Goal: Register for event/course: Register for event/course

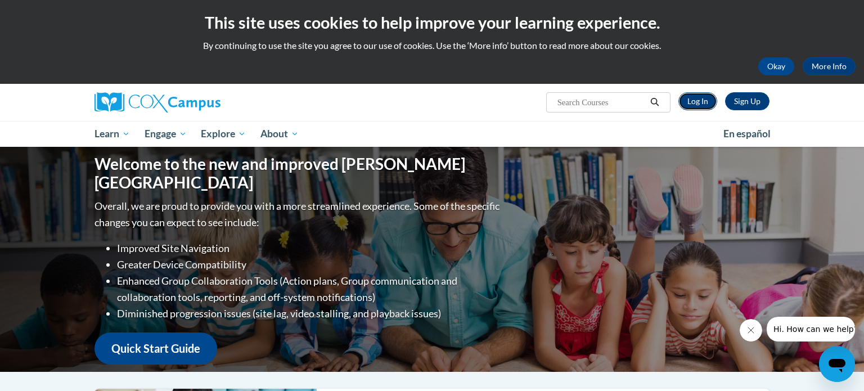
click at [688, 98] on link "Log In" at bounding box center [697, 101] width 39 height 18
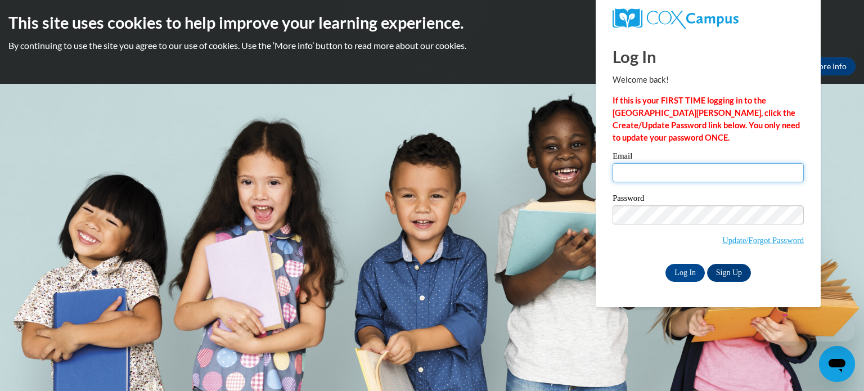
type input "[EMAIL_ADDRESS][DOMAIN_NAME]"
click at [637, 180] on input "cthompson@waupun.k12.wi.us" at bounding box center [707, 172] width 191 height 19
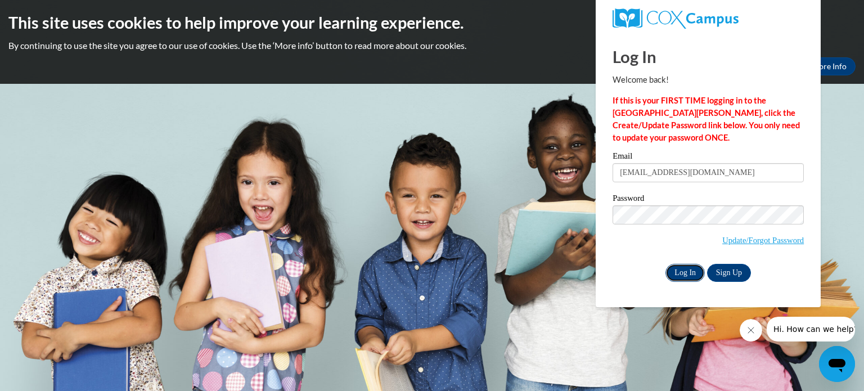
click at [687, 268] on input "Log In" at bounding box center [684, 273] width 39 height 18
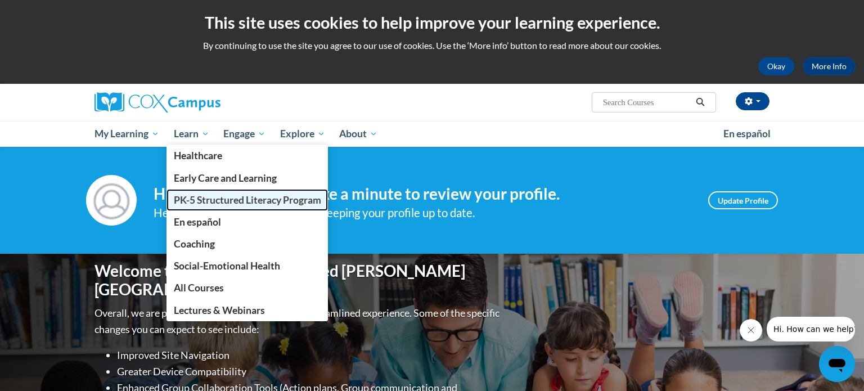
click at [191, 203] on span "PK-5 Structured Literacy Program" at bounding box center [247, 200] width 147 height 12
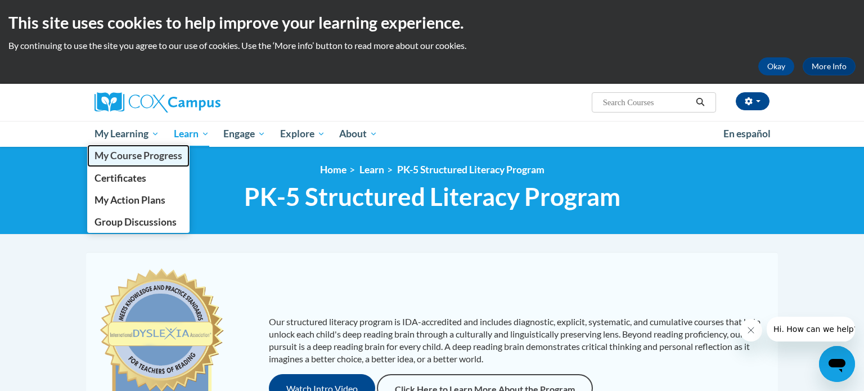
click at [135, 163] on link "My Course Progress" at bounding box center [138, 156] width 102 height 22
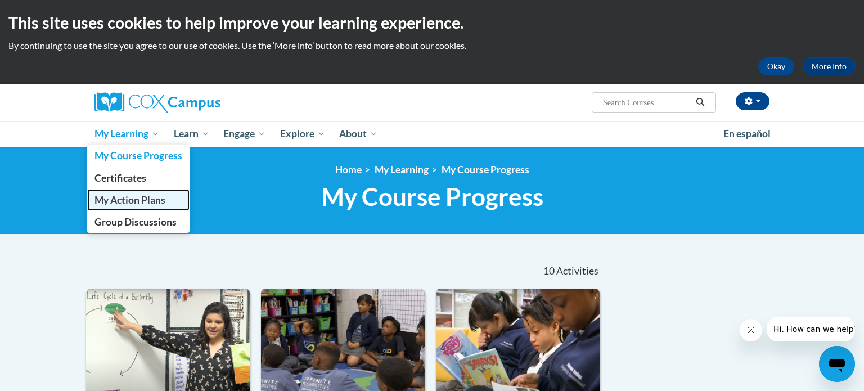
click at [145, 202] on span "My Action Plans" at bounding box center [129, 200] width 71 height 12
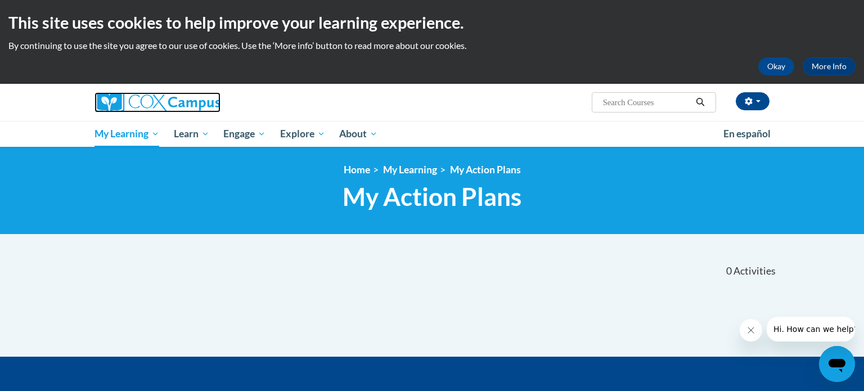
click at [122, 101] on img at bounding box center [157, 102] width 126 height 20
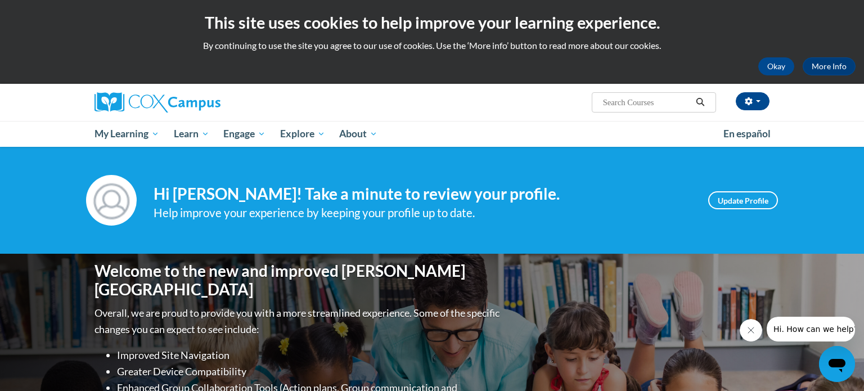
click at [651, 97] on input "Search..." at bounding box center [647, 102] width 90 height 13
type input "s"
type input "data driven"
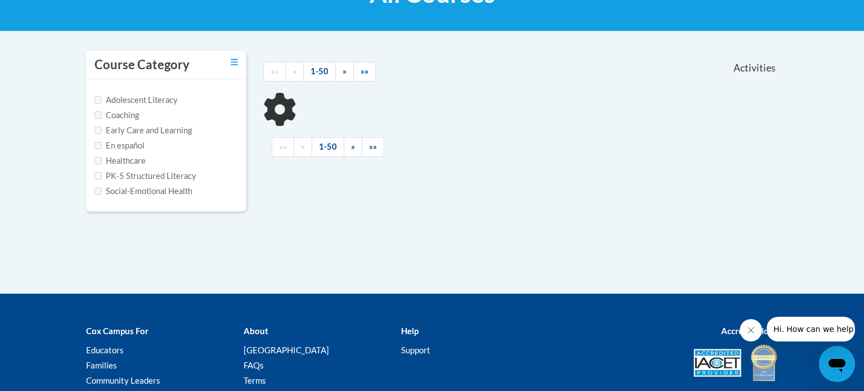
scroll to position [205, 0]
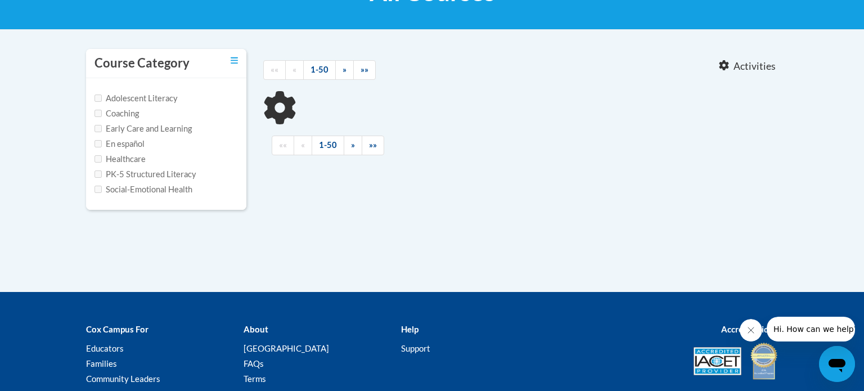
type input "data driven"
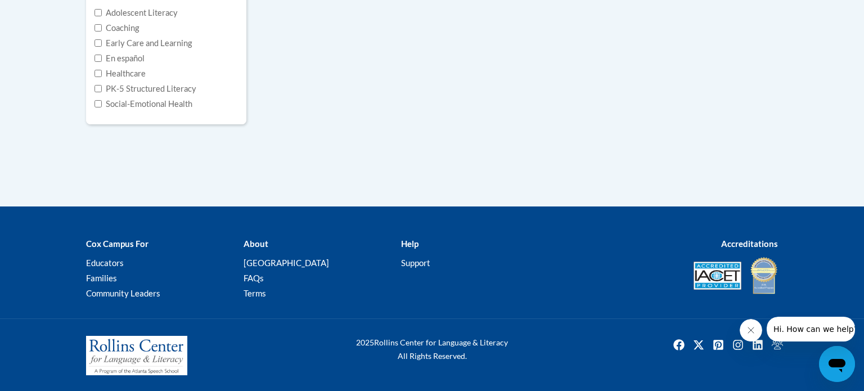
scroll to position [0, 0]
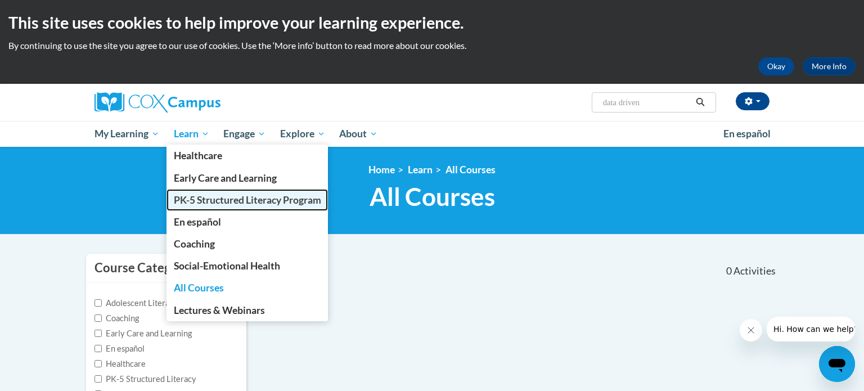
click at [204, 203] on span "PK-5 Structured Literacy Program" at bounding box center [247, 200] width 147 height 12
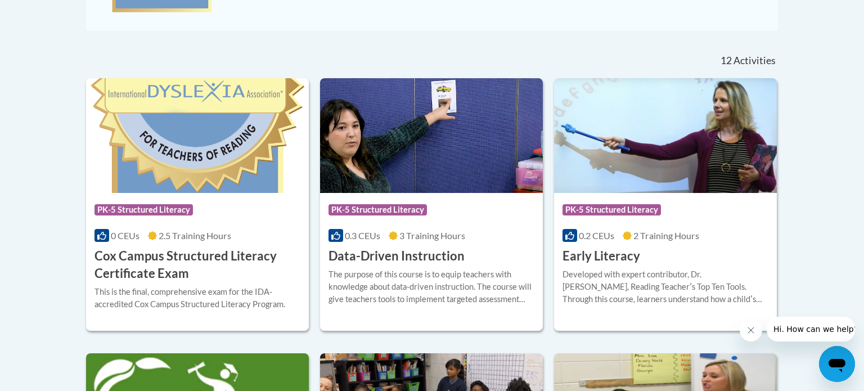
scroll to position [436, 0]
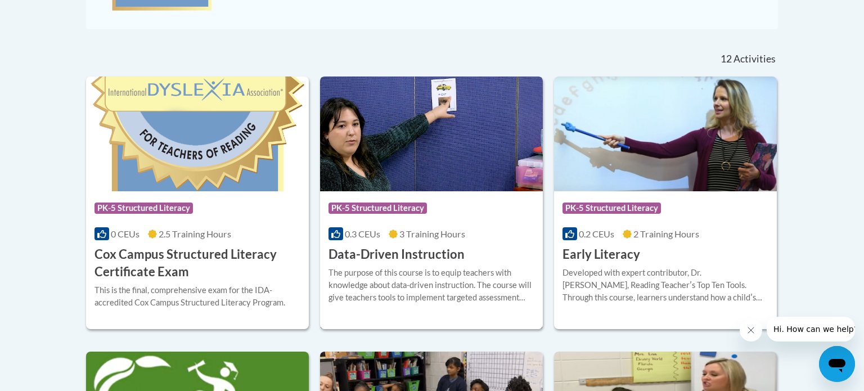
click at [468, 241] on div "Course Category: PK-5 Structured Literacy 0.3 CEUs 3 Training Hours COURSE Data…" at bounding box center [431, 227] width 223 height 72
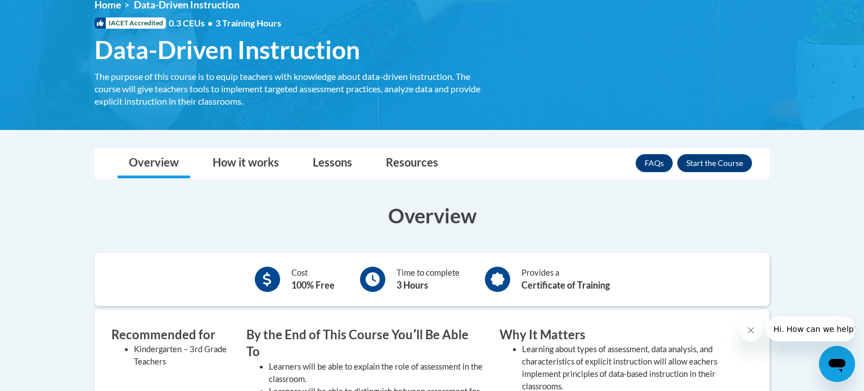
scroll to position [171, 0]
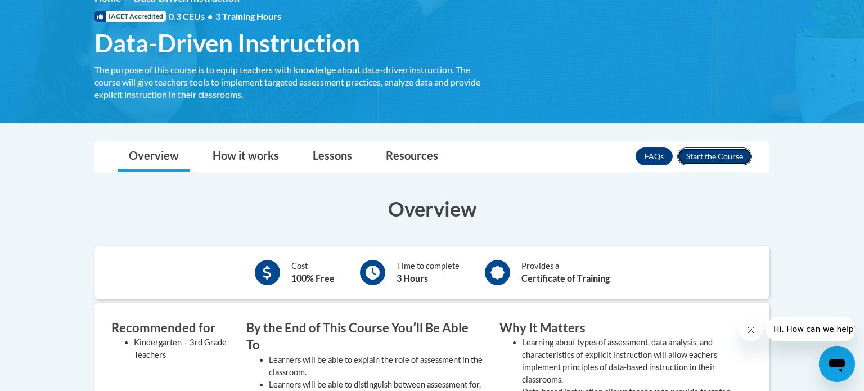
click at [708, 152] on button "Enroll" at bounding box center [714, 156] width 75 height 18
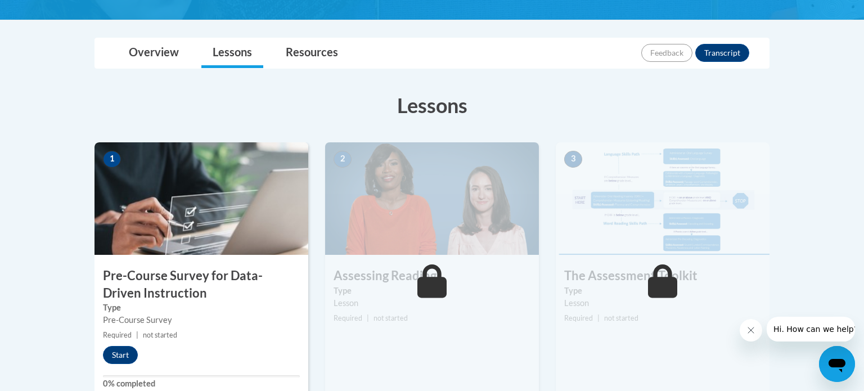
scroll to position [236, 0]
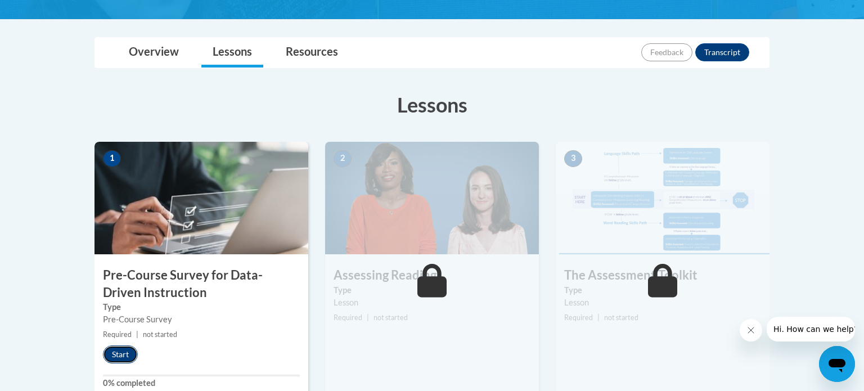
click at [124, 354] on button "Start" at bounding box center [120, 354] width 35 height 18
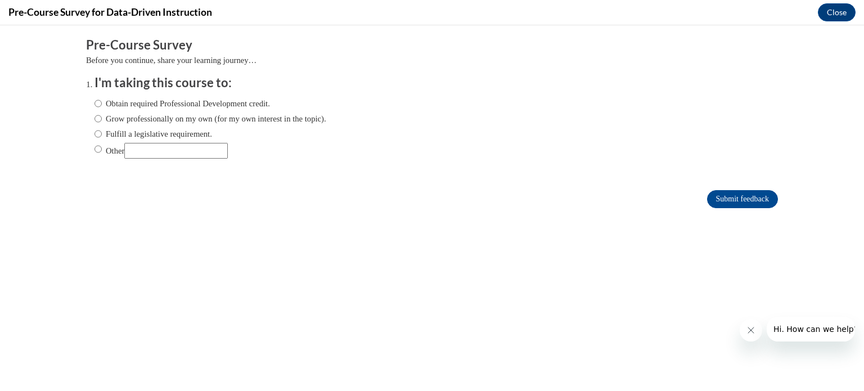
scroll to position [0, 0]
click at [97, 134] on input "Fulfill a legislative requirement." at bounding box center [97, 134] width 7 height 12
radio input "true"
click at [727, 203] on input "Submit feedback" at bounding box center [742, 199] width 71 height 18
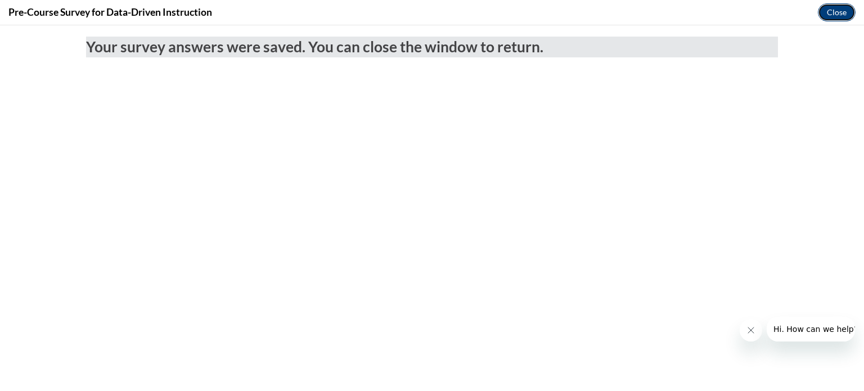
click at [837, 13] on button "Close" at bounding box center [837, 12] width 38 height 18
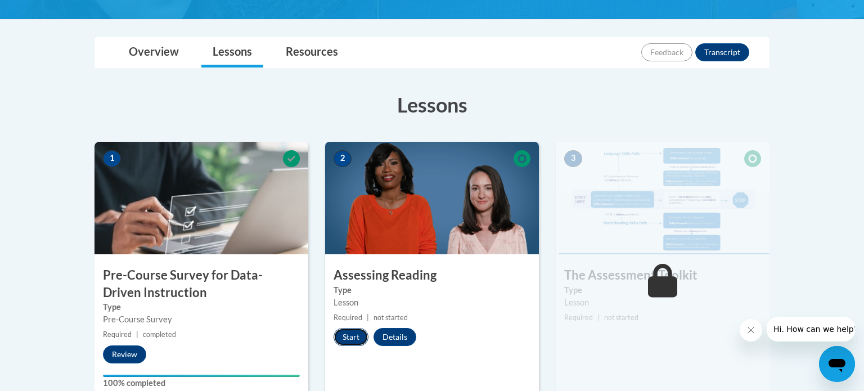
click at [348, 344] on button "Start" at bounding box center [350, 337] width 35 height 18
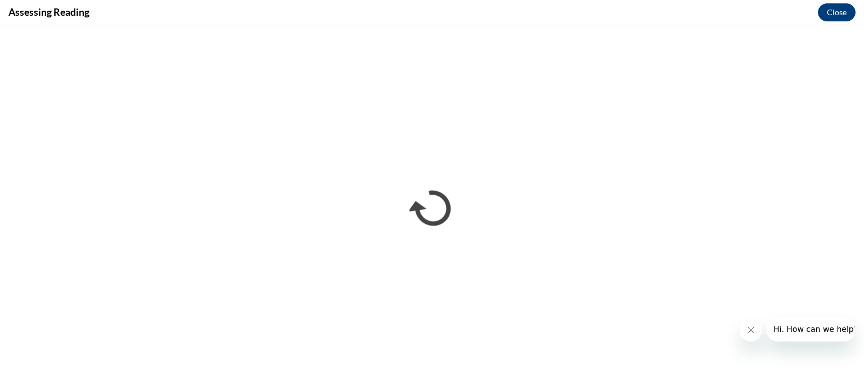
click at [752, 335] on button "Close message from company" at bounding box center [750, 330] width 22 height 22
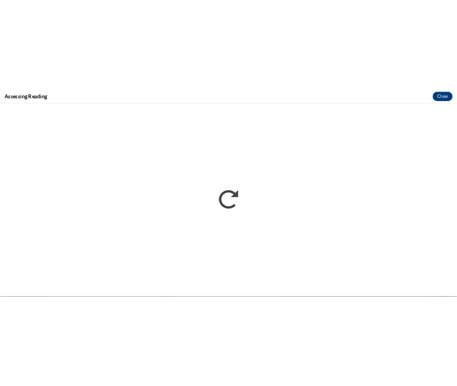
scroll to position [268, 0]
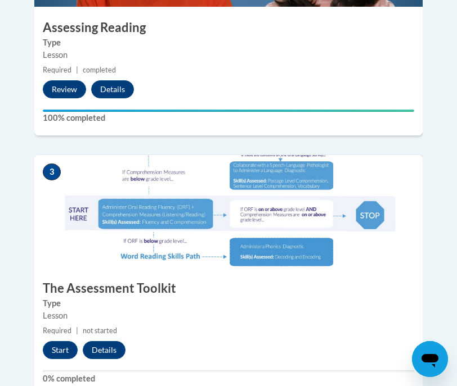
scroll to position [913, 0]
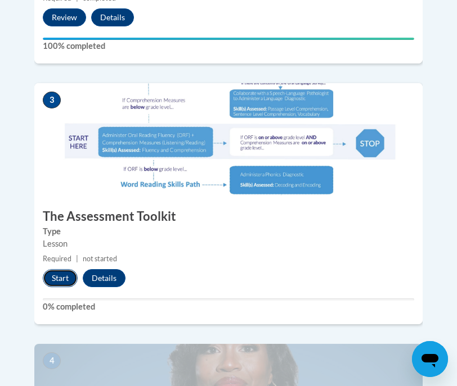
click at [57, 269] on button "Start" at bounding box center [60, 278] width 35 height 18
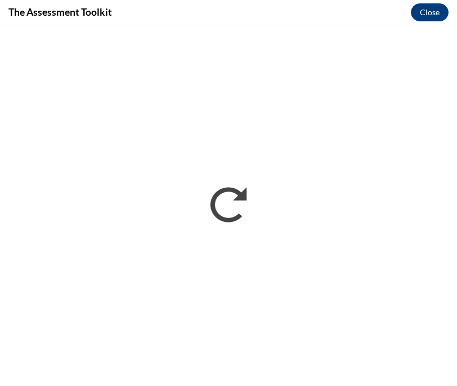
scroll to position [0, 0]
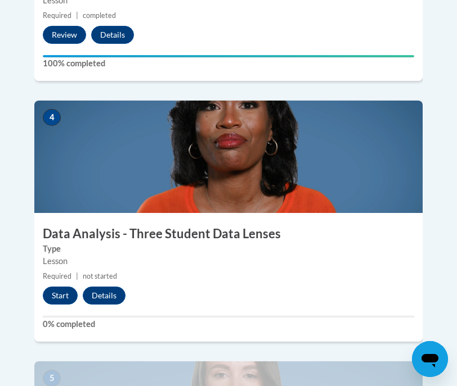
scroll to position [1163, 0]
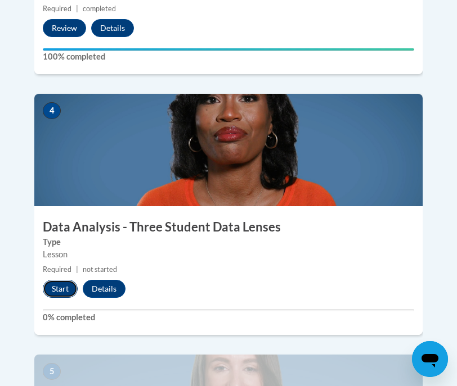
click at [50, 280] on button "Start" at bounding box center [60, 289] width 35 height 18
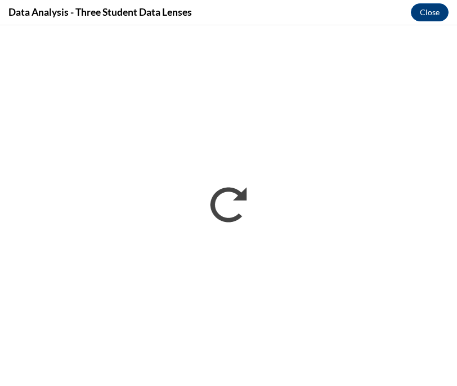
scroll to position [0, 0]
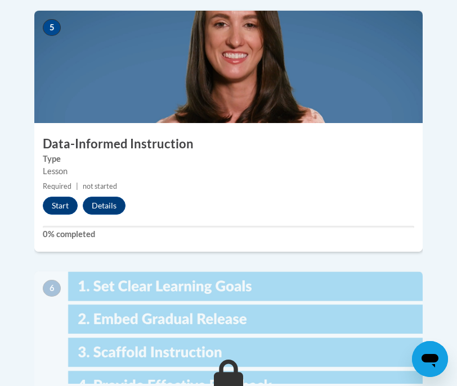
scroll to position [1507, 0]
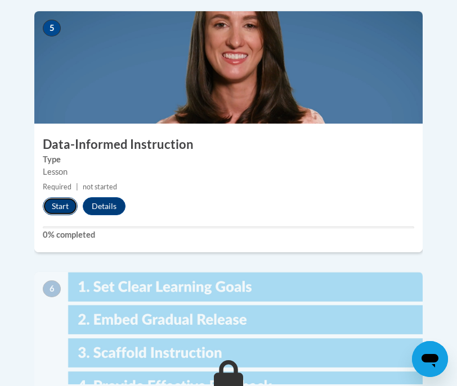
click at [62, 197] on button "Start" at bounding box center [60, 206] width 35 height 18
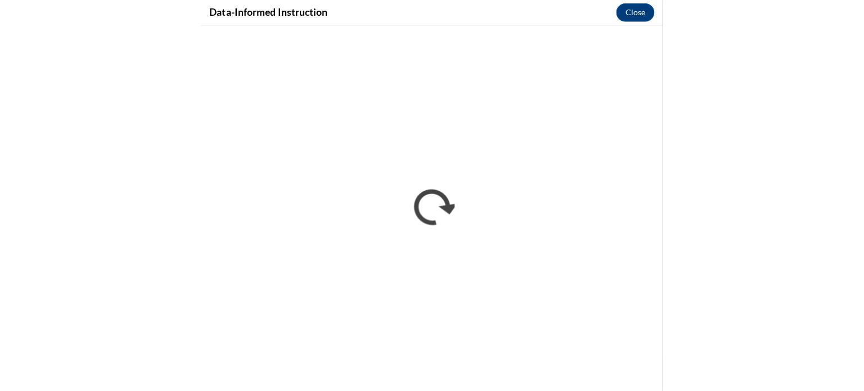
scroll to position [1038, 0]
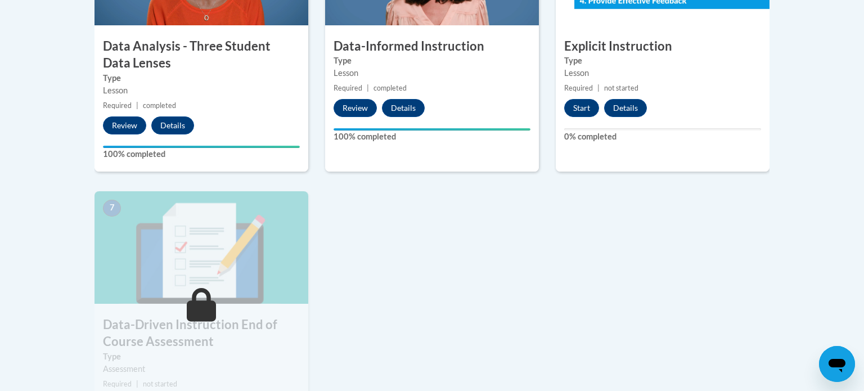
scroll to position [751, 0]
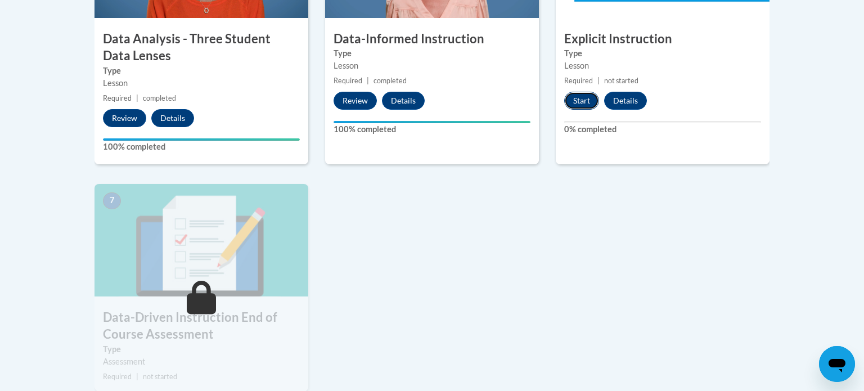
click at [589, 98] on button "Start" at bounding box center [581, 101] width 35 height 18
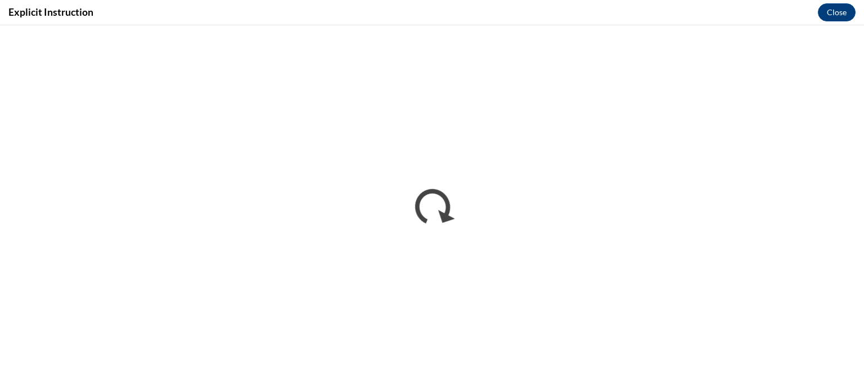
scroll to position [0, 0]
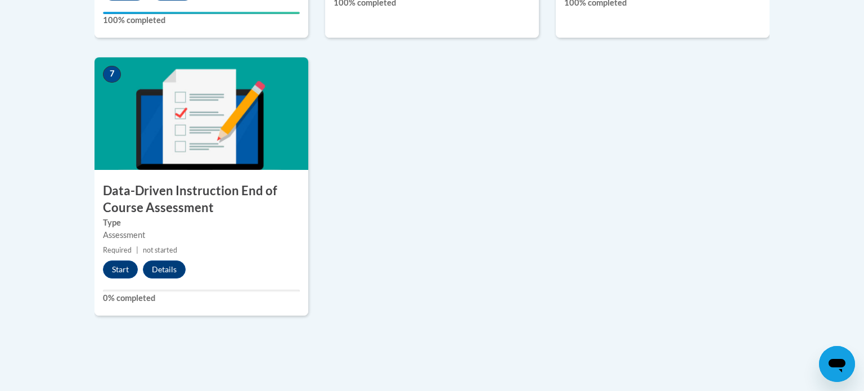
scroll to position [892, 0]
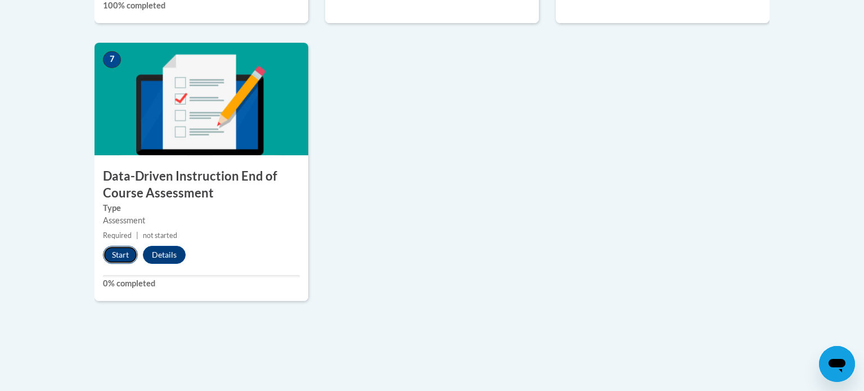
click at [114, 256] on button "Start" at bounding box center [120, 255] width 35 height 18
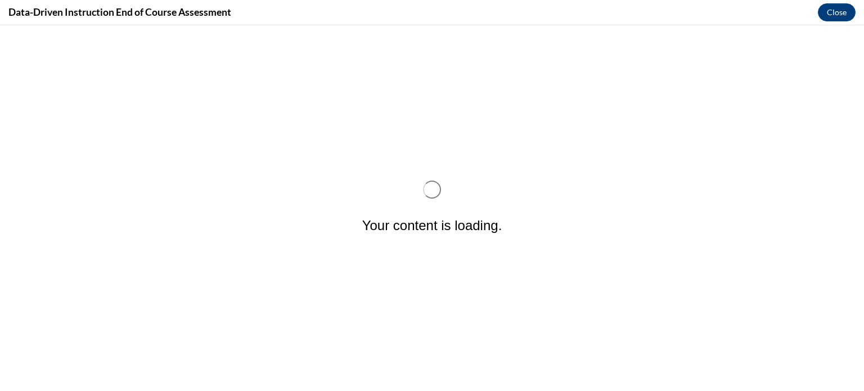
scroll to position [0, 0]
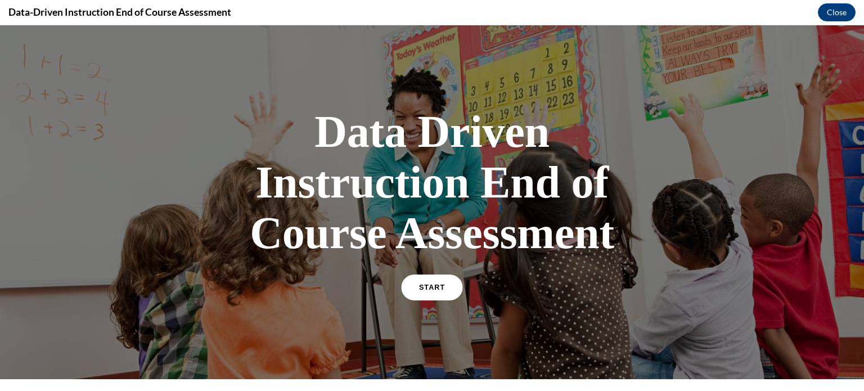
click at [430, 287] on span "START" at bounding box center [432, 287] width 26 height 8
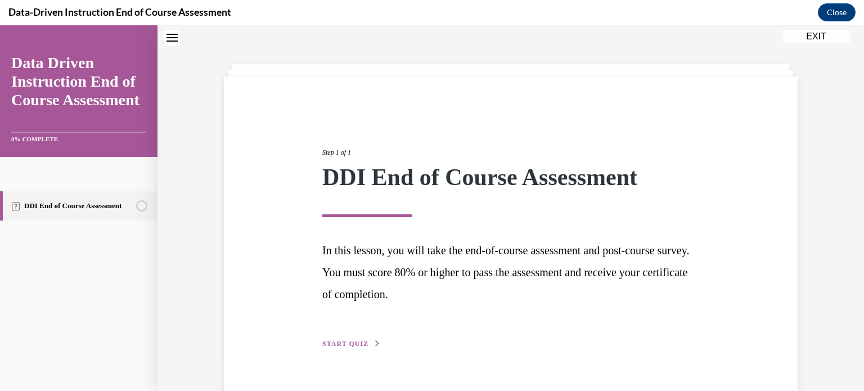
scroll to position [61, 0]
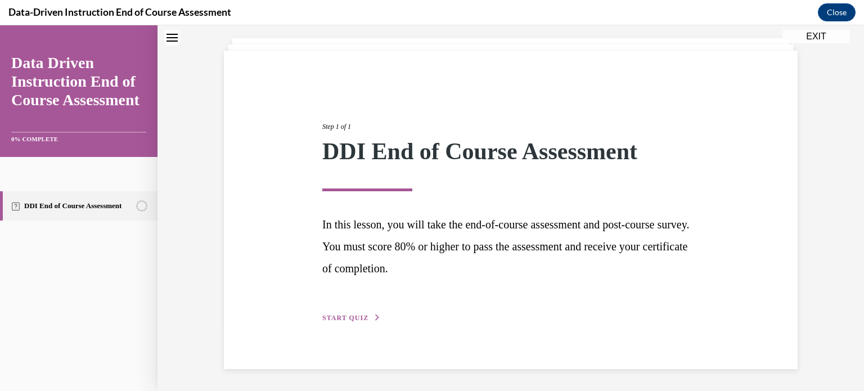
click at [344, 324] on div "Step 1 of 1 DDI End of Course Assessment In this lesson, you will take the end-…" at bounding box center [511, 210] width 574 height 318
click at [354, 315] on span "START QUIZ" at bounding box center [345, 318] width 46 height 8
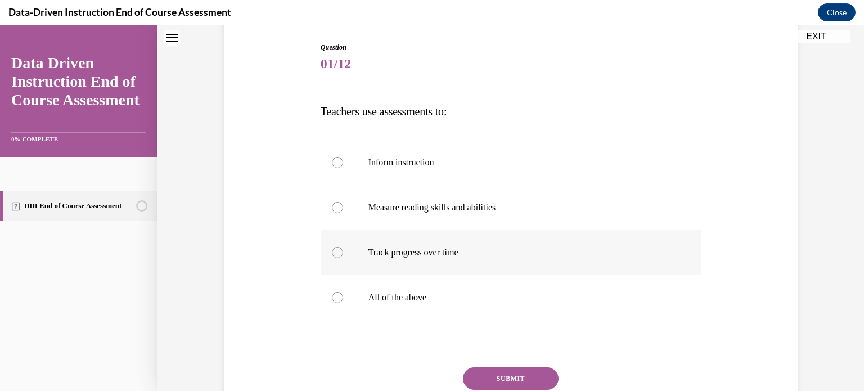
scroll to position [133, 0]
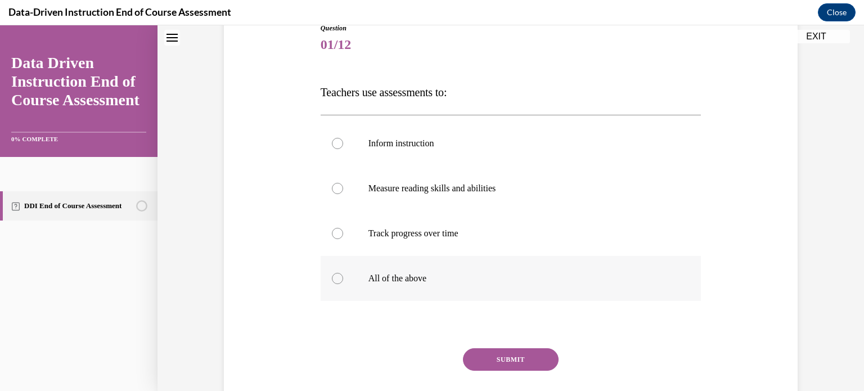
click at [421, 287] on label "All of the above" at bounding box center [510, 278] width 381 height 45
click at [343, 284] on input "All of the above" at bounding box center [337, 278] width 11 height 11
radio input "true"
click at [485, 356] on button "SUBMIT" at bounding box center [511, 359] width 96 height 22
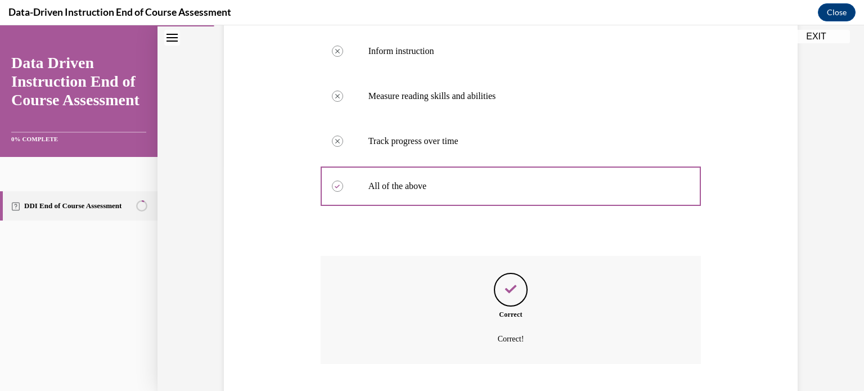
scroll to position [296, 0]
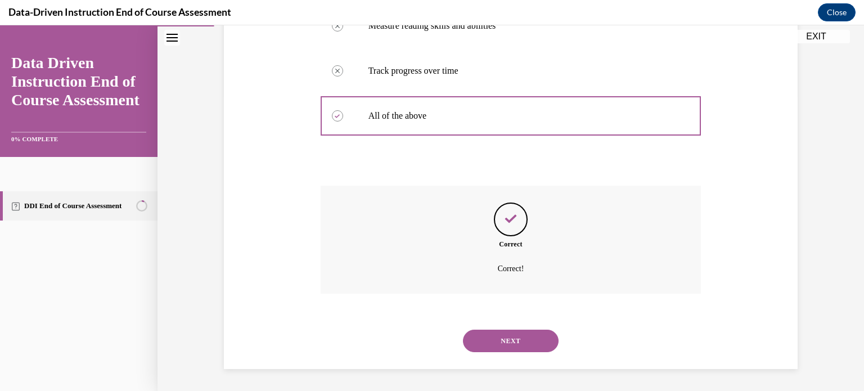
click at [507, 345] on button "NEXT" at bounding box center [511, 340] width 96 height 22
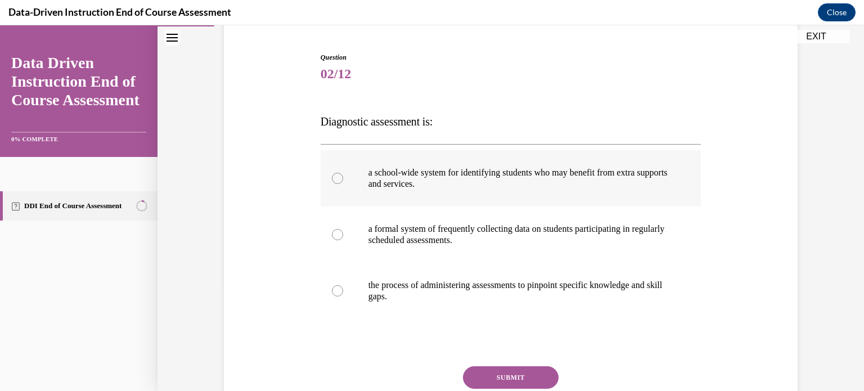
scroll to position [130, 0]
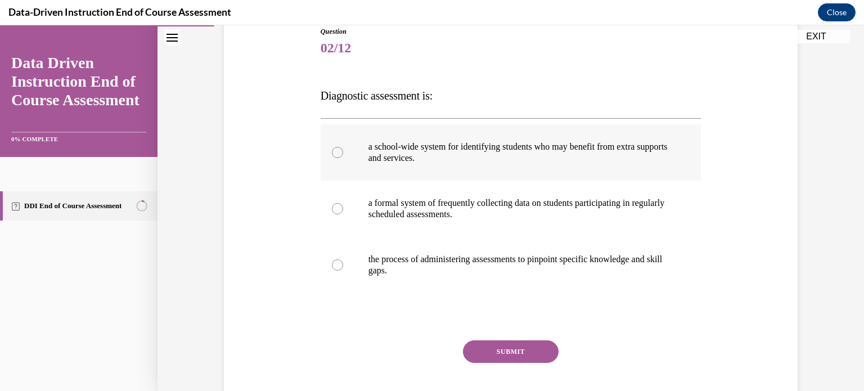
click at [539, 173] on label "a school-wide system for identifying students who may benefit from extra suppor…" at bounding box center [510, 152] width 381 height 56
click at [343, 158] on input "a school-wide system for identifying students who may benefit from extra suppor…" at bounding box center [337, 152] width 11 height 11
radio input "true"
click at [498, 356] on button "SUBMIT" at bounding box center [511, 351] width 96 height 22
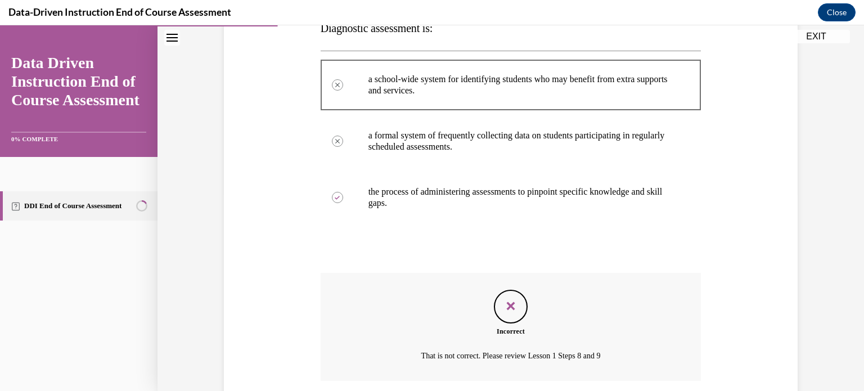
scroll to position [285, 0]
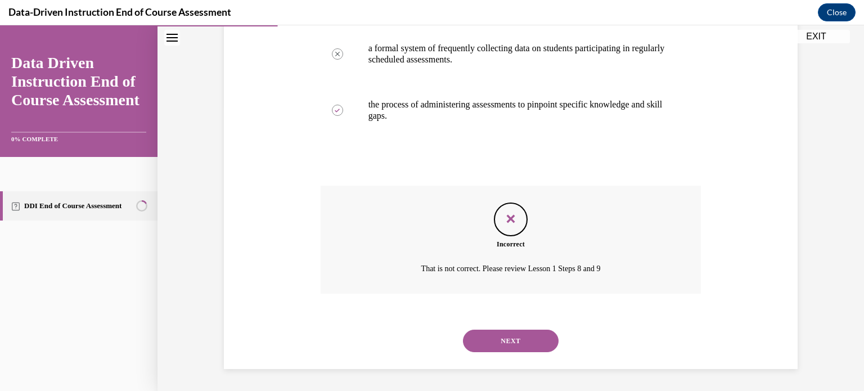
click at [511, 338] on button "NEXT" at bounding box center [511, 340] width 96 height 22
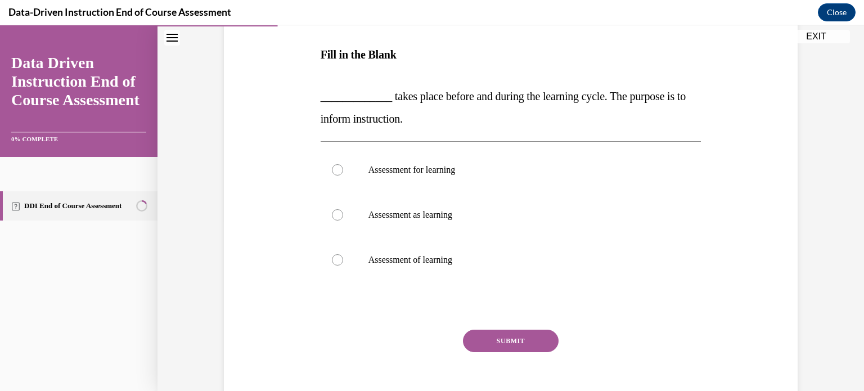
scroll to position [169, 0]
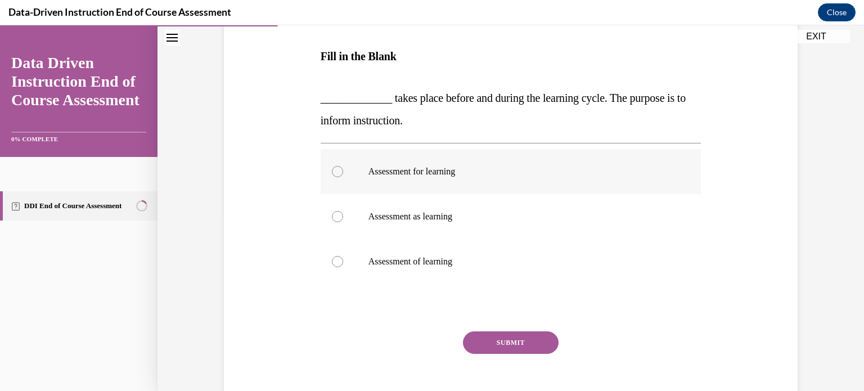
click at [463, 188] on label "Assessment for learning" at bounding box center [510, 171] width 381 height 45
click at [343, 177] on input "Assessment for learning" at bounding box center [337, 171] width 11 height 11
radio input "true"
click at [441, 272] on label "Assessment of learning" at bounding box center [510, 261] width 381 height 45
click at [343, 267] on input "Assessment of learning" at bounding box center [337, 261] width 11 height 11
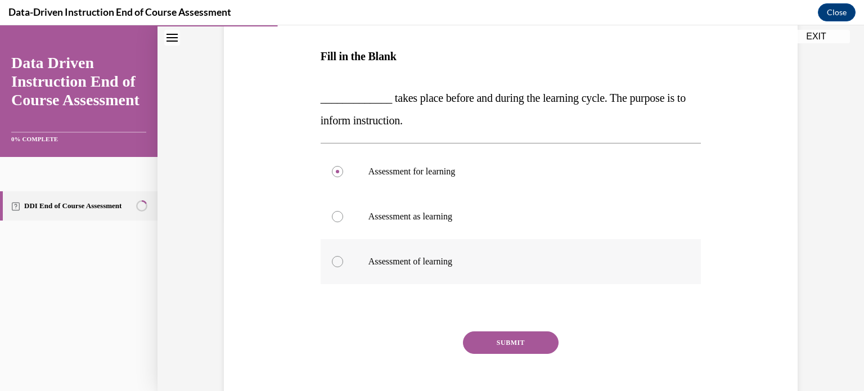
radio input "true"
click at [805, 38] on button "EXIT" at bounding box center [815, 36] width 67 height 13
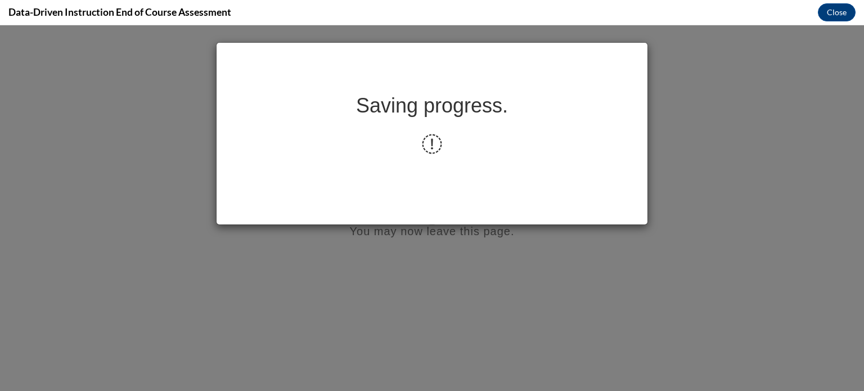
scroll to position [0, 0]
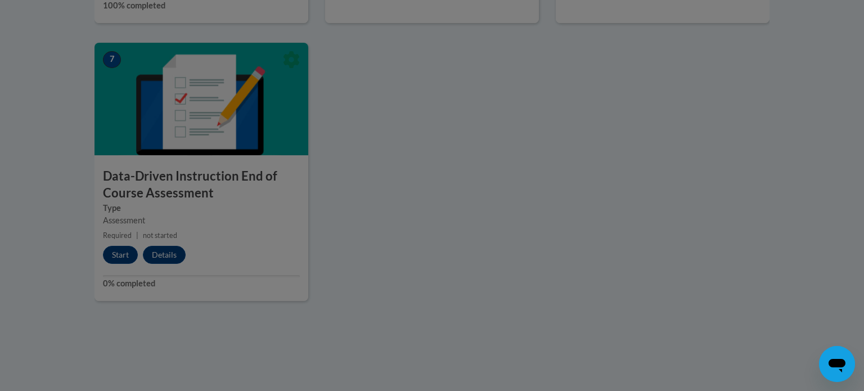
click at [116, 261] on div at bounding box center [432, 195] width 864 height 391
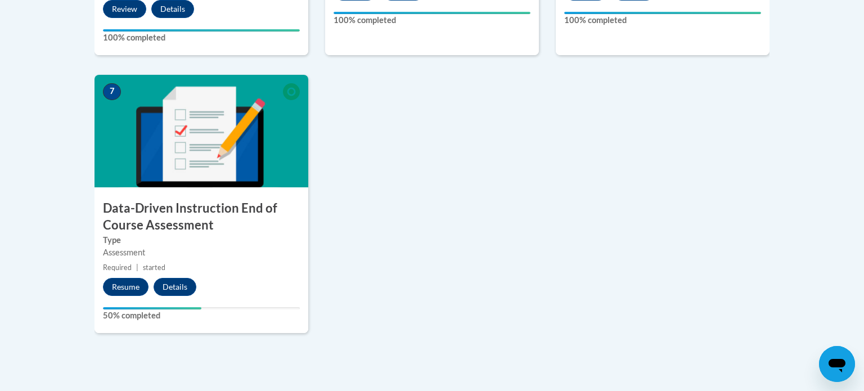
scroll to position [861, 0]
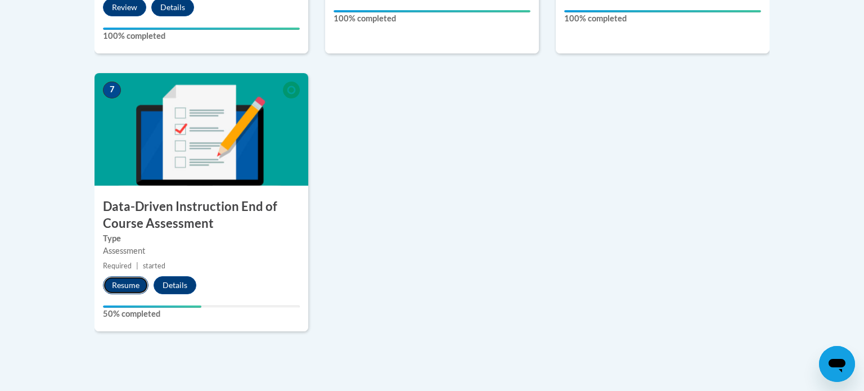
click at [122, 286] on button "Resume" at bounding box center [126, 285] width 46 height 18
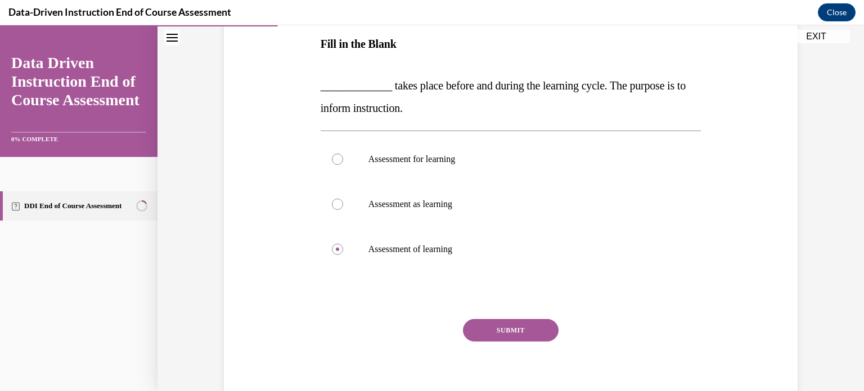
scroll to position [186, 0]
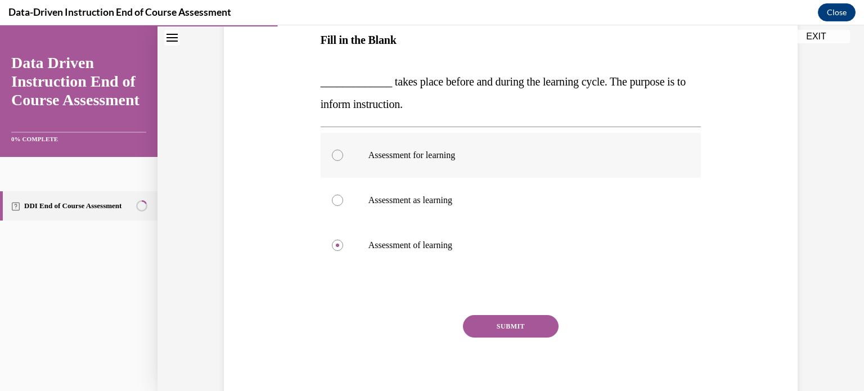
click at [464, 150] on p "Assessment for learning" at bounding box center [520, 155] width 305 height 11
click at [343, 150] on input "Assessment for learning" at bounding box center [337, 155] width 11 height 11
radio input "true"
click at [508, 323] on button "SUBMIT" at bounding box center [511, 326] width 96 height 22
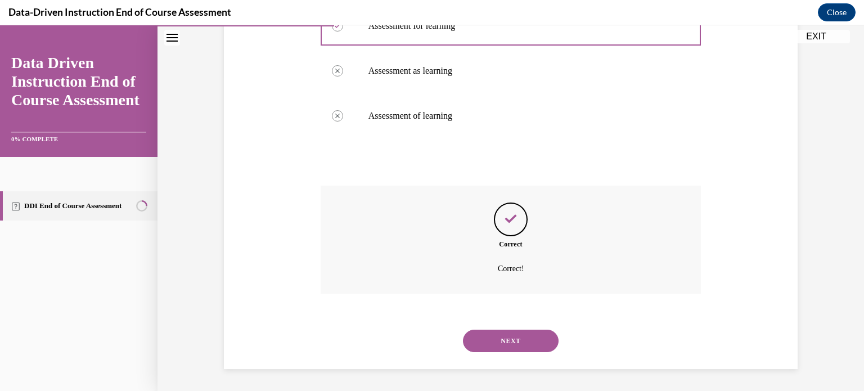
click at [505, 339] on button "NEXT" at bounding box center [511, 340] width 96 height 22
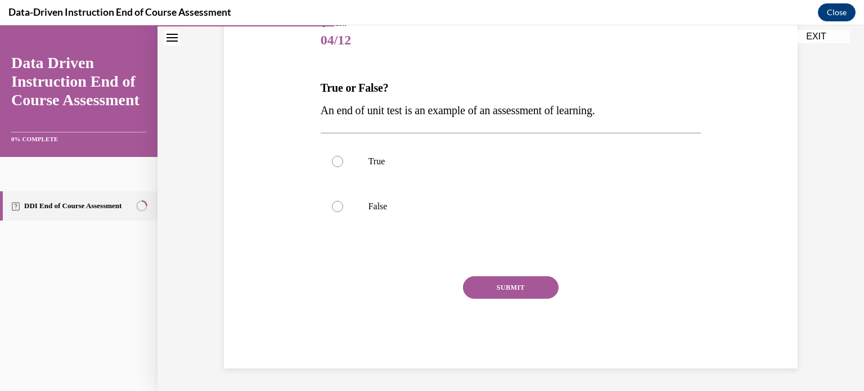
scroll to position [124, 0]
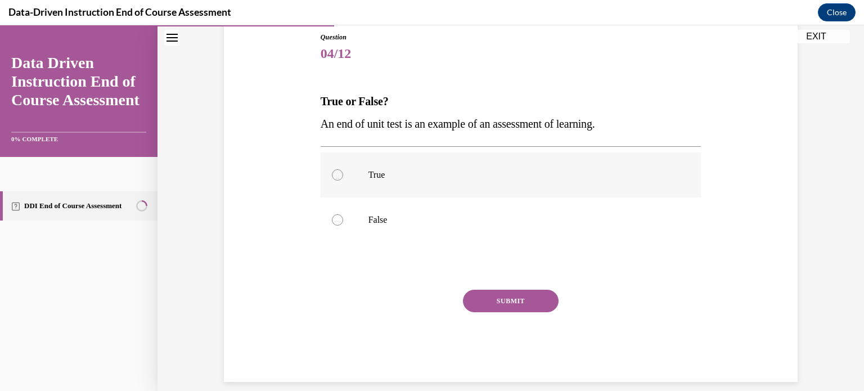
click at [480, 166] on label "True" at bounding box center [510, 174] width 381 height 45
click at [343, 169] on input "True" at bounding box center [337, 174] width 11 height 11
radio input "true"
click at [489, 303] on button "SUBMIT" at bounding box center [511, 301] width 96 height 22
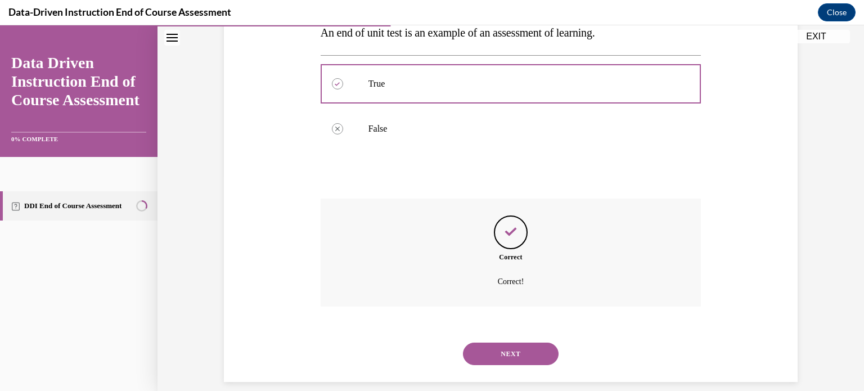
scroll to position [228, 0]
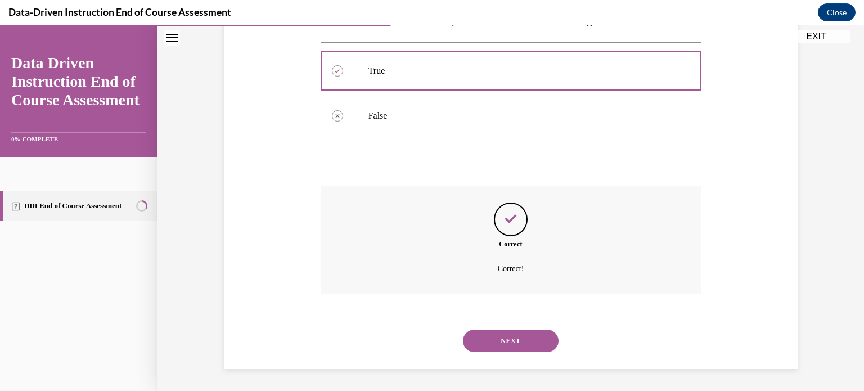
click at [488, 336] on button "NEXT" at bounding box center [511, 340] width 96 height 22
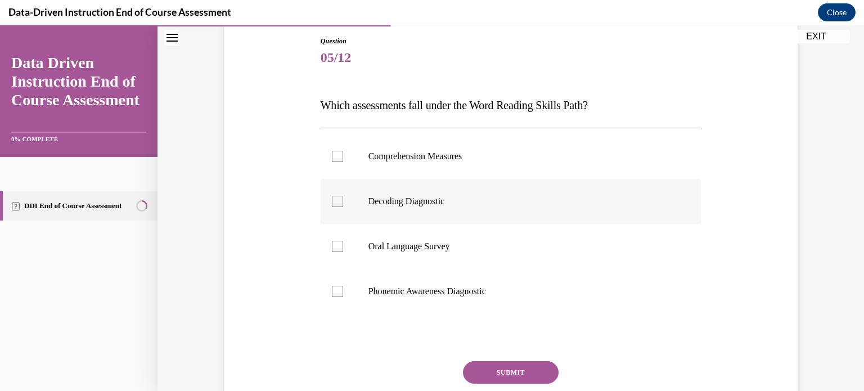
scroll to position [165, 0]
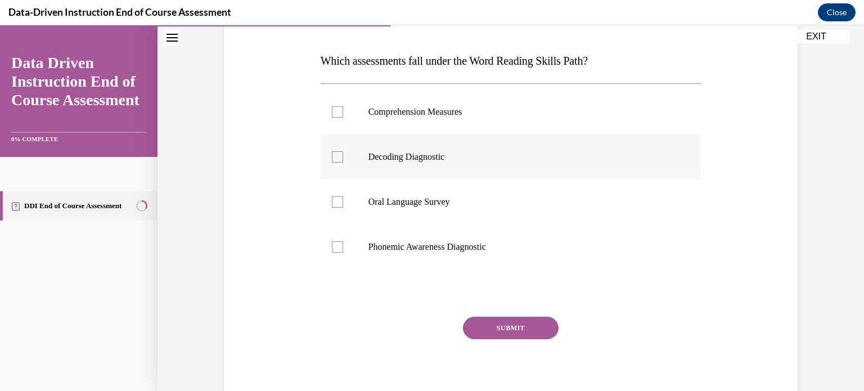
click at [340, 160] on div at bounding box center [337, 156] width 11 height 11
click at [340, 160] on input "Decoding Diagnostic" at bounding box center [337, 156] width 11 height 11
checkbox input "true"
click at [338, 247] on div at bounding box center [337, 246] width 11 height 11
click at [338, 247] on input "Phonemic Awareness Diagnostic" at bounding box center [337, 246] width 11 height 11
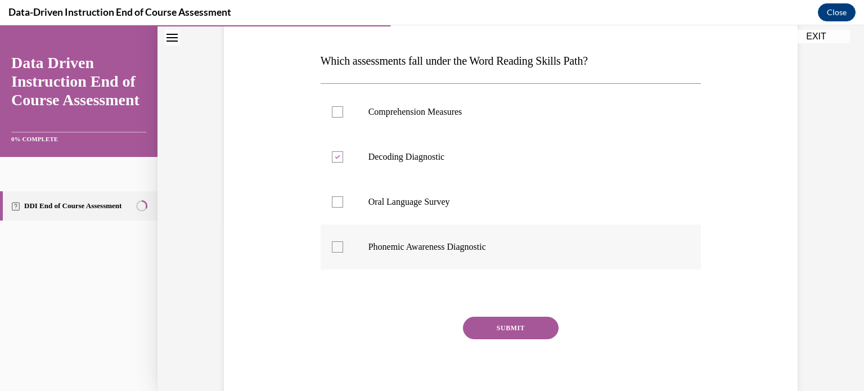
checkbox input "true"
click at [494, 322] on button "SUBMIT" at bounding box center [511, 328] width 96 height 22
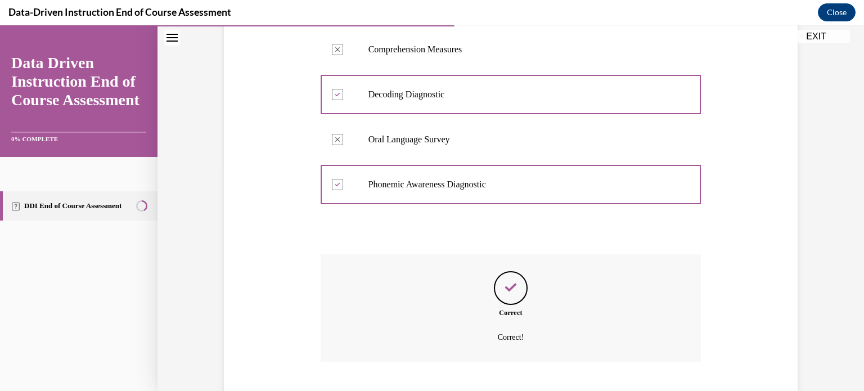
scroll to position [296, 0]
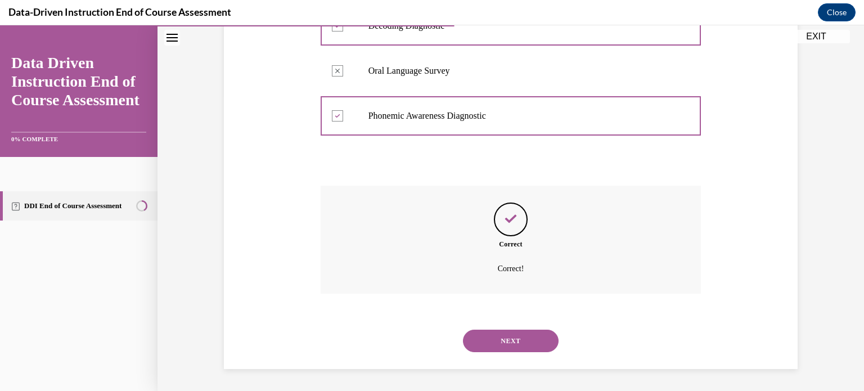
click at [494, 338] on button "NEXT" at bounding box center [511, 340] width 96 height 22
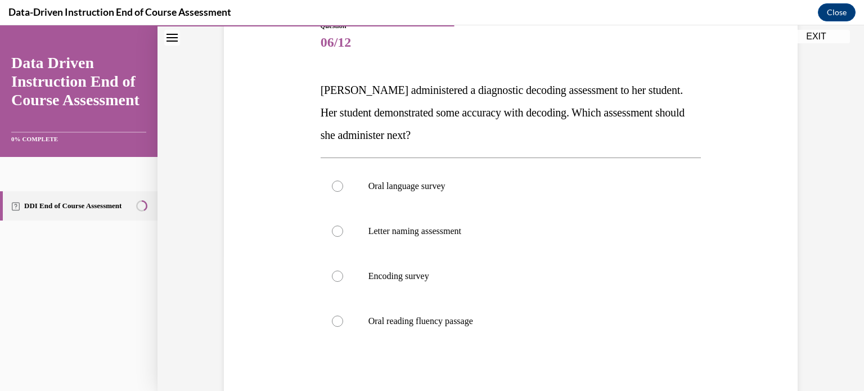
scroll to position [137, 0]
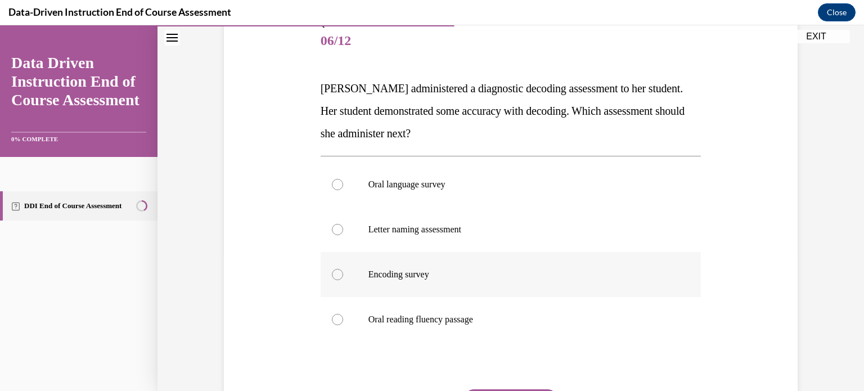
click at [437, 287] on label "Encoding survey" at bounding box center [510, 274] width 381 height 45
click at [343, 280] on input "Encoding survey" at bounding box center [337, 274] width 11 height 11
radio input "true"
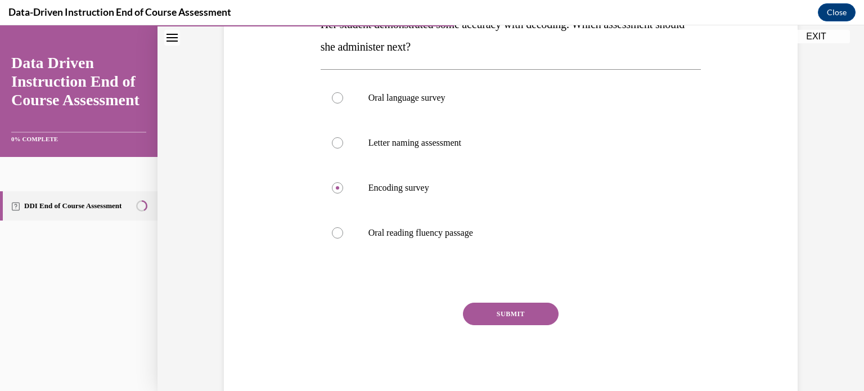
click at [525, 308] on button "SUBMIT" at bounding box center [511, 314] width 96 height 22
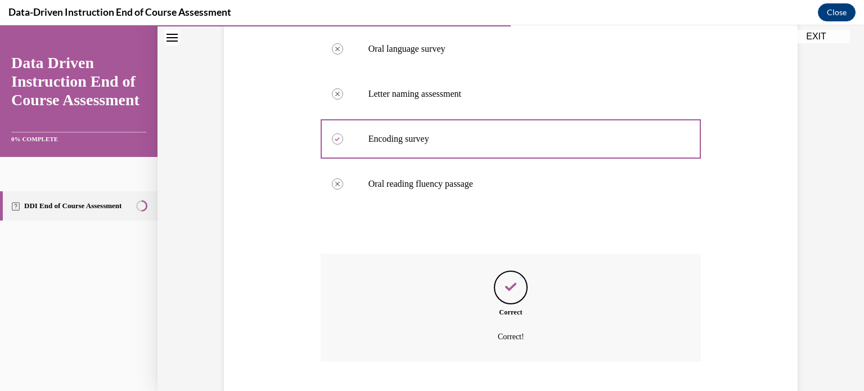
scroll to position [341, 0]
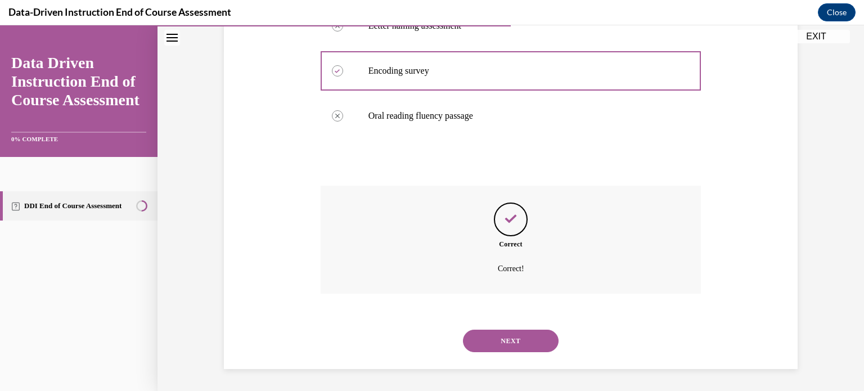
click at [525, 338] on button "NEXT" at bounding box center [511, 340] width 96 height 22
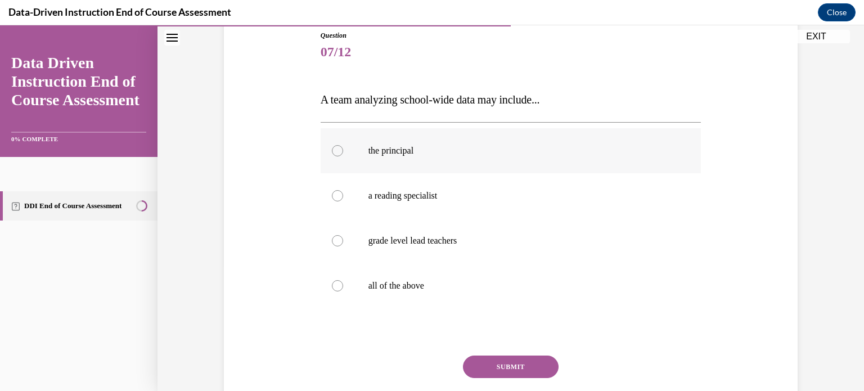
scroll to position [127, 0]
click at [453, 276] on label "all of the above" at bounding box center [510, 285] width 381 height 45
click at [343, 279] on input "all of the above" at bounding box center [337, 284] width 11 height 11
radio input "true"
click at [510, 369] on button "SUBMIT" at bounding box center [511, 366] width 96 height 22
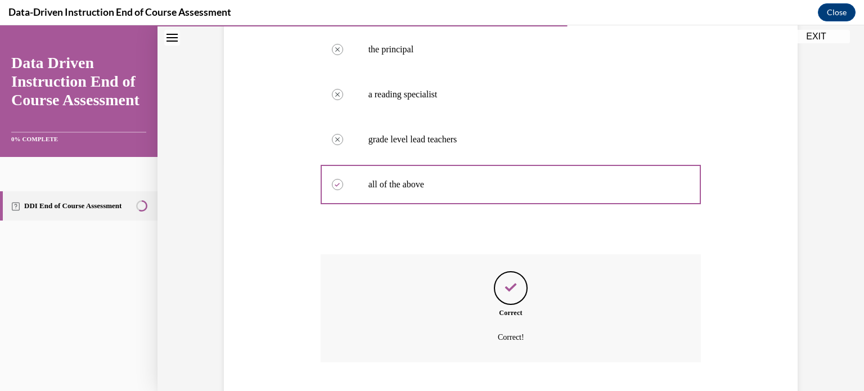
scroll to position [296, 0]
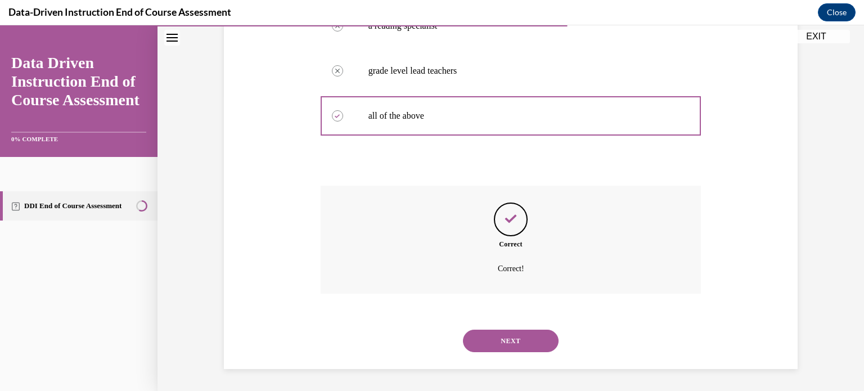
click at [509, 345] on button "NEXT" at bounding box center [511, 340] width 96 height 22
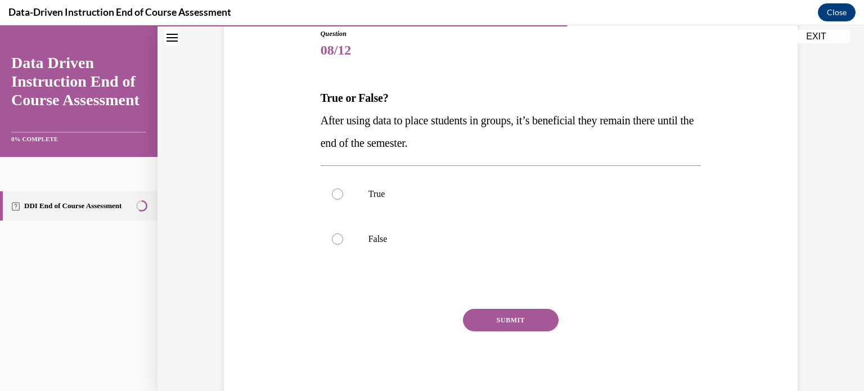
scroll to position [126, 0]
click at [492, 245] on p "False" at bounding box center [520, 240] width 305 height 11
click at [343, 245] on input "False" at bounding box center [337, 240] width 11 height 11
radio input "true"
click at [535, 323] on button "SUBMIT" at bounding box center [511, 321] width 96 height 22
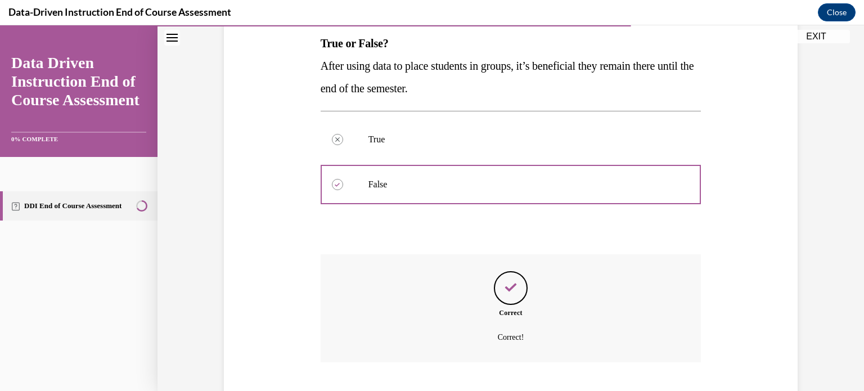
scroll to position [251, 0]
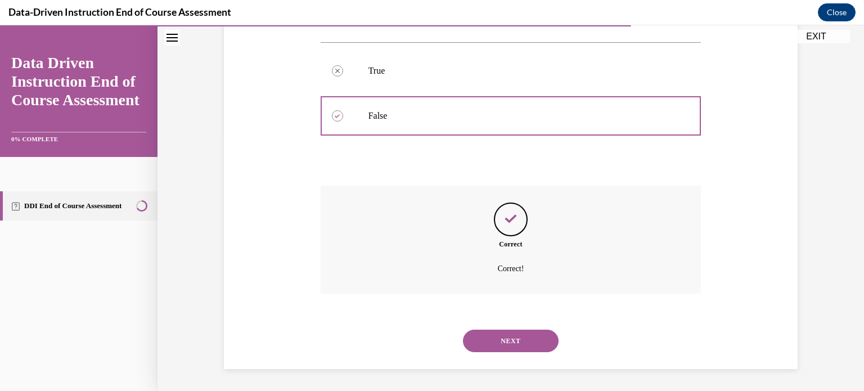
click at [521, 349] on button "NEXT" at bounding box center [511, 340] width 96 height 22
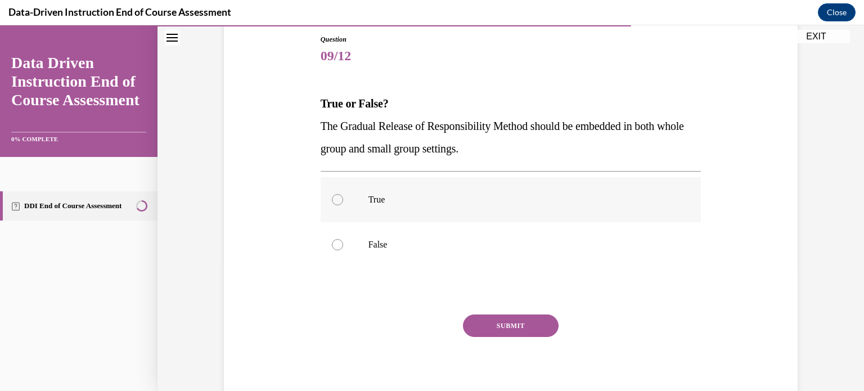
scroll to position [124, 0]
click at [579, 199] on p "True" at bounding box center [520, 197] width 305 height 11
click at [343, 199] on input "True" at bounding box center [337, 197] width 11 height 11
radio input "true"
click at [523, 321] on button "SUBMIT" at bounding box center [511, 324] width 96 height 22
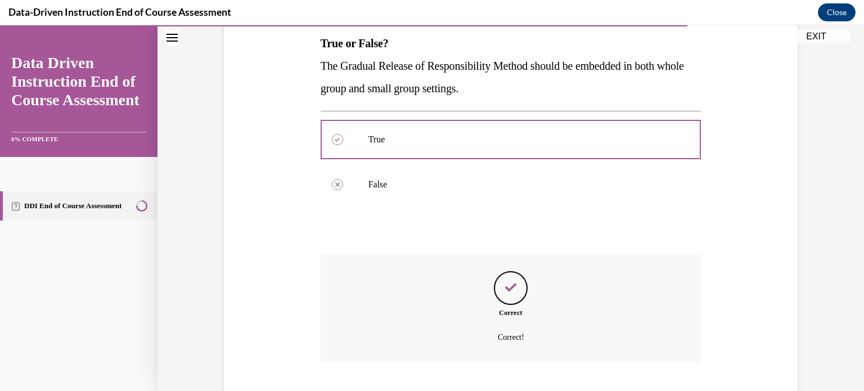
scroll to position [251, 0]
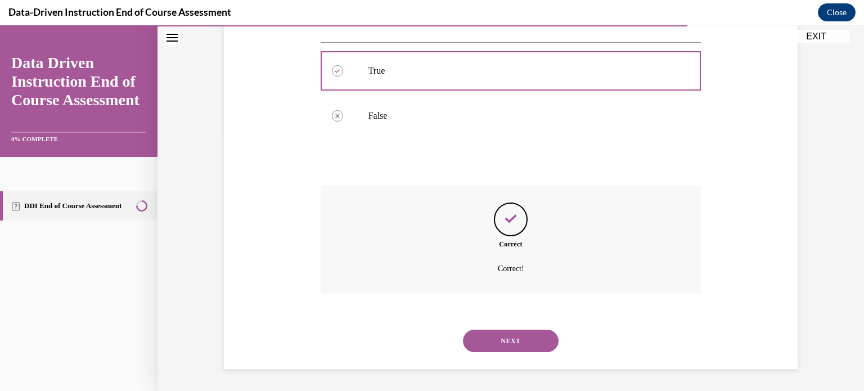
click at [527, 341] on button "NEXT" at bounding box center [511, 340] width 96 height 22
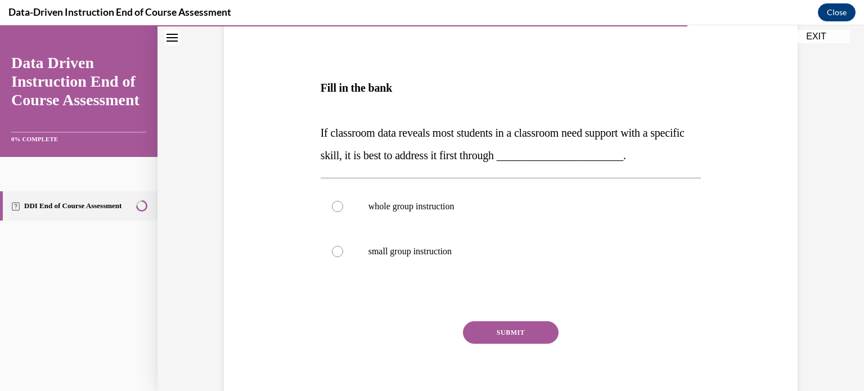
scroll to position [175, 0]
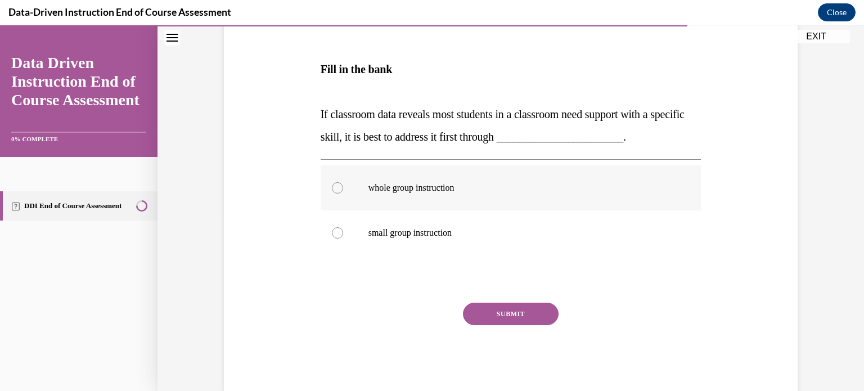
click at [464, 187] on p "whole group instruction" at bounding box center [520, 187] width 305 height 11
click at [343, 187] on input "whole group instruction" at bounding box center [337, 187] width 11 height 11
radio input "true"
click at [510, 321] on button "SUBMIT" at bounding box center [511, 314] width 96 height 22
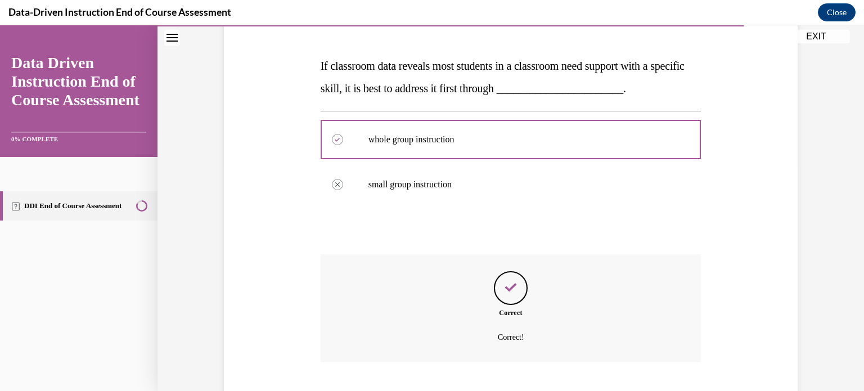
scroll to position [292, 0]
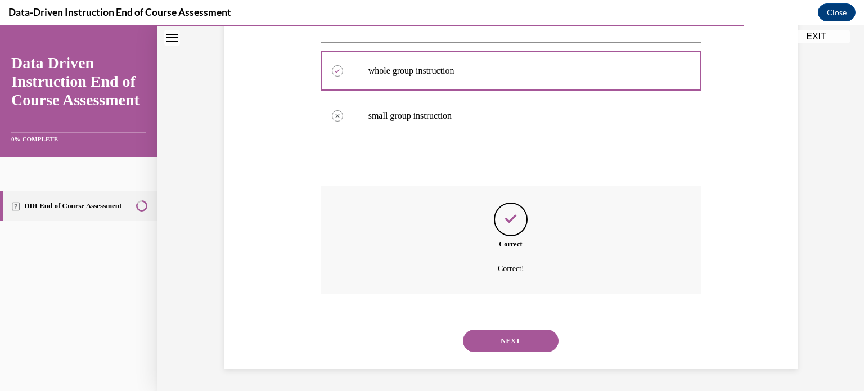
click at [517, 337] on button "NEXT" at bounding box center [511, 340] width 96 height 22
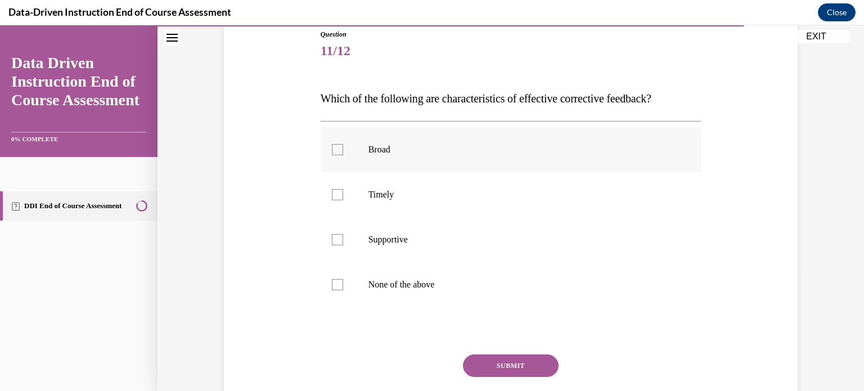
scroll to position [129, 0]
click at [340, 241] on div at bounding box center [337, 237] width 11 height 11
click at [340, 241] on input "Supportive" at bounding box center [337, 237] width 11 height 11
checkbox input "true"
click at [335, 203] on label "Timely" at bounding box center [510, 192] width 381 height 45
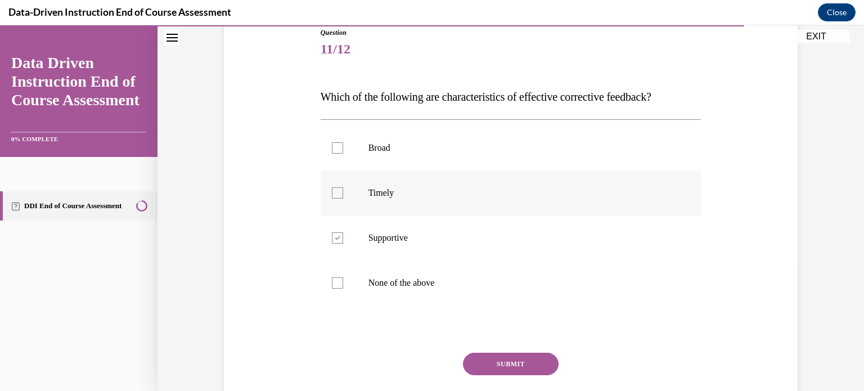
click at [335, 198] on input "Timely" at bounding box center [337, 192] width 11 height 11
checkbox input "true"
click at [526, 367] on button "SUBMIT" at bounding box center [511, 364] width 96 height 22
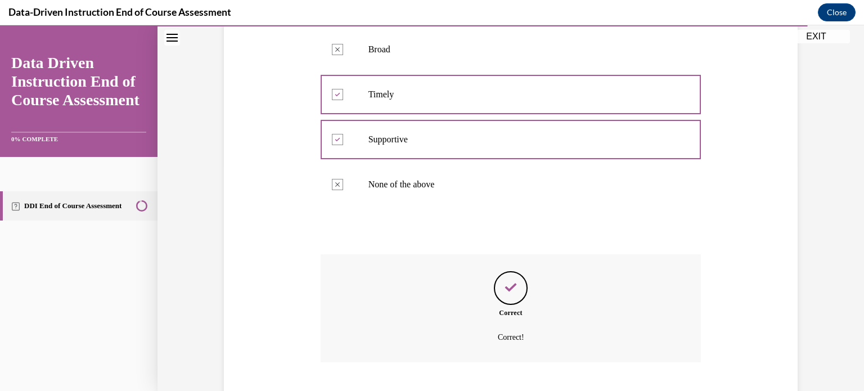
scroll to position [296, 0]
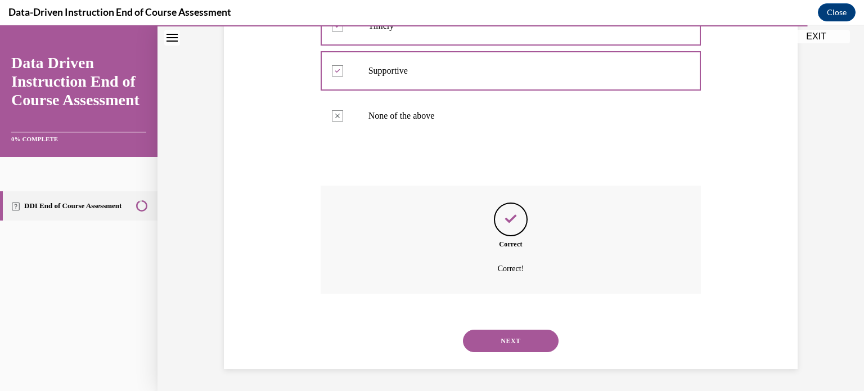
click at [541, 341] on button "NEXT" at bounding box center [511, 340] width 96 height 22
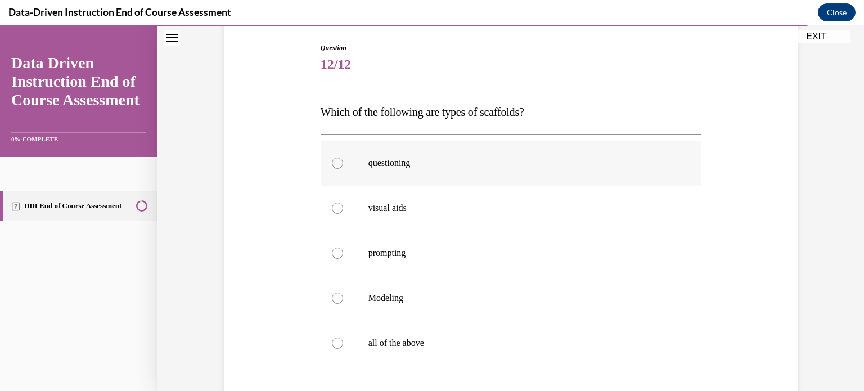
scroll to position [111, 0]
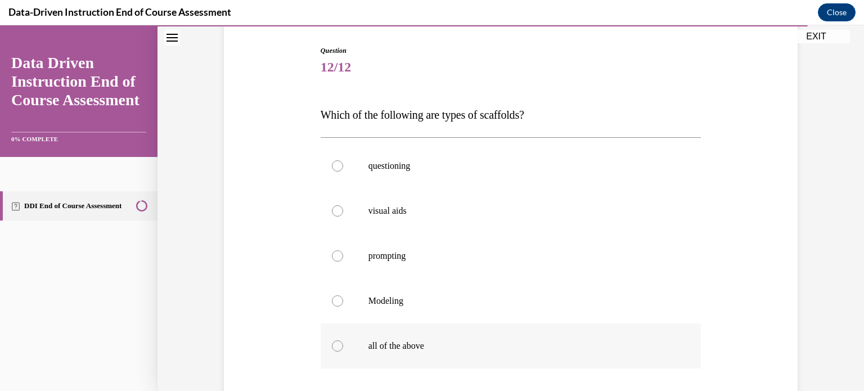
click at [432, 335] on label "all of the above" at bounding box center [510, 345] width 381 height 45
click at [343, 340] on input "all of the above" at bounding box center [337, 345] width 11 height 11
radio input "true"
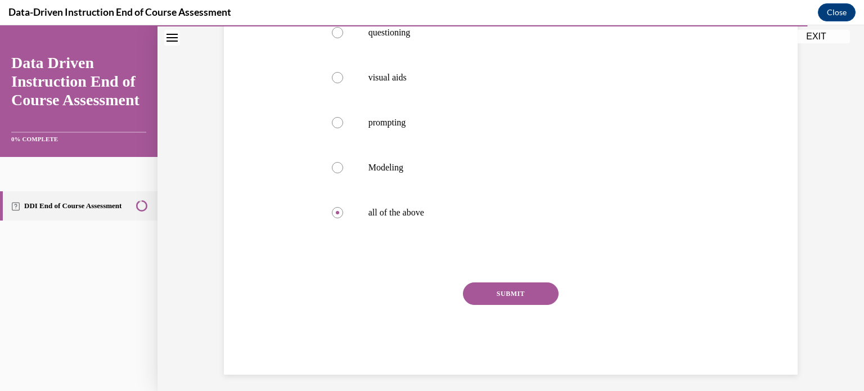
click at [516, 291] on button "SUBMIT" at bounding box center [511, 293] width 96 height 22
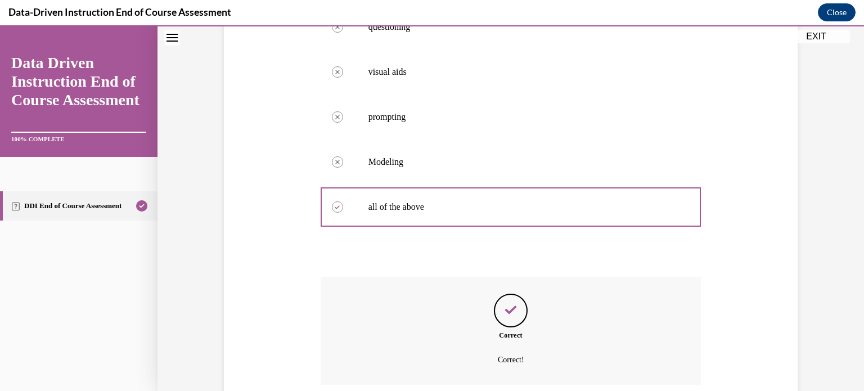
scroll to position [341, 0]
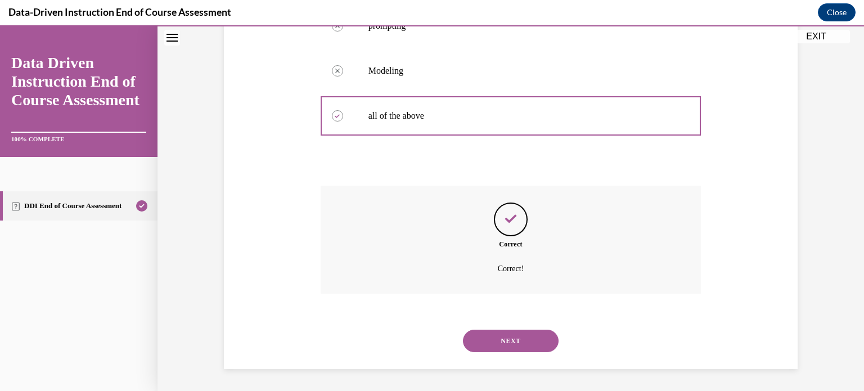
click at [515, 346] on button "NEXT" at bounding box center [511, 340] width 96 height 22
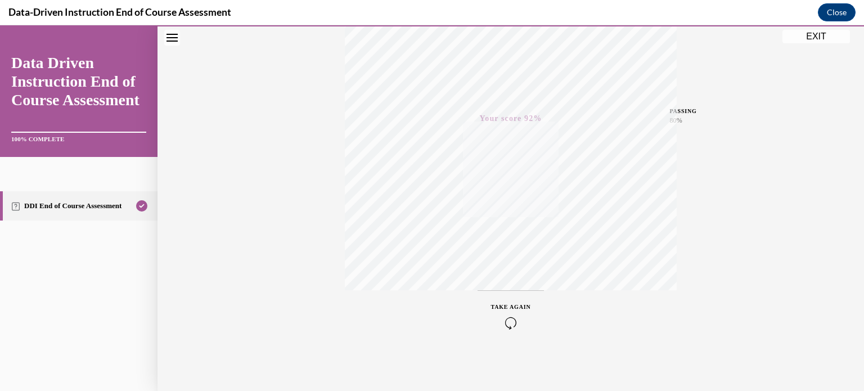
scroll to position [0, 0]
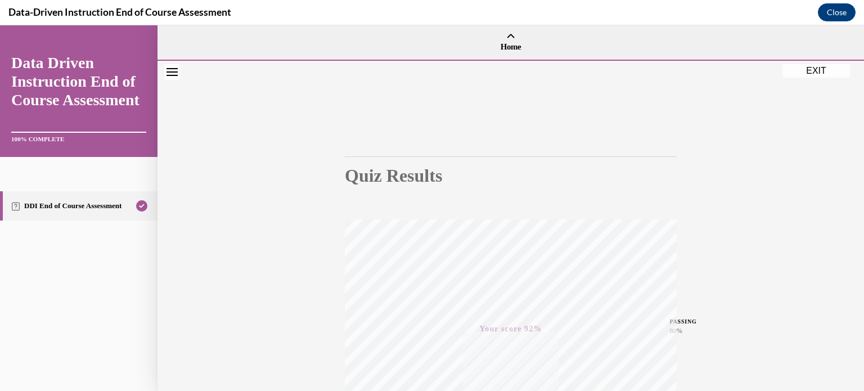
click at [805, 68] on button "EXIT" at bounding box center [815, 70] width 67 height 13
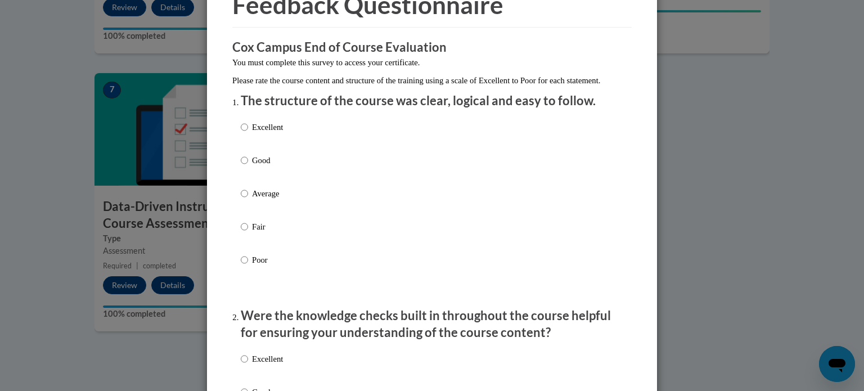
scroll to position [75, 0]
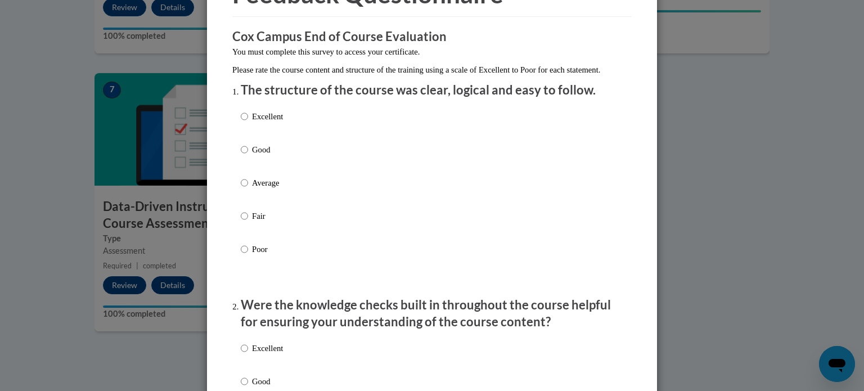
click at [277, 189] on p "Average" at bounding box center [267, 183] width 31 height 12
click at [248, 189] on input "Average" at bounding box center [244, 183] width 7 height 12
radio input "true"
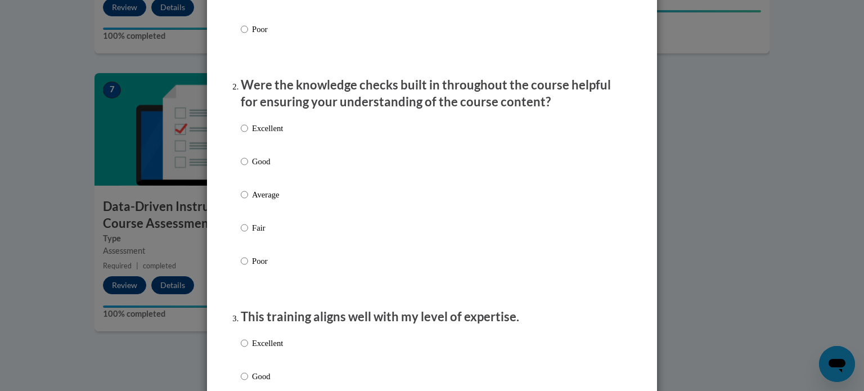
click at [259, 201] on p "Average" at bounding box center [267, 194] width 31 height 12
click at [248, 201] on input "Average" at bounding box center [244, 194] width 7 height 12
radio input "true"
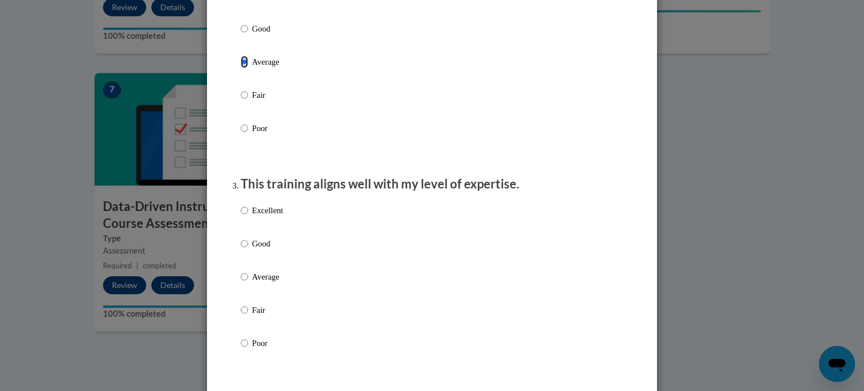
scroll to position [430, 0]
click at [248, 288] on label "Average" at bounding box center [262, 284] width 42 height 30
click at [248, 281] on input "Average" at bounding box center [244, 275] width 7 height 12
radio input "true"
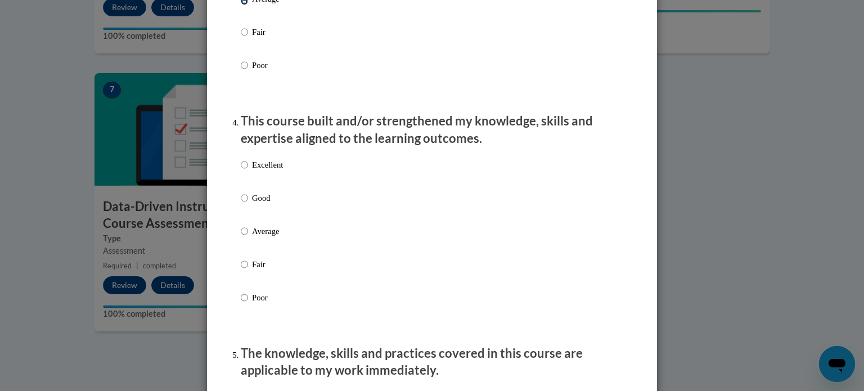
scroll to position [706, 0]
click at [281, 237] on p "Average" at bounding box center [267, 230] width 31 height 12
click at [248, 237] on input "Average" at bounding box center [244, 230] width 7 height 12
radio input "true"
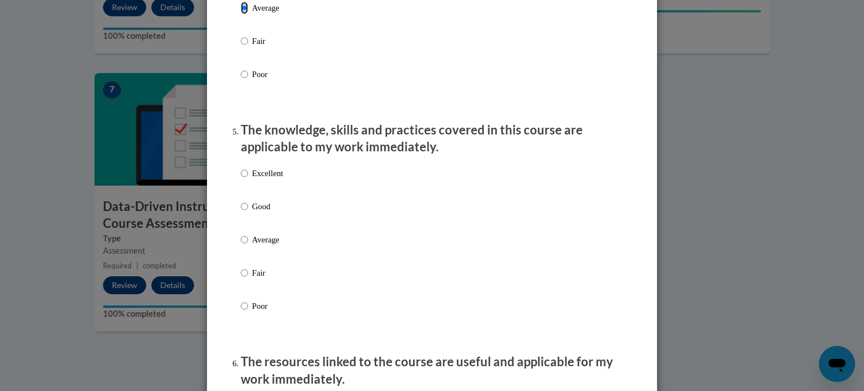
scroll to position [931, 0]
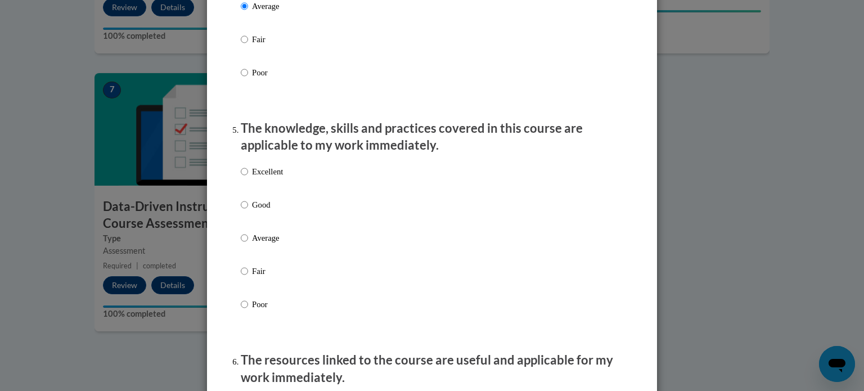
click at [273, 244] on p "Average" at bounding box center [267, 238] width 31 height 12
click at [248, 244] on input "Average" at bounding box center [244, 238] width 7 height 12
radio input "true"
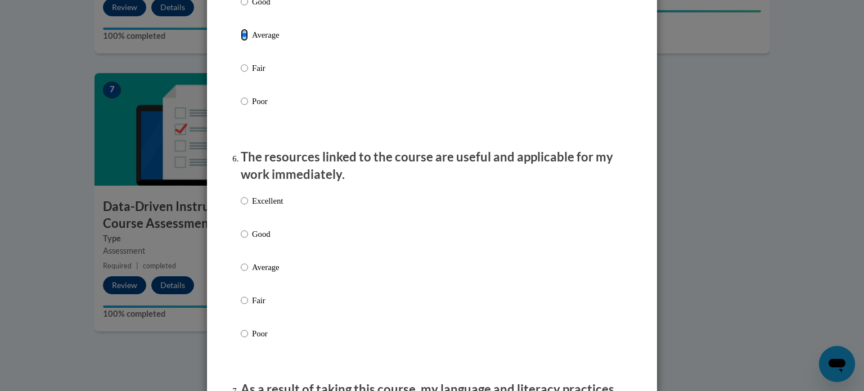
scroll to position [1132, 0]
click at [264, 274] on p "Average" at bounding box center [267, 268] width 31 height 12
click at [248, 274] on input "Average" at bounding box center [244, 268] width 7 height 12
radio input "true"
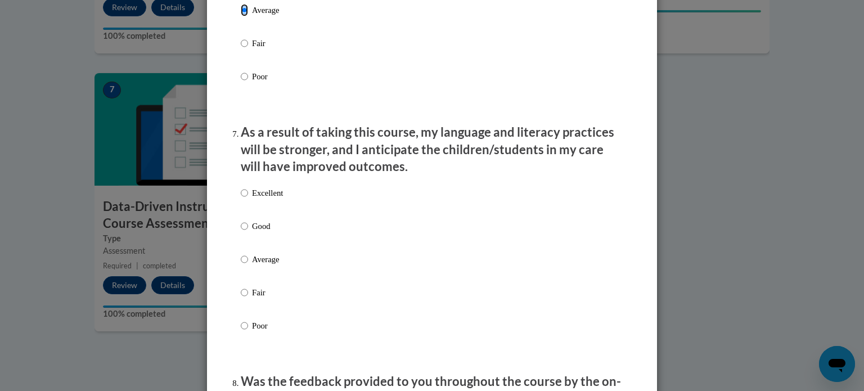
scroll to position [1398, 0]
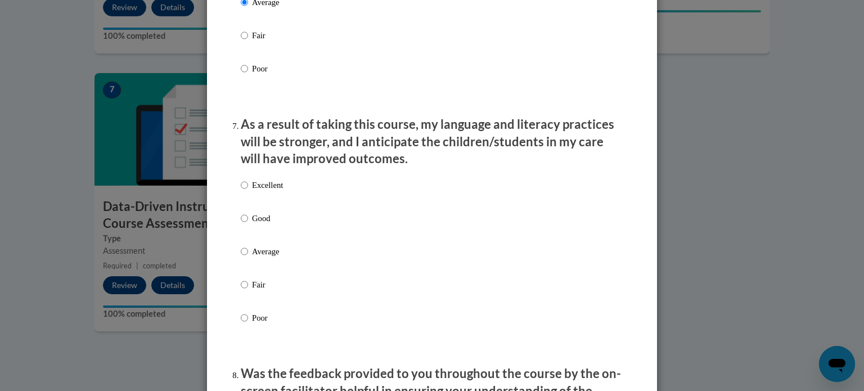
click at [262, 258] on p "Average" at bounding box center [267, 251] width 31 height 12
click at [248, 258] on input "Average" at bounding box center [244, 251] width 7 height 12
radio input "true"
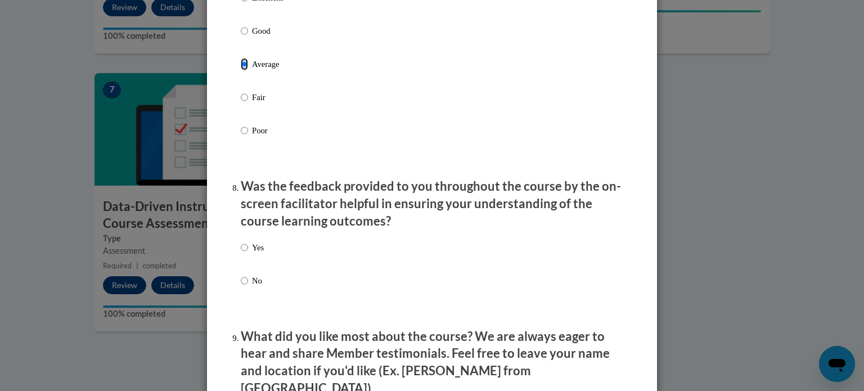
scroll to position [1625, 0]
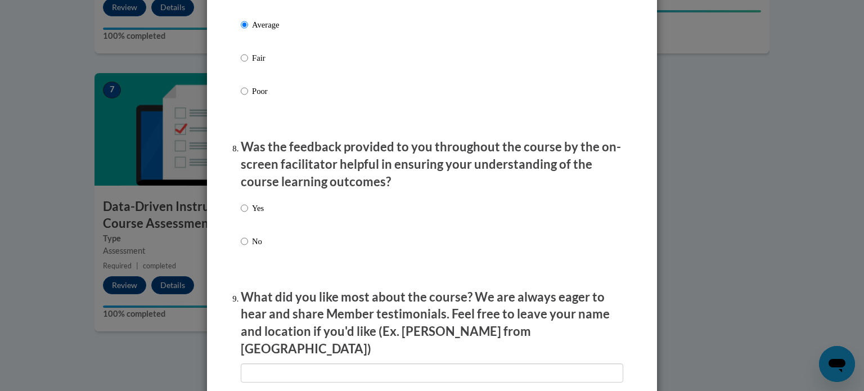
click at [256, 227] on label "Yes" at bounding box center [252, 217] width 23 height 30
click at [248, 214] on input "Yes" at bounding box center [244, 208] width 7 height 12
radio input "true"
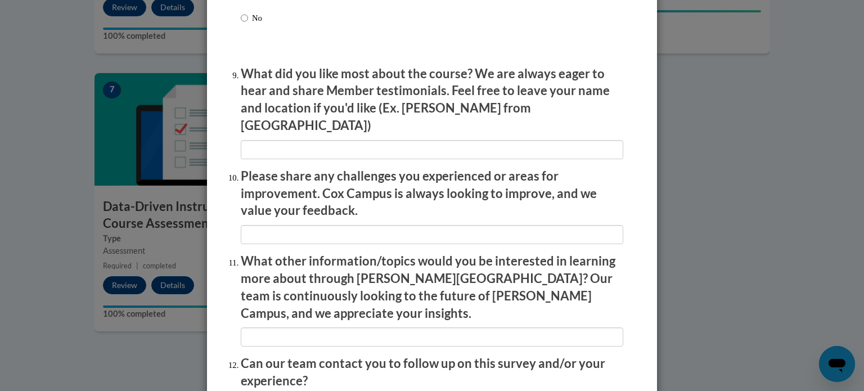
scroll to position [1951, 0]
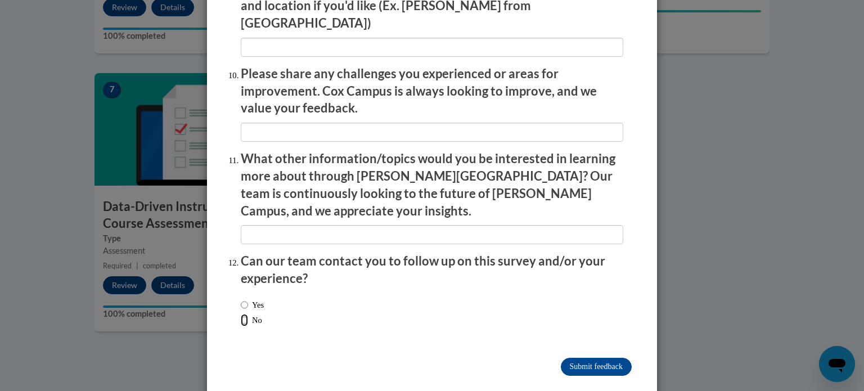
click at [246, 314] on input "No" at bounding box center [244, 320] width 7 height 12
radio input "true"
click at [589, 358] on input "Submit feedback" at bounding box center [596, 367] width 71 height 18
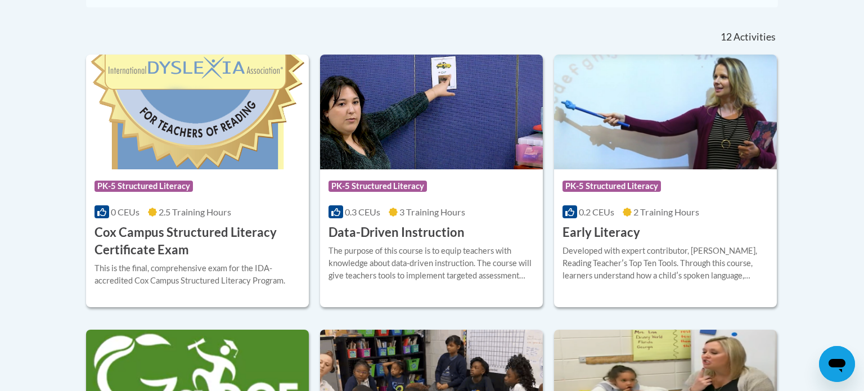
scroll to position [461, 0]
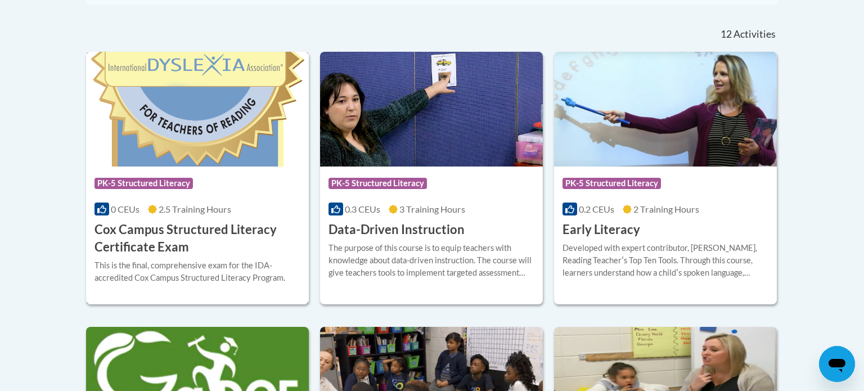
click at [169, 156] on img at bounding box center [197, 109] width 223 height 115
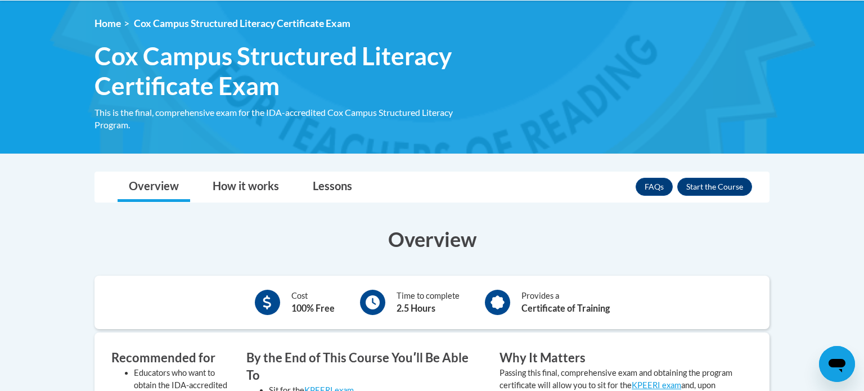
scroll to position [147, 0]
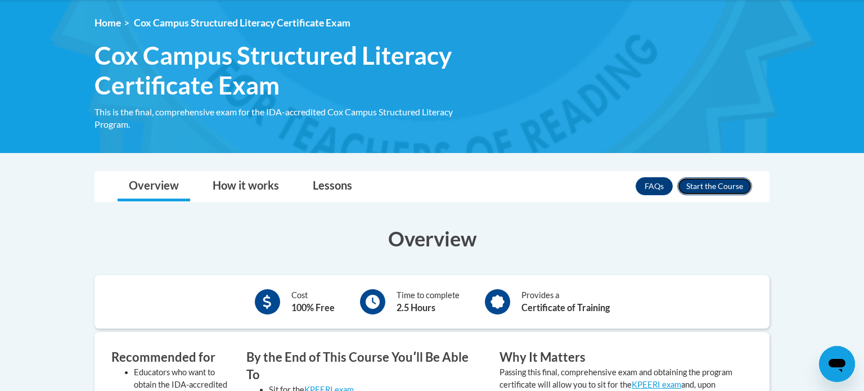
click at [703, 191] on button "Enroll" at bounding box center [714, 186] width 75 height 18
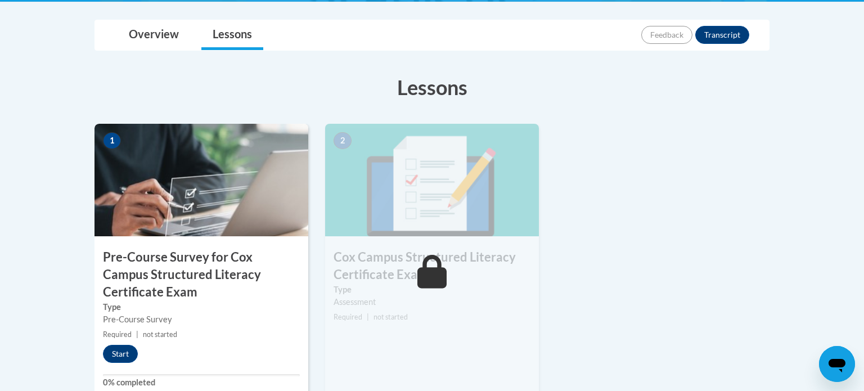
scroll to position [311, 0]
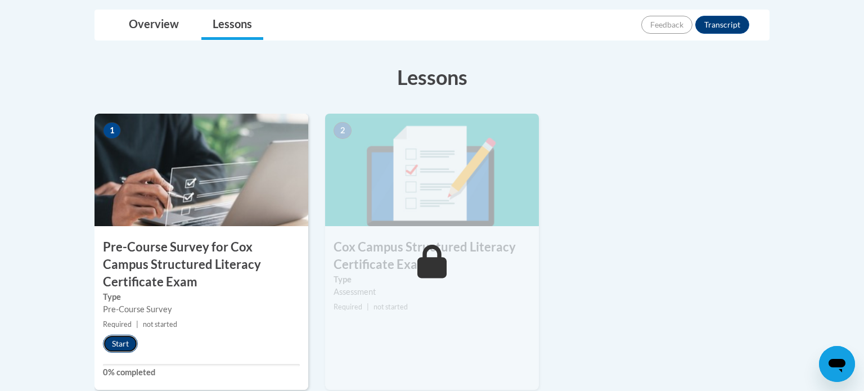
click at [131, 336] on button "Start" at bounding box center [120, 344] width 35 height 18
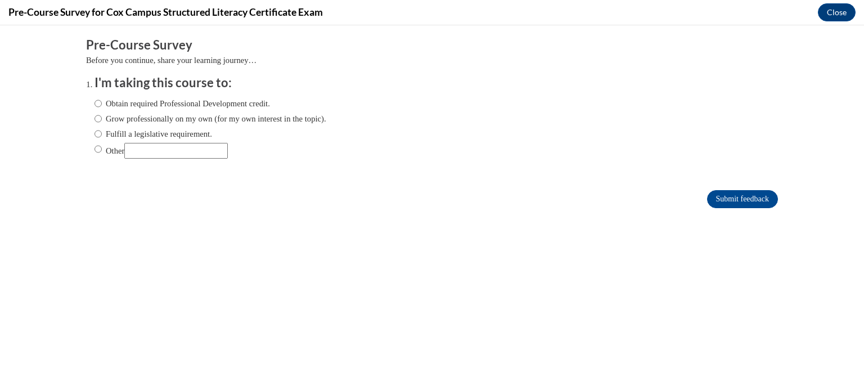
scroll to position [0, 0]
click at [197, 131] on label "Fulfill a legislative requirement." at bounding box center [153, 134] width 118 height 12
click at [102, 131] on input "Fulfill a legislative requirement." at bounding box center [97, 134] width 7 height 12
radio input "true"
click at [718, 197] on input "Submit feedback" at bounding box center [742, 199] width 71 height 18
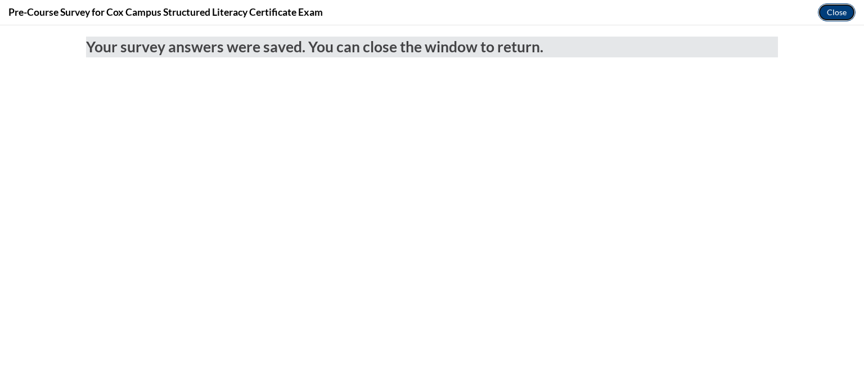
click at [843, 17] on button "Close" at bounding box center [837, 12] width 38 height 18
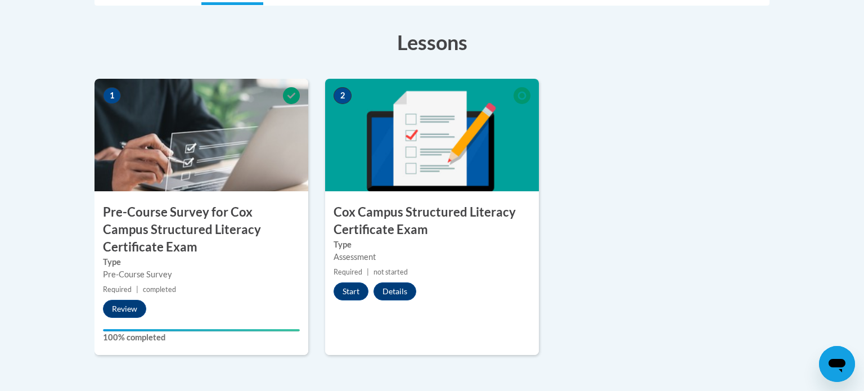
scroll to position [344, 0]
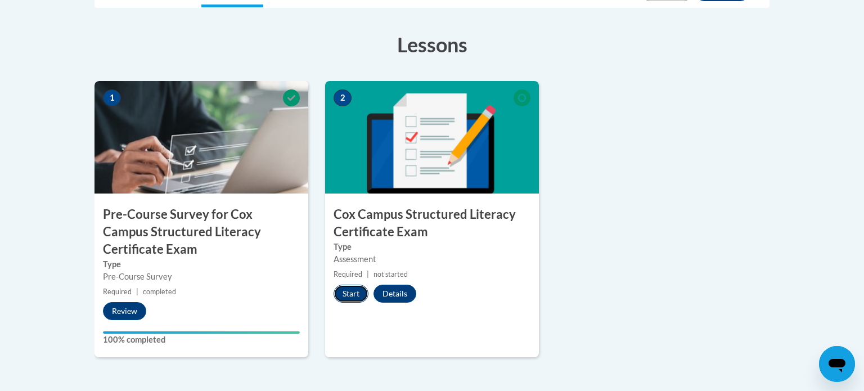
click at [349, 288] on button "Start" at bounding box center [350, 294] width 35 height 18
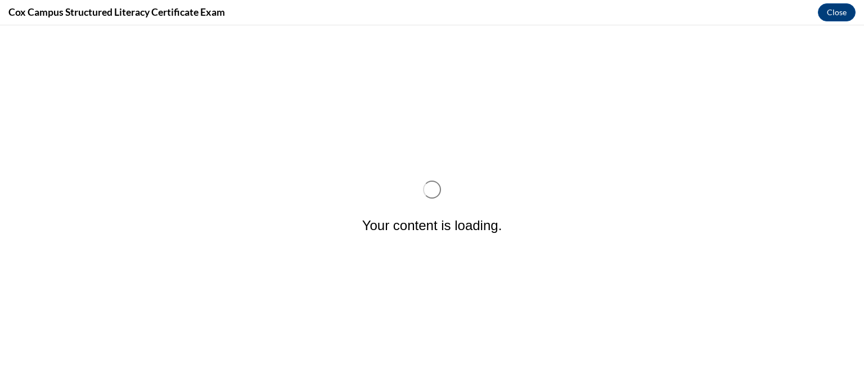
scroll to position [0, 0]
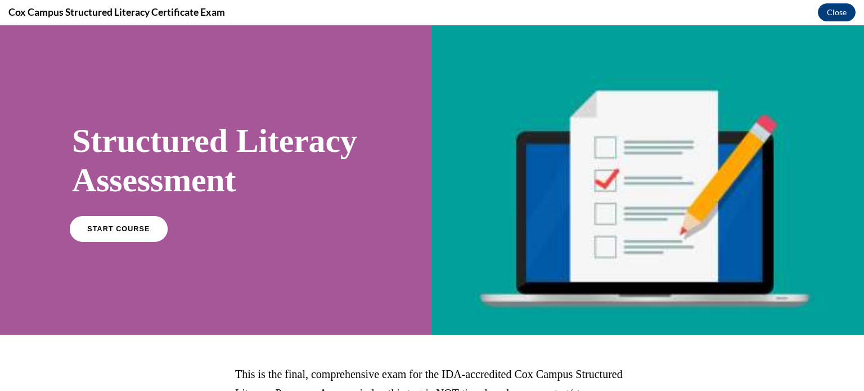
click at [129, 233] on span "START COURSE" at bounding box center [118, 228] width 62 height 8
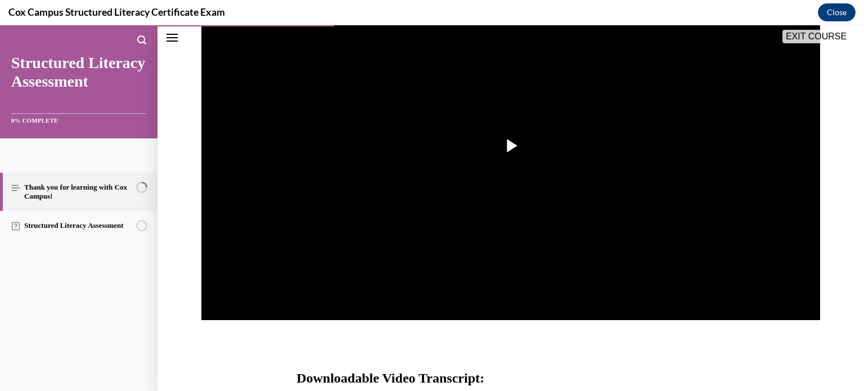
scroll to position [260, 0]
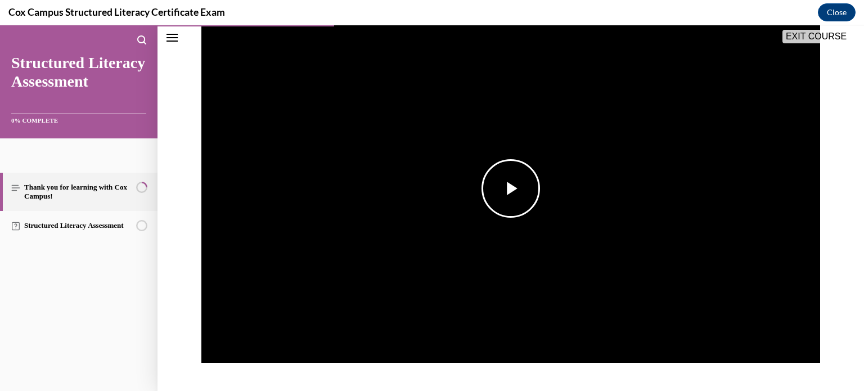
click at [511, 188] on span "Video player" at bounding box center [511, 188] width 0 height 0
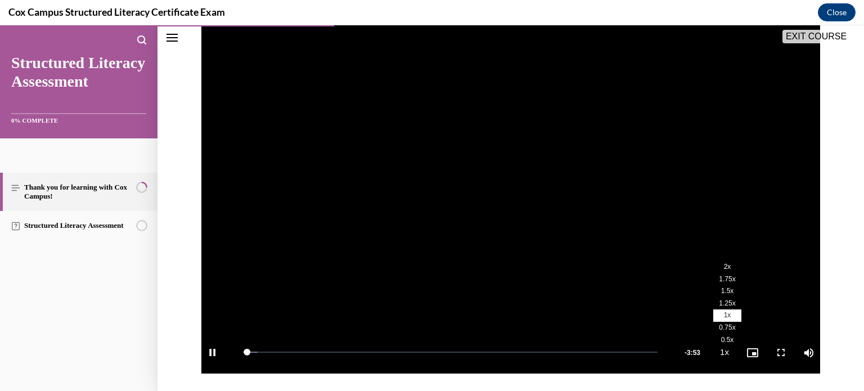
click at [724, 265] on span "2x" at bounding box center [727, 267] width 7 height 8
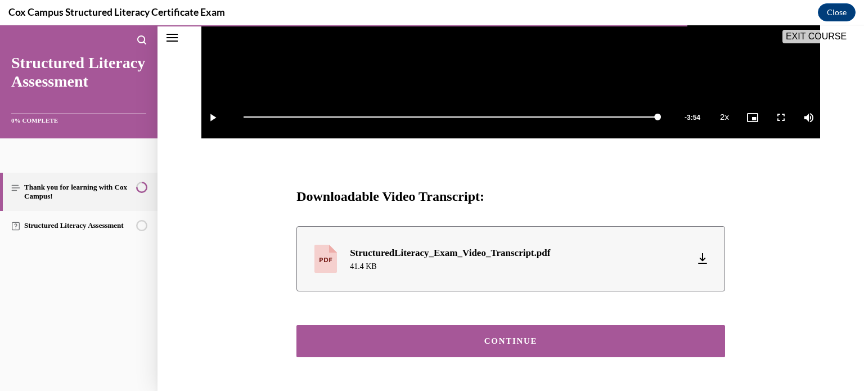
scroll to position [429, 0]
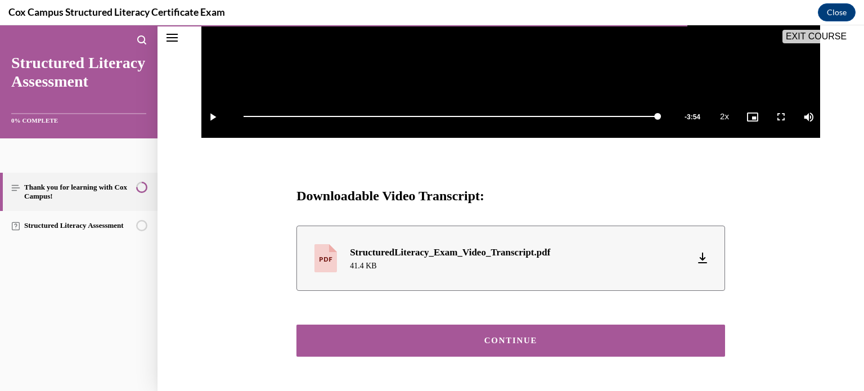
click at [597, 350] on button "CONTINUE" at bounding box center [510, 340] width 428 height 32
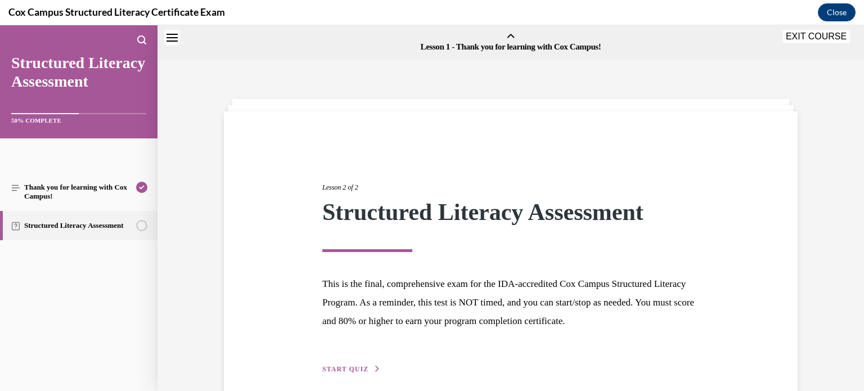
scroll to position [35, 0]
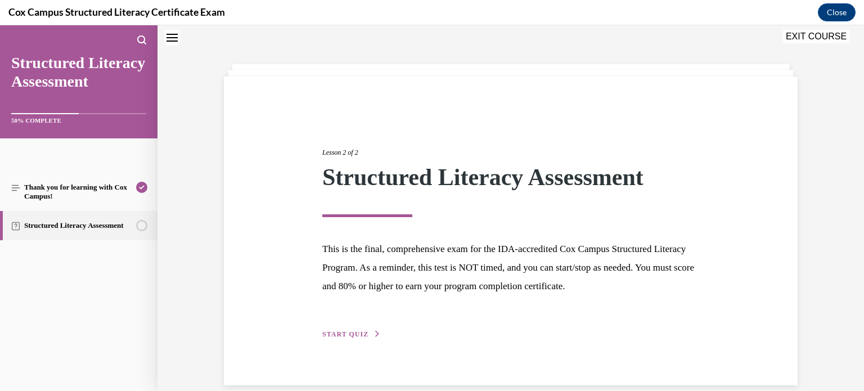
click at [354, 333] on span "START QUIZ" at bounding box center [345, 334] width 46 height 8
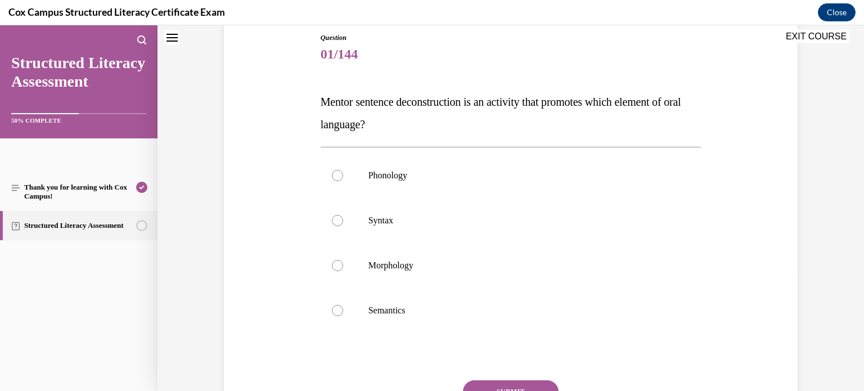
scroll to position [126, 0]
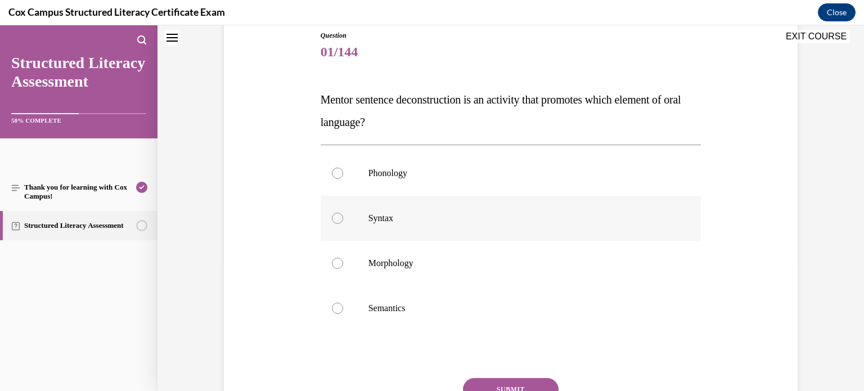
click at [401, 219] on p "Syntax" at bounding box center [520, 218] width 305 height 11
click at [343, 219] on input "Syntax" at bounding box center [337, 218] width 11 height 11
radio input "true"
click at [518, 383] on button "SUBMIT" at bounding box center [511, 389] width 96 height 22
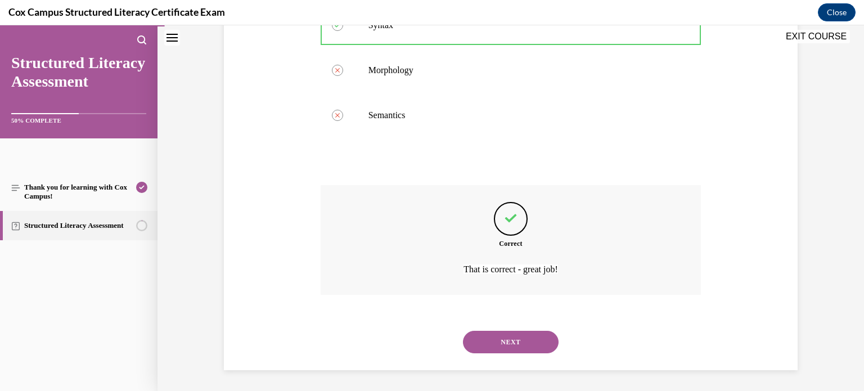
scroll to position [320, 0]
click at [517, 333] on button "NEXT" at bounding box center [511, 340] width 96 height 22
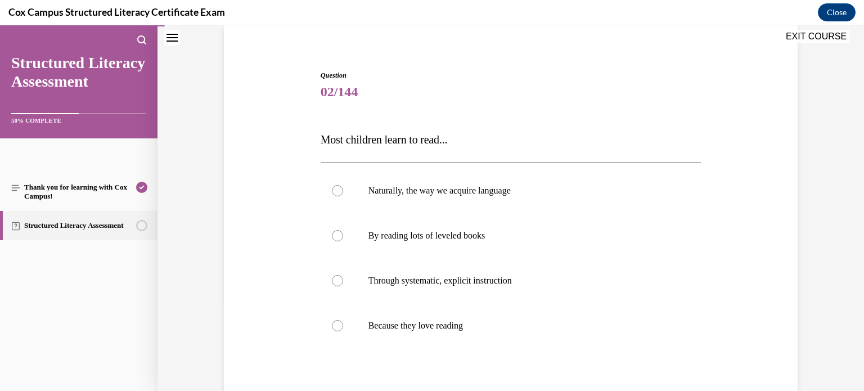
scroll to position [88, 0]
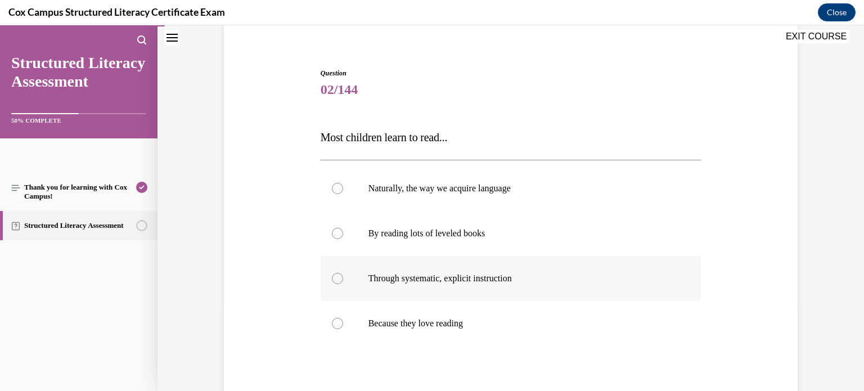
click at [434, 288] on label "Through systematic, explicit instruction" at bounding box center [510, 278] width 381 height 45
click at [343, 284] on input "Through systematic, explicit instruction" at bounding box center [337, 278] width 11 height 11
radio input "true"
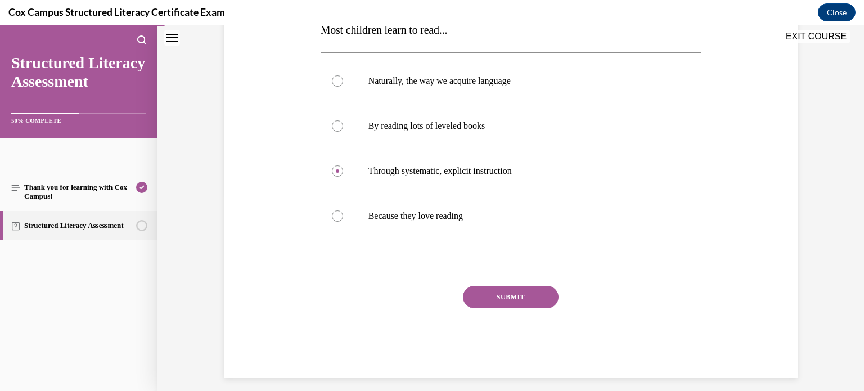
click at [500, 291] on button "SUBMIT" at bounding box center [511, 297] width 96 height 22
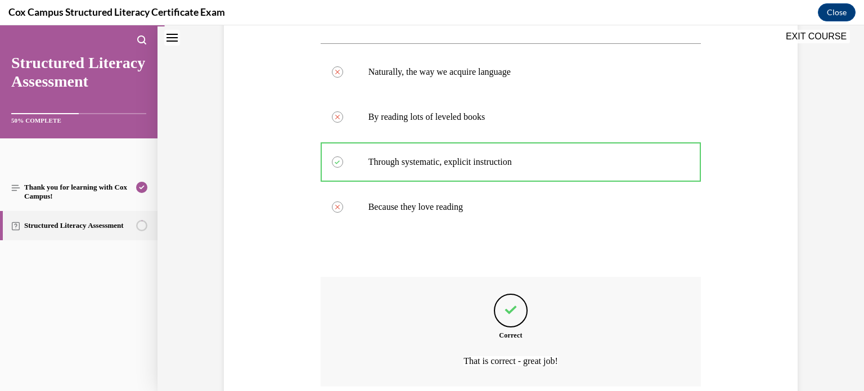
scroll to position [297, 0]
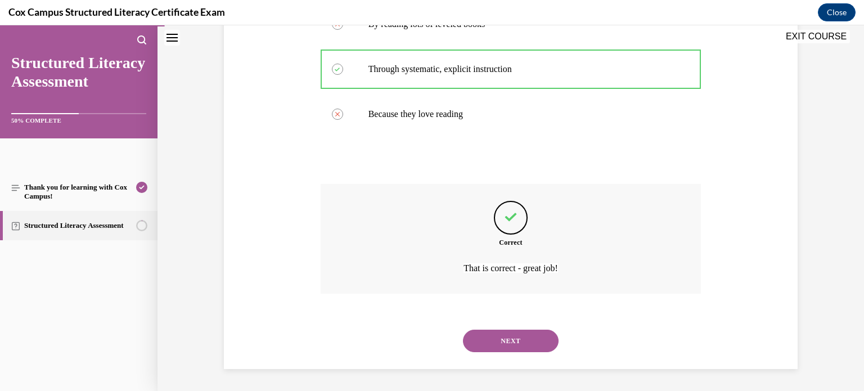
click at [508, 336] on button "NEXT" at bounding box center [511, 340] width 96 height 22
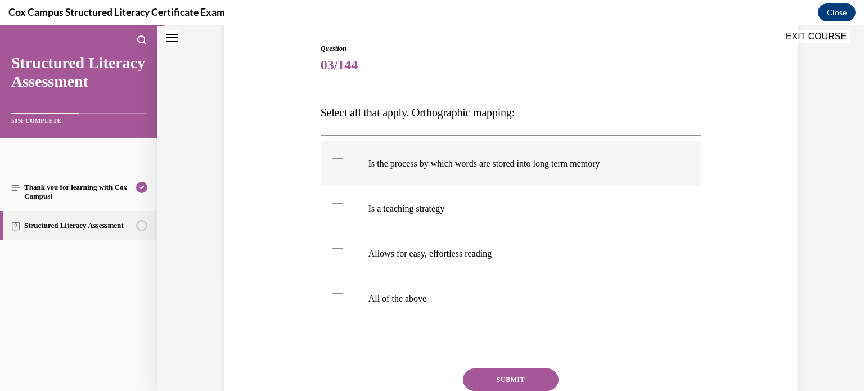
scroll to position [115, 0]
click at [333, 160] on div at bounding box center [337, 161] width 11 height 11
click at [333, 160] on input "Is the process by which words are stored into long term memory" at bounding box center [337, 161] width 11 height 11
checkbox input "true"
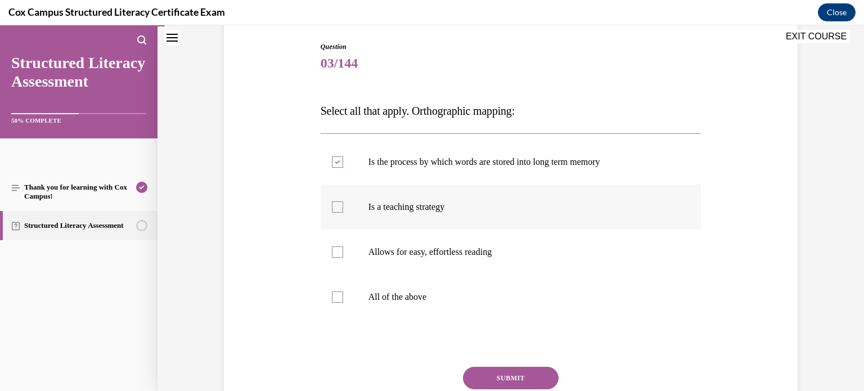
click at [340, 204] on div at bounding box center [337, 206] width 11 height 11
click at [340, 204] on input "Is a teaching strategy" at bounding box center [337, 206] width 11 height 11
checkbox input "true"
click at [494, 254] on p "Allows for easy, effortless reading" at bounding box center [520, 251] width 305 height 11
click at [343, 254] on input "Allows for easy, effortless reading" at bounding box center [337, 251] width 11 height 11
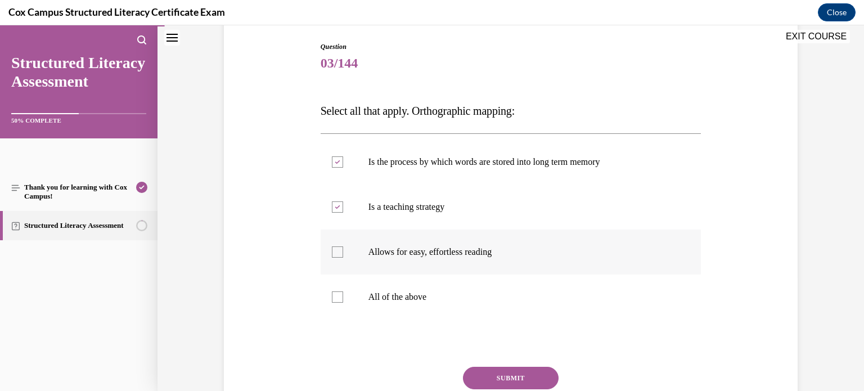
checkbox input "true"
click at [345, 211] on label "Is a teaching strategy" at bounding box center [510, 206] width 381 height 45
click at [343, 211] on input "Is a teaching strategy" at bounding box center [337, 206] width 11 height 11
checkbox input "false"
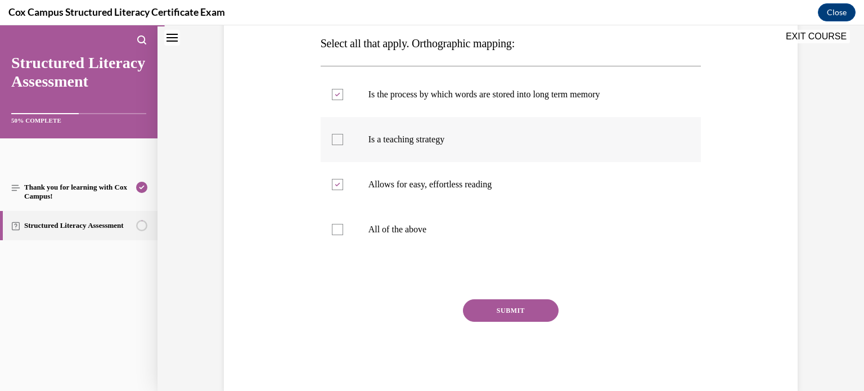
scroll to position [205, 0]
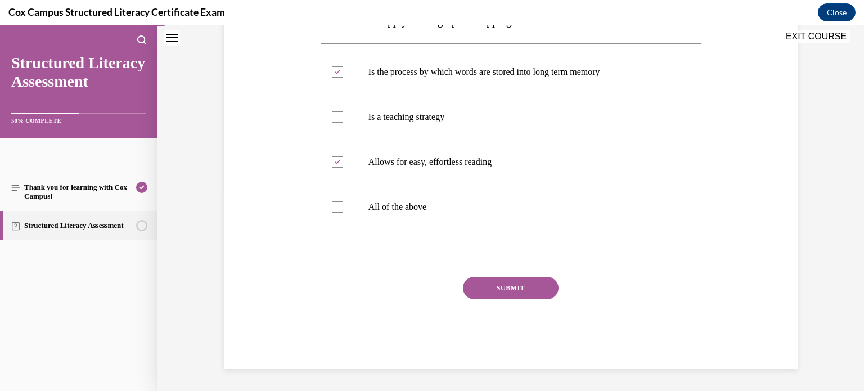
click at [532, 286] on button "SUBMIT" at bounding box center [511, 288] width 96 height 22
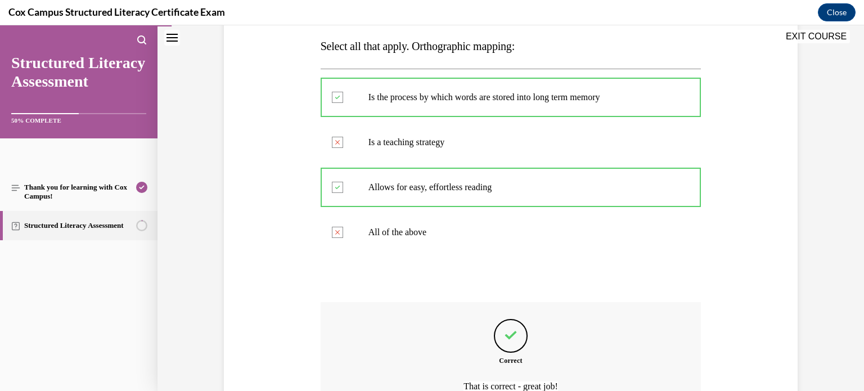
scroll to position [297, 0]
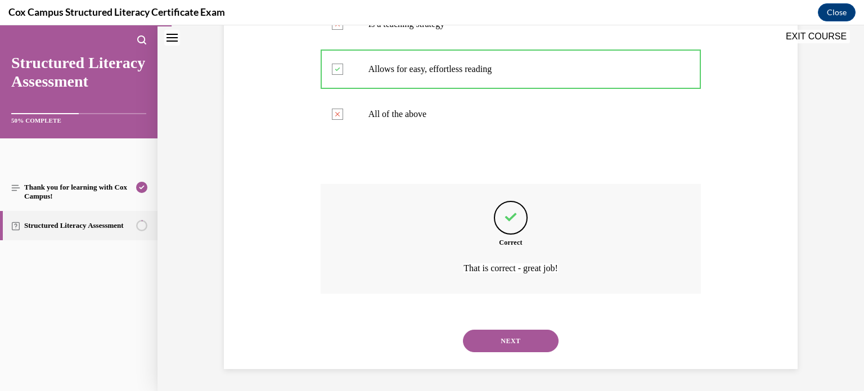
click at [521, 335] on button "NEXT" at bounding box center [511, 340] width 96 height 22
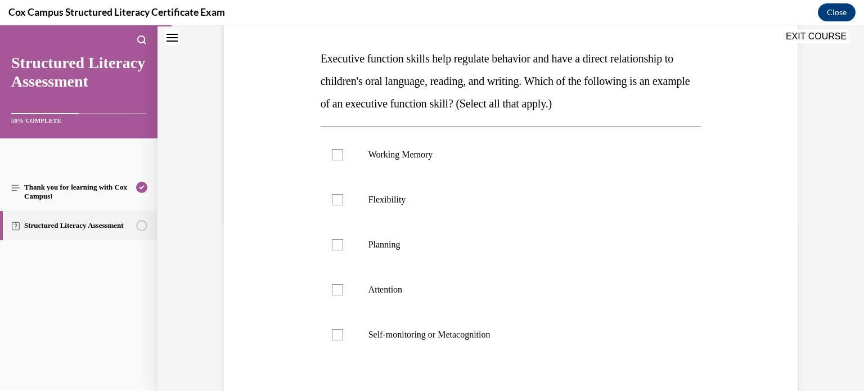
scroll to position [179, 0]
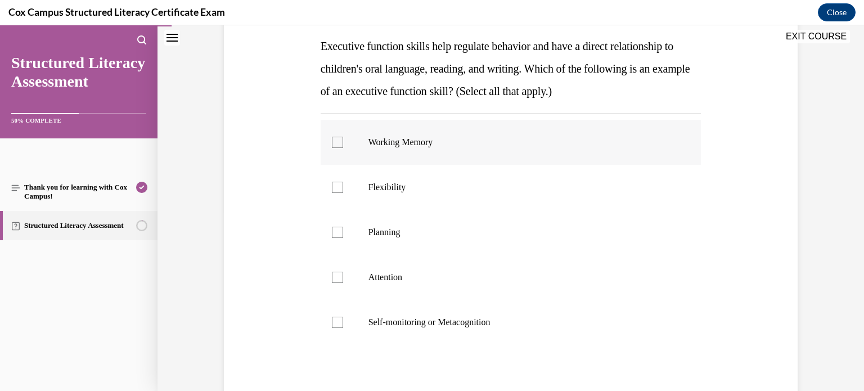
click at [339, 137] on div at bounding box center [337, 142] width 11 height 11
click at [339, 137] on input "Working Memory" at bounding box center [337, 142] width 11 height 11
checkbox input "true"
click at [336, 191] on div at bounding box center [337, 187] width 11 height 11
click at [336, 191] on input "Flexibility" at bounding box center [337, 187] width 11 height 11
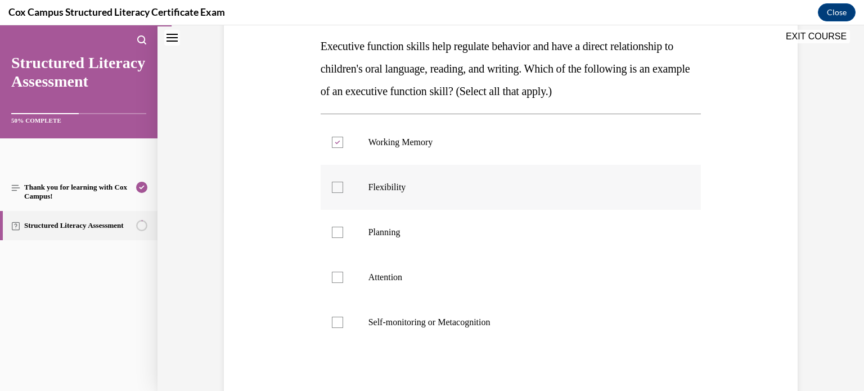
checkbox input "true"
click at [337, 230] on div at bounding box center [337, 232] width 11 height 11
click at [337, 230] on input "Planning" at bounding box center [337, 232] width 11 height 11
checkbox input "true"
click at [338, 273] on div at bounding box center [337, 277] width 11 height 11
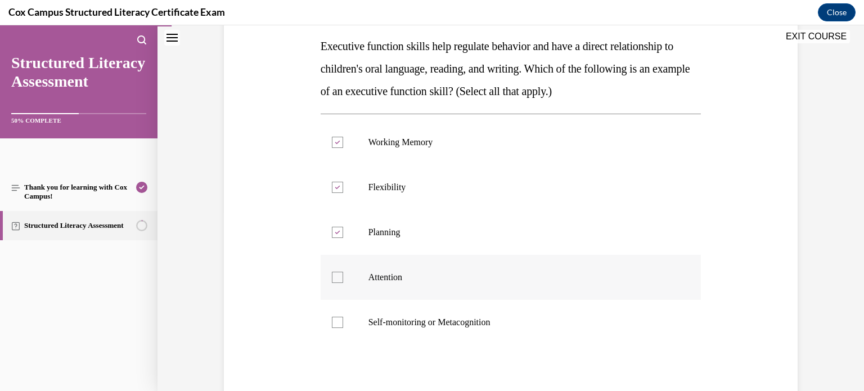
click at [338, 273] on input "Attention" at bounding box center [337, 277] width 11 height 11
checkbox input "true"
click at [340, 318] on div at bounding box center [337, 322] width 11 height 11
click at [340, 318] on input "Self-monitoring or Metacognition" at bounding box center [337, 322] width 11 height 11
checkbox input "true"
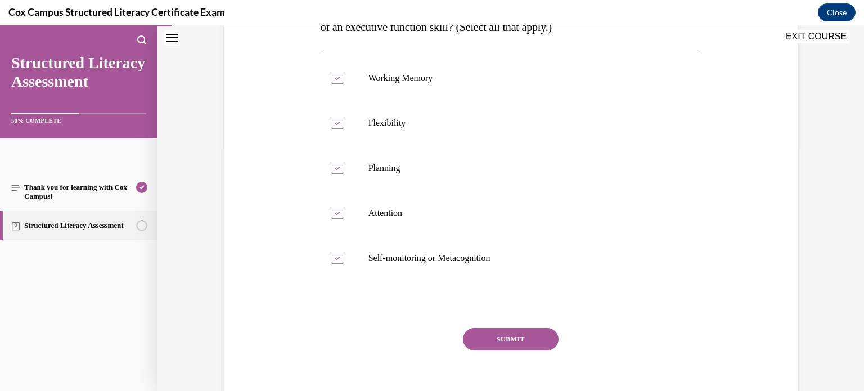
scroll to position [251, 0]
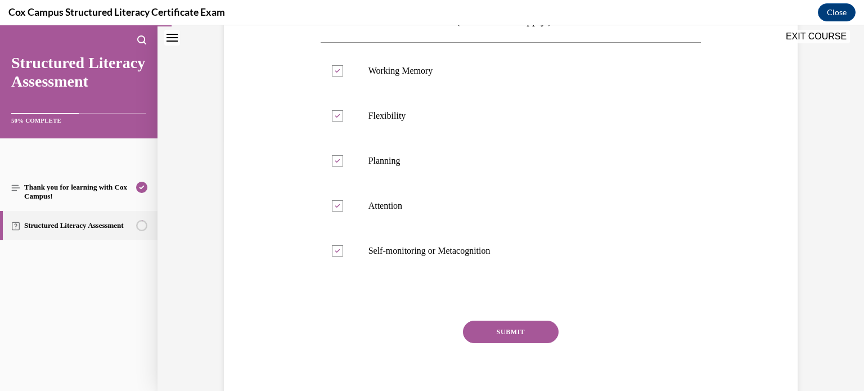
click at [496, 322] on button "SUBMIT" at bounding box center [511, 331] width 96 height 22
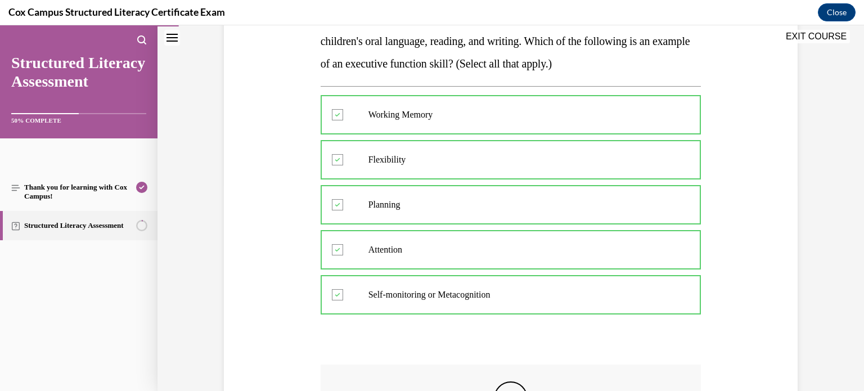
scroll to position [222, 0]
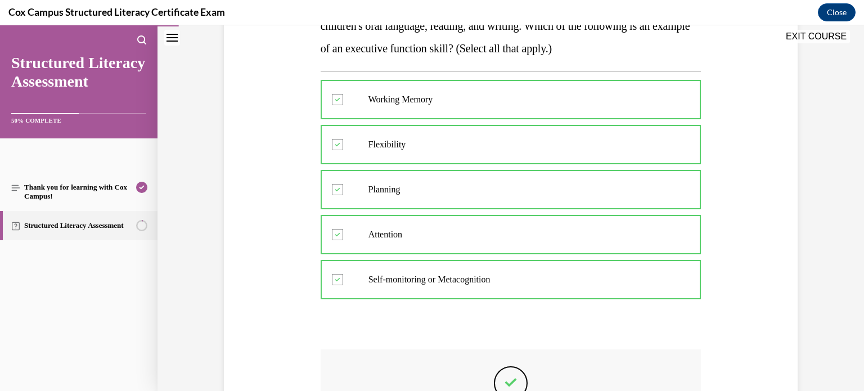
click at [759, 241] on div "Question 04/144 Executive function skills help regulate behavior and have a dir…" at bounding box center [510, 217] width 579 height 634
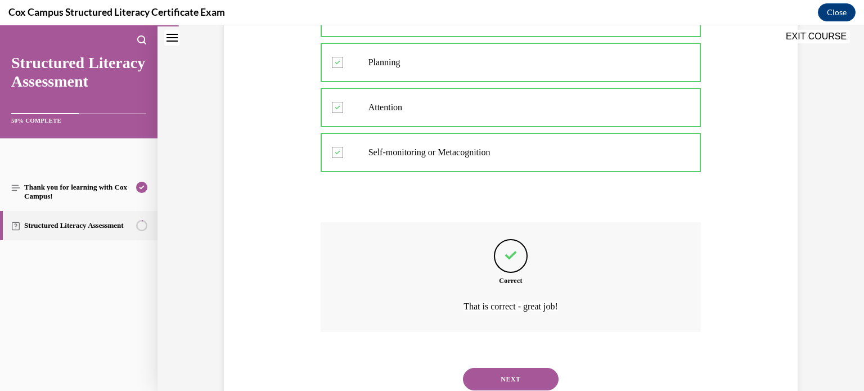
scroll to position [352, 0]
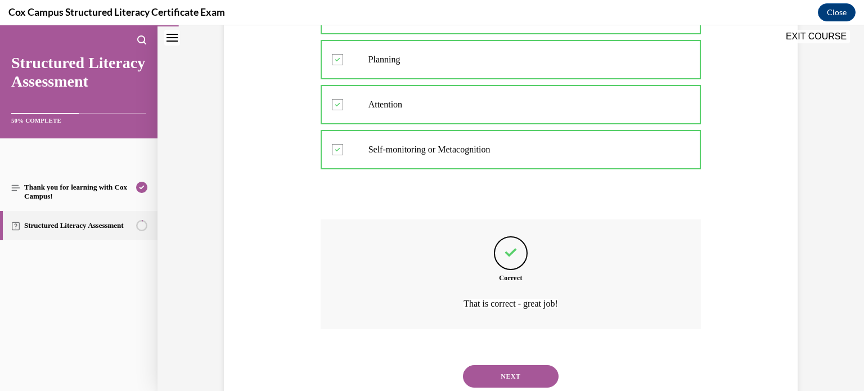
click at [483, 387] on div "NEXT" at bounding box center [510, 376] width 381 height 45
click at [482, 381] on button "NEXT" at bounding box center [511, 376] width 96 height 22
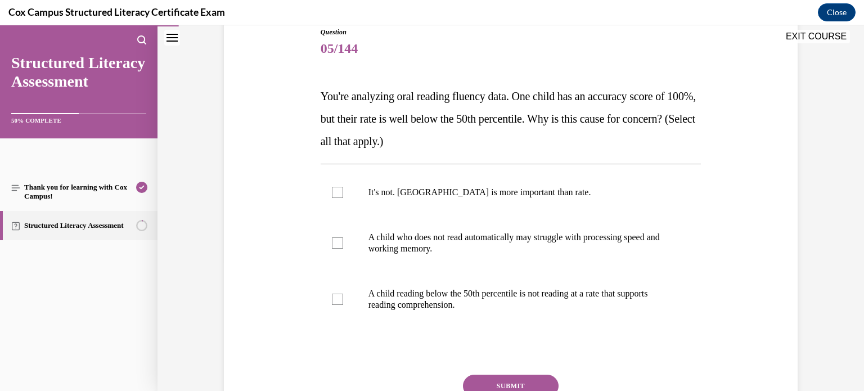
scroll to position [117, 0]
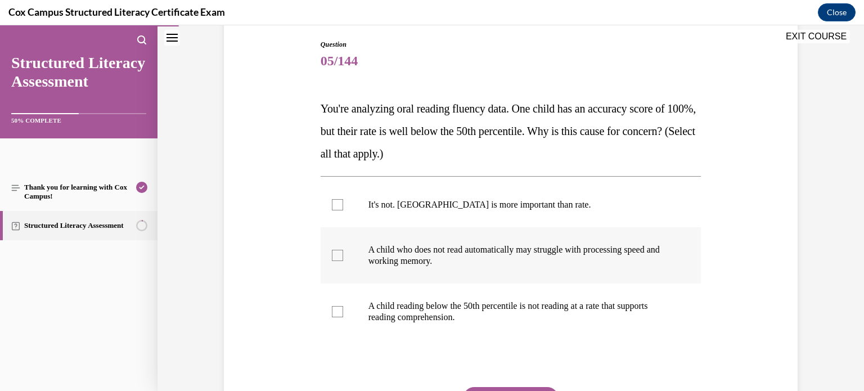
click at [333, 262] on label "A child who does not read automatically may struggle with processing speed and …" at bounding box center [510, 255] width 381 height 56
click at [333, 261] on input "A child who does not read automatically may struggle with processing speed and …" at bounding box center [337, 255] width 11 height 11
checkbox input "true"
click at [339, 312] on div at bounding box center [337, 311] width 11 height 11
click at [339, 312] on input "A child reading below the 50th percentile is not reading at a rate that support…" at bounding box center [337, 311] width 11 height 11
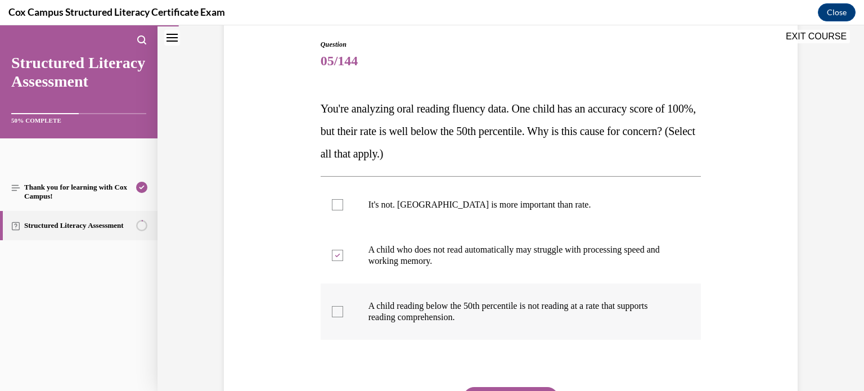
checkbox input "true"
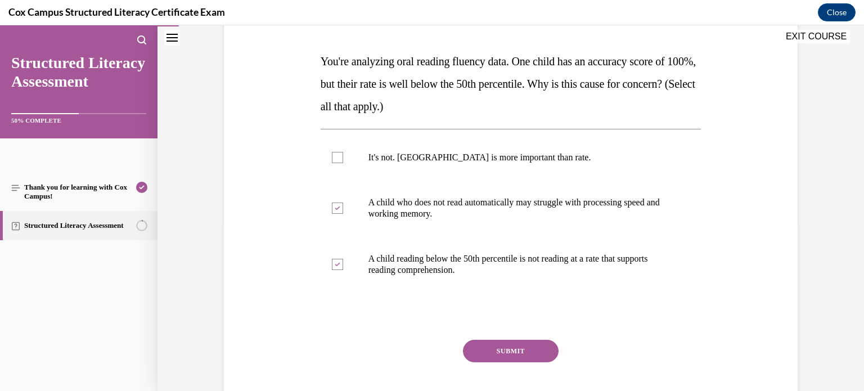
scroll to position [166, 0]
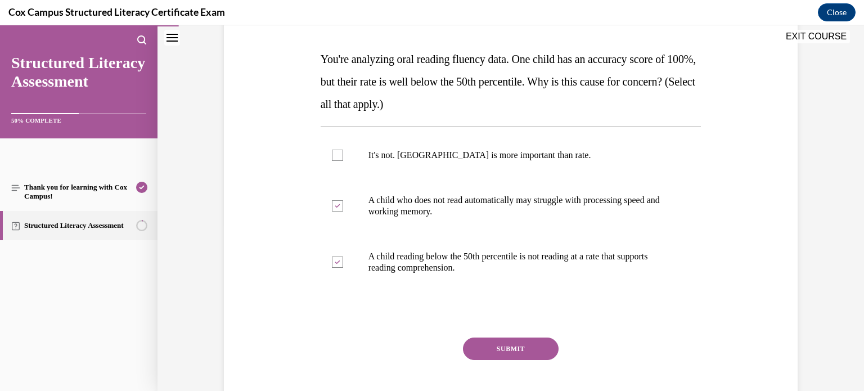
click at [532, 349] on button "SUBMIT" at bounding box center [511, 348] width 96 height 22
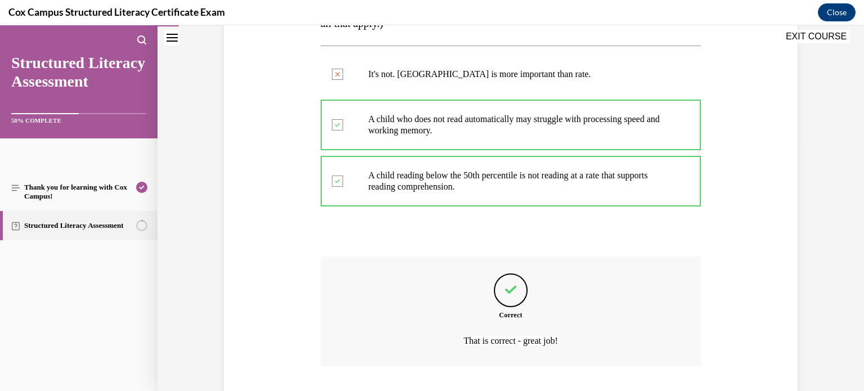
scroll to position [320, 0]
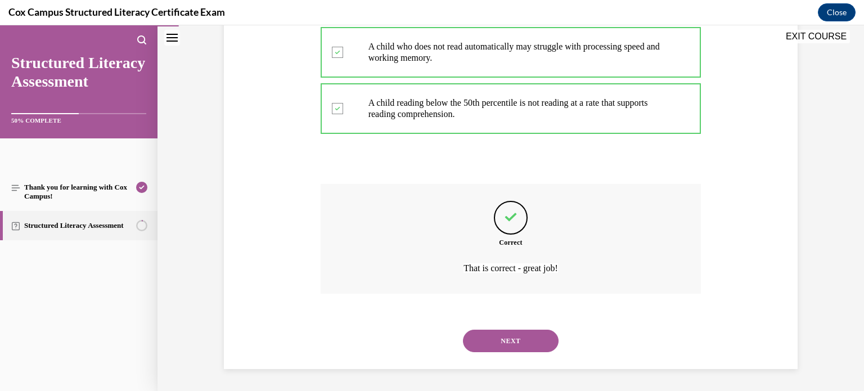
click at [523, 335] on button "NEXT" at bounding box center [511, 340] width 96 height 22
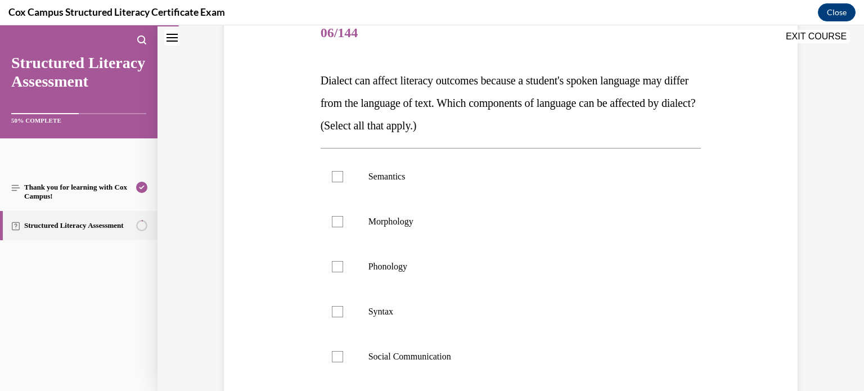
scroll to position [148, 0]
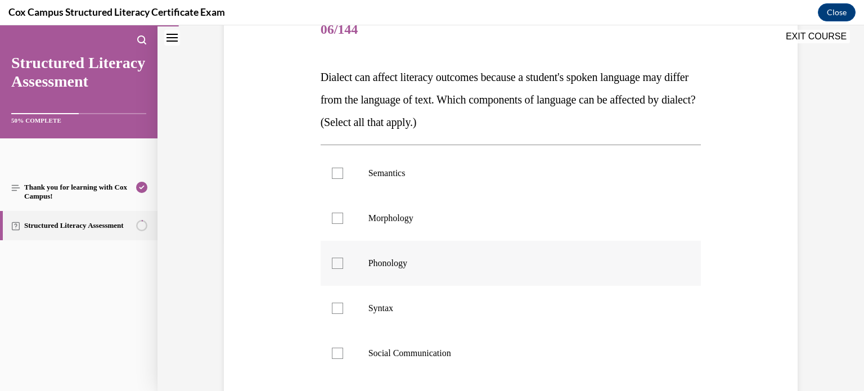
click at [385, 262] on span "Phonology" at bounding box center [387, 263] width 39 height 10
click at [343, 262] on input "Phonology" at bounding box center [337, 263] width 11 height 11
checkbox input "true"
click at [336, 359] on label "Social Communication" at bounding box center [510, 353] width 381 height 45
click at [336, 359] on input "Social Communication" at bounding box center [337, 352] width 11 height 11
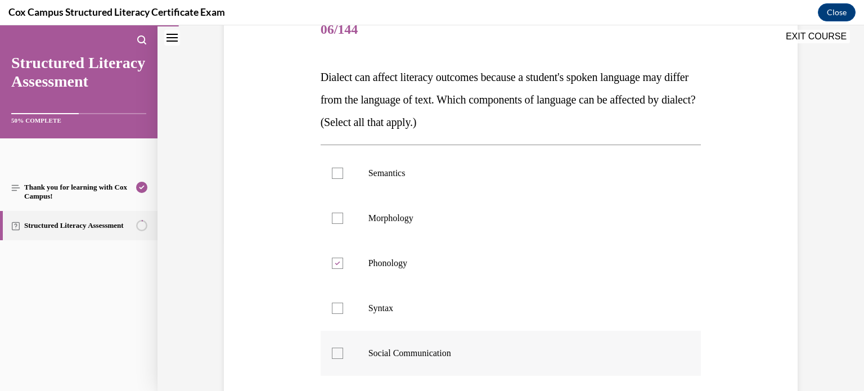
checkbox input "true"
click at [330, 316] on label "Syntax" at bounding box center [510, 308] width 381 height 45
click at [332, 314] on input "Syntax" at bounding box center [337, 308] width 11 height 11
checkbox input "true"
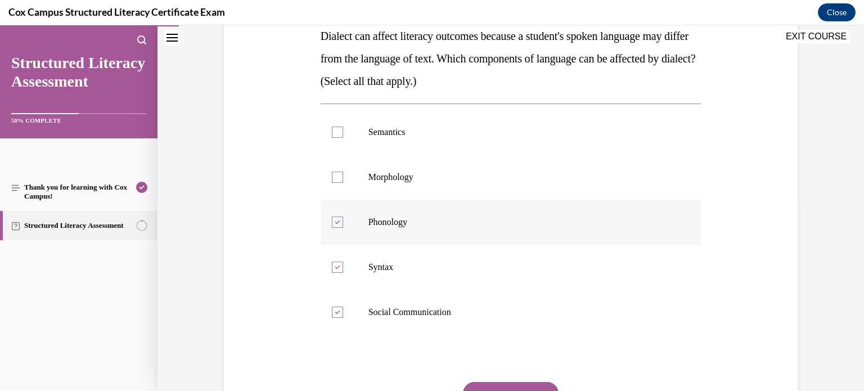
scroll to position [190, 0]
click at [341, 189] on label "Morphology" at bounding box center [510, 176] width 381 height 45
click at [341, 182] on input "Morphology" at bounding box center [337, 176] width 11 height 11
checkbox input "true"
click at [338, 136] on div at bounding box center [337, 131] width 11 height 11
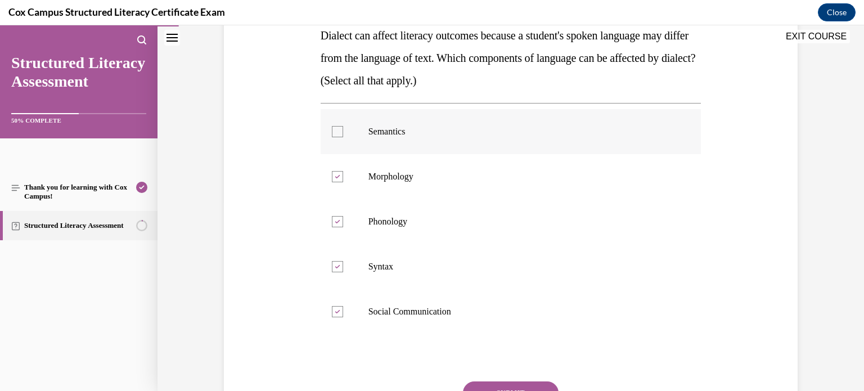
click at [338, 136] on input "Semantics" at bounding box center [337, 131] width 11 height 11
checkbox input "true"
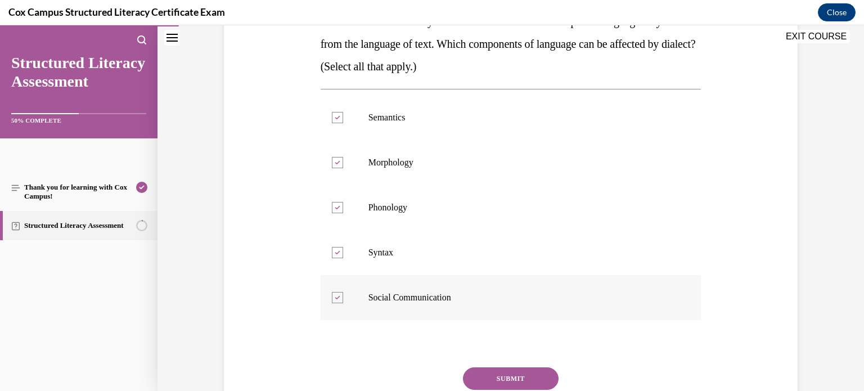
scroll to position [209, 0]
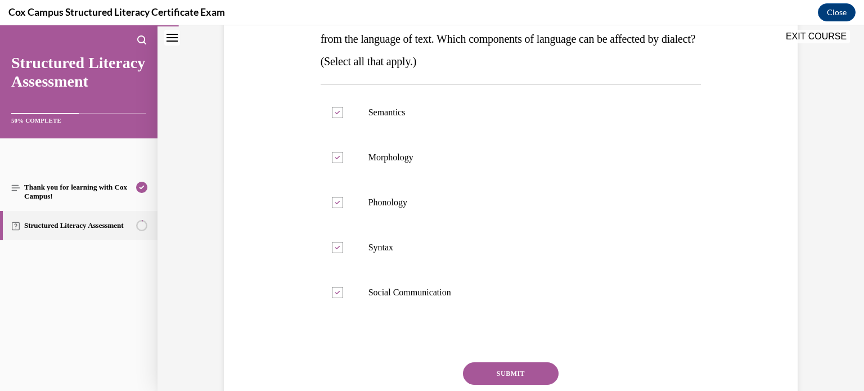
click at [511, 374] on button "SUBMIT" at bounding box center [511, 373] width 96 height 22
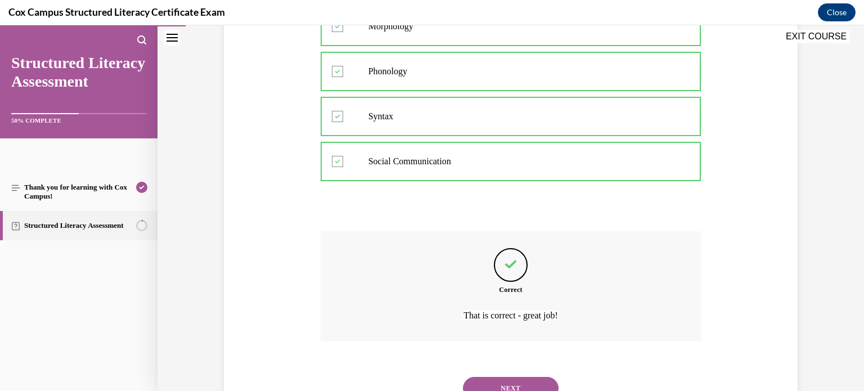
scroll to position [342, 0]
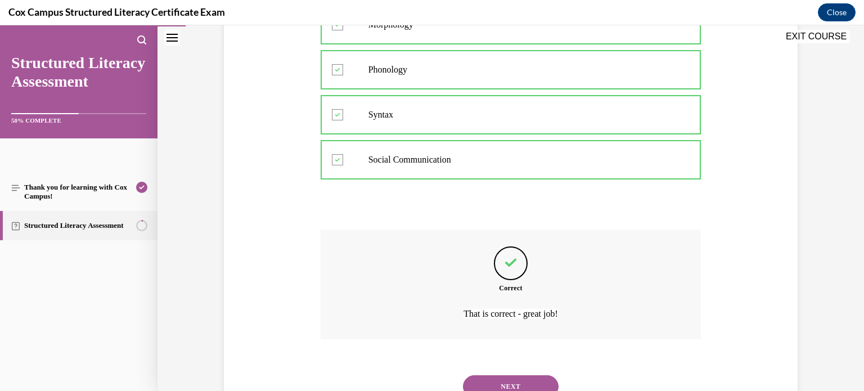
click at [500, 382] on button "NEXT" at bounding box center [511, 386] width 96 height 22
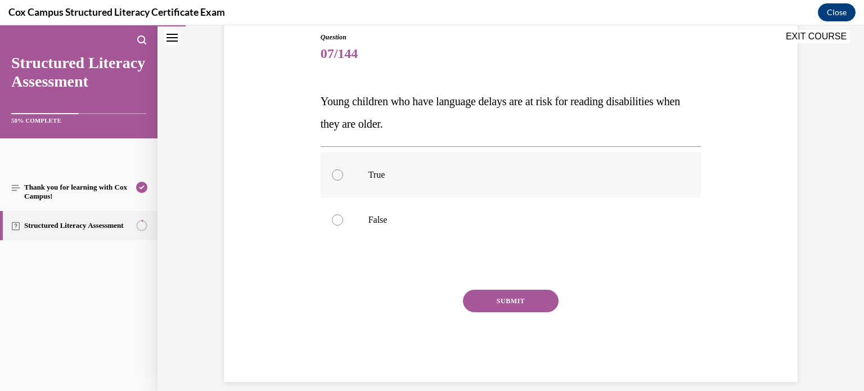
click at [481, 196] on label "True" at bounding box center [510, 174] width 381 height 45
click at [343, 180] on input "True" at bounding box center [337, 174] width 11 height 11
radio input "true"
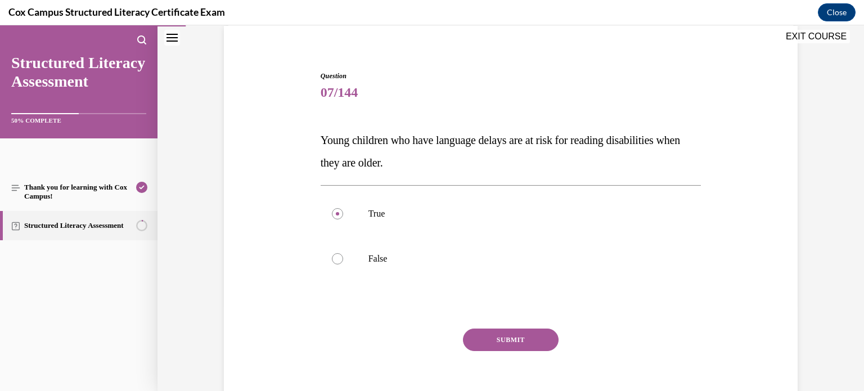
scroll to position [85, 0]
click at [523, 340] on button "SUBMIT" at bounding box center [511, 339] width 96 height 22
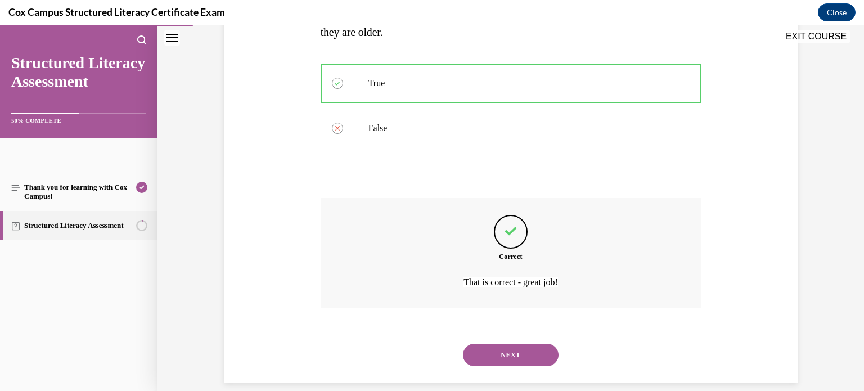
scroll to position [217, 0]
click at [489, 348] on button "NEXT" at bounding box center [511, 353] width 96 height 22
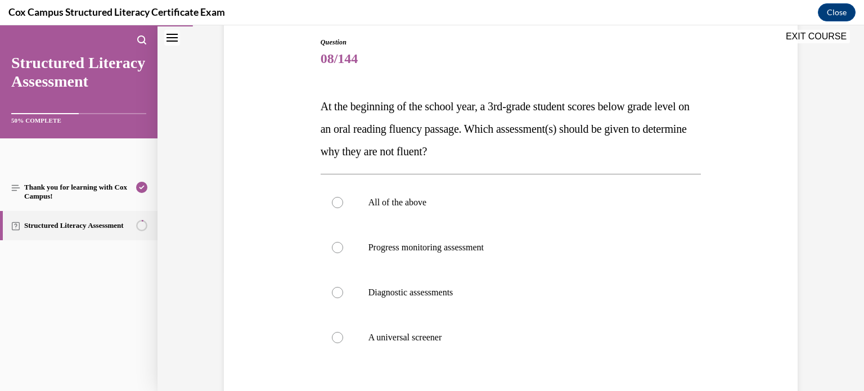
scroll to position [120, 0]
click at [422, 295] on span "Diagnostic assessments" at bounding box center [410, 291] width 85 height 10
click at [343, 295] on input "Diagnostic assessments" at bounding box center [337, 291] width 11 height 11
radio input "true"
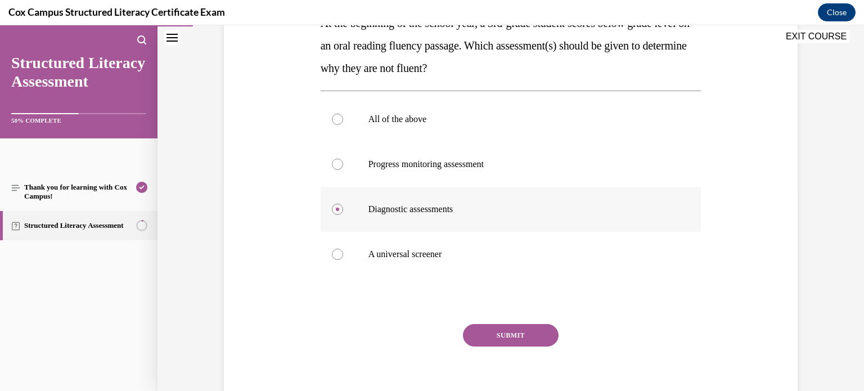
scroll to position [229, 0]
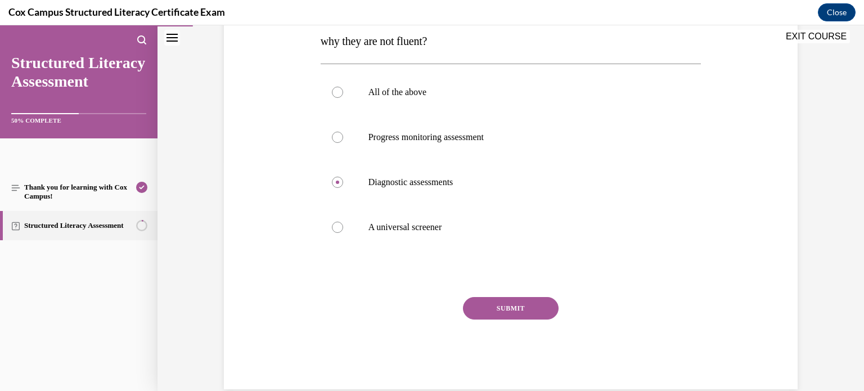
click at [500, 315] on button "SUBMIT" at bounding box center [511, 308] width 96 height 22
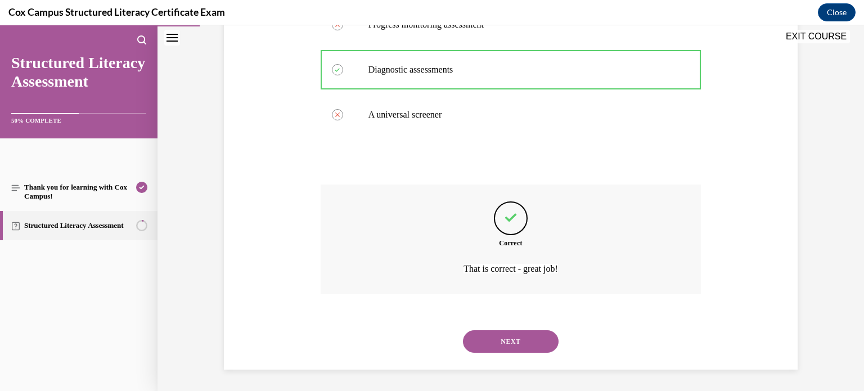
scroll to position [342, 0]
click at [541, 335] on button "NEXT" at bounding box center [511, 340] width 96 height 22
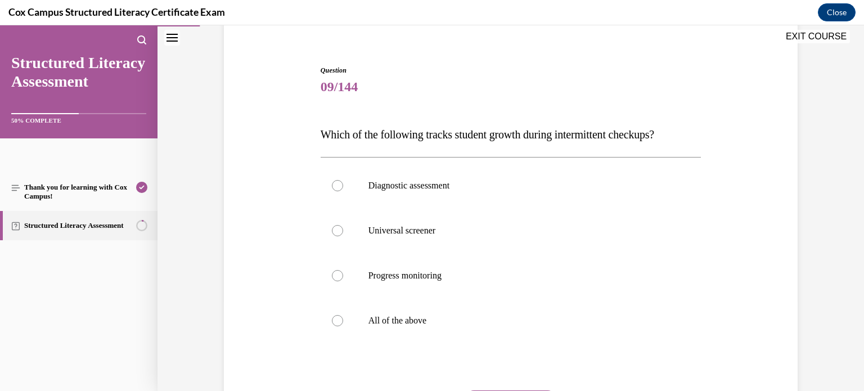
scroll to position [94, 0]
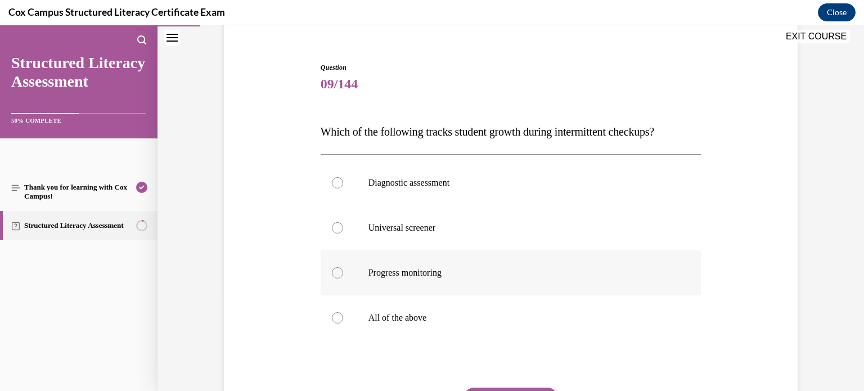
click at [471, 288] on label "Progress monitoring" at bounding box center [510, 272] width 381 height 45
click at [343, 278] on input "Progress monitoring" at bounding box center [337, 272] width 11 height 11
radio input "true"
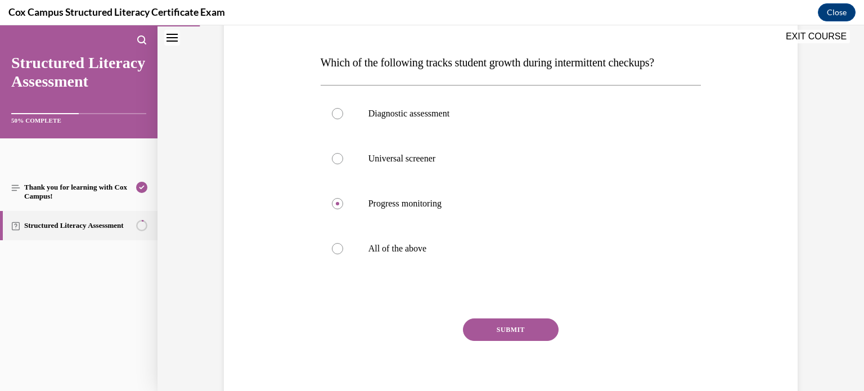
click at [532, 327] on button "SUBMIT" at bounding box center [511, 329] width 96 height 22
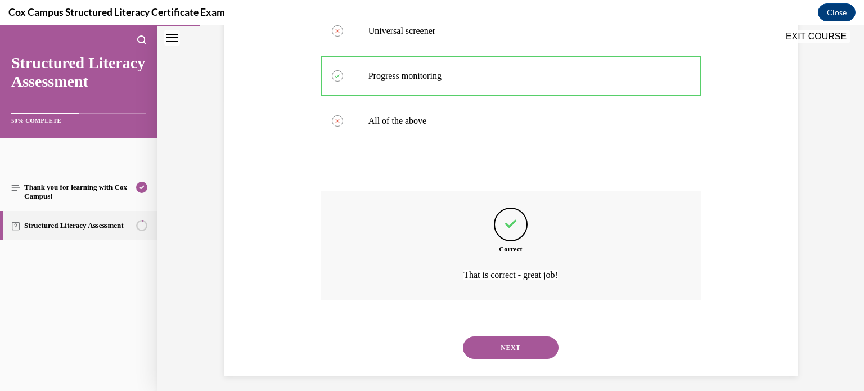
scroll to position [297, 0]
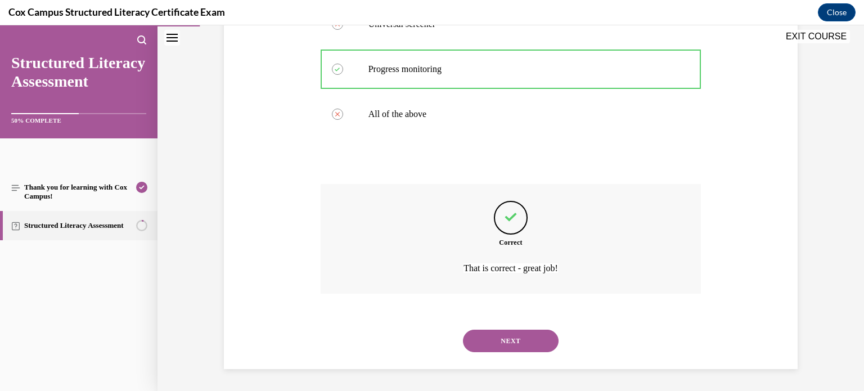
click at [505, 346] on button "NEXT" at bounding box center [511, 340] width 96 height 22
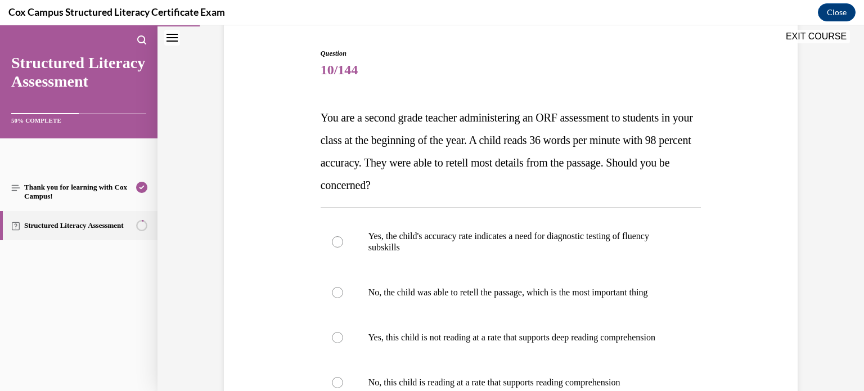
scroll to position [110, 0]
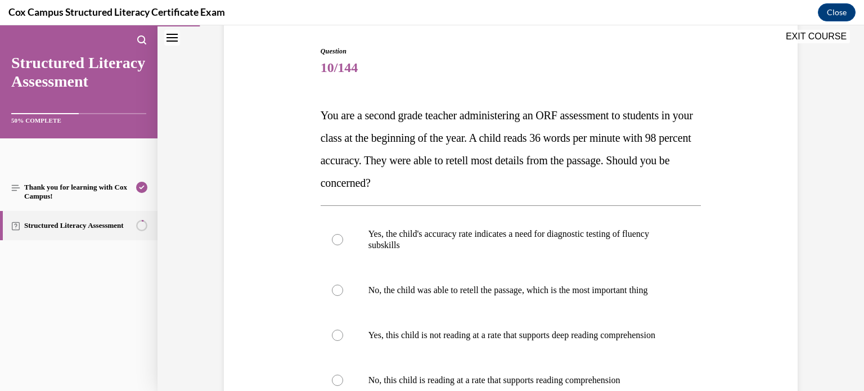
click at [736, 286] on div "Question 10/144 You are a second grade teacher administering an ORF assessment …" at bounding box center [510, 277] width 579 height 530
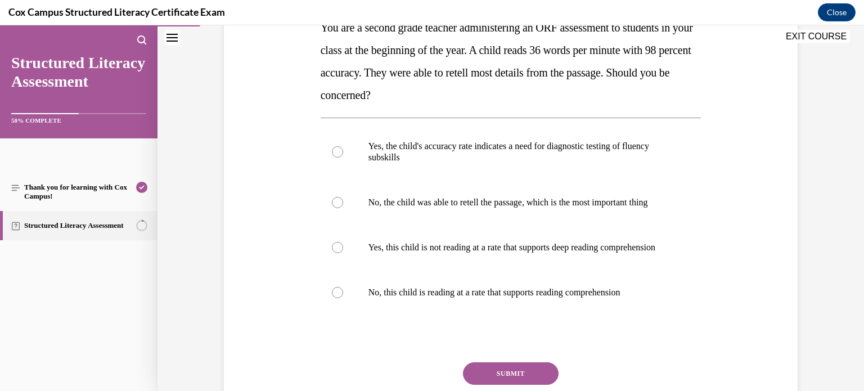
scroll to position [198, 0]
click at [577, 207] on p "No, the child was able to retell the passage, which is the most important thing" at bounding box center [520, 201] width 305 height 11
click at [343, 207] on input "No, the child was able to retell the passage, which is the most important thing" at bounding box center [337, 201] width 11 height 11
radio input "true"
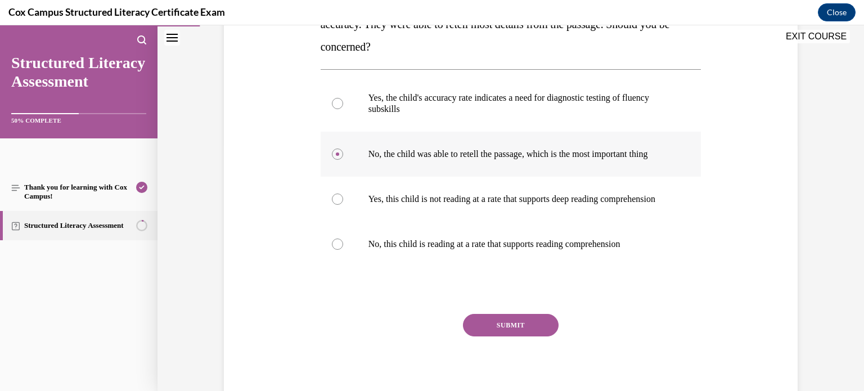
scroll to position [247, 0]
click at [517, 336] on button "SUBMIT" at bounding box center [511, 324] width 96 height 22
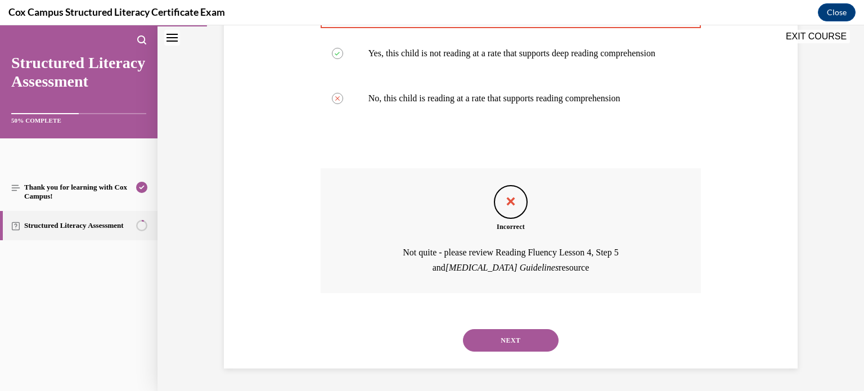
scroll to position [414, 0]
click at [492, 341] on button "NEXT" at bounding box center [511, 340] width 96 height 22
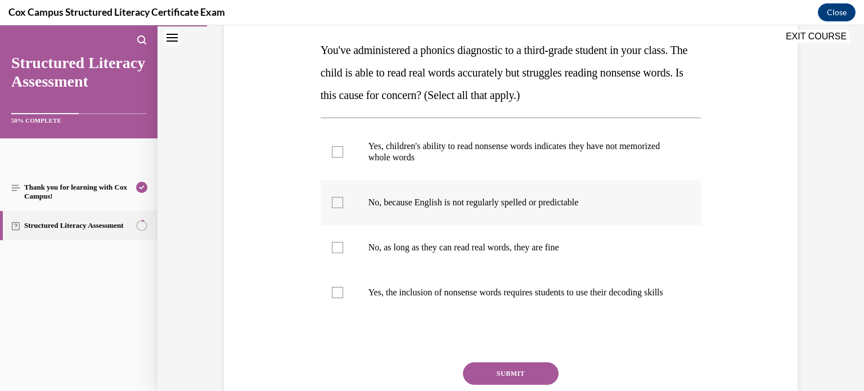
scroll to position [175, 0]
click at [527, 297] on p "Yes, the inclusion of nonsense words requires students to use their decoding sk…" at bounding box center [520, 292] width 305 height 11
click at [343, 297] on input "Yes, the inclusion of nonsense words requires students to use their decoding sk…" at bounding box center [337, 292] width 11 height 11
checkbox input "true"
click at [631, 156] on p "Yes, children's ability to read nonsense words indicates they have not memorize…" at bounding box center [520, 152] width 305 height 22
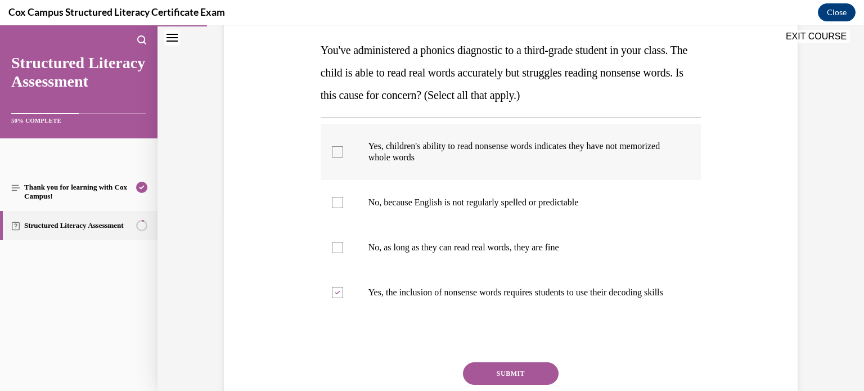
click at [343, 156] on input "Yes, children's ability to read nonsense words indicates they have not memorize…" at bounding box center [337, 151] width 11 height 11
checkbox input "true"
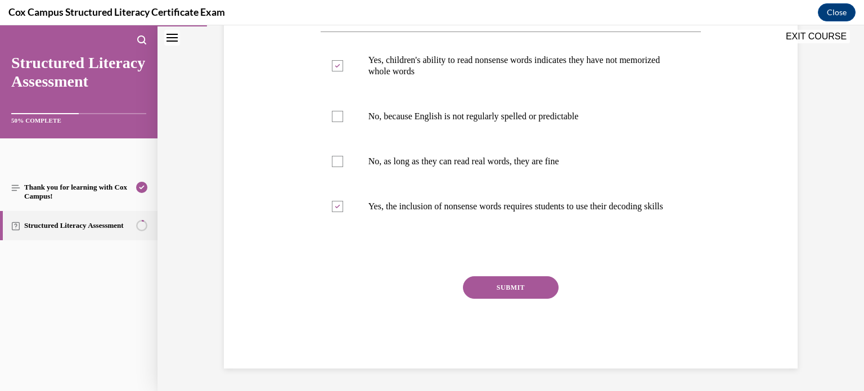
click at [531, 294] on button "SUBMIT" at bounding box center [511, 287] width 96 height 22
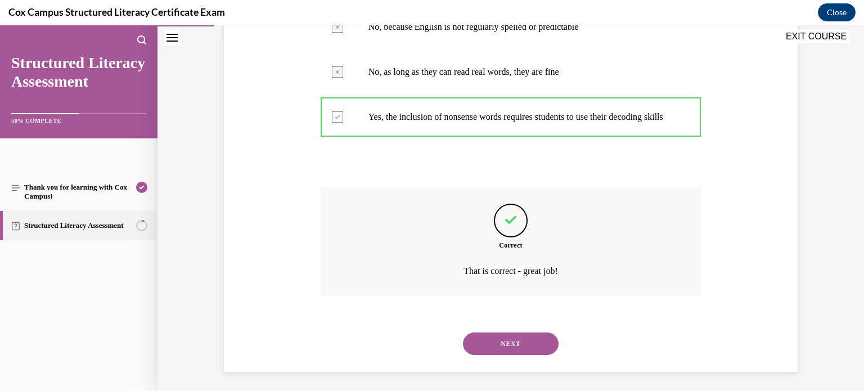
scroll to position [365, 0]
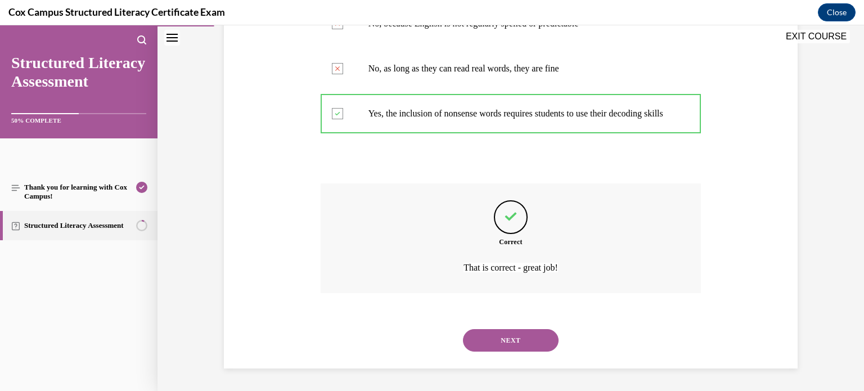
click at [529, 350] on button "NEXT" at bounding box center [511, 340] width 96 height 22
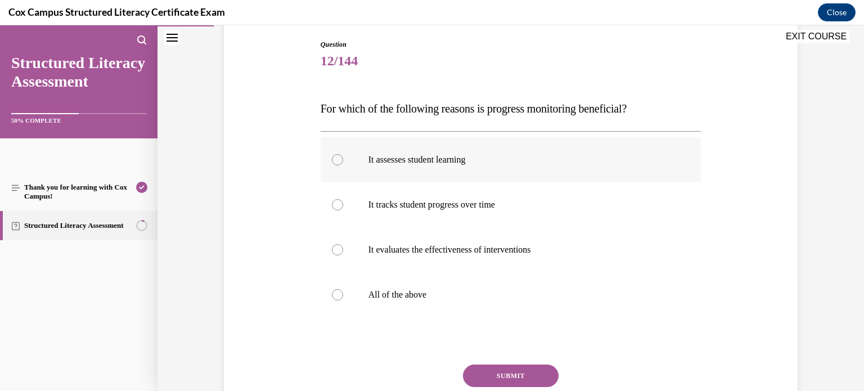
scroll to position [118, 0]
click at [489, 291] on p "All of the above" at bounding box center [520, 293] width 305 height 11
click at [343, 291] on input "All of the above" at bounding box center [337, 293] width 11 height 11
radio input "true"
click at [527, 359] on div "Question 12/144 For which of the following reasons is progress monitoring benef…" at bounding box center [510, 246] width 381 height 417
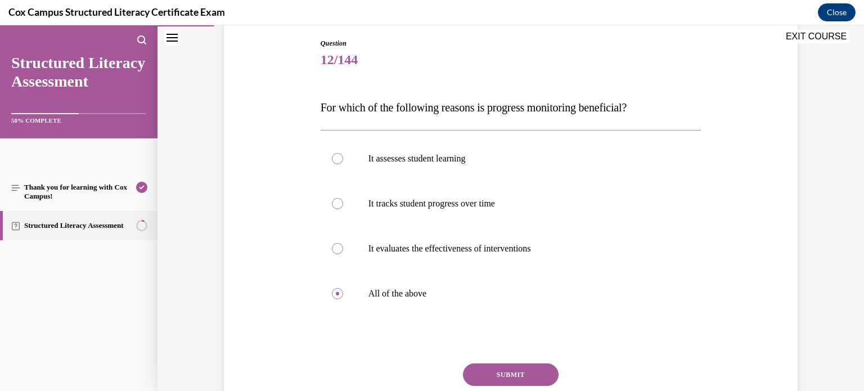
click at [521, 366] on button "SUBMIT" at bounding box center [511, 374] width 96 height 22
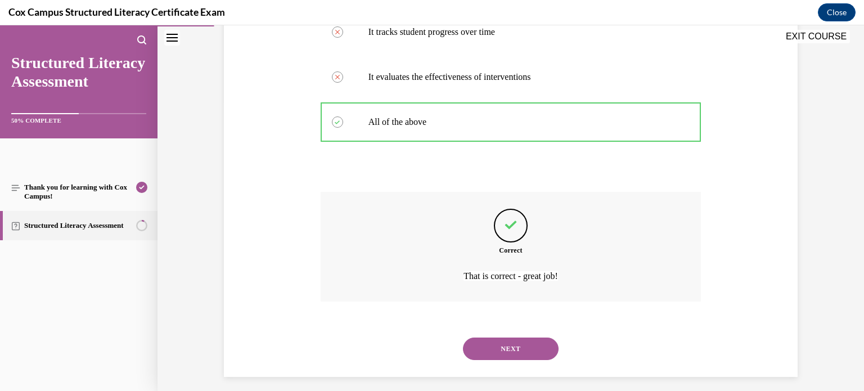
scroll to position [297, 0]
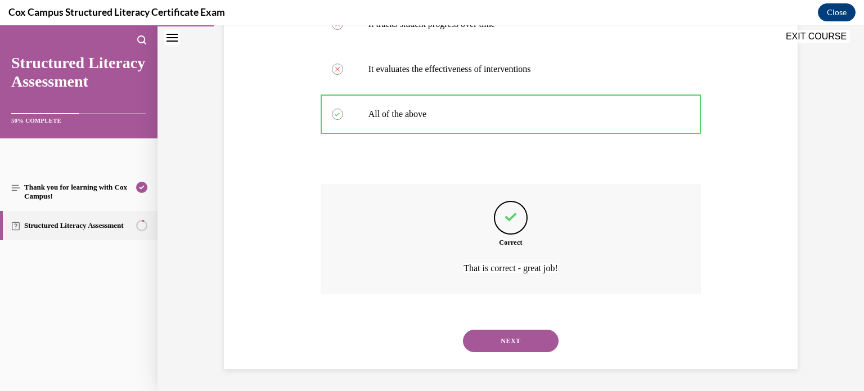
click at [511, 333] on button "NEXT" at bounding box center [511, 340] width 96 height 22
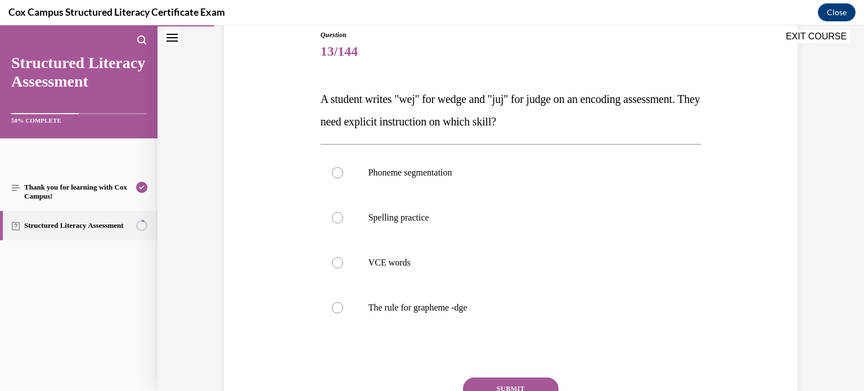
scroll to position [128, 0]
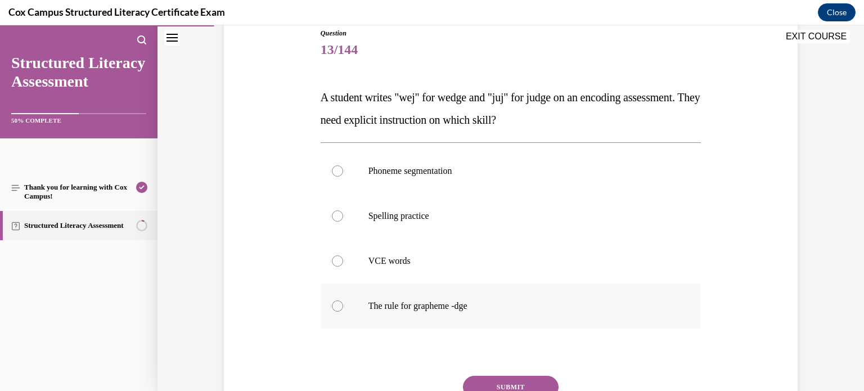
click at [438, 302] on span "The rule for grapheme -dge" at bounding box center [417, 306] width 99 height 10
click at [343, 302] on input "The rule for grapheme -dge" at bounding box center [337, 305] width 11 height 11
radio input "true"
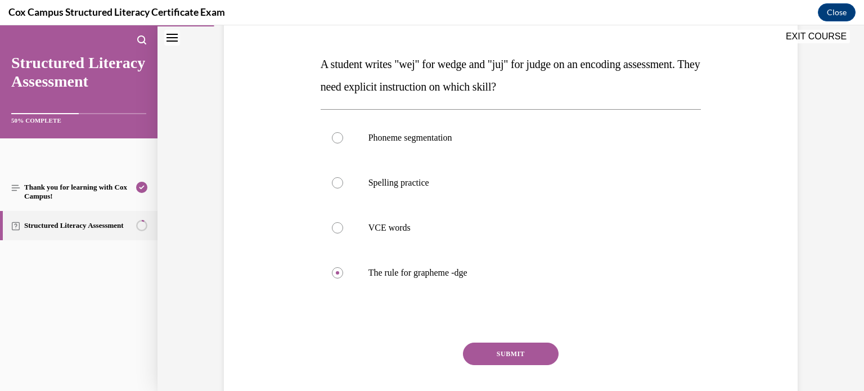
click at [487, 349] on button "SUBMIT" at bounding box center [511, 353] width 96 height 22
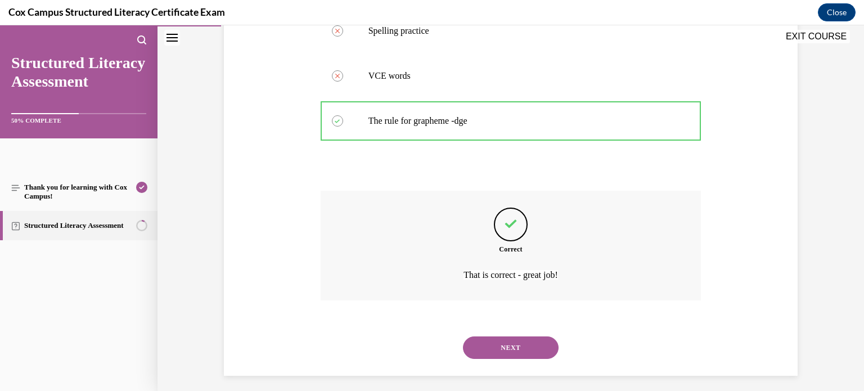
scroll to position [320, 0]
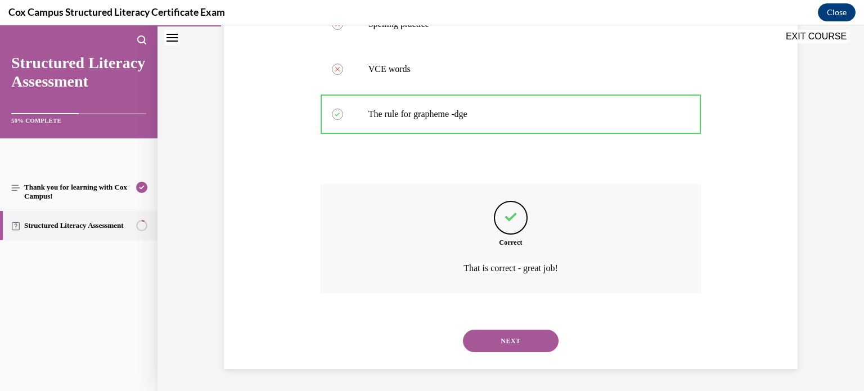
click at [541, 336] on button "NEXT" at bounding box center [511, 340] width 96 height 22
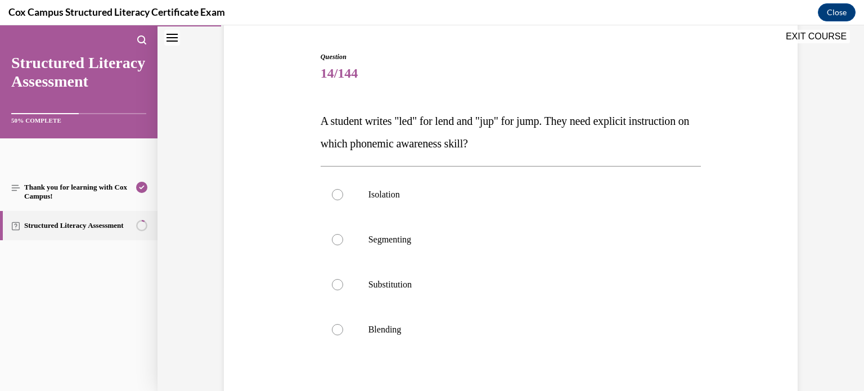
scroll to position [106, 0]
click at [454, 248] on label "Segmenting" at bounding box center [510, 238] width 381 height 45
click at [343, 244] on input "Segmenting" at bounding box center [337, 238] width 11 height 11
radio input "true"
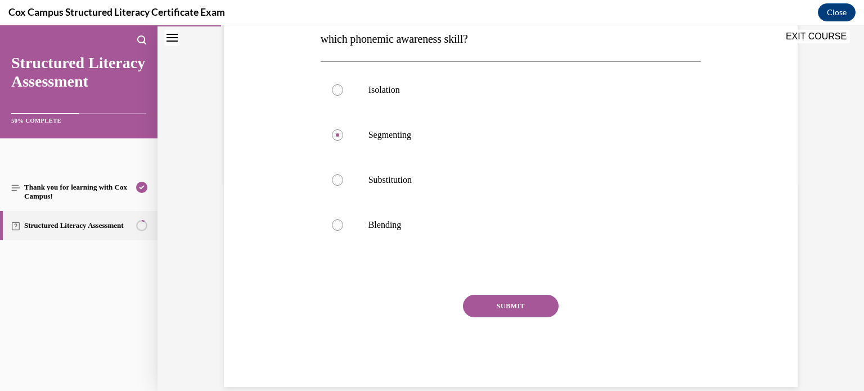
scroll to position [211, 0]
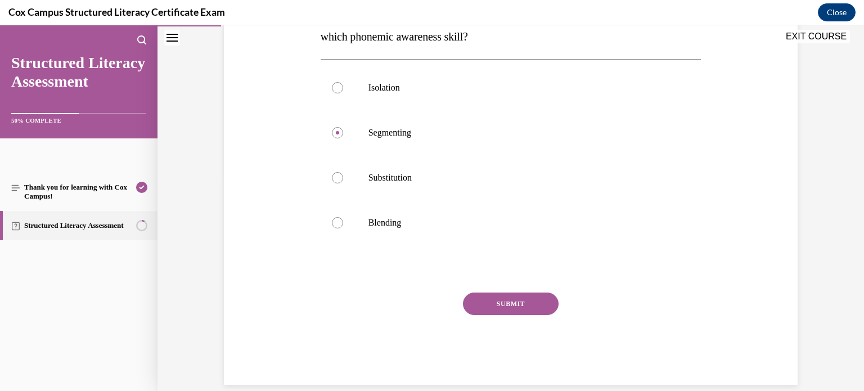
click at [500, 313] on button "SUBMIT" at bounding box center [511, 303] width 96 height 22
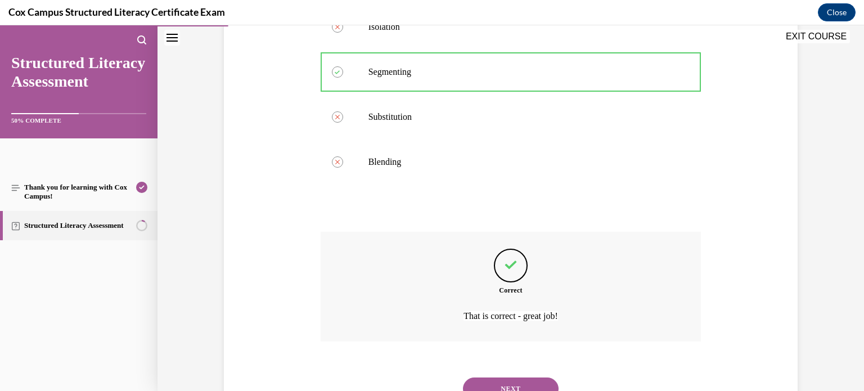
scroll to position [273, 0]
click at [556, 384] on button "NEXT" at bounding box center [511, 387] width 96 height 22
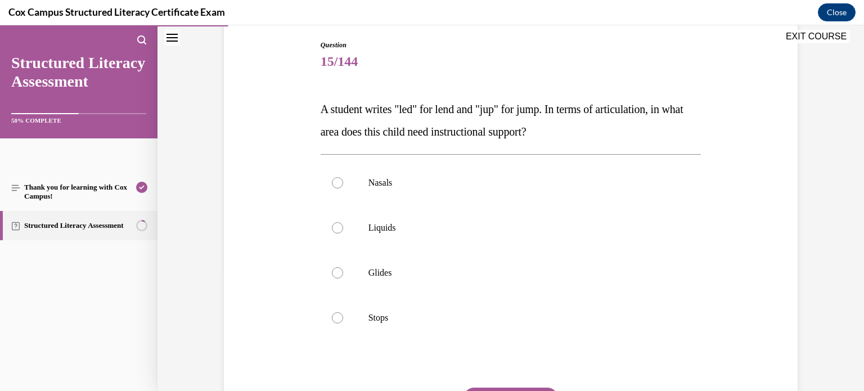
scroll to position [119, 0]
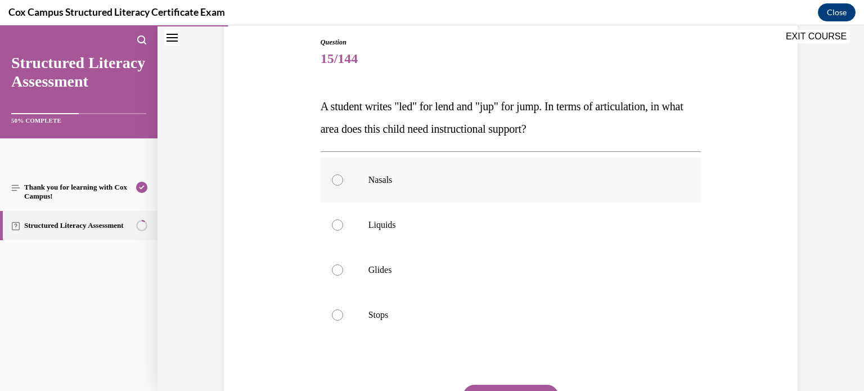
click at [470, 193] on label "Nasals" at bounding box center [510, 179] width 381 height 45
click at [343, 186] on input "Nasals" at bounding box center [337, 179] width 11 height 11
radio input "true"
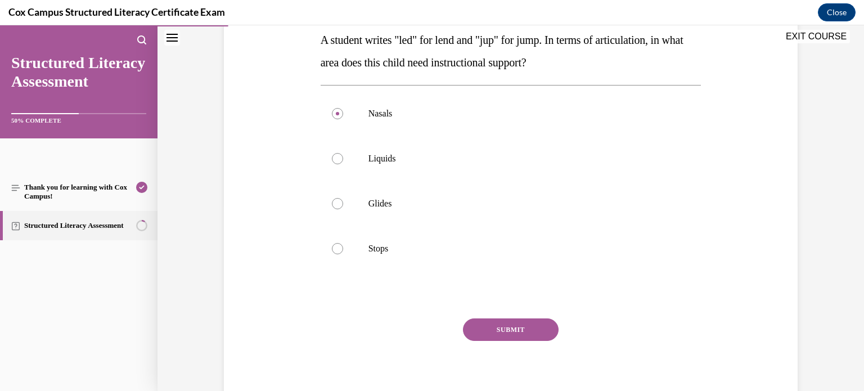
scroll to position [186, 0]
click at [475, 324] on button "SUBMIT" at bounding box center [511, 329] width 96 height 22
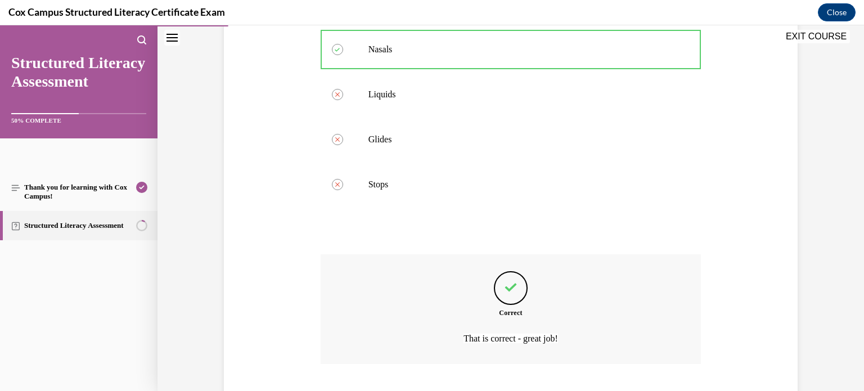
scroll to position [320, 0]
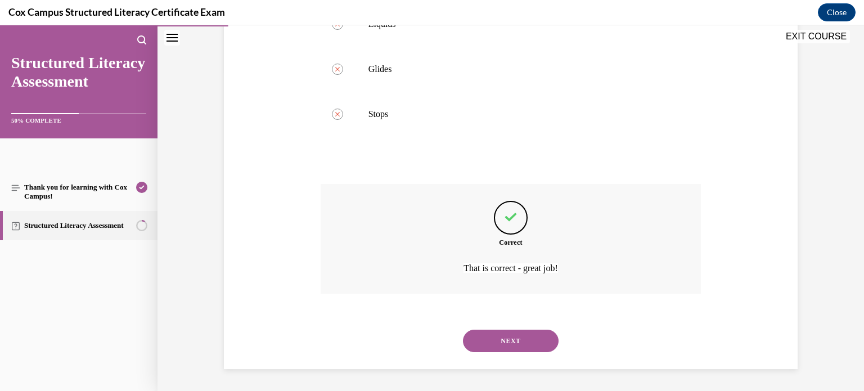
click at [526, 341] on button "NEXT" at bounding box center [511, 340] width 96 height 22
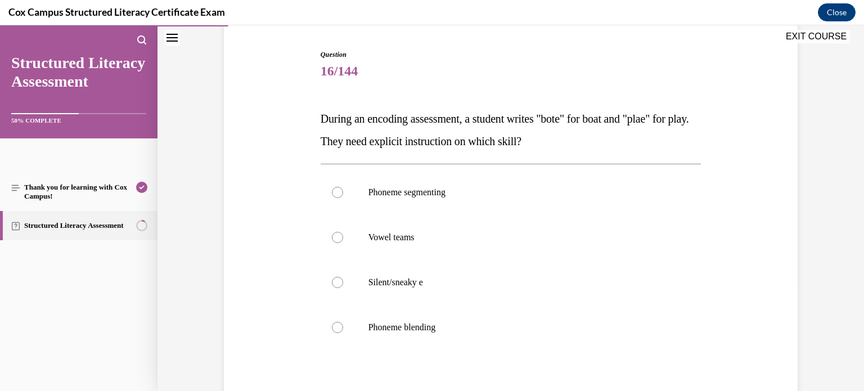
scroll to position [111, 0]
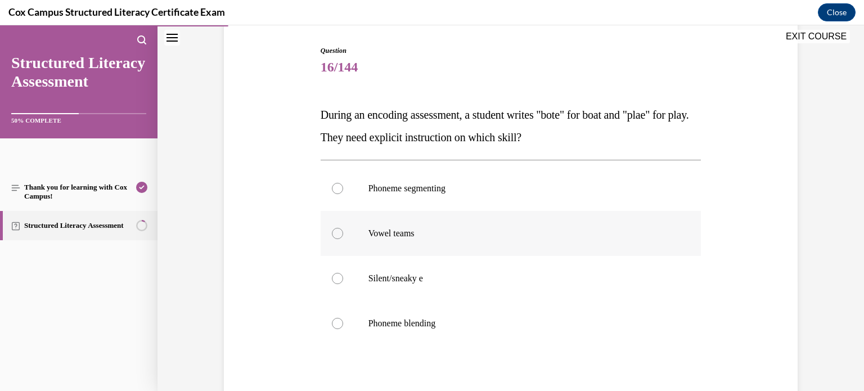
click at [548, 233] on p "Vowel teams" at bounding box center [520, 233] width 305 height 11
click at [343, 233] on input "Vowel teams" at bounding box center [337, 233] width 11 height 11
radio input "true"
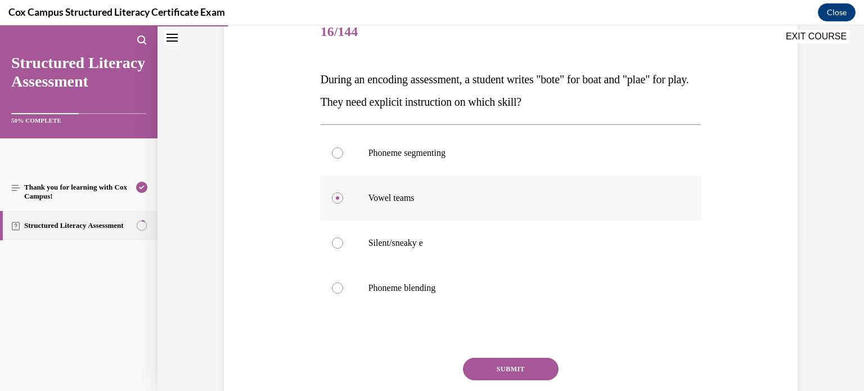
scroll to position [147, 0]
click at [506, 371] on button "SUBMIT" at bounding box center [511, 367] width 96 height 22
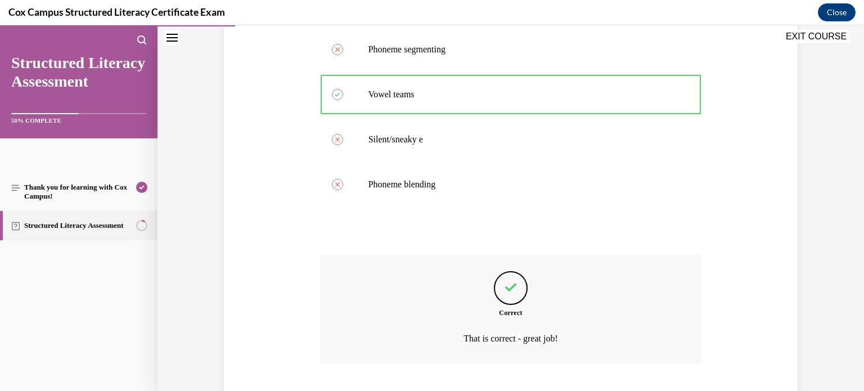
scroll to position [320, 0]
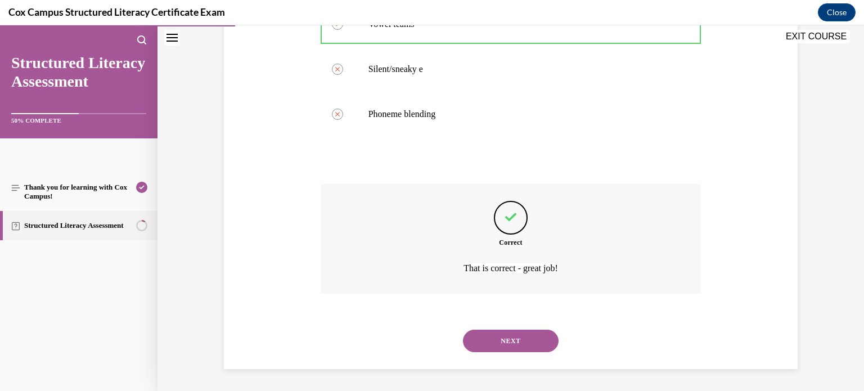
click at [521, 341] on button "NEXT" at bounding box center [511, 340] width 96 height 22
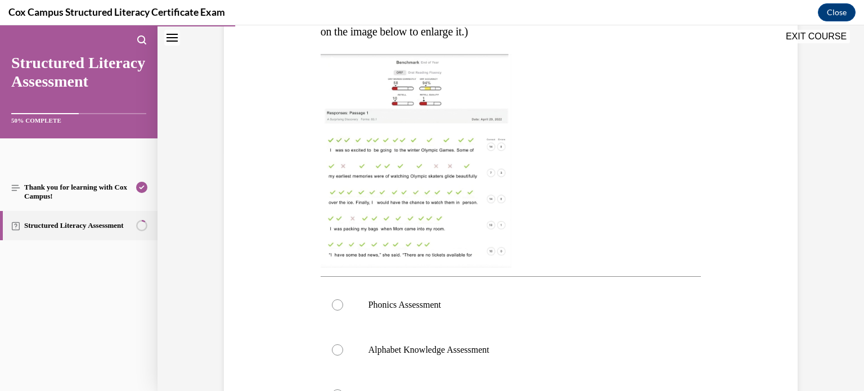
scroll to position [262, 0]
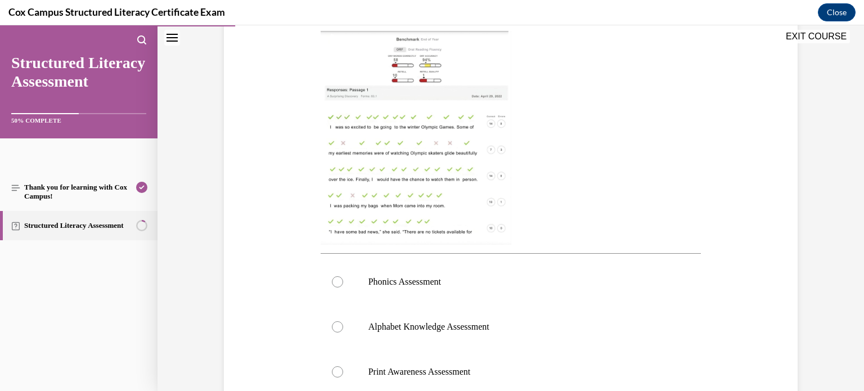
click at [465, 145] on img at bounding box center [415, 138] width 191 height 214
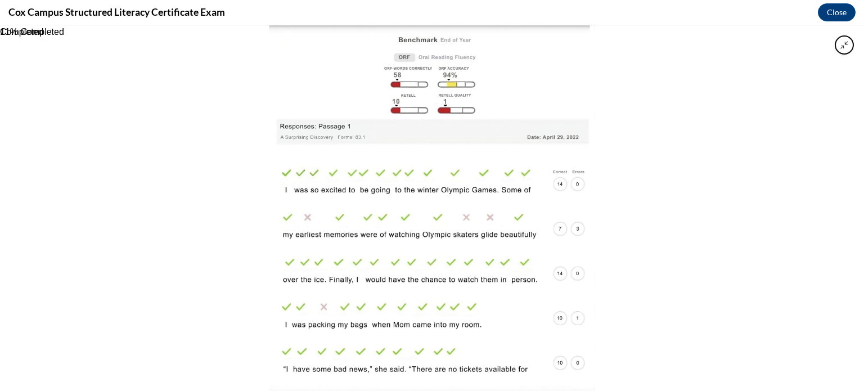
click at [686, 198] on div at bounding box center [432, 207] width 864 height 365
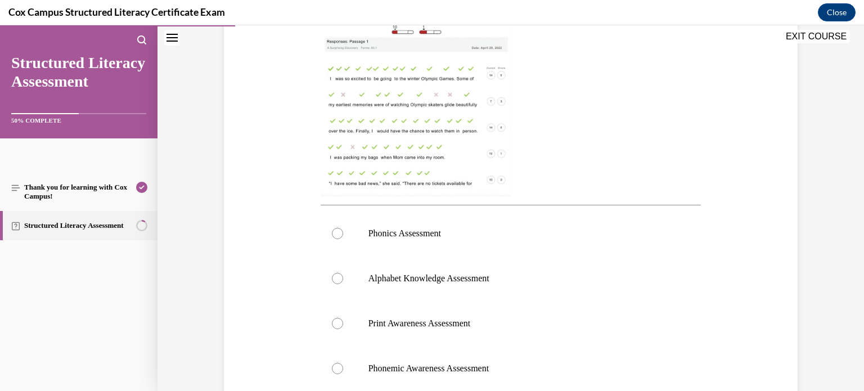
scroll to position [306, 0]
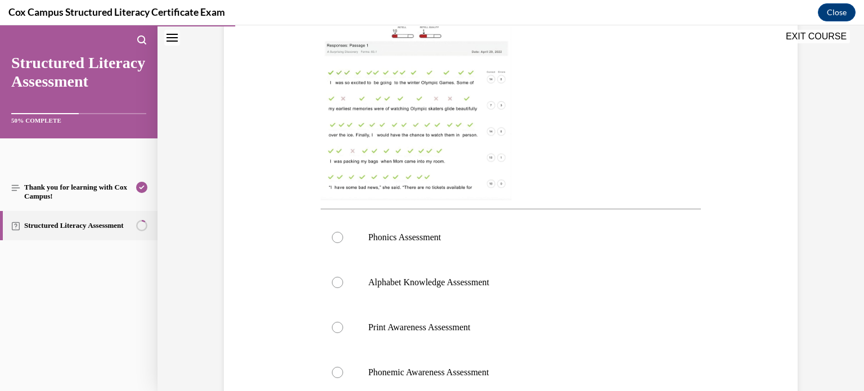
click at [467, 98] on img at bounding box center [415, 94] width 191 height 214
click at [403, 224] on label "Phonics Assessment" at bounding box center [510, 237] width 381 height 45
click at [343, 232] on input "Phonics Assessment" at bounding box center [337, 237] width 11 height 11
radio input "true"
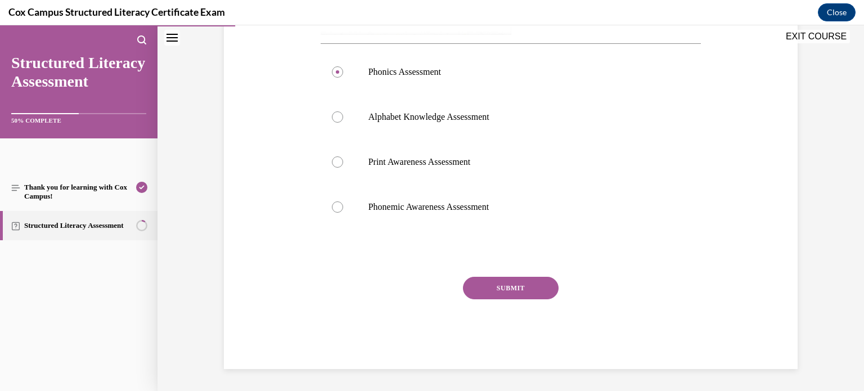
click at [512, 295] on button "SUBMIT" at bounding box center [511, 288] width 96 height 22
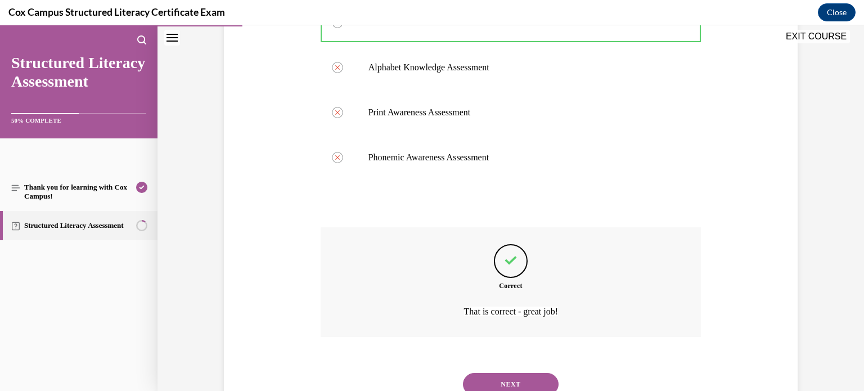
scroll to position [565, 0]
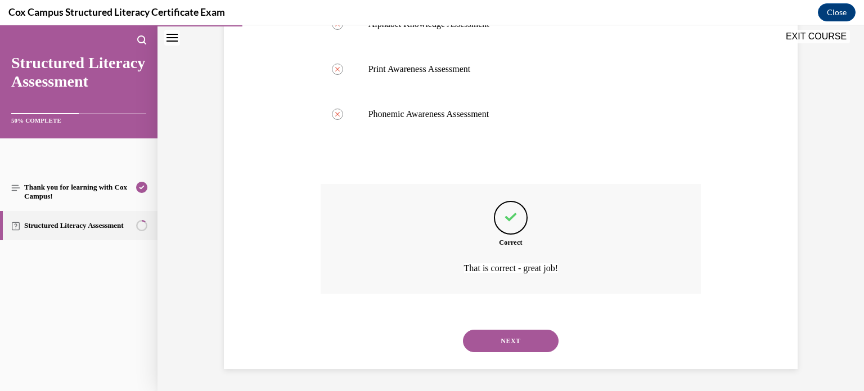
click at [543, 342] on button "NEXT" at bounding box center [511, 340] width 96 height 22
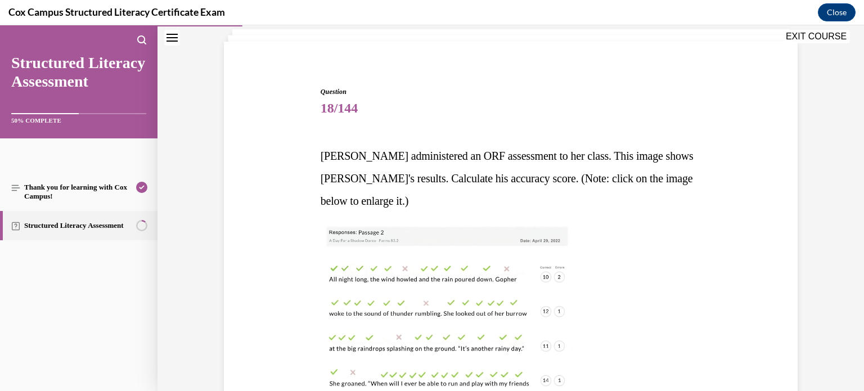
scroll to position [71, 0]
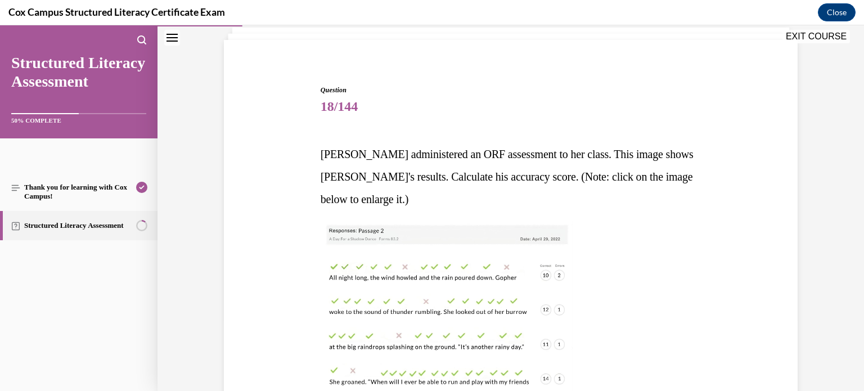
click at [530, 285] on img at bounding box center [446, 329] width 252 height 214
click at [507, 273] on img at bounding box center [446, 329] width 252 height 214
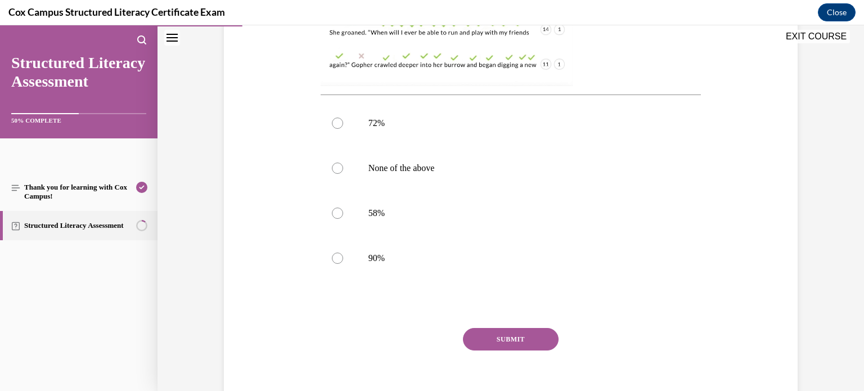
scroll to position [421, 0]
click at [452, 274] on label "90%" at bounding box center [510, 257] width 381 height 45
click at [343, 263] on input "90%" at bounding box center [337, 257] width 11 height 11
radio input "true"
click at [541, 334] on button "SUBMIT" at bounding box center [511, 338] width 96 height 22
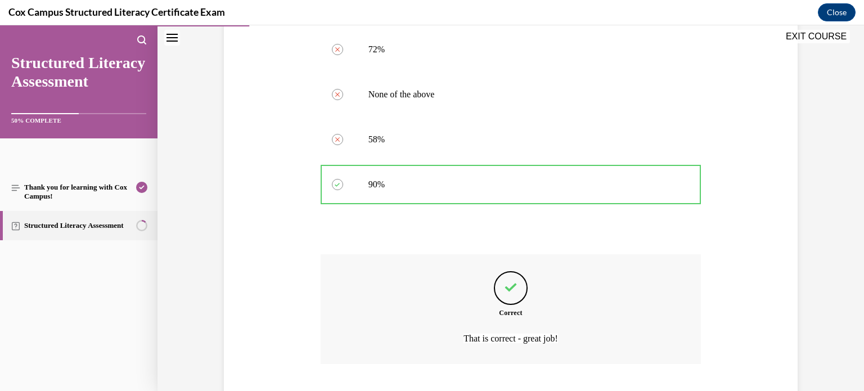
scroll to position [565, 0]
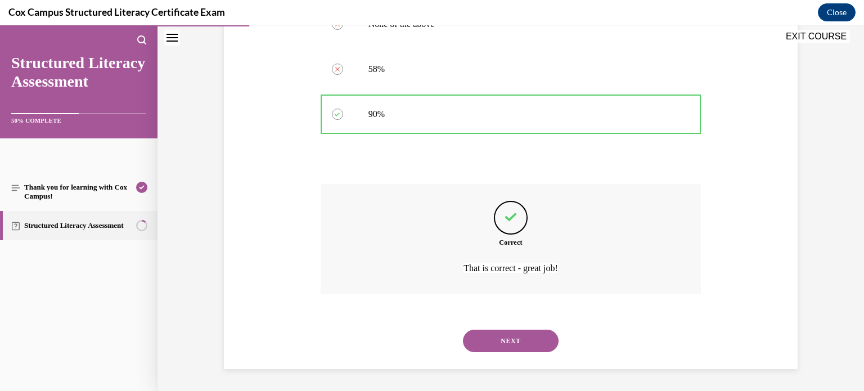
click at [534, 340] on button "NEXT" at bounding box center [511, 340] width 96 height 22
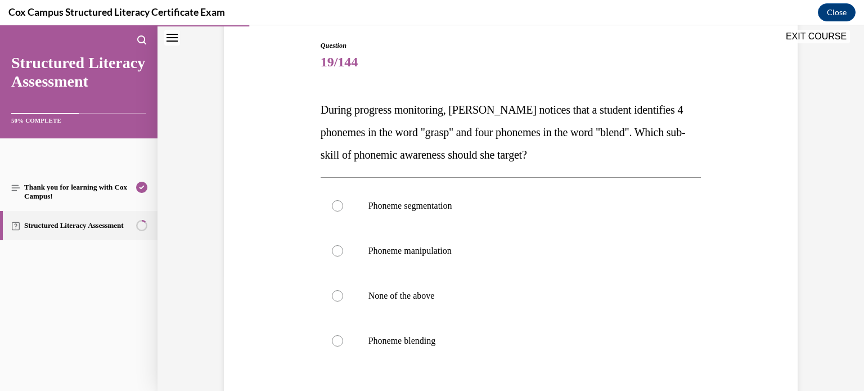
scroll to position [120, 0]
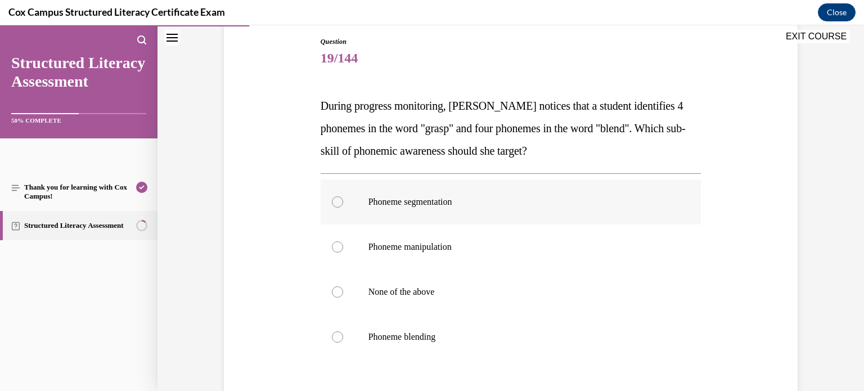
click at [454, 218] on label "Phoneme segmentation" at bounding box center [510, 201] width 381 height 45
click at [343, 207] on input "Phoneme segmentation" at bounding box center [337, 201] width 11 height 11
radio input "true"
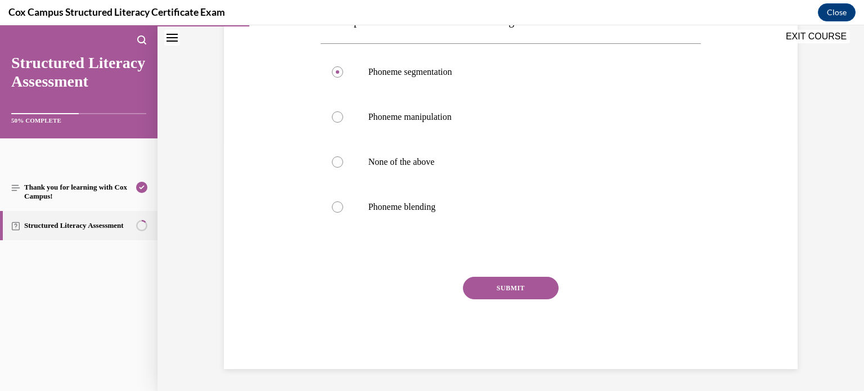
click at [500, 289] on button "SUBMIT" at bounding box center [511, 288] width 96 height 22
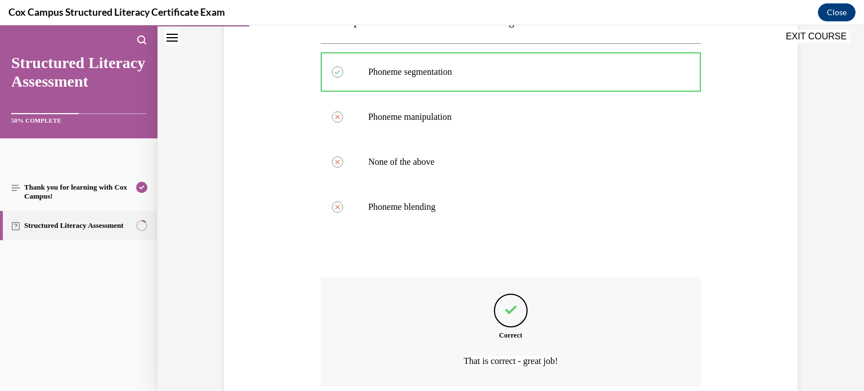
scroll to position [342, 0]
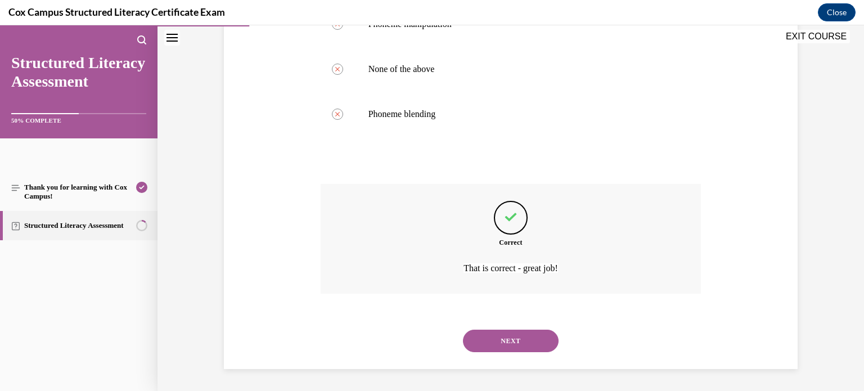
click at [527, 350] on button "NEXT" at bounding box center [511, 340] width 96 height 22
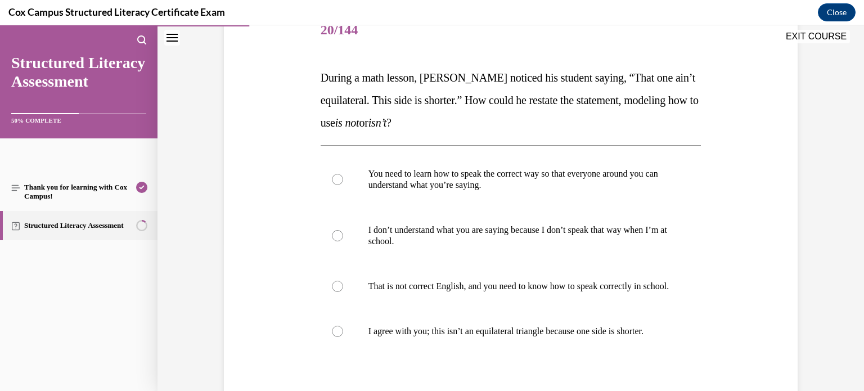
scroll to position [152, 0]
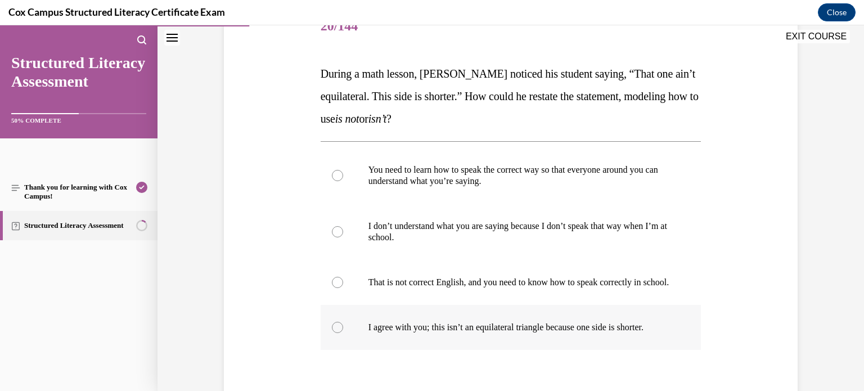
click at [608, 349] on label "I agree with you; this isn’t an equilateral triangle because one side is shorte…" at bounding box center [510, 327] width 381 height 45
click at [343, 333] on input "I agree with you; this isn’t an equilateral triangle because one side is shorte…" at bounding box center [337, 327] width 11 height 11
radio input "true"
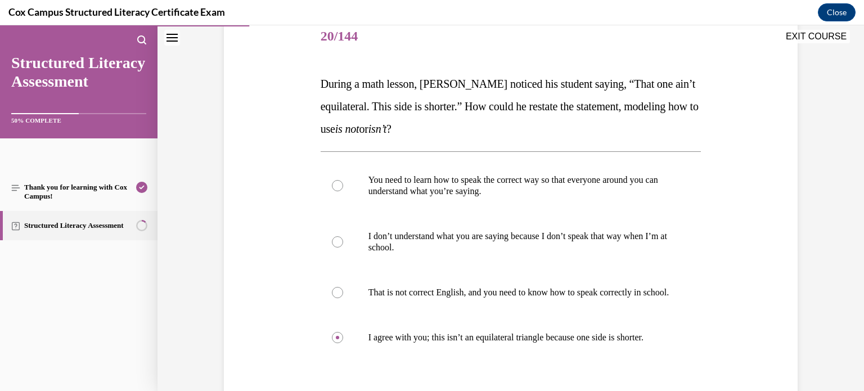
scroll to position [139, 0]
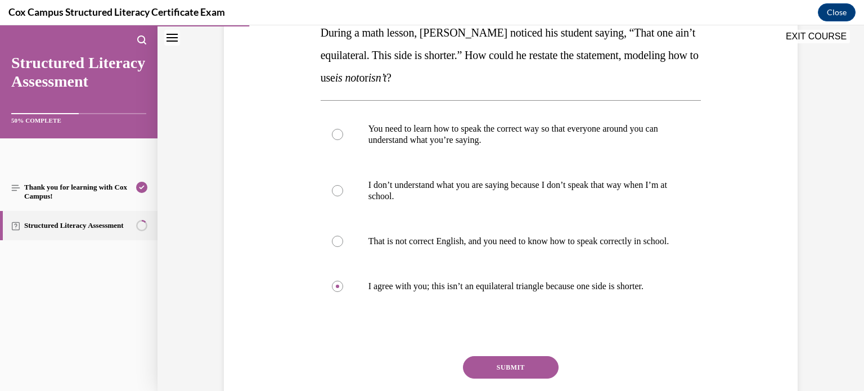
click at [553, 378] on button "SUBMIT" at bounding box center [511, 367] width 96 height 22
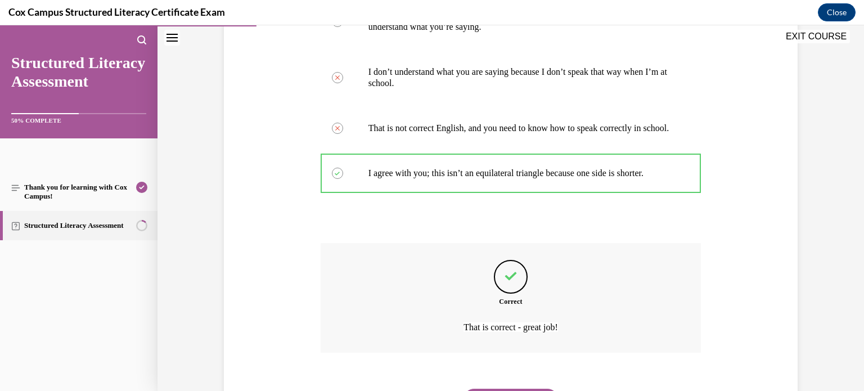
scroll to position [376, 0]
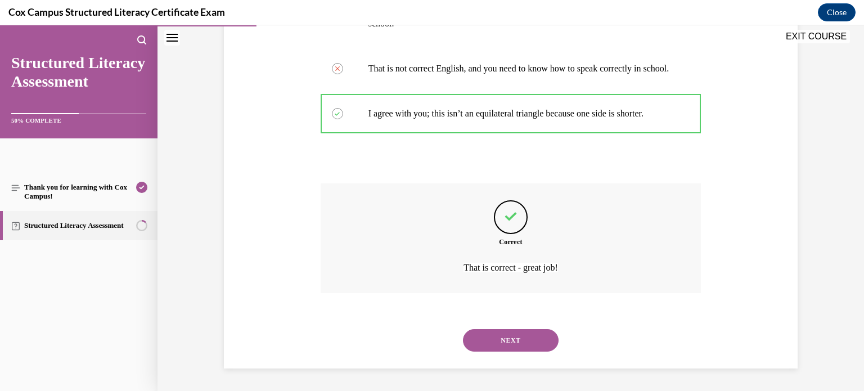
click at [533, 345] on button "NEXT" at bounding box center [511, 340] width 96 height 22
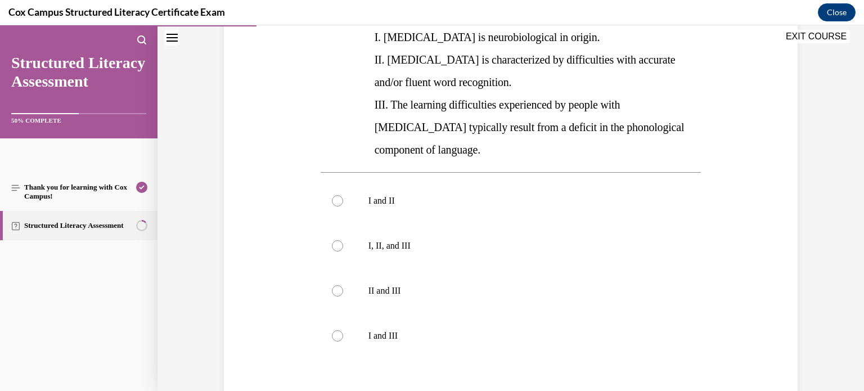
scroll to position [254, 0]
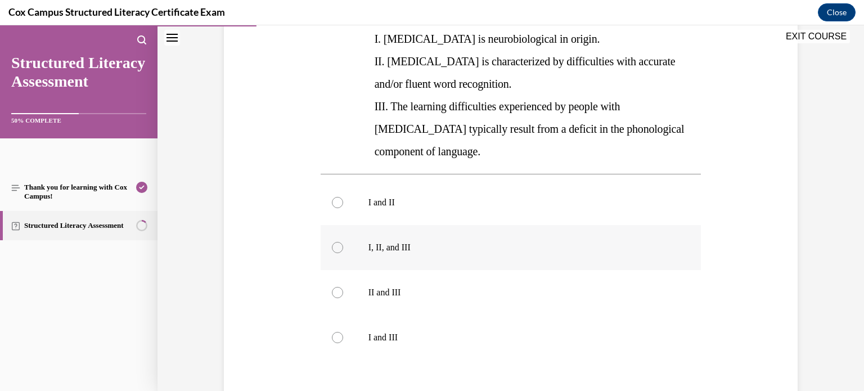
click at [338, 225] on label "I, II, and III" at bounding box center [510, 247] width 381 height 45
click at [338, 242] on input "I, II, and III" at bounding box center [337, 247] width 11 height 11
radio input "true"
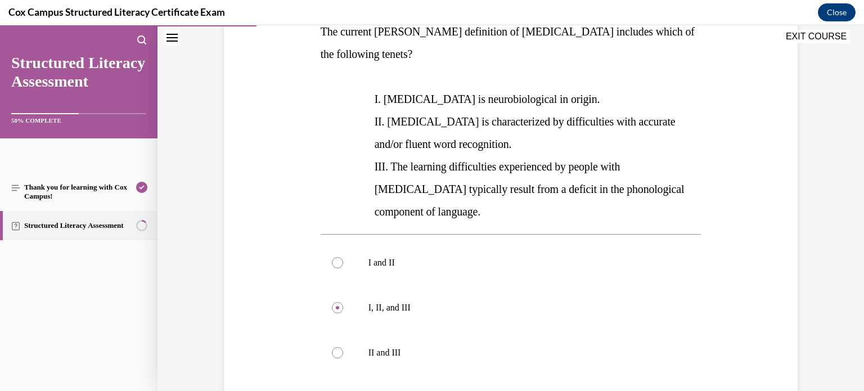
scroll to position [362, 0]
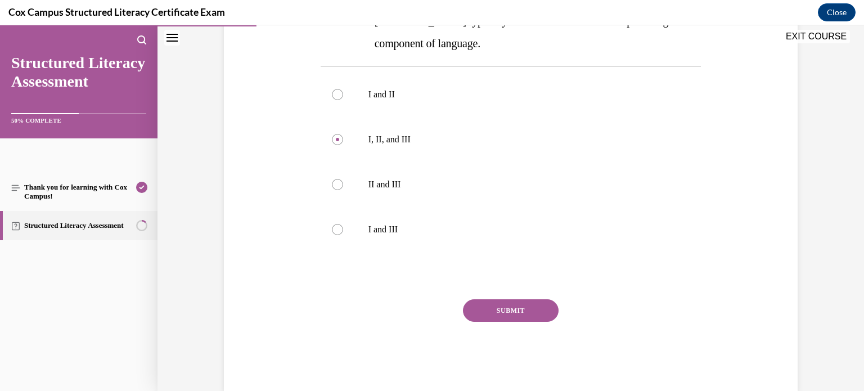
click at [514, 299] on button "SUBMIT" at bounding box center [511, 310] width 96 height 22
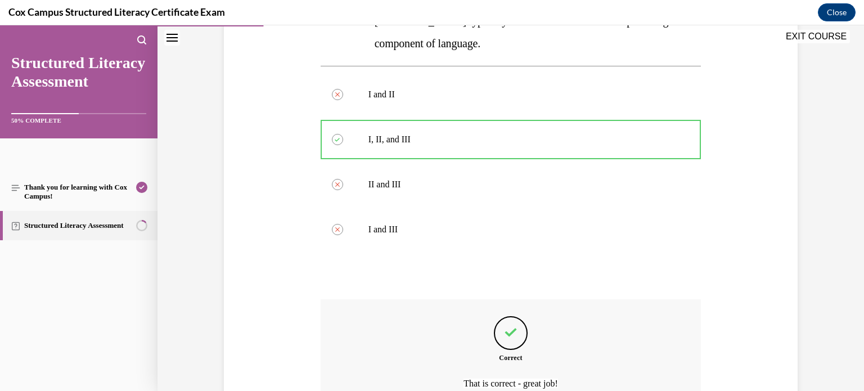
scroll to position [455, 0]
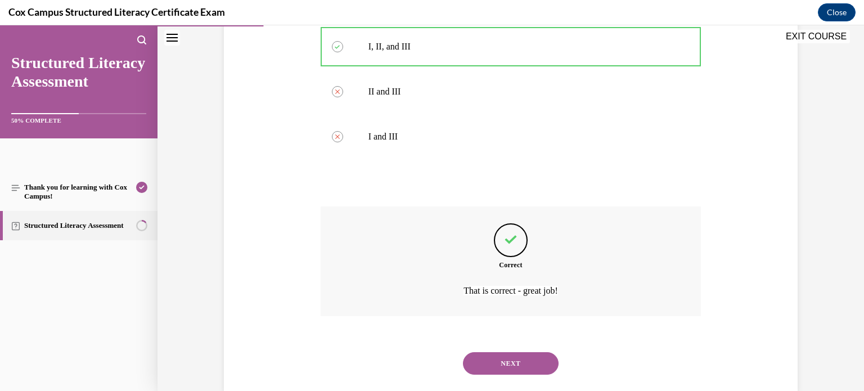
click at [499, 352] on button "NEXT" at bounding box center [511, 363] width 96 height 22
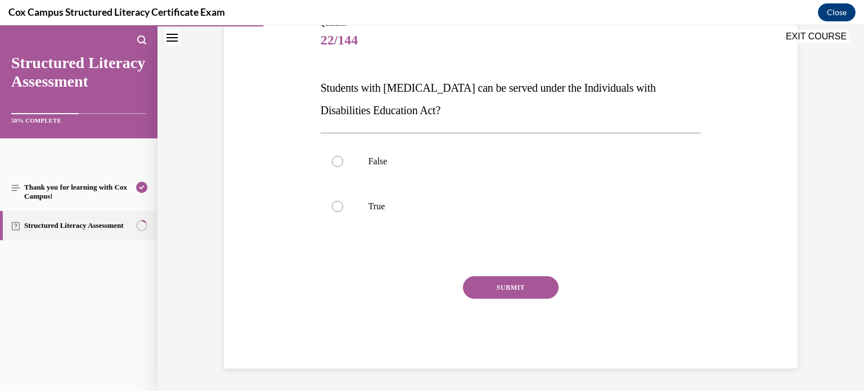
scroll to position [124, 0]
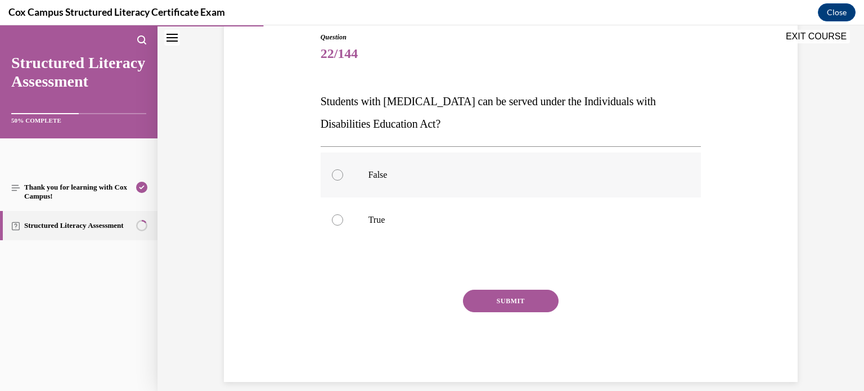
click at [584, 167] on label "False" at bounding box center [510, 174] width 381 height 45
click at [343, 169] on input "False" at bounding box center [337, 174] width 11 height 11
radio input "true"
click at [471, 236] on label "True" at bounding box center [510, 219] width 381 height 45
click at [343, 225] on input "True" at bounding box center [337, 219] width 11 height 11
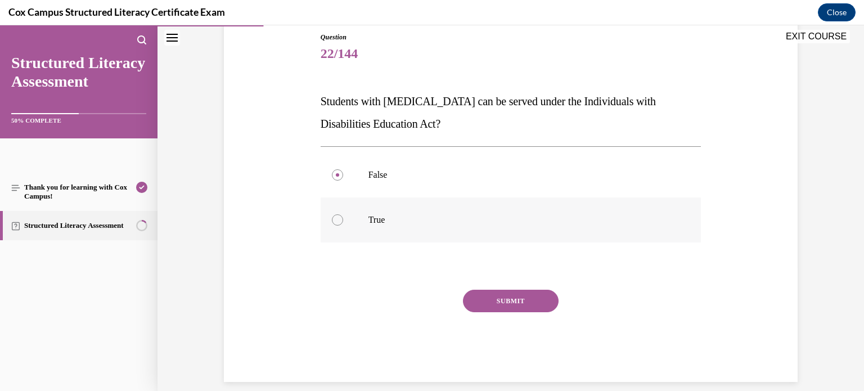
radio input "true"
click at [502, 296] on button "SUBMIT" at bounding box center [511, 301] width 96 height 22
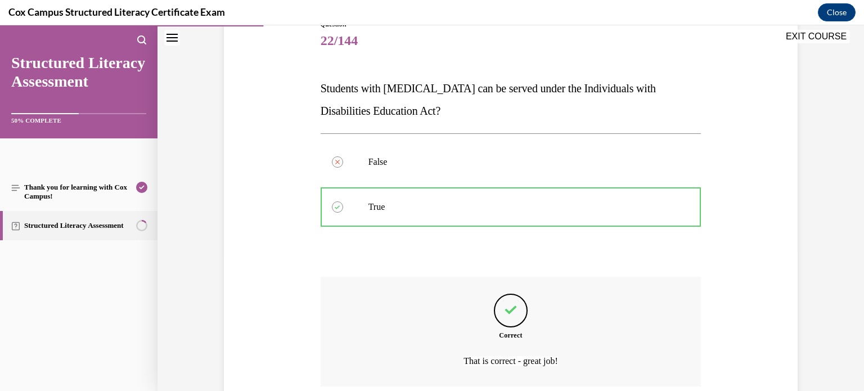
scroll to position [230, 0]
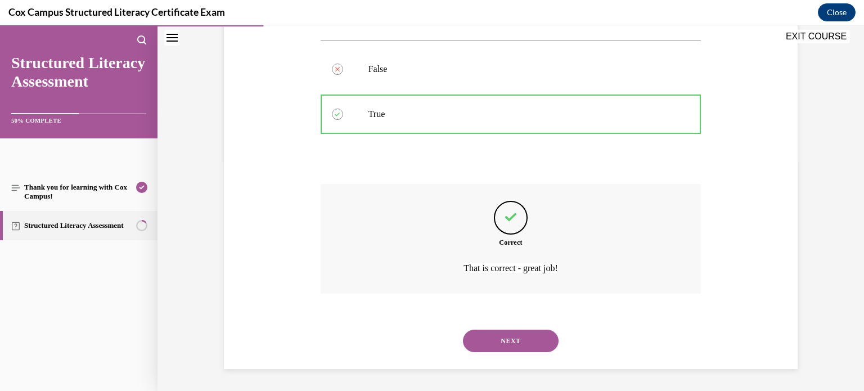
click at [493, 338] on button "NEXT" at bounding box center [511, 340] width 96 height 22
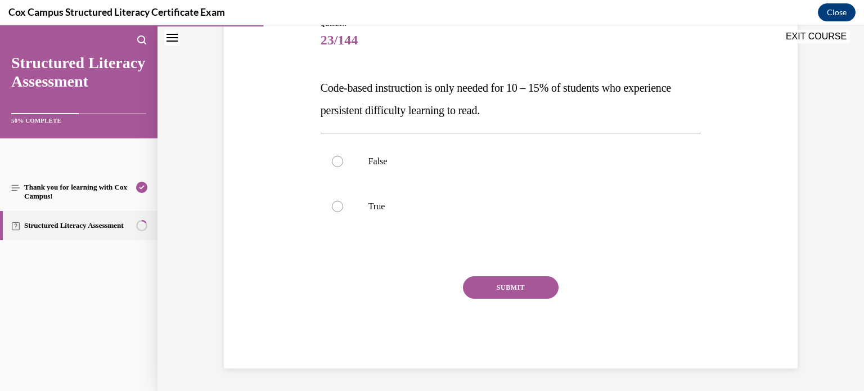
scroll to position [124, 0]
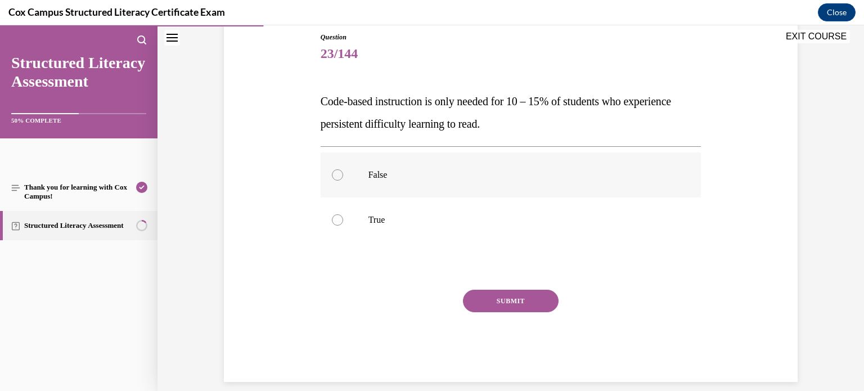
click at [416, 162] on label "False" at bounding box center [510, 174] width 381 height 45
click at [343, 169] on input "False" at bounding box center [337, 174] width 11 height 11
radio input "true"
click at [475, 305] on button "SUBMIT" at bounding box center [511, 301] width 96 height 22
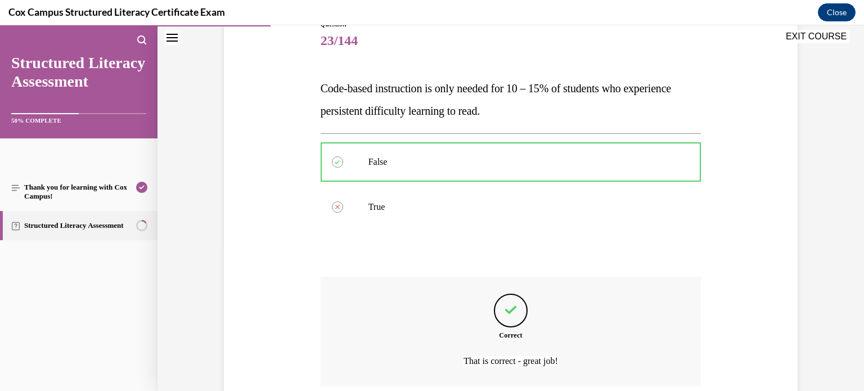
scroll to position [230, 0]
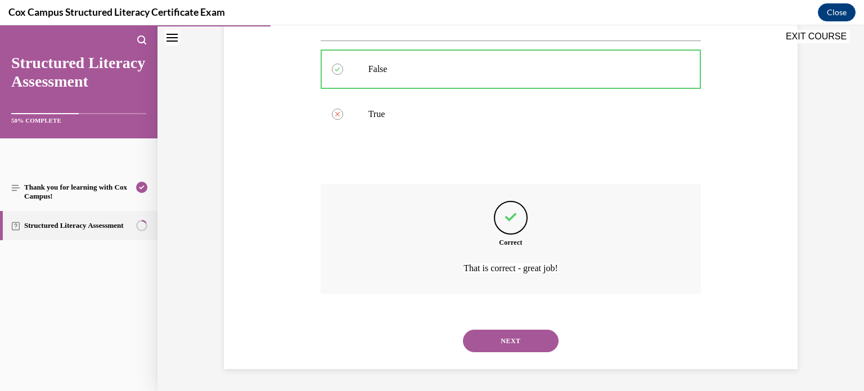
click at [509, 335] on button "NEXT" at bounding box center [511, 340] width 96 height 22
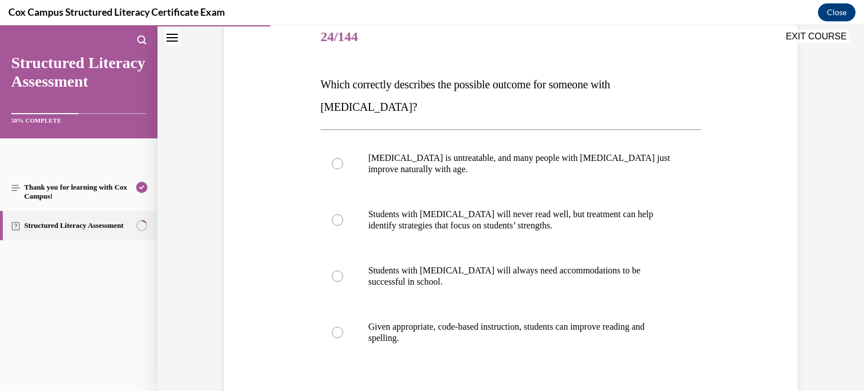
scroll to position [137, 0]
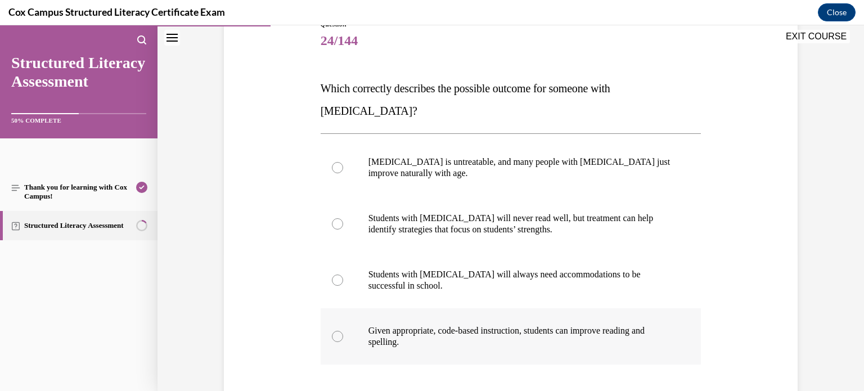
click at [614, 329] on label "Given appropriate, code-based instruction, students can improve reading and spe…" at bounding box center [510, 336] width 381 height 56
click at [343, 331] on input "Given appropriate, code-based instruction, students can improve reading and spe…" at bounding box center [337, 336] width 11 height 11
radio input "true"
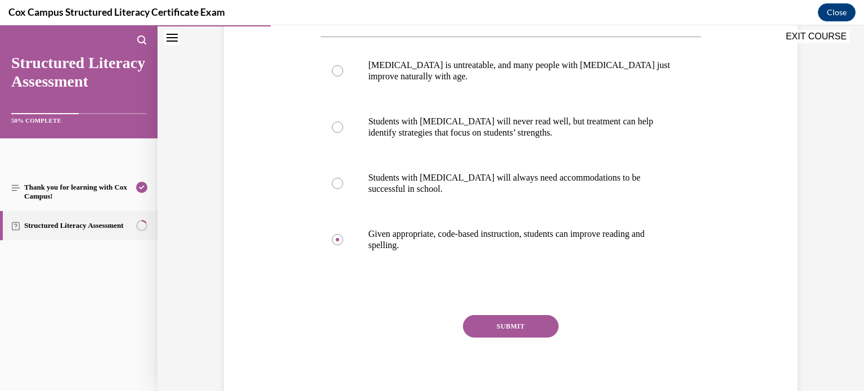
scroll to position [236, 0]
click at [494, 313] on button "SUBMIT" at bounding box center [511, 324] width 96 height 22
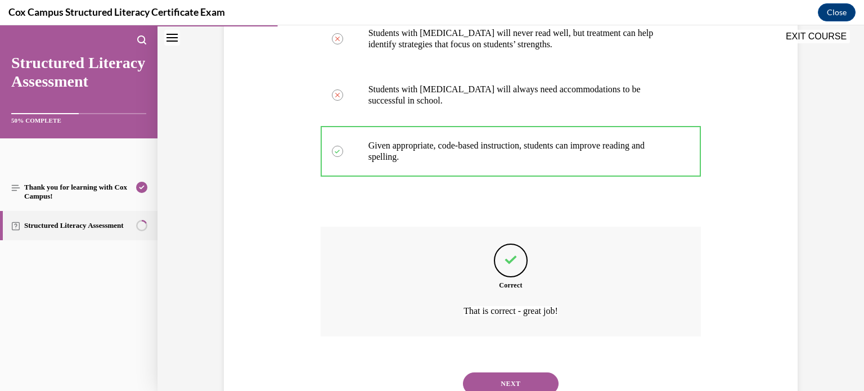
scroll to position [324, 0]
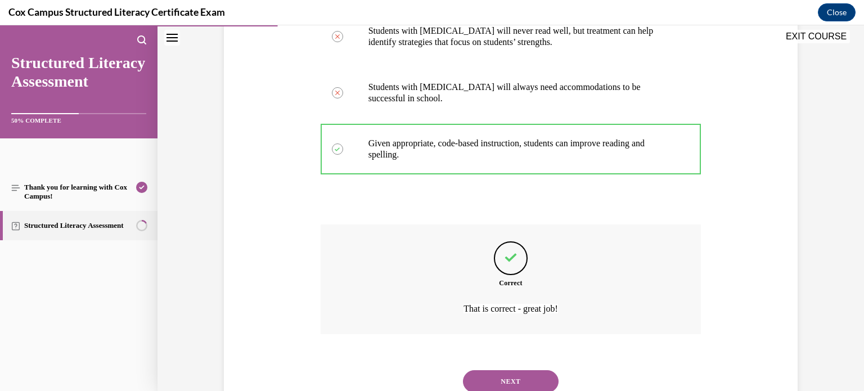
click at [521, 370] on button "NEXT" at bounding box center [511, 381] width 96 height 22
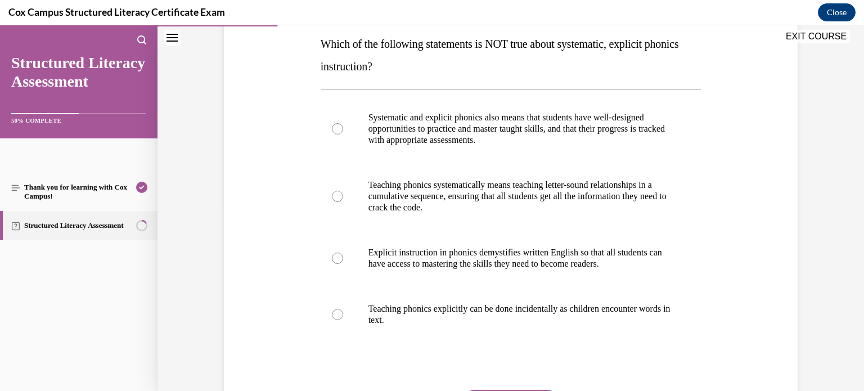
scroll to position [182, 0]
click at [535, 310] on p "Teaching phonics explicitly can be done incidentally as children encounter word…" at bounding box center [520, 314] width 305 height 22
click at [343, 310] on input "Teaching phonics explicitly can be done incidentally as children encounter word…" at bounding box center [337, 313] width 11 height 11
radio input "true"
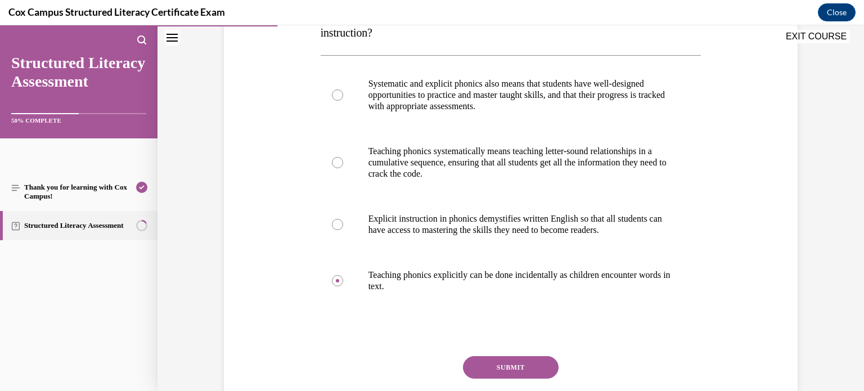
scroll to position [214, 0]
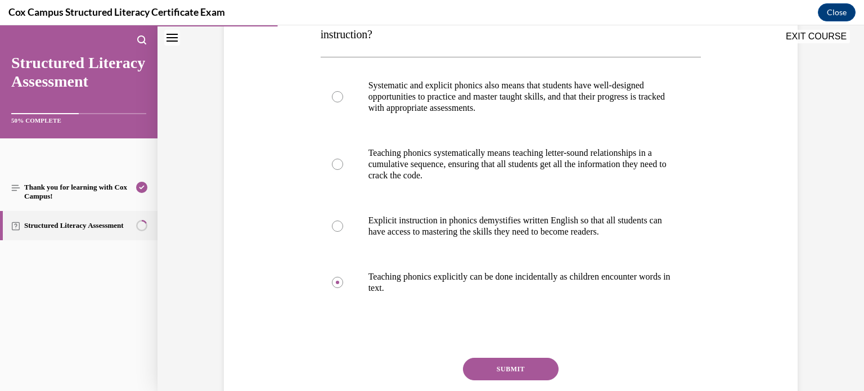
click at [521, 365] on button "SUBMIT" at bounding box center [511, 369] width 96 height 22
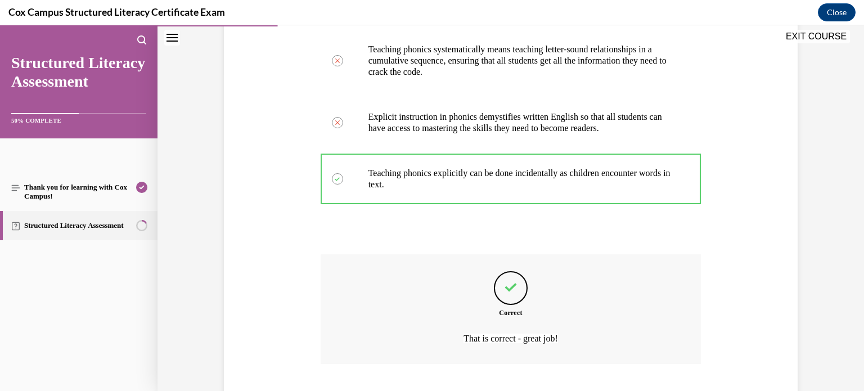
scroll to position [387, 0]
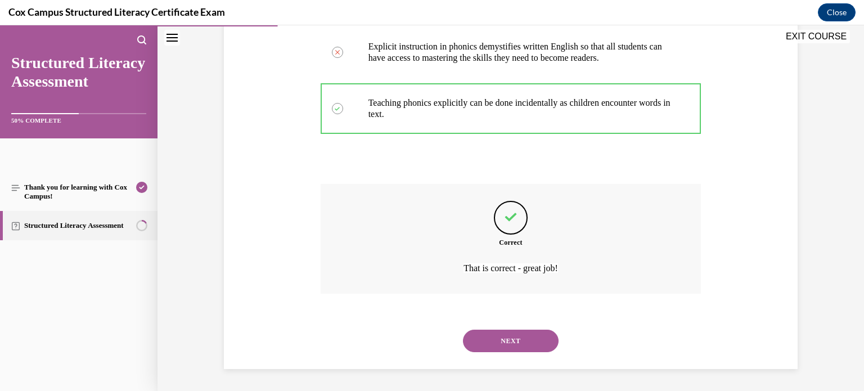
click at [520, 346] on button "NEXT" at bounding box center [511, 340] width 96 height 22
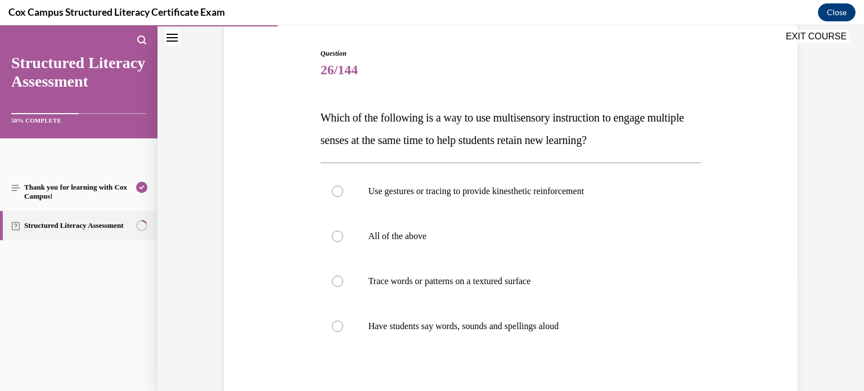
scroll to position [107, 0]
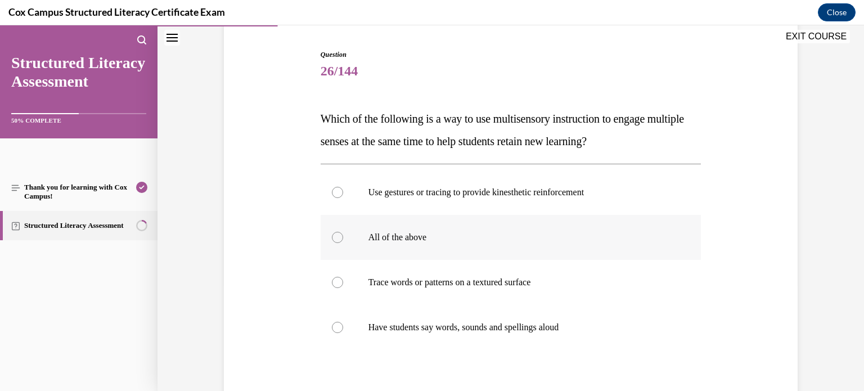
click at [450, 232] on p "All of the above" at bounding box center [520, 237] width 305 height 11
click at [343, 232] on input "All of the above" at bounding box center [337, 237] width 11 height 11
radio input "true"
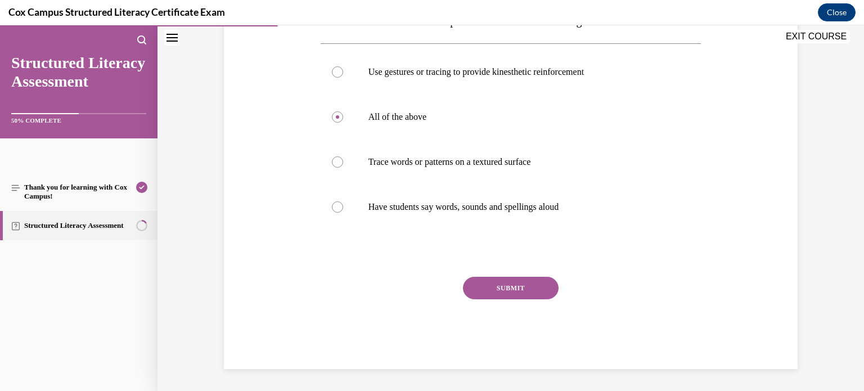
click at [511, 285] on button "SUBMIT" at bounding box center [511, 288] width 96 height 22
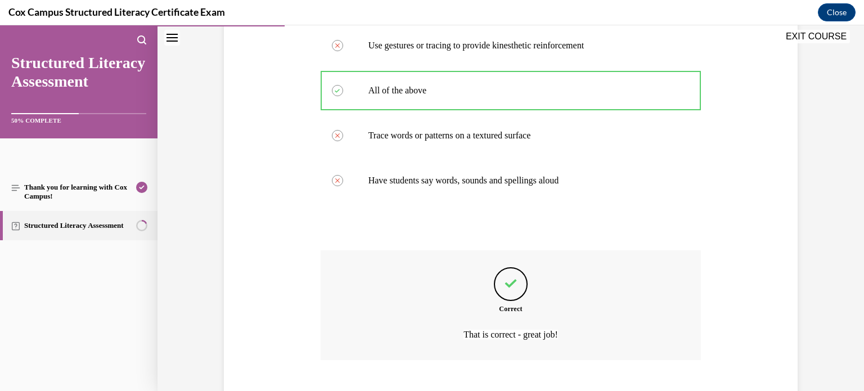
scroll to position [285, 0]
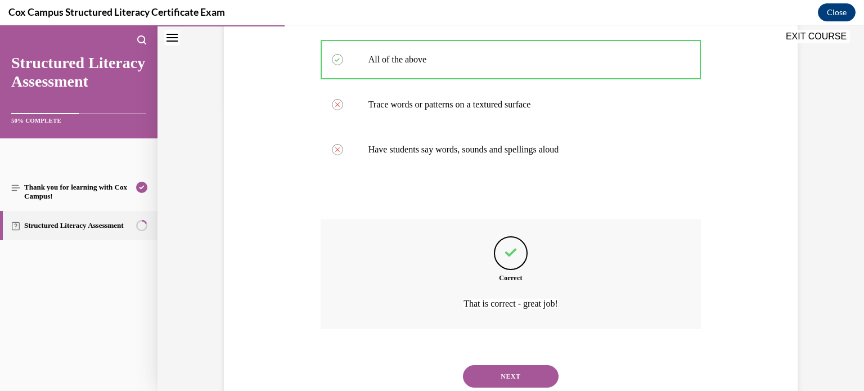
click at [498, 370] on button "NEXT" at bounding box center [511, 376] width 96 height 22
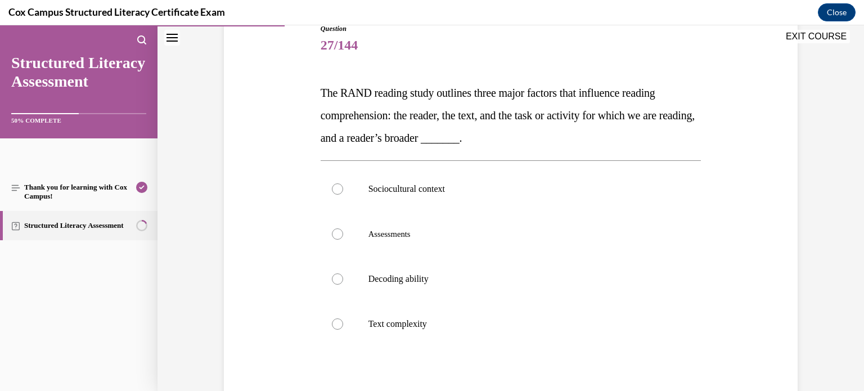
scroll to position [134, 0]
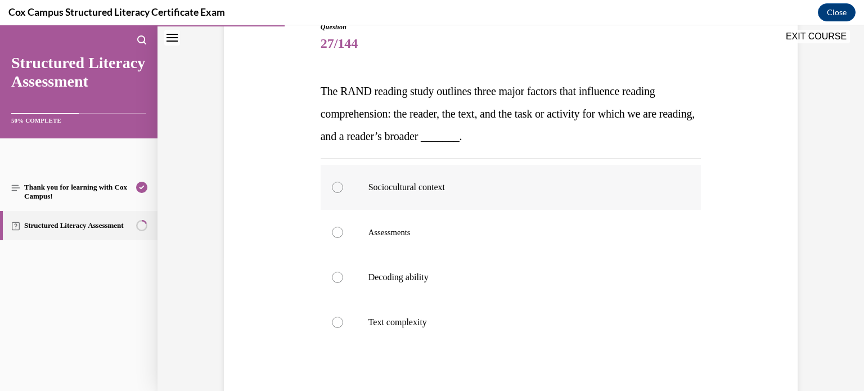
click at [550, 196] on label "Sociocultural context" at bounding box center [510, 187] width 381 height 45
click at [343, 193] on input "Sociocultural context" at bounding box center [337, 187] width 11 height 11
radio input "true"
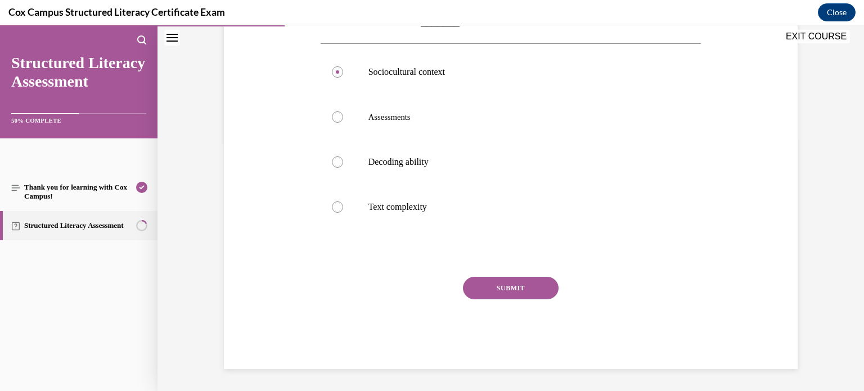
scroll to position [244, 0]
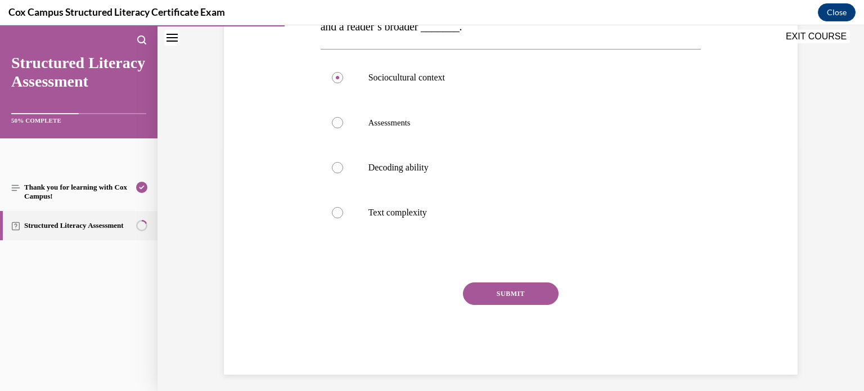
click at [525, 299] on button "SUBMIT" at bounding box center [511, 293] width 96 height 22
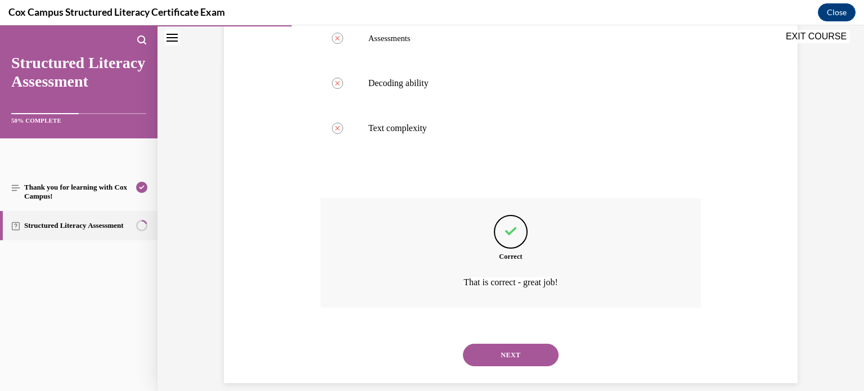
scroll to position [342, 0]
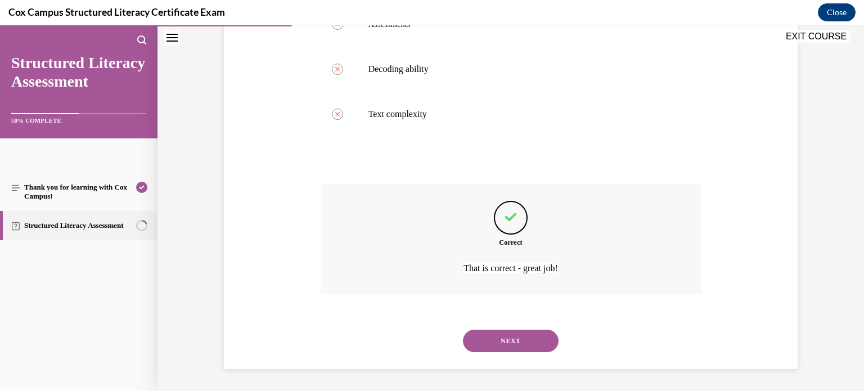
click at [490, 347] on button "NEXT" at bounding box center [511, 340] width 96 height 22
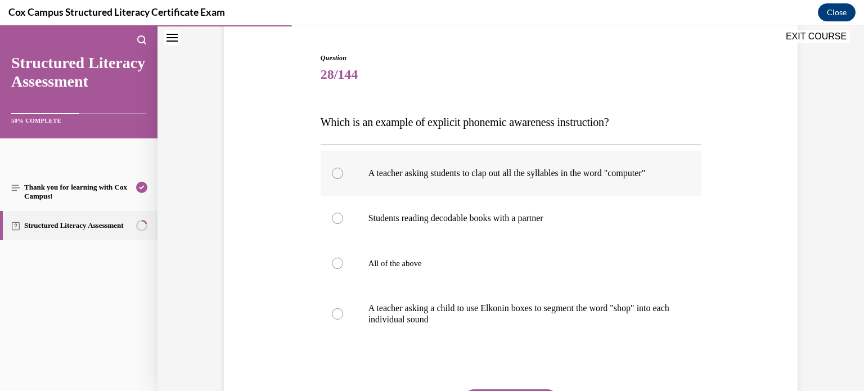
scroll to position [107, 0]
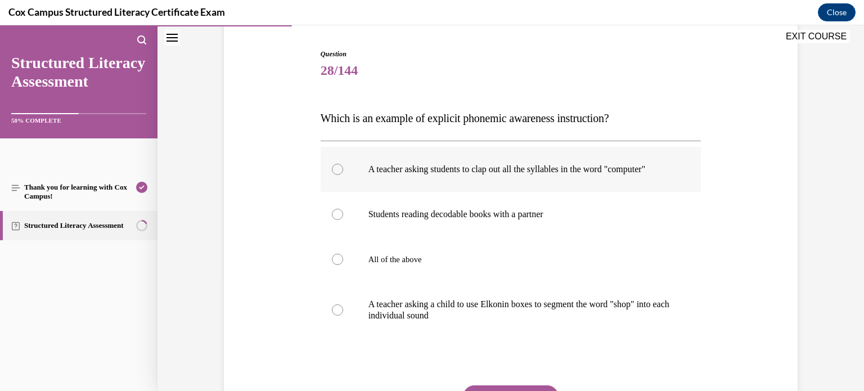
click at [586, 187] on label "A teacher asking students to clap out all the syllables in the word "computer"" at bounding box center [510, 169] width 381 height 45
click at [343, 175] on input "A teacher asking students to clap out all the syllables in the word "computer"" at bounding box center [337, 169] width 11 height 11
radio input "true"
click at [556, 321] on p "A teacher asking a child to use Elkonin boxes to segment the word "shop" into e…" at bounding box center [520, 310] width 305 height 22
click at [343, 315] on input "A teacher asking a child to use Elkonin boxes to segment the word "shop" into e…" at bounding box center [337, 309] width 11 height 11
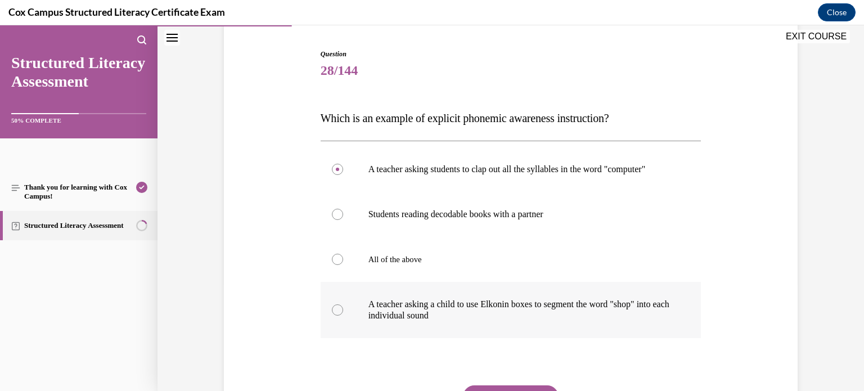
radio input "true"
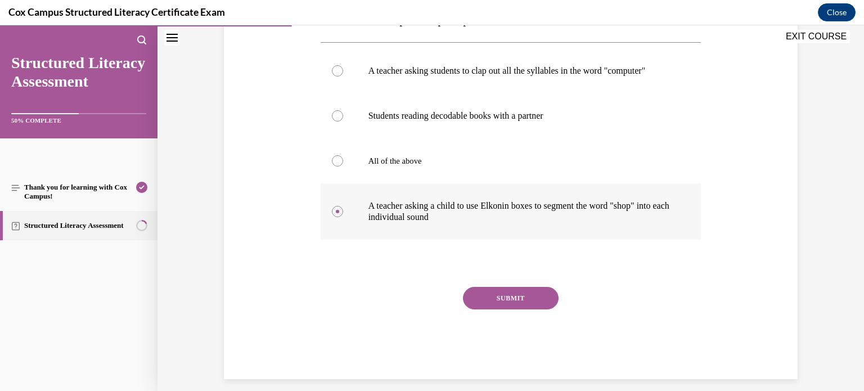
scroll to position [205, 0]
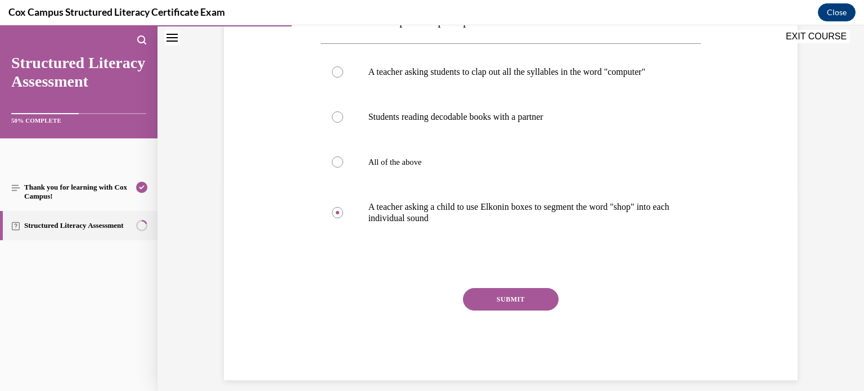
click at [543, 310] on button "SUBMIT" at bounding box center [511, 299] width 96 height 22
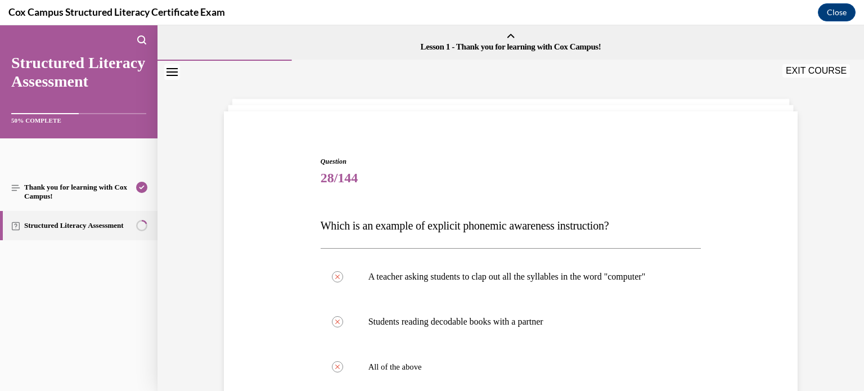
scroll to position [320, 0]
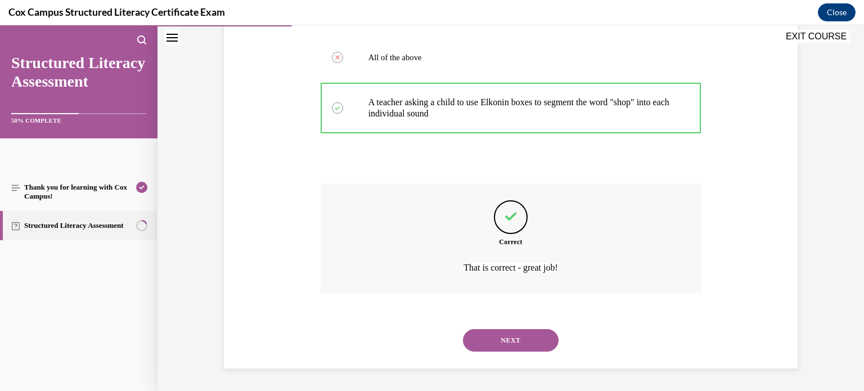
click at [502, 349] on button "NEXT" at bounding box center [511, 340] width 96 height 22
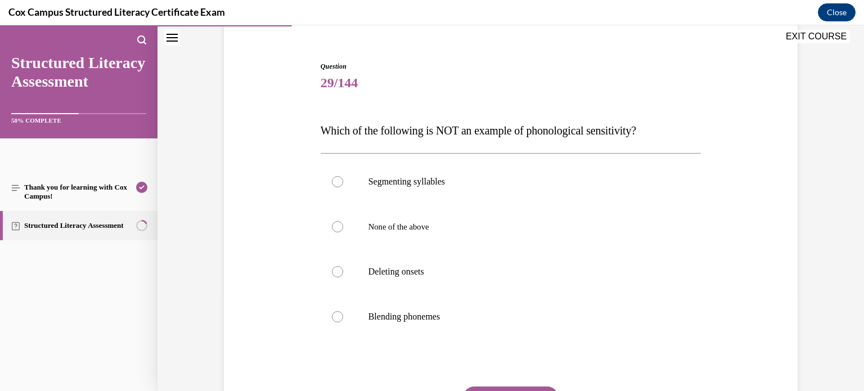
scroll to position [98, 0]
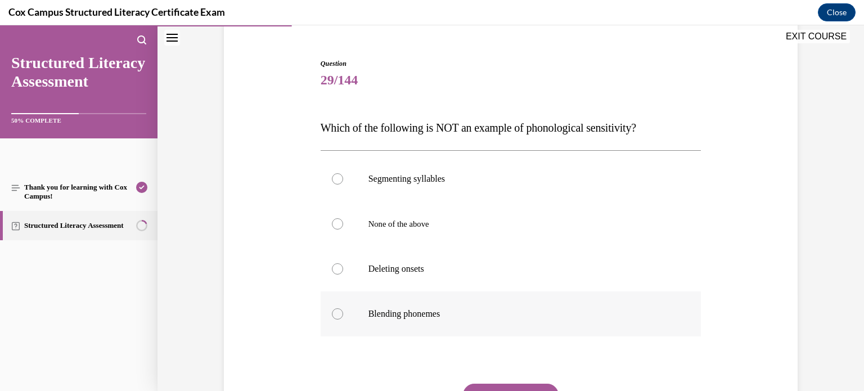
click at [542, 330] on label "Blending phonemes" at bounding box center [510, 313] width 381 height 45
click at [343, 319] on input "Blending phonemes" at bounding box center [337, 313] width 11 height 11
radio input "true"
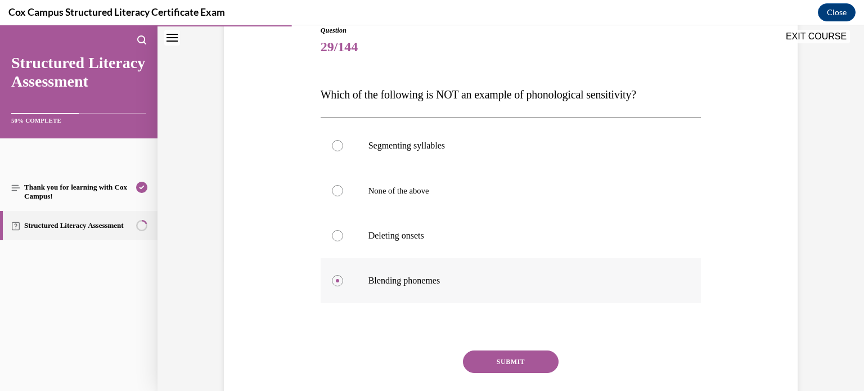
scroll to position [136, 0]
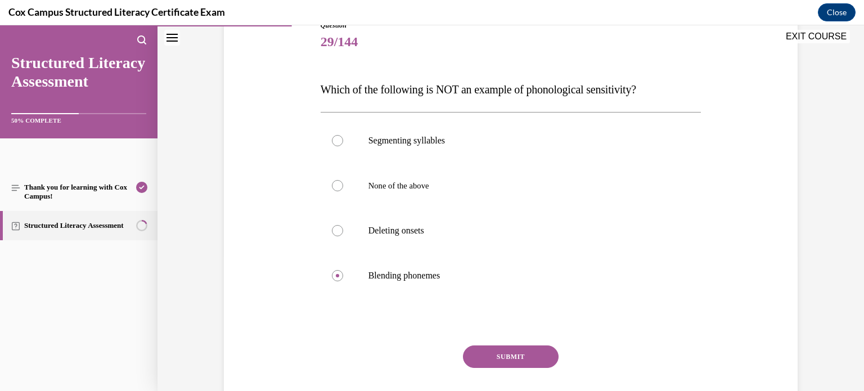
click at [532, 351] on button "SUBMIT" at bounding box center [511, 356] width 96 height 22
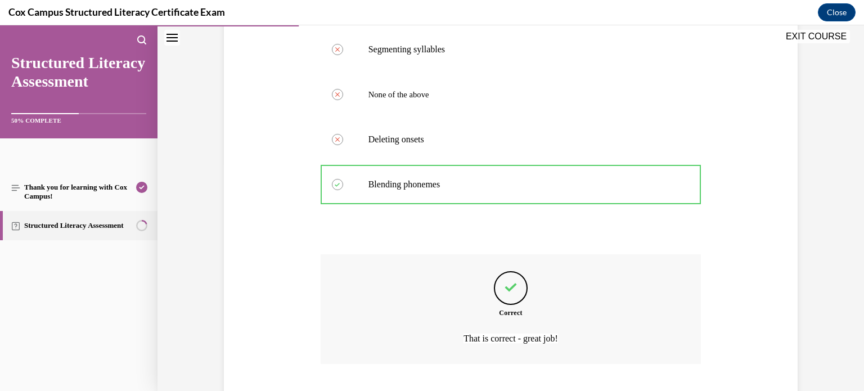
scroll to position [297, 0]
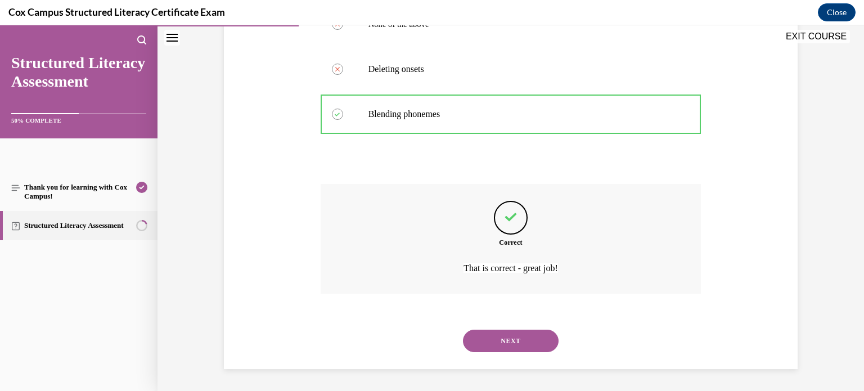
click at [529, 338] on button "NEXT" at bounding box center [511, 340] width 96 height 22
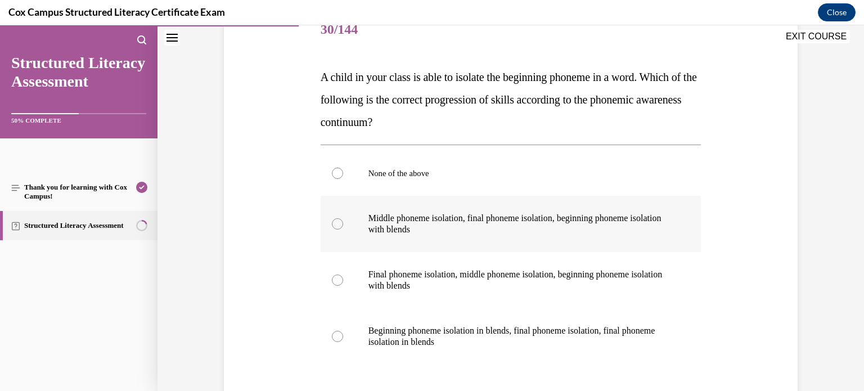
scroll to position [183, 0]
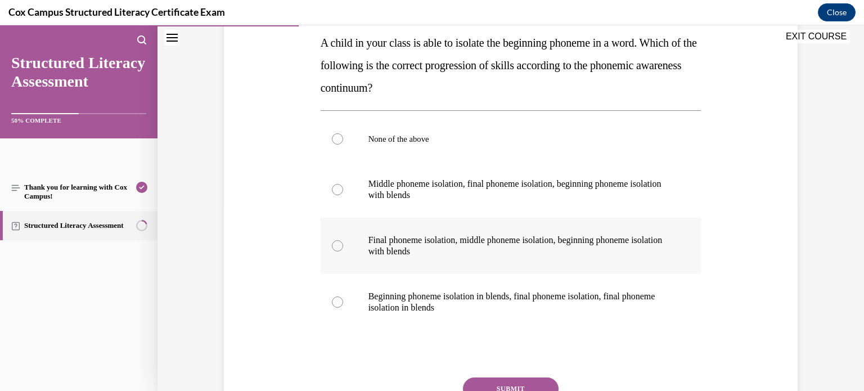
click at [619, 247] on p "Final phoneme isolation, middle phoneme isolation, beginning phoneme isolation …" at bounding box center [520, 245] width 305 height 22
click at [343, 247] on input "Final phoneme isolation, middle phoneme isolation, beginning phoneme isolation …" at bounding box center [337, 245] width 11 height 11
radio input "true"
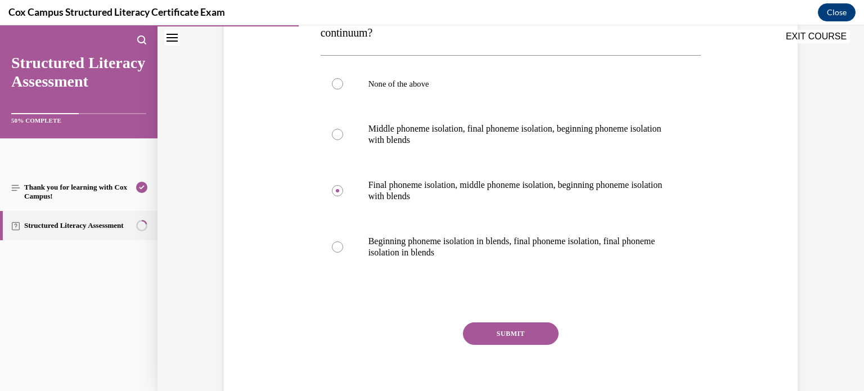
click at [477, 335] on button "SUBMIT" at bounding box center [511, 333] width 96 height 22
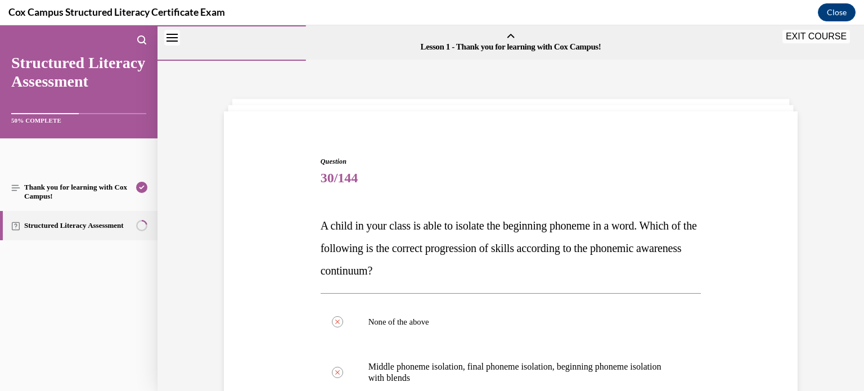
scroll to position [376, 0]
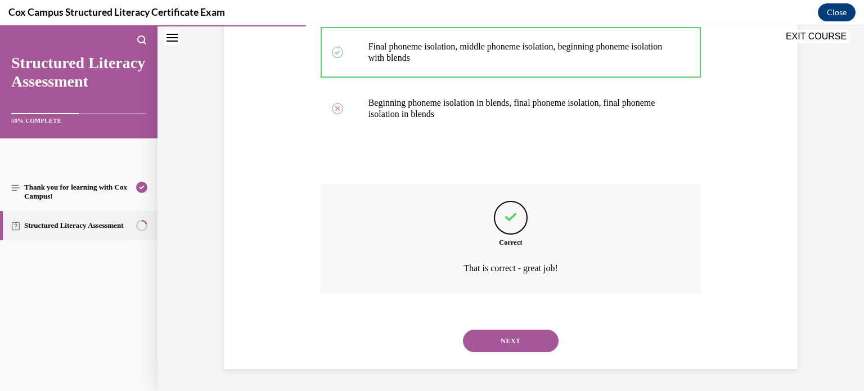
click at [530, 342] on button "NEXT" at bounding box center [511, 340] width 96 height 22
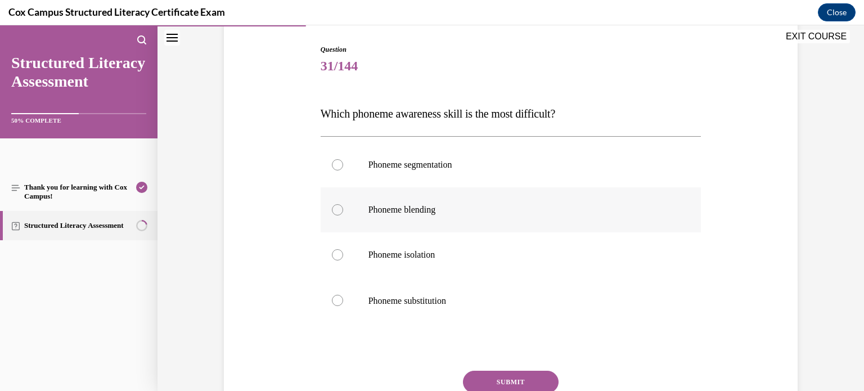
scroll to position [111, 0]
click at [452, 295] on p "Phoneme substitution" at bounding box center [520, 301] width 305 height 12
click at [343, 296] on input "Phoneme substitution" at bounding box center [337, 301] width 11 height 11
radio input "true"
click at [529, 378] on button "SUBMIT" at bounding box center [511, 383] width 96 height 22
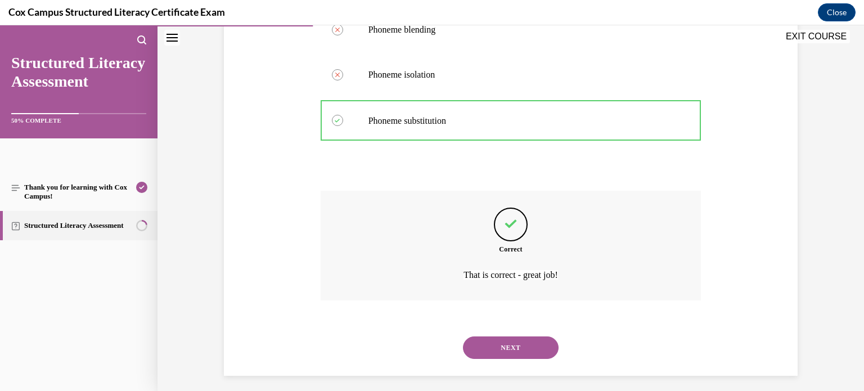
scroll to position [299, 0]
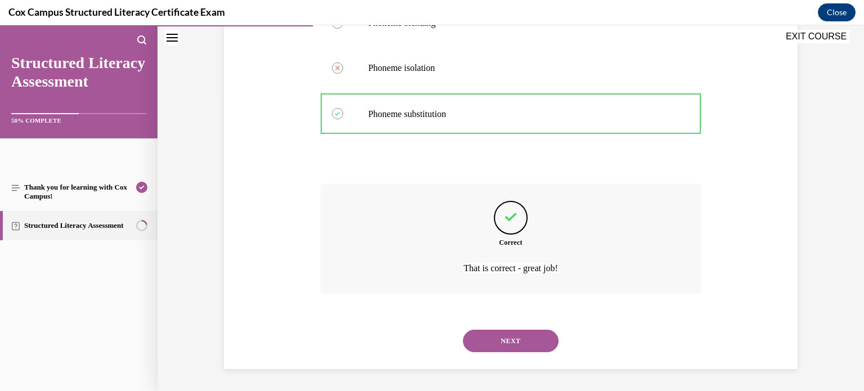
click at [508, 340] on button "NEXT" at bounding box center [511, 340] width 96 height 22
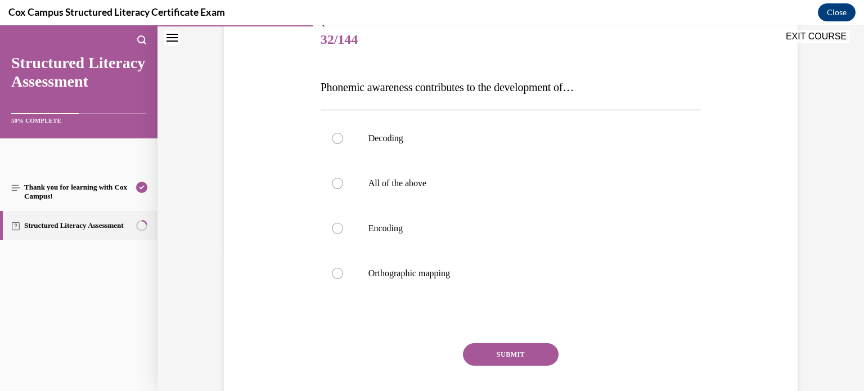
scroll to position [137, 0]
click at [472, 197] on label "All of the above" at bounding box center [510, 184] width 381 height 45
click at [343, 191] on input "All of the above" at bounding box center [337, 184] width 11 height 11
radio input "true"
click at [502, 362] on button "SUBMIT" at bounding box center [511, 356] width 96 height 22
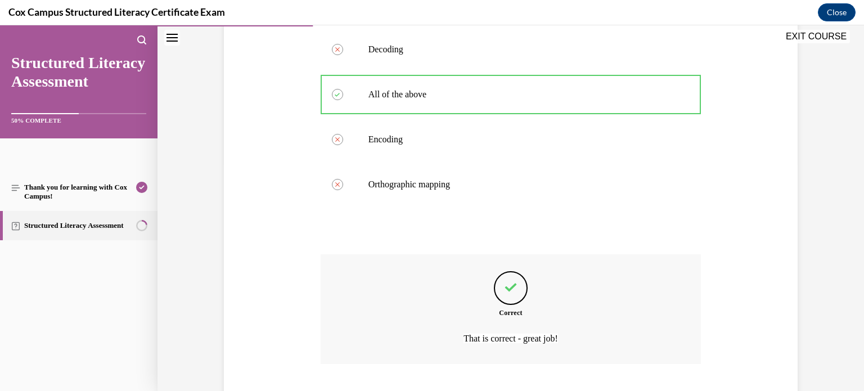
scroll to position [297, 0]
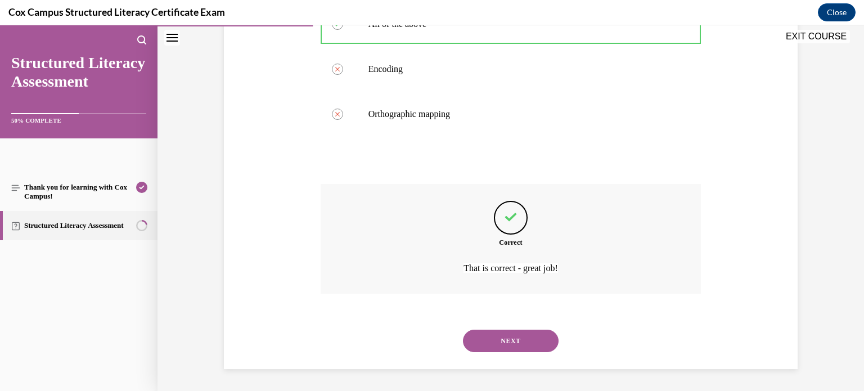
click at [495, 341] on button "NEXT" at bounding box center [511, 340] width 96 height 22
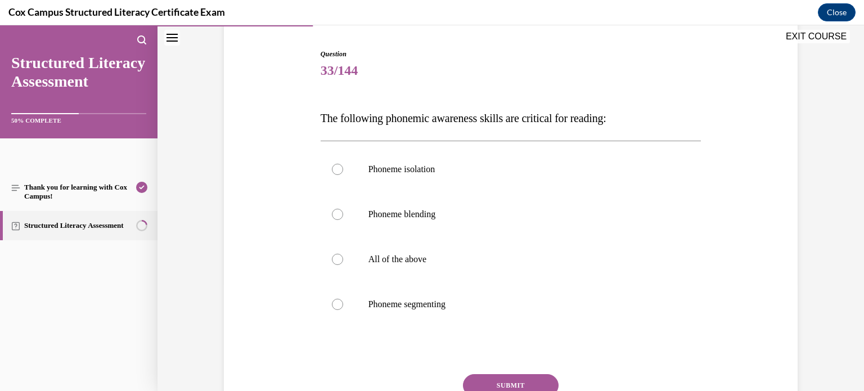
scroll to position [106, 0]
click at [509, 267] on label "All of the above" at bounding box center [510, 260] width 381 height 45
click at [343, 266] on input "All of the above" at bounding box center [337, 260] width 11 height 11
radio input "true"
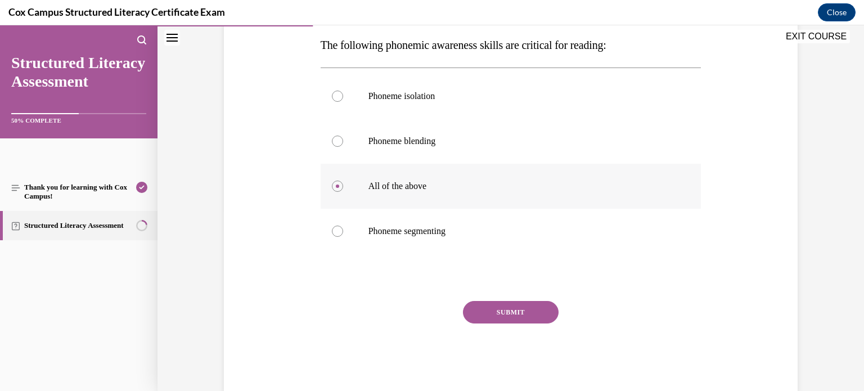
scroll to position [179, 0]
click at [518, 308] on button "SUBMIT" at bounding box center [511, 313] width 96 height 22
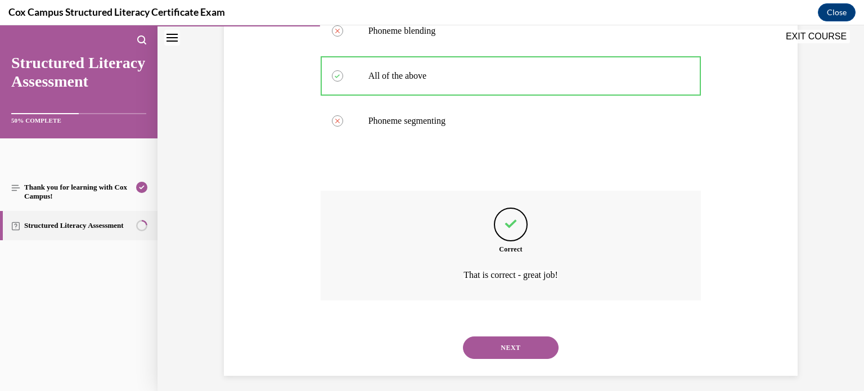
scroll to position [297, 0]
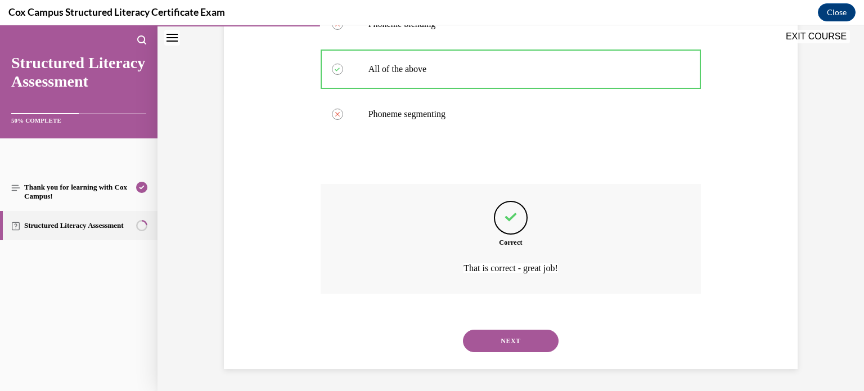
click at [487, 342] on button "NEXT" at bounding box center [511, 340] width 96 height 22
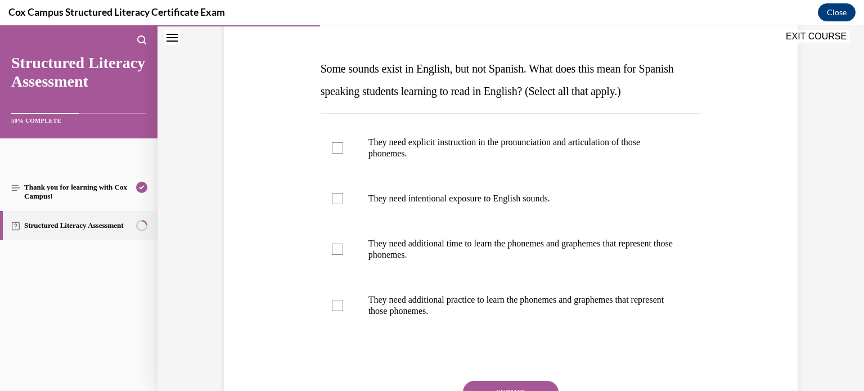
scroll to position [158, 0]
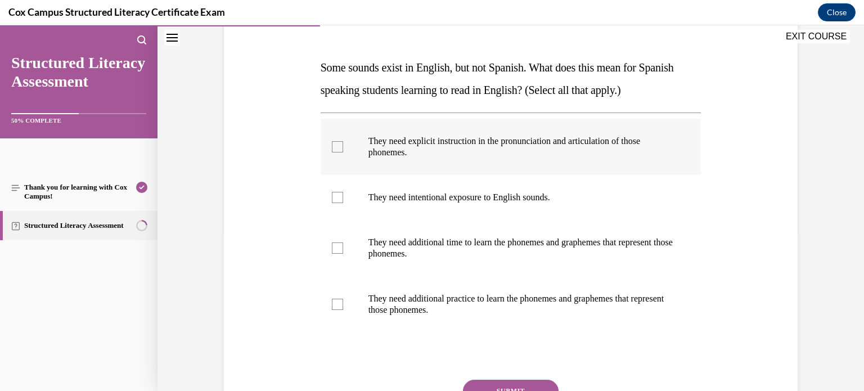
click at [623, 150] on p "They need explicit instruction in the pronunciation and articulation of those p…" at bounding box center [520, 147] width 305 height 22
click at [343, 150] on input "They need explicit instruction in the pronunciation and articulation of those p…" at bounding box center [337, 146] width 11 height 11
checkbox input "true"
click at [603, 189] on label "They need intentional exposure to English sounds." at bounding box center [510, 197] width 381 height 45
click at [343, 192] on input "They need intentional exposure to English sounds." at bounding box center [337, 197] width 11 height 11
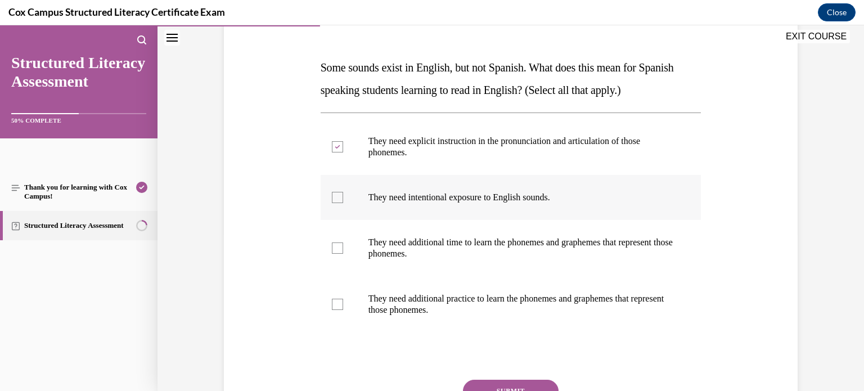
checkbox input "true"
click at [576, 256] on p "They need additional time to learn the phonemes and graphemes that represent th…" at bounding box center [520, 248] width 305 height 22
click at [343, 254] on input "They need additional time to learn the phonemes and graphemes that represent th…" at bounding box center [337, 247] width 11 height 11
click at [535, 247] on p "They need additional time to learn the phonemes and graphemes that represent th…" at bounding box center [520, 248] width 305 height 22
click at [343, 247] on input "They need additional time to learn the phonemes and graphemes that represent th…" at bounding box center [337, 247] width 11 height 11
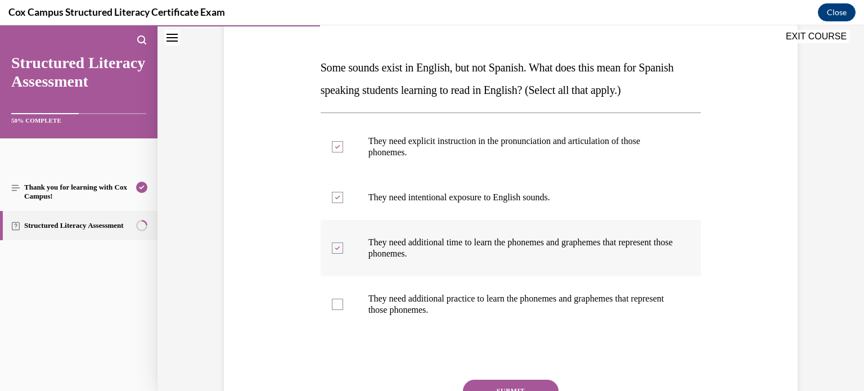
checkbox input "false"
click at [520, 310] on p "They need additional practice to learn the phonemes and graphemes that represen…" at bounding box center [520, 304] width 305 height 22
click at [343, 310] on input "They need additional practice to learn the phonemes and graphemes that represen…" at bounding box center [337, 304] width 11 height 11
checkbox input "true"
click at [574, 257] on p "They need additional time to learn the phonemes and graphemes that represent th…" at bounding box center [520, 248] width 305 height 22
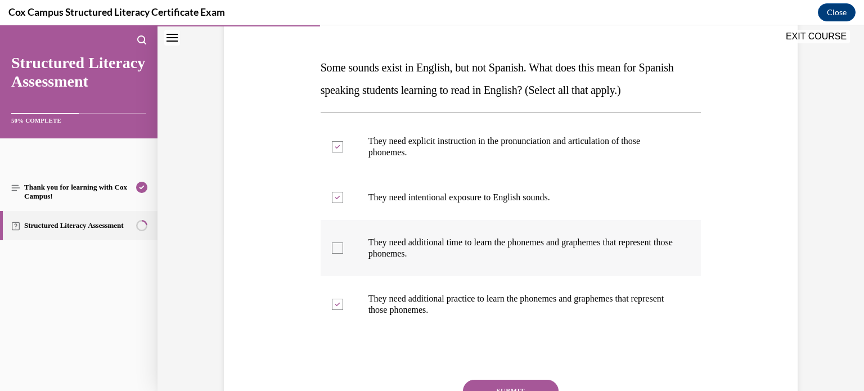
click at [343, 254] on input "They need additional time to learn the phonemes and graphemes that represent th…" at bounding box center [337, 247] width 11 height 11
checkbox input "true"
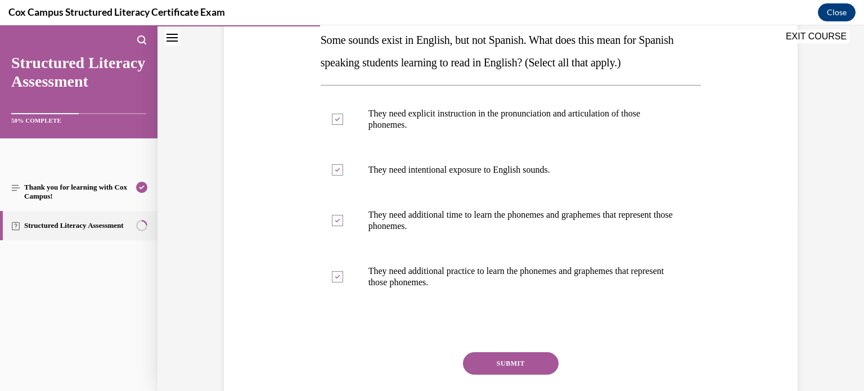
click at [506, 365] on button "SUBMIT" at bounding box center [511, 363] width 96 height 22
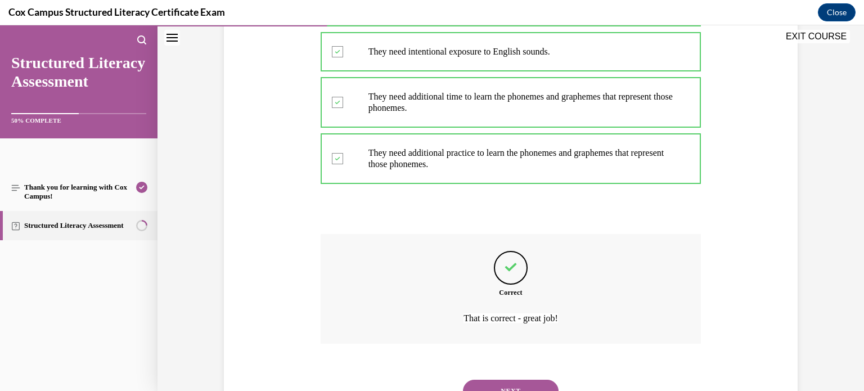
scroll to position [354, 0]
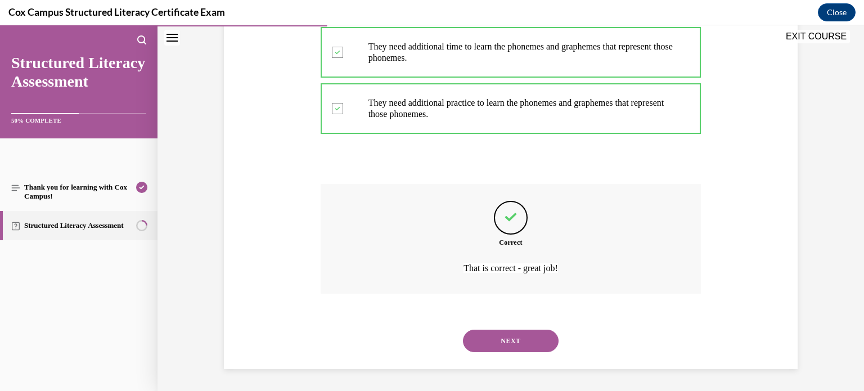
click at [506, 350] on button "NEXT" at bounding box center [511, 340] width 96 height 22
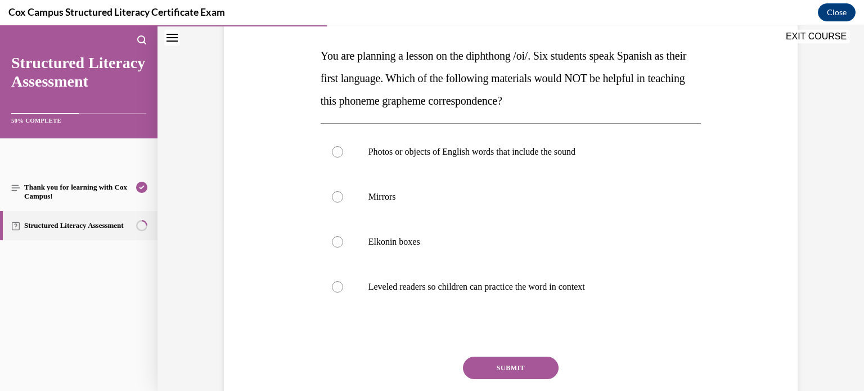
scroll to position [167, 0]
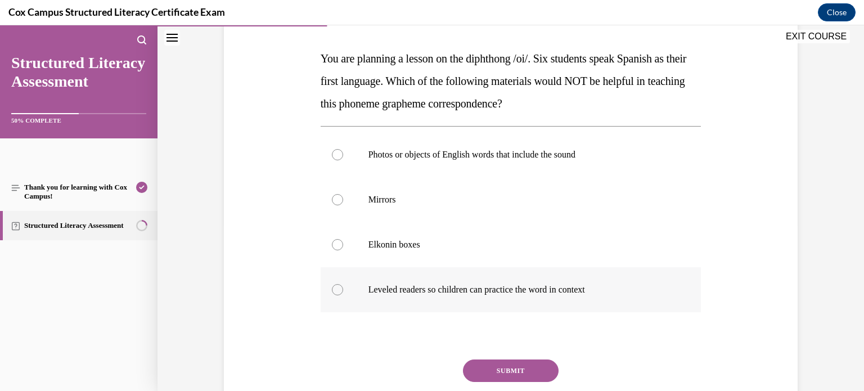
click at [585, 288] on p "Leveled readers so children can practice the word in context" at bounding box center [520, 289] width 305 height 11
click at [343, 288] on input "Leveled readers so children can practice the word in context" at bounding box center [337, 289] width 11 height 11
radio input "true"
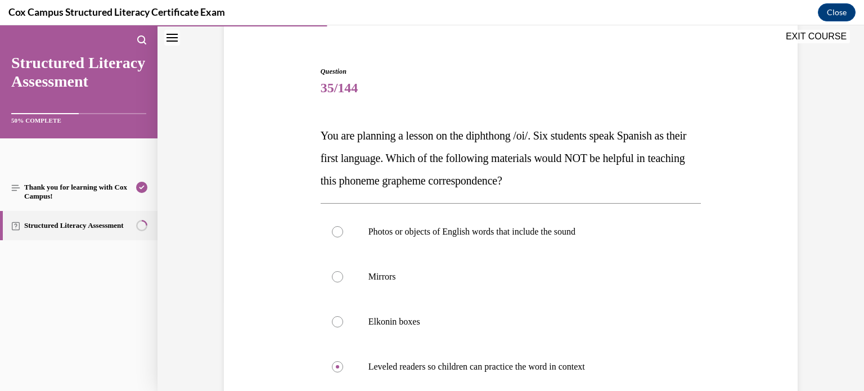
scroll to position [160, 0]
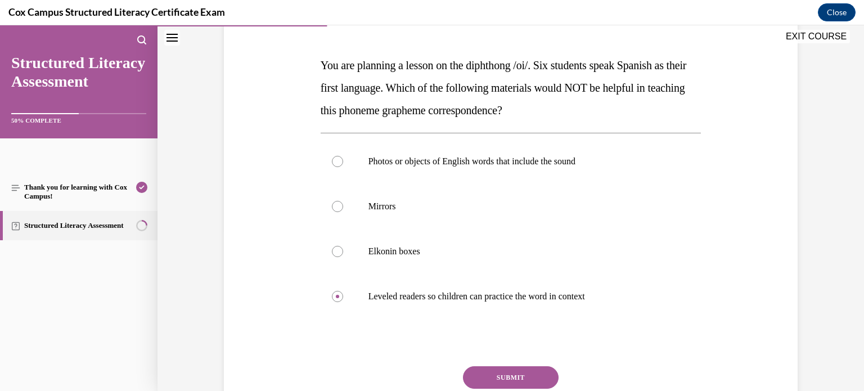
click at [520, 374] on button "SUBMIT" at bounding box center [511, 377] width 96 height 22
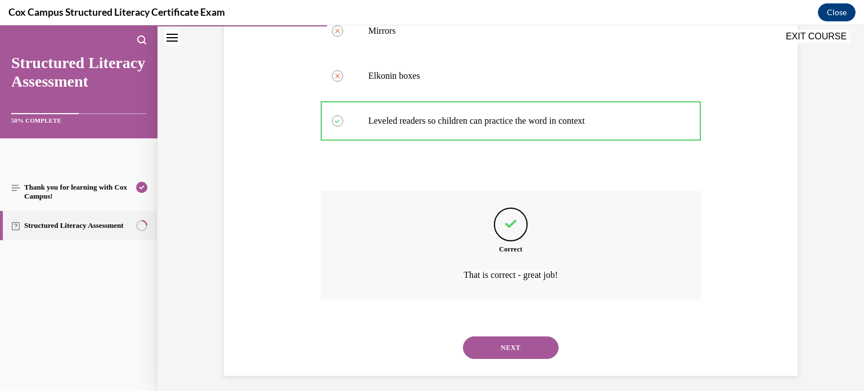
scroll to position [342, 0]
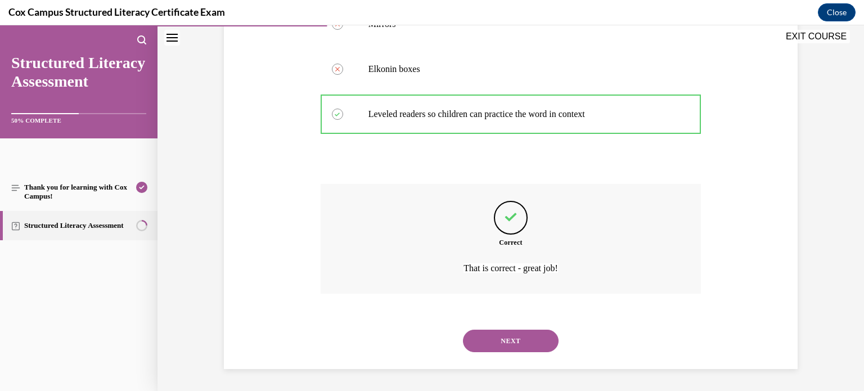
click at [505, 341] on button "NEXT" at bounding box center [511, 340] width 96 height 22
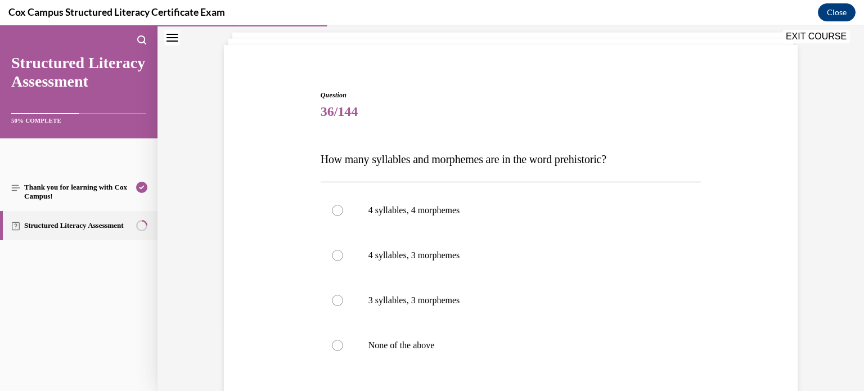
scroll to position [70, 0]
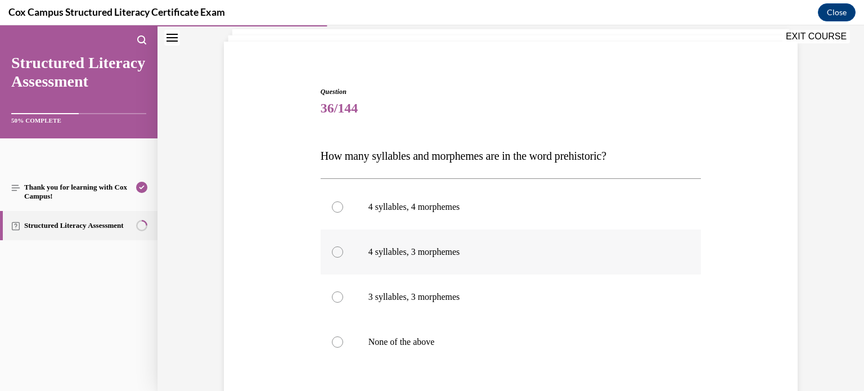
click at [436, 249] on p "4 syllables, 3 morphemes" at bounding box center [520, 251] width 305 height 11
click at [343, 249] on input "4 syllables, 3 morphemes" at bounding box center [337, 251] width 11 height 11
radio input "true"
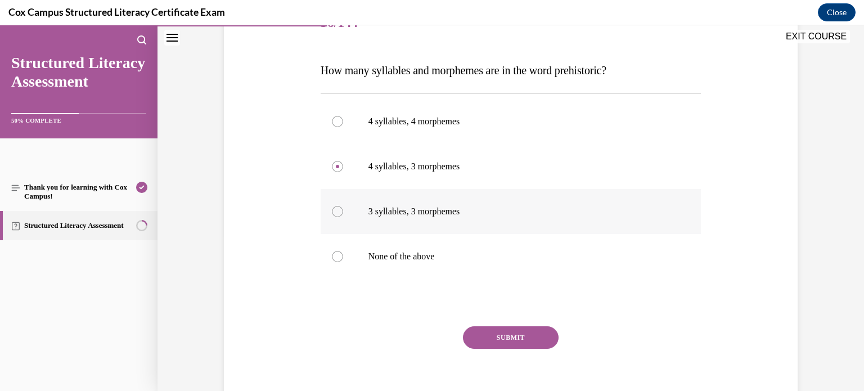
scroll to position [159, 0]
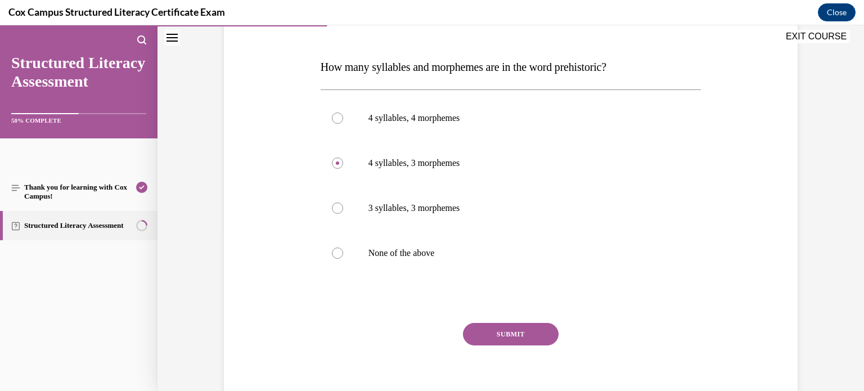
click at [545, 337] on button "SUBMIT" at bounding box center [511, 334] width 96 height 22
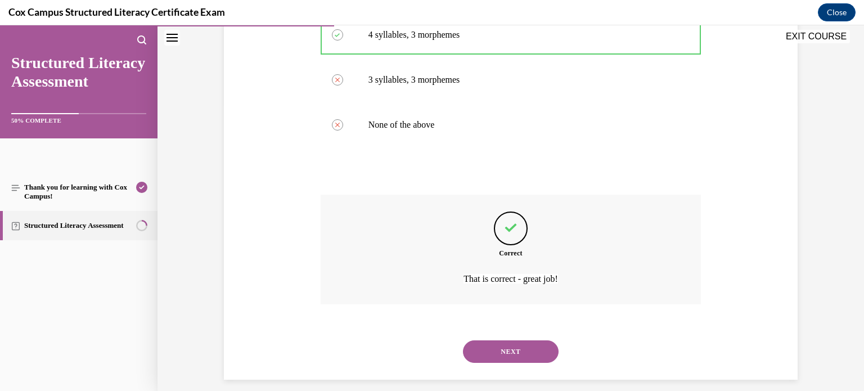
scroll to position [296, 0]
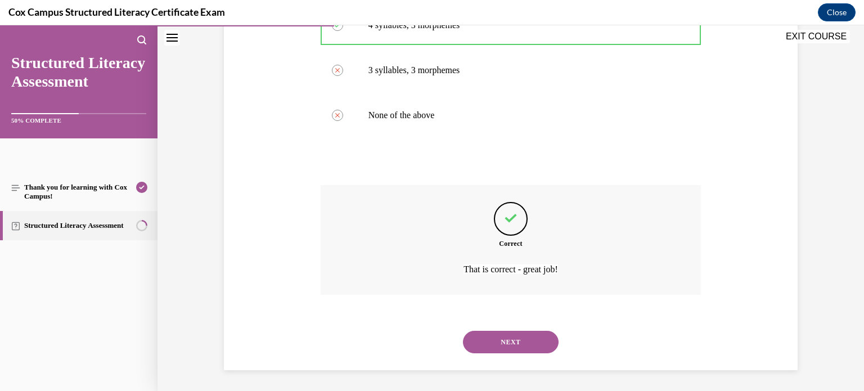
click at [530, 347] on button "NEXT" at bounding box center [511, 342] width 96 height 22
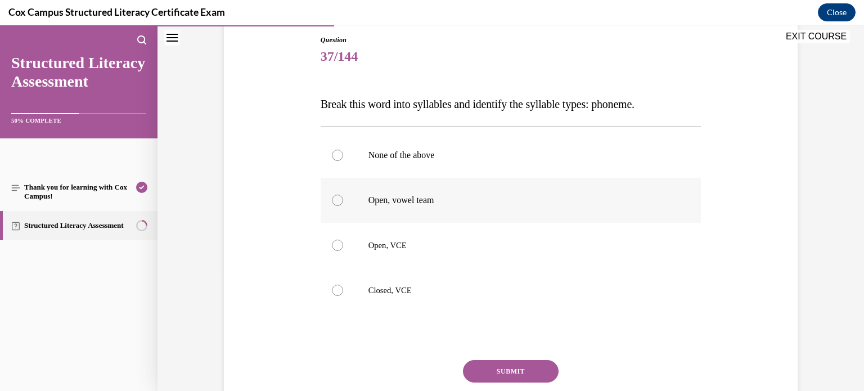
scroll to position [121, 0]
click at [592, 264] on label "Open, VCE" at bounding box center [510, 245] width 381 height 45
click at [343, 251] on input "Open, VCE" at bounding box center [337, 245] width 11 height 11
radio input "true"
click at [526, 371] on button "SUBMIT" at bounding box center [511, 371] width 96 height 22
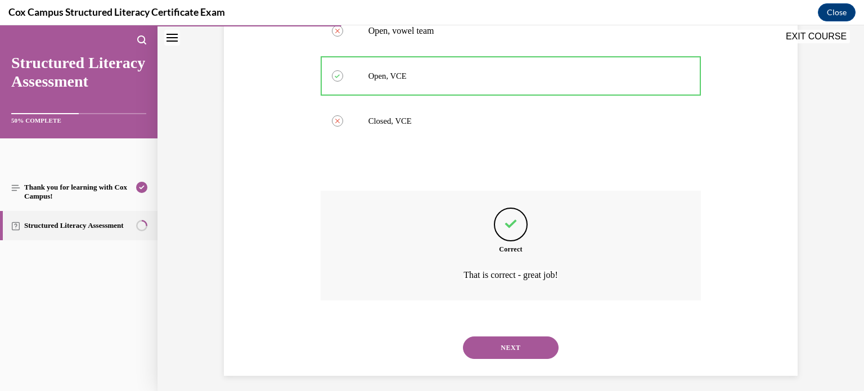
scroll to position [297, 0]
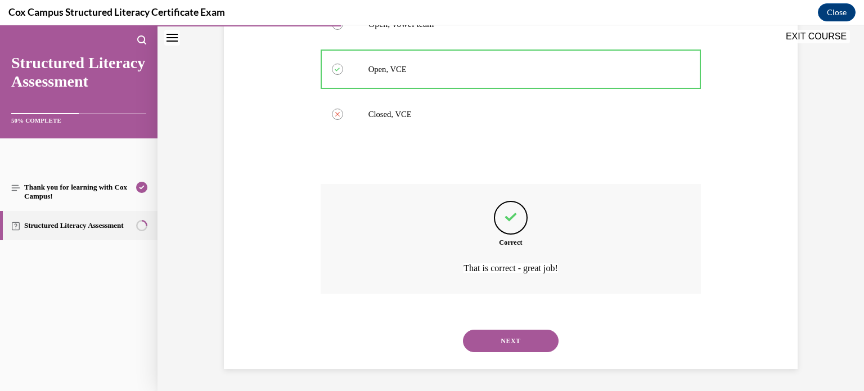
click at [507, 348] on button "NEXT" at bounding box center [511, 340] width 96 height 22
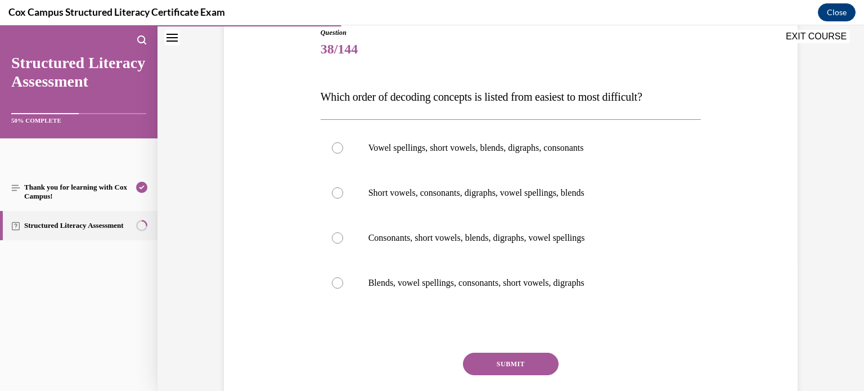
scroll to position [130, 0]
click at [571, 233] on p "Consonants, short vowels, blends, digraphs, vowel spellings" at bounding box center [520, 236] width 305 height 11
click at [343, 233] on input "Consonants, short vowels, blends, digraphs, vowel spellings" at bounding box center [337, 236] width 11 height 11
radio input "true"
click at [726, 184] on div "Question 38/144 Which order of decoding concepts is listed from easiest to most…" at bounding box center [510, 218] width 579 height 451
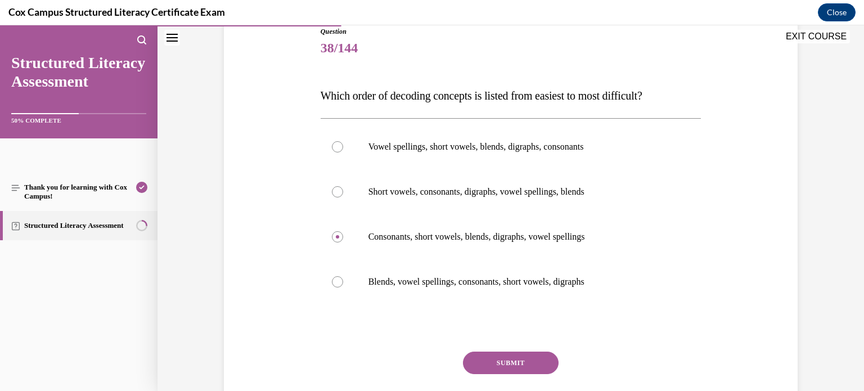
click at [525, 363] on button "SUBMIT" at bounding box center [511, 362] width 96 height 22
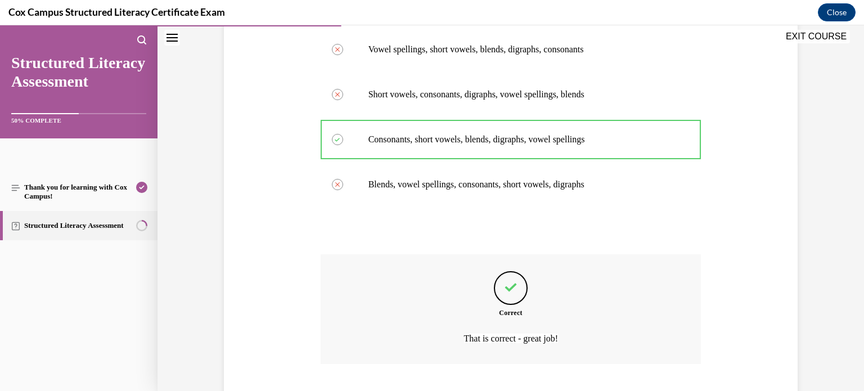
scroll to position [297, 0]
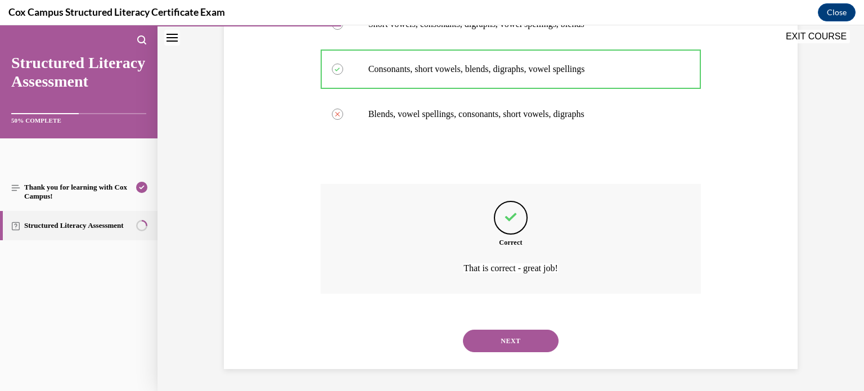
click at [503, 330] on button "NEXT" at bounding box center [511, 340] width 96 height 22
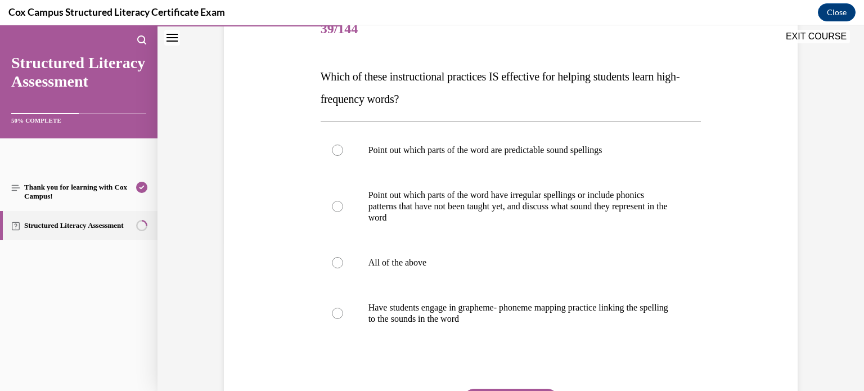
scroll to position [153, 0]
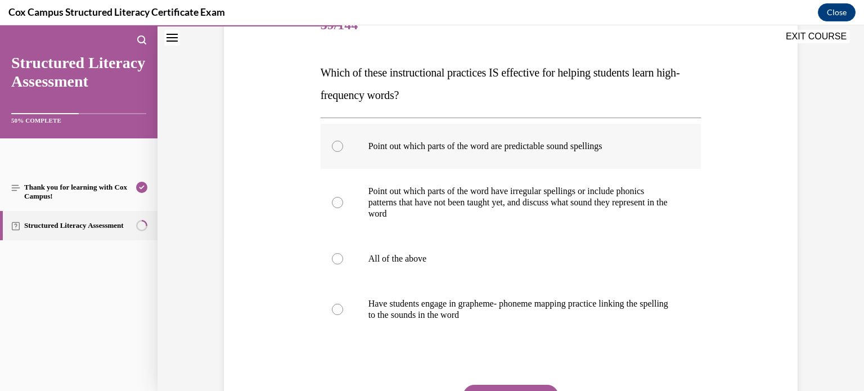
click at [662, 162] on label "Point out which parts of the word are predictable sound spellings" at bounding box center [510, 146] width 381 height 45
click at [343, 152] on input "Point out which parts of the word are predictable sound spellings" at bounding box center [337, 146] width 11 height 11
radio input "true"
click at [630, 221] on label "Point out which parts of the word have irregular spellings or include phonics p…" at bounding box center [510, 202] width 381 height 67
click at [343, 208] on input "Point out which parts of the word have irregular spellings or include phonics p…" at bounding box center [337, 202] width 11 height 11
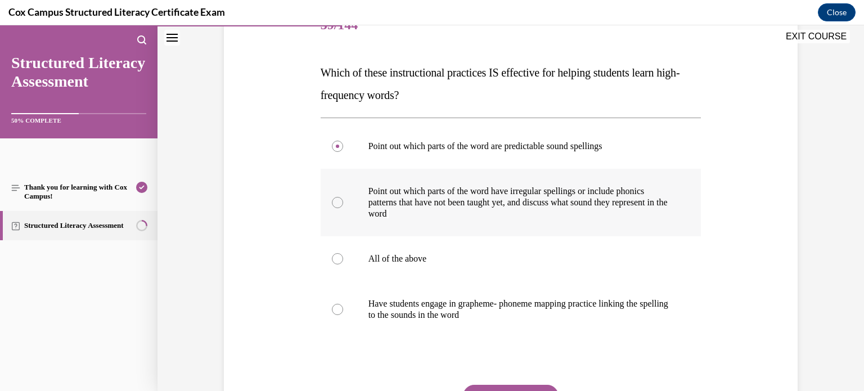
radio input "true"
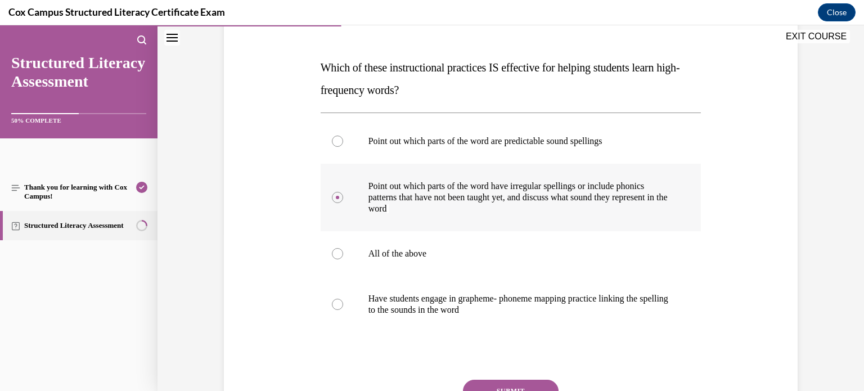
scroll to position [159, 0]
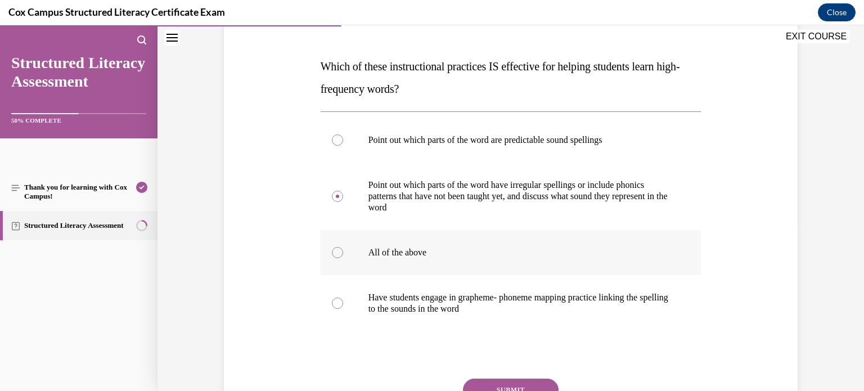
click at [576, 251] on p "All of the above" at bounding box center [520, 252] width 305 height 11
click at [343, 251] on input "All of the above" at bounding box center [337, 252] width 11 height 11
radio input "true"
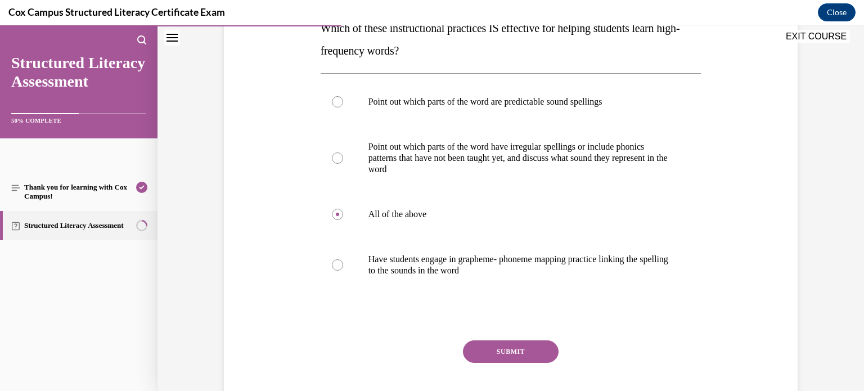
scroll to position [195, 0]
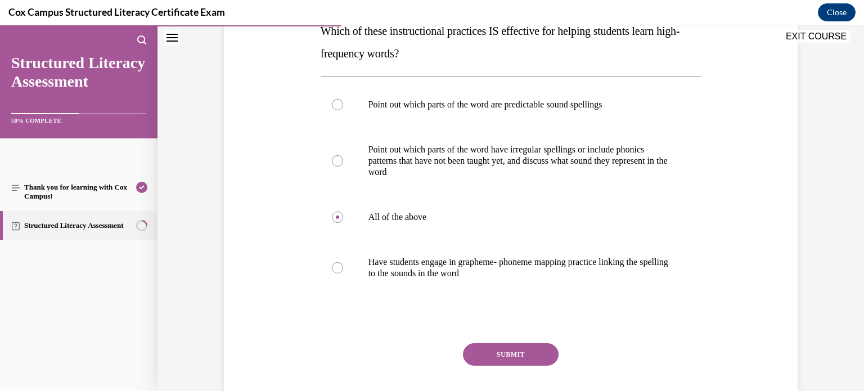
click at [538, 346] on button "SUBMIT" at bounding box center [511, 354] width 96 height 22
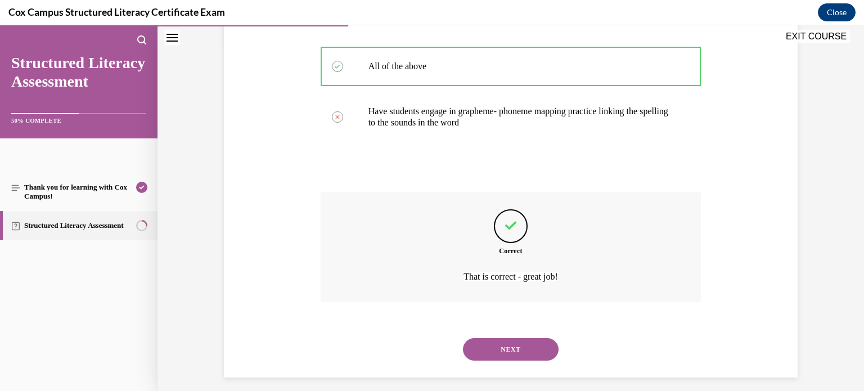
scroll to position [354, 0]
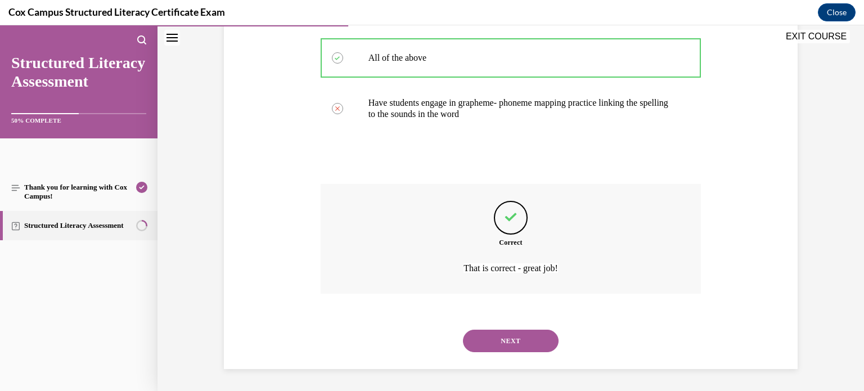
click at [509, 349] on button "NEXT" at bounding box center [511, 340] width 96 height 22
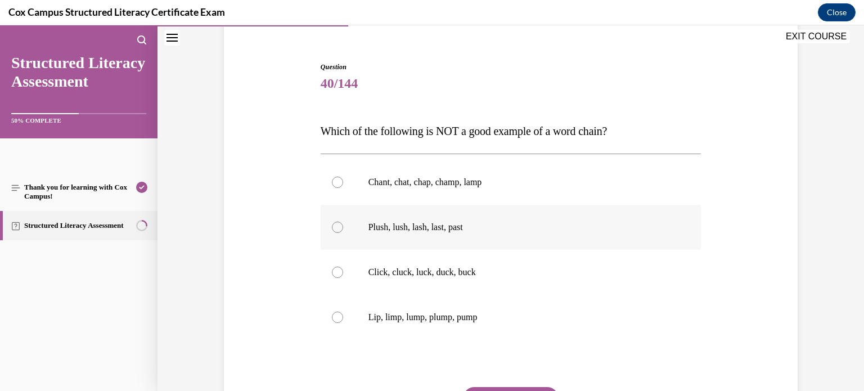
scroll to position [98, 0]
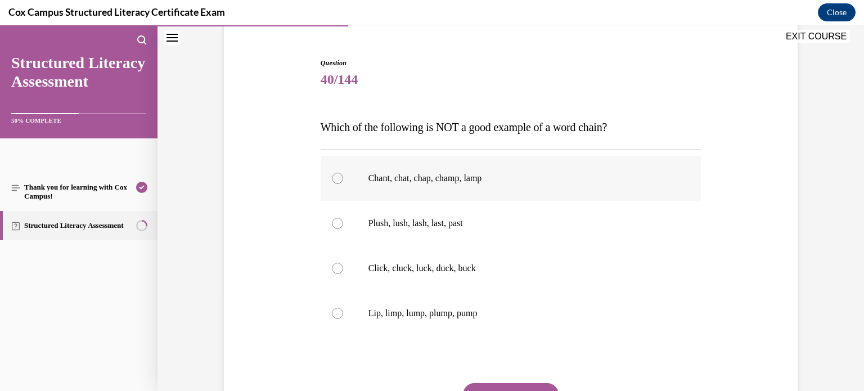
click at [566, 194] on label "Chant, chat, chap, champ, lamp" at bounding box center [510, 178] width 381 height 45
click at [343, 184] on input "Chant, chat, chap, champ, lamp" at bounding box center [337, 178] width 11 height 11
radio input "true"
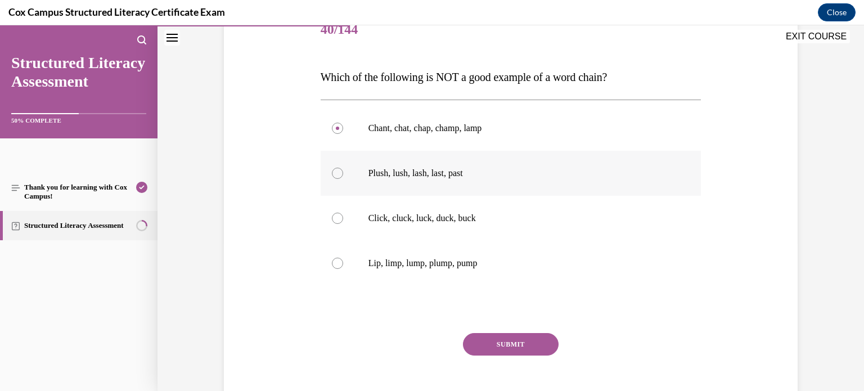
click at [592, 172] on p "Plush, lush, lash, last, past" at bounding box center [520, 173] width 305 height 11
click at [343, 172] on input "Plush, lush, lash, last, past" at bounding box center [337, 173] width 11 height 11
radio input "true"
click at [512, 340] on button "SUBMIT" at bounding box center [511, 344] width 96 height 22
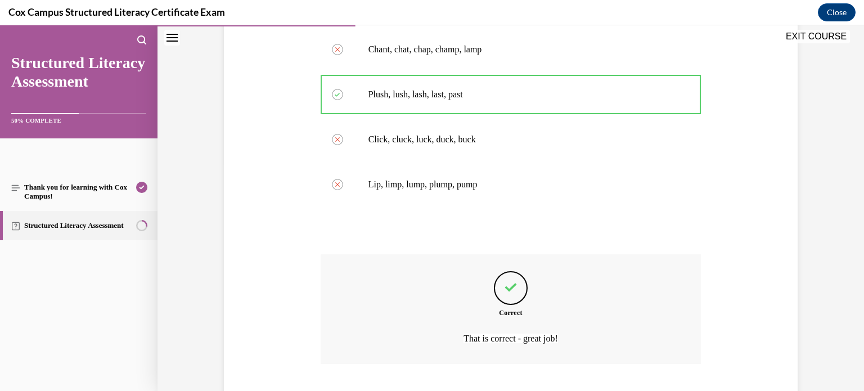
scroll to position [297, 0]
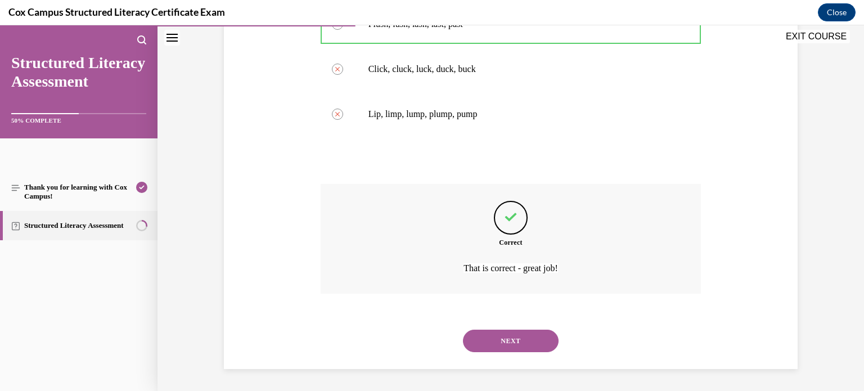
click at [512, 342] on button "NEXT" at bounding box center [511, 340] width 96 height 22
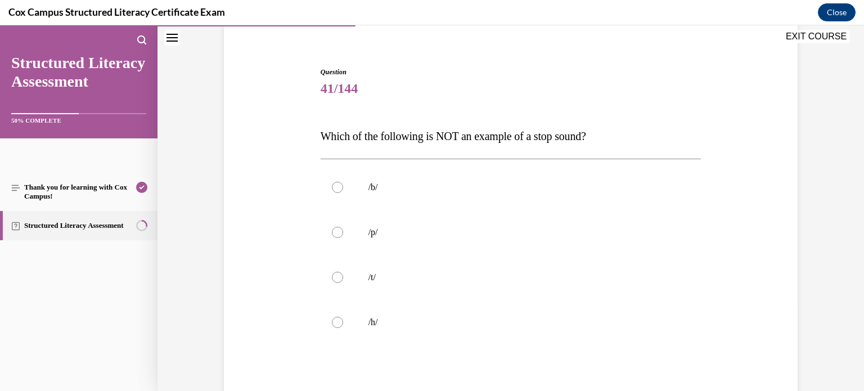
scroll to position [123, 0]
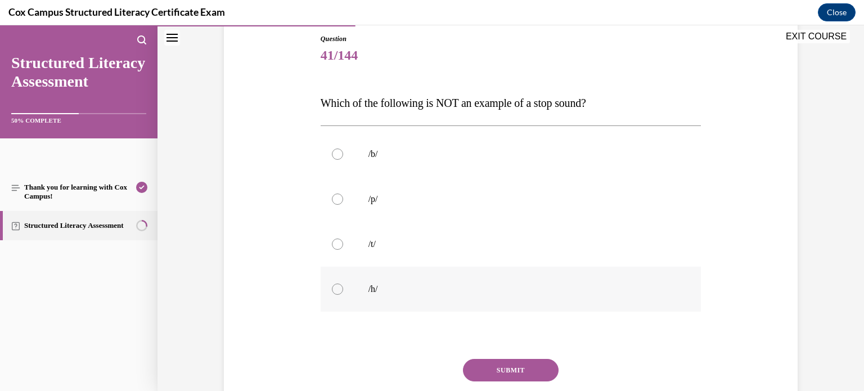
click at [420, 279] on label "/h/" at bounding box center [510, 289] width 381 height 45
click at [343, 283] on input "/h/" at bounding box center [337, 288] width 11 height 11
radio input "true"
click at [484, 379] on button "SUBMIT" at bounding box center [511, 370] width 96 height 22
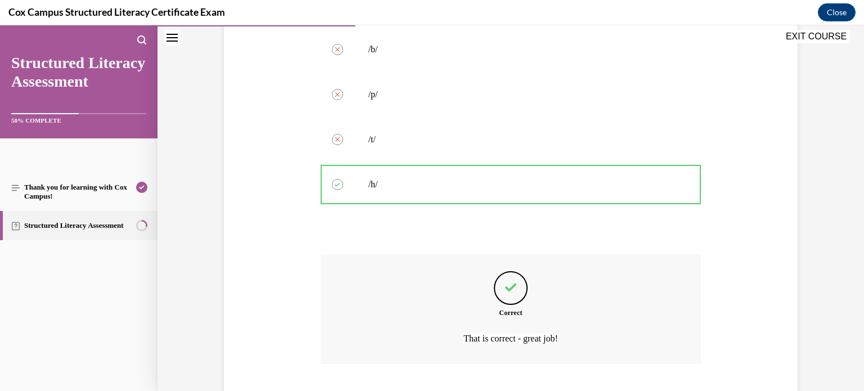
scroll to position [297, 0]
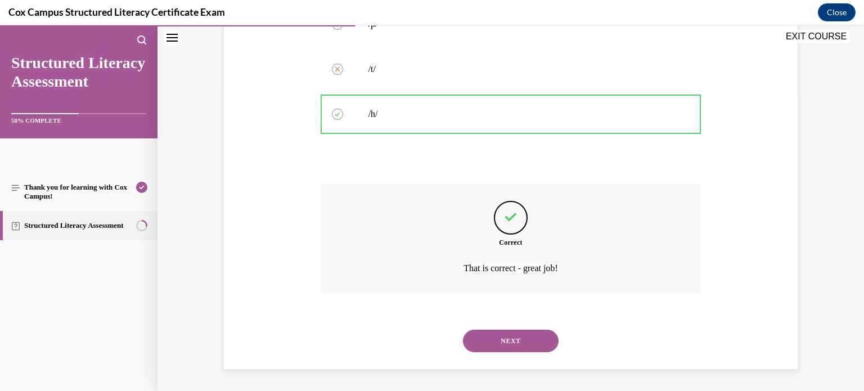
click at [522, 342] on button "NEXT" at bounding box center [511, 340] width 96 height 22
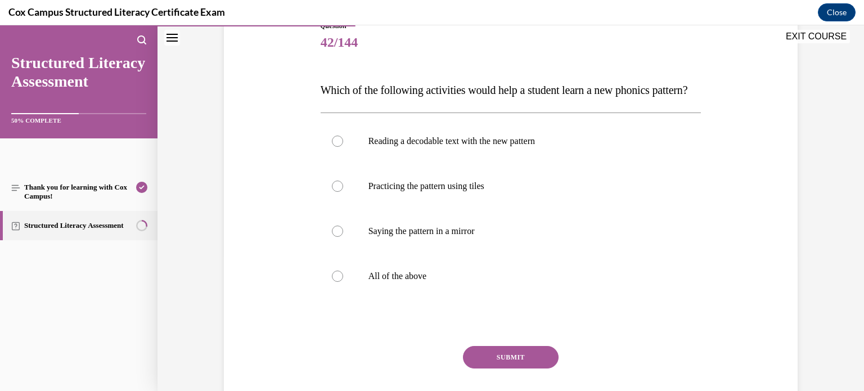
scroll to position [141, 0]
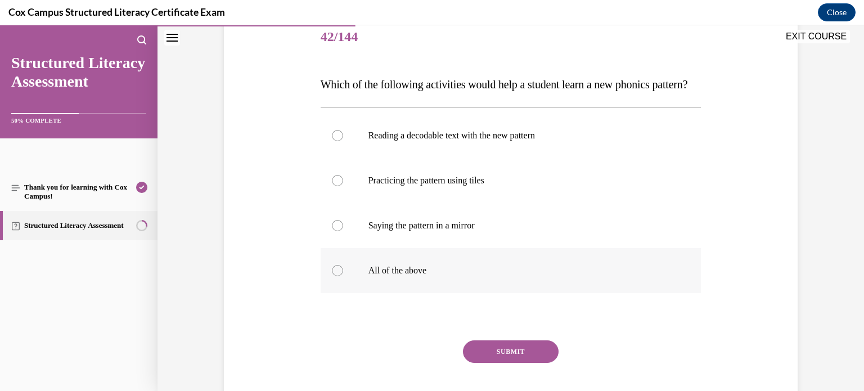
click at [431, 276] on p "All of the above" at bounding box center [520, 270] width 305 height 11
click at [343, 276] on input "All of the above" at bounding box center [337, 270] width 11 height 11
radio input "true"
click at [519, 363] on button "SUBMIT" at bounding box center [511, 351] width 96 height 22
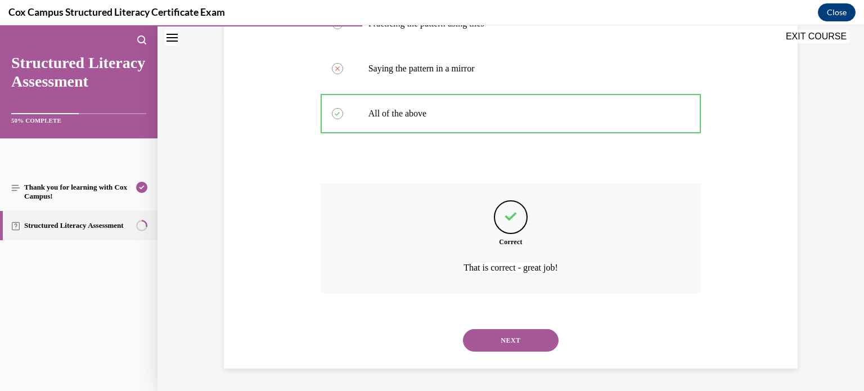
scroll to position [320, 0]
click at [515, 342] on button "NEXT" at bounding box center [511, 340] width 96 height 22
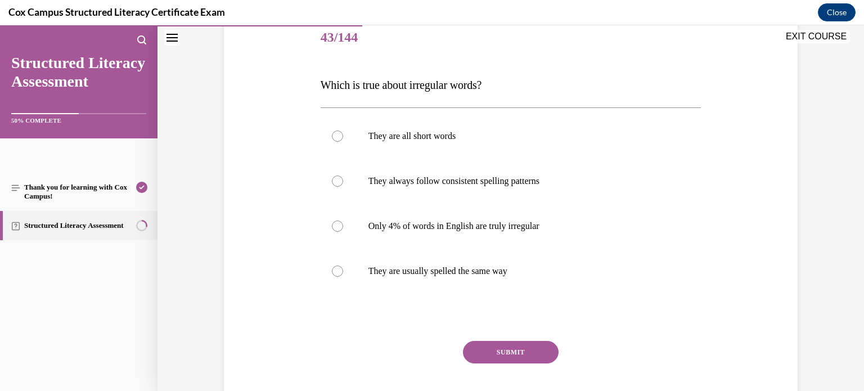
scroll to position [145, 0]
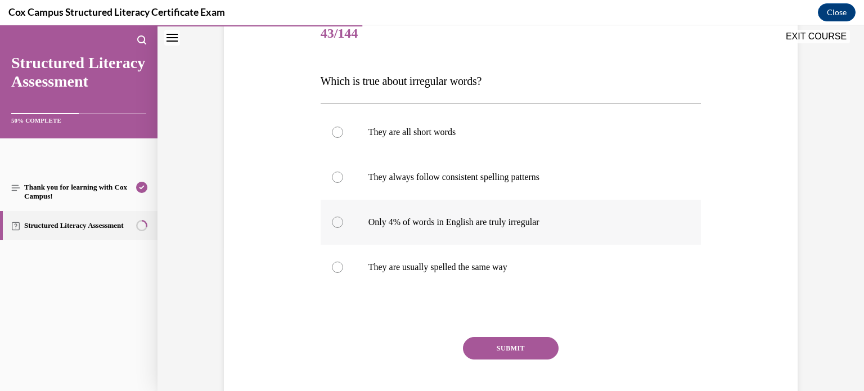
click at [508, 234] on label "Only 4% of words in English are truly irregular" at bounding box center [510, 222] width 381 height 45
click at [343, 228] on input "Only 4% of words in English are truly irregular" at bounding box center [337, 221] width 11 height 11
radio input "true"
click at [513, 351] on button "SUBMIT" at bounding box center [511, 348] width 96 height 22
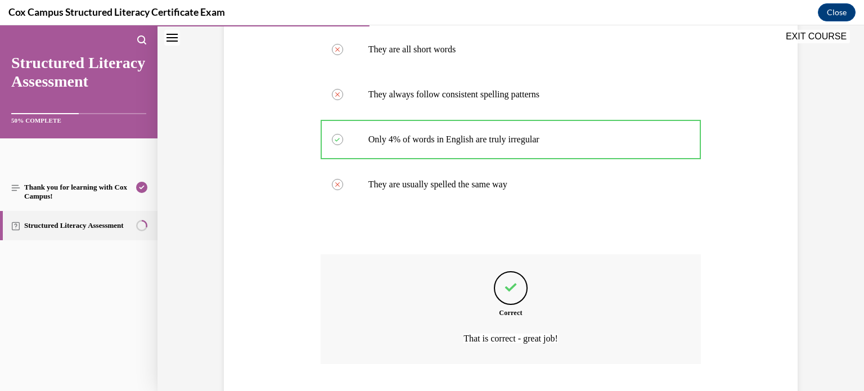
scroll to position [297, 0]
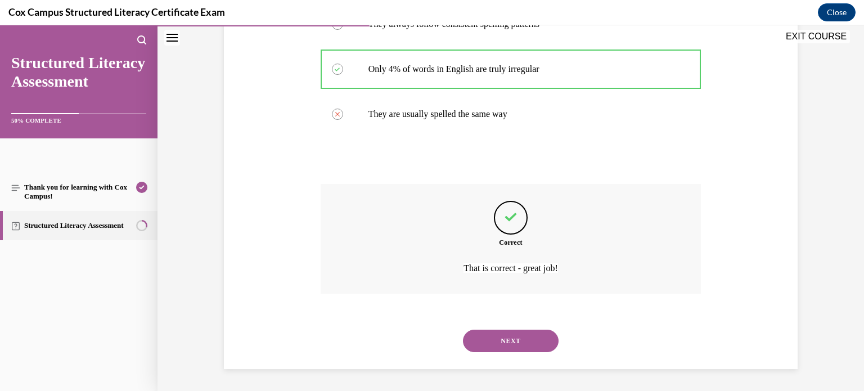
click at [528, 344] on button "NEXT" at bounding box center [511, 340] width 96 height 22
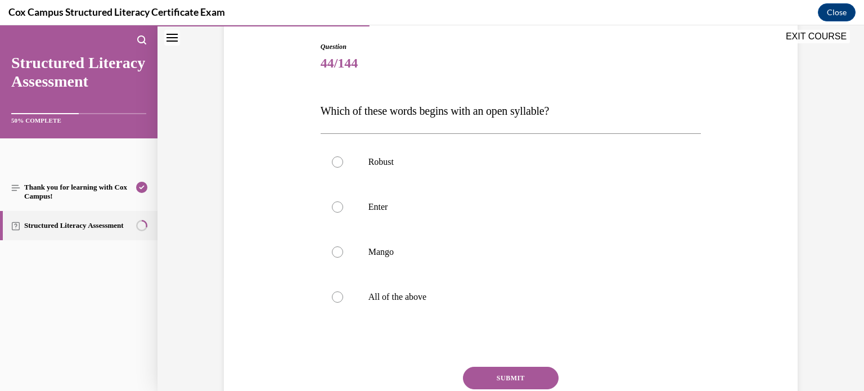
scroll to position [115, 0]
click at [554, 170] on label "Robust" at bounding box center [510, 161] width 381 height 45
click at [343, 167] on input "Robust" at bounding box center [337, 161] width 11 height 11
radio input "true"
click at [521, 374] on button "SUBMIT" at bounding box center [511, 377] width 96 height 22
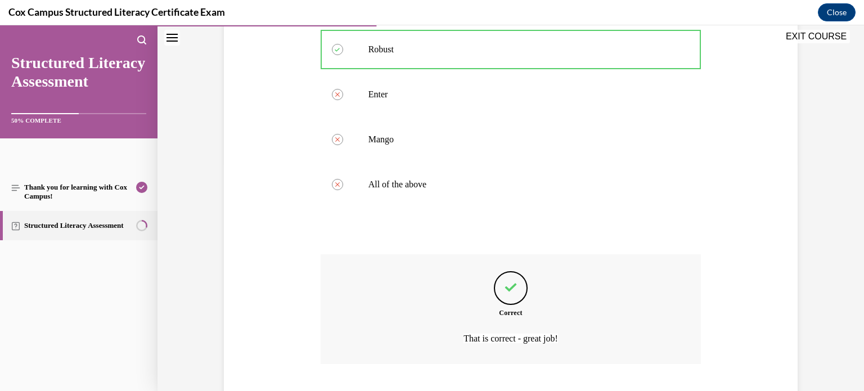
scroll to position [297, 0]
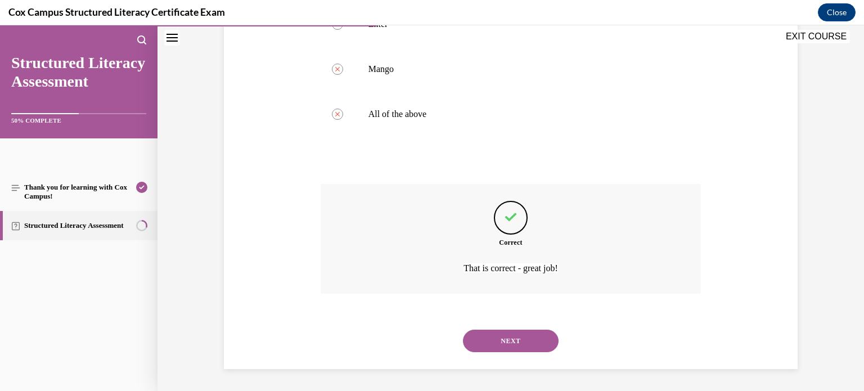
click at [536, 346] on button "NEXT" at bounding box center [511, 340] width 96 height 22
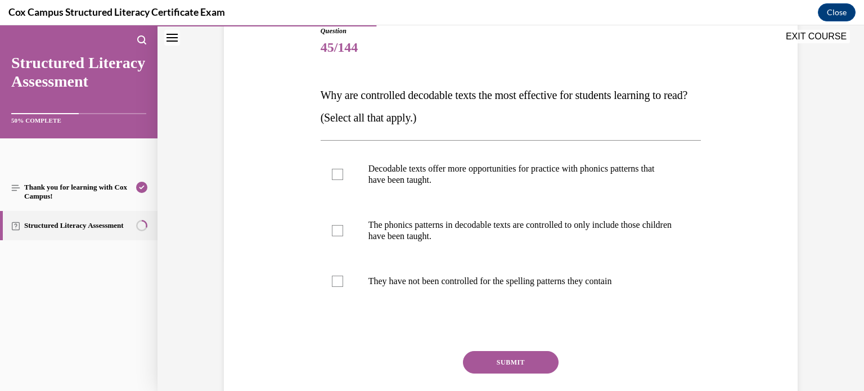
scroll to position [129, 0]
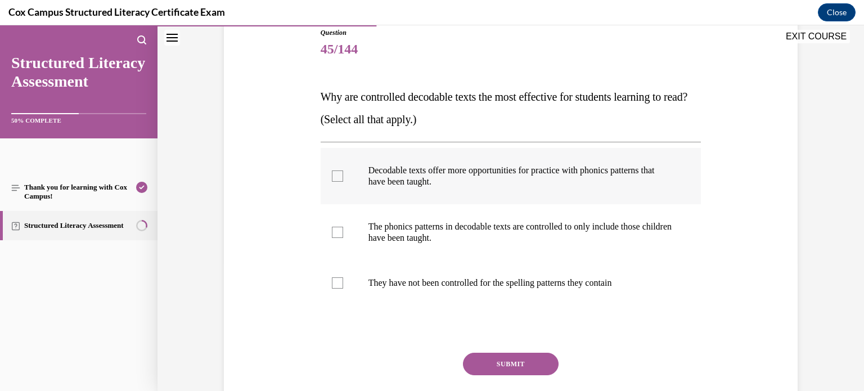
click at [596, 178] on p "Decodable texts offer more opportunities for practice with phonics patterns tha…" at bounding box center [520, 176] width 305 height 22
click at [343, 178] on input "Decodable texts offer more opportunities for practice with phonics patterns tha…" at bounding box center [337, 175] width 11 height 11
checkbox input "true"
click at [553, 233] on p "The phonics patterns in decodable texts are controlled to only include those ch…" at bounding box center [520, 232] width 305 height 22
click at [343, 233] on input "The phonics patterns in decodable texts are controlled to only include those ch…" at bounding box center [337, 232] width 11 height 11
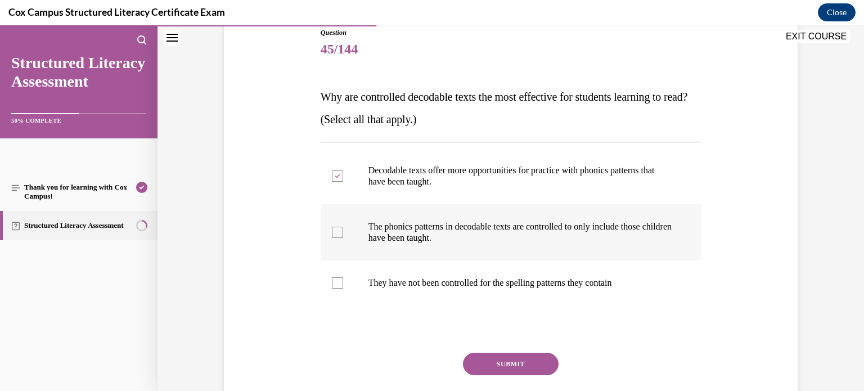
checkbox input "true"
click at [509, 354] on button "SUBMIT" at bounding box center [511, 364] width 96 height 22
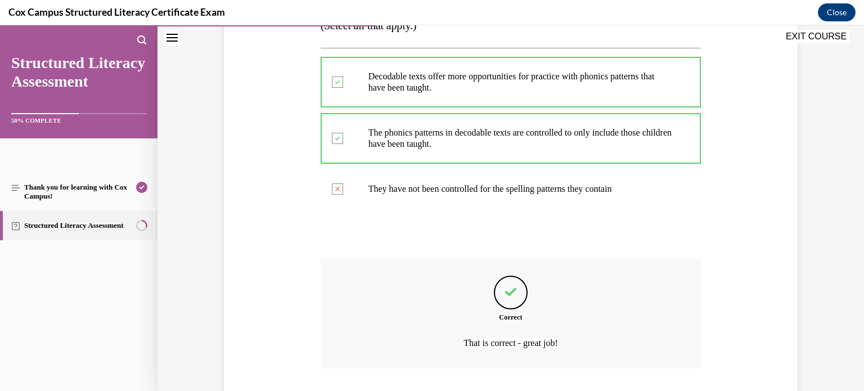
scroll to position [297, 0]
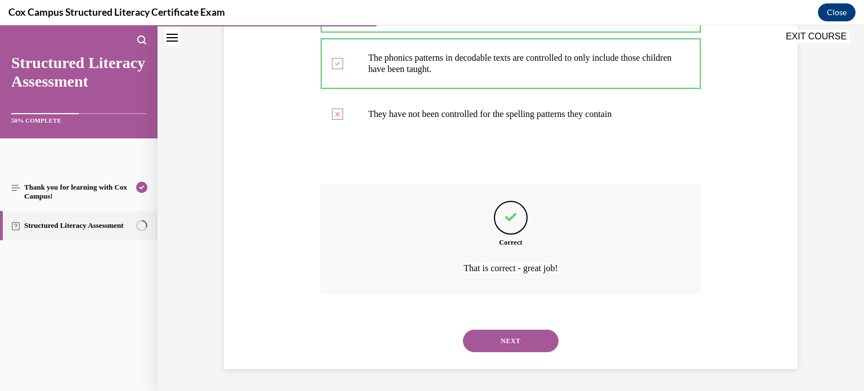
click at [502, 340] on button "NEXT" at bounding box center [511, 340] width 96 height 22
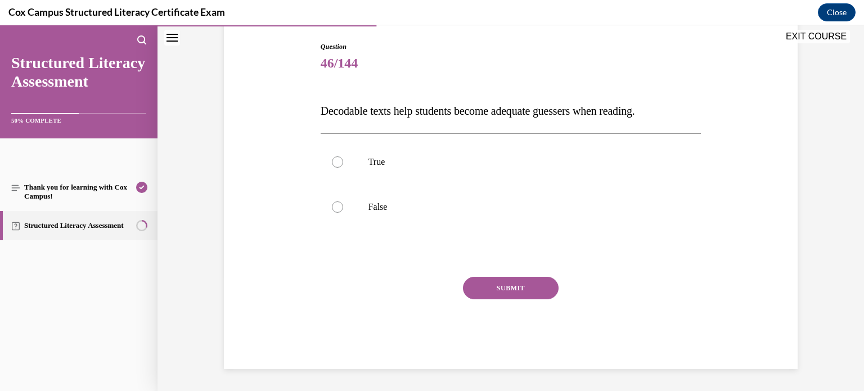
click at [440, 235] on div "Question 46/144 Decodable texts help students become adequate guessers when rea…" at bounding box center [510, 205] width 381 height 327
click at [437, 231] on div "True False" at bounding box center [510, 184] width 381 height 102
click at [424, 214] on label "False" at bounding box center [510, 206] width 381 height 45
click at [343, 213] on input "False" at bounding box center [337, 206] width 11 height 11
radio input "true"
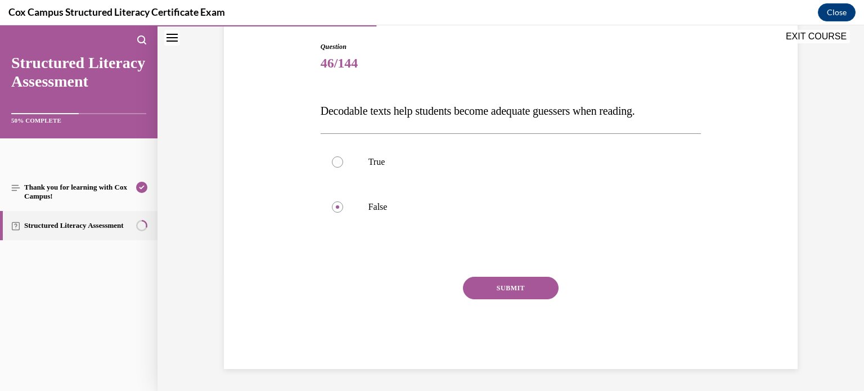
click at [486, 282] on button "SUBMIT" at bounding box center [511, 288] width 96 height 22
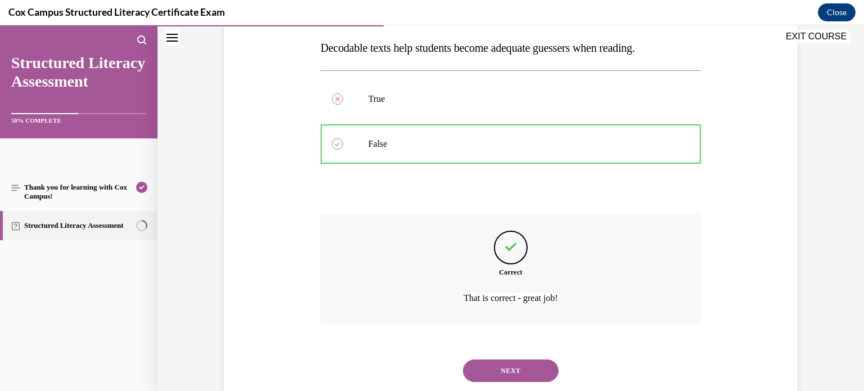
scroll to position [179, 0]
click at [511, 369] on button "NEXT" at bounding box center [511, 369] width 96 height 22
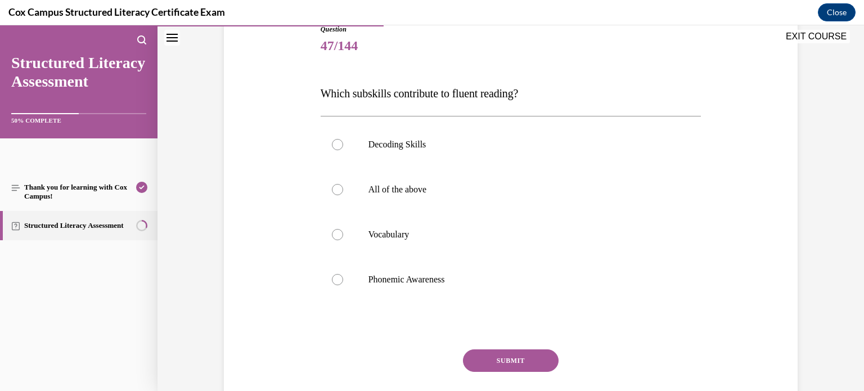
scroll to position [137, 0]
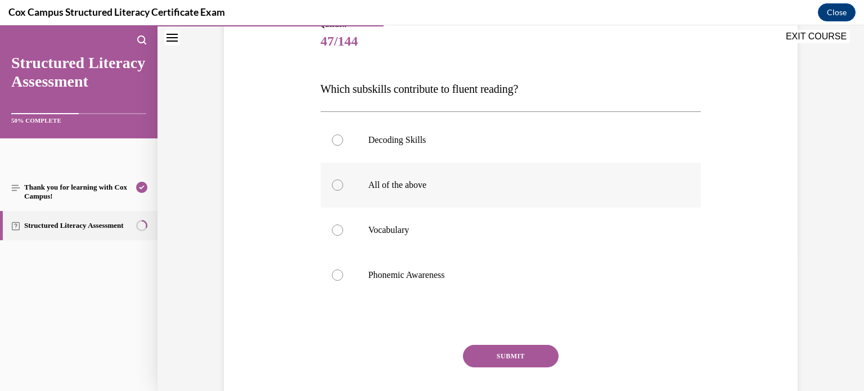
click at [521, 172] on label "All of the above" at bounding box center [510, 184] width 381 height 45
click at [343, 179] on input "All of the above" at bounding box center [337, 184] width 11 height 11
radio input "true"
click at [544, 350] on button "SUBMIT" at bounding box center [511, 356] width 96 height 22
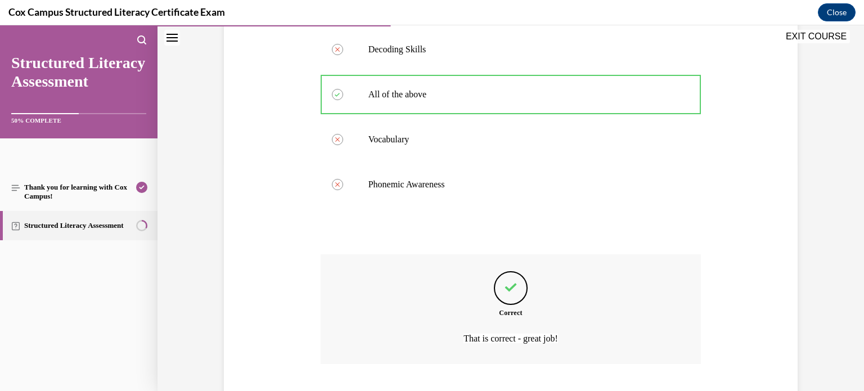
scroll to position [297, 0]
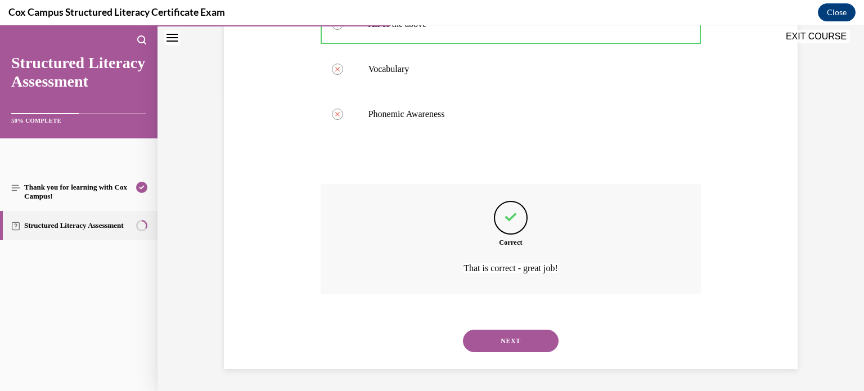
click at [544, 341] on button "NEXT" at bounding box center [511, 340] width 96 height 22
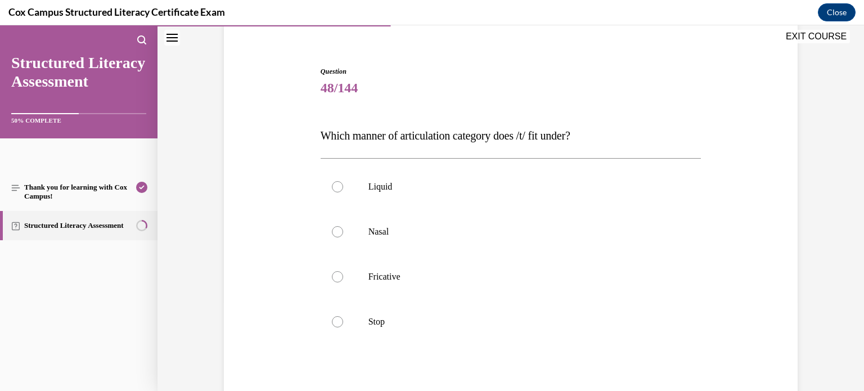
scroll to position [93, 0]
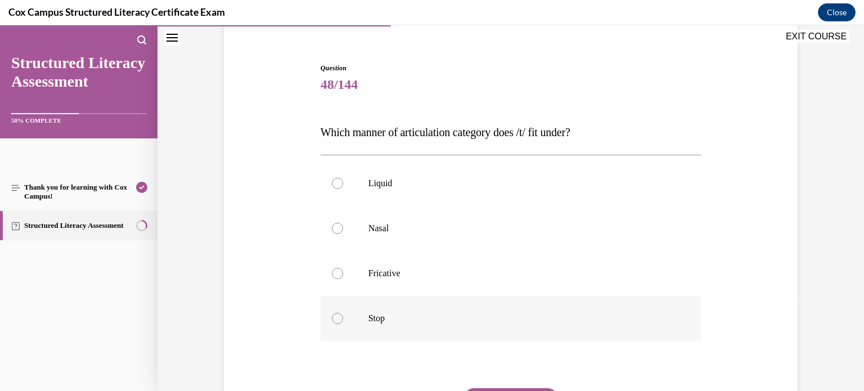
click at [463, 329] on label "Stop" at bounding box center [510, 318] width 381 height 45
click at [343, 324] on input "Stop" at bounding box center [337, 318] width 11 height 11
radio input "true"
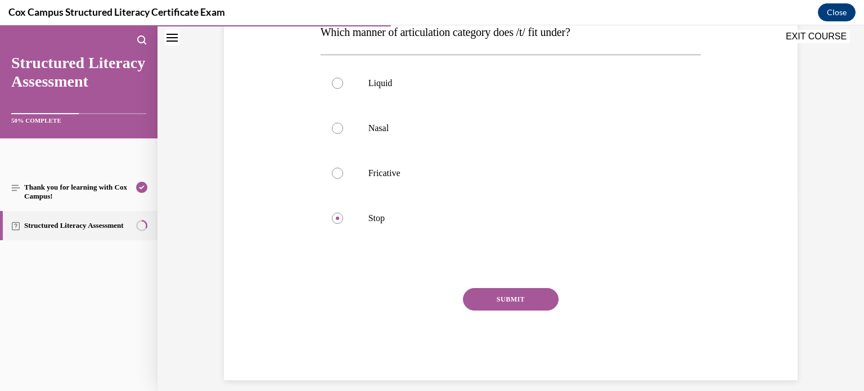
click at [542, 300] on button "SUBMIT" at bounding box center [511, 299] width 96 height 22
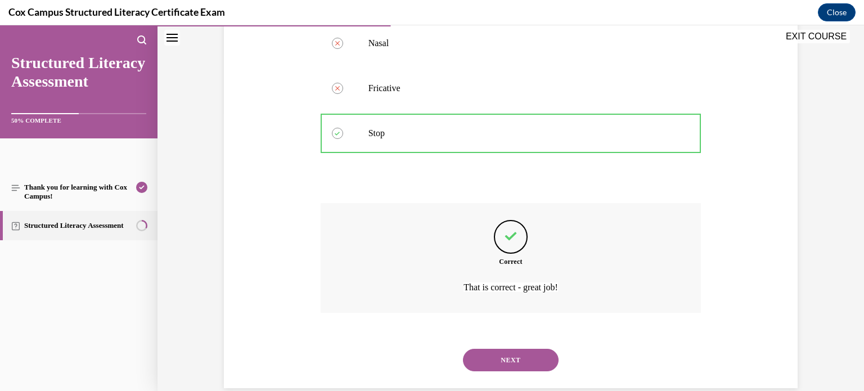
scroll to position [281, 0]
click at [501, 362] on button "NEXT" at bounding box center [511, 357] width 96 height 22
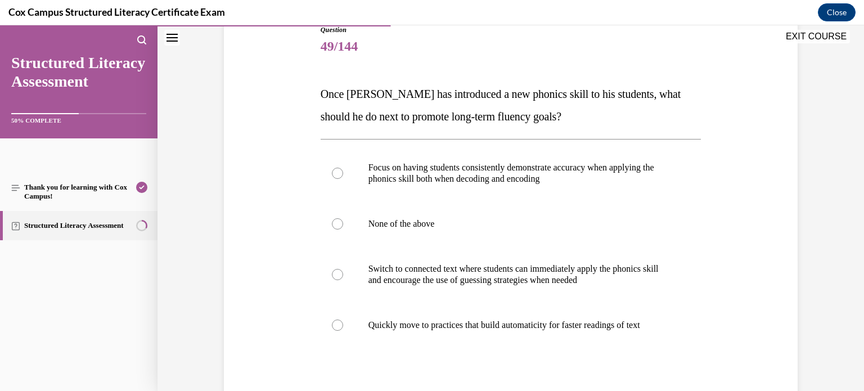
scroll to position [133, 0]
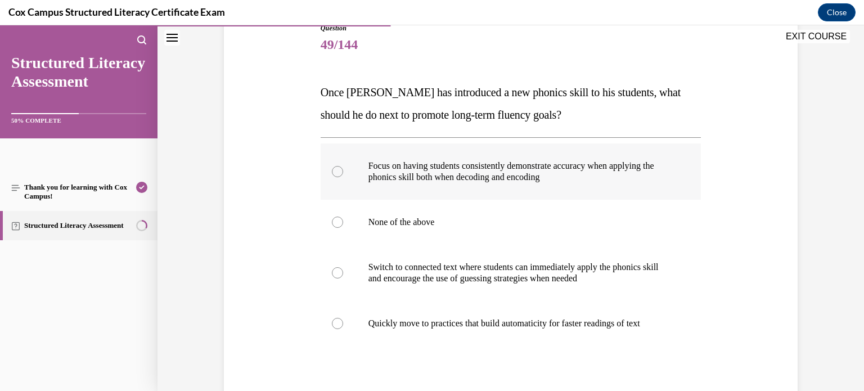
click at [637, 191] on label "Focus on having students consistently demonstrate accuracy when applying the ph…" at bounding box center [510, 171] width 381 height 56
click at [343, 177] on input "Focus on having students consistently demonstrate accuracy when applying the ph…" at bounding box center [337, 171] width 11 height 11
radio input "true"
click at [644, 286] on label "Switch to connected text where students can immediately apply the phonics skill…" at bounding box center [510, 273] width 381 height 56
click at [343, 278] on input "Switch to connected text where students can immediately apply the phonics skill…" at bounding box center [337, 272] width 11 height 11
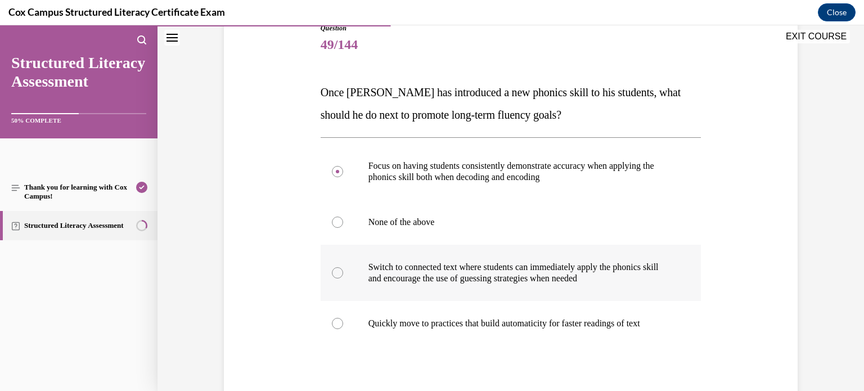
radio input "true"
click at [587, 191] on label "Focus on having students consistently demonstrate accuracy when applying the ph…" at bounding box center [510, 171] width 381 height 56
click at [343, 177] on input "Focus on having students consistently demonstrate accuracy when applying the ph…" at bounding box center [337, 171] width 11 height 11
radio input "true"
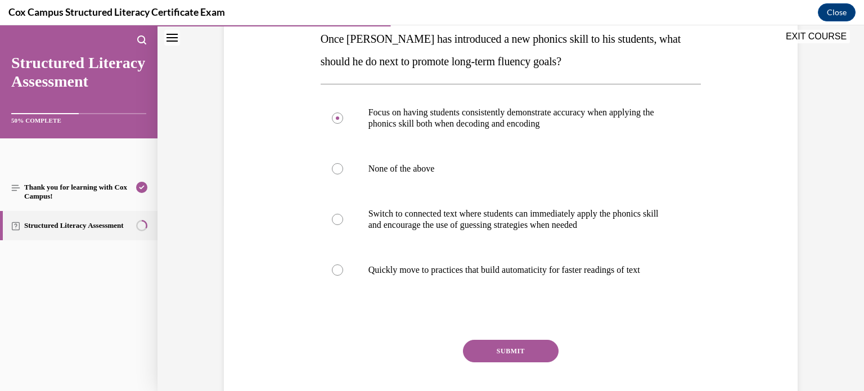
scroll to position [184, 0]
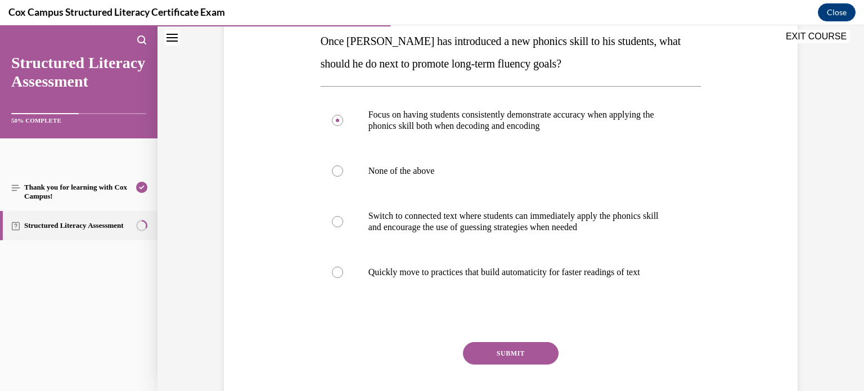
click at [516, 351] on button "SUBMIT" at bounding box center [511, 353] width 96 height 22
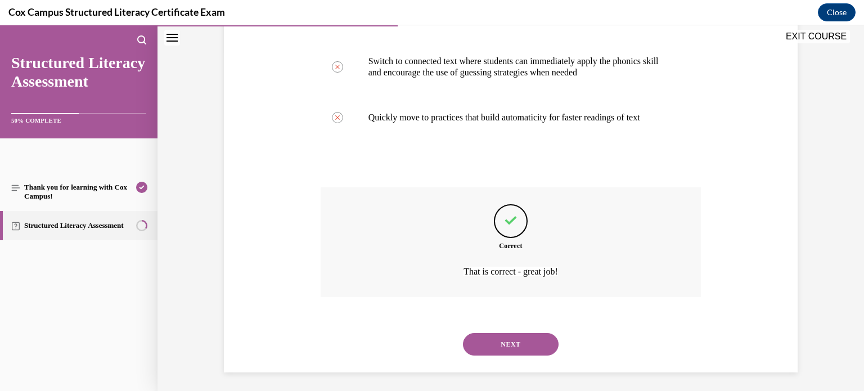
scroll to position [342, 0]
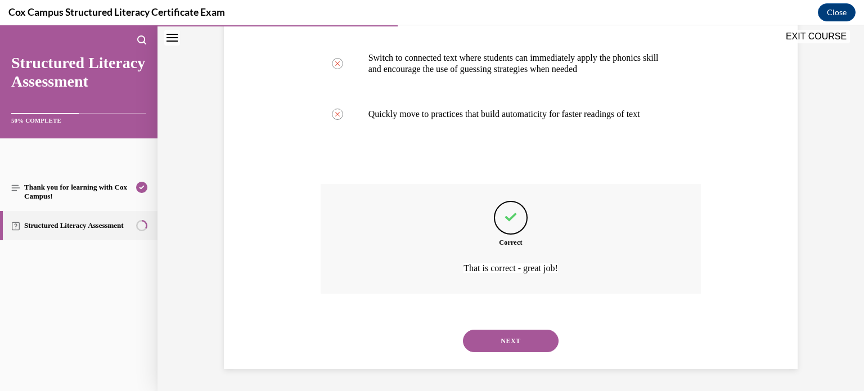
click at [516, 338] on button "NEXT" at bounding box center [511, 340] width 96 height 22
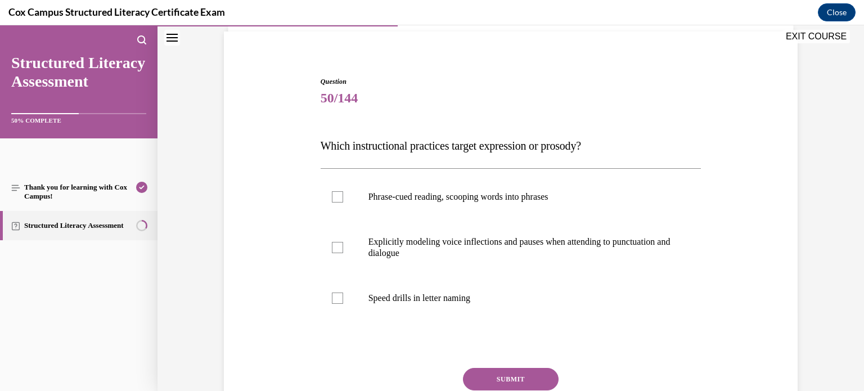
scroll to position [82, 0]
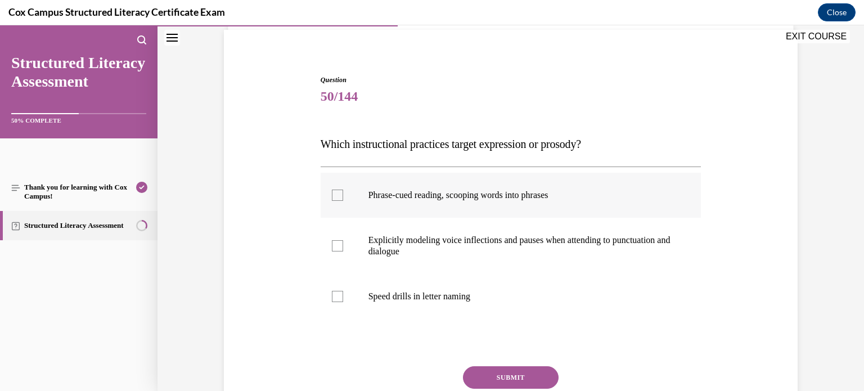
click at [584, 200] on label "Phrase-cued reading, scooping words into phrases" at bounding box center [510, 195] width 381 height 45
click at [343, 200] on input "Phrase-cued reading, scooping words into phrases" at bounding box center [337, 194] width 11 height 11
checkbox input "true"
click at [562, 251] on p "Explicitly modeling voice inflections and pauses when attending to punctuation …" at bounding box center [520, 245] width 305 height 22
click at [343, 251] on input "Explicitly modeling voice inflections and pauses when attending to punctuation …" at bounding box center [337, 245] width 11 height 11
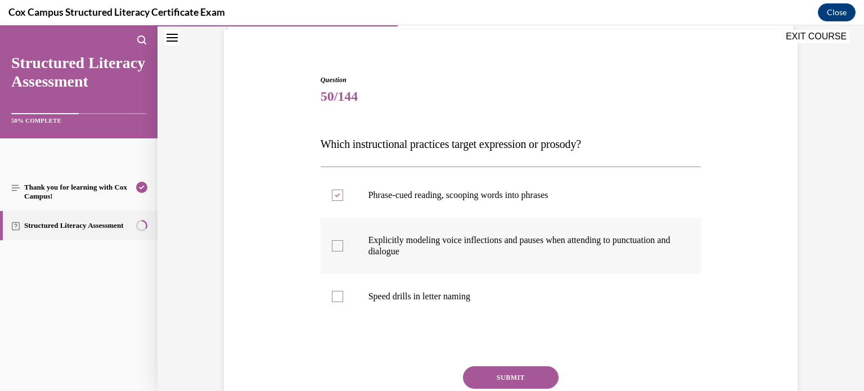
checkbox input "true"
click at [523, 370] on button "SUBMIT" at bounding box center [511, 377] width 96 height 22
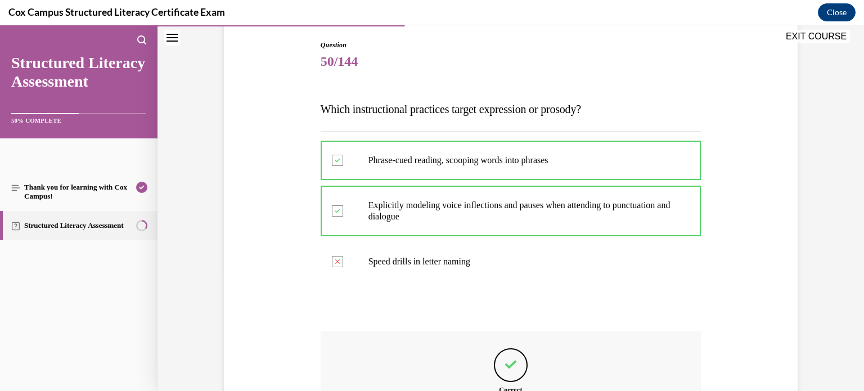
scroll to position [264, 0]
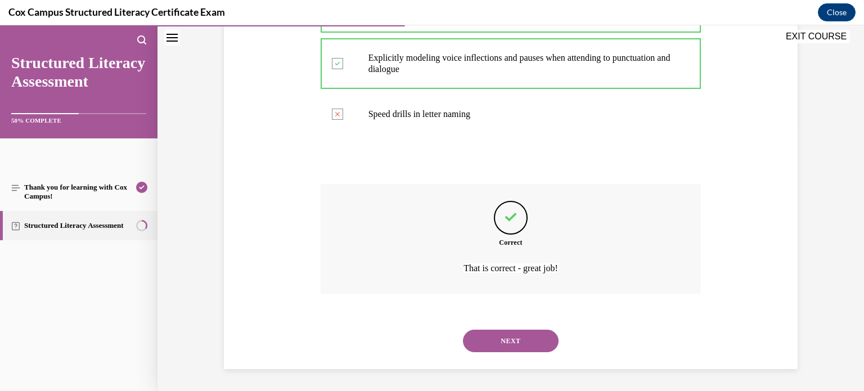
click at [522, 341] on button "NEXT" at bounding box center [511, 340] width 96 height 22
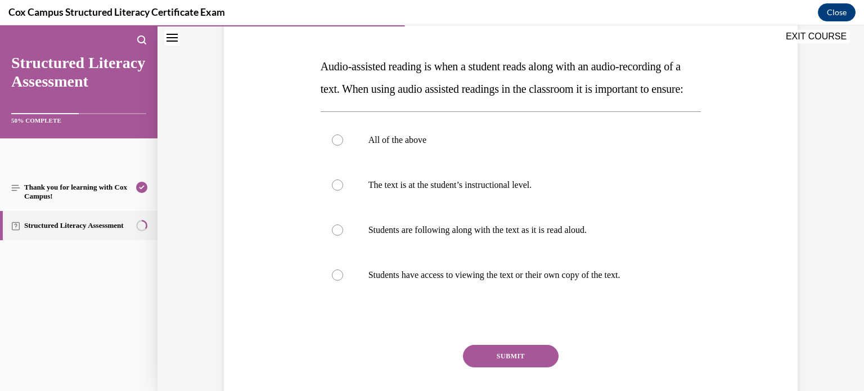
scroll to position [160, 0]
click at [485, 145] on p "All of the above" at bounding box center [520, 139] width 305 height 11
click at [343, 145] on input "All of the above" at bounding box center [337, 139] width 11 height 11
radio input "true"
click at [524, 367] on button "SUBMIT" at bounding box center [511, 355] width 96 height 22
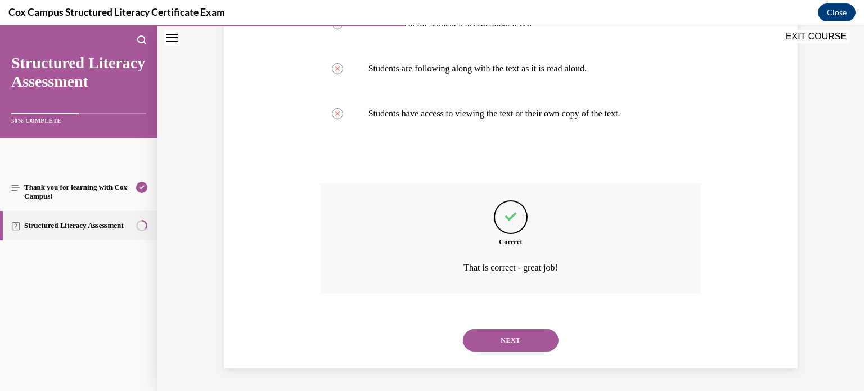
scroll to position [342, 0]
click at [534, 338] on button "NEXT" at bounding box center [511, 340] width 96 height 22
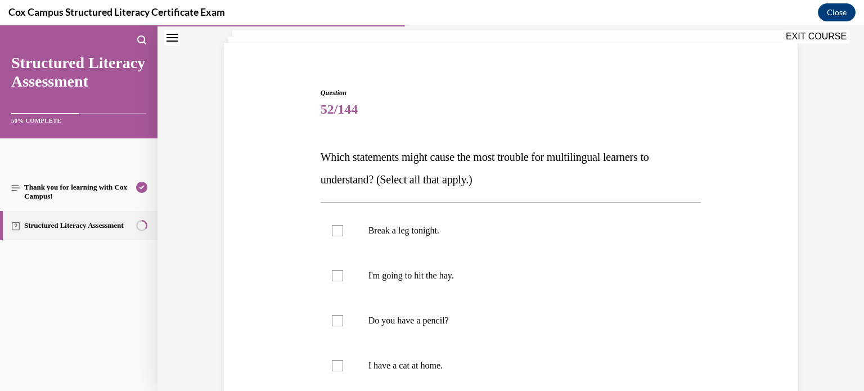
scroll to position [97, 0]
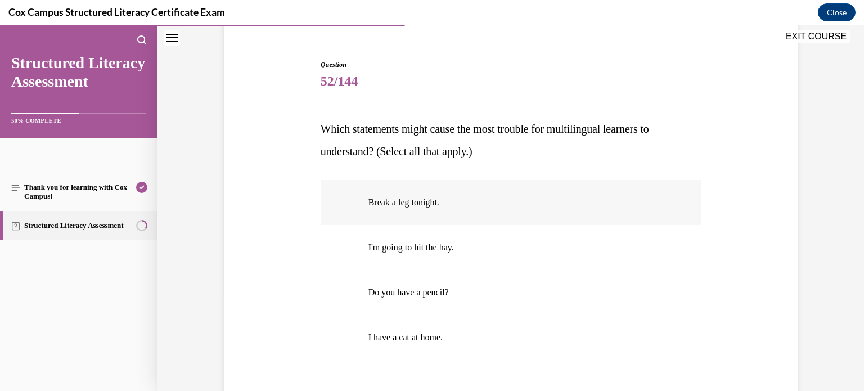
click at [504, 202] on p "Break a leg tonight." at bounding box center [520, 202] width 305 height 11
click at [343, 202] on input "Break a leg tonight." at bounding box center [337, 202] width 11 height 11
checkbox input "true"
click at [476, 236] on label "I'm going to hit the hay." at bounding box center [510, 247] width 381 height 45
click at [343, 242] on input "I'm going to hit the hay." at bounding box center [337, 247] width 11 height 11
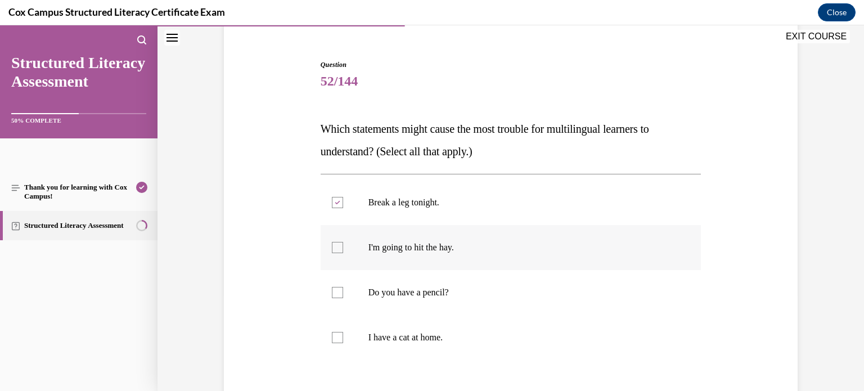
checkbox input "true"
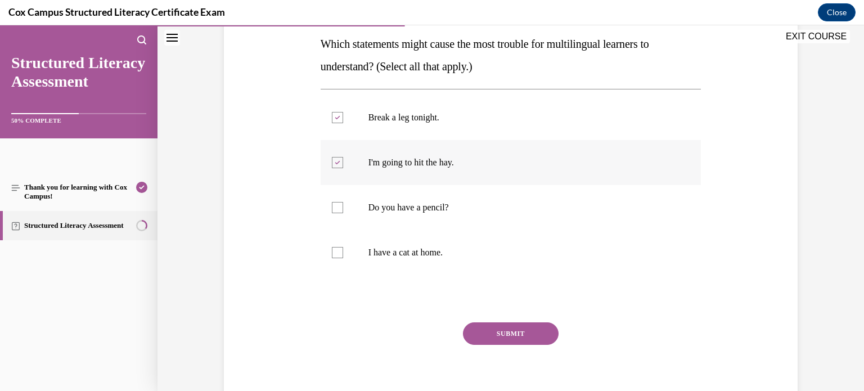
scroll to position [181, 0]
click at [532, 327] on button "SUBMIT" at bounding box center [511, 334] width 96 height 22
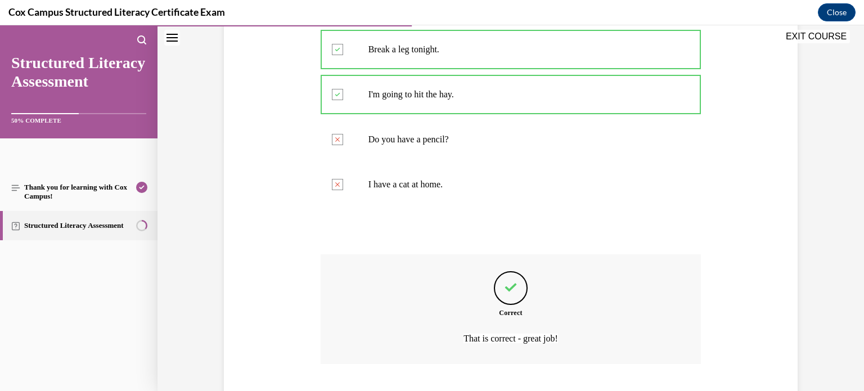
scroll to position [320, 0]
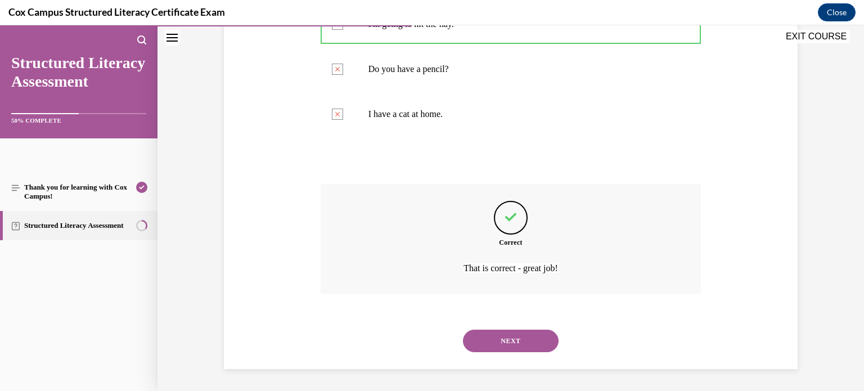
click at [530, 340] on button "NEXT" at bounding box center [511, 340] width 96 height 22
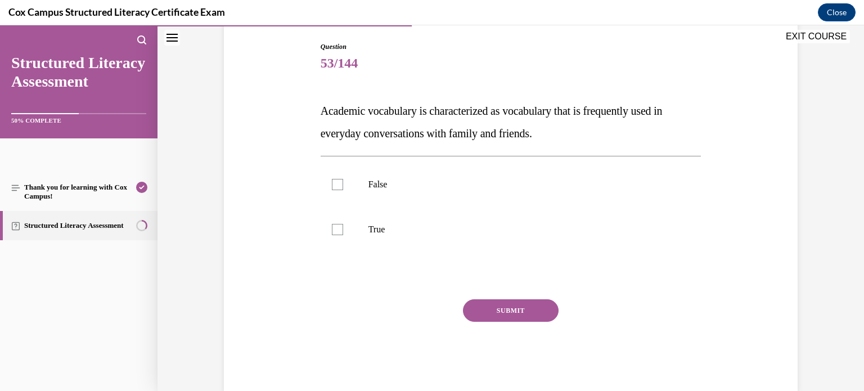
scroll to position [114, 0]
click at [354, 182] on label "False" at bounding box center [510, 184] width 381 height 45
click at [343, 182] on input "False" at bounding box center [337, 184] width 11 height 11
checkbox input "true"
click at [341, 226] on div at bounding box center [337, 229] width 11 height 11
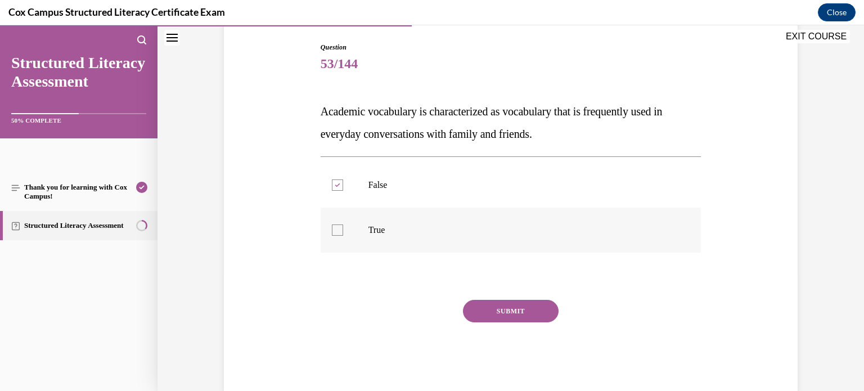
click at [341, 226] on input "True" at bounding box center [337, 229] width 11 height 11
checkbox input "true"
click at [343, 180] on label "False" at bounding box center [510, 184] width 381 height 45
click at [343, 180] on input "False" at bounding box center [337, 184] width 11 height 11
checkbox input "false"
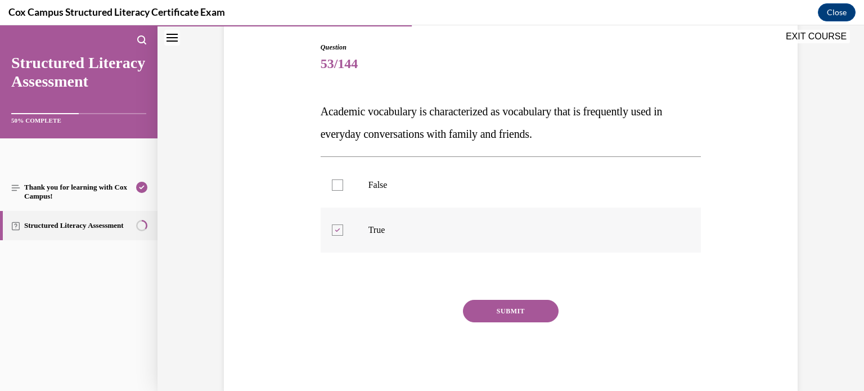
click at [338, 227] on div at bounding box center [337, 229] width 11 height 11
click at [338, 227] on input "True" at bounding box center [337, 229] width 11 height 11
checkbox input "false"
click at [451, 178] on label "False" at bounding box center [510, 184] width 381 height 45
click at [343, 179] on input "False" at bounding box center [337, 184] width 11 height 11
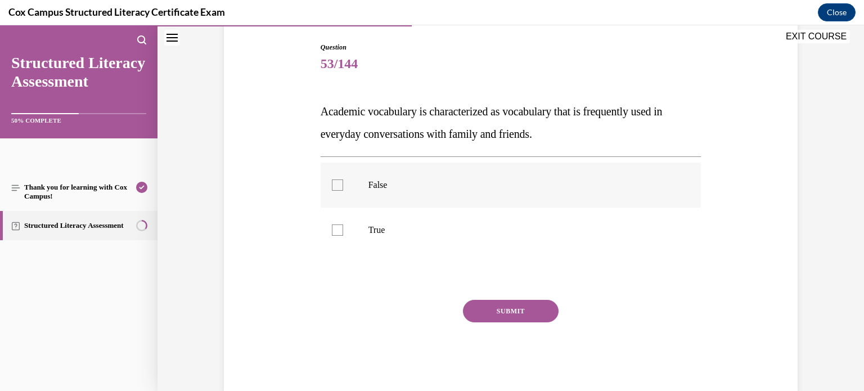
checkbox input "true"
click at [484, 304] on button "SUBMIT" at bounding box center [511, 311] width 96 height 22
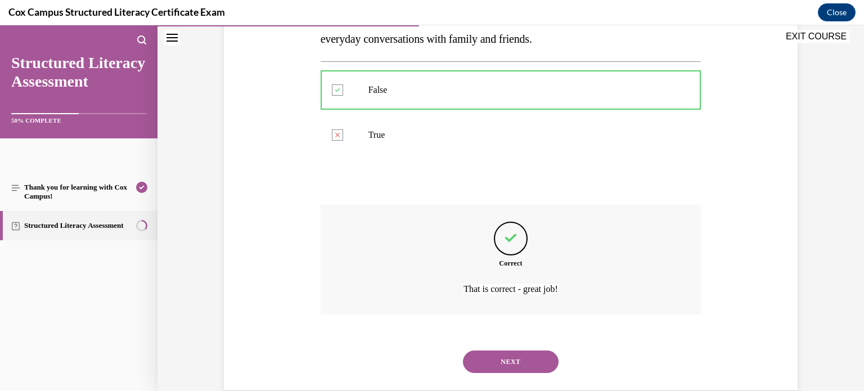
scroll to position [214, 0]
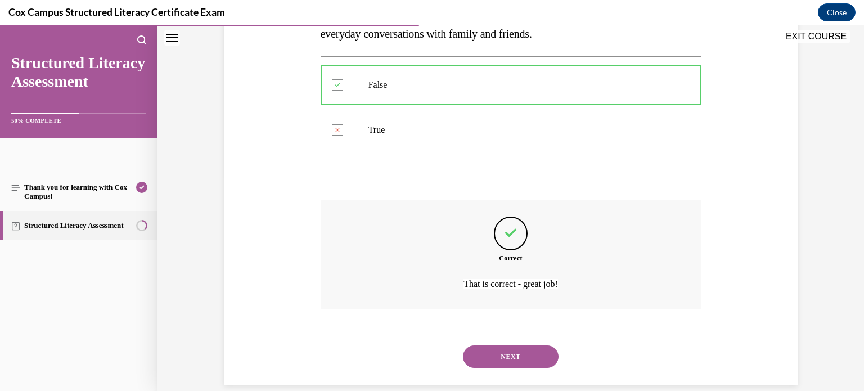
click at [476, 360] on button "NEXT" at bounding box center [511, 356] width 96 height 22
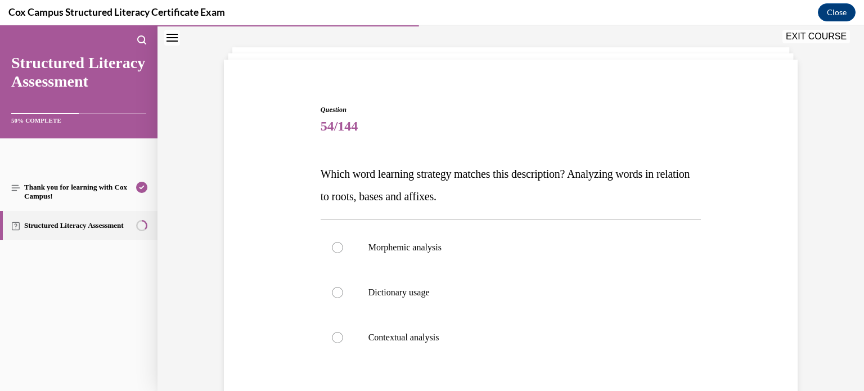
scroll to position [56, 0]
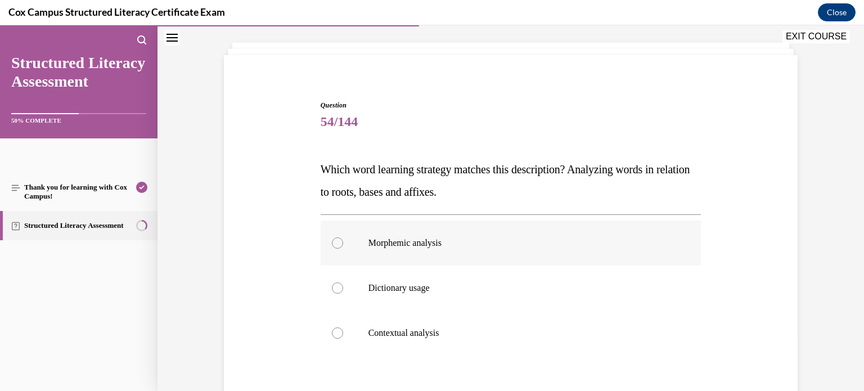
click at [450, 253] on label "Morphemic analysis" at bounding box center [510, 242] width 381 height 45
click at [343, 249] on input "Morphemic analysis" at bounding box center [337, 242] width 11 height 11
radio input "true"
click at [450, 253] on label "Morphemic analysis" at bounding box center [510, 242] width 381 height 45
click at [343, 249] on input "Morphemic analysis" at bounding box center [337, 242] width 11 height 11
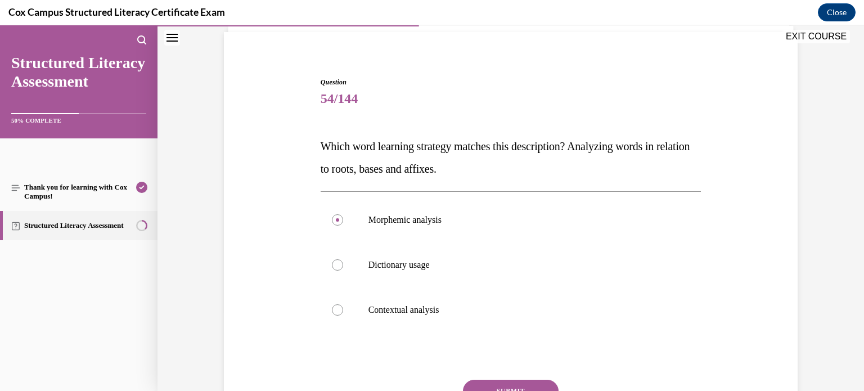
scroll to position [101, 0]
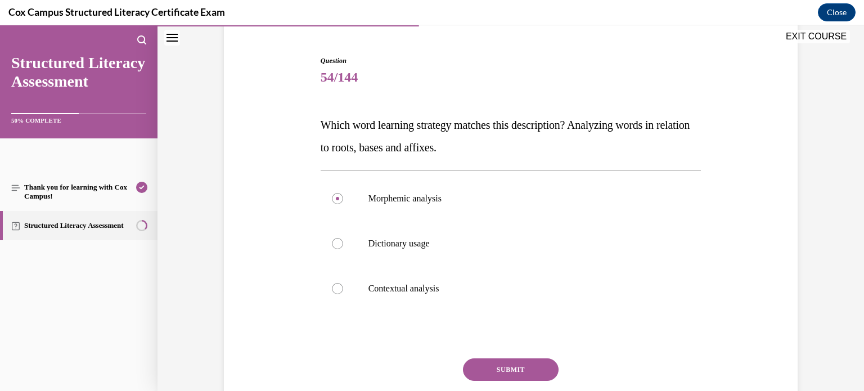
click at [513, 367] on button "SUBMIT" at bounding box center [511, 369] width 96 height 22
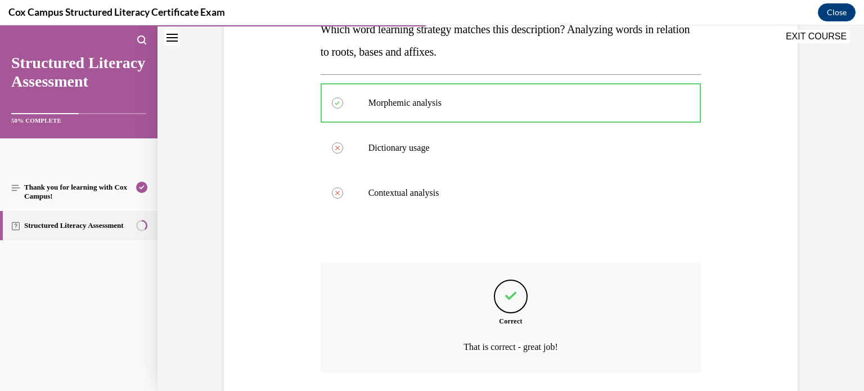
scroll to position [275, 0]
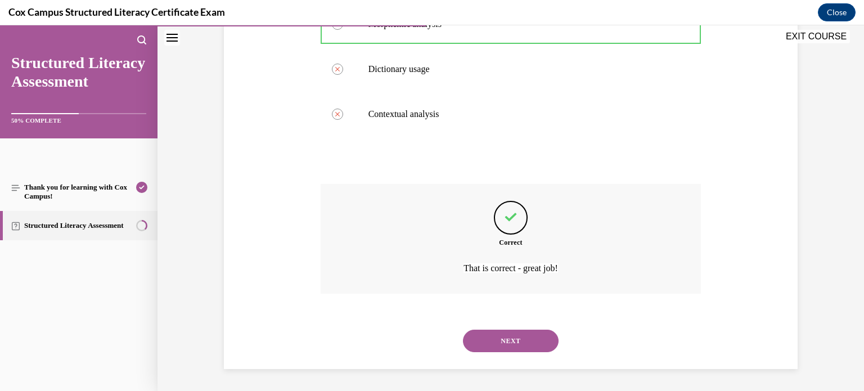
click at [535, 350] on button "NEXT" at bounding box center [511, 340] width 96 height 22
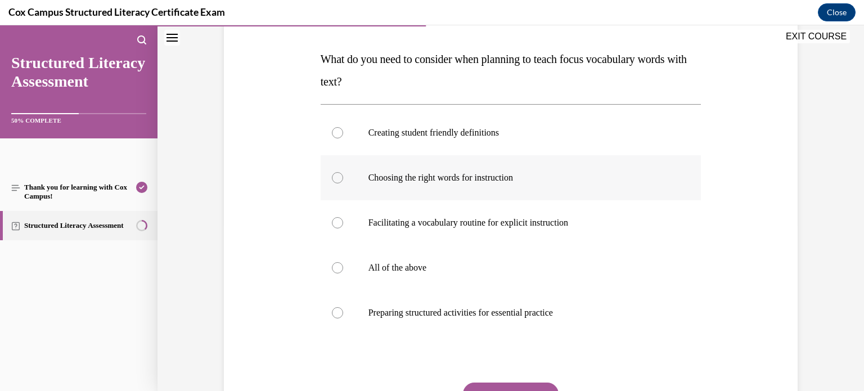
scroll to position [211, 0]
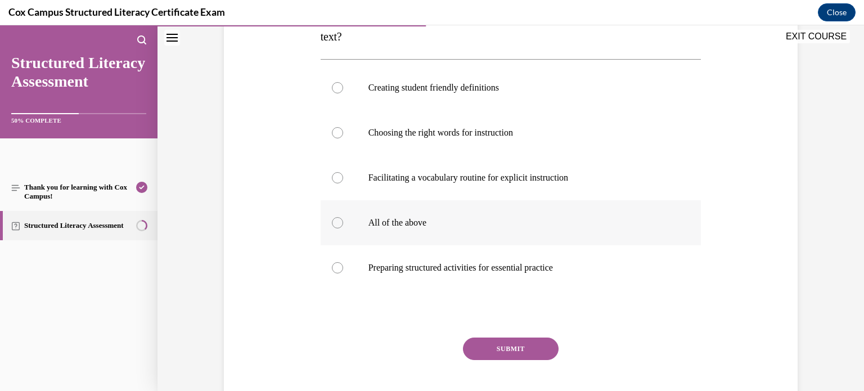
click at [516, 218] on p "All of the above" at bounding box center [520, 222] width 305 height 11
click at [343, 218] on input "All of the above" at bounding box center [337, 222] width 11 height 11
radio input "true"
click at [517, 342] on button "SUBMIT" at bounding box center [511, 348] width 96 height 22
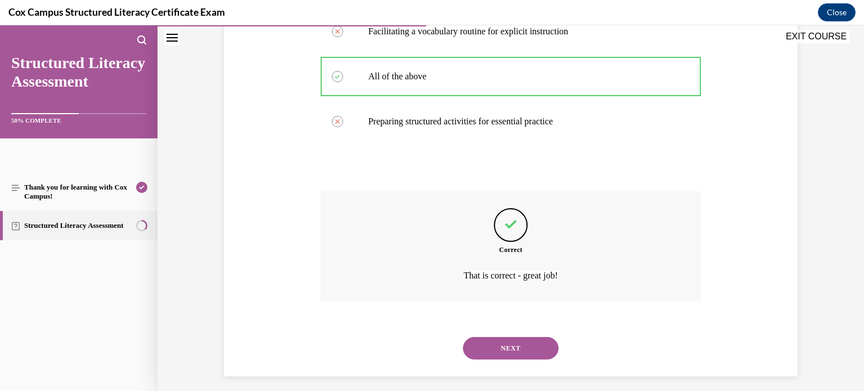
scroll to position [365, 0]
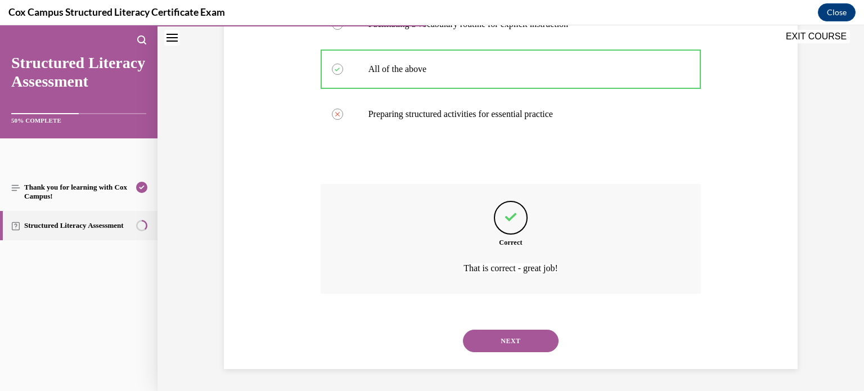
click at [511, 349] on button "NEXT" at bounding box center [511, 340] width 96 height 22
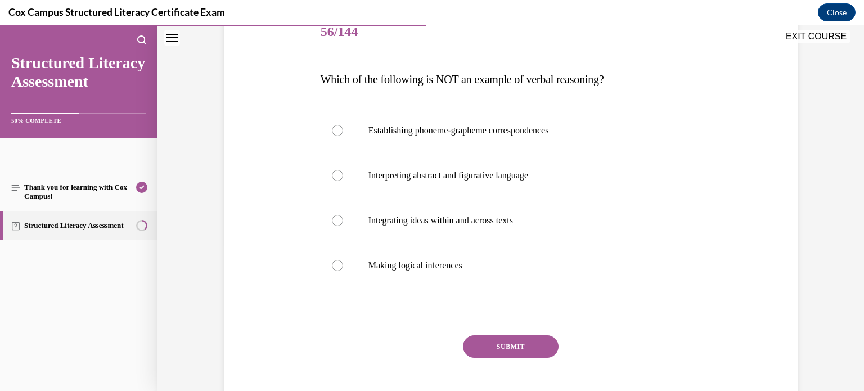
scroll to position [142, 0]
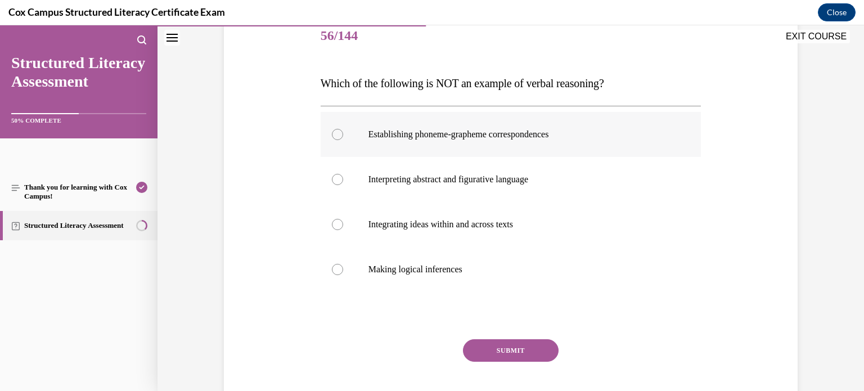
click at [527, 133] on p "Establishing phoneme-grapheme correspondences" at bounding box center [520, 134] width 305 height 11
click at [343, 133] on input "Establishing phoneme-grapheme correspondences" at bounding box center [337, 134] width 11 height 11
radio input "true"
click at [492, 344] on button "SUBMIT" at bounding box center [511, 350] width 96 height 22
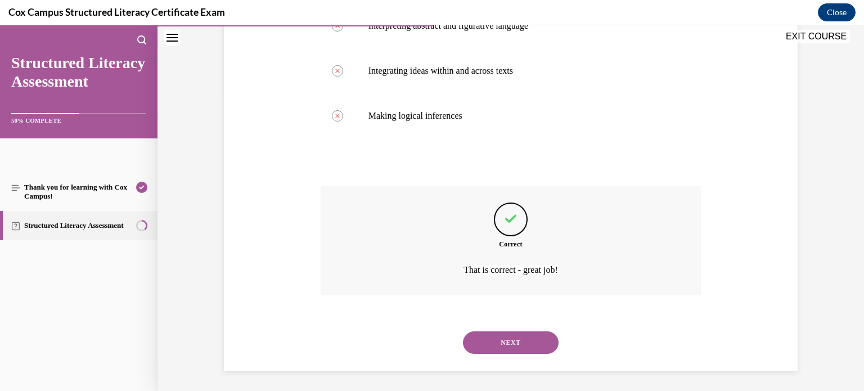
scroll to position [296, 0]
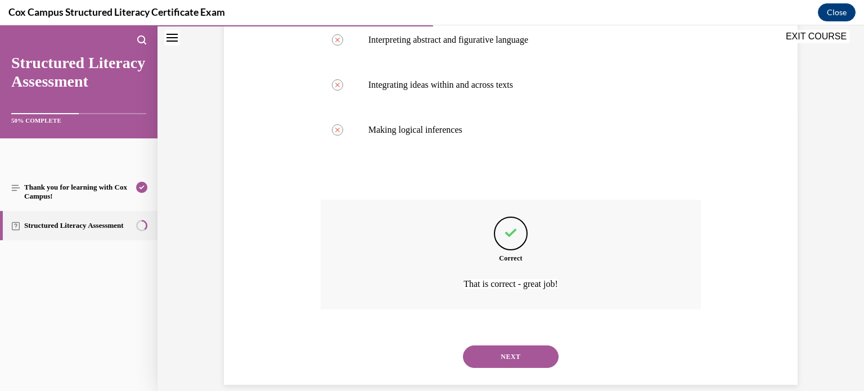
click at [499, 361] on button "NEXT" at bounding box center [511, 356] width 96 height 22
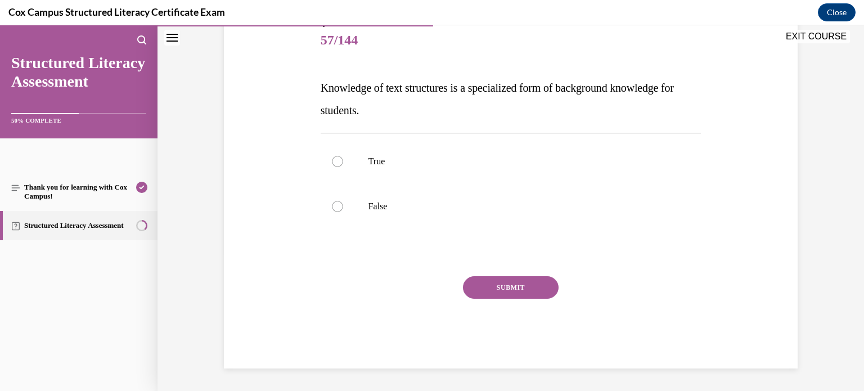
scroll to position [124, 0]
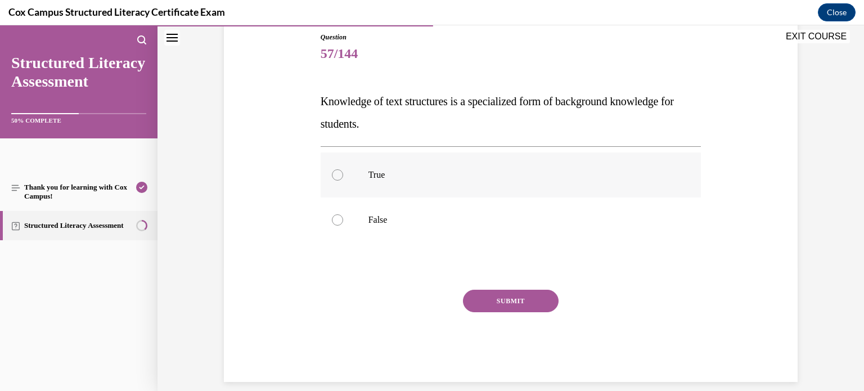
click at [635, 159] on label "True" at bounding box center [510, 174] width 381 height 45
click at [343, 169] on input "True" at bounding box center [337, 174] width 11 height 11
radio input "true"
click at [548, 300] on button "SUBMIT" at bounding box center [511, 301] width 96 height 22
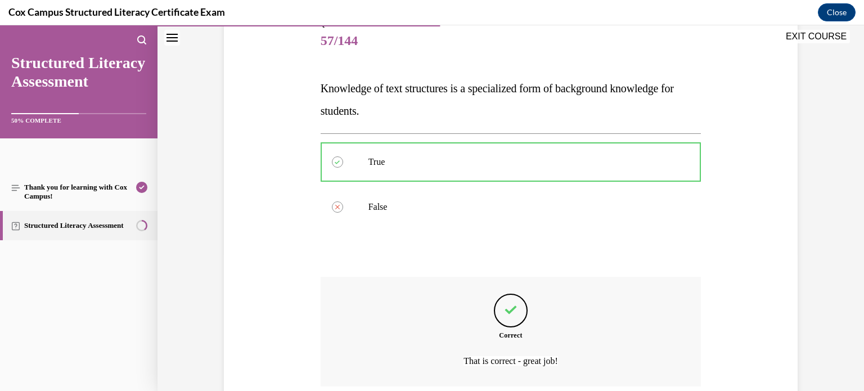
scroll to position [230, 0]
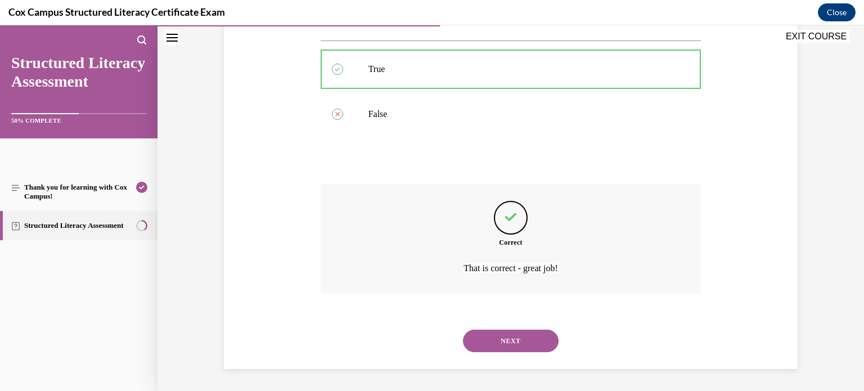
click at [491, 346] on button "NEXT" at bounding box center [511, 340] width 96 height 22
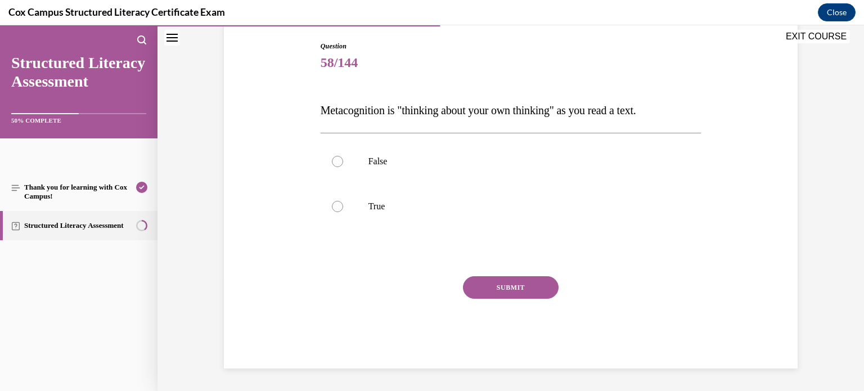
scroll to position [115, 0]
click at [603, 175] on label "False" at bounding box center [510, 161] width 381 height 45
click at [343, 168] on input "False" at bounding box center [337, 161] width 11 height 11
radio input "true"
click at [586, 198] on label "True" at bounding box center [510, 206] width 381 height 45
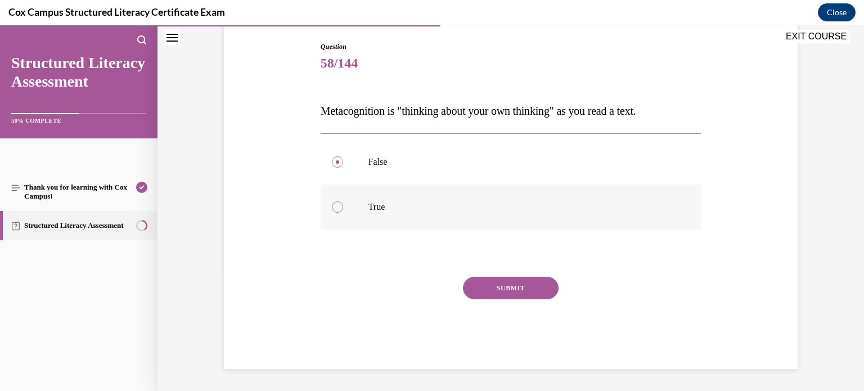
click at [343, 201] on input "True" at bounding box center [337, 206] width 11 height 11
radio input "true"
click at [532, 290] on button "SUBMIT" at bounding box center [511, 288] width 96 height 22
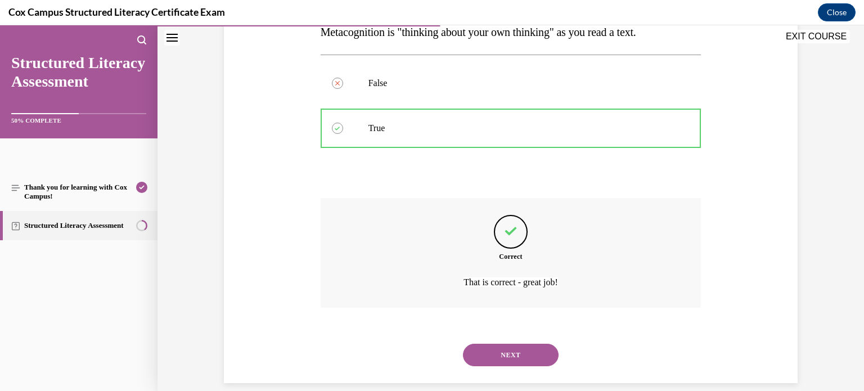
scroll to position [207, 0]
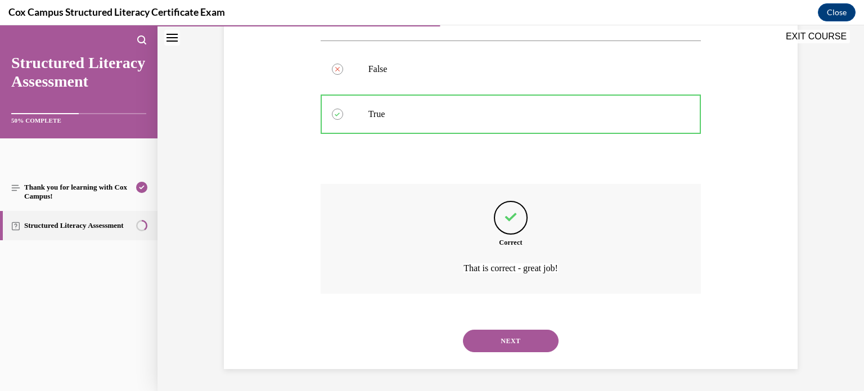
click at [504, 346] on button "NEXT" at bounding box center [511, 340] width 96 height 22
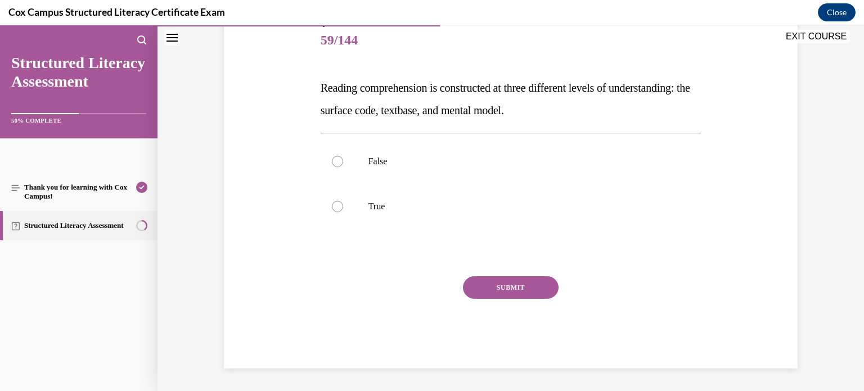
scroll to position [124, 0]
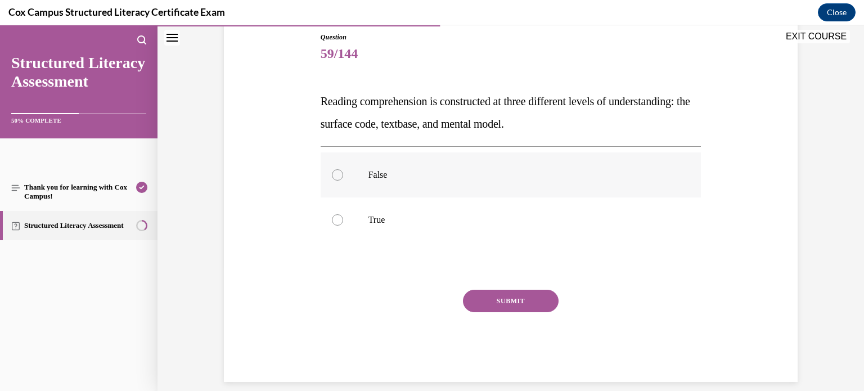
click at [651, 183] on label "False" at bounding box center [510, 174] width 381 height 45
click at [343, 180] on input "False" at bounding box center [337, 174] width 11 height 11
radio input "true"
click at [622, 216] on p "True" at bounding box center [520, 219] width 305 height 11
click at [343, 216] on input "True" at bounding box center [337, 219] width 11 height 11
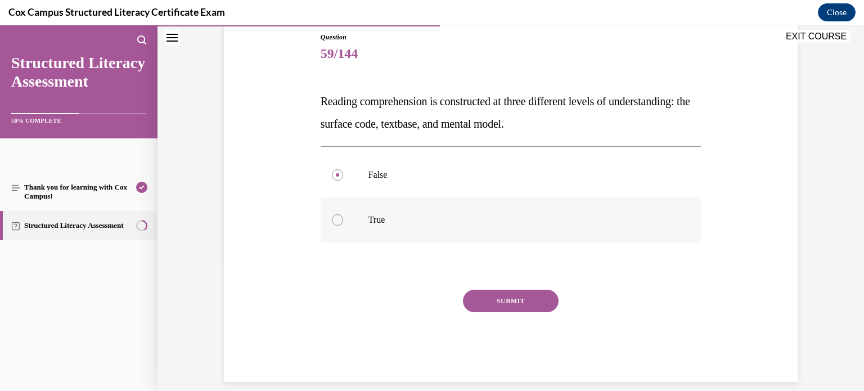
radio input "true"
click at [529, 299] on button "SUBMIT" at bounding box center [511, 301] width 96 height 22
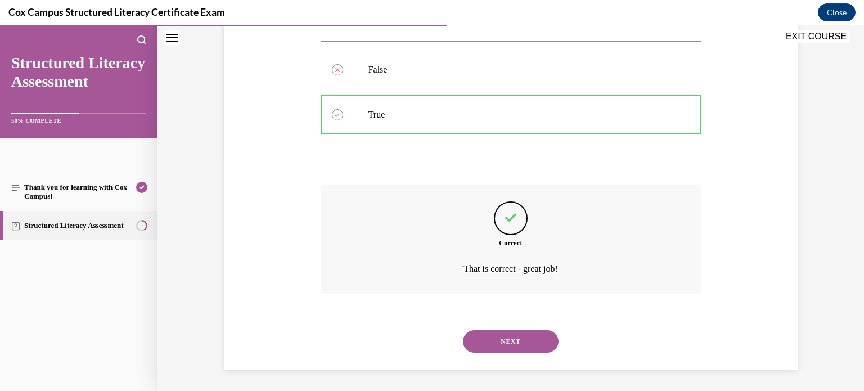
scroll to position [230, 0]
click at [507, 347] on button "NEXT" at bounding box center [511, 340] width 96 height 22
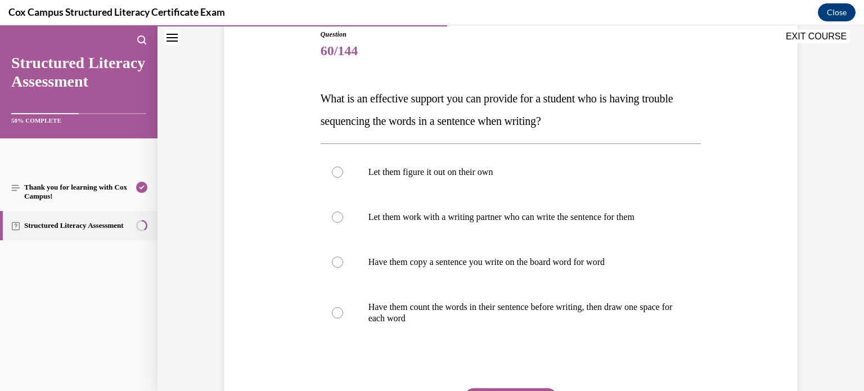
scroll to position [129, 0]
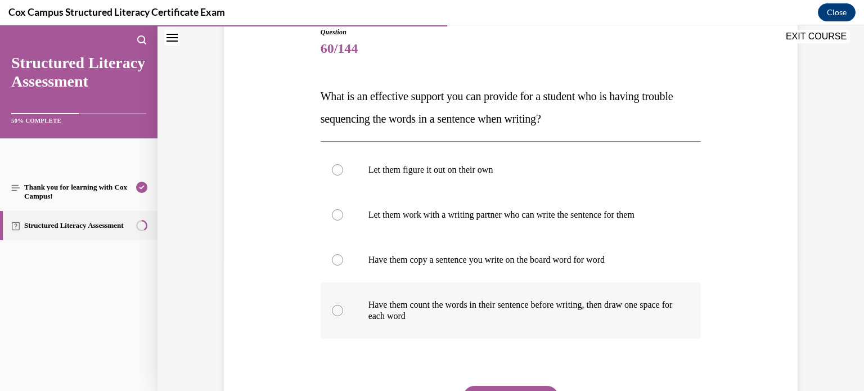
click at [645, 318] on p "Have them count the words in their sentence before writing, then draw one space…" at bounding box center [520, 310] width 305 height 22
click at [343, 316] on input "Have them count the words in their sentence before writing, then draw one space…" at bounding box center [337, 310] width 11 height 11
radio input "true"
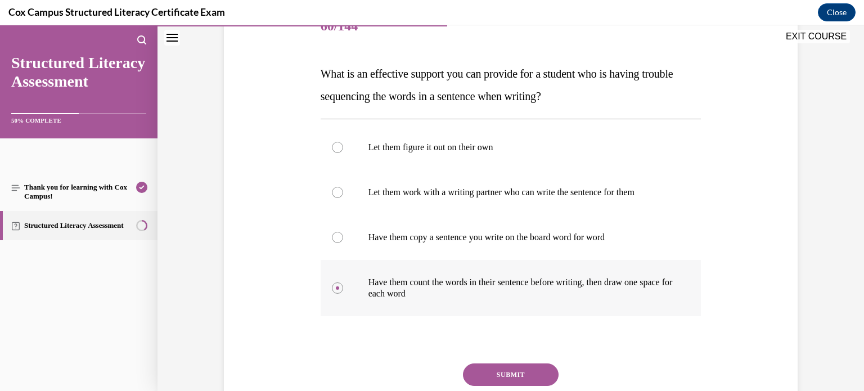
scroll to position [153, 0]
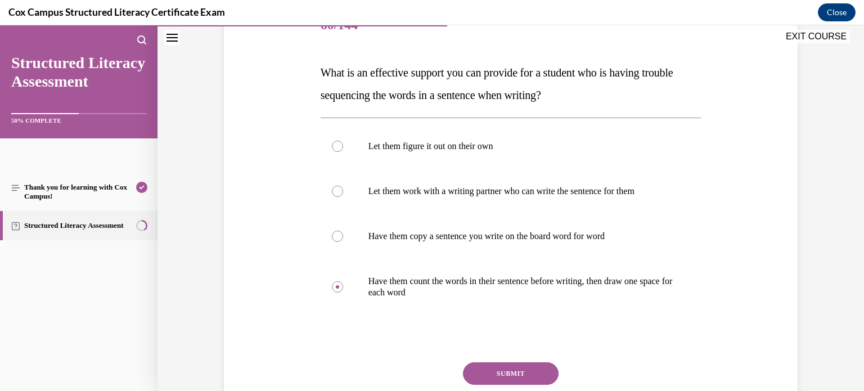
click at [531, 369] on button "SUBMIT" at bounding box center [511, 373] width 96 height 22
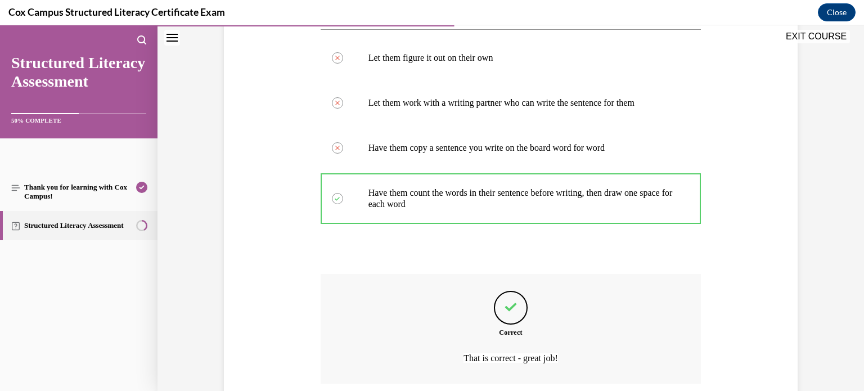
scroll to position [331, 0]
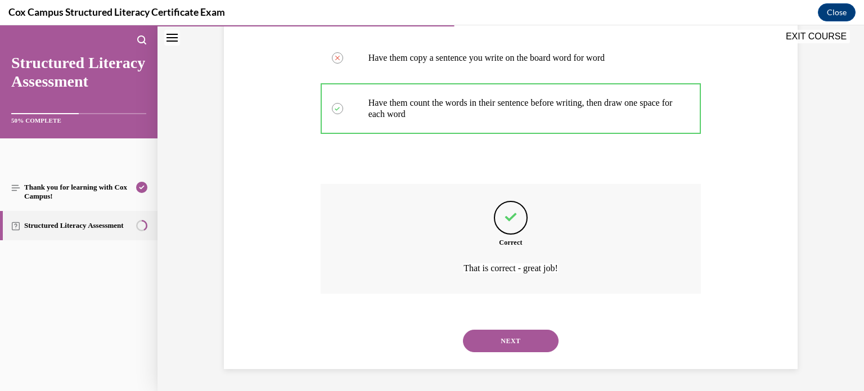
click at [485, 345] on button "NEXT" at bounding box center [511, 340] width 96 height 22
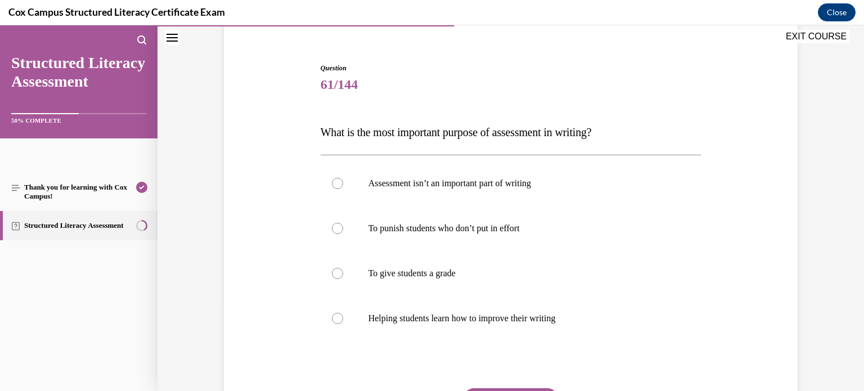
scroll to position [94, 0]
click at [544, 323] on label "Helping students learn how to improve their writing" at bounding box center [510, 317] width 381 height 45
click at [343, 323] on input "Helping students learn how to improve their writing" at bounding box center [337, 317] width 11 height 11
radio input "true"
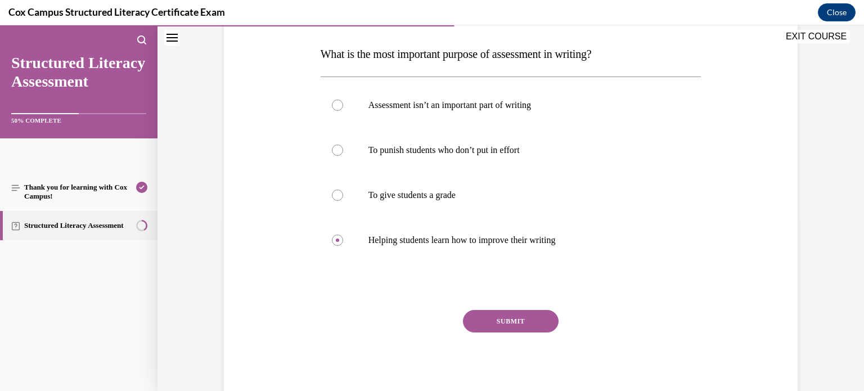
scroll to position [175, 0]
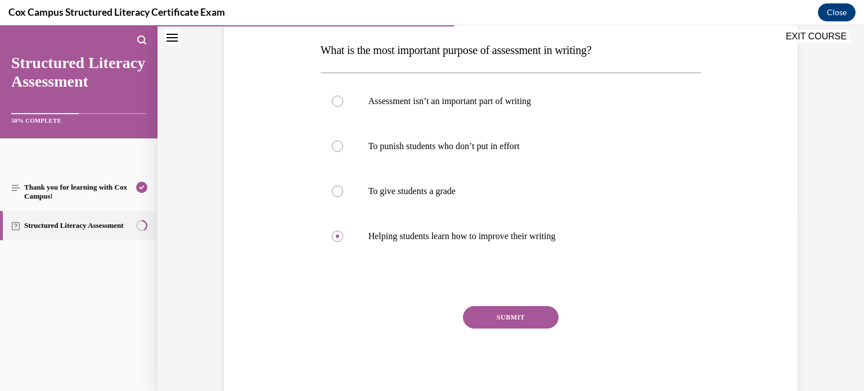
click at [488, 317] on button "SUBMIT" at bounding box center [511, 317] width 96 height 22
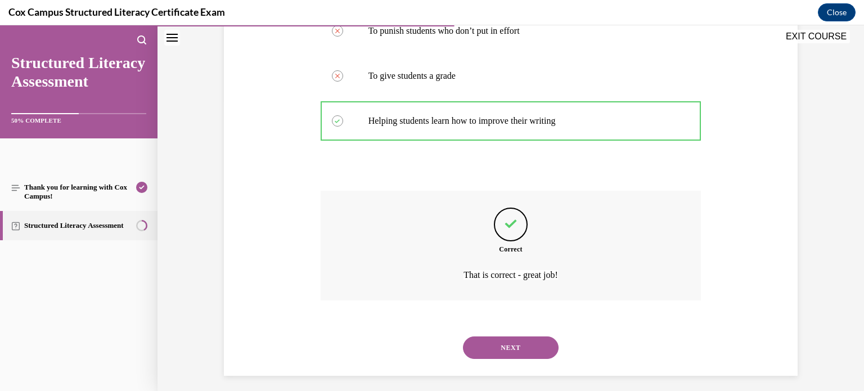
scroll to position [297, 0]
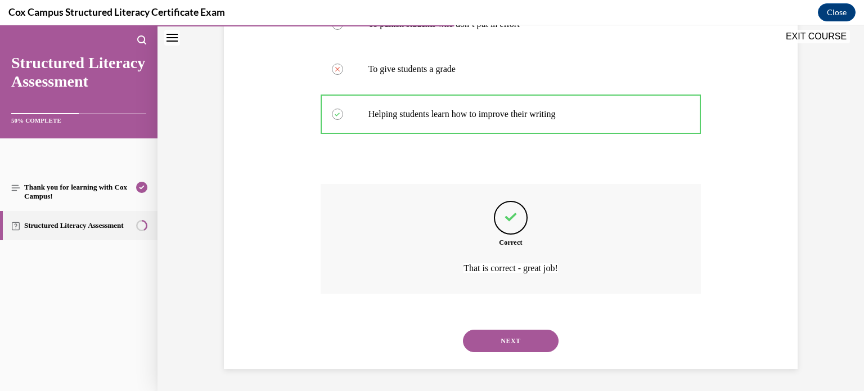
click at [486, 347] on button "NEXT" at bounding box center [511, 340] width 96 height 22
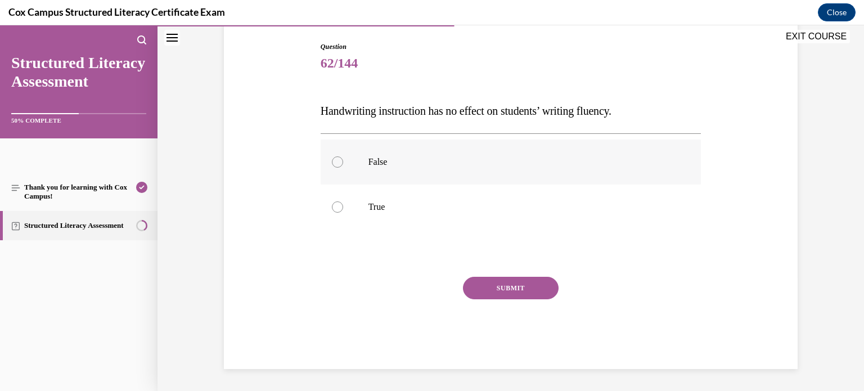
click at [418, 157] on p "False" at bounding box center [520, 161] width 305 height 11
click at [343, 157] on input "False" at bounding box center [337, 161] width 11 height 11
radio input "true"
click at [505, 300] on div "SUBMIT" at bounding box center [510, 305] width 381 height 56
click at [502, 296] on button "SUBMIT" at bounding box center [511, 288] width 96 height 22
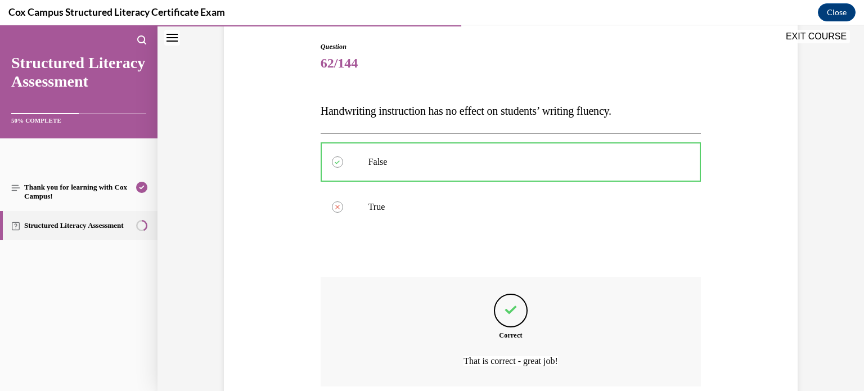
scroll to position [207, 0]
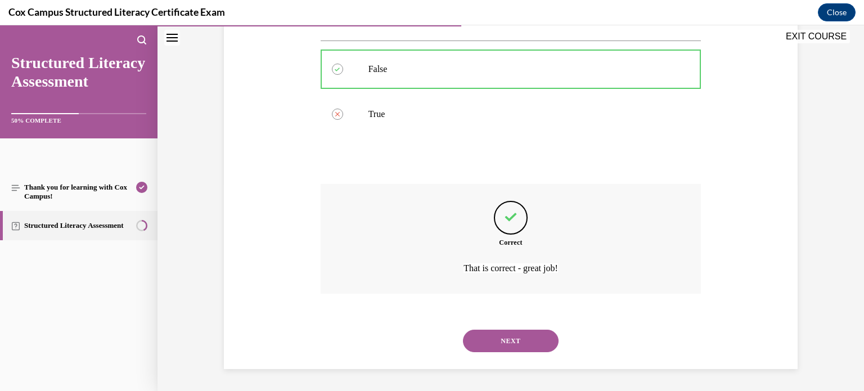
click at [498, 336] on button "NEXT" at bounding box center [511, 340] width 96 height 22
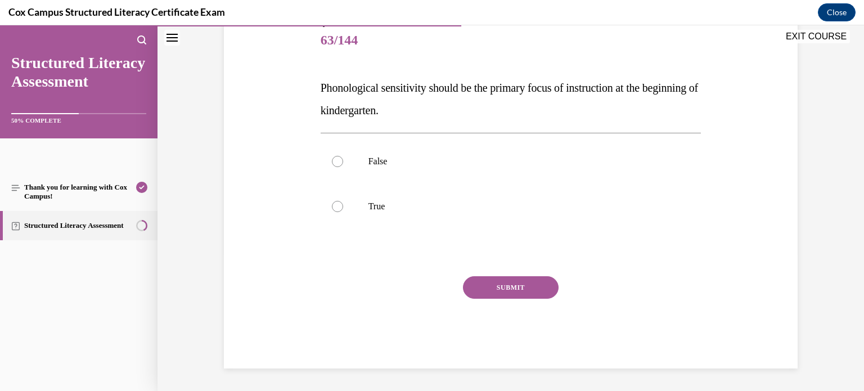
scroll to position [124, 0]
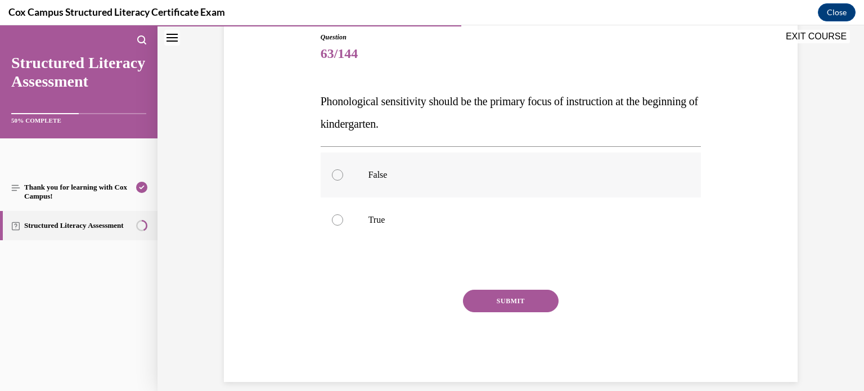
click at [580, 171] on p "False" at bounding box center [520, 174] width 305 height 11
click at [343, 171] on input "False" at bounding box center [337, 174] width 11 height 11
radio input "true"
click at [564, 207] on label "True" at bounding box center [510, 219] width 381 height 45
click at [343, 214] on input "True" at bounding box center [337, 219] width 11 height 11
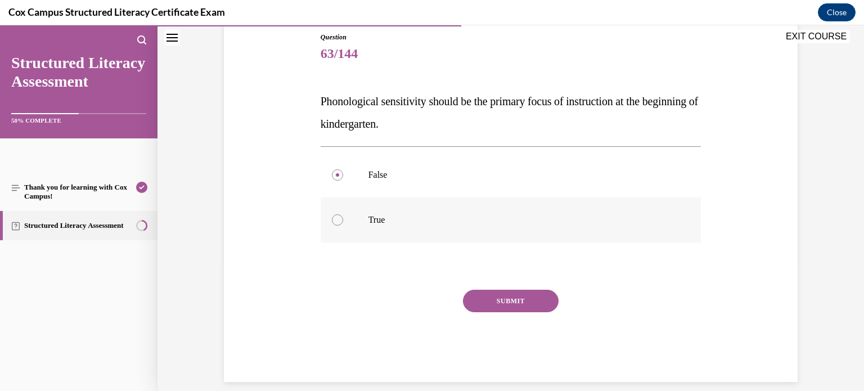
radio input "true"
click at [530, 292] on button "SUBMIT" at bounding box center [511, 301] width 96 height 22
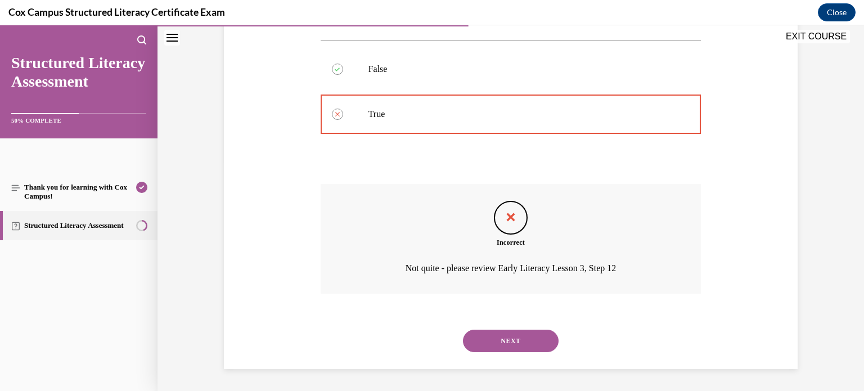
scroll to position [229, 0]
click at [512, 334] on button "NEXT" at bounding box center [511, 341] width 96 height 22
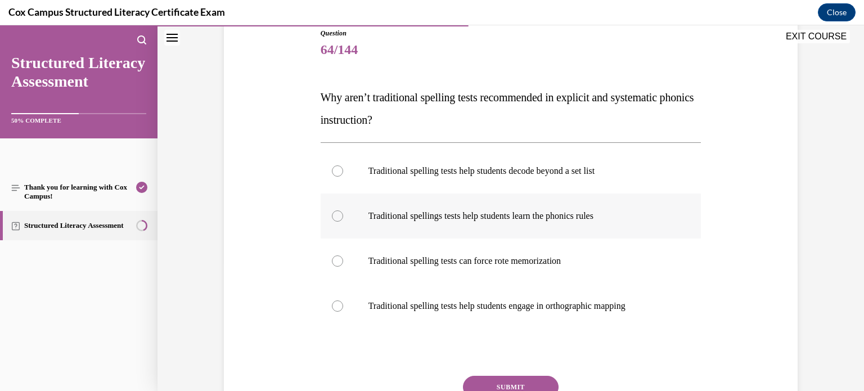
scroll to position [129, 0]
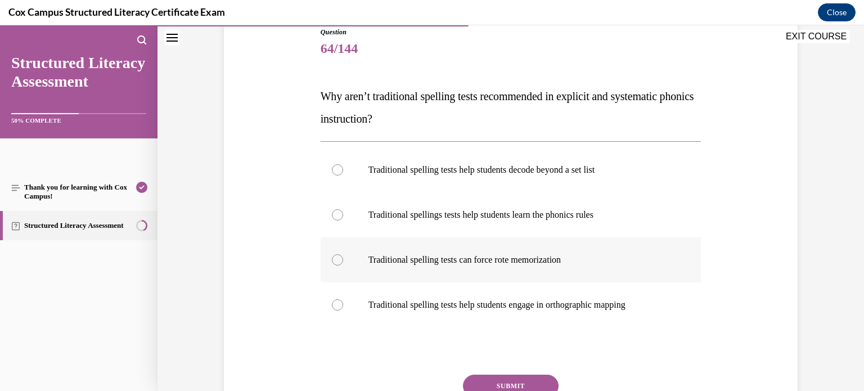
click at [606, 252] on label "Traditional spelling tests can force rote memorization" at bounding box center [510, 259] width 381 height 45
click at [343, 254] on input "Traditional spelling tests can force rote memorization" at bounding box center [337, 259] width 11 height 11
radio input "true"
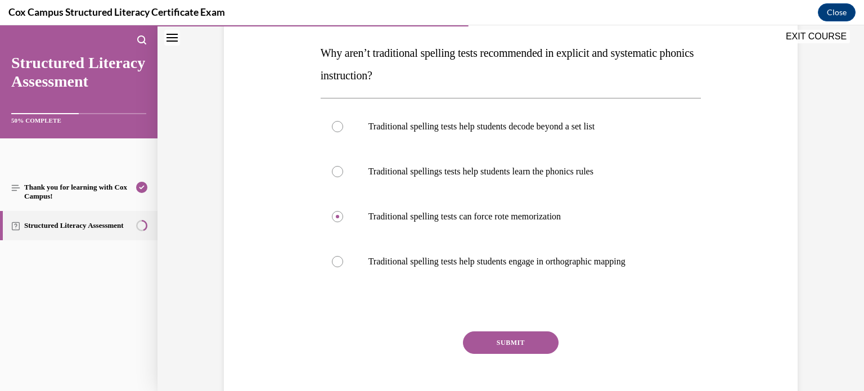
scroll to position [183, 0]
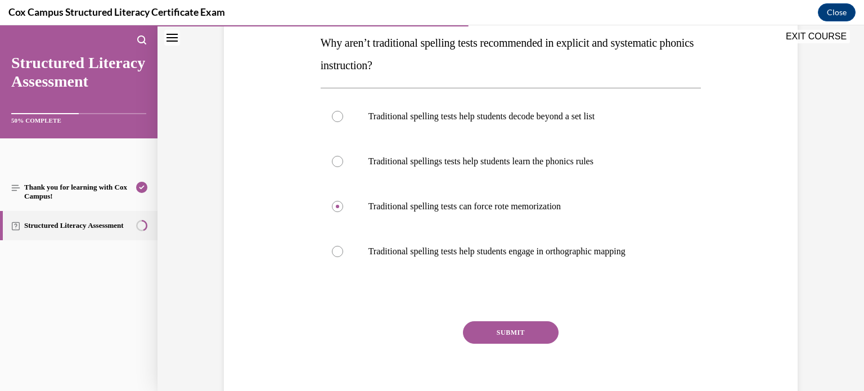
click at [498, 327] on button "SUBMIT" at bounding box center [511, 332] width 96 height 22
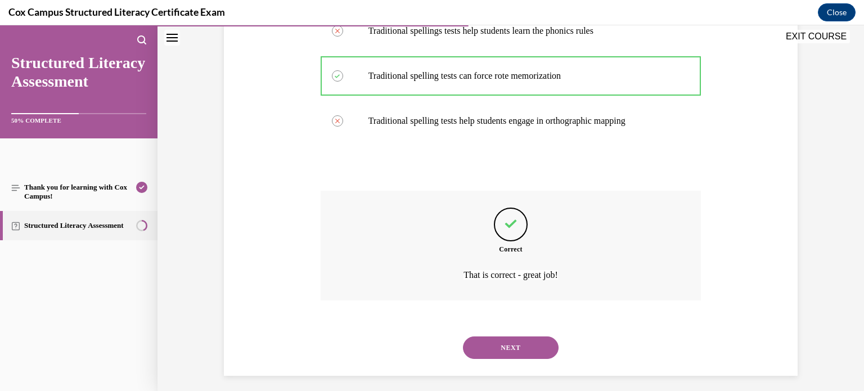
scroll to position [320, 0]
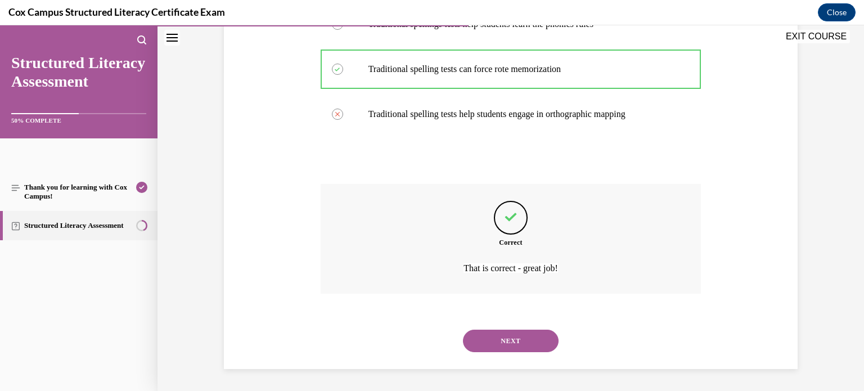
click at [539, 335] on button "NEXT" at bounding box center [511, 340] width 96 height 22
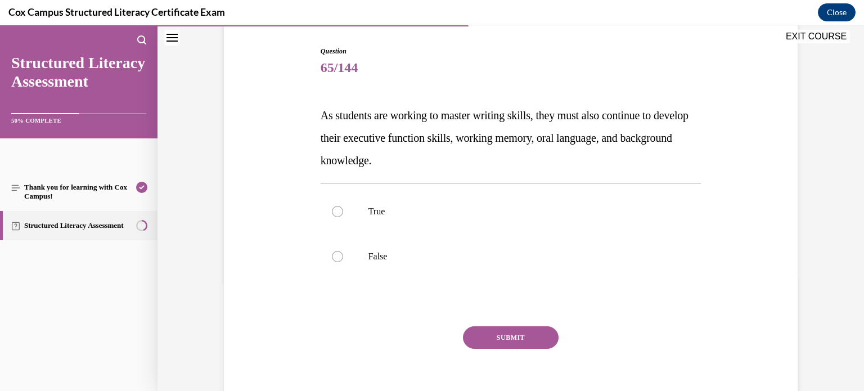
scroll to position [111, 0]
click at [597, 202] on label "True" at bounding box center [510, 210] width 381 height 45
click at [343, 205] on input "True" at bounding box center [337, 210] width 11 height 11
radio input "true"
click at [541, 327] on button "SUBMIT" at bounding box center [511, 336] width 96 height 22
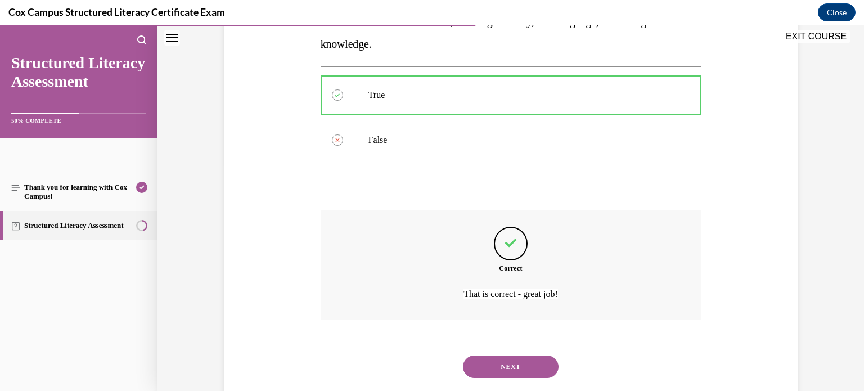
scroll to position [252, 0]
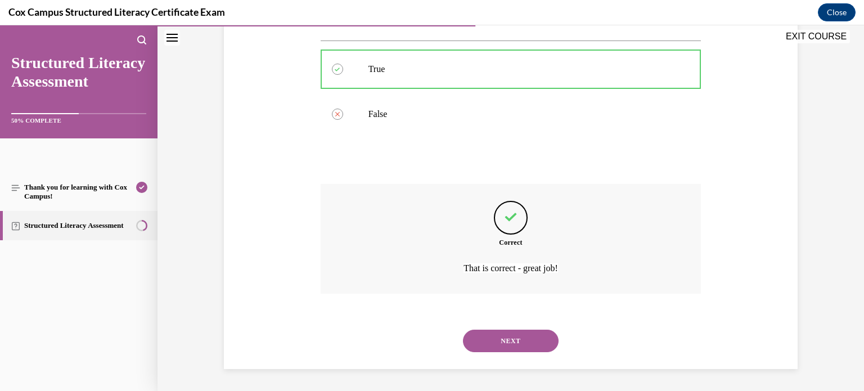
click at [525, 335] on button "NEXT" at bounding box center [511, 340] width 96 height 22
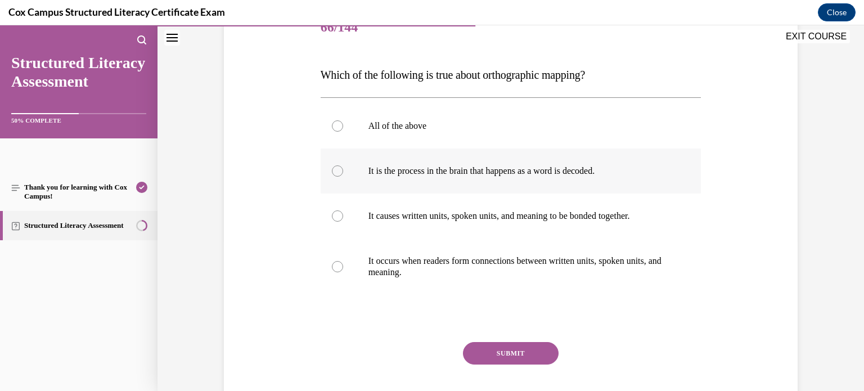
scroll to position [152, 0]
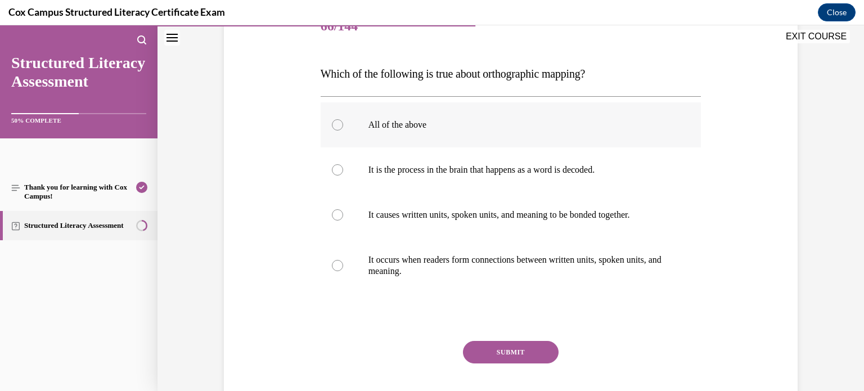
click at [472, 119] on p "All of the above" at bounding box center [520, 124] width 305 height 11
click at [343, 119] on input "All of the above" at bounding box center [337, 124] width 11 height 11
radio input "true"
click at [485, 357] on button "SUBMIT" at bounding box center [511, 352] width 96 height 22
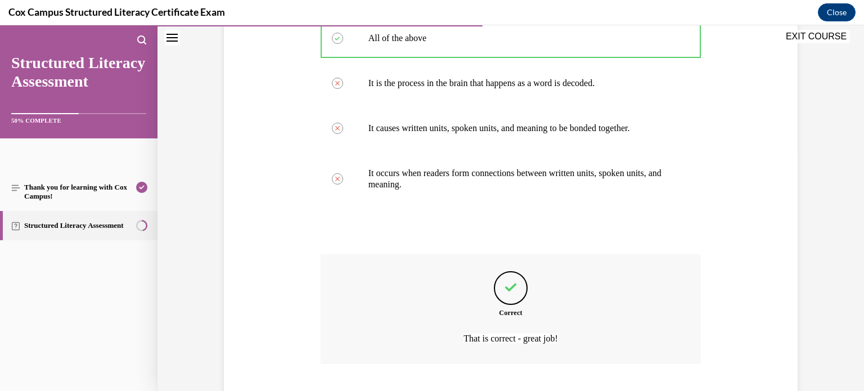
scroll to position [309, 0]
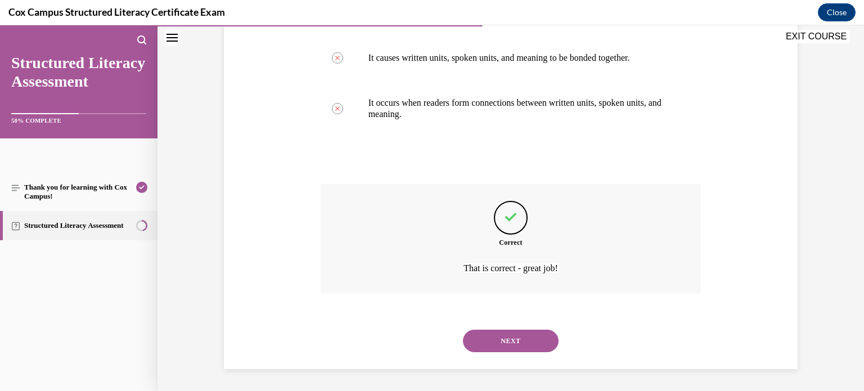
click at [513, 347] on button "NEXT" at bounding box center [511, 340] width 96 height 22
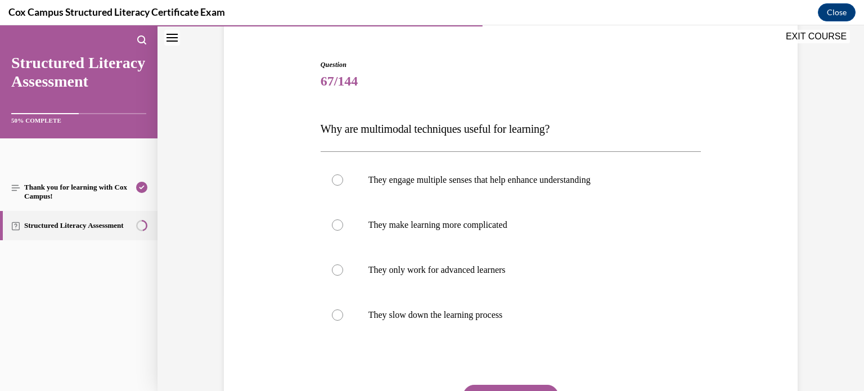
scroll to position [103, 0]
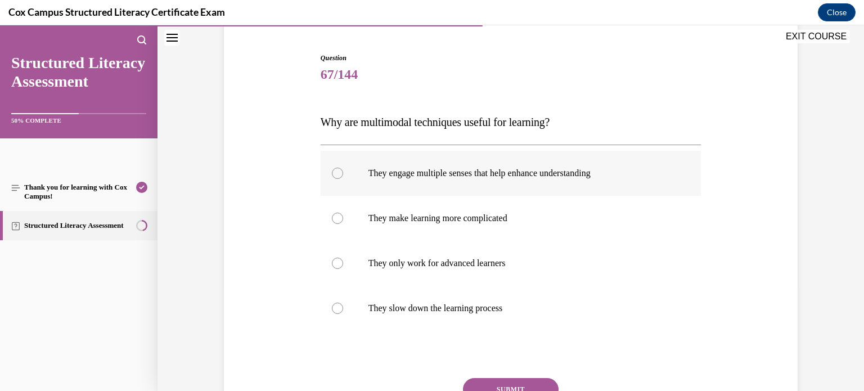
click at [593, 172] on p "They engage multiple senses that help enhance understanding" at bounding box center [520, 173] width 305 height 11
click at [343, 172] on input "They engage multiple senses that help enhance understanding" at bounding box center [337, 173] width 11 height 11
radio input "true"
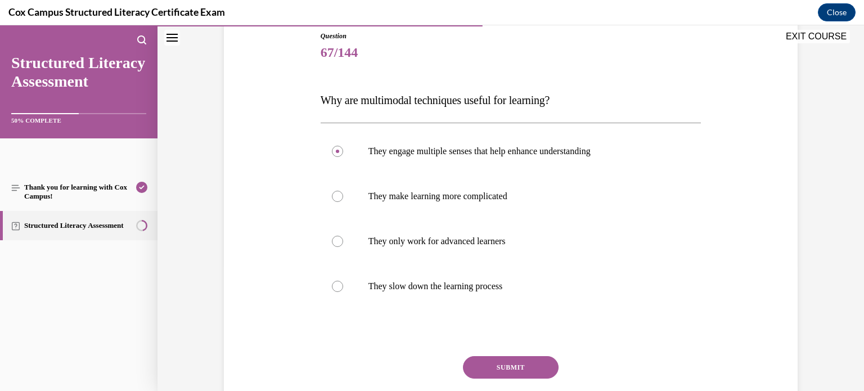
scroll to position [128, 0]
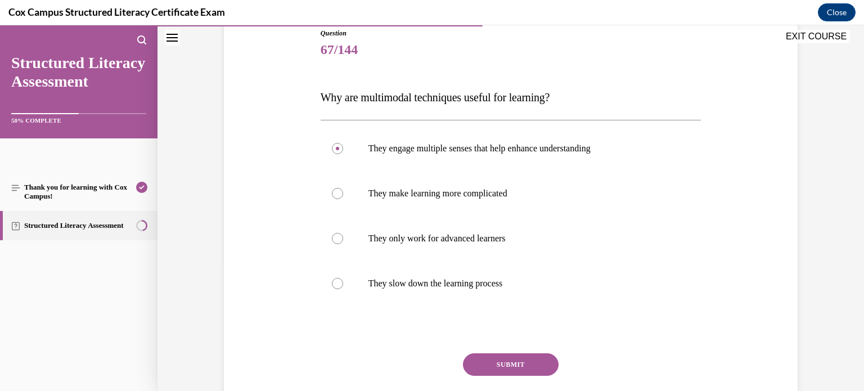
click at [539, 350] on div "Question 67/144 Why are multimodal techniques useful for learning? They engage …" at bounding box center [510, 236] width 381 height 417
click at [536, 359] on button "SUBMIT" at bounding box center [511, 364] width 96 height 22
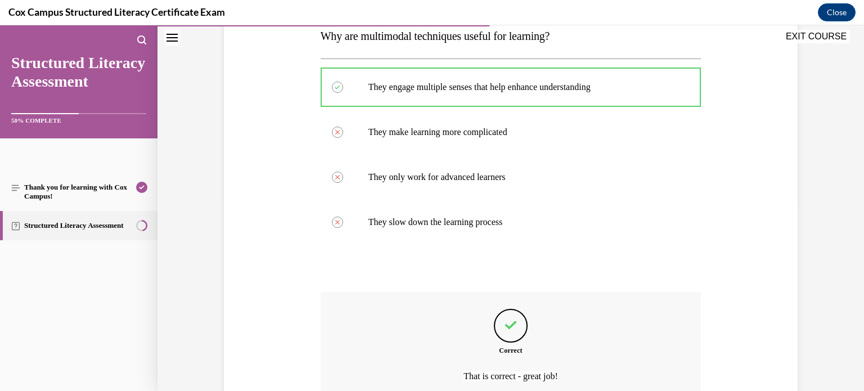
scroll to position [297, 0]
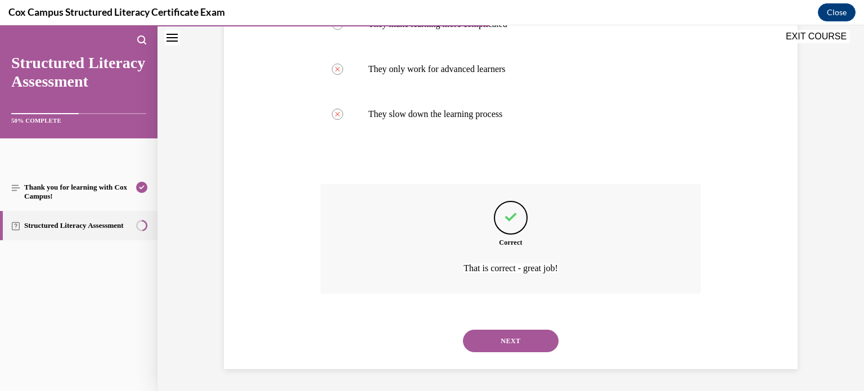
click at [531, 342] on button "NEXT" at bounding box center [511, 340] width 96 height 22
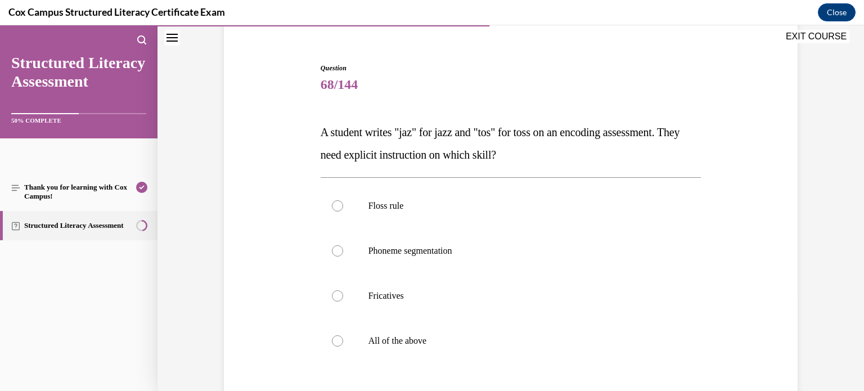
scroll to position [101, 0]
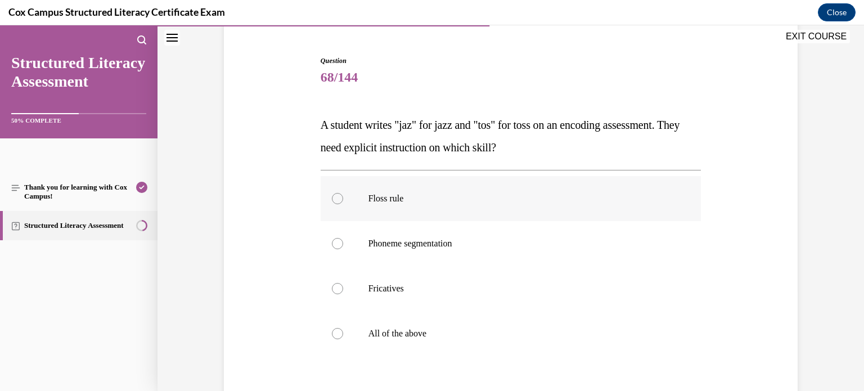
click at [578, 186] on label "Floss rule" at bounding box center [510, 198] width 381 height 45
click at [343, 193] on input "Floss rule" at bounding box center [337, 198] width 11 height 11
radio input "true"
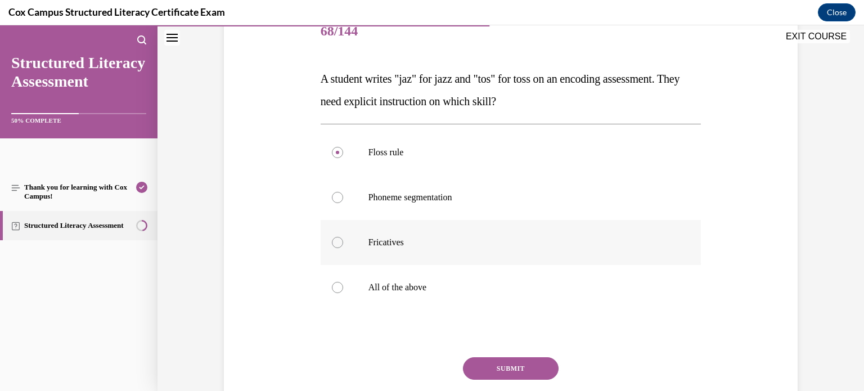
scroll to position [146, 0]
click at [528, 364] on button "SUBMIT" at bounding box center [511, 369] width 96 height 22
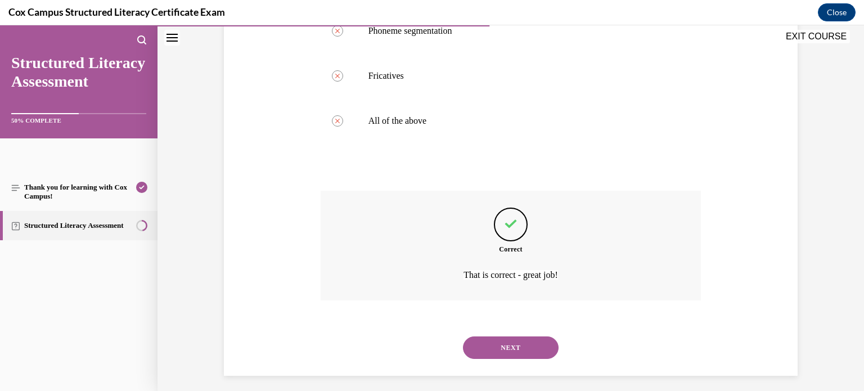
scroll to position [320, 0]
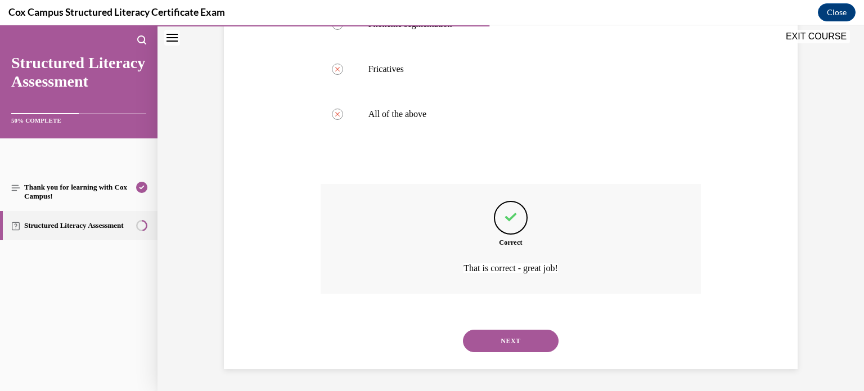
click at [494, 347] on button "NEXT" at bounding box center [511, 340] width 96 height 22
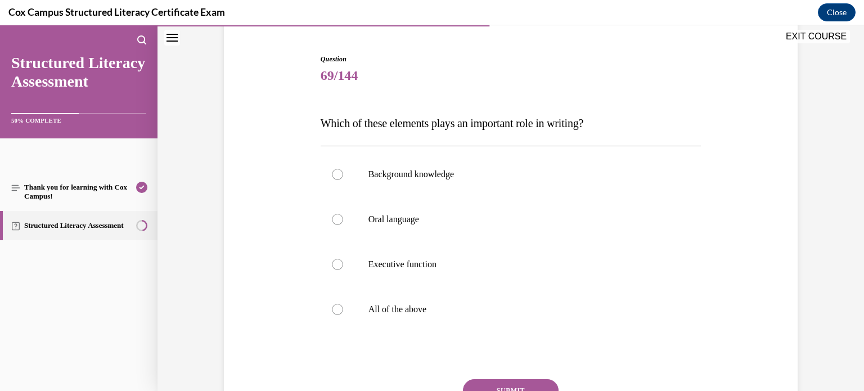
scroll to position [101, 0]
click at [475, 317] on label "All of the above" at bounding box center [510, 310] width 381 height 45
click at [343, 316] on input "All of the above" at bounding box center [337, 310] width 11 height 11
radio input "true"
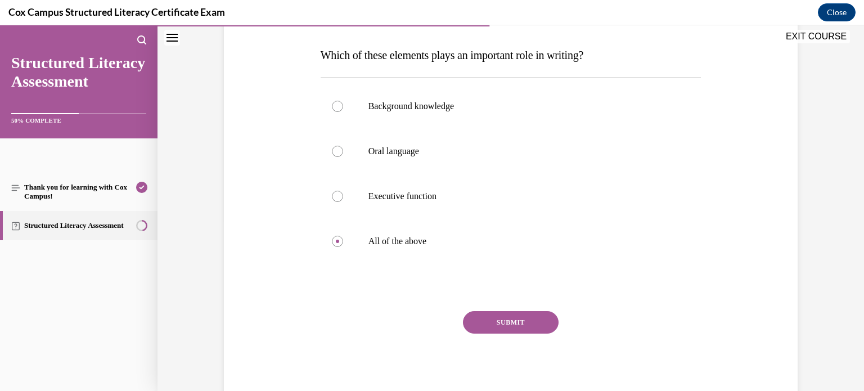
click at [509, 315] on button "SUBMIT" at bounding box center [511, 322] width 96 height 22
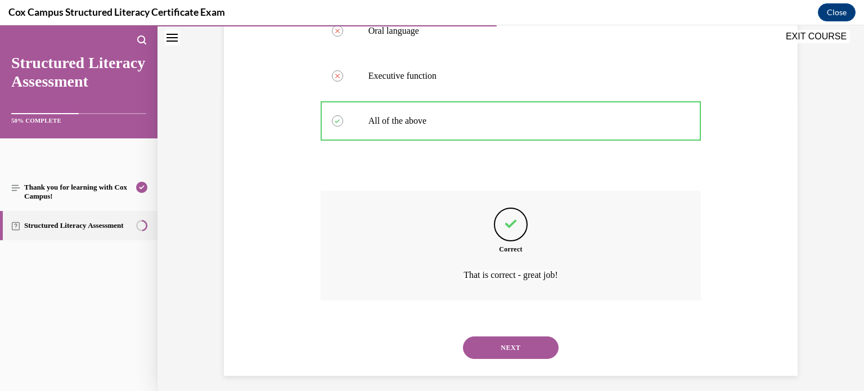
scroll to position [297, 0]
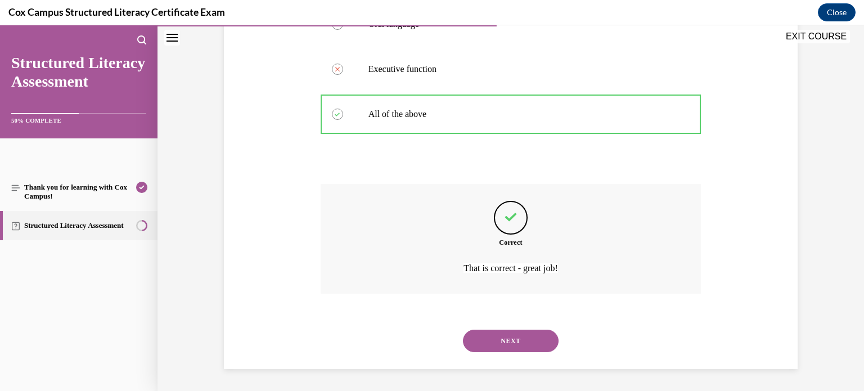
click at [519, 340] on button "NEXT" at bounding box center [511, 340] width 96 height 22
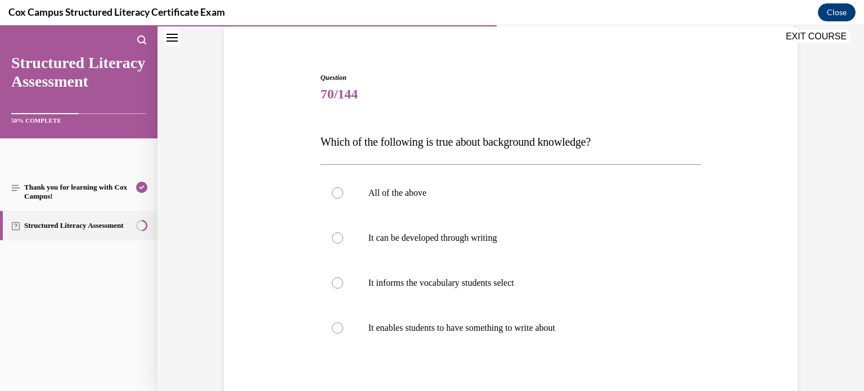
scroll to position [84, 0]
click at [476, 205] on label "All of the above" at bounding box center [510, 192] width 381 height 45
click at [343, 198] on input "All of the above" at bounding box center [337, 192] width 11 height 11
radio input "true"
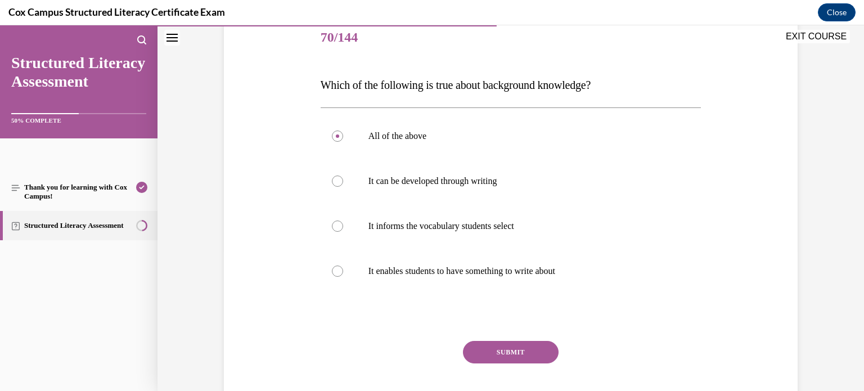
scroll to position [140, 0]
click at [532, 356] on button "SUBMIT" at bounding box center [511, 352] width 96 height 22
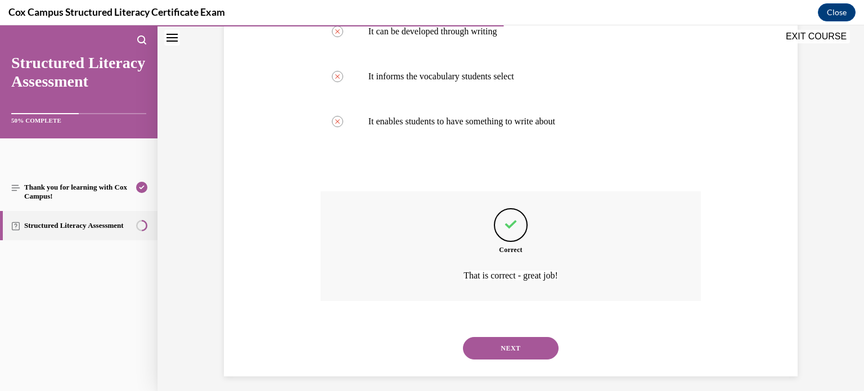
scroll to position [297, 0]
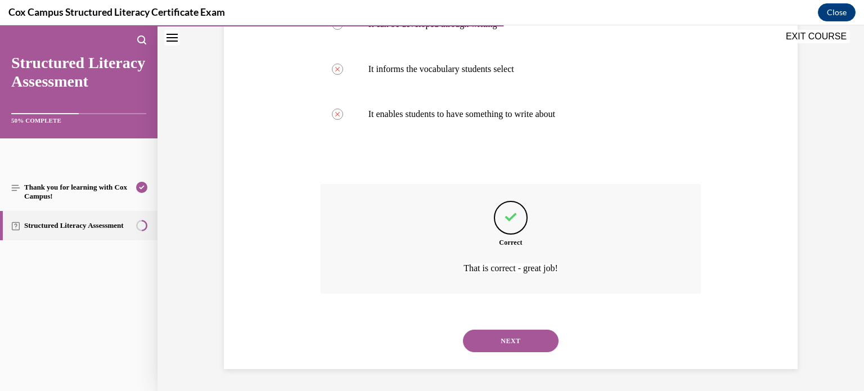
click at [524, 343] on button "NEXT" at bounding box center [511, 340] width 96 height 22
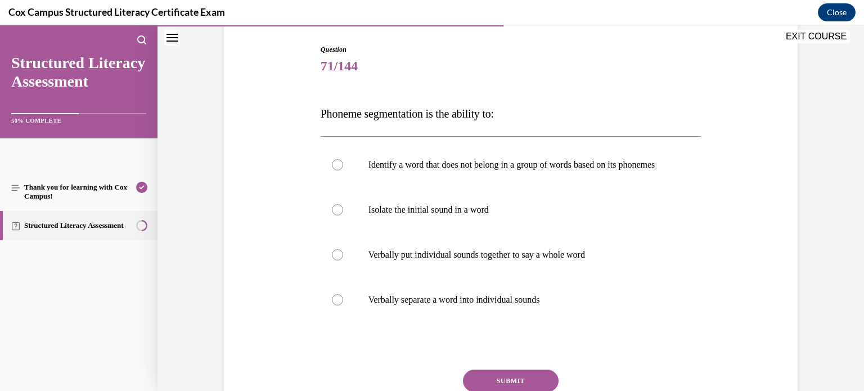
scroll to position [112, 0]
click at [541, 320] on label "Verbally separate a word into individual sounds" at bounding box center [510, 299] width 381 height 45
click at [343, 305] on input "Verbally separate a word into individual sounds" at bounding box center [337, 299] width 11 height 11
radio input "true"
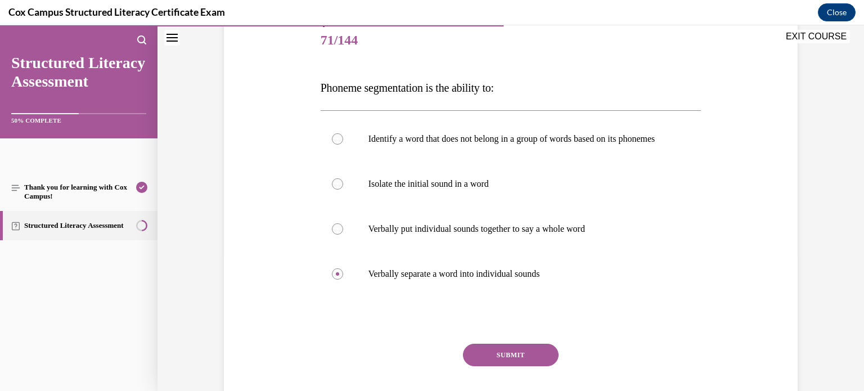
click at [547, 362] on button "SUBMIT" at bounding box center [511, 355] width 96 height 22
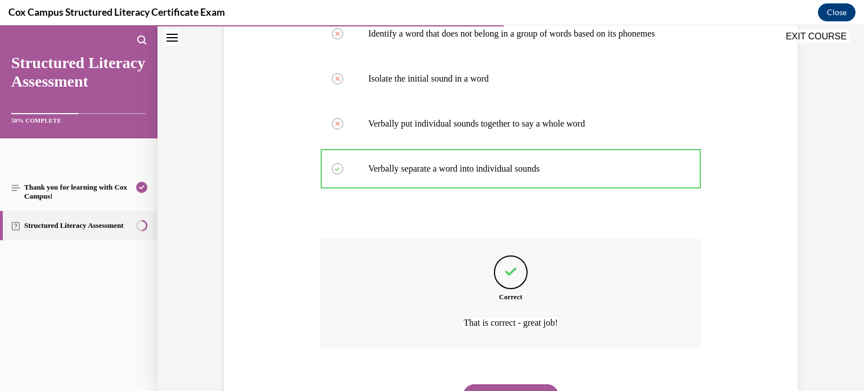
scroll to position [296, 0]
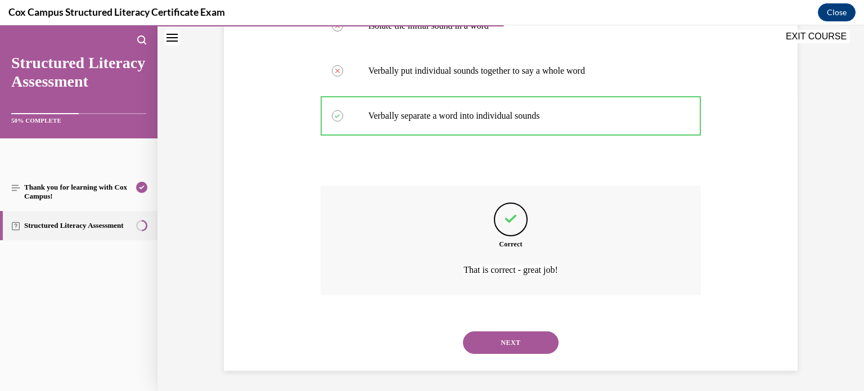
click at [507, 347] on button "NEXT" at bounding box center [511, 342] width 96 height 22
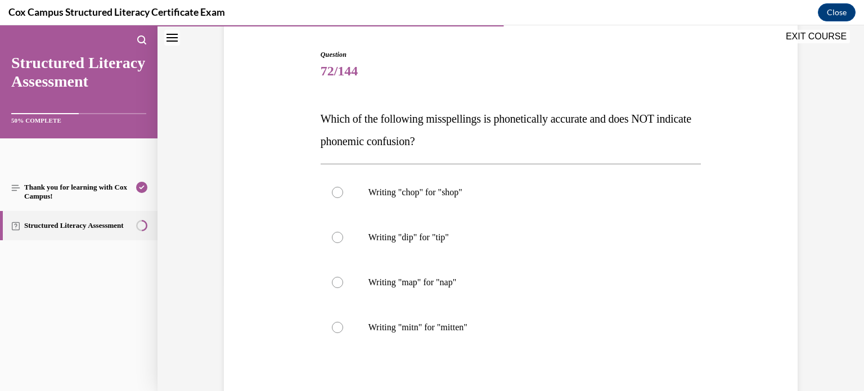
scroll to position [109, 0]
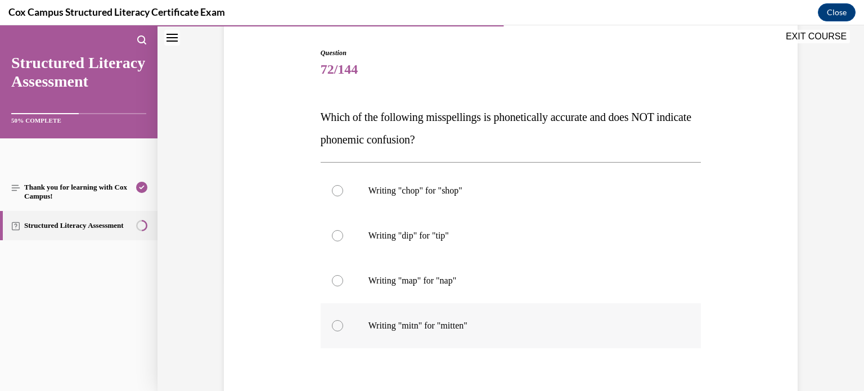
click at [463, 304] on label "Writing "mitn" for "mitten"" at bounding box center [510, 325] width 381 height 45
click at [343, 320] on input "Writing "mitn" for "mitten"" at bounding box center [337, 325] width 11 height 11
radio input "true"
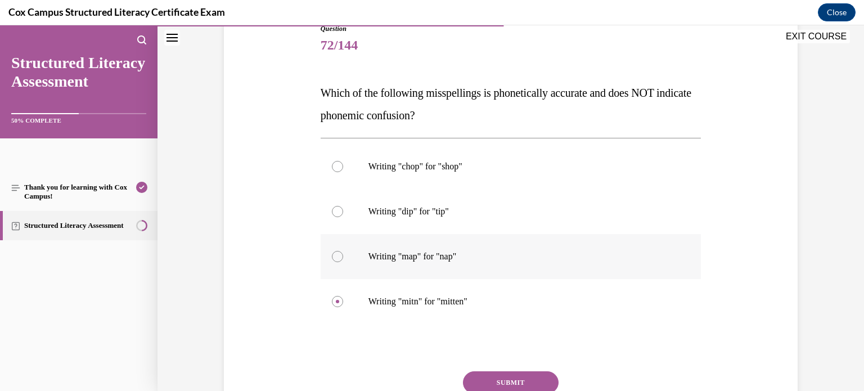
scroll to position [133, 0]
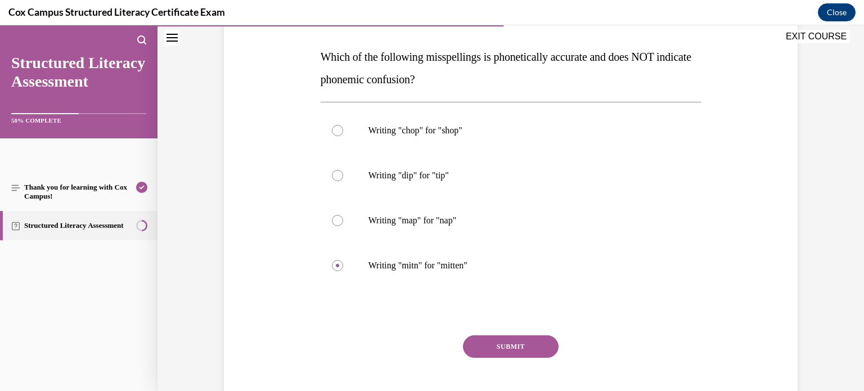
click at [498, 346] on button "SUBMIT" at bounding box center [511, 346] width 96 height 22
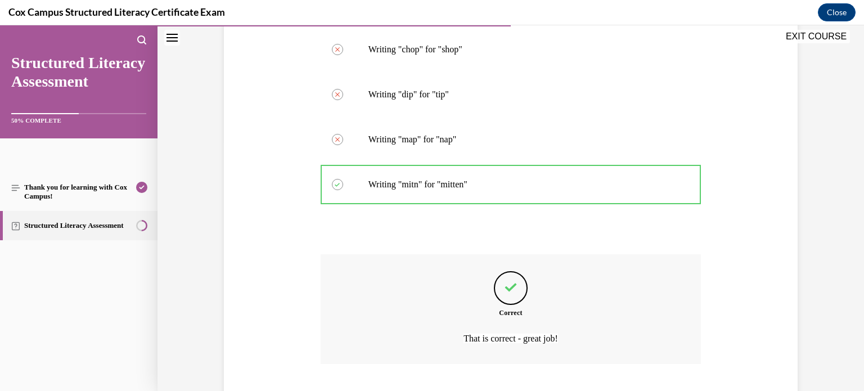
scroll to position [320, 0]
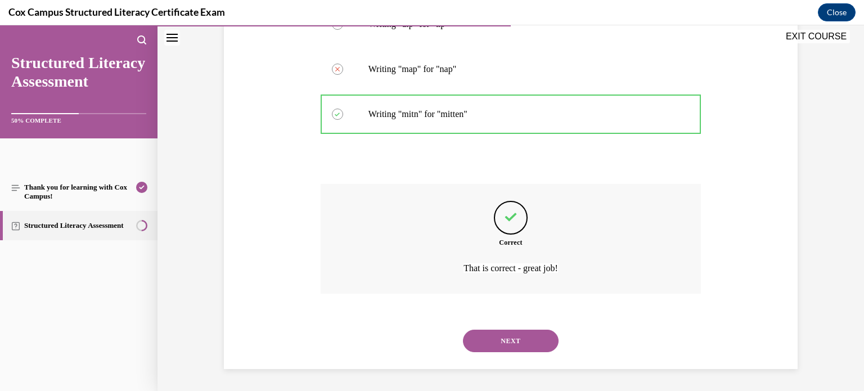
click at [526, 331] on button "NEXT" at bounding box center [511, 340] width 96 height 22
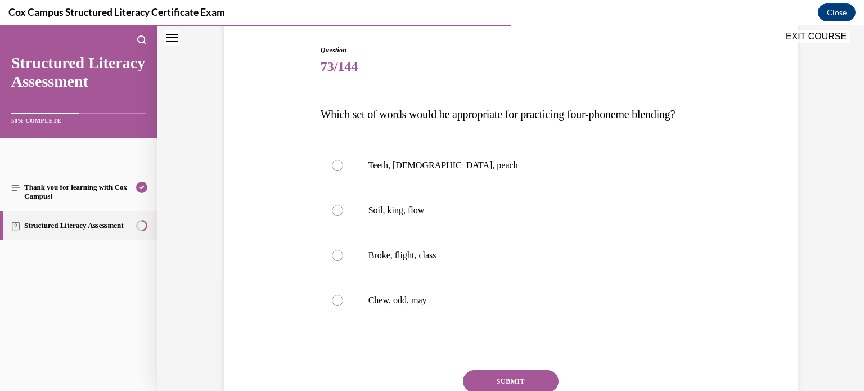
scroll to position [112, 0]
click at [506, 277] on label "Broke, flight, class" at bounding box center [510, 254] width 381 height 45
click at [343, 260] on input "Broke, flight, class" at bounding box center [337, 254] width 11 height 11
radio input "true"
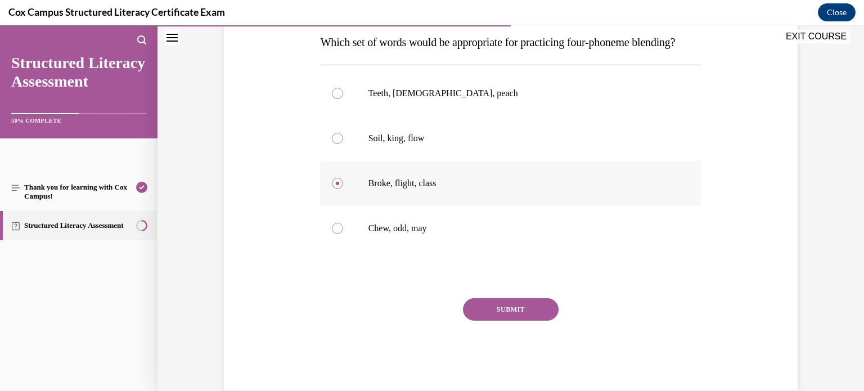
scroll to position [198, 0]
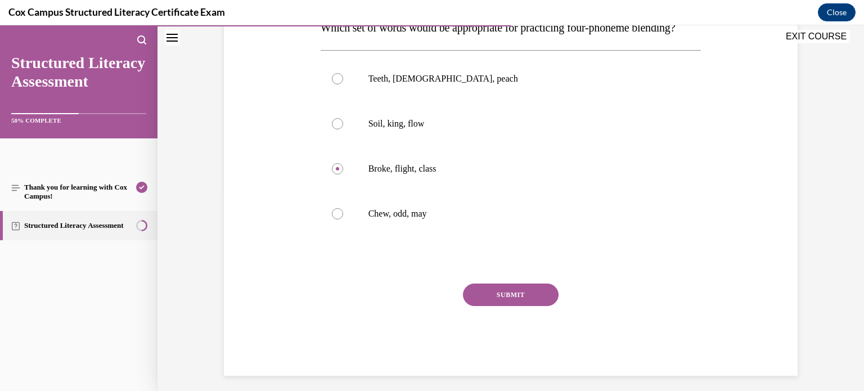
click at [502, 306] on button "SUBMIT" at bounding box center [511, 294] width 96 height 22
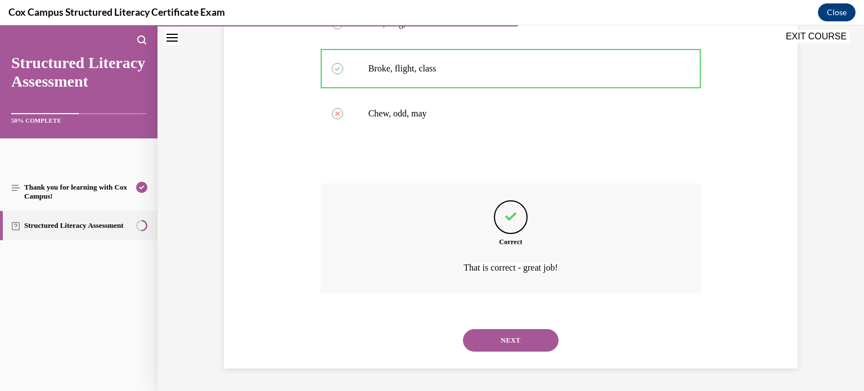
scroll to position [320, 0]
click at [499, 345] on button "NEXT" at bounding box center [511, 340] width 96 height 22
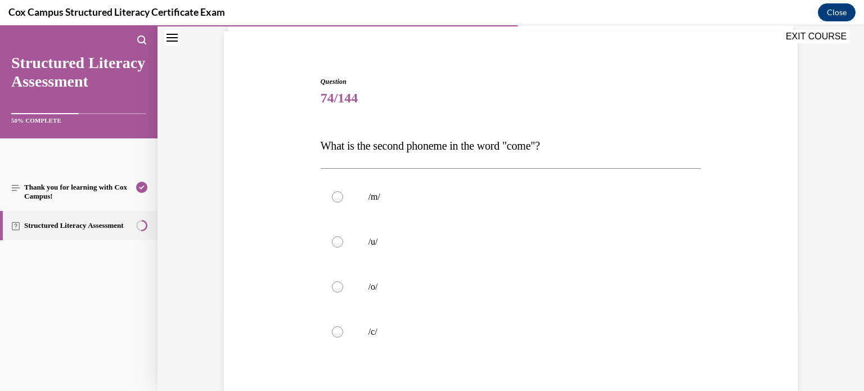
scroll to position [81, 0]
click at [381, 247] on label "/u/" at bounding box center [510, 240] width 381 height 45
click at [343, 246] on input "/u/" at bounding box center [337, 240] width 11 height 11
radio input "true"
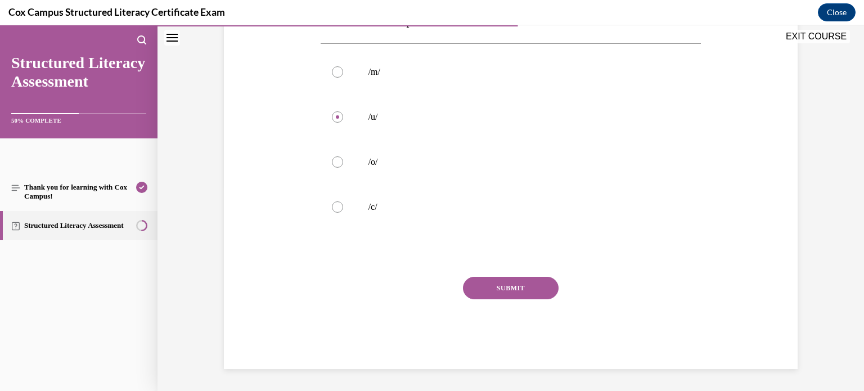
click at [492, 292] on button "SUBMIT" at bounding box center [511, 288] width 96 height 22
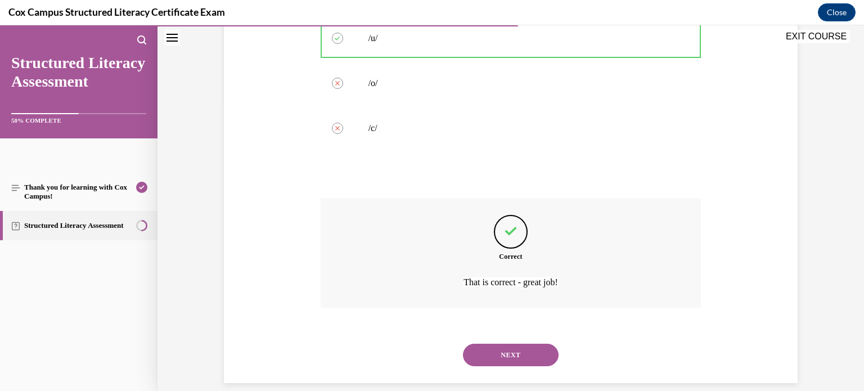
scroll to position [297, 0]
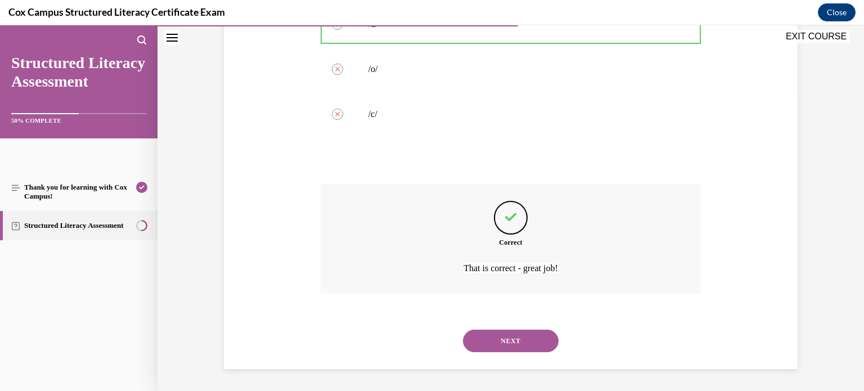
click at [496, 341] on button "NEXT" at bounding box center [511, 340] width 96 height 22
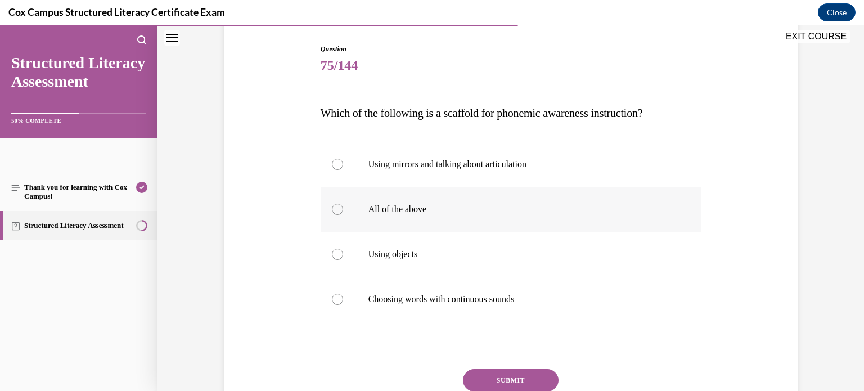
scroll to position [108, 0]
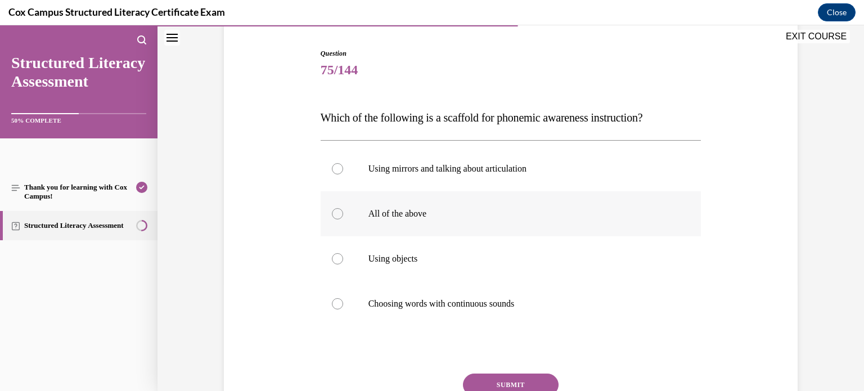
click at [430, 211] on p "All of the above" at bounding box center [520, 213] width 305 height 11
click at [343, 211] on input "All of the above" at bounding box center [337, 213] width 11 height 11
radio input "true"
click at [537, 374] on button "SUBMIT" at bounding box center [511, 384] width 96 height 22
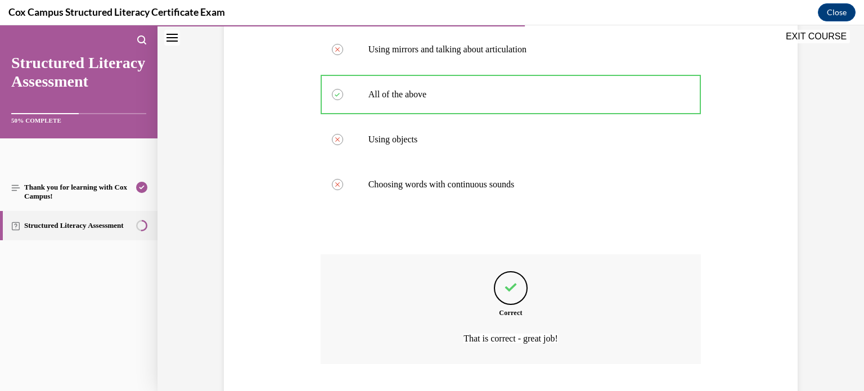
scroll to position [297, 0]
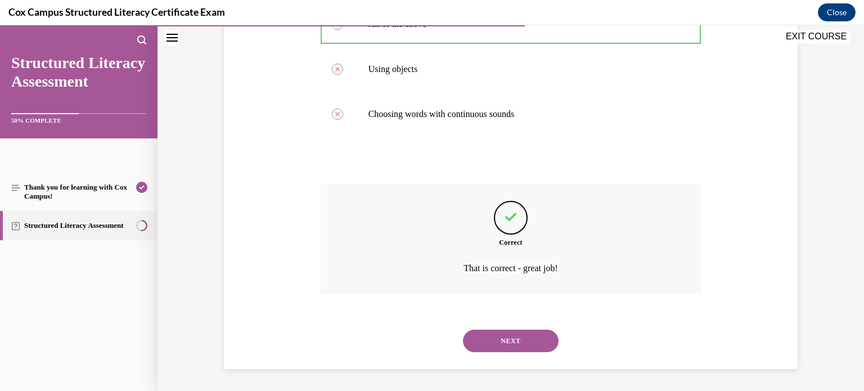
click at [498, 341] on button "NEXT" at bounding box center [511, 340] width 96 height 22
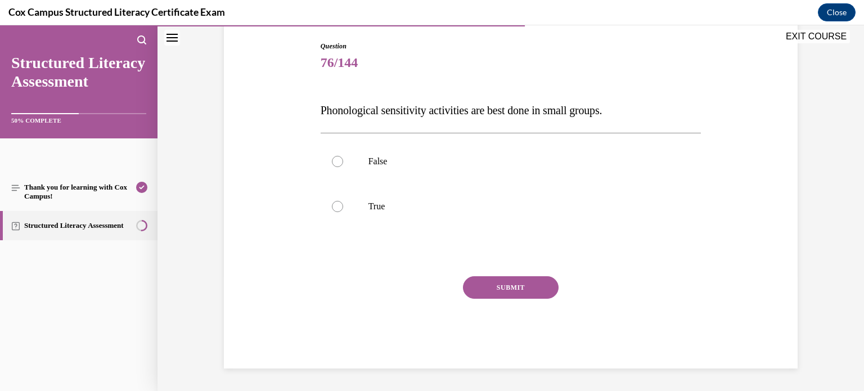
scroll to position [115, 0]
click at [470, 174] on label "False" at bounding box center [510, 161] width 381 height 45
click at [343, 168] on input "False" at bounding box center [337, 161] width 11 height 11
radio input "true"
click at [511, 288] on button "SUBMIT" at bounding box center [511, 288] width 96 height 22
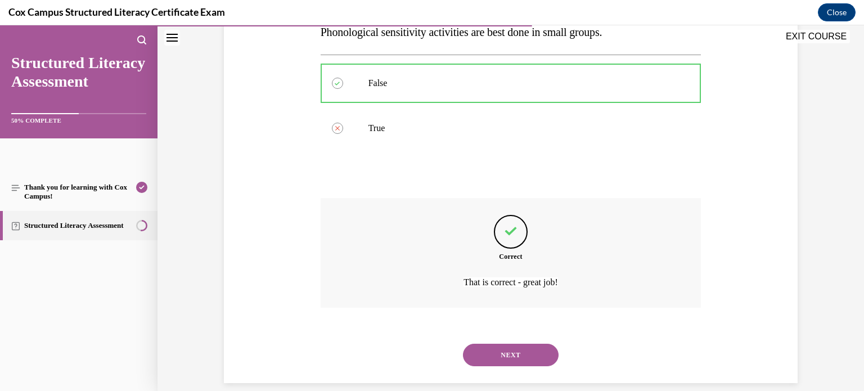
scroll to position [207, 0]
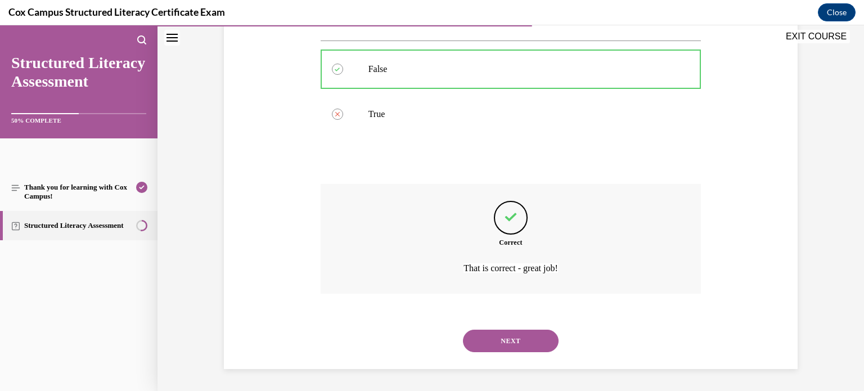
click at [518, 341] on button "NEXT" at bounding box center [511, 340] width 96 height 22
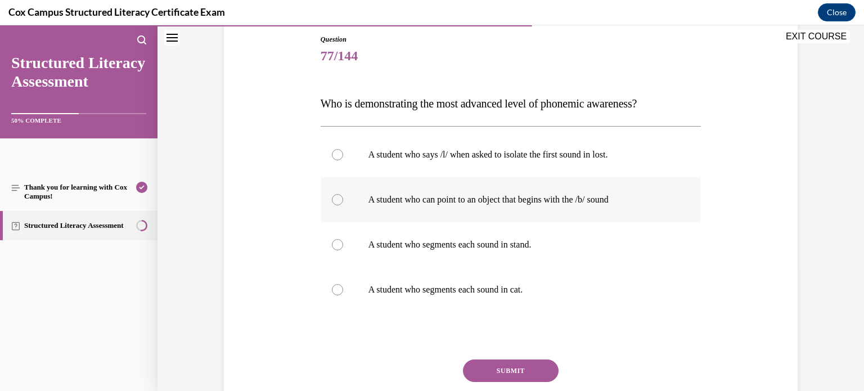
scroll to position [123, 0]
click at [586, 236] on label "A student who segments each sound in stand." at bounding box center [510, 244] width 381 height 45
click at [343, 238] on input "A student who segments each sound in stand." at bounding box center [337, 243] width 11 height 11
radio input "true"
click at [490, 363] on button "SUBMIT" at bounding box center [511, 370] width 96 height 22
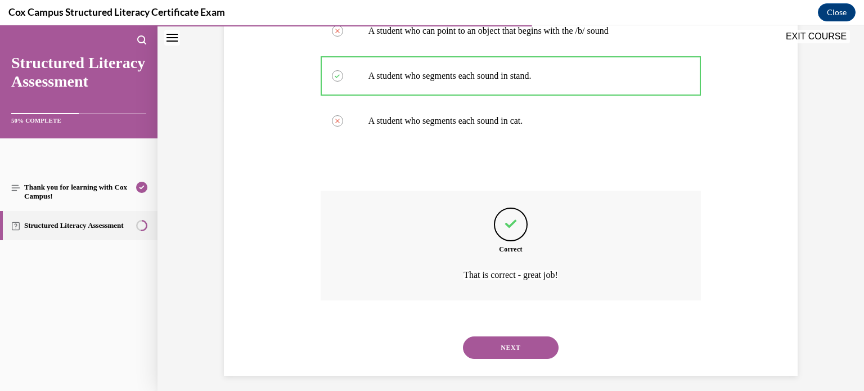
scroll to position [297, 0]
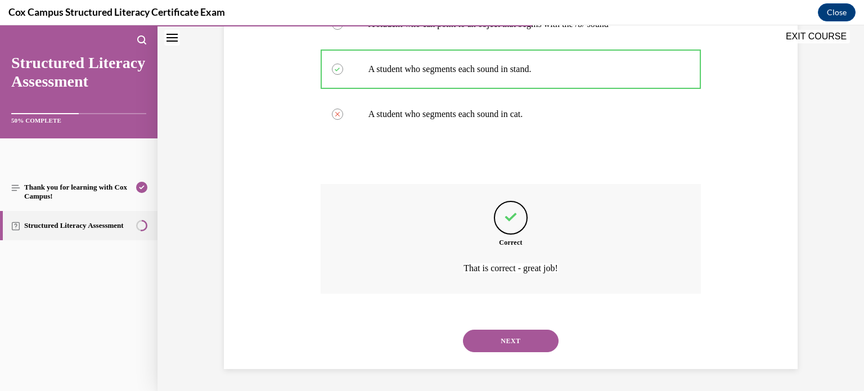
click at [495, 341] on button "NEXT" at bounding box center [511, 340] width 96 height 22
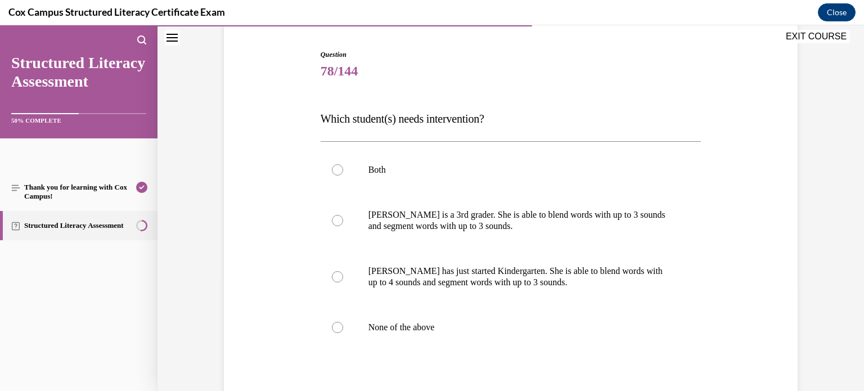
scroll to position [111, 0]
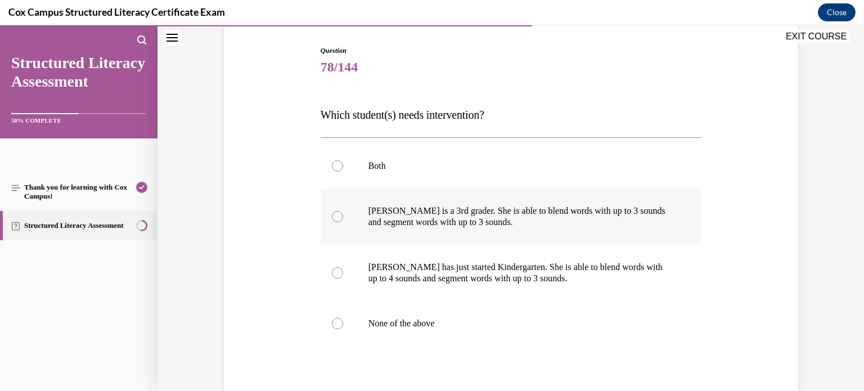
click at [635, 223] on p "Ella is a 3rd grader. She is able to blend words with up to 3 sounds and segmen…" at bounding box center [520, 216] width 305 height 22
click at [343, 222] on input "Ella is a 3rd grader. She is able to blend words with up to 3 sounds and segmen…" at bounding box center [337, 216] width 11 height 11
radio input "true"
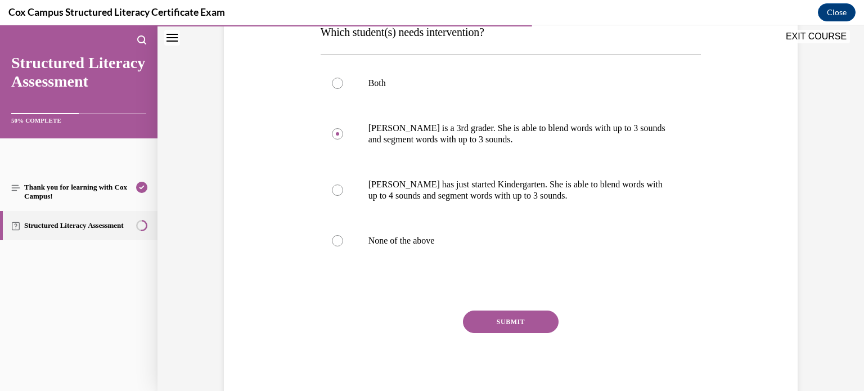
scroll to position [200, 0]
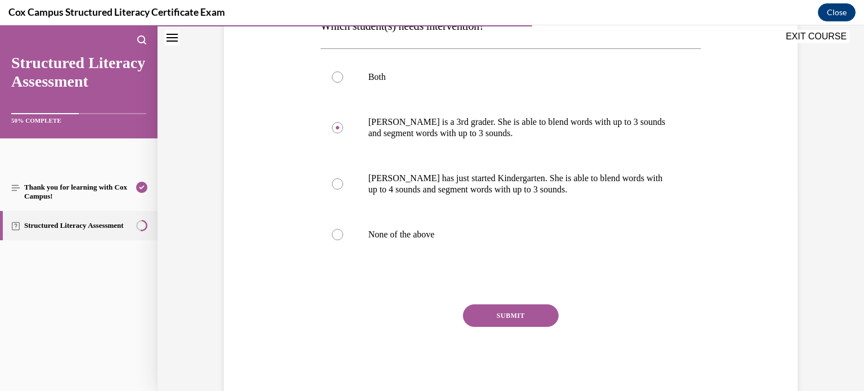
click at [511, 324] on button "SUBMIT" at bounding box center [511, 315] width 96 height 22
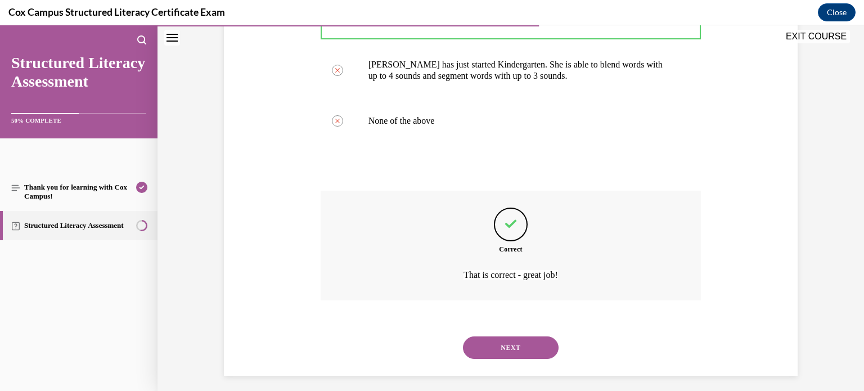
scroll to position [320, 0]
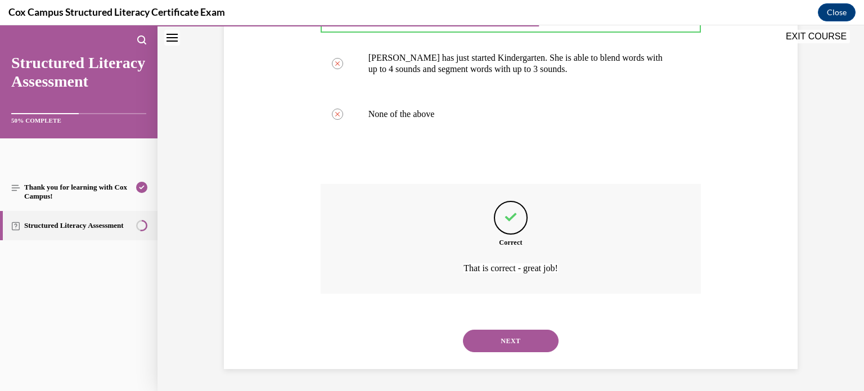
click at [528, 341] on button "NEXT" at bounding box center [511, 340] width 96 height 22
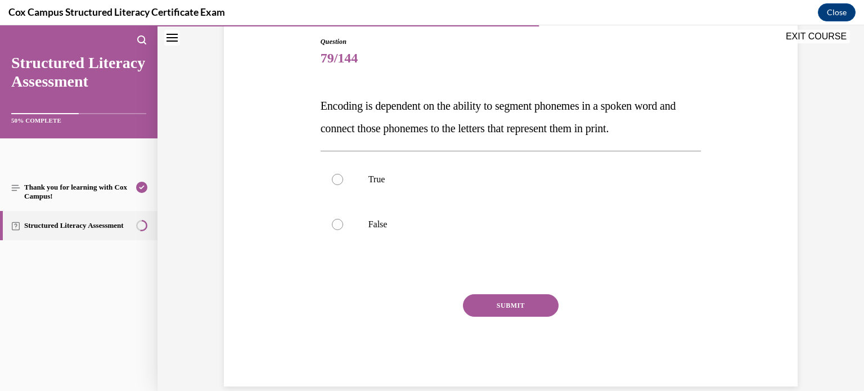
scroll to position [119, 0]
click at [653, 189] on label "True" at bounding box center [510, 179] width 381 height 45
click at [343, 186] on input "True" at bounding box center [337, 179] width 11 height 11
radio input "true"
click at [480, 303] on button "SUBMIT" at bounding box center [511, 306] width 96 height 22
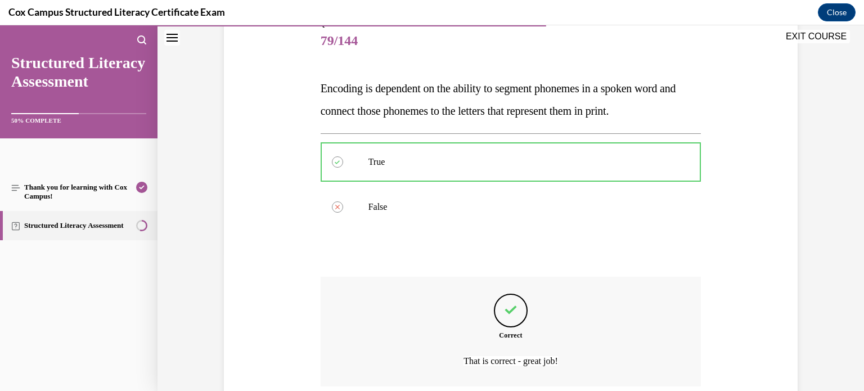
scroll to position [230, 0]
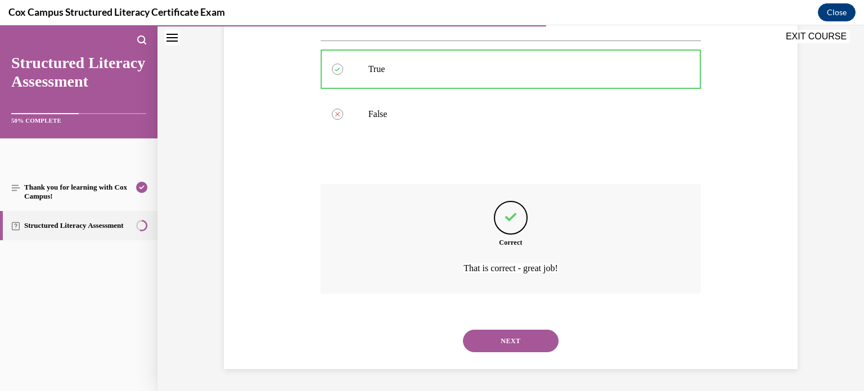
click at [543, 347] on button "NEXT" at bounding box center [511, 340] width 96 height 22
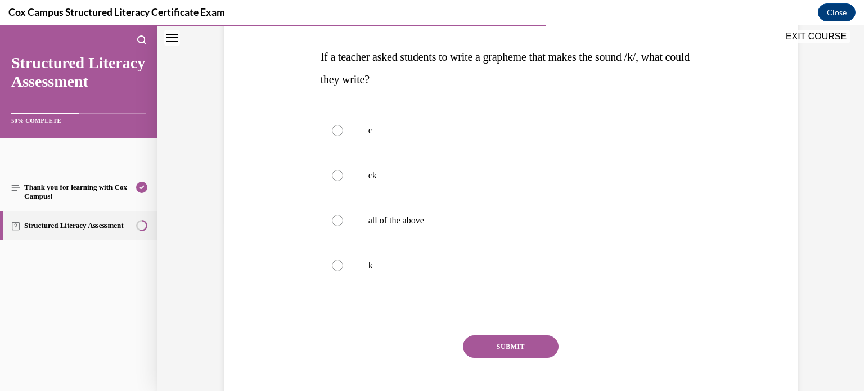
scroll to position [162, 0]
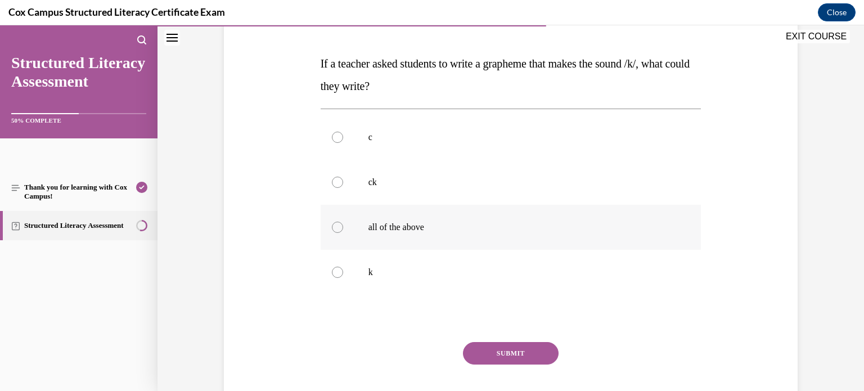
click at [400, 224] on p "all of the above" at bounding box center [520, 227] width 305 height 11
click at [343, 224] on input "all of the above" at bounding box center [337, 227] width 11 height 11
radio input "true"
click at [509, 358] on button "SUBMIT" at bounding box center [511, 353] width 96 height 22
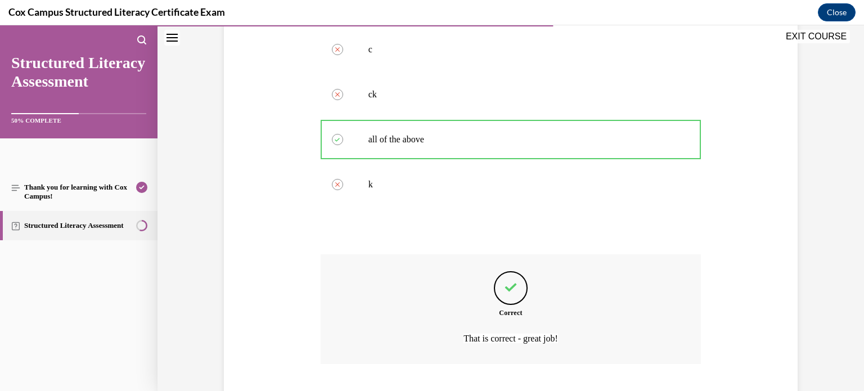
scroll to position [320, 0]
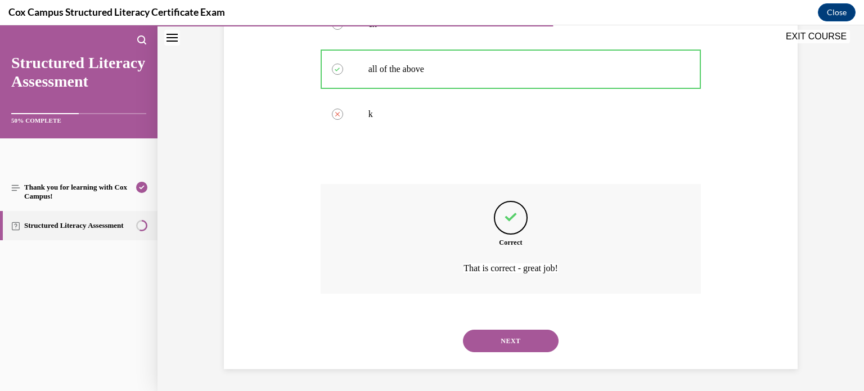
click at [529, 346] on button "NEXT" at bounding box center [511, 340] width 96 height 22
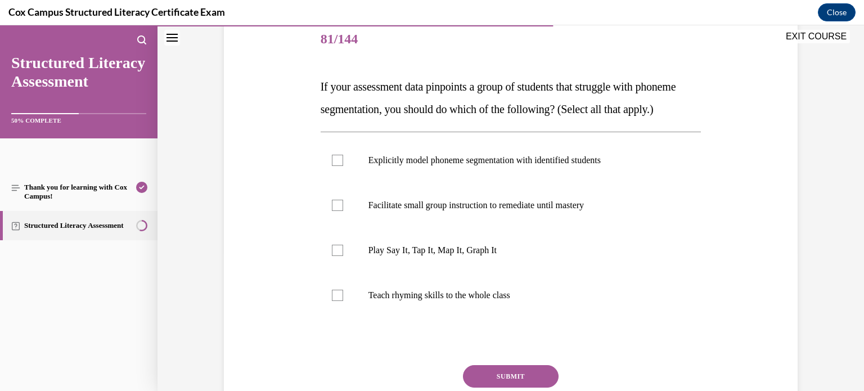
scroll to position [139, 0]
click at [635, 182] on label "Explicitly model phoneme segmentation with identified students" at bounding box center [510, 159] width 381 height 45
click at [343, 165] on input "Explicitly model phoneme segmentation with identified students" at bounding box center [337, 159] width 11 height 11
checkbox input "true"
click at [607, 210] on p "Facilitate small group instruction to remediate until mastery" at bounding box center [520, 204] width 305 height 11
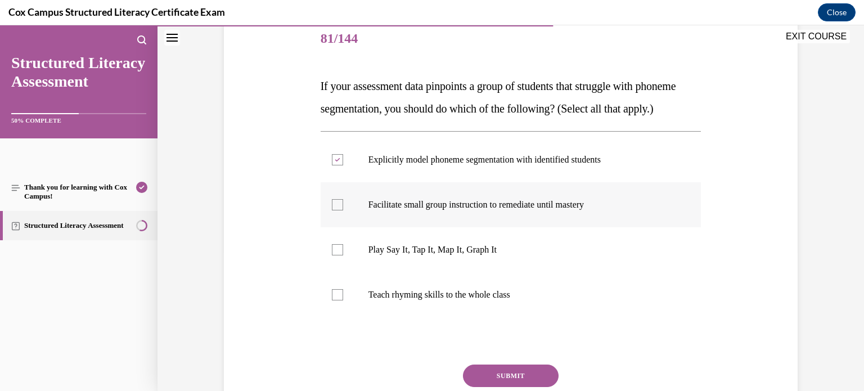
click at [343, 210] on input "Facilitate small group instruction to remediate until mastery" at bounding box center [337, 204] width 11 height 11
checkbox input "true"
click at [510, 272] on label "Play Say It, Tap It, Map It, Graph It" at bounding box center [510, 249] width 381 height 45
click at [343, 255] on input "Play Say It, Tap It, Map It, Graph It" at bounding box center [337, 249] width 11 height 11
checkbox input "true"
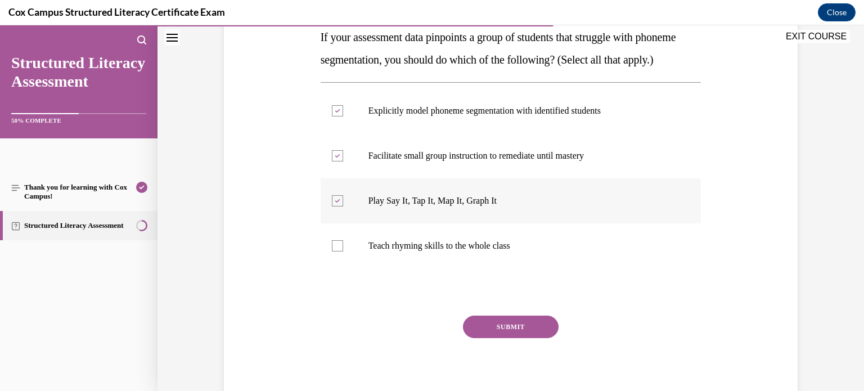
scroll to position [184, 0]
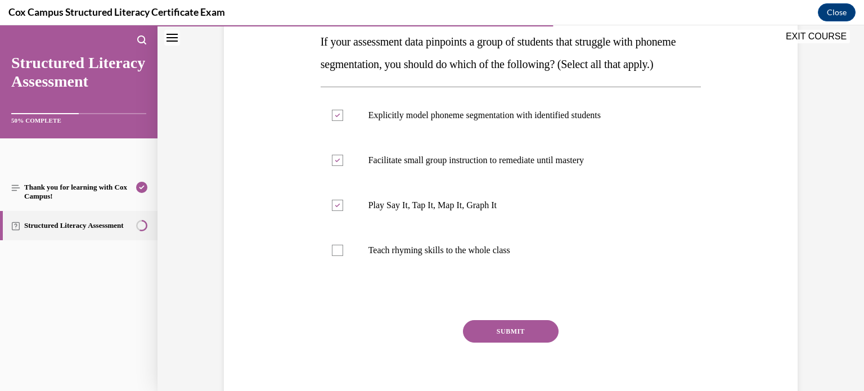
click at [523, 342] on button "SUBMIT" at bounding box center [511, 331] width 96 height 22
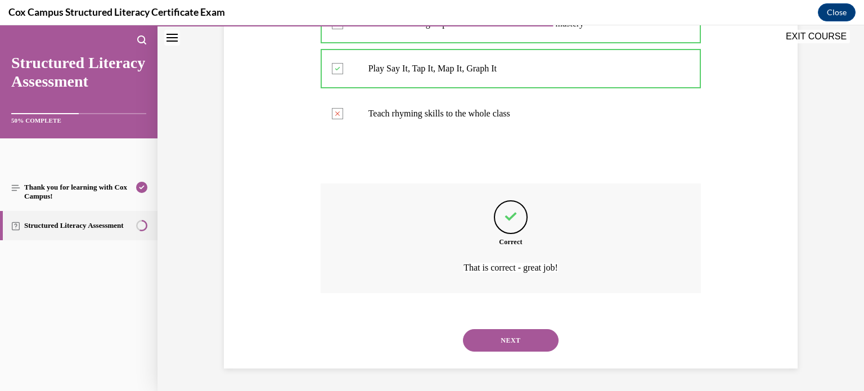
scroll to position [342, 0]
click at [538, 341] on button "NEXT" at bounding box center [511, 340] width 96 height 22
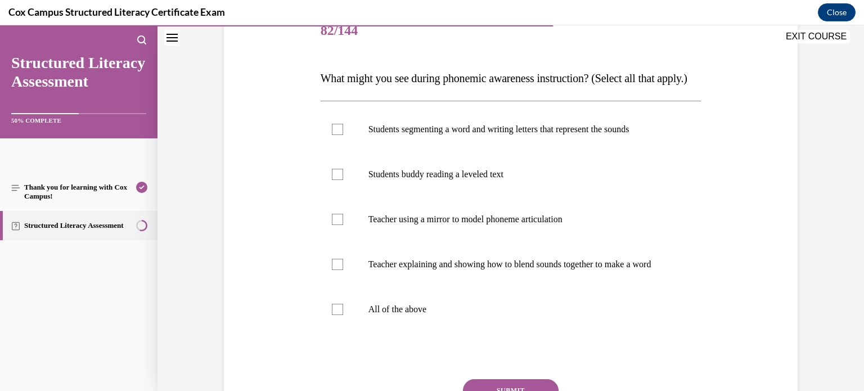
scroll to position [148, 0]
click at [631, 134] on p "Students segmenting a word and writing letters that represent the sounds" at bounding box center [520, 128] width 305 height 11
click at [343, 134] on input "Students segmenting a word and writing letters that represent the sounds" at bounding box center [337, 128] width 11 height 11
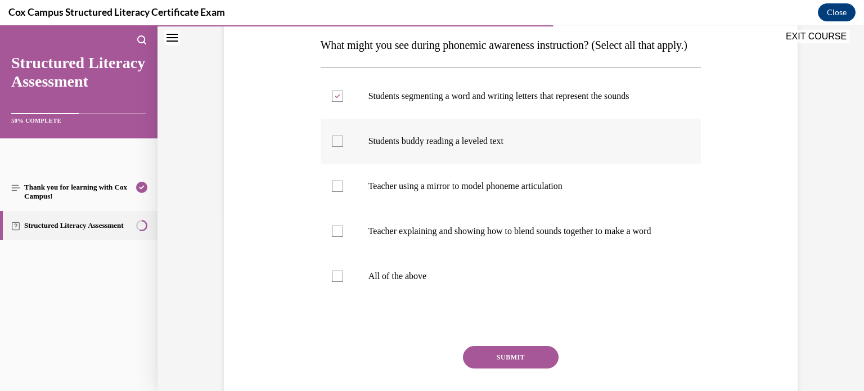
scroll to position [185, 0]
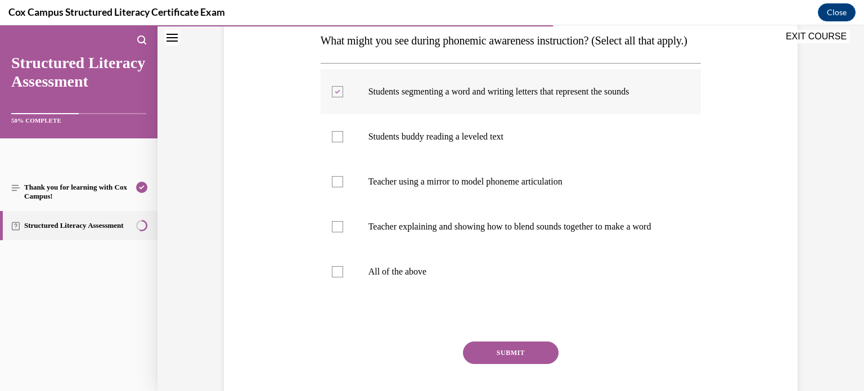
click at [455, 114] on label "Students segmenting a word and writing letters that represent the sounds" at bounding box center [510, 91] width 381 height 45
click at [343, 97] on input "Students segmenting a word and writing letters that represent the sounds" at bounding box center [337, 91] width 11 height 11
checkbox input "false"
click at [529, 204] on label "Teacher using a mirror to model phoneme articulation" at bounding box center [510, 181] width 381 height 45
click at [343, 187] on input "Teacher using a mirror to model phoneme articulation" at bounding box center [337, 181] width 11 height 11
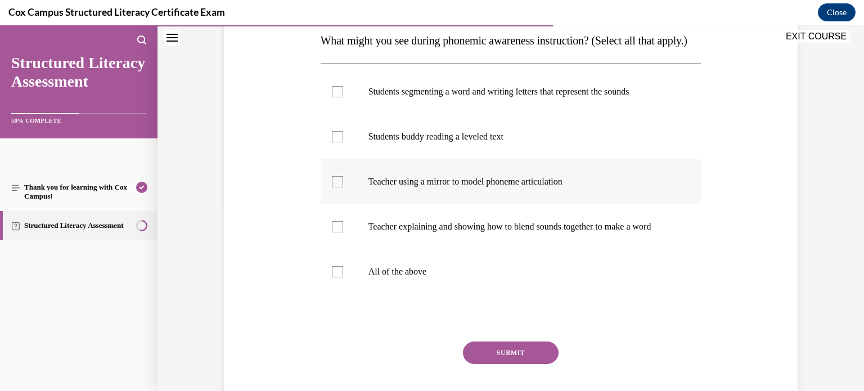
checkbox input "true"
click at [518, 232] on p "Teacher explaining and showing how to blend sounds together to make a word" at bounding box center [520, 226] width 305 height 11
click at [343, 232] on input "Teacher explaining and showing how to blend sounds together to make a word" at bounding box center [337, 226] width 11 height 11
checkbox input "true"
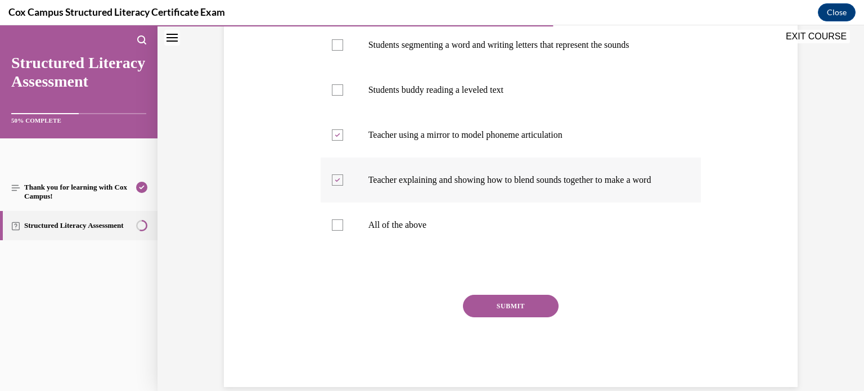
scroll to position [234, 0]
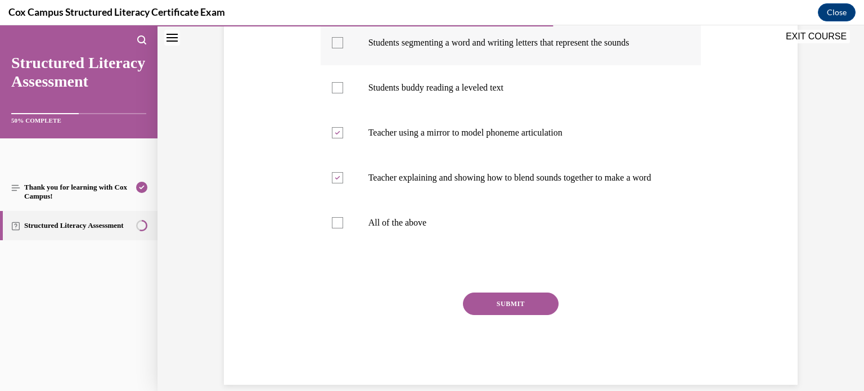
click at [498, 65] on label "Students segmenting a word and writing letters that represent the sounds" at bounding box center [510, 42] width 381 height 45
click at [343, 48] on input "Students segmenting a word and writing letters that represent the sounds" at bounding box center [337, 42] width 11 height 11
checkbox input "true"
click at [530, 315] on button "SUBMIT" at bounding box center [511, 303] width 96 height 22
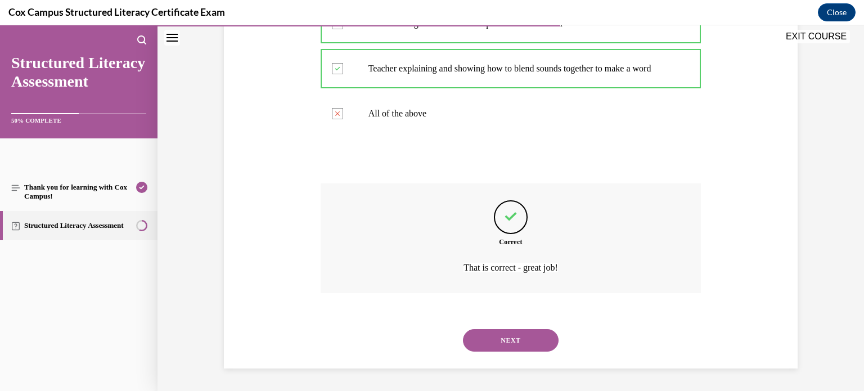
scroll to position [376, 0]
click at [531, 342] on button "NEXT" at bounding box center [511, 340] width 96 height 22
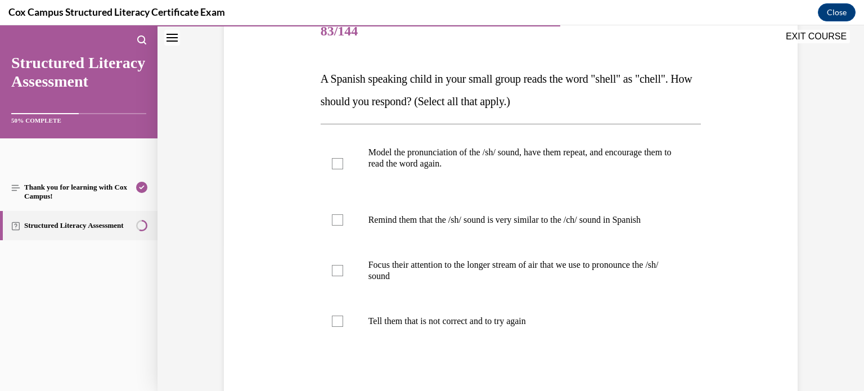
scroll to position [153, 0]
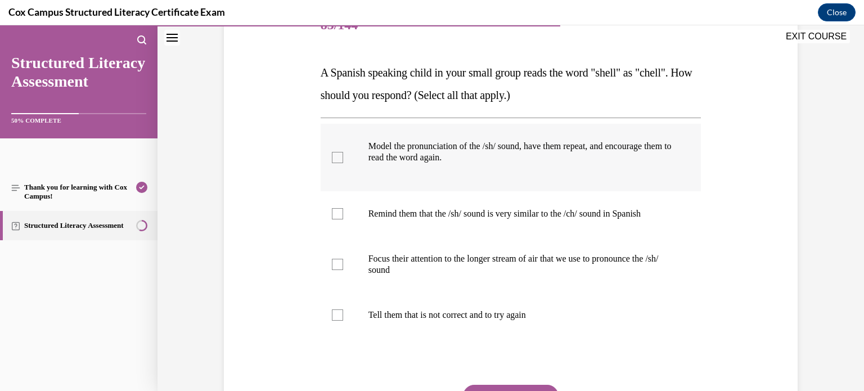
click at [676, 145] on label "Model the pronunciation of the /sh/ sound, have them repeat, and encourage them…" at bounding box center [510, 157] width 381 height 67
click at [343, 152] on input "Model the pronunciation of the /sh/ sound, have them repeat, and encourage them…" at bounding box center [337, 157] width 11 height 11
checkbox input "true"
click at [604, 225] on label "Remind them that the /sh/ sound is very similar to the /ch/ sound in Spanish" at bounding box center [510, 213] width 381 height 45
click at [343, 219] on input "Remind them that the /sh/ sound is very similar to the /ch/ sound in Spanish" at bounding box center [337, 213] width 11 height 11
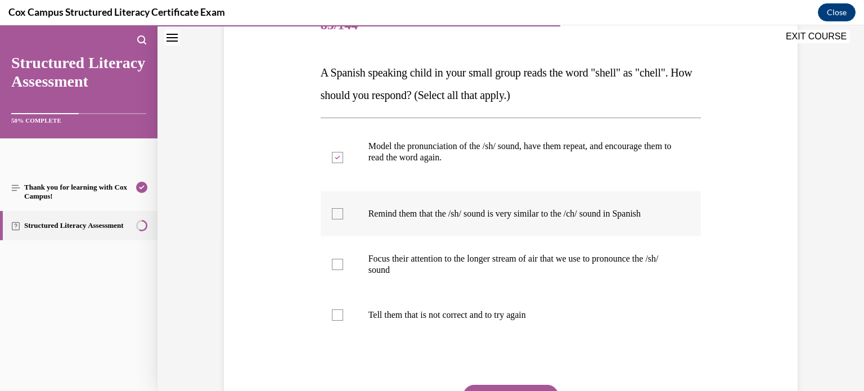
checkbox input "true"
click at [580, 263] on p "Focus their attention to the longer stream of air that we use to pronounce the …" at bounding box center [520, 264] width 305 height 22
click at [343, 263] on input "Focus their attention to the longer stream of air that we use to pronounce the …" at bounding box center [337, 264] width 11 height 11
checkbox input "true"
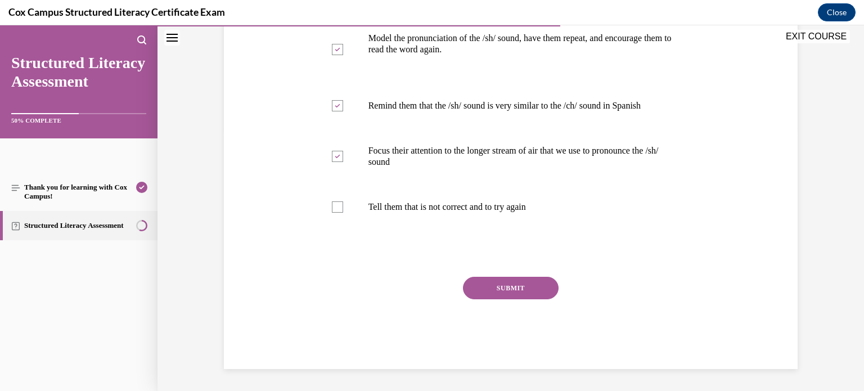
click at [516, 296] on button "SUBMIT" at bounding box center [511, 288] width 96 height 22
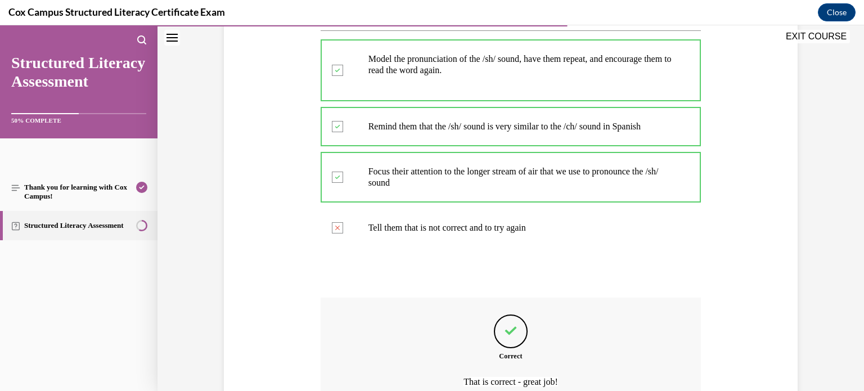
scroll to position [354, 0]
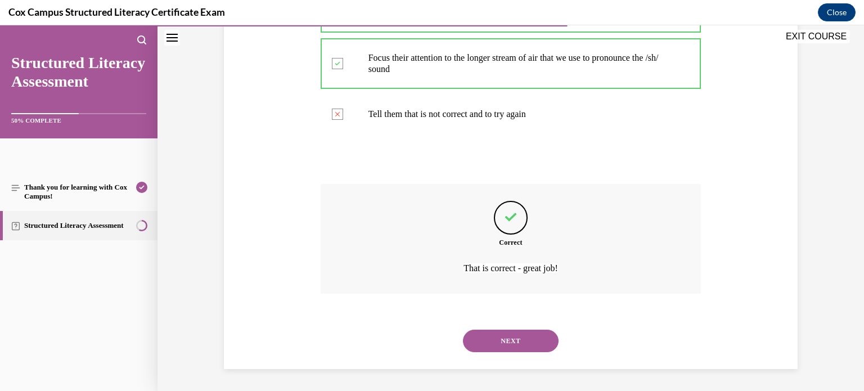
click at [531, 340] on button "NEXT" at bounding box center [511, 340] width 96 height 22
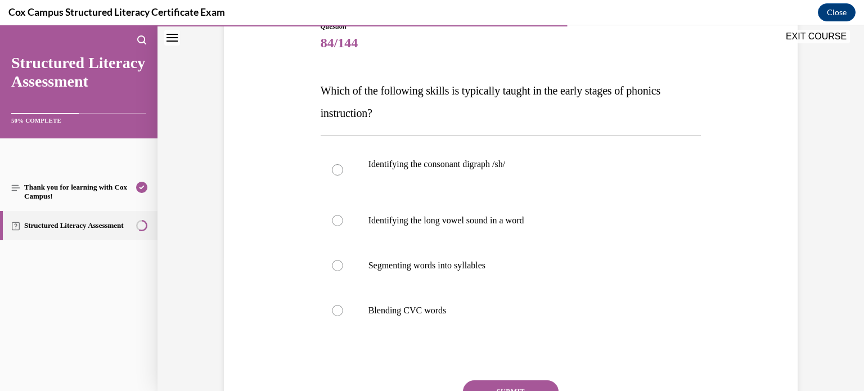
scroll to position [132, 0]
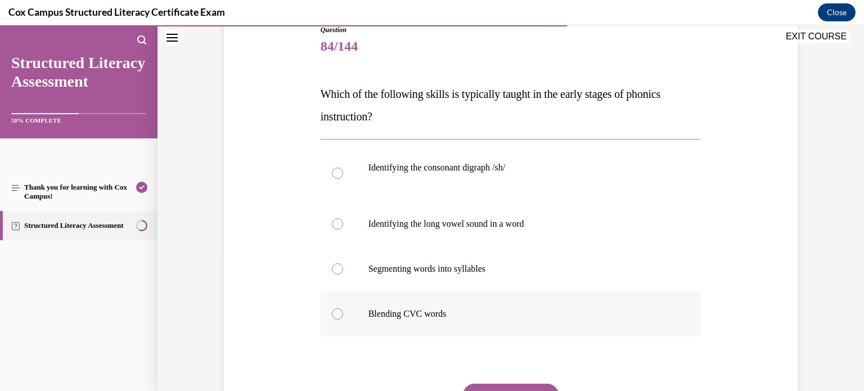
click at [554, 291] on label "Blending CVC words" at bounding box center [510, 313] width 381 height 45
click at [343, 308] on input "Blending CVC words" at bounding box center [337, 313] width 11 height 11
radio input "true"
click at [548, 279] on label "Segmenting words into syllables" at bounding box center [510, 268] width 381 height 45
click at [343, 274] on input "Segmenting words into syllables" at bounding box center [337, 268] width 11 height 11
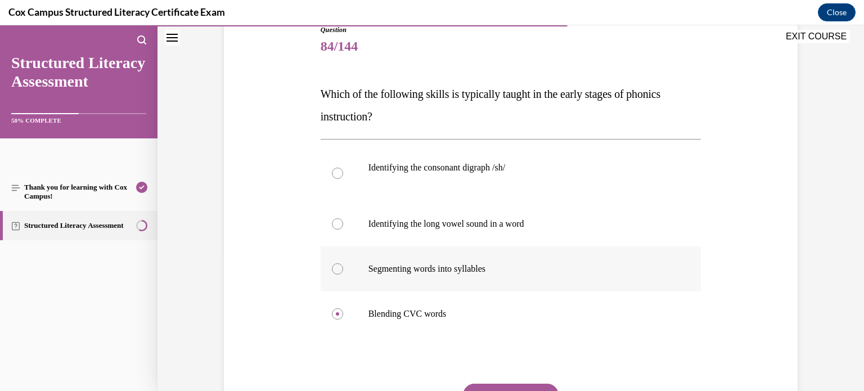
radio input "true"
click at [495, 317] on p "Blending CVC words" at bounding box center [520, 313] width 305 height 11
click at [343, 317] on input "Blending CVC words" at bounding box center [337, 313] width 11 height 11
radio input "true"
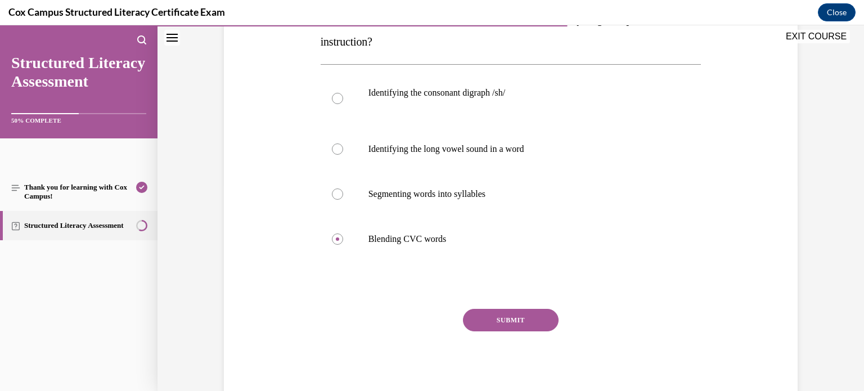
click at [494, 318] on button "SUBMIT" at bounding box center [511, 320] width 96 height 22
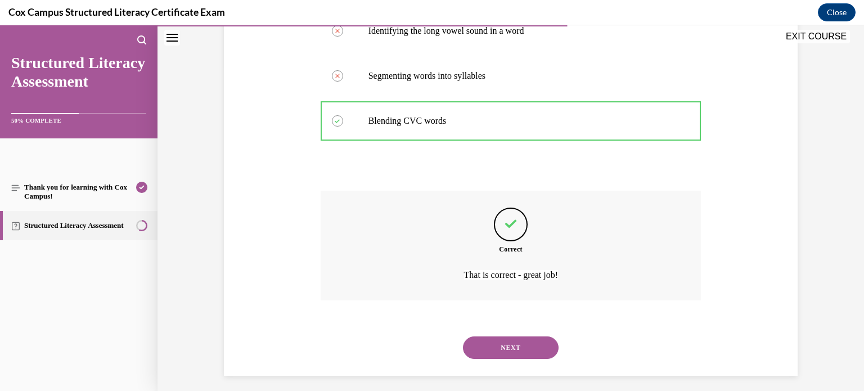
scroll to position [331, 0]
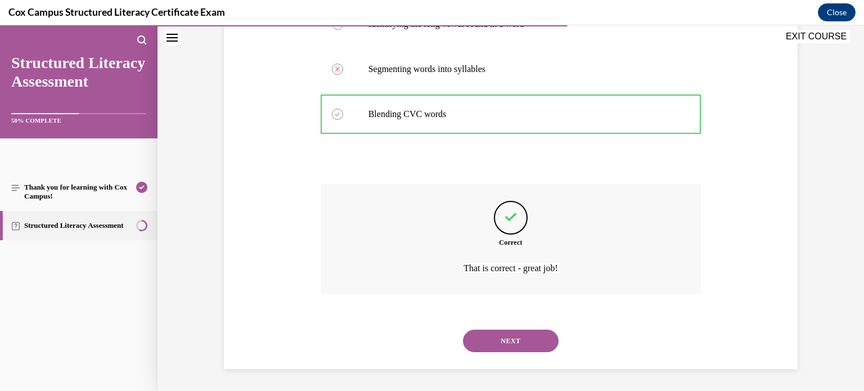
click at [534, 335] on button "NEXT" at bounding box center [511, 340] width 96 height 22
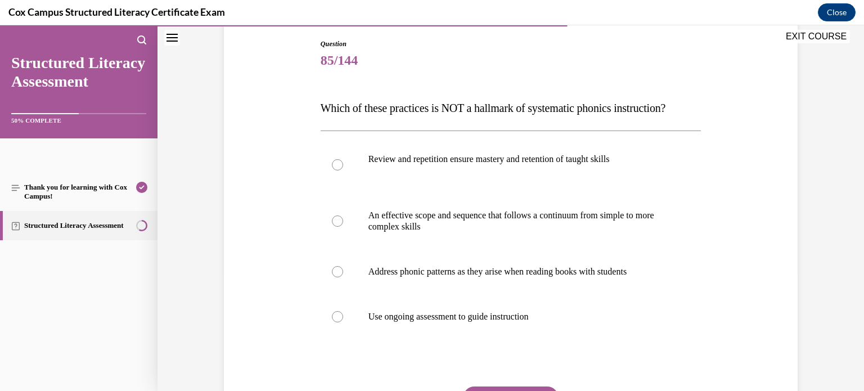
scroll to position [124, 0]
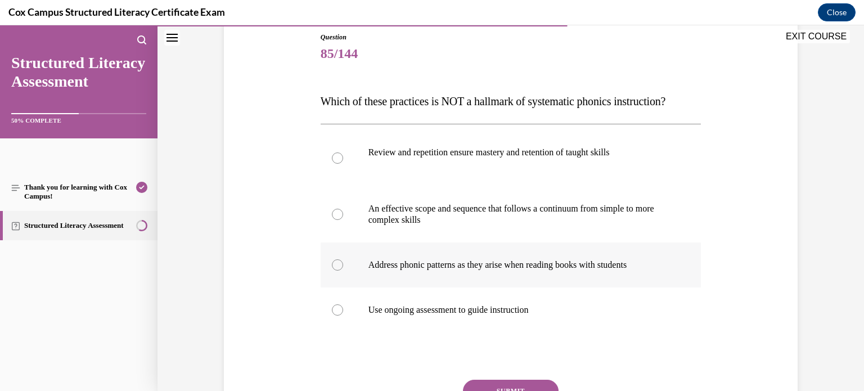
click at [634, 270] on p "Address phonic patterns as they arise when reading books with students" at bounding box center [520, 264] width 305 height 11
click at [343, 270] on input "Address phonic patterns as they arise when reading books with students" at bounding box center [337, 264] width 11 height 11
radio input "true"
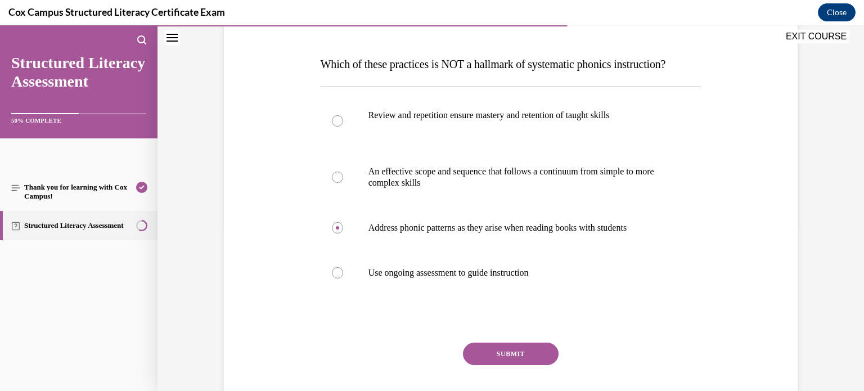
scroll to position [164, 0]
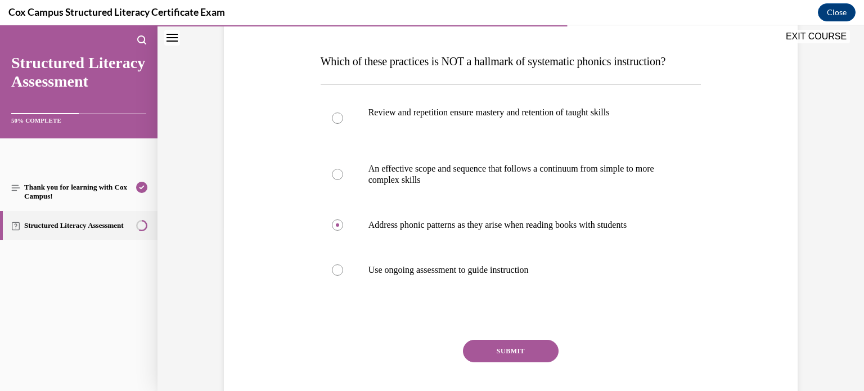
click at [538, 362] on button "SUBMIT" at bounding box center [511, 351] width 96 height 22
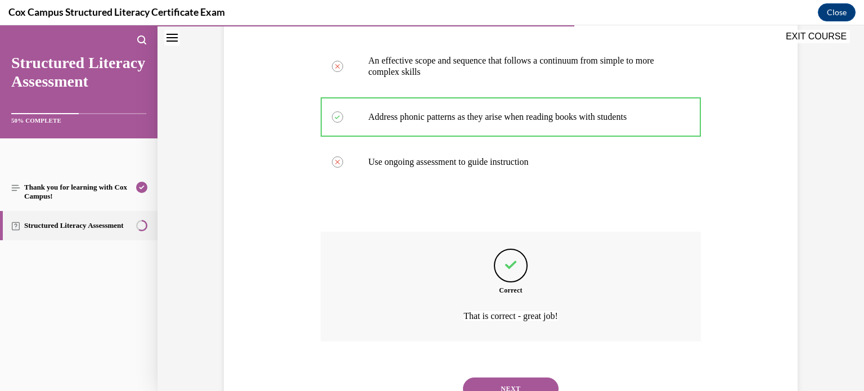
scroll to position [342, 0]
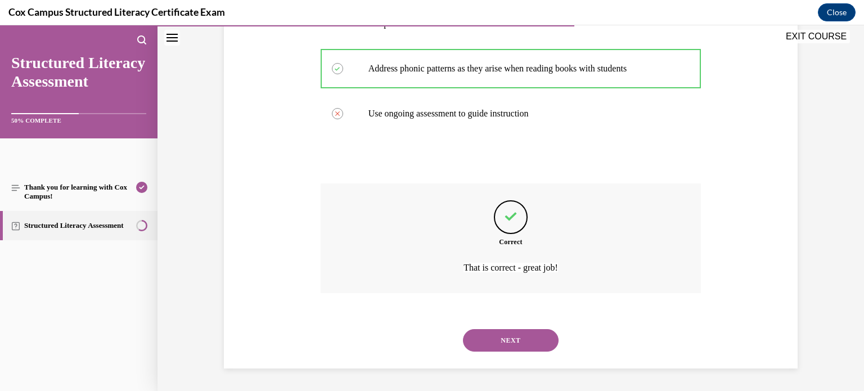
click at [535, 342] on button "NEXT" at bounding box center [511, 340] width 96 height 22
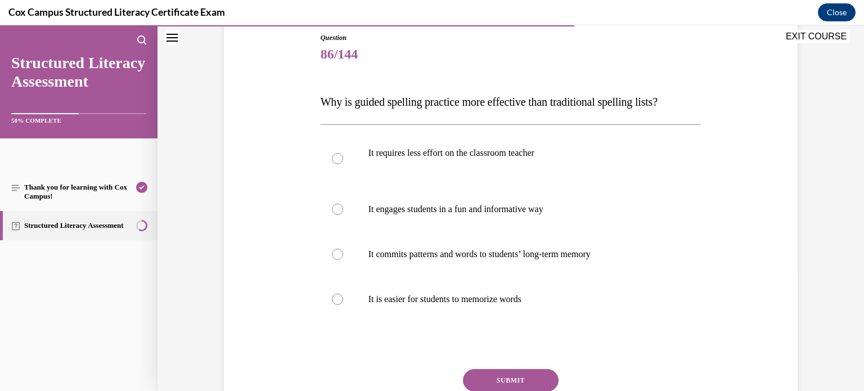
scroll to position [127, 0]
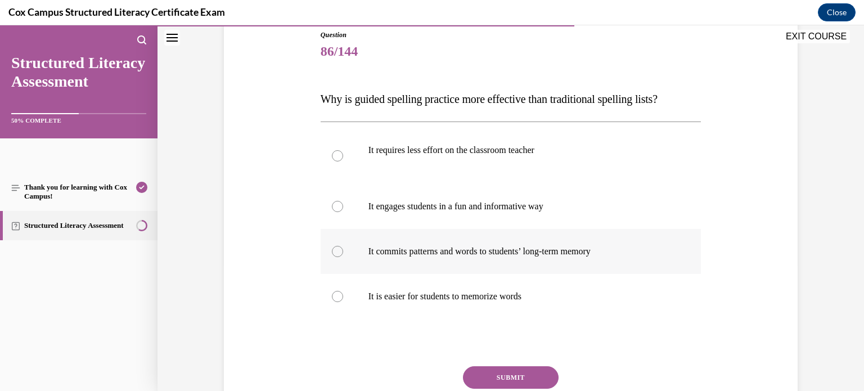
click at [604, 254] on p "It commits patterns and words to students’ long-term memory" at bounding box center [520, 251] width 305 height 11
click at [343, 254] on input "It commits patterns and words to students’ long-term memory" at bounding box center [337, 251] width 11 height 11
radio input "true"
click at [541, 377] on button "SUBMIT" at bounding box center [511, 377] width 96 height 22
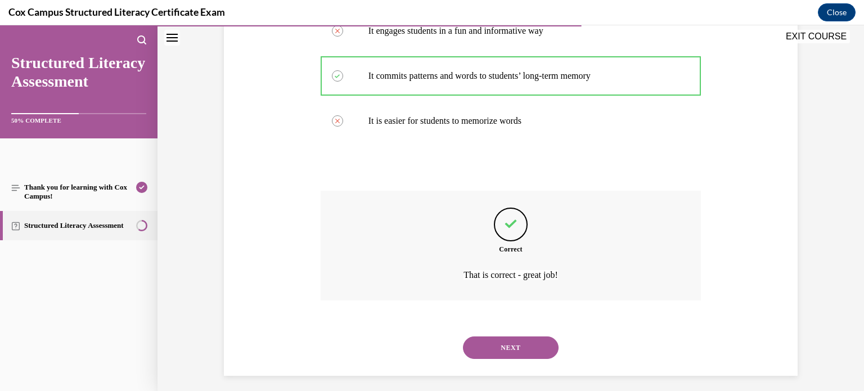
scroll to position [309, 0]
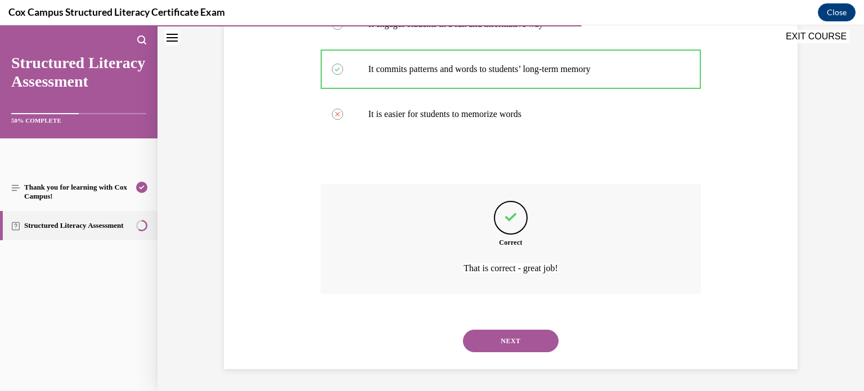
click at [498, 340] on button "NEXT" at bounding box center [511, 340] width 96 height 22
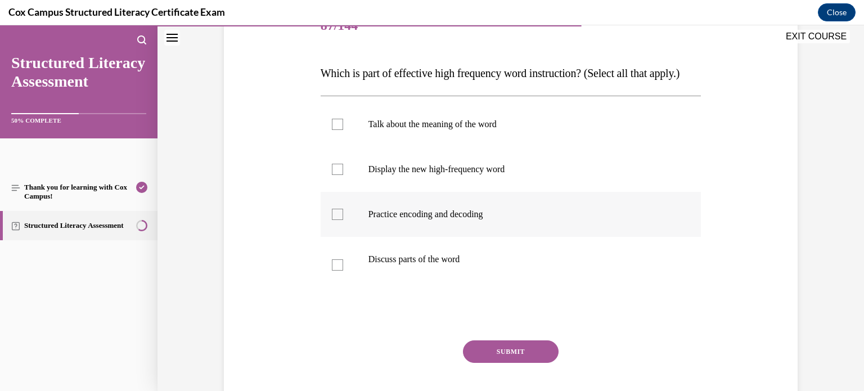
scroll to position [151, 0]
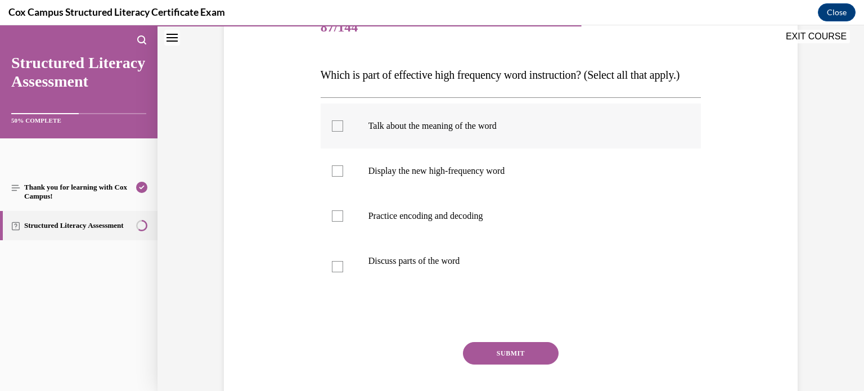
click at [342, 132] on div at bounding box center [337, 125] width 11 height 11
click at [342, 132] on input "Talk about the meaning of the word" at bounding box center [337, 125] width 11 height 11
checkbox input "true"
click at [335, 177] on div at bounding box center [337, 170] width 11 height 11
click at [335, 177] on input "Display the new high-frequency word" at bounding box center [337, 170] width 11 height 11
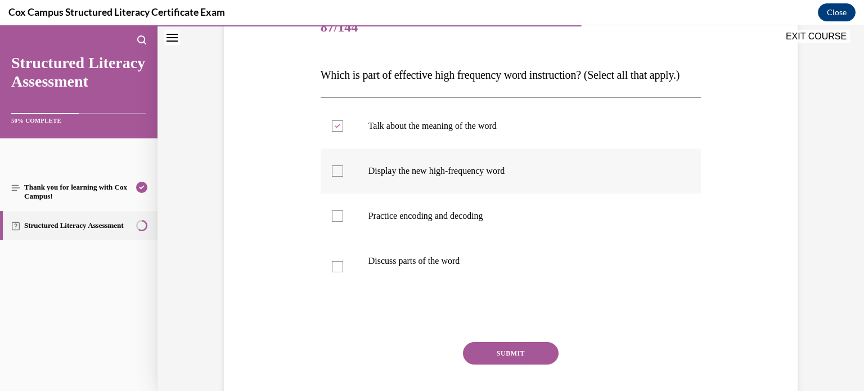
checkbox input "true"
click at [338, 222] on div at bounding box center [337, 215] width 11 height 11
click at [338, 222] on input "Practice encoding and decoding" at bounding box center [337, 215] width 11 height 11
checkbox input "true"
click at [338, 271] on label "Discuss parts of the word" at bounding box center [510, 266] width 381 height 56
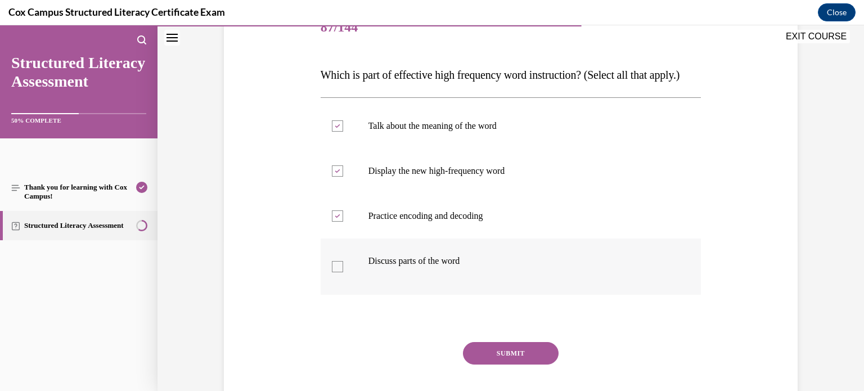
click at [338, 271] on input "Discuss parts of the word" at bounding box center [337, 266] width 11 height 11
checkbox input "true"
click at [484, 364] on button "SUBMIT" at bounding box center [511, 353] width 96 height 22
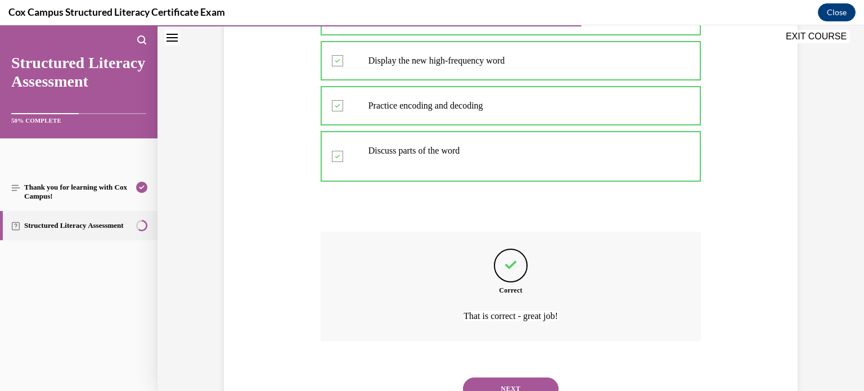
scroll to position [331, 0]
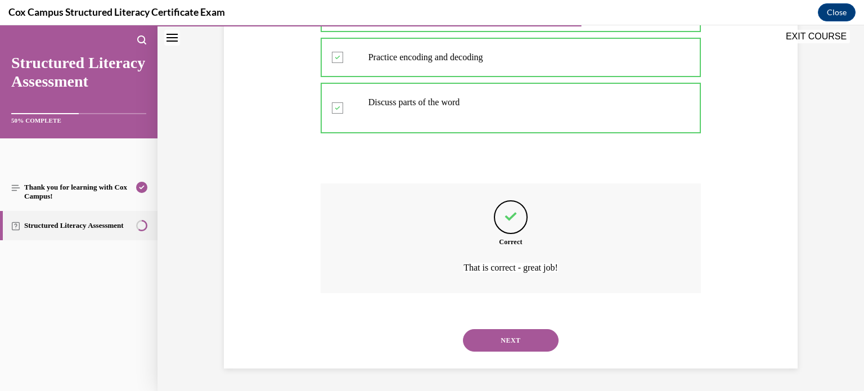
click at [499, 351] on button "NEXT" at bounding box center [511, 340] width 96 height 22
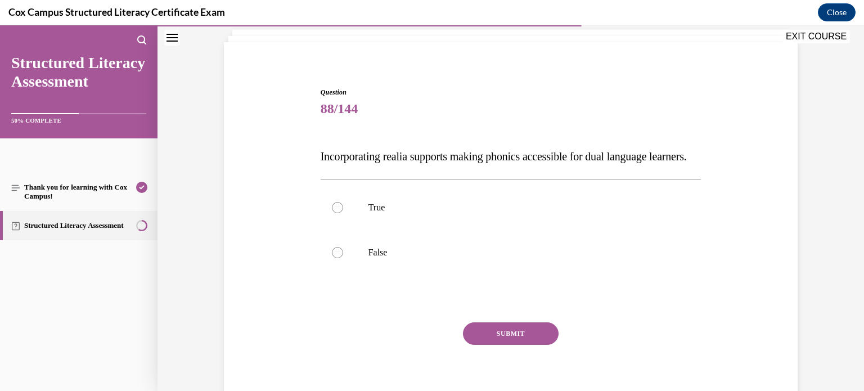
scroll to position [67, 0]
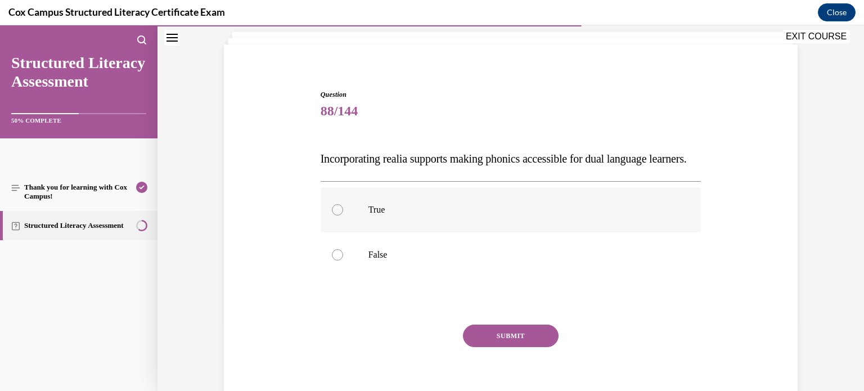
click at [373, 232] on label "True" at bounding box center [510, 209] width 381 height 45
click at [343, 215] on input "True" at bounding box center [337, 209] width 11 height 11
radio input "true"
click at [516, 347] on button "SUBMIT" at bounding box center [511, 335] width 96 height 22
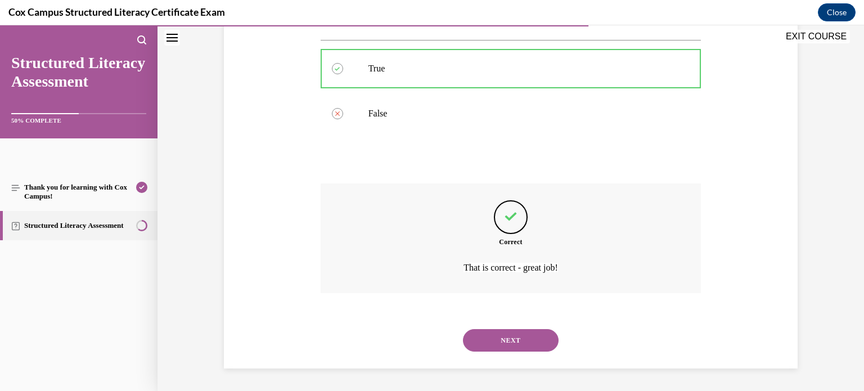
scroll to position [230, 0]
click at [509, 338] on button "NEXT" at bounding box center [511, 340] width 96 height 22
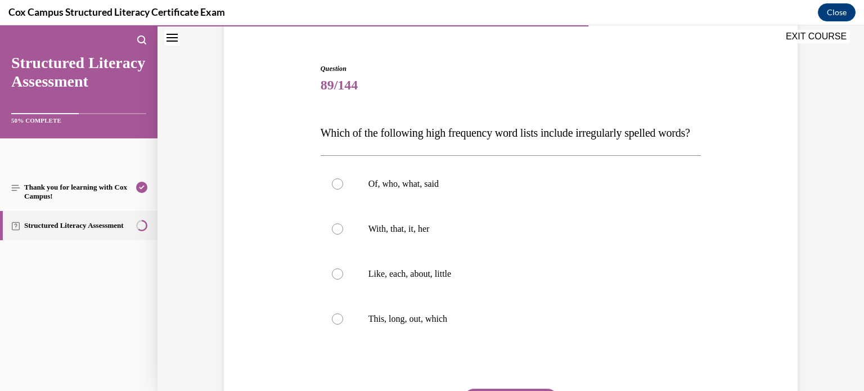
scroll to position [95, 0]
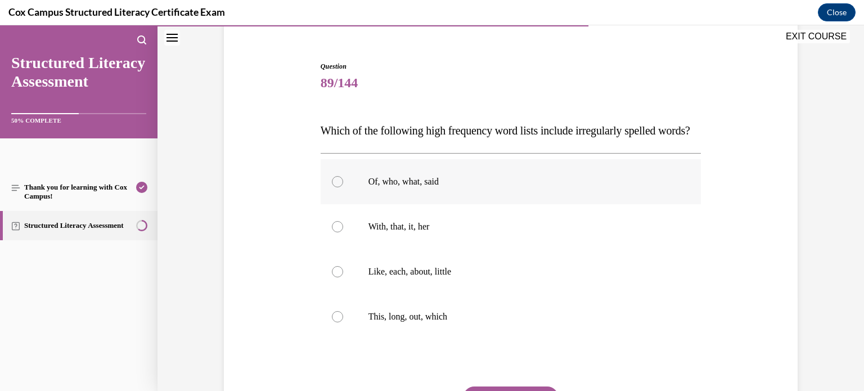
click at [664, 187] on p "Of, who, what, said" at bounding box center [520, 181] width 305 height 11
click at [343, 187] on input "Of, who, what, said" at bounding box center [337, 181] width 11 height 11
radio input "true"
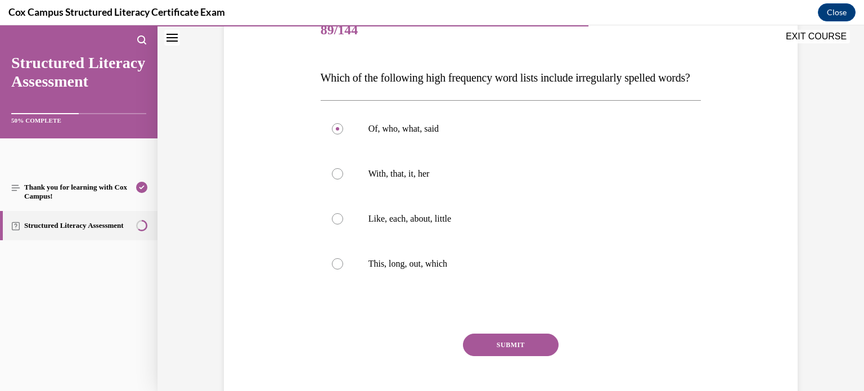
scroll to position [151, 0]
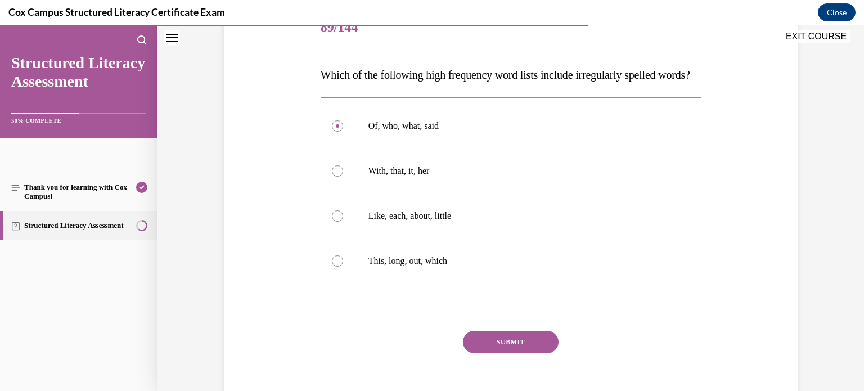
click at [549, 353] on button "SUBMIT" at bounding box center [511, 342] width 96 height 22
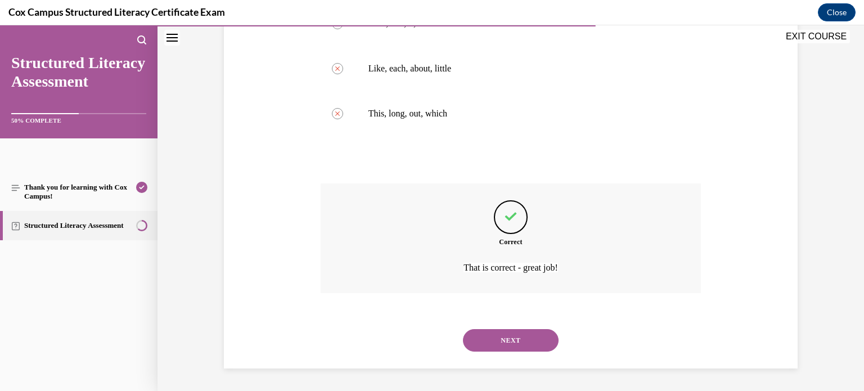
scroll to position [308, 0]
click at [506, 351] on button "NEXT" at bounding box center [511, 340] width 96 height 22
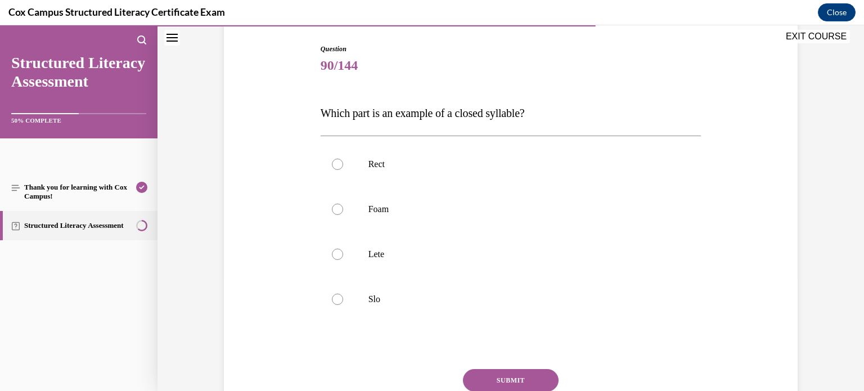
scroll to position [110, 0]
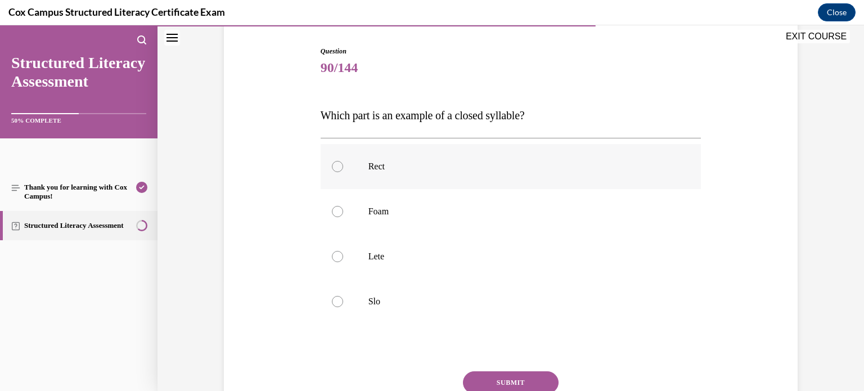
click at [559, 182] on label "Rect" at bounding box center [510, 166] width 381 height 45
click at [343, 172] on input "Rect" at bounding box center [337, 166] width 11 height 11
radio input "true"
click at [511, 374] on button "SUBMIT" at bounding box center [511, 382] width 96 height 22
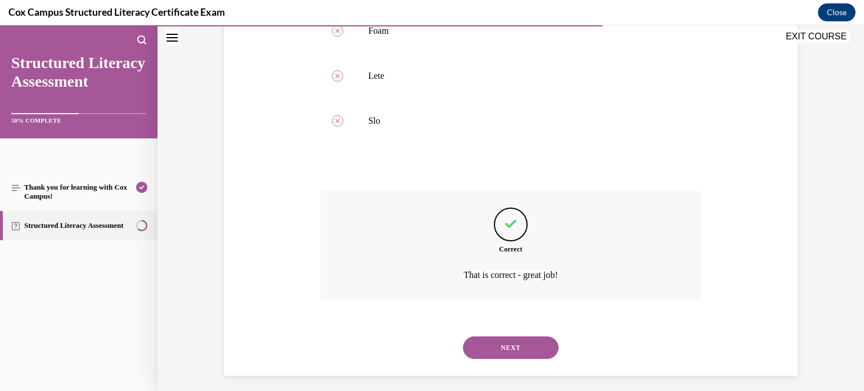
scroll to position [297, 0]
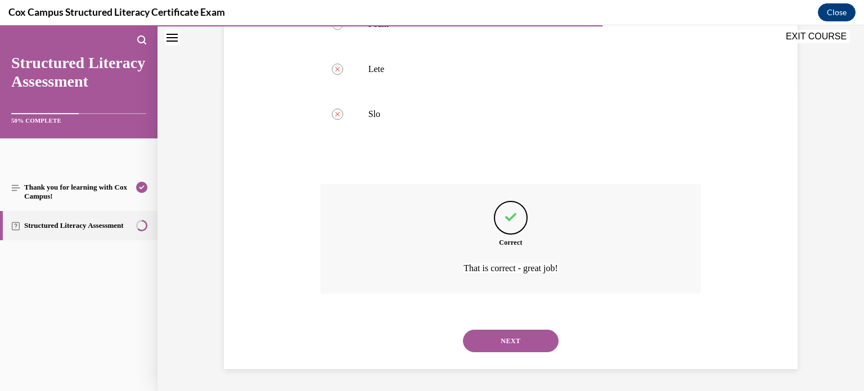
click at [525, 341] on button "NEXT" at bounding box center [511, 340] width 96 height 22
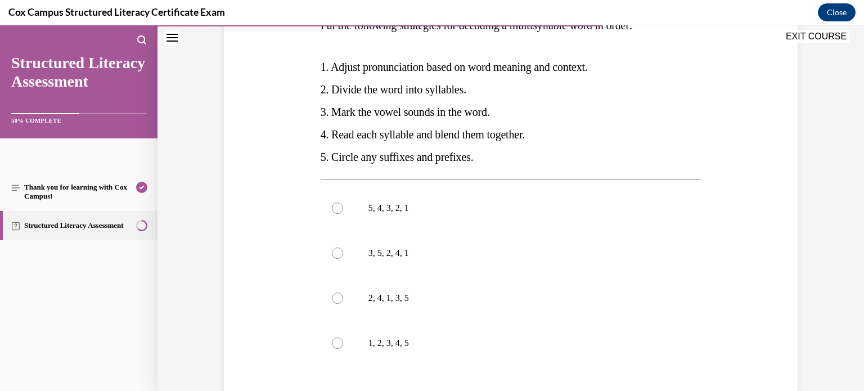
scroll to position [200, 0]
click at [521, 248] on p "3, 5, 2, 4, 1" at bounding box center [520, 253] width 305 height 11
click at [343, 248] on input "3, 5, 2, 4, 1" at bounding box center [337, 253] width 11 height 11
radio input "true"
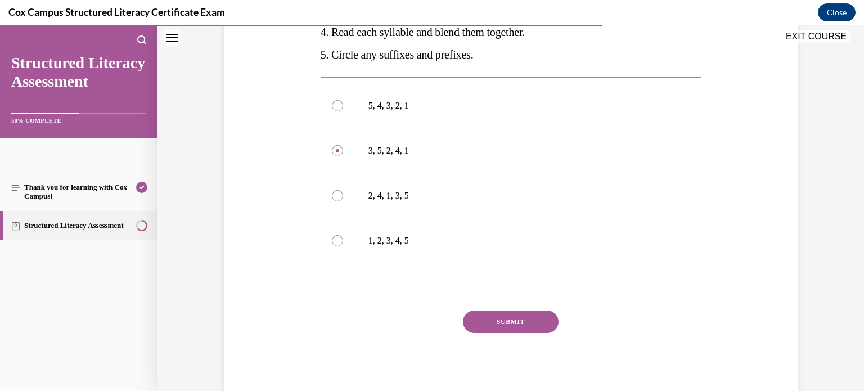
scroll to position [304, 0]
click at [516, 328] on button "SUBMIT" at bounding box center [511, 320] width 96 height 22
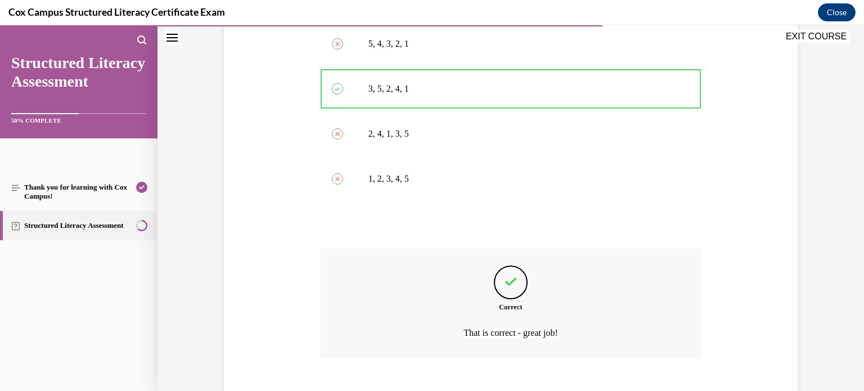
scroll to position [400, 0]
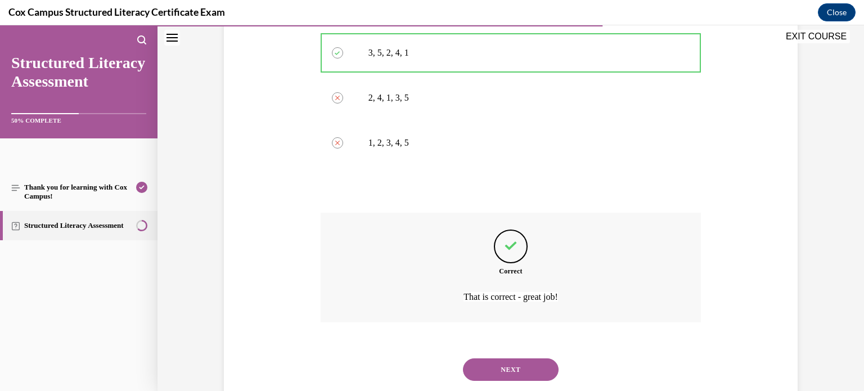
click at [520, 367] on button "NEXT" at bounding box center [511, 369] width 96 height 22
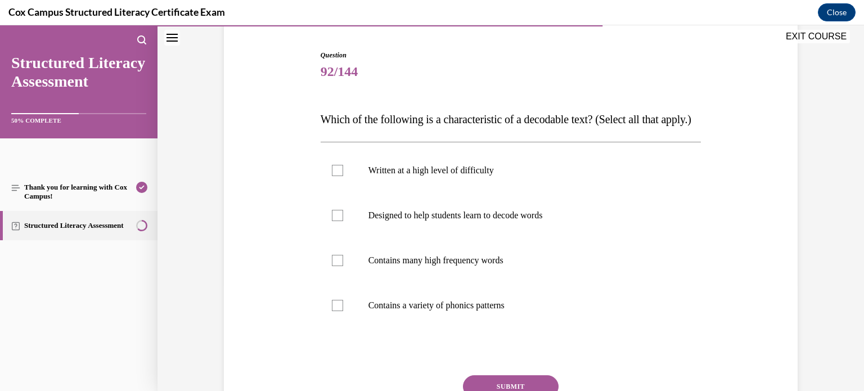
scroll to position [108, 0]
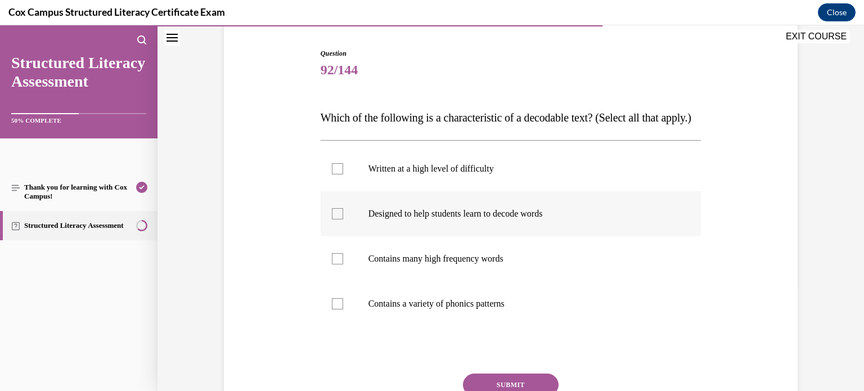
click at [570, 219] on p "Designed to help students learn to decode words" at bounding box center [520, 213] width 305 height 11
click at [343, 219] on input "Designed to help students learn to decode words" at bounding box center [337, 213] width 11 height 11
checkbox input "true"
click at [525, 309] on p "Contains a variety of phonics patterns" at bounding box center [520, 303] width 305 height 11
click at [343, 309] on input "Contains a variety of phonics patterns" at bounding box center [337, 303] width 11 height 11
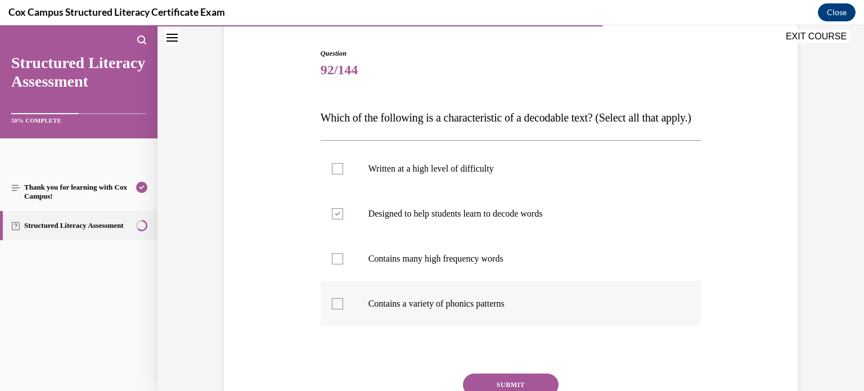
checkbox input "true"
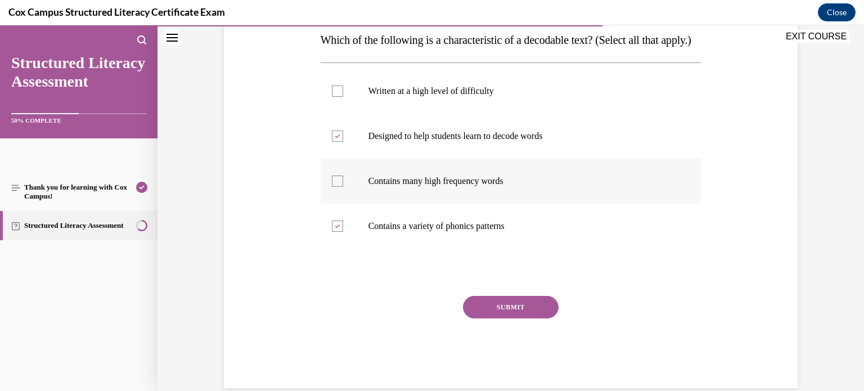
scroll to position [189, 0]
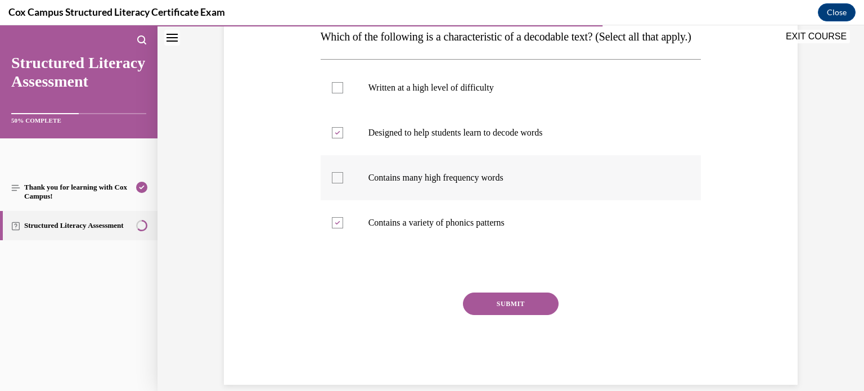
click at [514, 183] on p "Contains many high frequency words" at bounding box center [520, 177] width 305 height 11
click at [343, 183] on input "Contains many high frequency words" at bounding box center [337, 177] width 11 height 11
checkbox input "true"
click at [522, 315] on button "SUBMIT" at bounding box center [511, 303] width 96 height 22
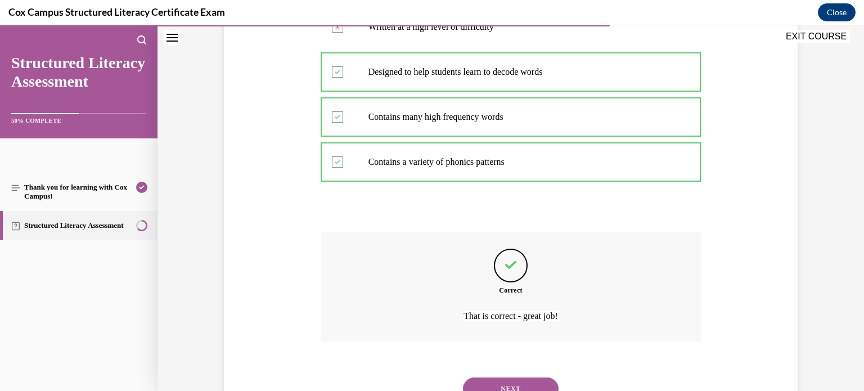
scroll to position [320, 0]
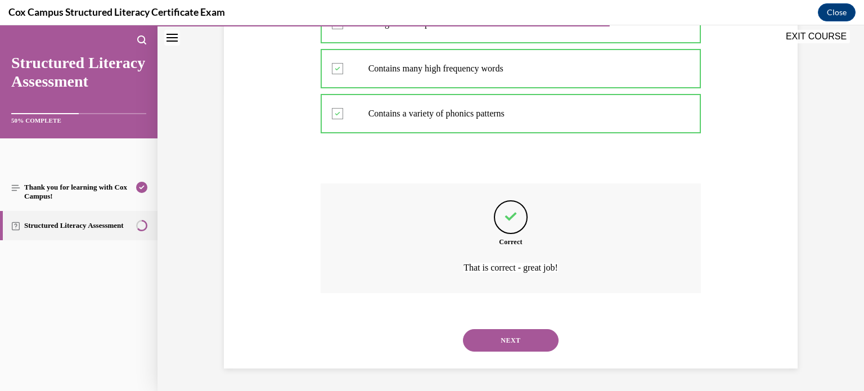
click at [500, 342] on button "NEXT" at bounding box center [511, 340] width 96 height 22
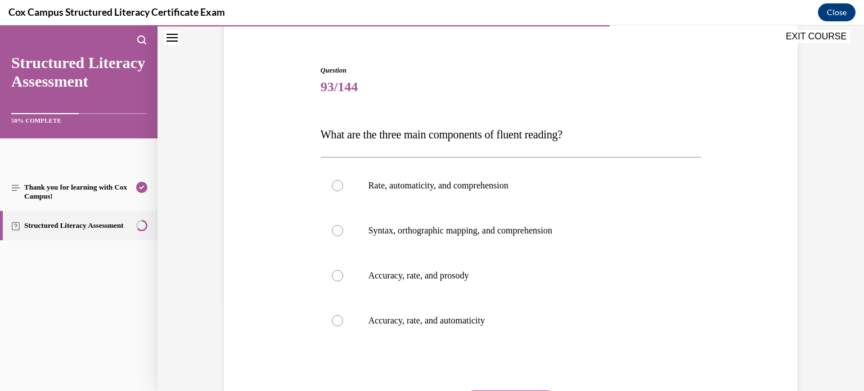
scroll to position [92, 0]
click at [553, 277] on p "Accuracy, rate, and prosody" at bounding box center [520, 274] width 305 height 11
click at [343, 277] on input "Accuracy, rate, and prosody" at bounding box center [337, 274] width 11 height 11
radio input "true"
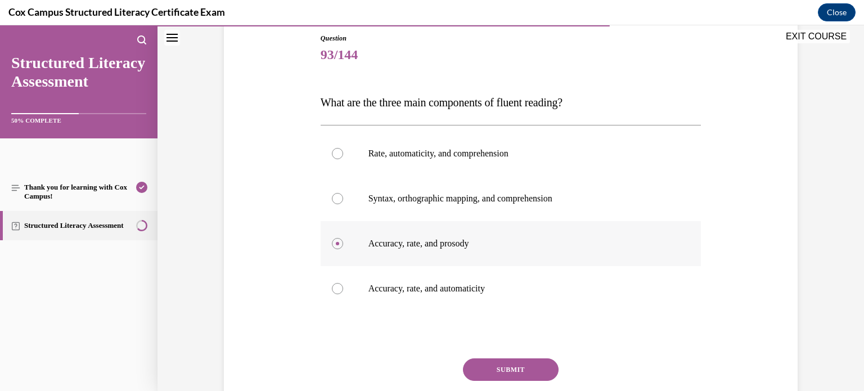
scroll to position [123, 0]
click at [503, 364] on button "SUBMIT" at bounding box center [511, 370] width 96 height 22
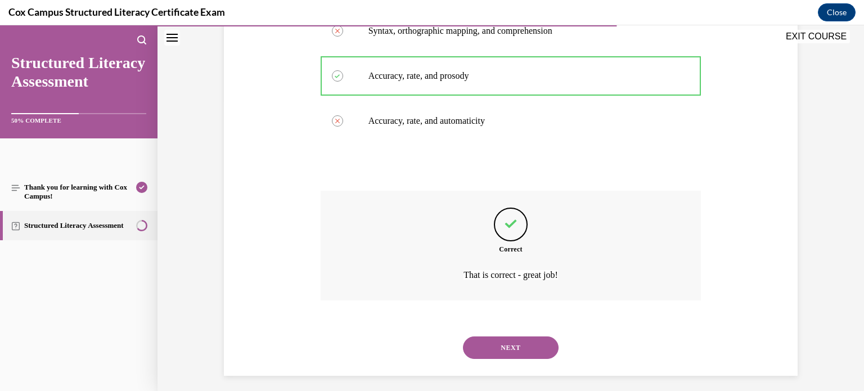
scroll to position [297, 0]
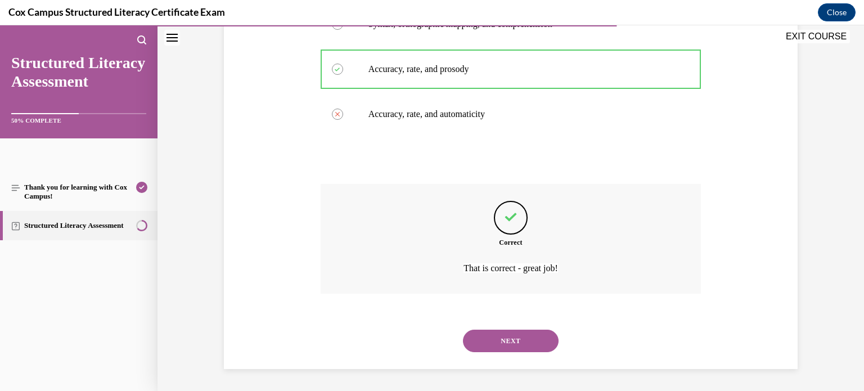
click at [507, 342] on button "NEXT" at bounding box center [511, 340] width 96 height 22
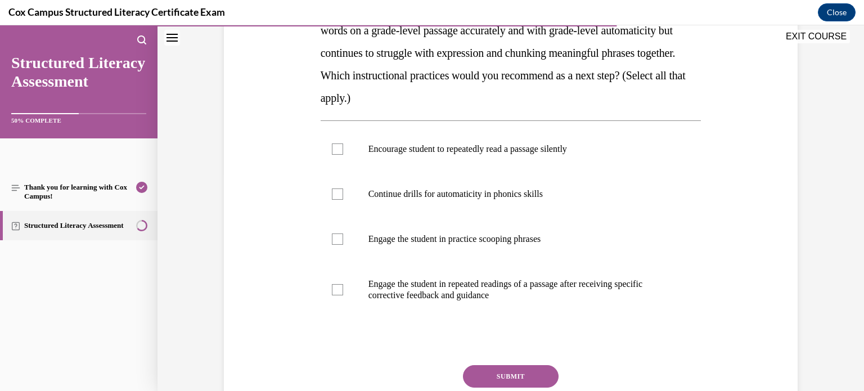
scroll to position [217, 0]
click at [576, 236] on p "Engage the student in practice scooping phrases" at bounding box center [520, 239] width 305 height 11
click at [343, 236] on input "Engage the student in practice scooping phrases" at bounding box center [337, 239] width 11 height 11
checkbox input "true"
click at [634, 303] on label "Engage the student in repeated readings of a passage after receiving specific c…" at bounding box center [510, 290] width 381 height 56
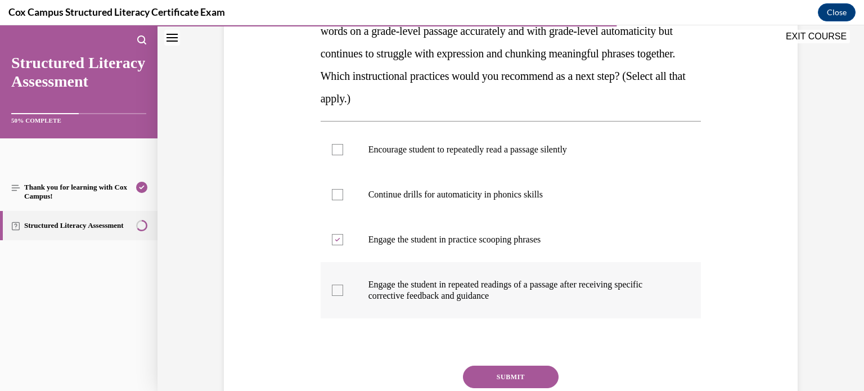
click at [343, 296] on input "Engage the student in repeated readings of a passage after receiving specific c…" at bounding box center [337, 290] width 11 height 11
checkbox input "true"
click at [541, 376] on button "SUBMIT" at bounding box center [511, 376] width 96 height 22
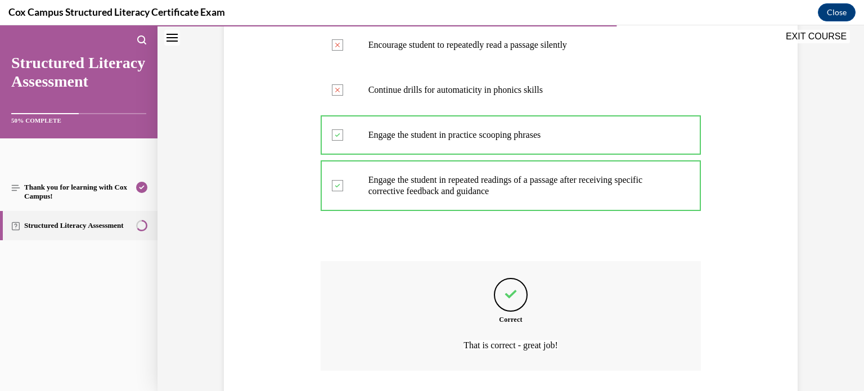
scroll to position [399, 0]
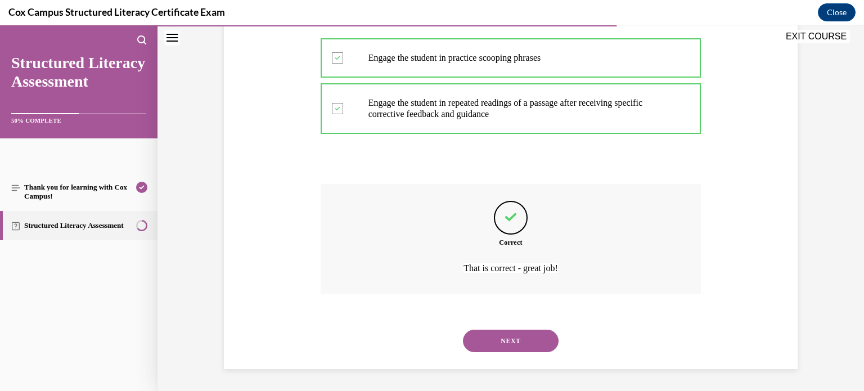
click at [501, 347] on button "NEXT" at bounding box center [511, 340] width 96 height 22
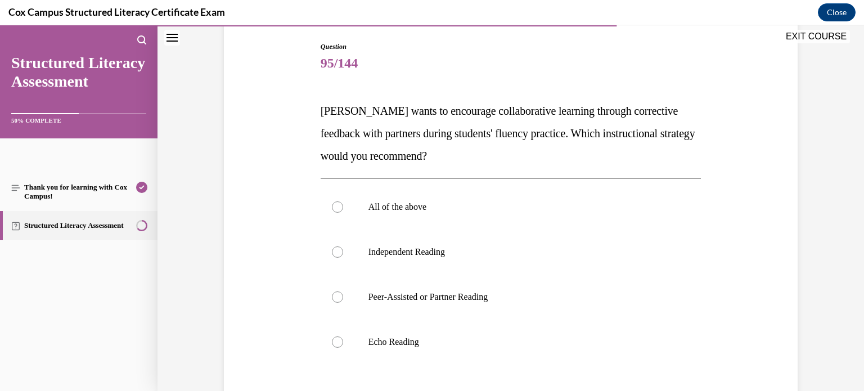
scroll to position [117, 0]
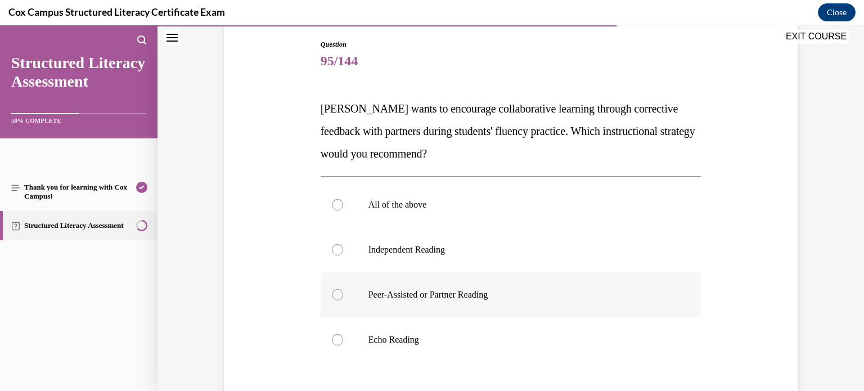
click at [562, 291] on p "Peer-Assisted or Partner Reading" at bounding box center [520, 294] width 305 height 11
click at [343, 291] on input "Peer-Assisted or Partner Reading" at bounding box center [337, 294] width 11 height 11
radio input "true"
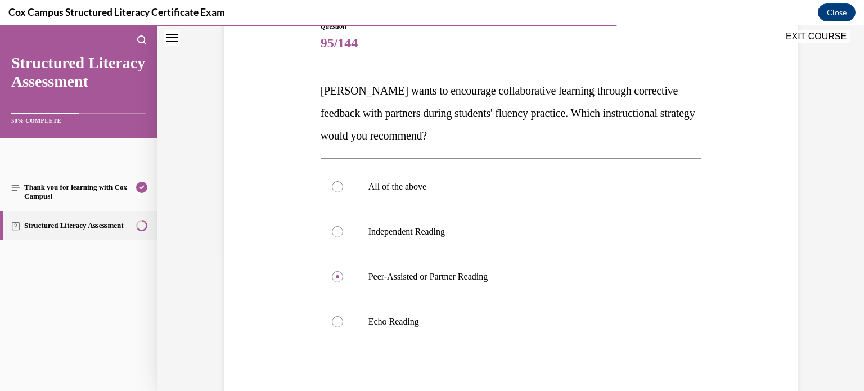
scroll to position [250, 0]
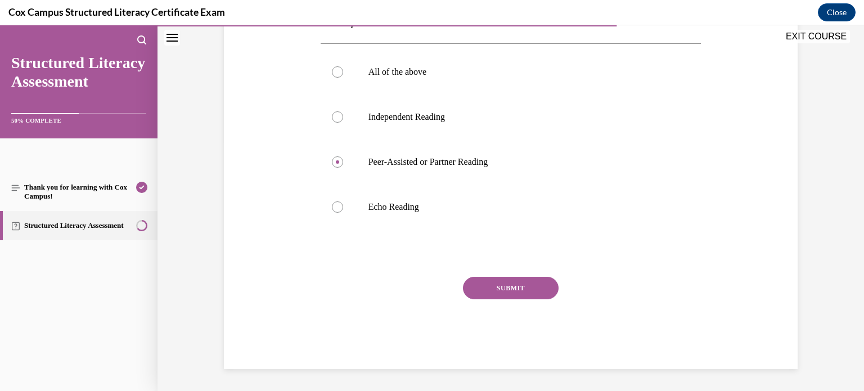
click at [518, 297] on button "SUBMIT" at bounding box center [511, 288] width 96 height 22
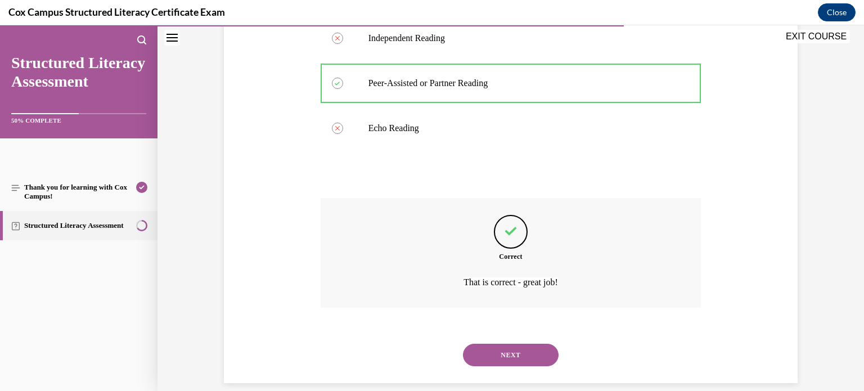
scroll to position [342, 0]
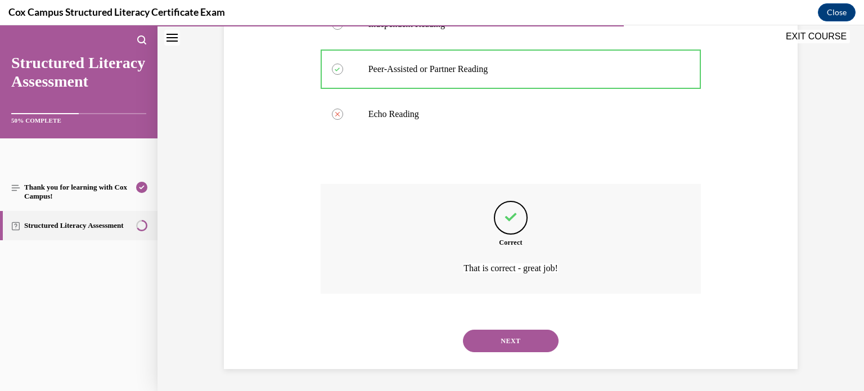
click at [491, 344] on button "NEXT" at bounding box center [511, 340] width 96 height 22
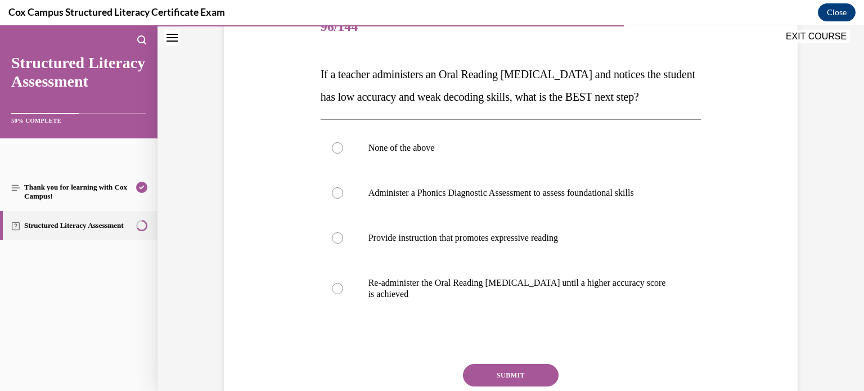
scroll to position [155, 0]
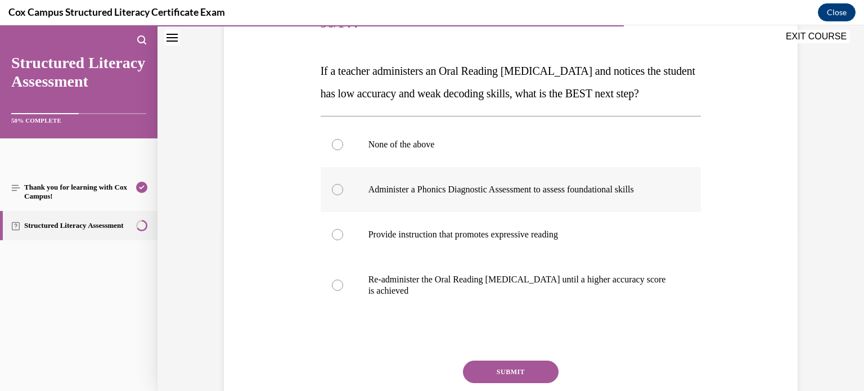
click at [638, 212] on label "Administer a Phonics Diagnostic Assessment to assess foundational skills" at bounding box center [510, 189] width 381 height 45
click at [343, 195] on input "Administer a Phonics Diagnostic Assessment to assess foundational skills" at bounding box center [337, 189] width 11 height 11
radio input "true"
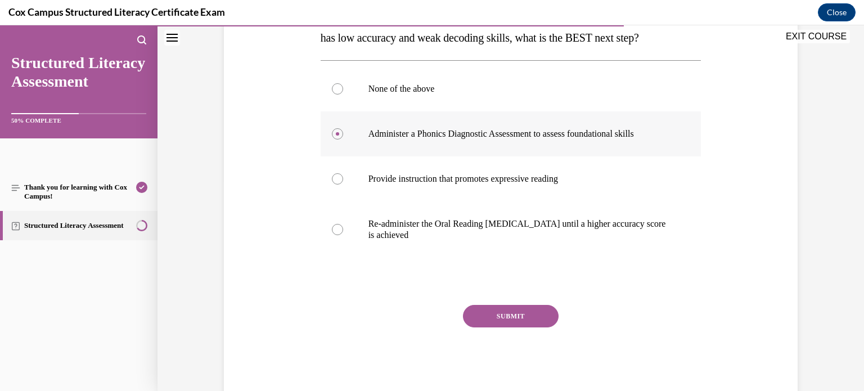
scroll to position [216, 0]
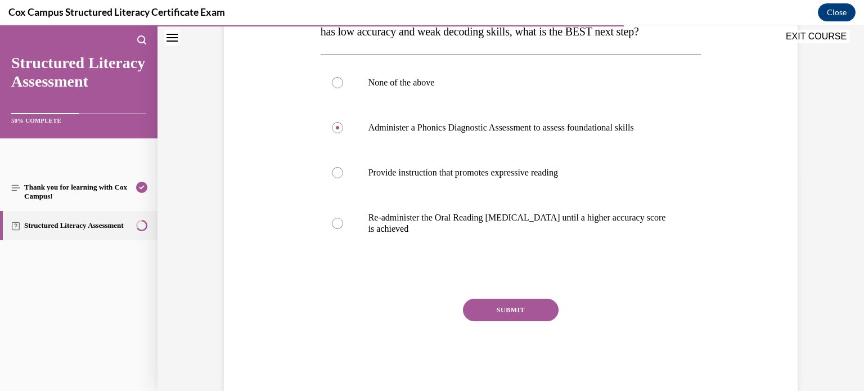
click at [513, 321] on button "SUBMIT" at bounding box center [511, 310] width 96 height 22
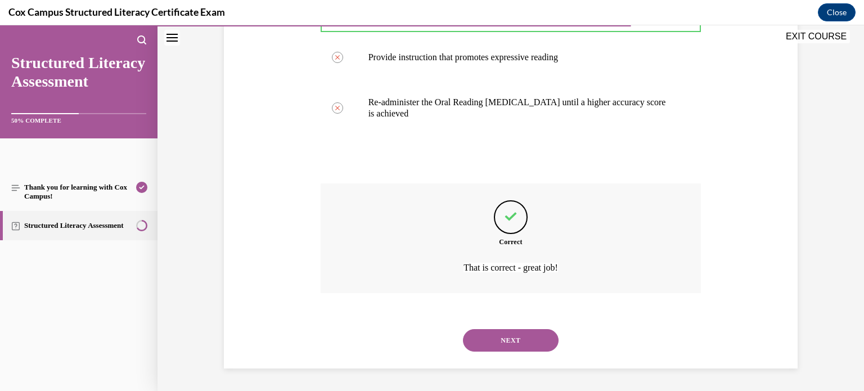
scroll to position [354, 0]
click at [534, 338] on button "NEXT" at bounding box center [511, 340] width 96 height 22
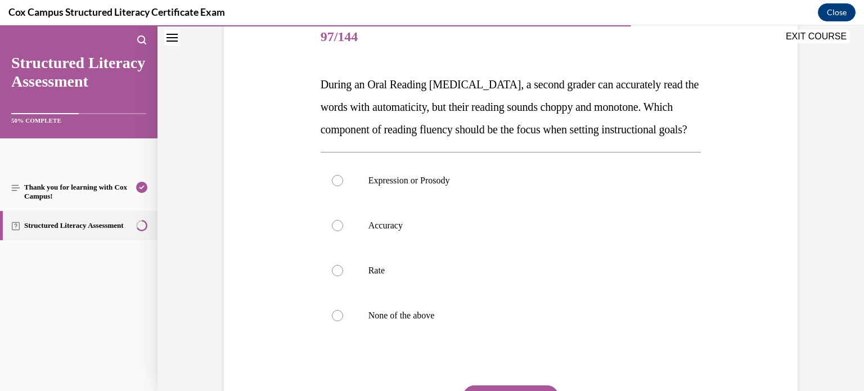
scroll to position [146, 0]
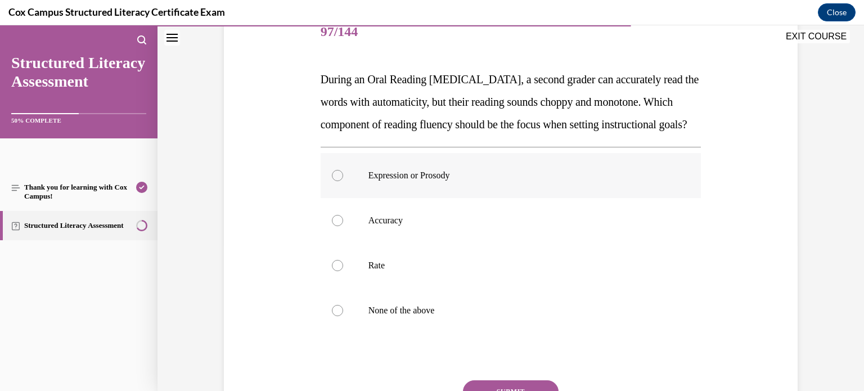
click at [568, 198] on label "Expression or Prosody" at bounding box center [510, 175] width 381 height 45
click at [343, 181] on input "Expression or Prosody" at bounding box center [337, 175] width 11 height 11
radio input "true"
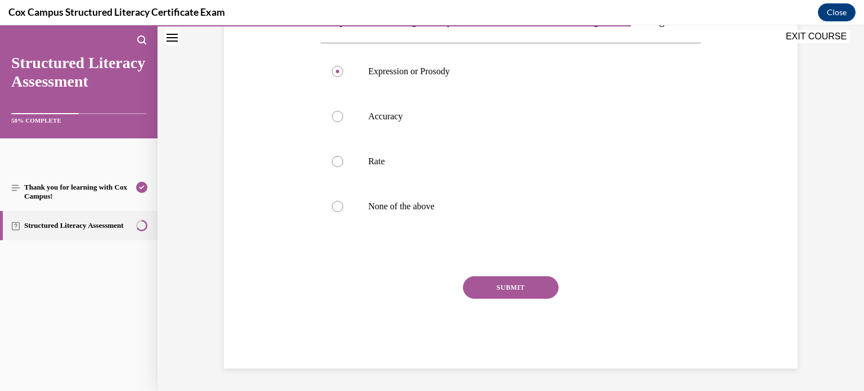
click at [501, 290] on button "SUBMIT" at bounding box center [511, 287] width 96 height 22
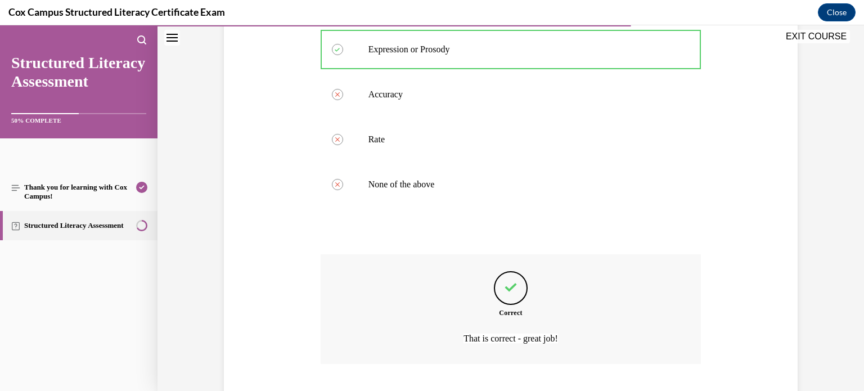
scroll to position [365, 0]
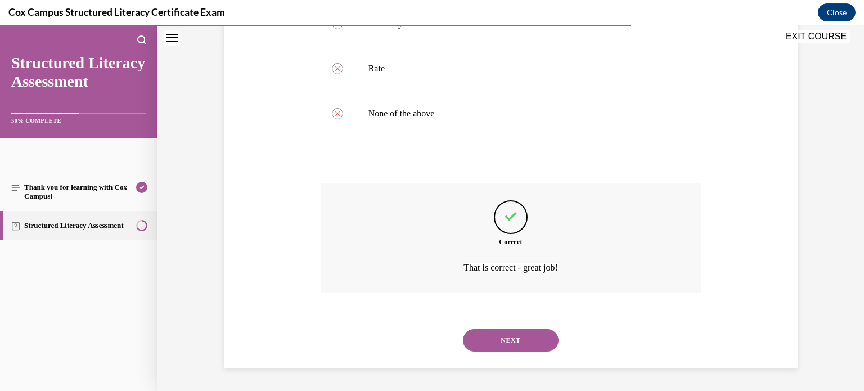
click at [485, 338] on button "NEXT" at bounding box center [511, 340] width 96 height 22
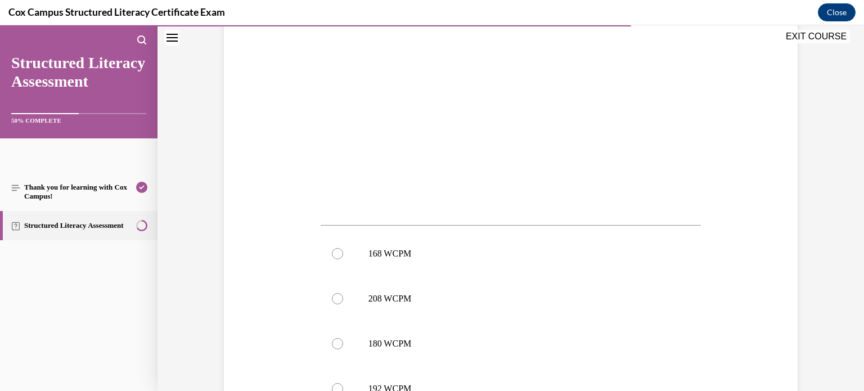
scroll to position [356, 0]
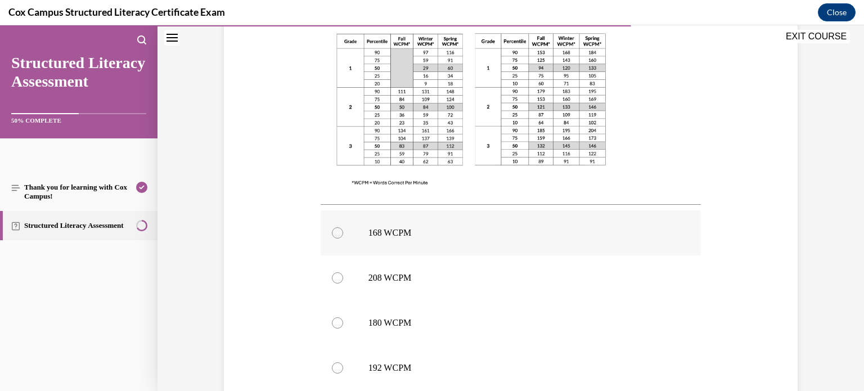
click at [483, 244] on label "168 WCPM" at bounding box center [510, 232] width 381 height 45
click at [343, 238] on input "168 WCPM" at bounding box center [337, 232] width 11 height 11
radio input "true"
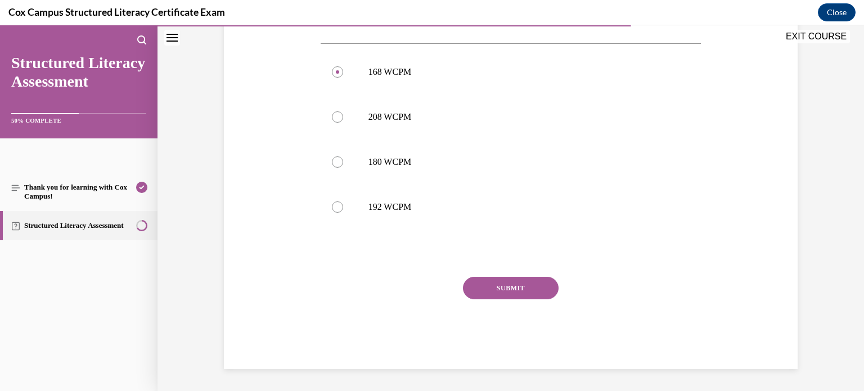
click at [527, 283] on button "SUBMIT" at bounding box center [511, 288] width 96 height 22
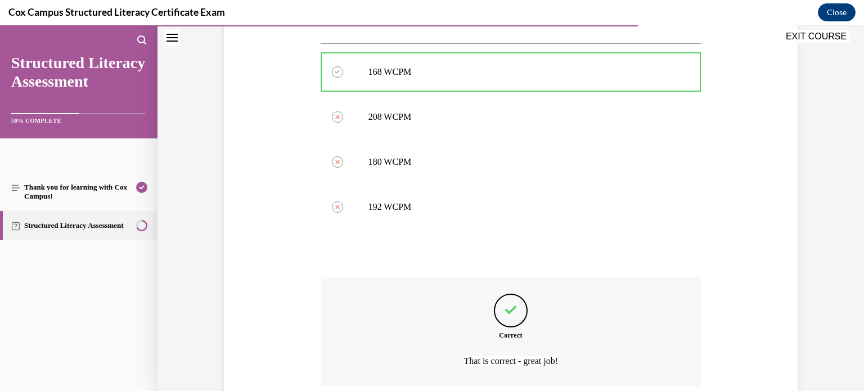
scroll to position [610, 0]
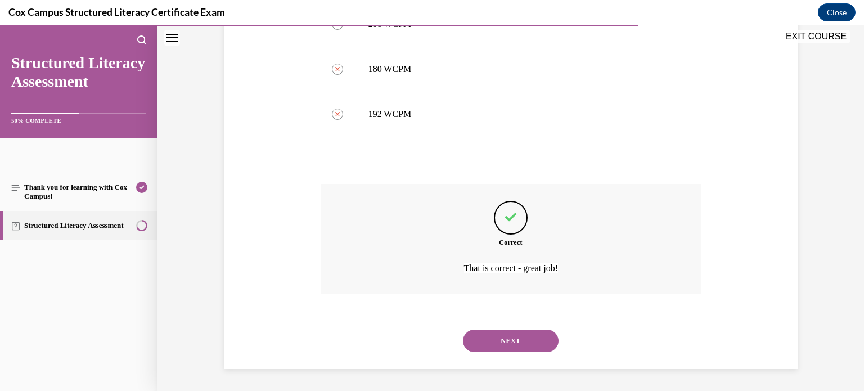
click at [517, 339] on button "NEXT" at bounding box center [511, 340] width 96 height 22
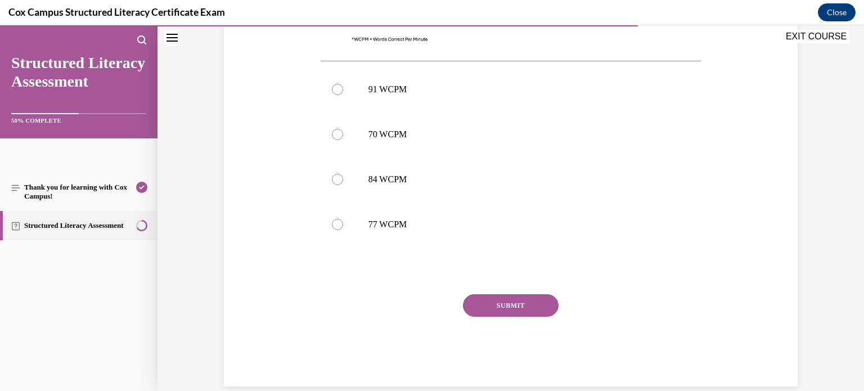
scroll to position [494, 0]
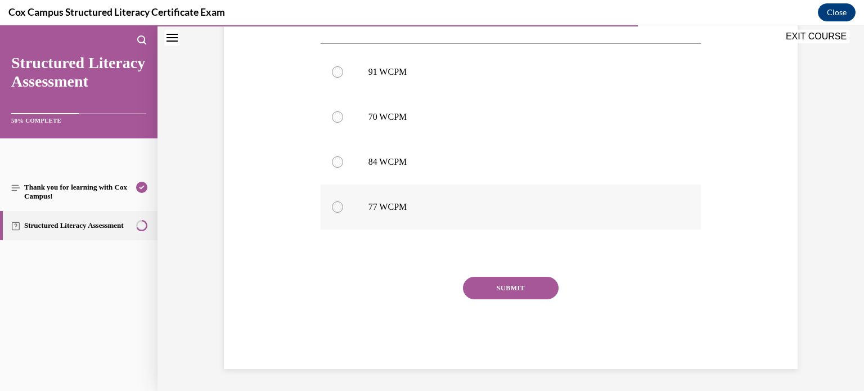
click at [463, 215] on label "77 WCPM" at bounding box center [510, 206] width 381 height 45
click at [343, 213] on input "77 WCPM" at bounding box center [337, 206] width 11 height 11
radio input "true"
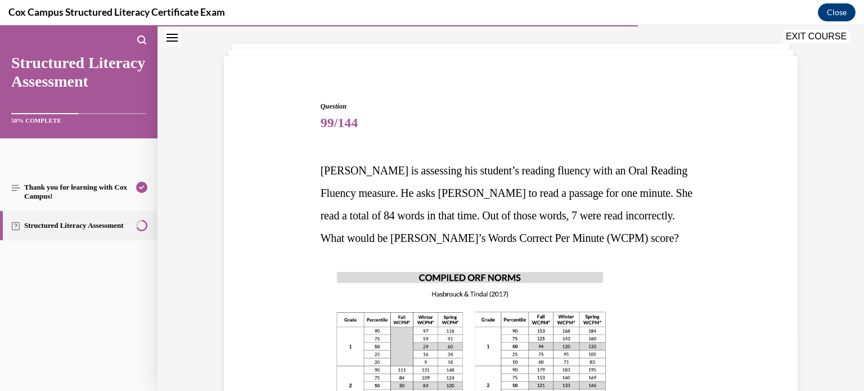
scroll to position [56, 0]
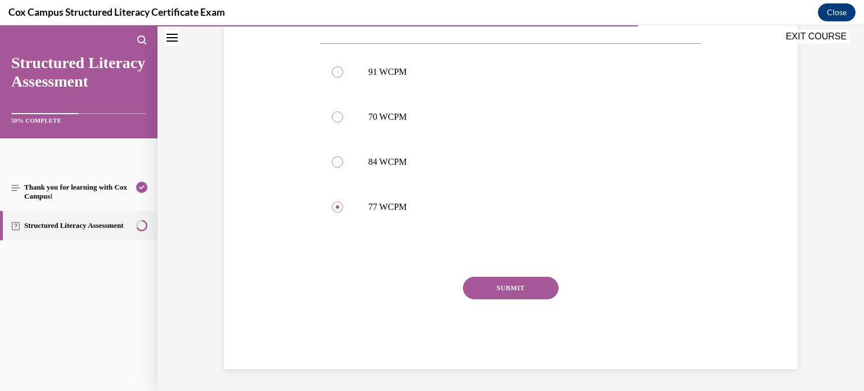
click at [509, 287] on button "SUBMIT" at bounding box center [511, 288] width 96 height 22
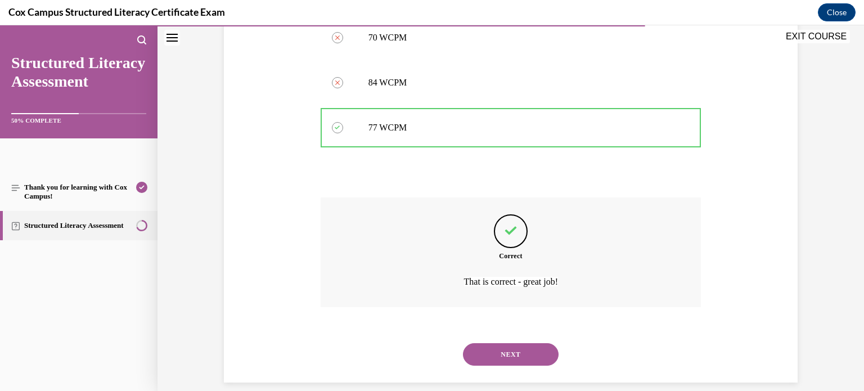
scroll to position [587, 0]
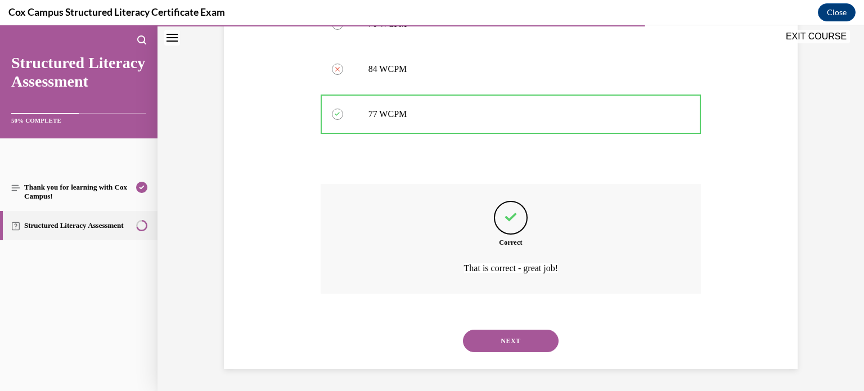
click at [539, 335] on button "NEXT" at bounding box center [511, 340] width 96 height 22
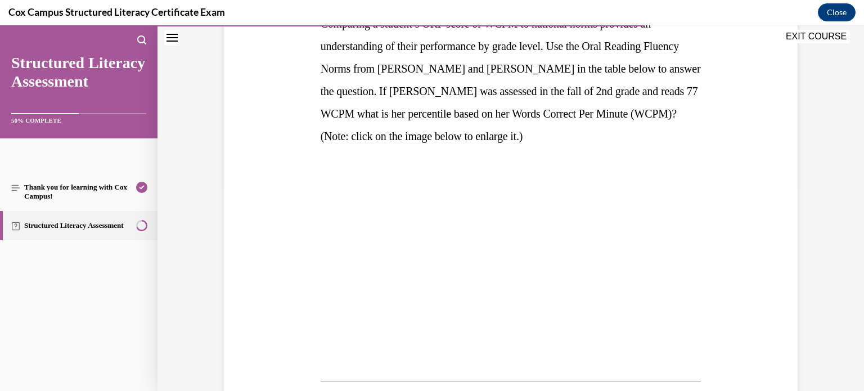
scroll to position [200, 0]
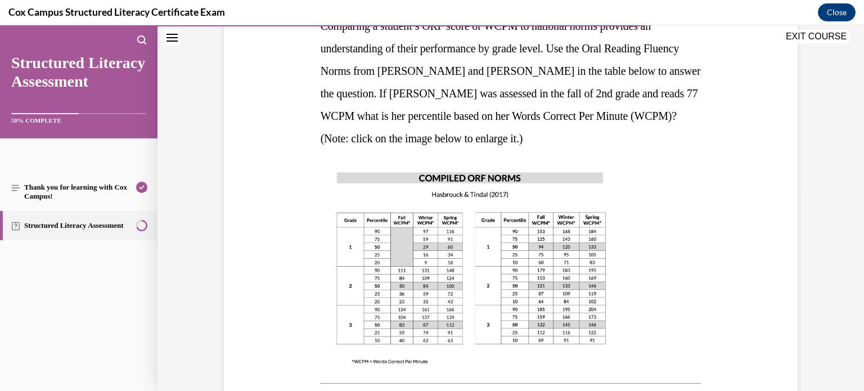
click at [535, 275] on img at bounding box center [470, 268] width 301 height 214
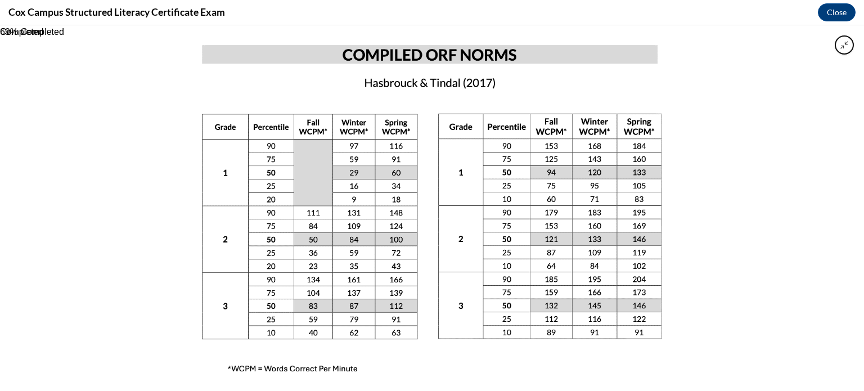
click at [809, 198] on div at bounding box center [432, 207] width 864 height 365
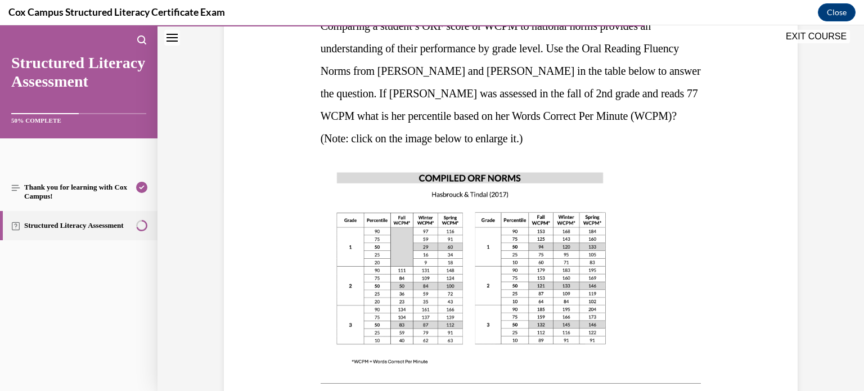
click at [453, 264] on img at bounding box center [470, 268] width 301 height 214
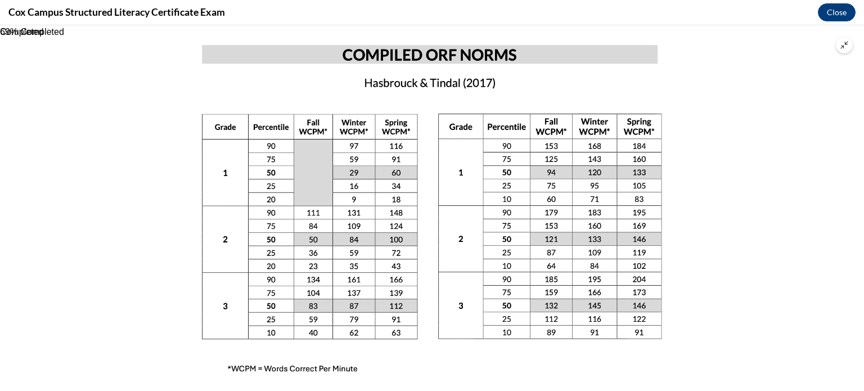
click at [638, 166] on img at bounding box center [432, 207] width 516 height 365
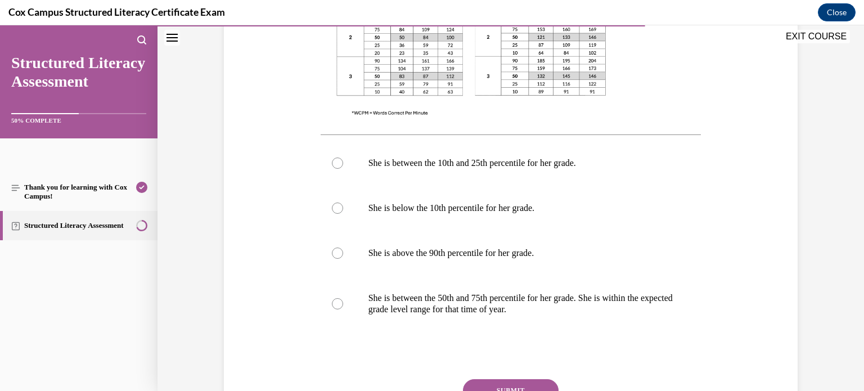
scroll to position [447, 0]
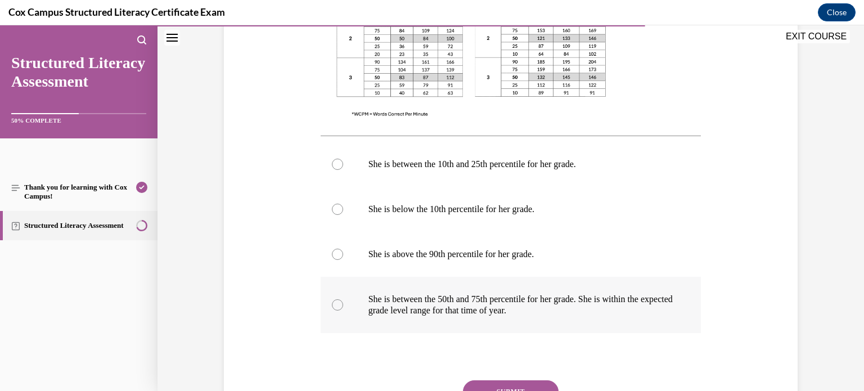
click at [585, 322] on label "She is between the 50th and 75th percentile for her grade. She is within the ex…" at bounding box center [510, 305] width 381 height 56
click at [343, 310] on input "She is between the 50th and 75th percentile for her grade. She is within the ex…" at bounding box center [337, 304] width 11 height 11
radio input "true"
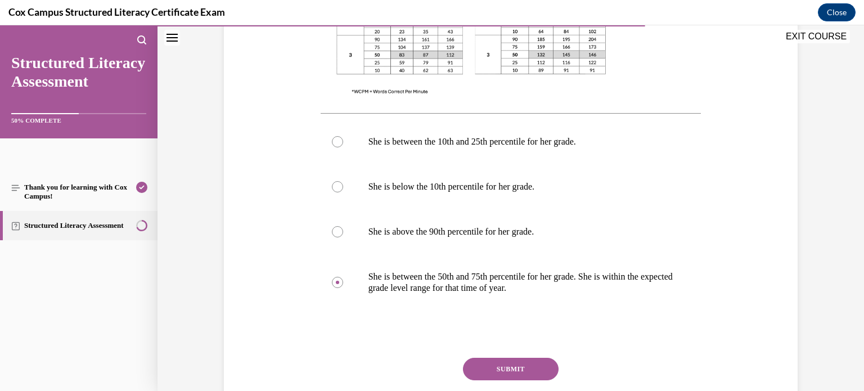
click at [535, 358] on button "SUBMIT" at bounding box center [511, 369] width 96 height 22
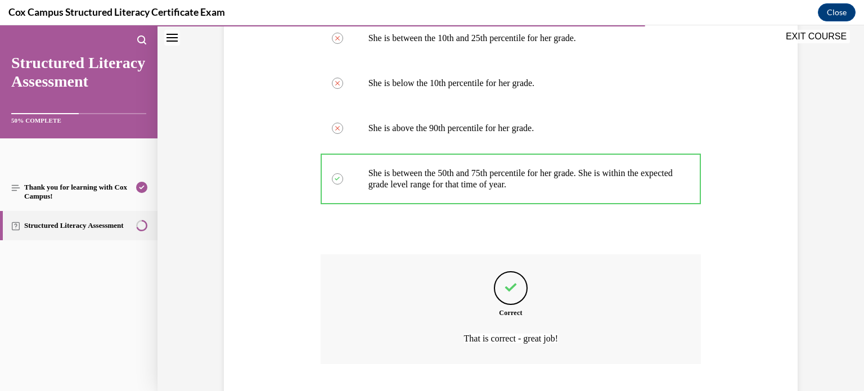
scroll to position [643, 0]
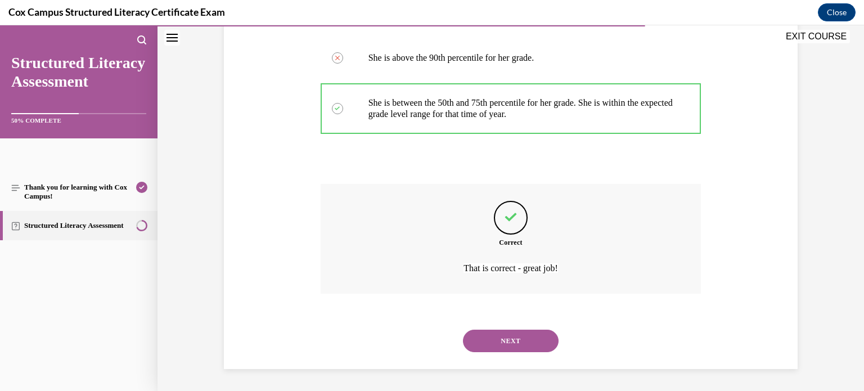
click at [530, 343] on button "NEXT" at bounding box center [511, 340] width 96 height 22
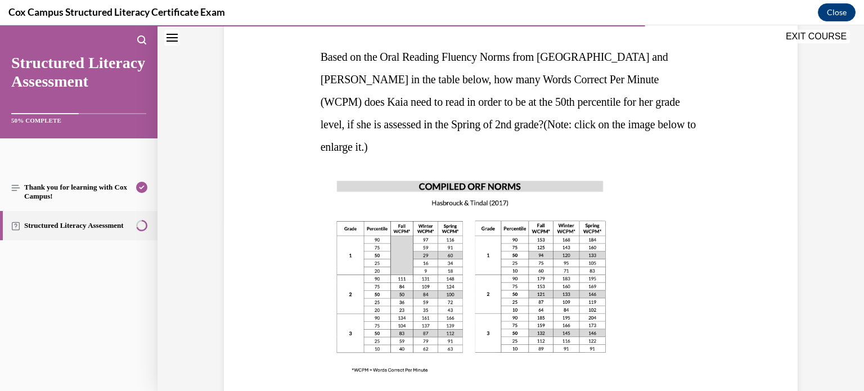
scroll to position [164, 0]
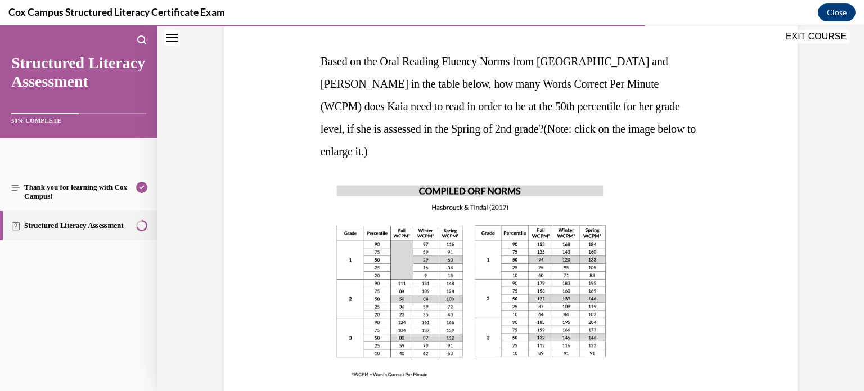
click at [547, 262] on img at bounding box center [470, 281] width 301 height 214
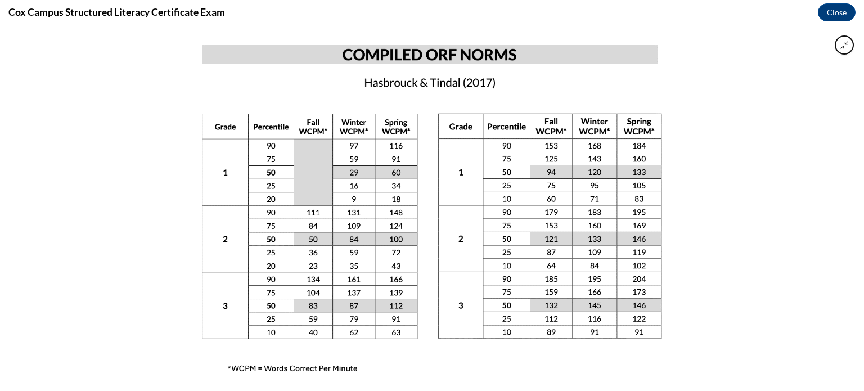
click at [702, 223] on div at bounding box center [432, 207] width 864 height 365
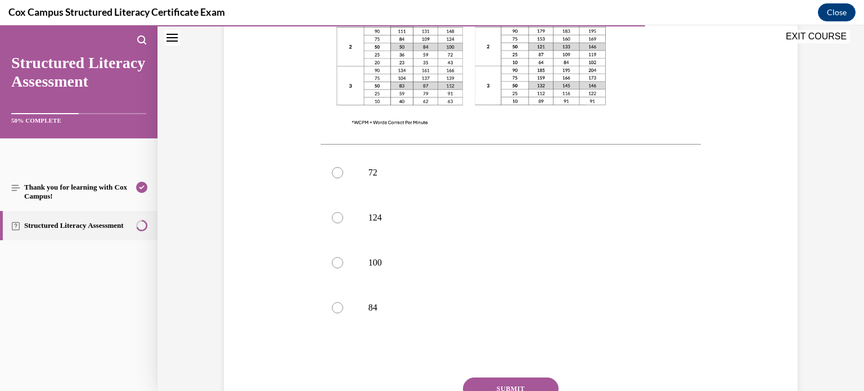
scroll to position [430, 0]
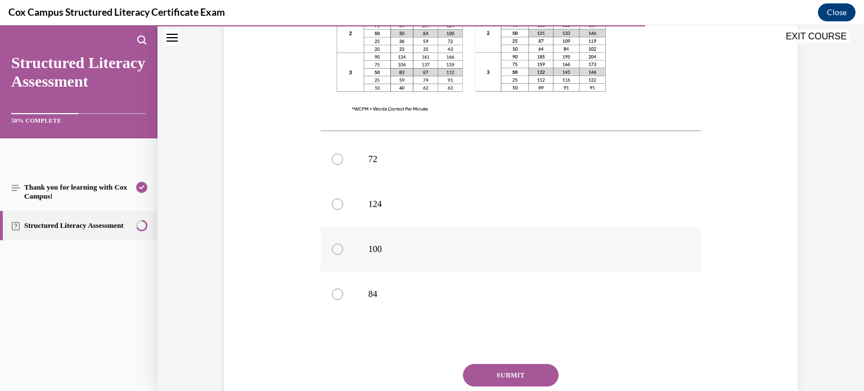
click at [414, 243] on p "100" at bounding box center [520, 248] width 305 height 11
click at [343, 243] on input "100" at bounding box center [337, 248] width 11 height 11
radio input "true"
click at [487, 364] on button "SUBMIT" at bounding box center [511, 375] width 96 height 22
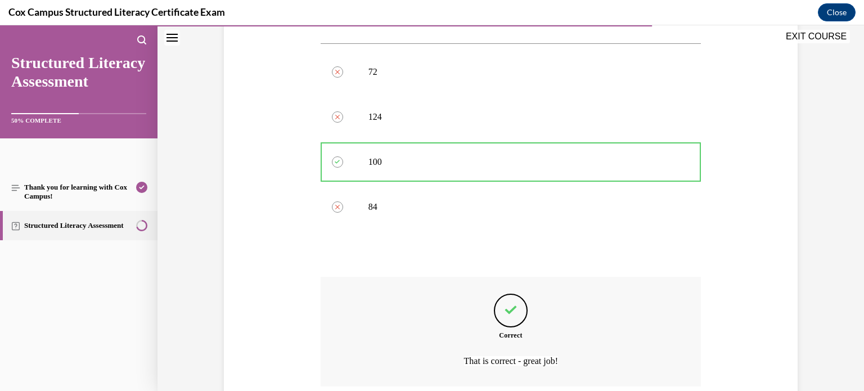
scroll to position [587, 0]
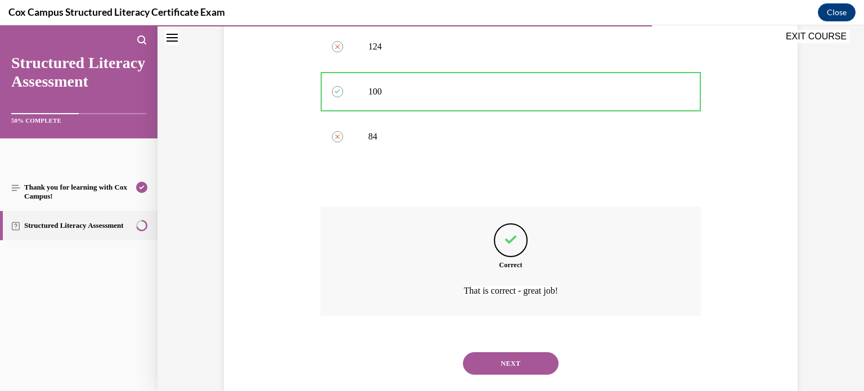
click at [511, 352] on button "NEXT" at bounding box center [511, 363] width 96 height 22
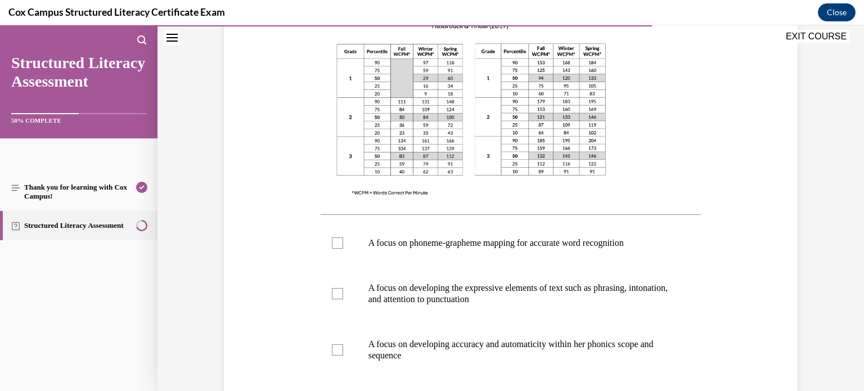
scroll to position [324, 0]
click at [601, 334] on label "A focus on developing accuracy and automaticity within her phonics scope and se…" at bounding box center [510, 349] width 381 height 56
click at [343, 344] on input "A focus on developing accuracy and automaticity within her phonics scope and se…" at bounding box center [337, 349] width 11 height 11
checkbox input "true"
click at [620, 251] on label "A focus on phoneme-grapheme mapping for accurate word recognition" at bounding box center [510, 242] width 381 height 45
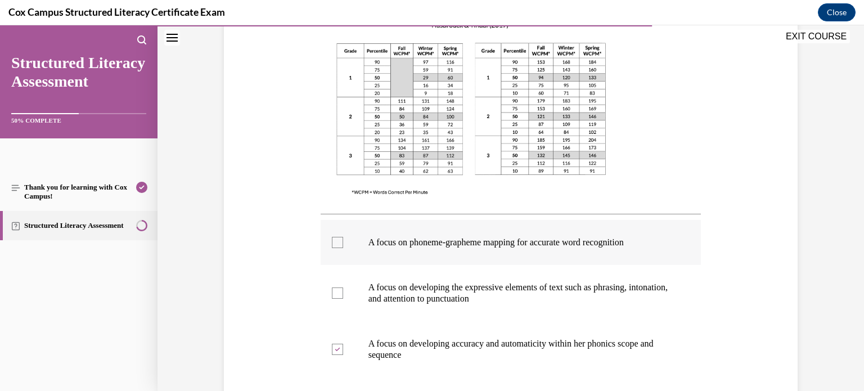
click at [343, 248] on input "A focus on phoneme-grapheme mapping for accurate word recognition" at bounding box center [337, 242] width 11 height 11
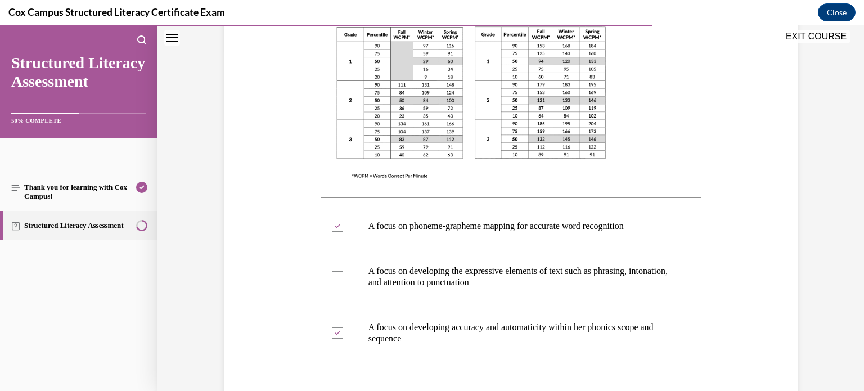
scroll to position [344, 0]
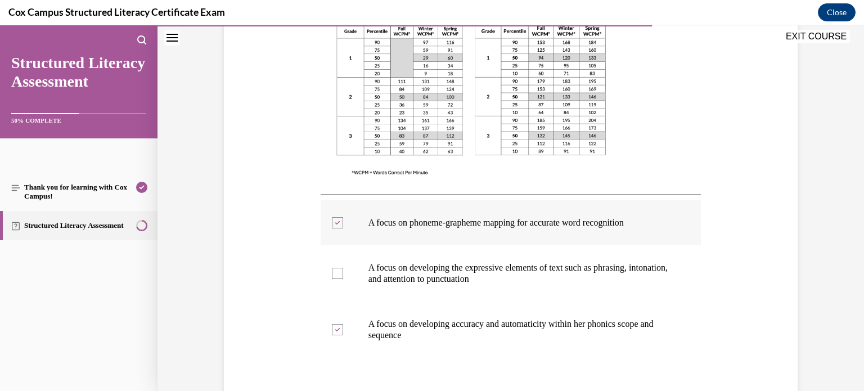
click at [607, 228] on label "A focus on phoneme-grapheme mapping for accurate word recognition" at bounding box center [510, 222] width 381 height 45
click at [343, 228] on input "A focus on phoneme-grapheme mapping for accurate word recognition" at bounding box center [337, 222] width 11 height 11
checkbox input "false"
click at [644, 276] on p "A focus on developing the expressive elements of text such as phrasing, intonat…" at bounding box center [520, 273] width 305 height 22
click at [343, 276] on input "A focus on developing the expressive elements of text such as phrasing, intonat…" at bounding box center [337, 273] width 11 height 11
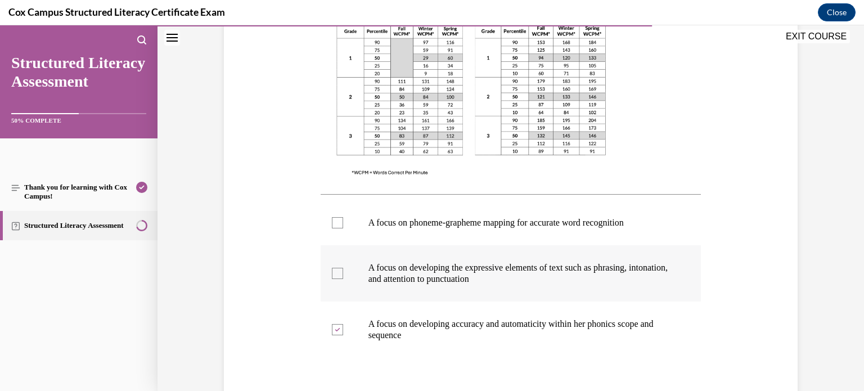
checkbox input "true"
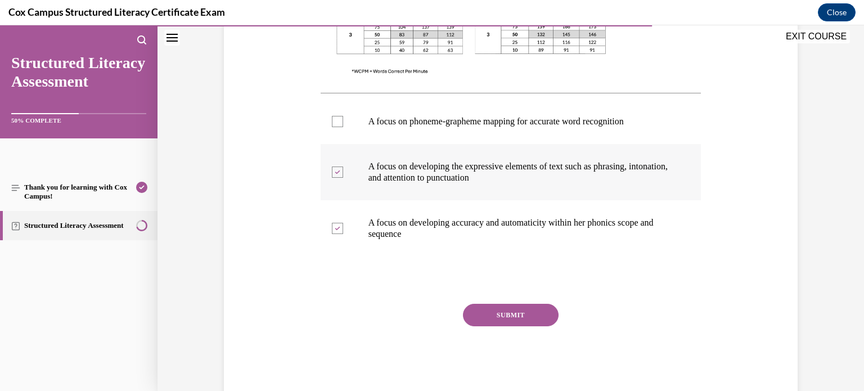
scroll to position [452, 0]
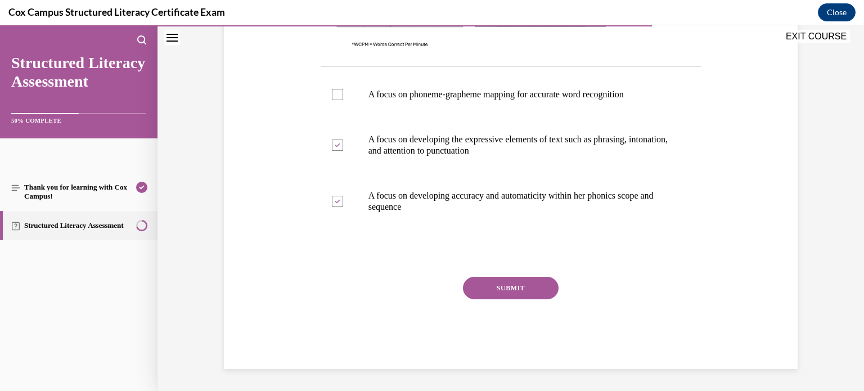
click at [526, 291] on button "SUBMIT" at bounding box center [511, 288] width 96 height 22
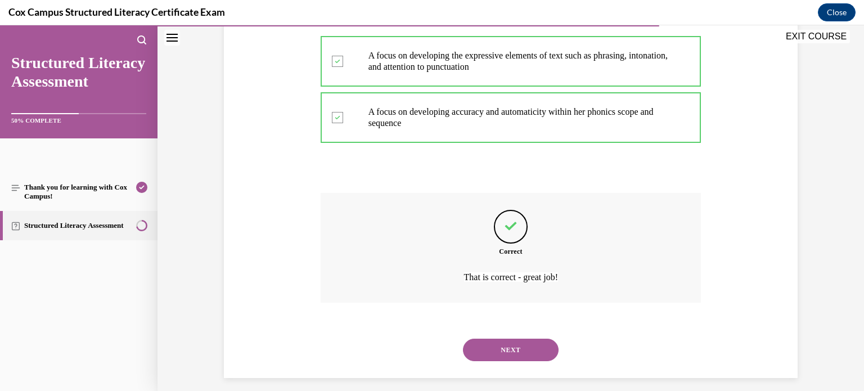
scroll to position [559, 0]
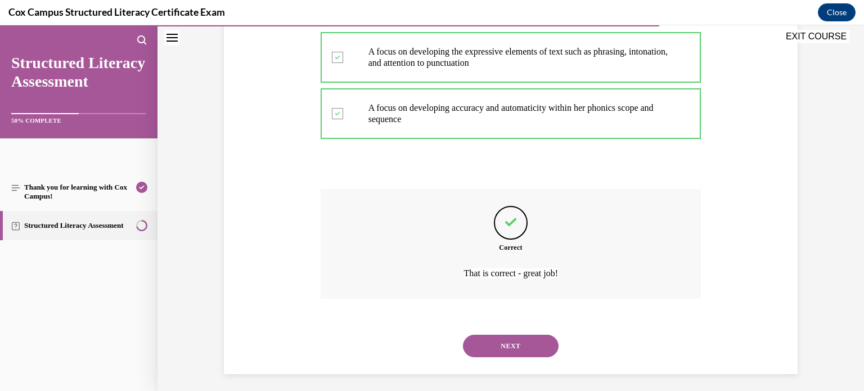
click at [498, 337] on button "NEXT" at bounding box center [511, 346] width 96 height 22
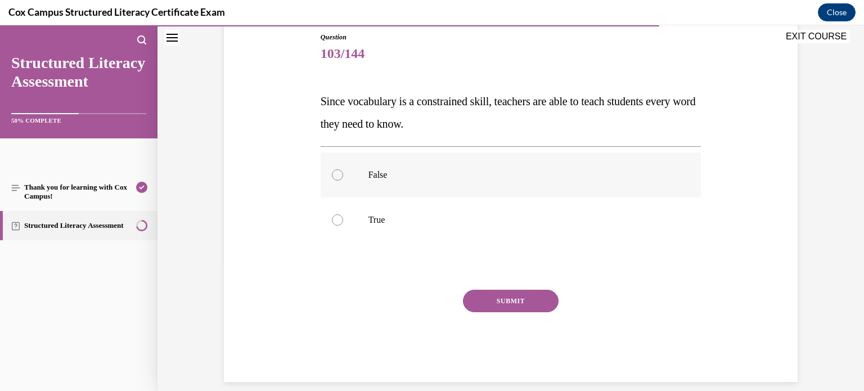
click at [558, 174] on p "False" at bounding box center [520, 174] width 305 height 11
click at [343, 174] on input "False" at bounding box center [337, 174] width 11 height 11
radio input "true"
click at [511, 302] on button "SUBMIT" at bounding box center [511, 301] width 96 height 22
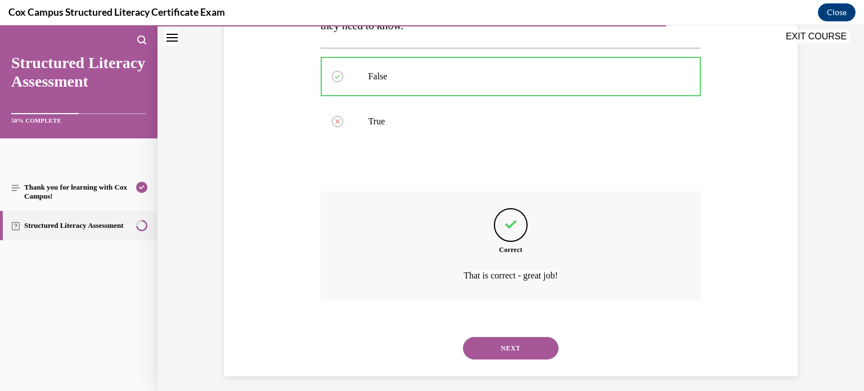
scroll to position [230, 0]
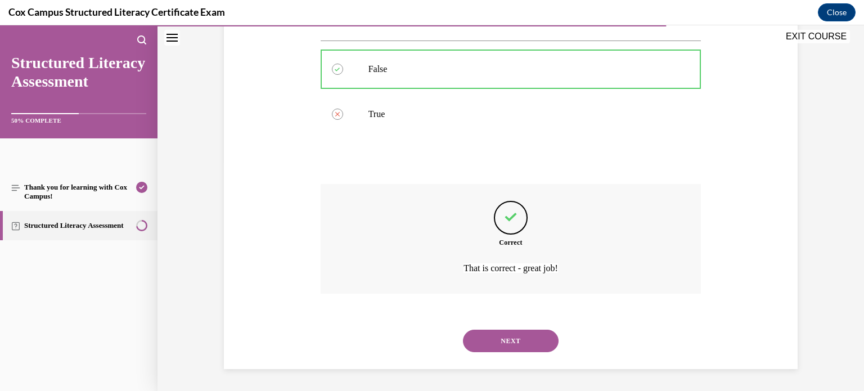
click at [535, 337] on button "NEXT" at bounding box center [511, 340] width 96 height 22
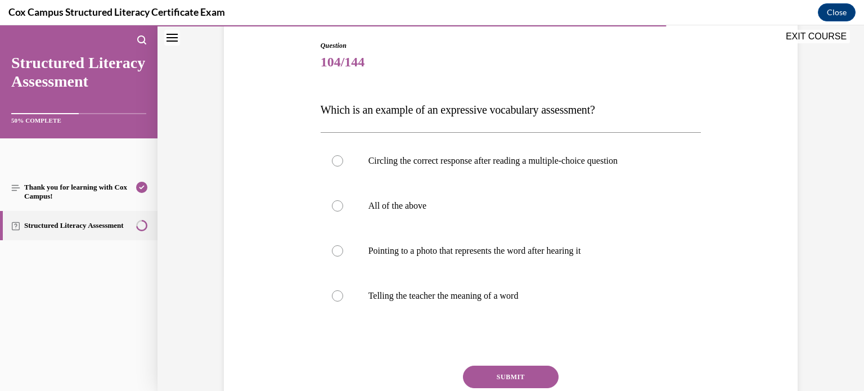
scroll to position [118, 0]
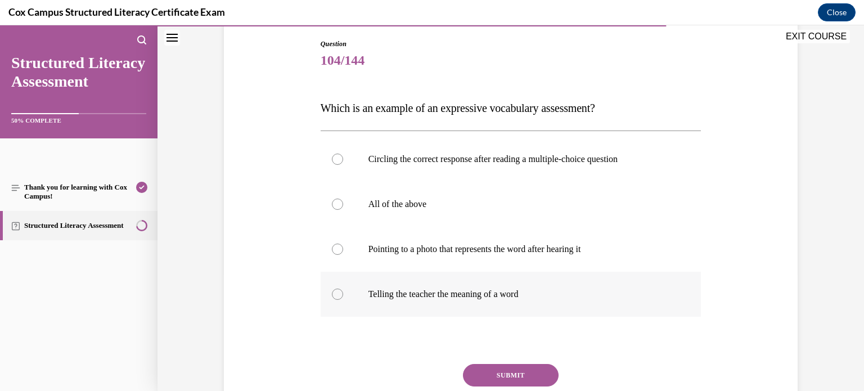
click at [508, 303] on label "Telling the teacher the meaning of a word" at bounding box center [510, 294] width 381 height 45
click at [343, 300] on input "Telling the teacher the meaning of a word" at bounding box center [337, 293] width 11 height 11
radio input "true"
click at [472, 201] on p "All of the above" at bounding box center [520, 203] width 305 height 11
click at [343, 201] on input "All of the above" at bounding box center [337, 203] width 11 height 11
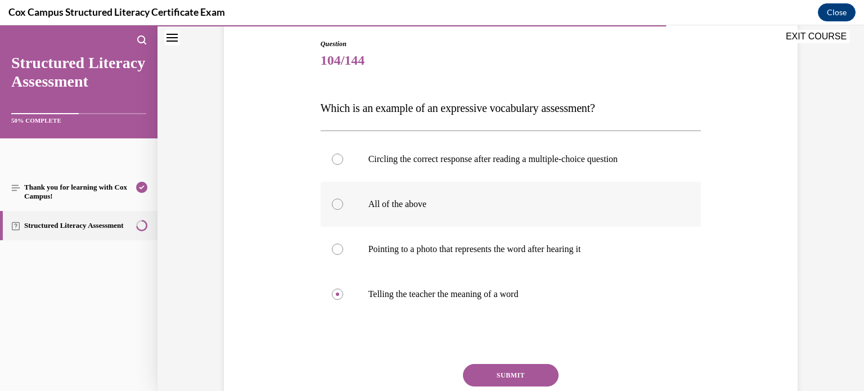
radio input "true"
click at [491, 372] on button "SUBMIT" at bounding box center [511, 375] width 96 height 22
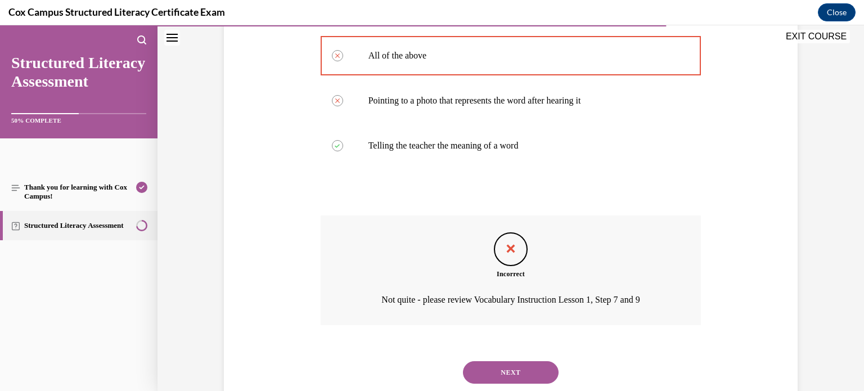
scroll to position [271, 0]
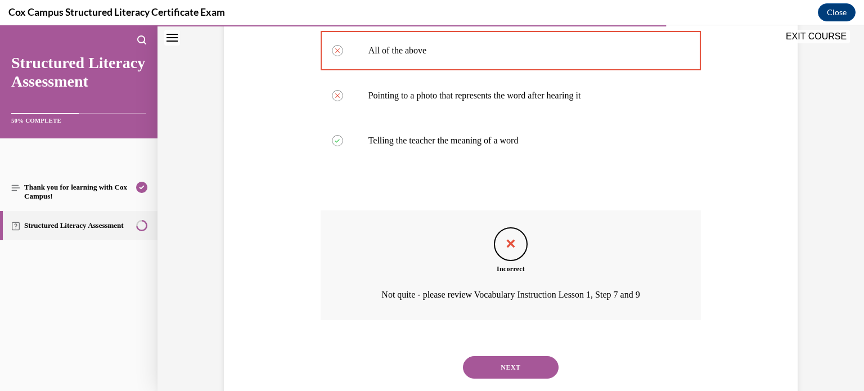
click at [540, 373] on button "NEXT" at bounding box center [511, 367] width 96 height 22
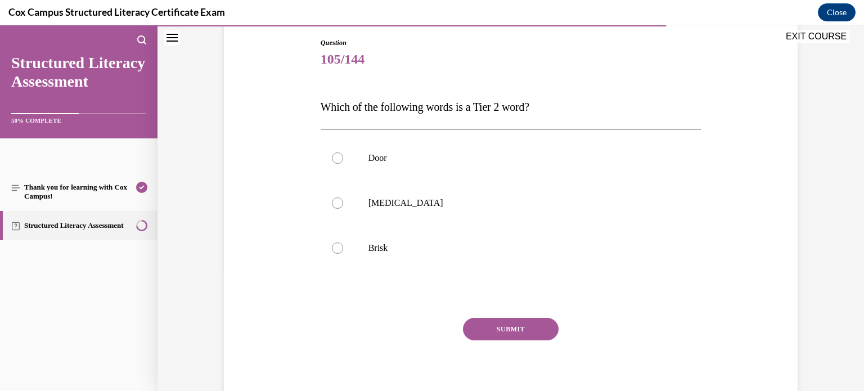
scroll to position [121, 0]
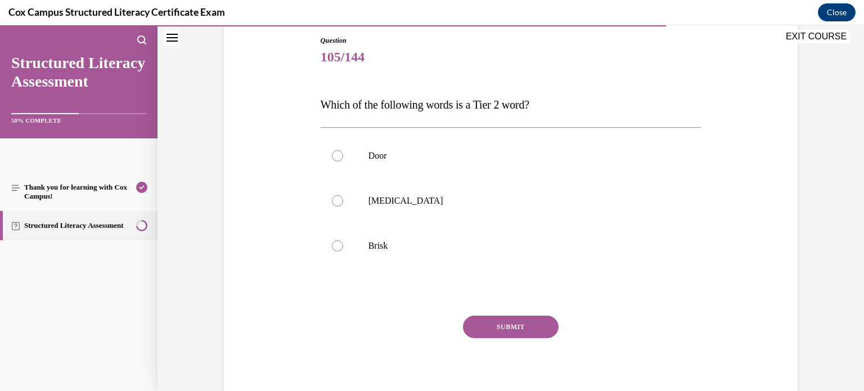
click at [544, 273] on div "Door Anaphylaxis Brisk" at bounding box center [510, 200] width 381 height 147
click at [385, 256] on label "Brisk" at bounding box center [510, 245] width 381 height 45
click at [343, 251] on input "Brisk" at bounding box center [337, 245] width 11 height 11
radio input "true"
click at [525, 334] on button "SUBMIT" at bounding box center [511, 326] width 96 height 22
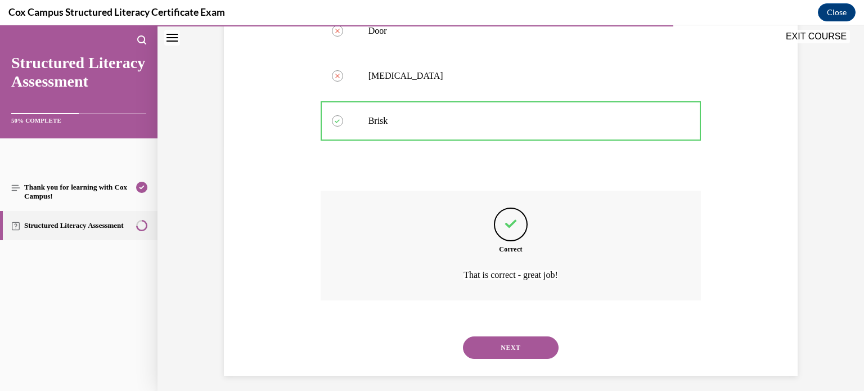
scroll to position [252, 0]
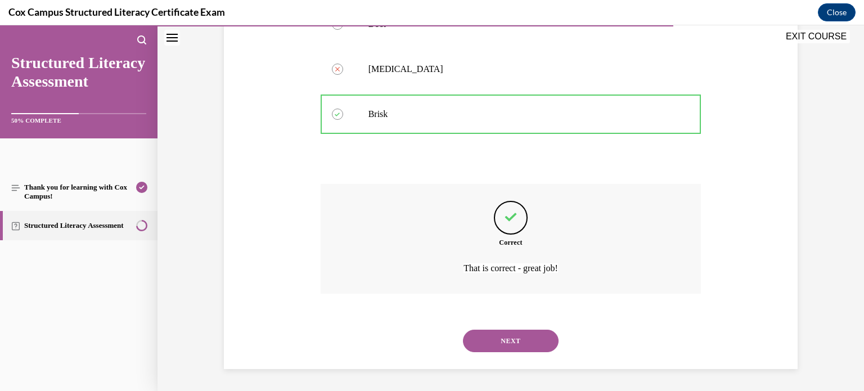
click at [534, 345] on button "NEXT" at bounding box center [511, 340] width 96 height 22
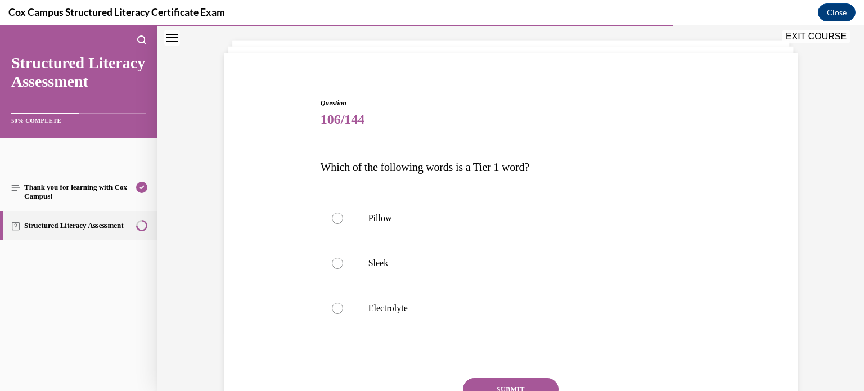
scroll to position [66, 0]
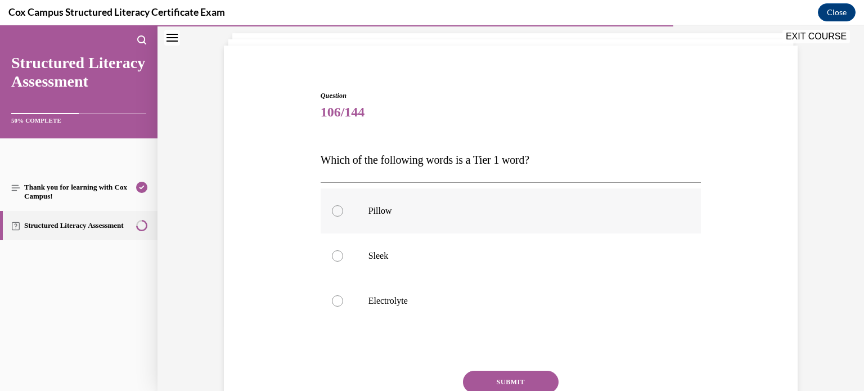
click at [555, 209] on p "Pillow" at bounding box center [520, 210] width 305 height 11
click at [343, 209] on input "Pillow" at bounding box center [337, 210] width 11 height 11
radio input "true"
click at [530, 380] on button "SUBMIT" at bounding box center [511, 382] width 96 height 22
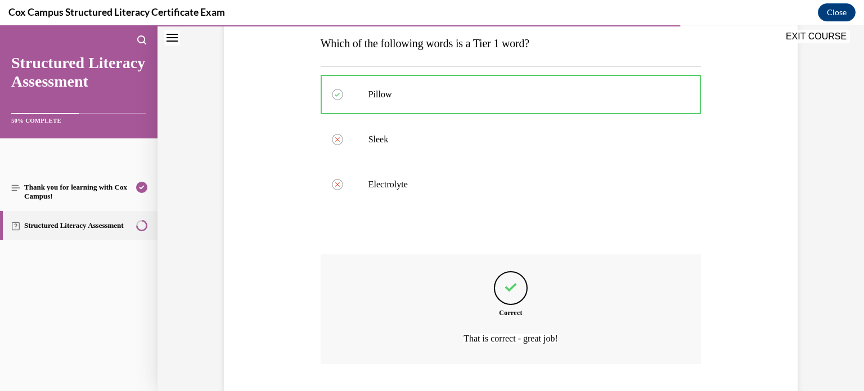
scroll to position [252, 0]
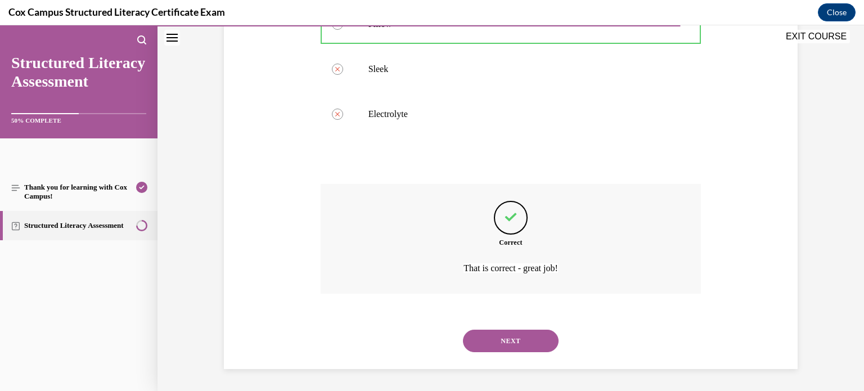
click at [505, 349] on button "NEXT" at bounding box center [511, 340] width 96 height 22
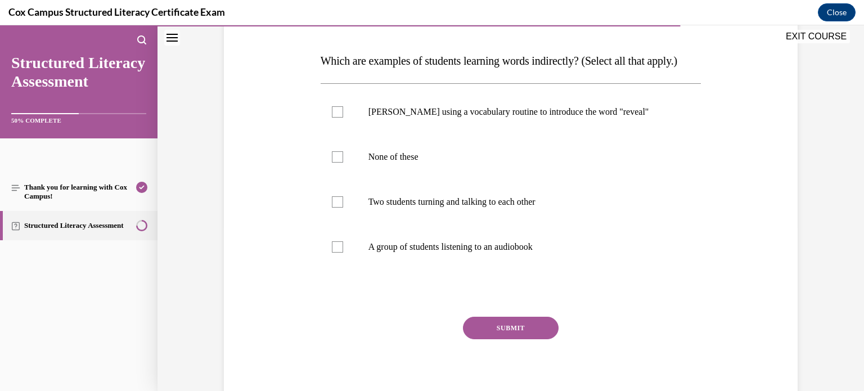
scroll to position [166, 0]
click at [557, 223] on label "Two students turning and talking to each other" at bounding box center [510, 200] width 381 height 45
click at [343, 206] on input "Two students turning and talking to each other" at bounding box center [337, 200] width 11 height 11
checkbox input "true"
click at [540, 268] on label "A group of students listening to an audiobook" at bounding box center [510, 245] width 381 height 45
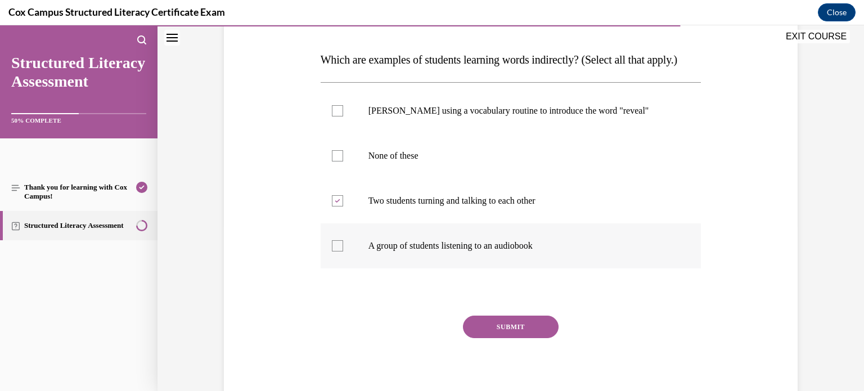
click at [343, 251] on input "A group of students listening to an audiobook" at bounding box center [337, 245] width 11 height 11
checkbox input "true"
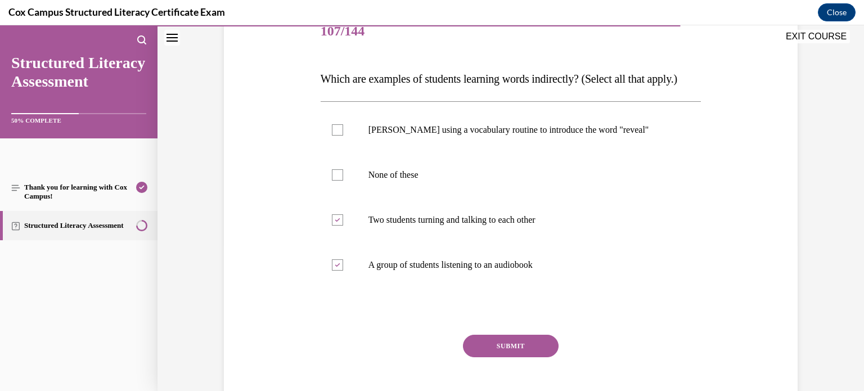
scroll to position [144, 0]
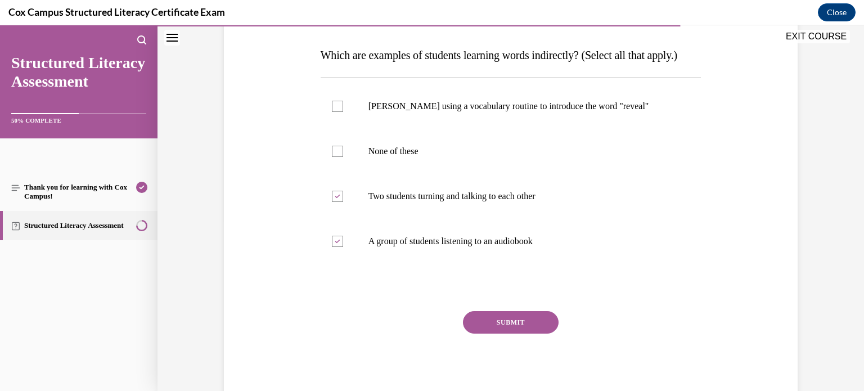
click at [543, 333] on button "SUBMIT" at bounding box center [511, 322] width 96 height 22
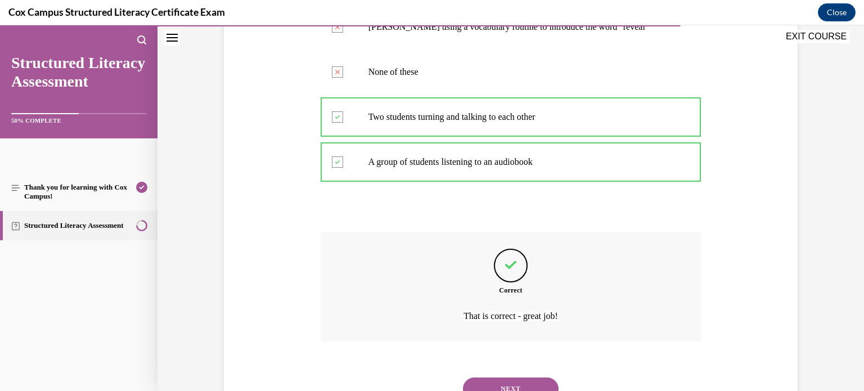
scroll to position [320, 0]
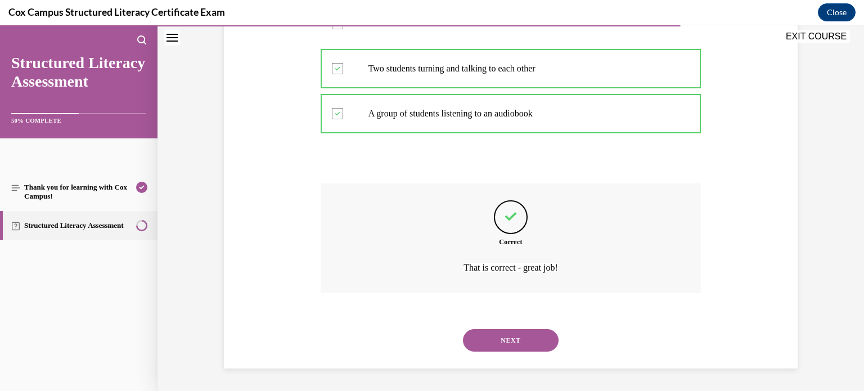
click at [507, 335] on button "NEXT" at bounding box center [511, 340] width 96 height 22
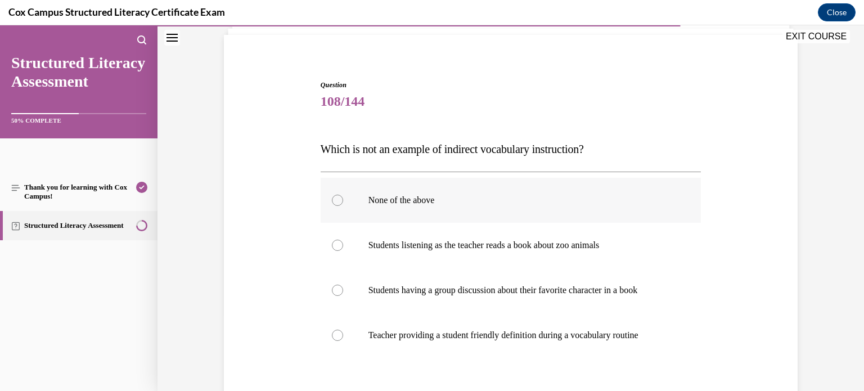
scroll to position [75, 0]
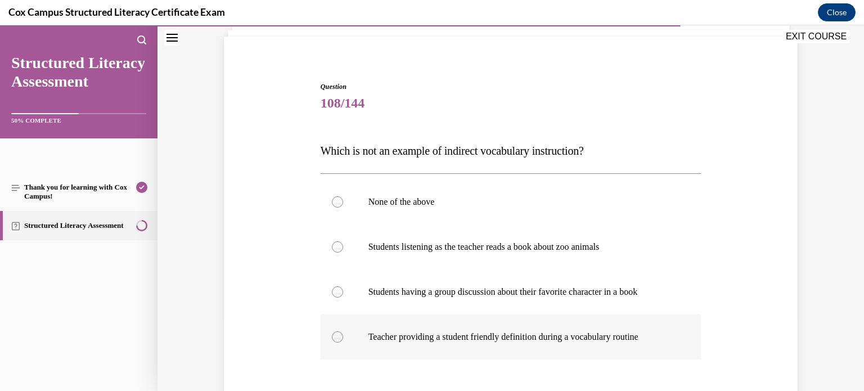
click at [642, 344] on label "Teacher providing a student friendly definition during a vocabulary routine" at bounding box center [510, 336] width 381 height 45
click at [343, 342] on input "Teacher providing a student friendly definition during a vocabulary routine" at bounding box center [337, 336] width 11 height 11
radio input "true"
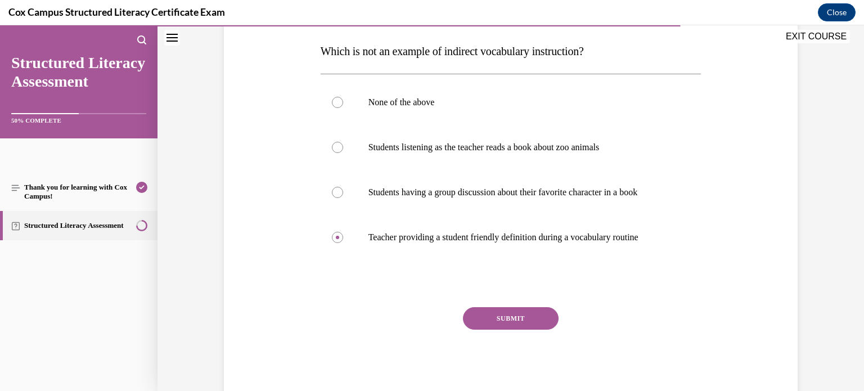
scroll to position [180, 0]
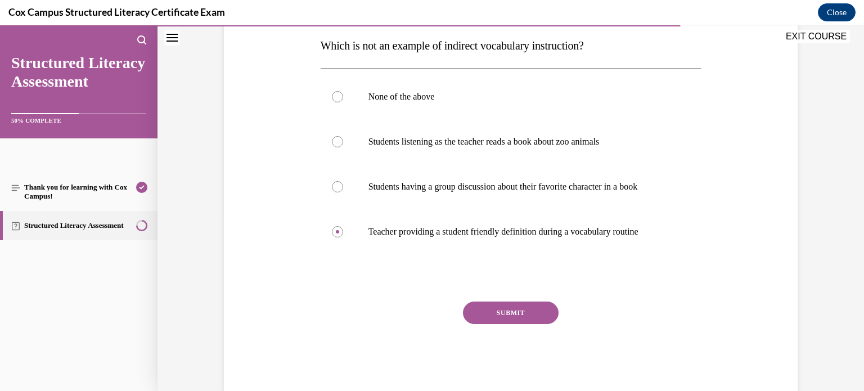
click at [545, 313] on button "SUBMIT" at bounding box center [511, 312] width 96 height 22
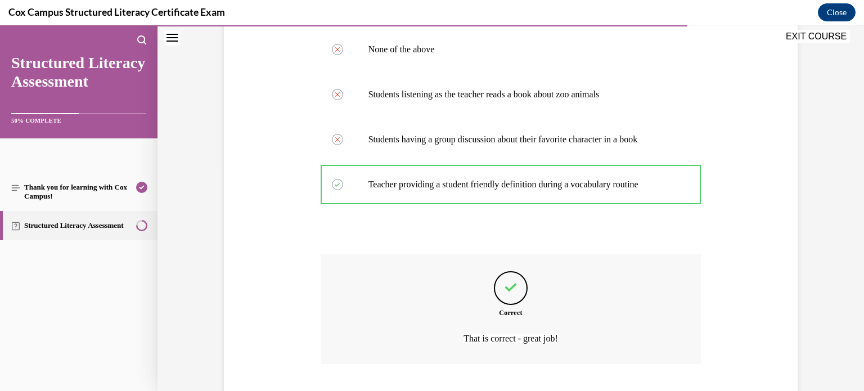
scroll to position [297, 0]
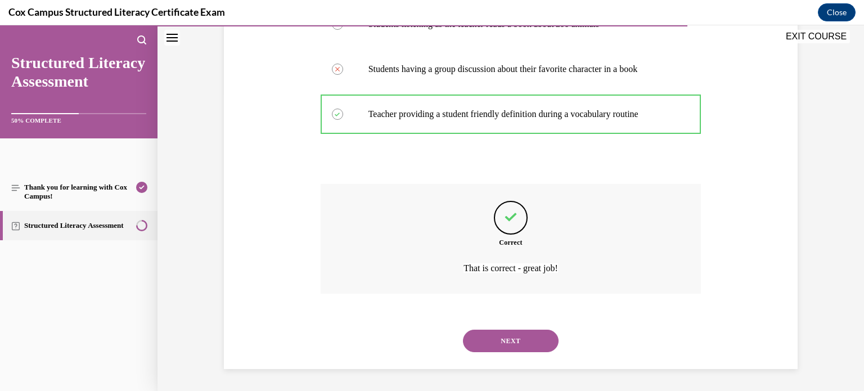
click at [498, 340] on button "NEXT" at bounding box center [511, 340] width 96 height 22
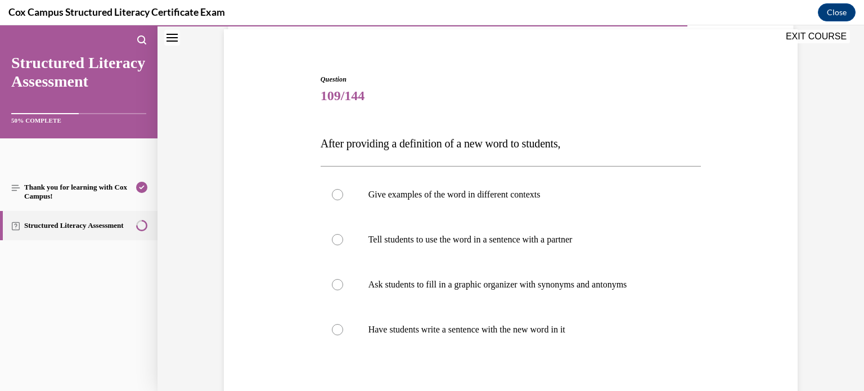
scroll to position [89, 0]
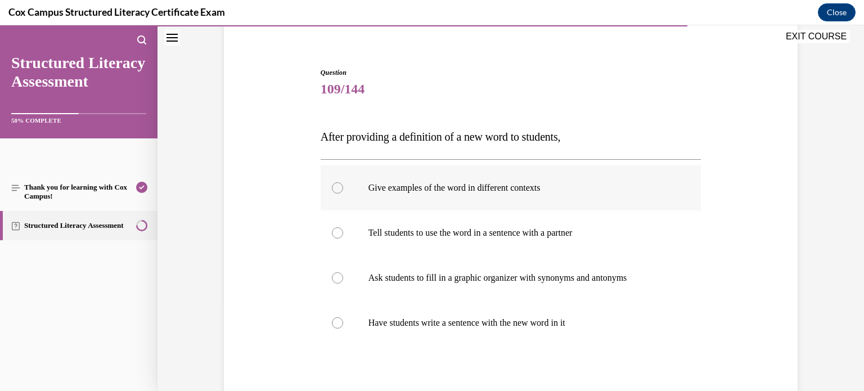
click at [613, 200] on label "Give examples of the word in different contexts" at bounding box center [510, 187] width 381 height 45
click at [343, 193] on input "Give examples of the word in different contexts" at bounding box center [337, 187] width 11 height 11
radio input "true"
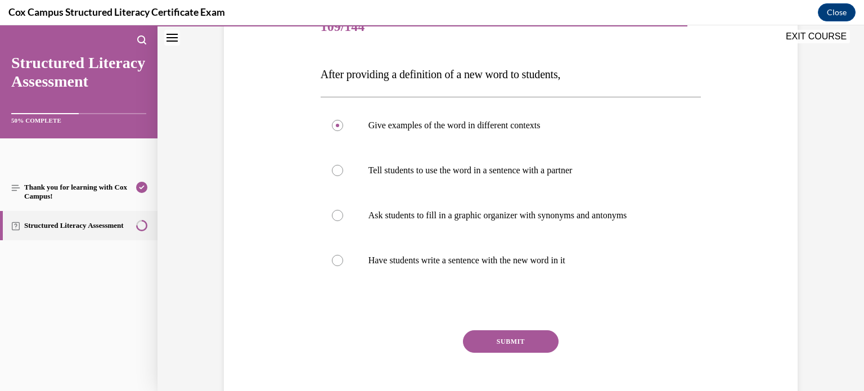
scroll to position [155, 0]
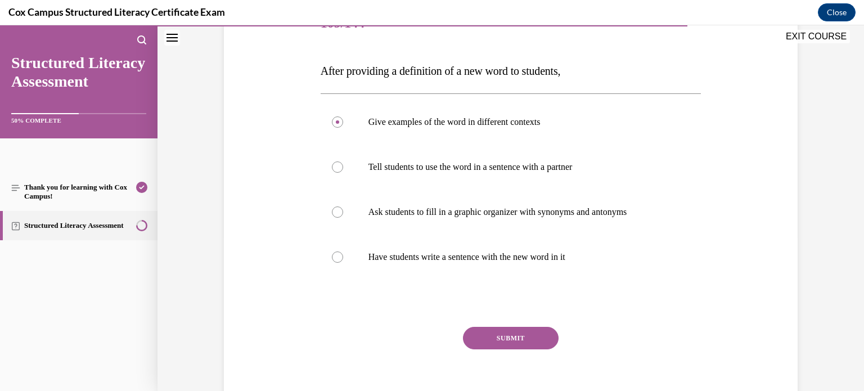
click at [526, 325] on div "Question 109/144 After providing a definition of a new word to students, Give e…" at bounding box center [510, 210] width 381 height 417
click at [527, 329] on button "SUBMIT" at bounding box center [511, 338] width 96 height 22
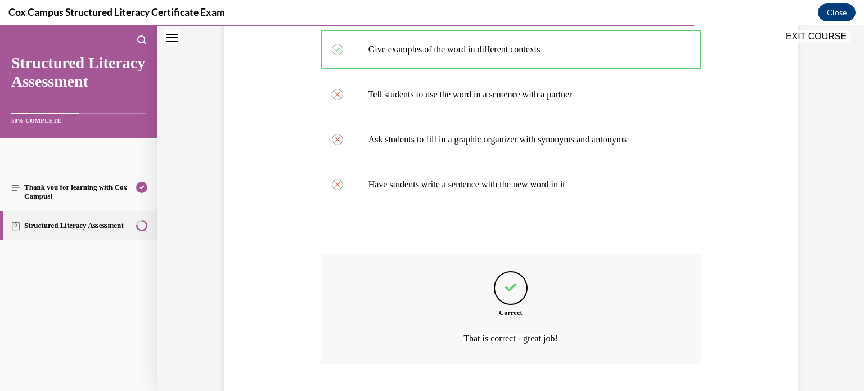
scroll to position [297, 0]
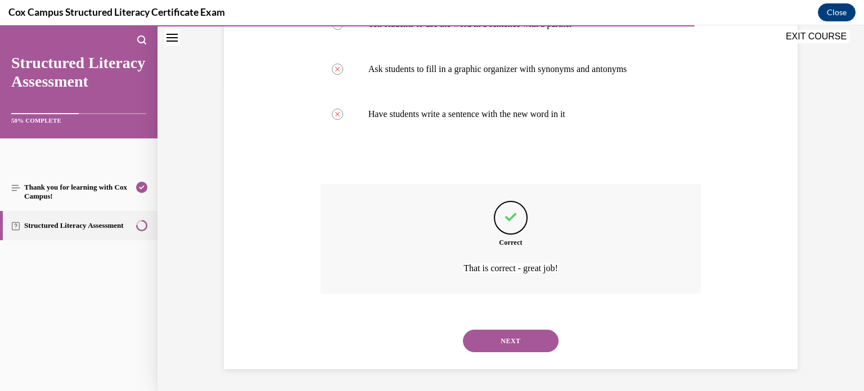
click at [512, 346] on button "NEXT" at bounding box center [511, 340] width 96 height 22
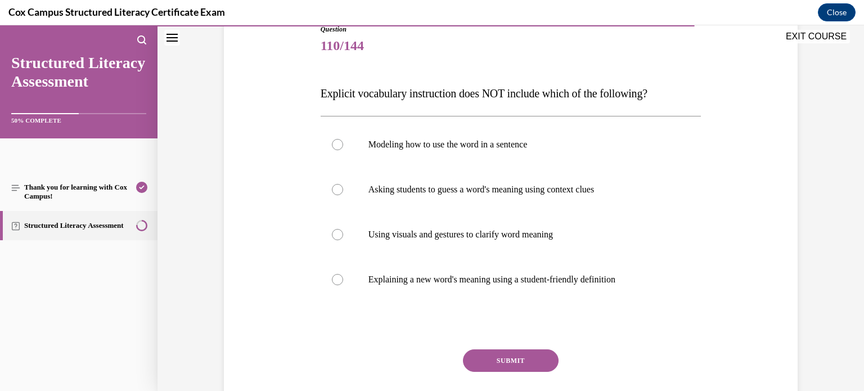
scroll to position [130, 0]
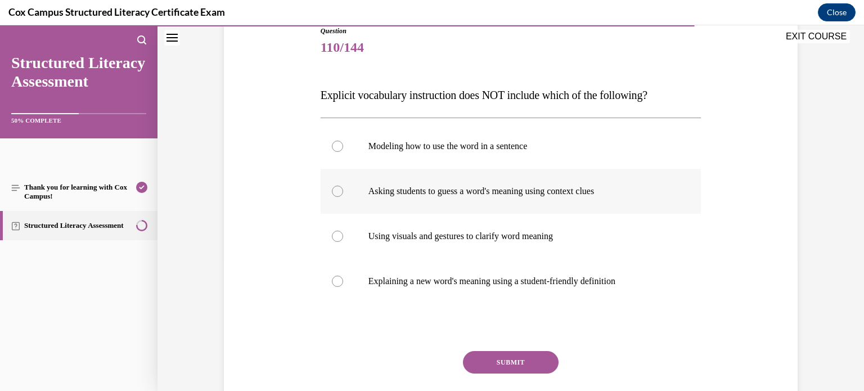
click at [619, 187] on p "Asking students to guess a word's meaning using context clues" at bounding box center [520, 191] width 305 height 11
click at [343, 187] on input "Asking students to guess a word's meaning using context clues" at bounding box center [337, 191] width 11 height 11
radio input "true"
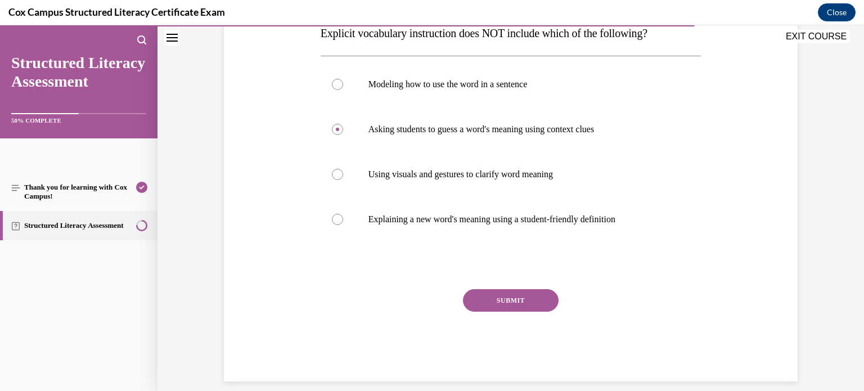
scroll to position [203, 0]
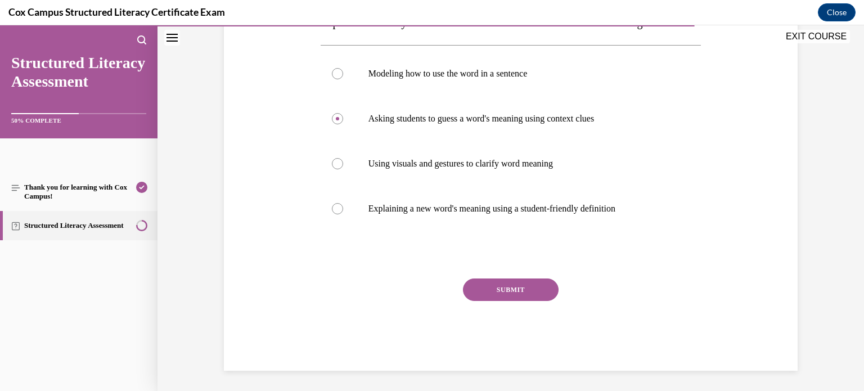
click at [516, 295] on button "SUBMIT" at bounding box center [511, 289] width 96 height 22
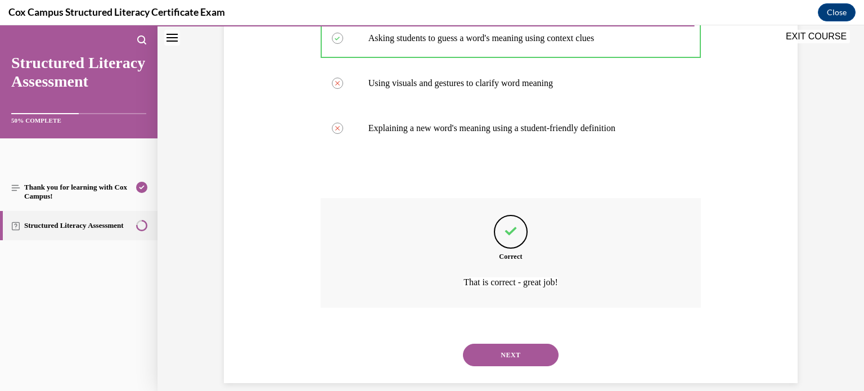
scroll to position [297, 0]
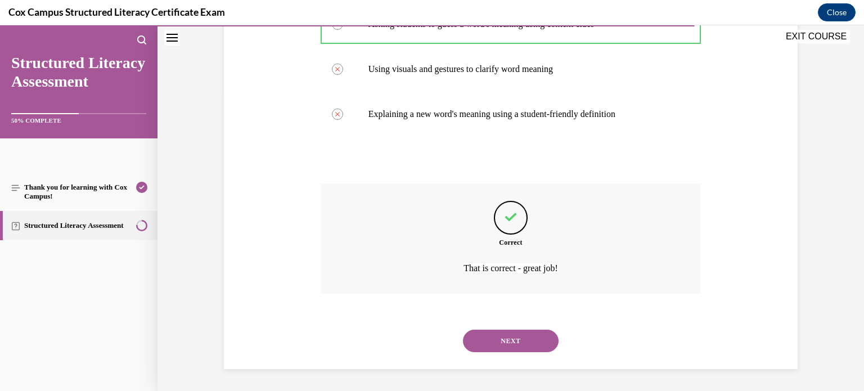
click at [495, 344] on button "NEXT" at bounding box center [511, 340] width 96 height 22
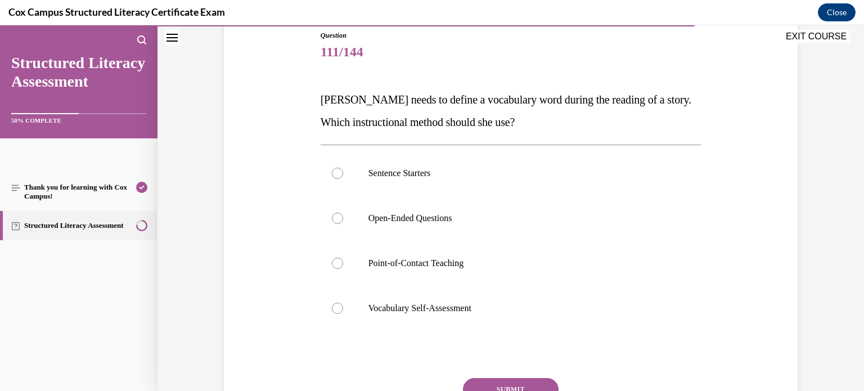
scroll to position [133, 0]
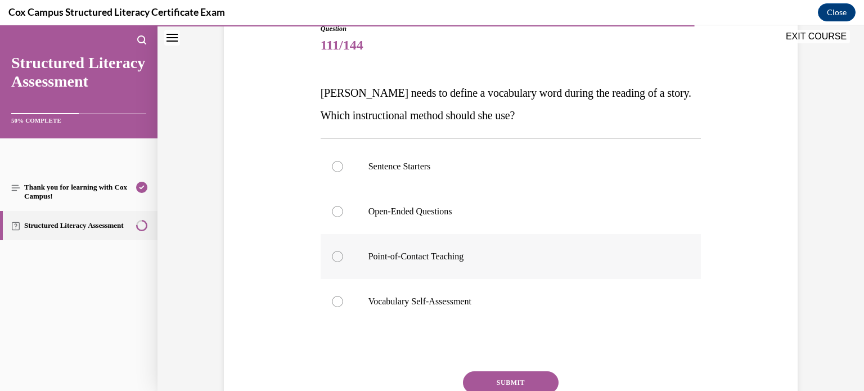
click at [491, 259] on p "Point-of-Contact Teaching" at bounding box center [520, 256] width 305 height 11
click at [343, 259] on input "Point-of-Contact Teaching" at bounding box center [337, 256] width 11 height 11
radio input "true"
click at [508, 387] on button "SUBMIT" at bounding box center [511, 382] width 96 height 22
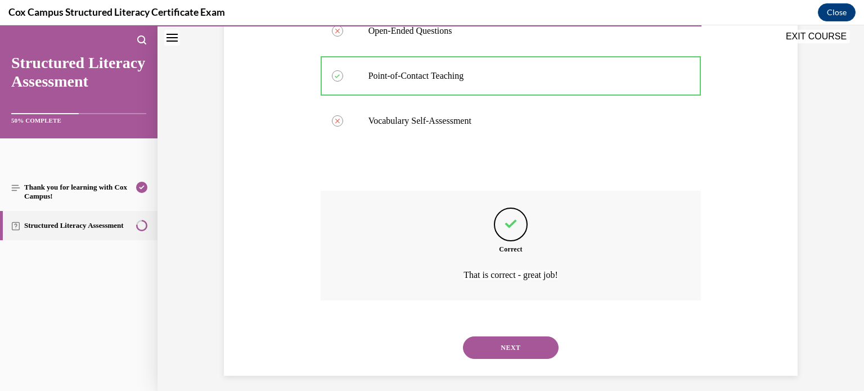
scroll to position [320, 0]
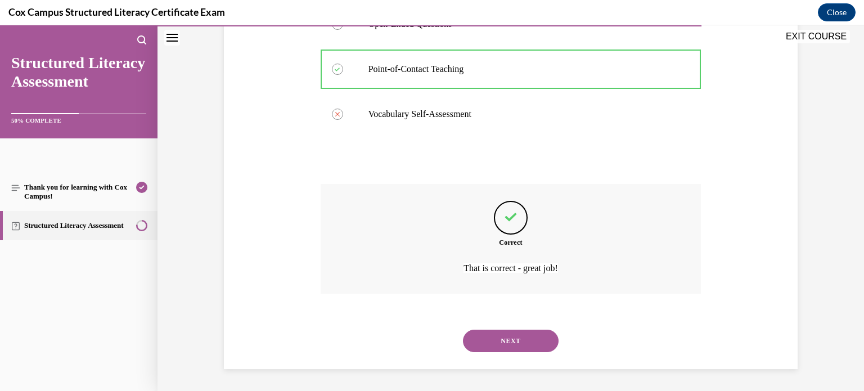
click at [536, 344] on button "NEXT" at bounding box center [511, 340] width 96 height 22
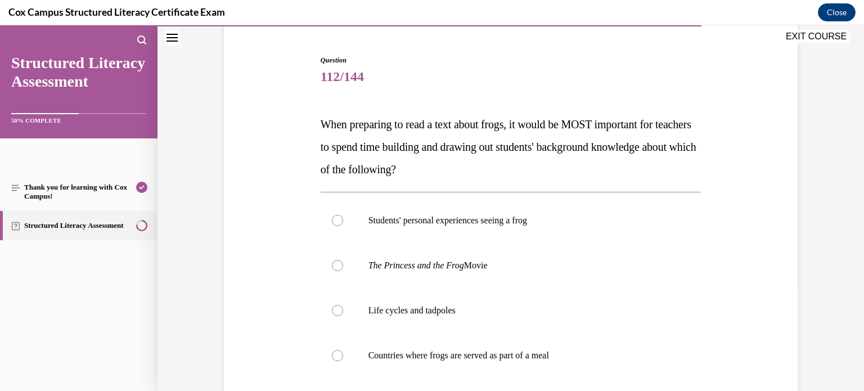
scroll to position [115, 0]
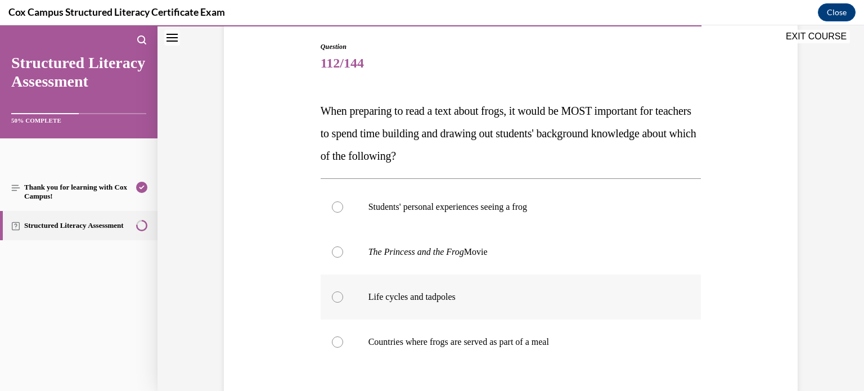
click at [607, 287] on label "Life cycles and tadpoles" at bounding box center [510, 296] width 381 height 45
click at [343, 291] on input "Life cycles and tadpoles" at bounding box center [337, 296] width 11 height 11
radio input "true"
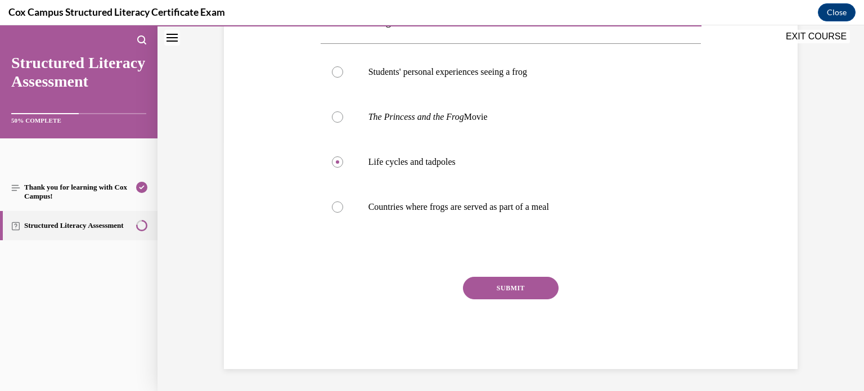
click at [541, 287] on button "SUBMIT" at bounding box center [511, 288] width 96 height 22
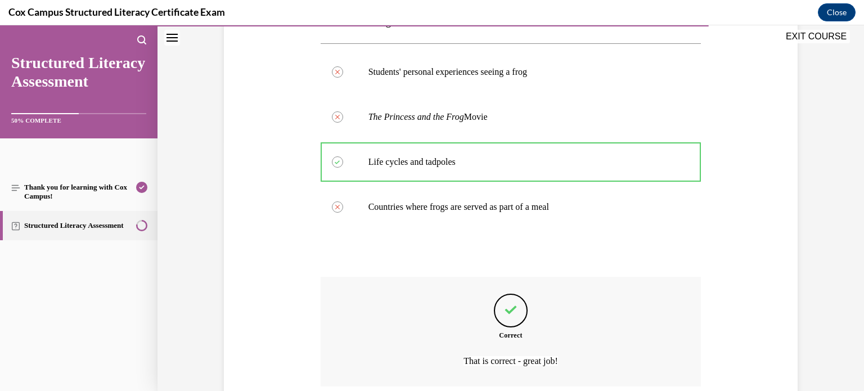
scroll to position [342, 0]
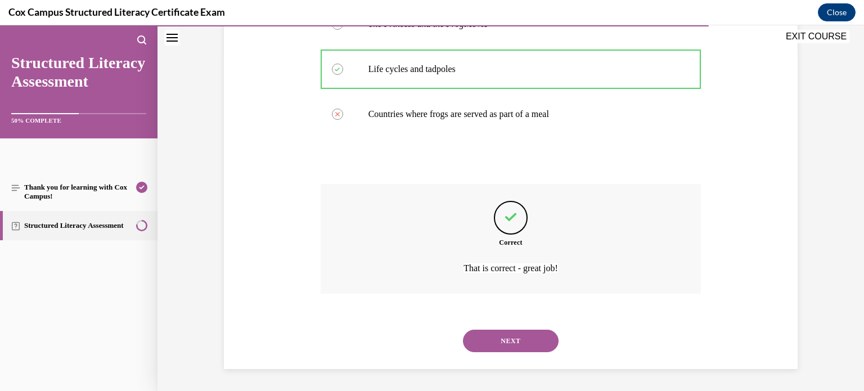
click at [519, 345] on button "NEXT" at bounding box center [511, 340] width 96 height 22
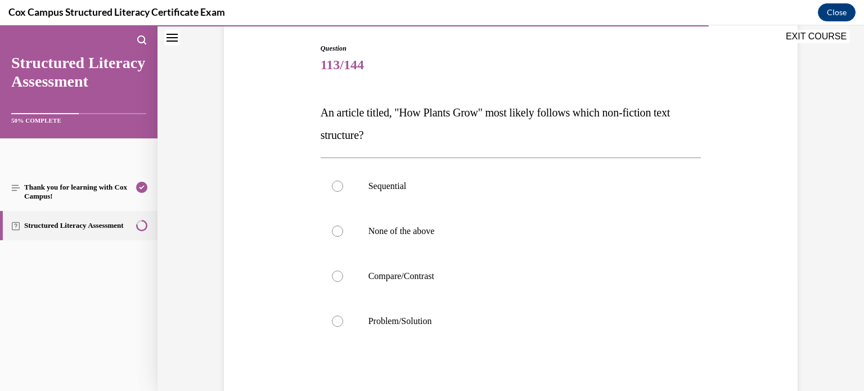
scroll to position [111, 0]
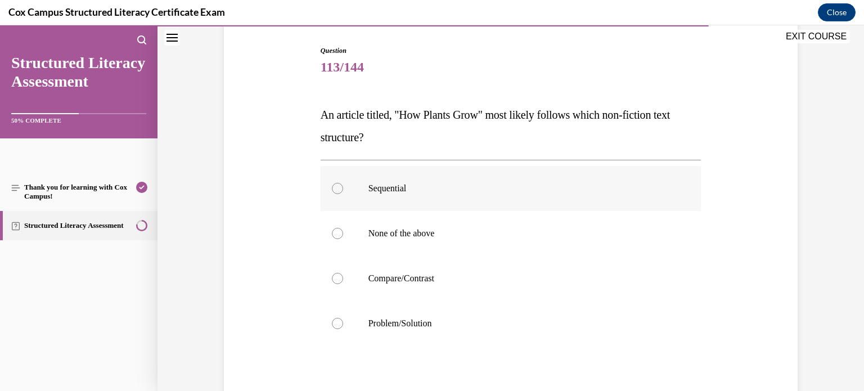
click at [478, 189] on p "Sequential" at bounding box center [520, 188] width 305 height 11
click at [343, 189] on input "Sequential" at bounding box center [337, 188] width 11 height 11
radio input "true"
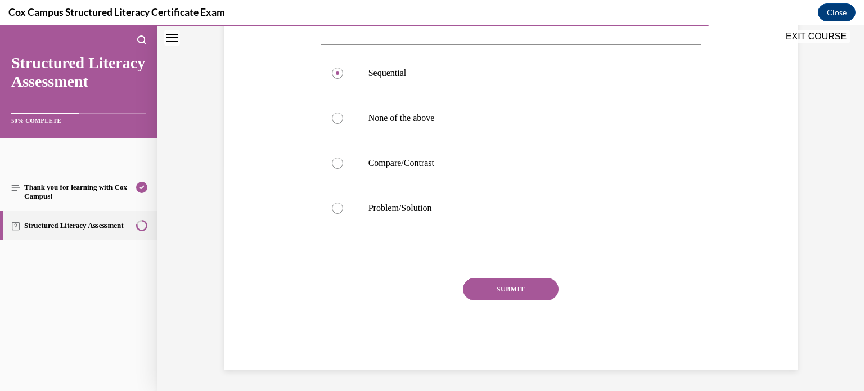
click at [498, 294] on button "SUBMIT" at bounding box center [511, 289] width 96 height 22
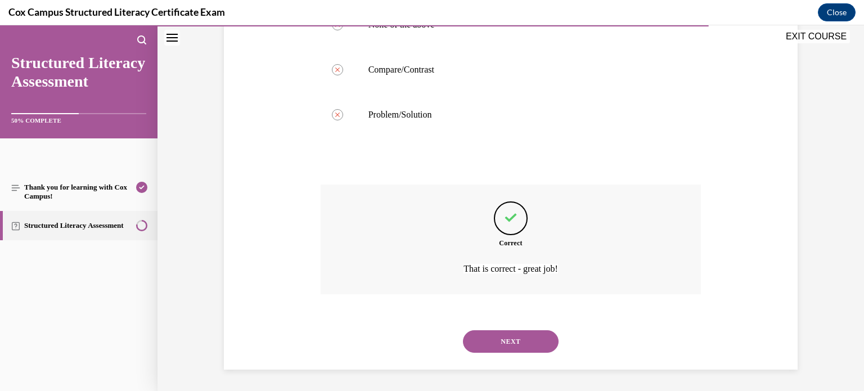
scroll to position [320, 0]
click at [491, 346] on button "NEXT" at bounding box center [511, 340] width 96 height 22
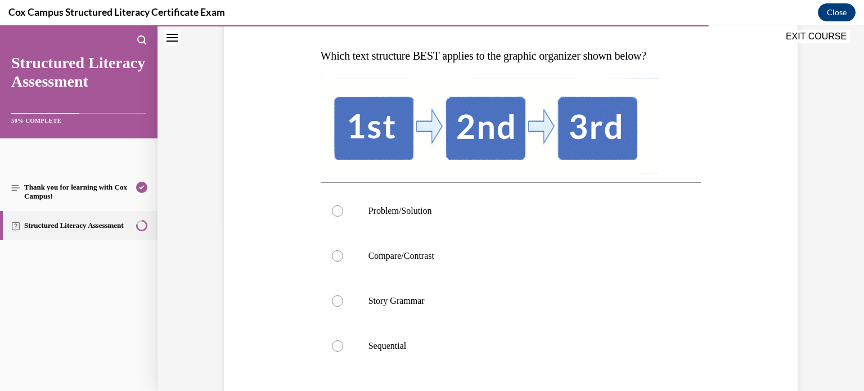
scroll to position [171, 0]
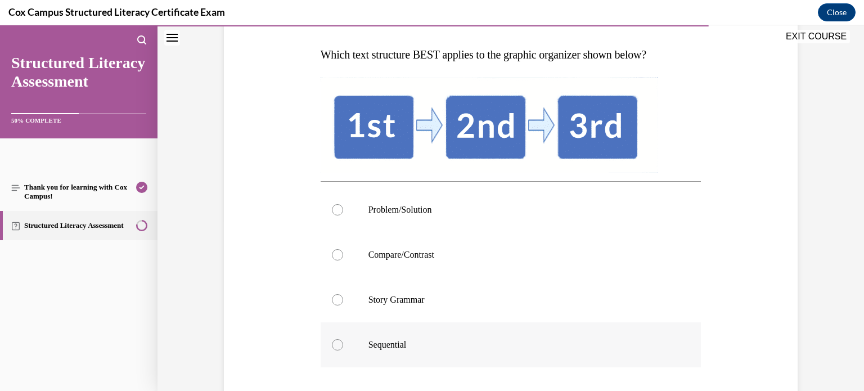
click at [416, 354] on label "Sequential" at bounding box center [510, 344] width 381 height 45
click at [343, 350] on input "Sequential" at bounding box center [337, 344] width 11 height 11
radio input "true"
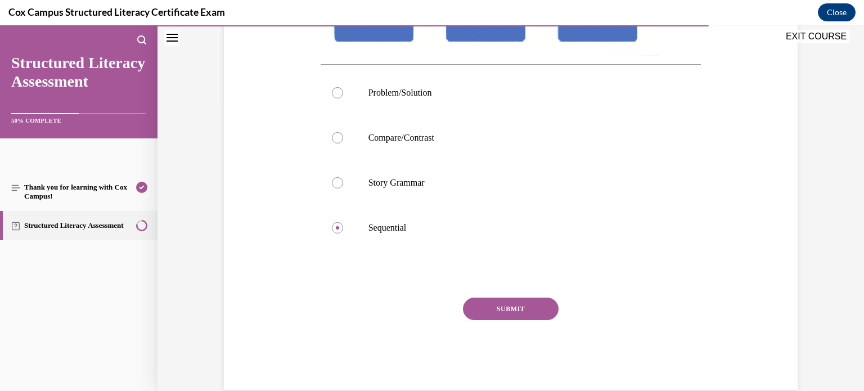
click at [519, 314] on button "SUBMIT" at bounding box center [511, 308] width 96 height 22
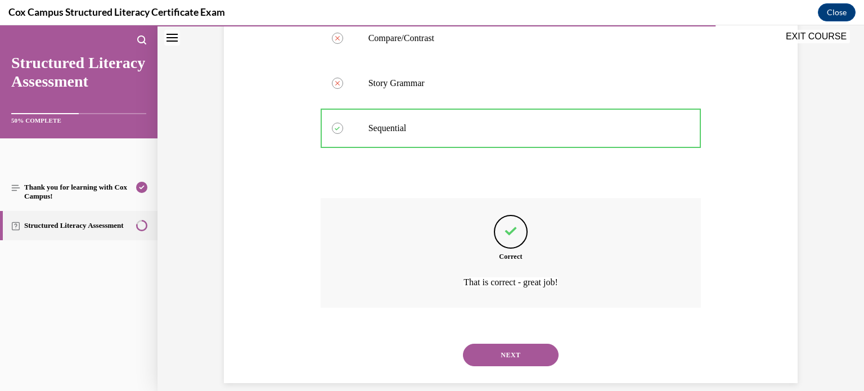
scroll to position [401, 0]
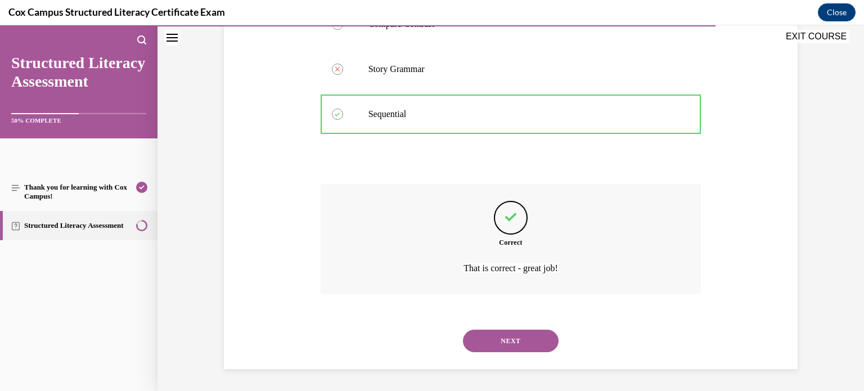
click at [491, 346] on button "NEXT" at bounding box center [511, 340] width 96 height 22
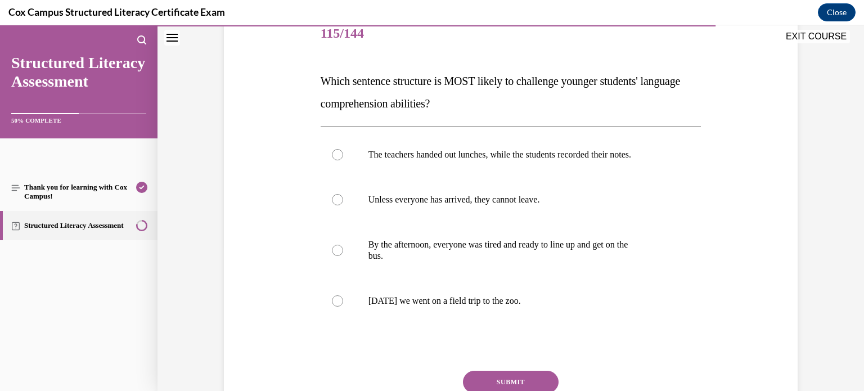
scroll to position [150, 0]
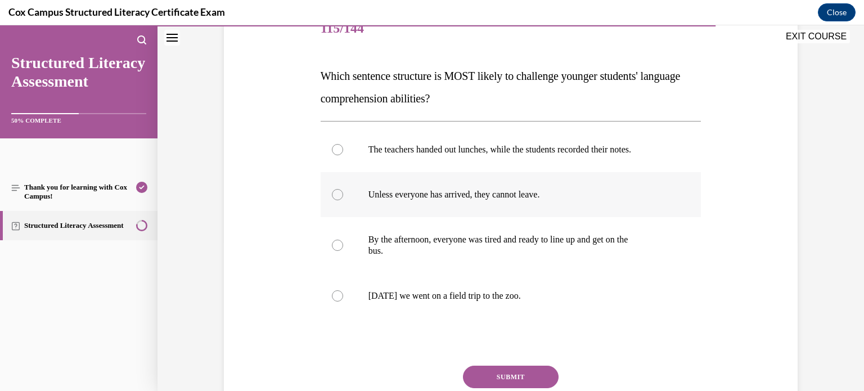
click at [550, 197] on p "Unless everyone has arrived, they cannot leave." at bounding box center [520, 194] width 305 height 11
click at [343, 197] on input "Unless everyone has arrived, they cannot leave." at bounding box center [337, 194] width 11 height 11
radio input "true"
click at [521, 374] on button "SUBMIT" at bounding box center [511, 376] width 96 height 22
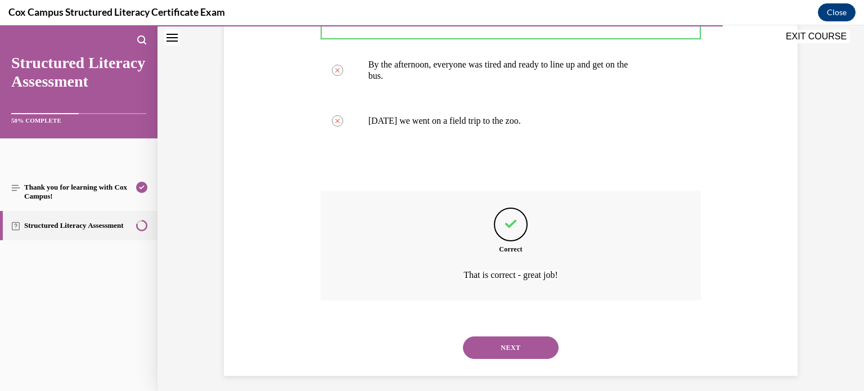
scroll to position [331, 0]
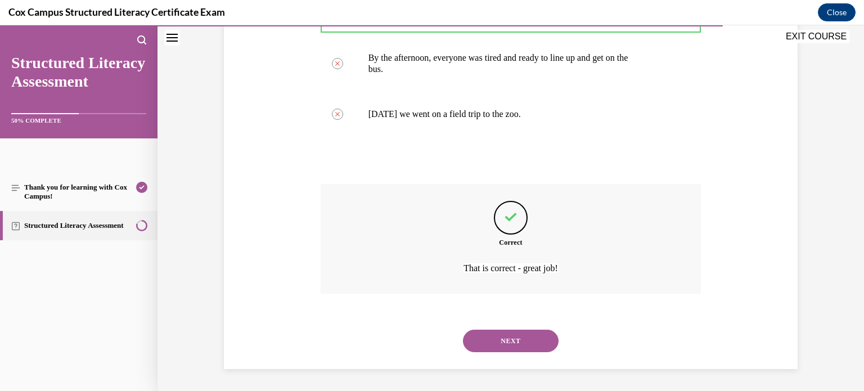
click at [522, 337] on button "NEXT" at bounding box center [511, 340] width 96 height 22
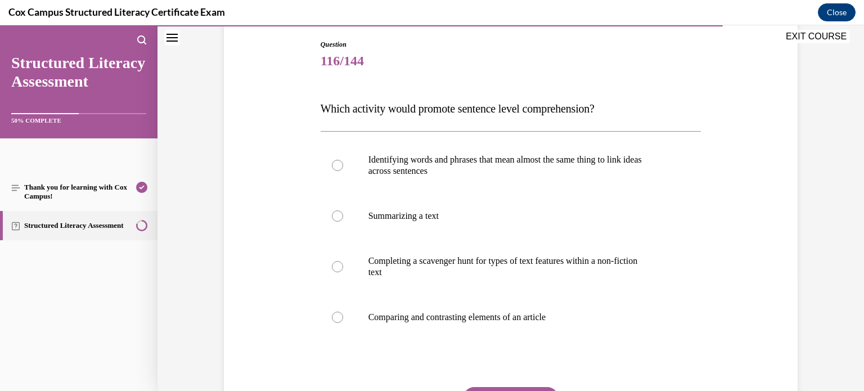
scroll to position [118, 0]
click at [588, 163] on p "Identifying words and phrases that mean almost the same thing to link ideas" at bounding box center [520, 158] width 305 height 11
click at [343, 163] on input "Identifying words and phrases that mean almost the same thing to link ideas acr…" at bounding box center [337, 164] width 11 height 11
radio input "true"
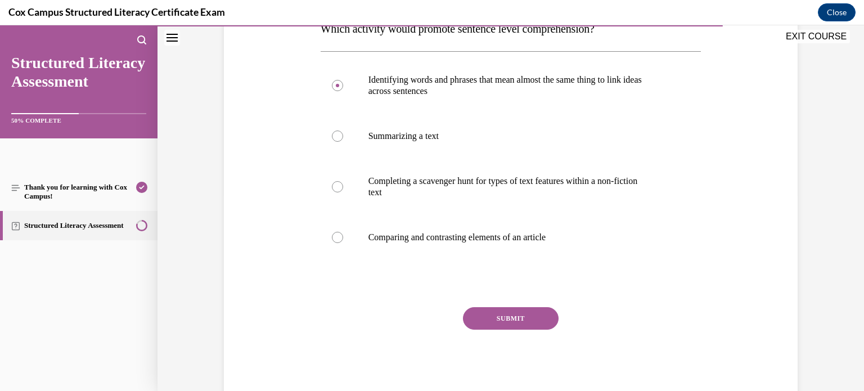
click at [511, 322] on button "SUBMIT" at bounding box center [511, 318] width 96 height 22
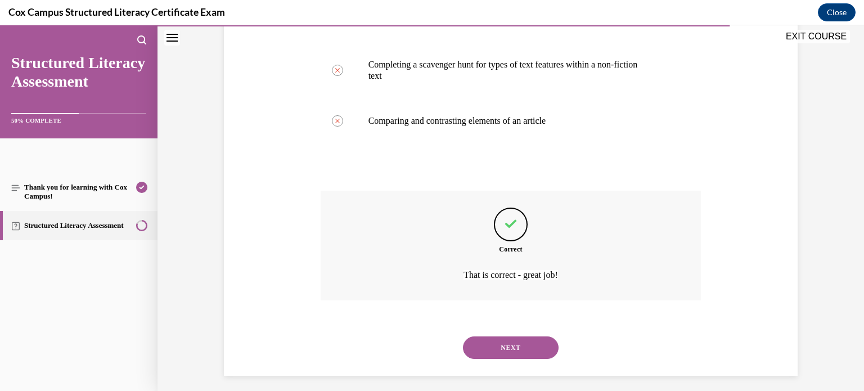
scroll to position [320, 0]
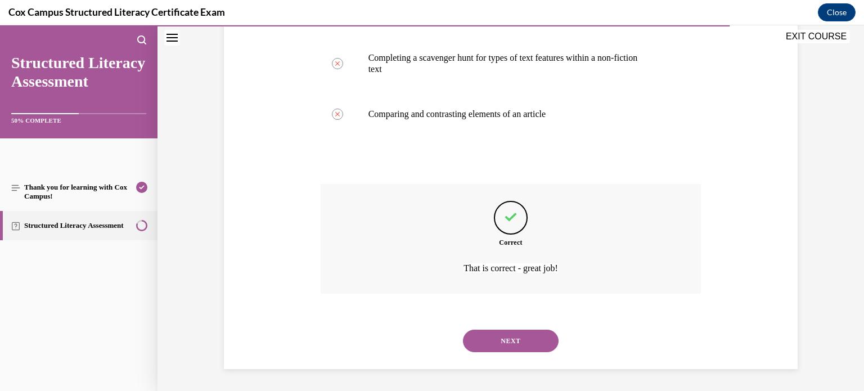
click at [515, 347] on button "NEXT" at bounding box center [511, 340] width 96 height 22
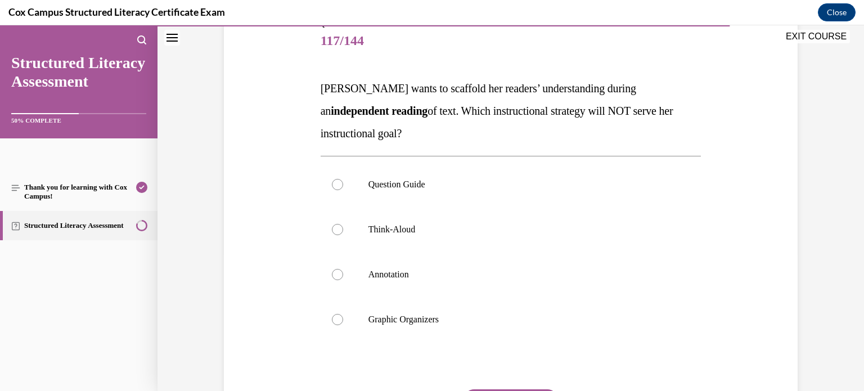
scroll to position [143, 0]
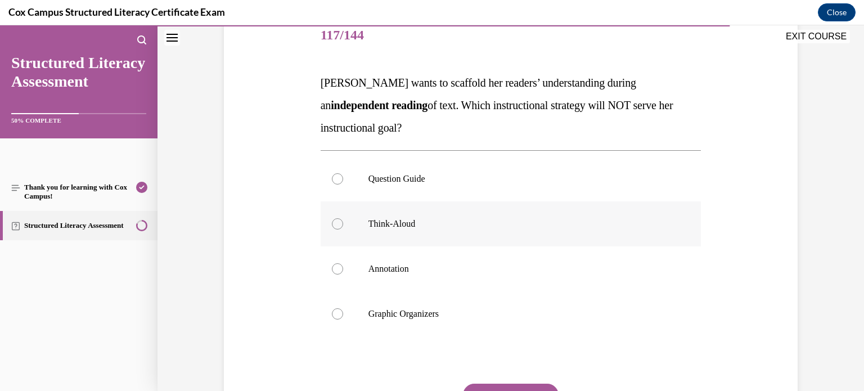
click at [663, 237] on label "Think-Aloud" at bounding box center [510, 223] width 381 height 45
click at [343, 229] on input "Think-Aloud" at bounding box center [337, 223] width 11 height 11
radio input "true"
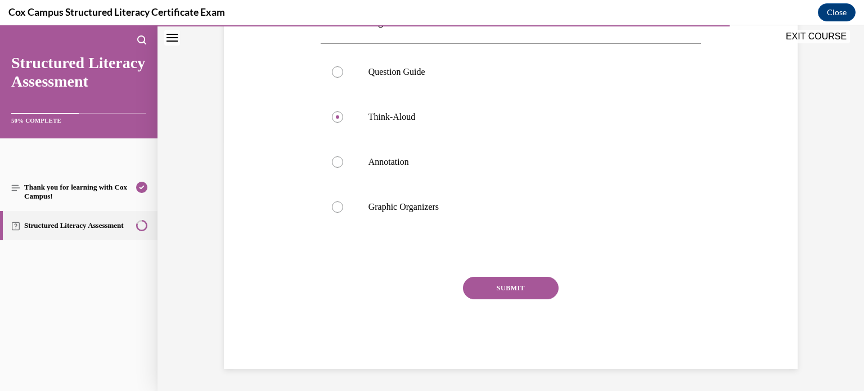
click at [501, 296] on button "SUBMIT" at bounding box center [511, 288] width 96 height 22
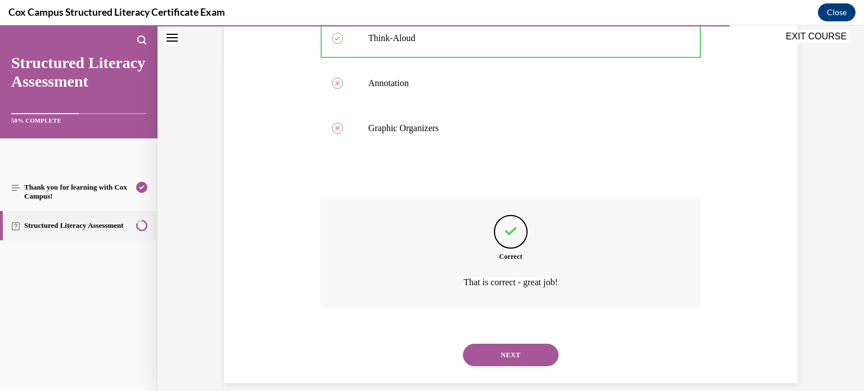
scroll to position [342, 0]
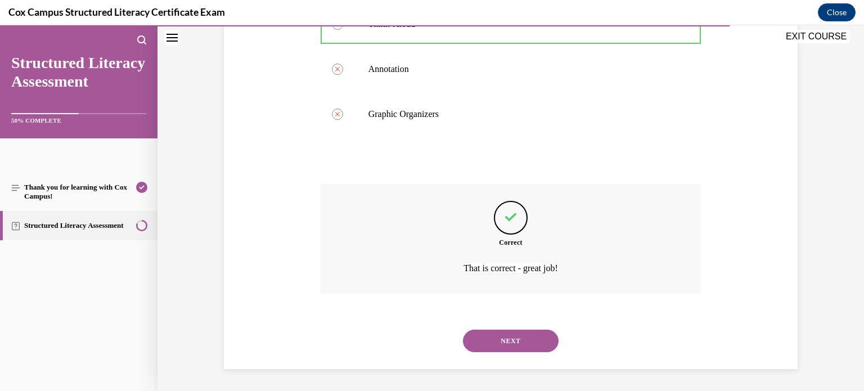
click at [486, 334] on button "NEXT" at bounding box center [511, 340] width 96 height 22
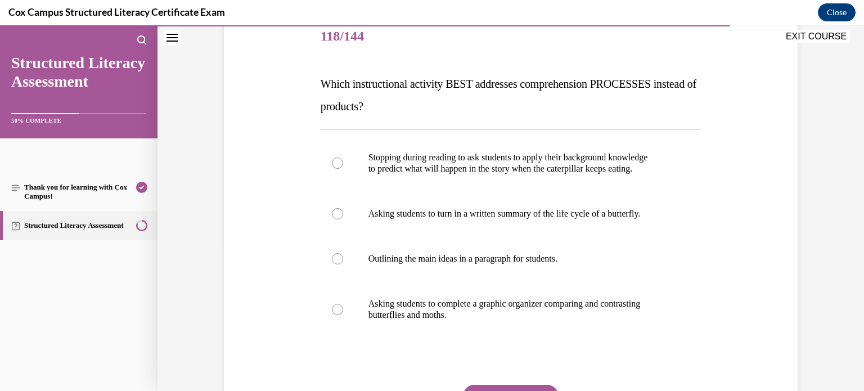
scroll to position [142, 0]
click at [644, 255] on p "Outlining the main ideas in a paragraph for students." at bounding box center [520, 258] width 305 height 11
click at [343, 255] on input "Outlining the main ideas in a paragraph for students." at bounding box center [337, 258] width 11 height 11
radio input "true"
click at [675, 189] on label "Stopping during reading to ask students to apply their background knowledge to …" at bounding box center [510, 163] width 381 height 56
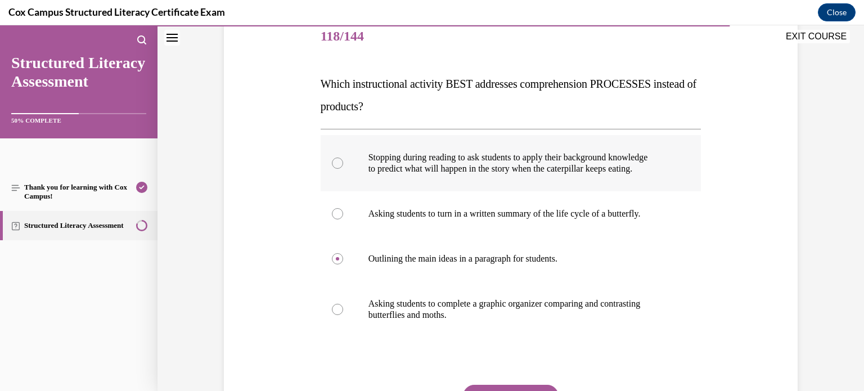
click at [343, 169] on input "Stopping during reading to ask students to apply their background knowledge to …" at bounding box center [337, 162] width 11 height 11
radio input "true"
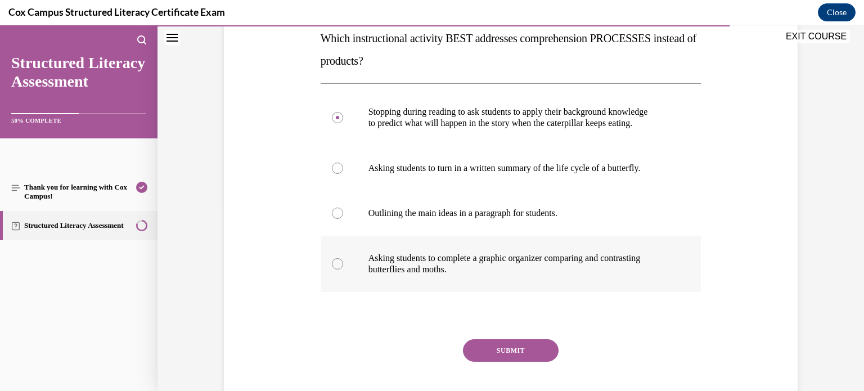
scroll to position [196, 0]
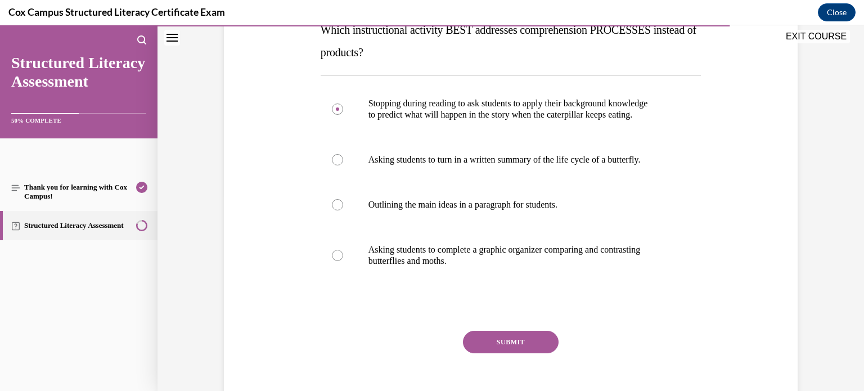
click at [550, 343] on button "SUBMIT" at bounding box center [511, 342] width 96 height 22
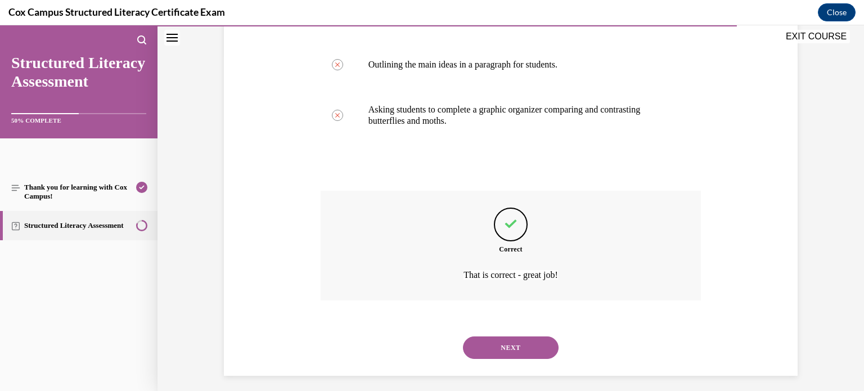
scroll to position [342, 0]
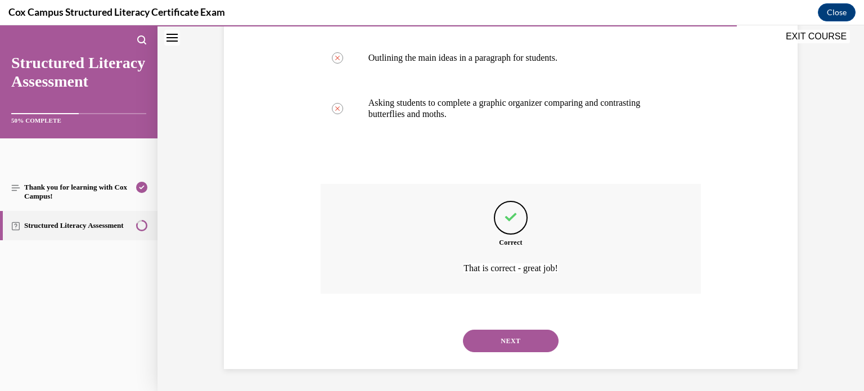
click at [498, 347] on button "NEXT" at bounding box center [511, 340] width 96 height 22
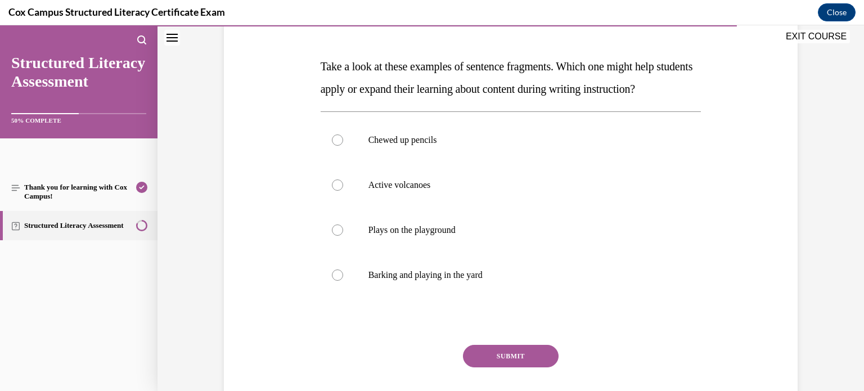
scroll to position [160, 0]
click at [608, 207] on label "Active volcanoes" at bounding box center [510, 184] width 381 height 45
click at [343, 190] on input "Active volcanoes" at bounding box center [337, 184] width 11 height 11
radio input "true"
click at [502, 367] on button "SUBMIT" at bounding box center [511, 355] width 96 height 22
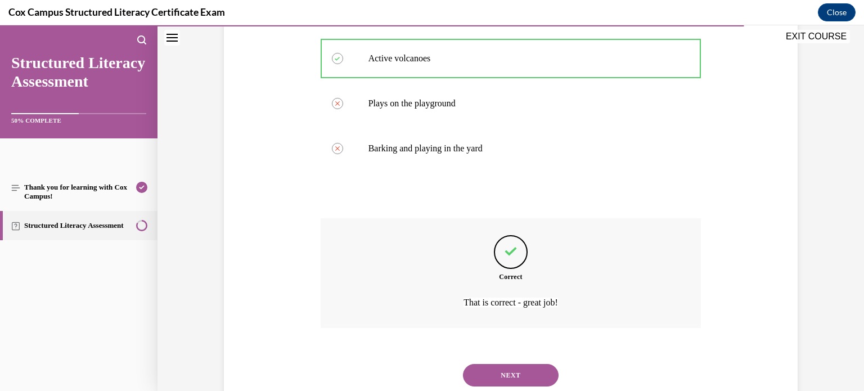
scroll to position [342, 0]
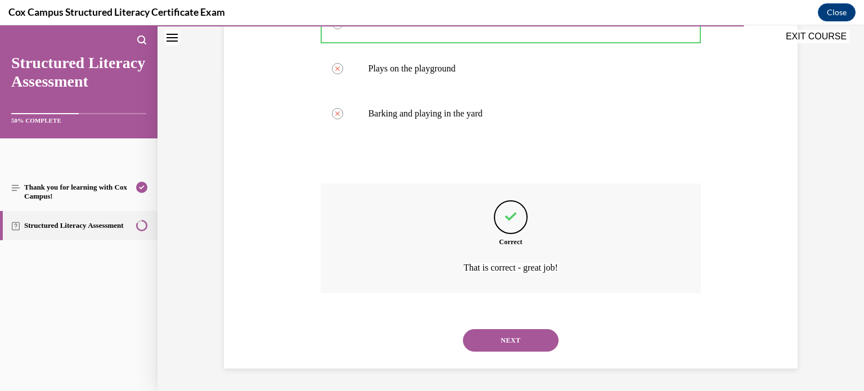
click at [499, 344] on button "NEXT" at bounding box center [511, 340] width 96 height 22
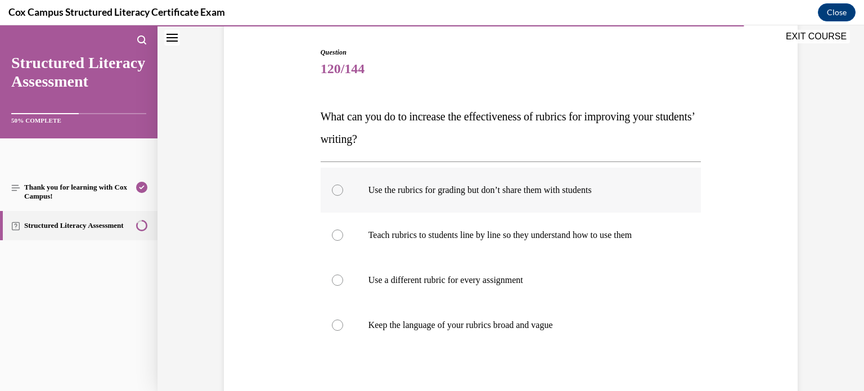
scroll to position [113, 0]
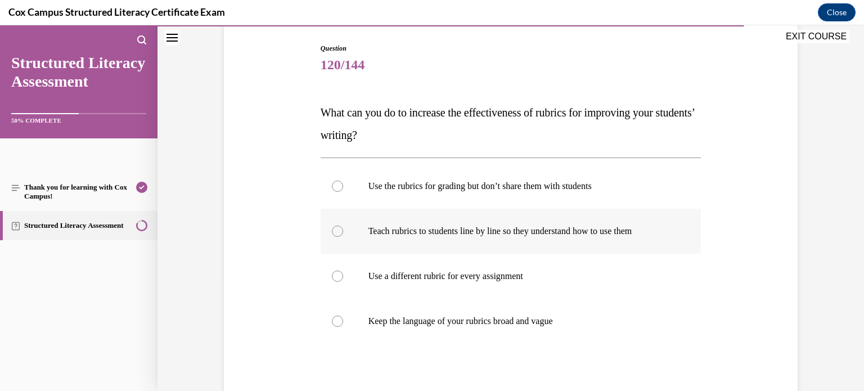
click at [565, 235] on p "Teach rubrics to students line by line so they understand how to use them" at bounding box center [520, 230] width 305 height 11
click at [343, 235] on input "Teach rubrics to students line by line so they understand how to use them" at bounding box center [337, 230] width 11 height 11
radio input "true"
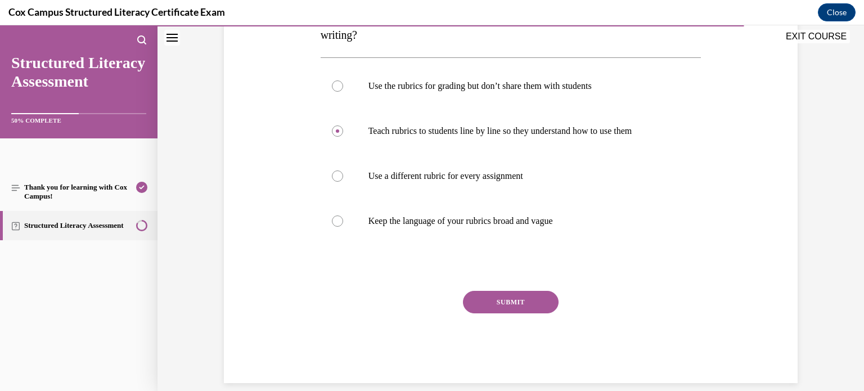
scroll to position [227, 0]
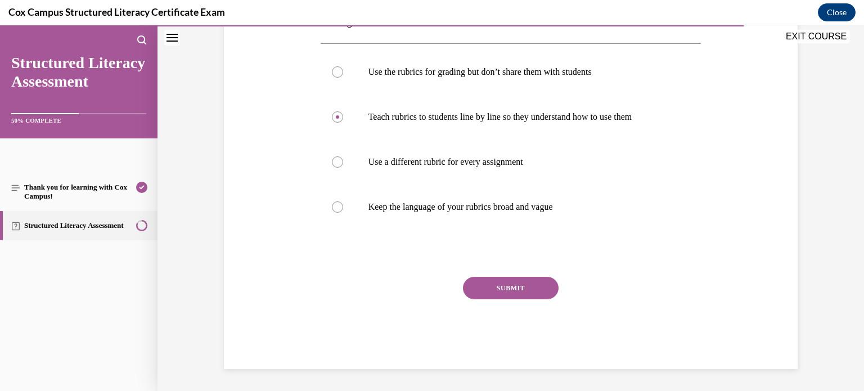
click at [496, 294] on button "SUBMIT" at bounding box center [511, 288] width 96 height 22
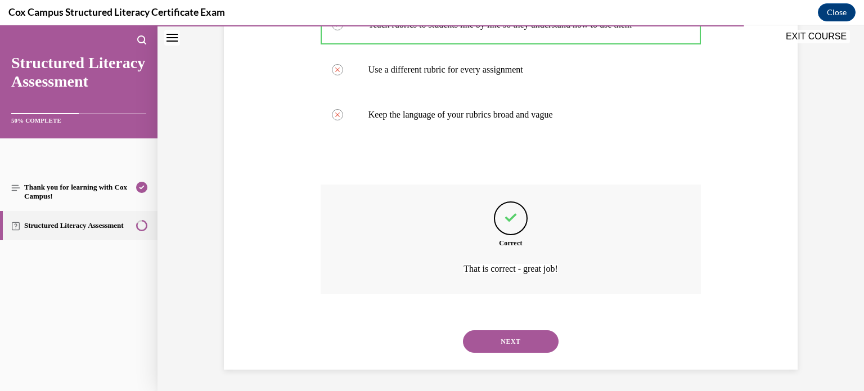
scroll to position [320, 0]
click at [489, 337] on button "NEXT" at bounding box center [511, 340] width 96 height 22
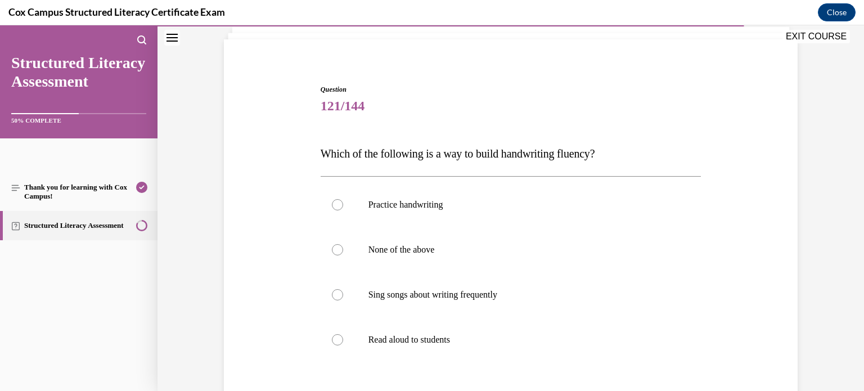
scroll to position [73, 0]
click at [632, 202] on p "Practice handwriting" at bounding box center [520, 203] width 305 height 11
click at [343, 202] on input "Practice handwriting" at bounding box center [337, 203] width 11 height 11
radio input "true"
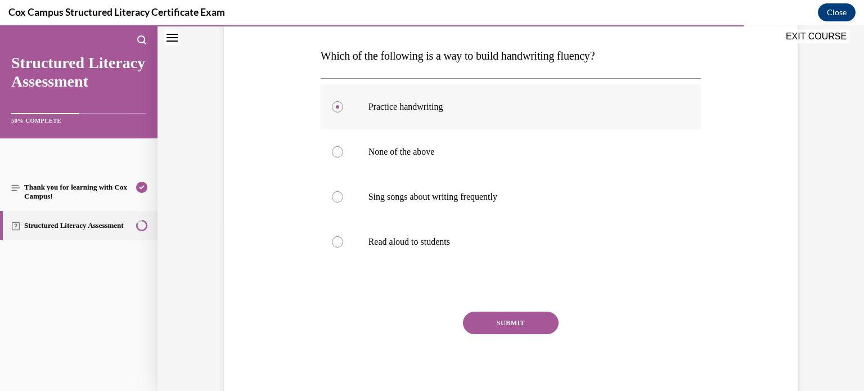
scroll to position [171, 0]
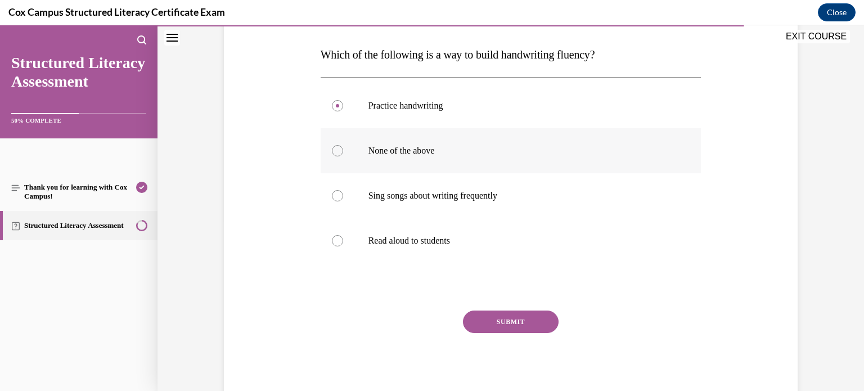
click at [495, 143] on label "None of the above" at bounding box center [510, 150] width 381 height 45
click at [343, 145] on input "None of the above" at bounding box center [337, 150] width 11 height 11
radio input "true"
click at [527, 324] on button "SUBMIT" at bounding box center [511, 321] width 96 height 22
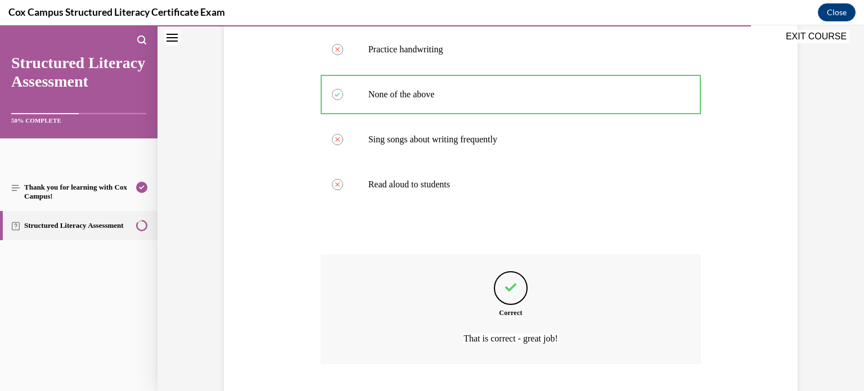
scroll to position [297, 0]
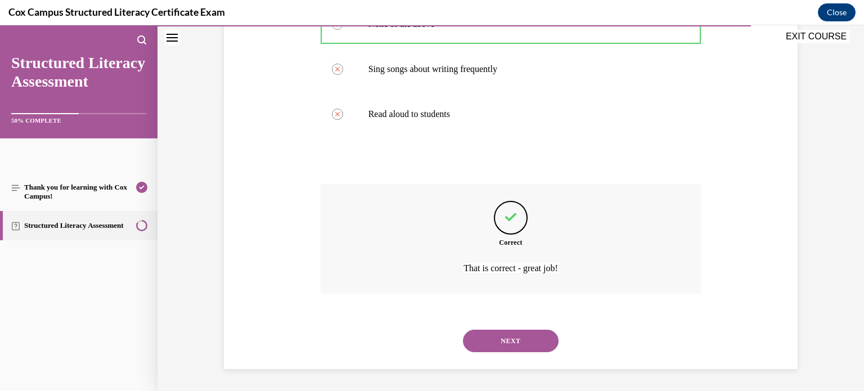
click at [512, 342] on button "NEXT" at bounding box center [511, 340] width 96 height 22
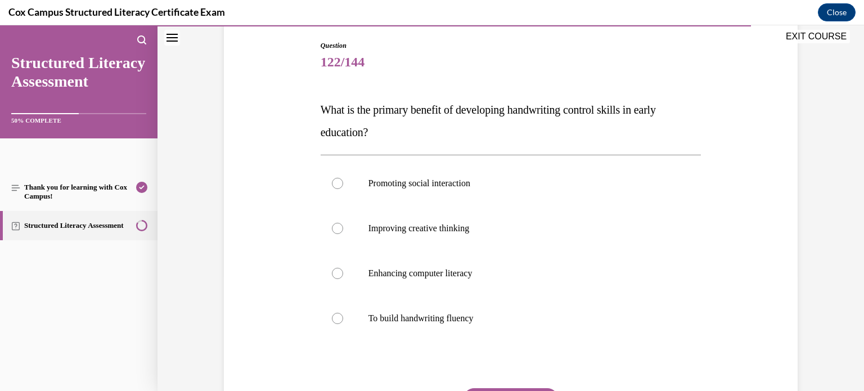
scroll to position [119, 0]
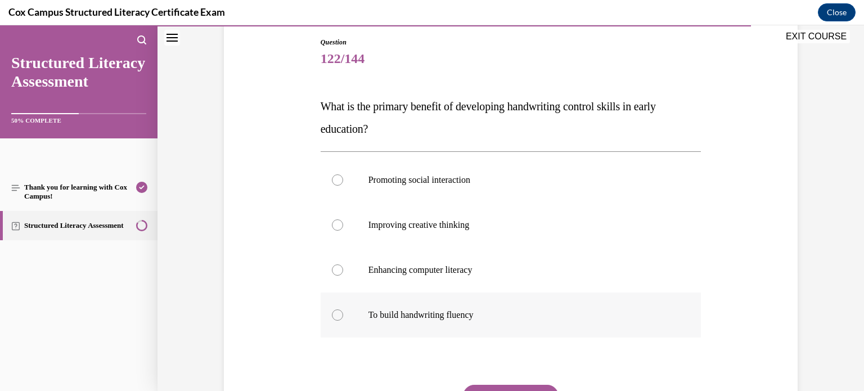
click at [520, 324] on label "To build handwriting fluency" at bounding box center [510, 314] width 381 height 45
click at [343, 320] on input "To build handwriting fluency" at bounding box center [337, 314] width 11 height 11
radio input "true"
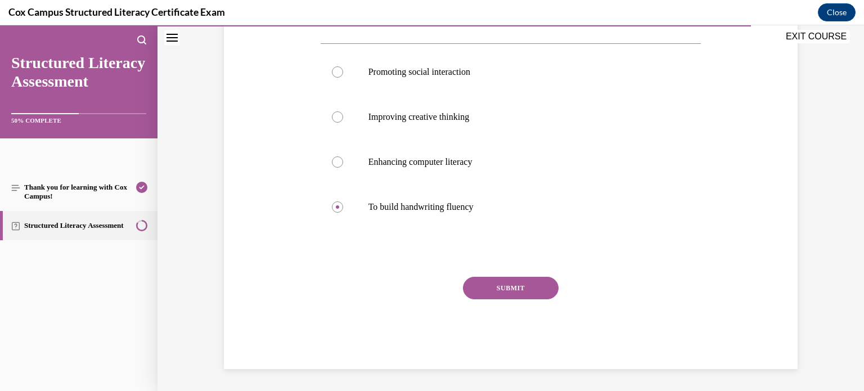
click at [485, 285] on button "SUBMIT" at bounding box center [511, 288] width 96 height 22
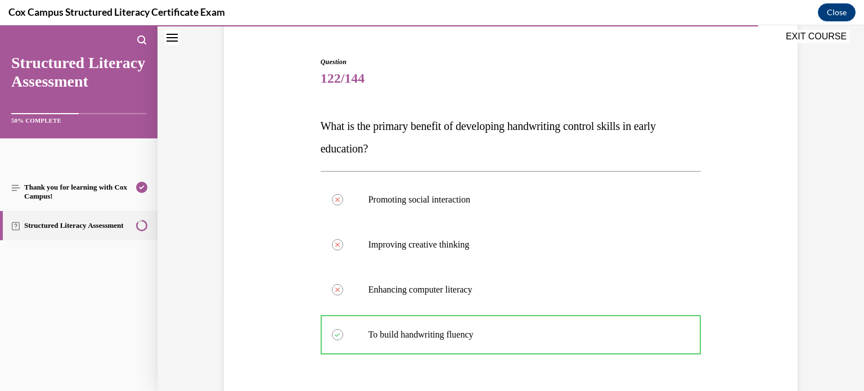
scroll to position [320, 0]
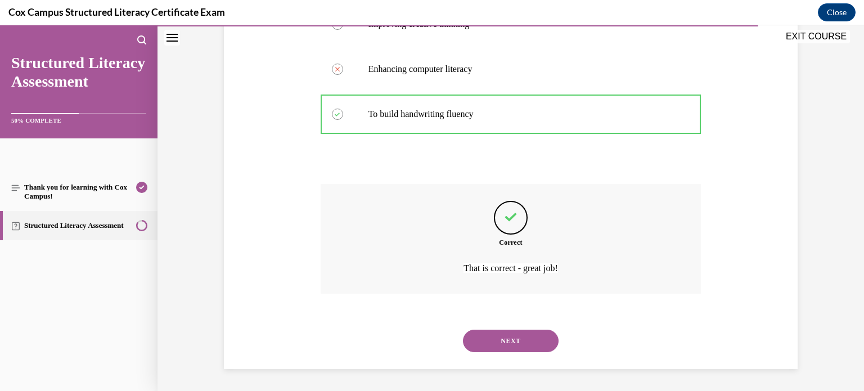
click at [513, 340] on button "NEXT" at bounding box center [511, 340] width 96 height 22
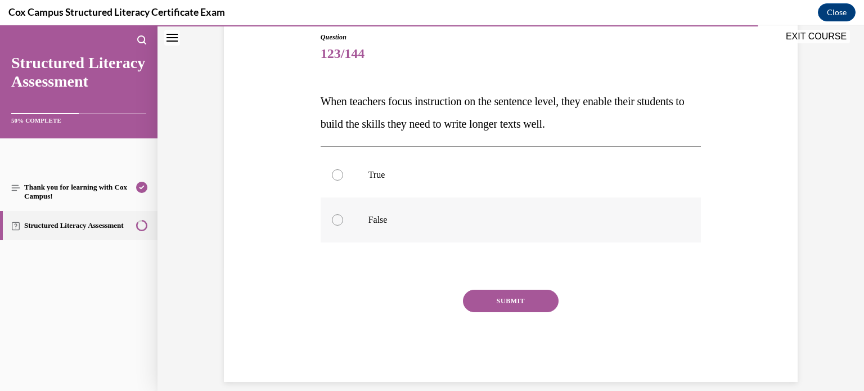
click at [621, 225] on label "False" at bounding box center [510, 219] width 381 height 45
click at [343, 225] on input "False" at bounding box center [337, 219] width 11 height 11
radio input "true"
click at [643, 189] on label "True" at bounding box center [510, 174] width 381 height 45
click at [343, 180] on input "True" at bounding box center [337, 174] width 11 height 11
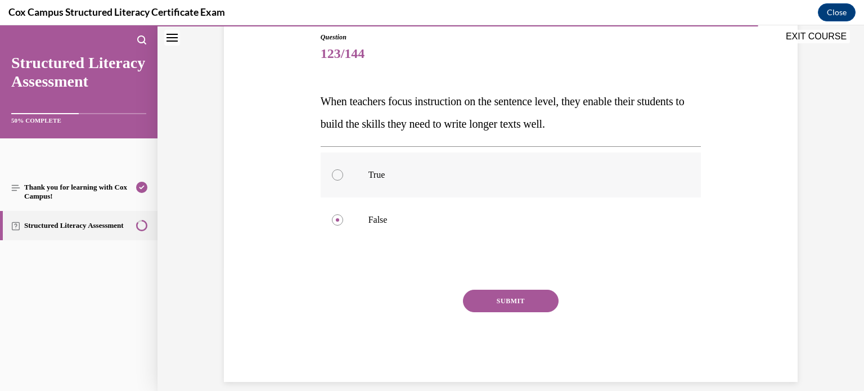
radio input "true"
click at [524, 308] on button "SUBMIT" at bounding box center [511, 301] width 96 height 22
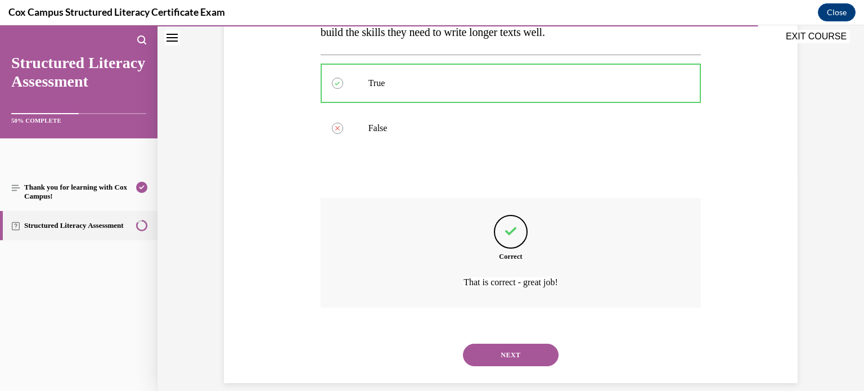
scroll to position [230, 0]
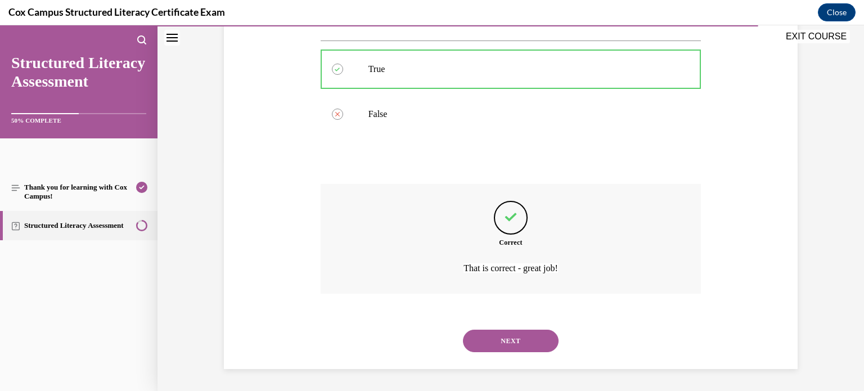
click at [511, 340] on button "NEXT" at bounding box center [511, 340] width 96 height 22
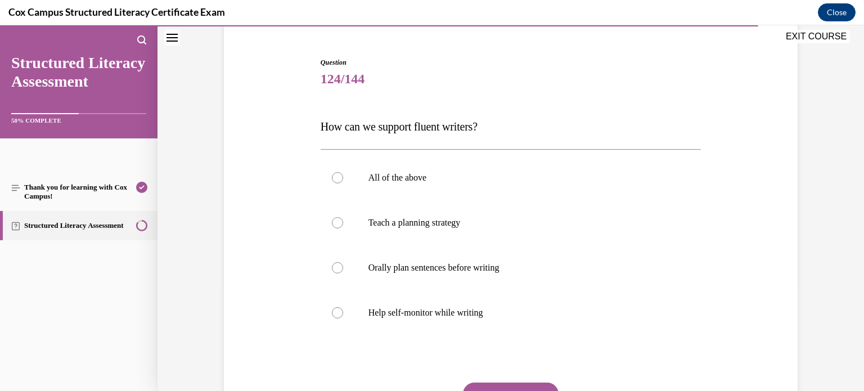
scroll to position [100, 0]
click at [514, 306] on p "Help self-monitor while writing" at bounding box center [520, 311] width 305 height 11
click at [343, 306] on input "Help self-monitor while writing" at bounding box center [337, 311] width 11 height 11
radio input "true"
click at [489, 191] on label "All of the above" at bounding box center [510, 176] width 381 height 45
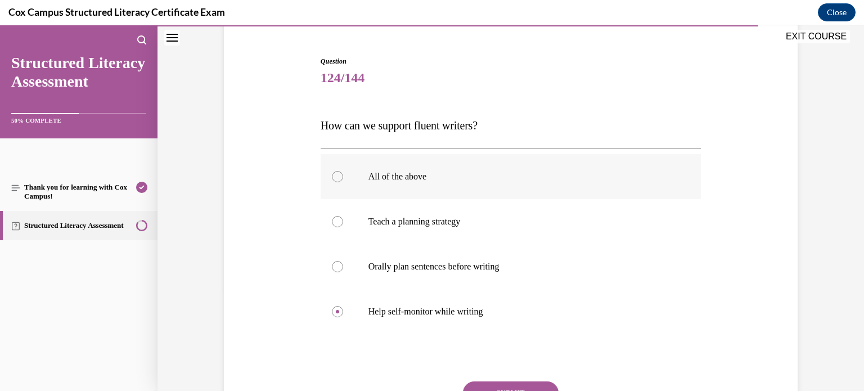
click at [343, 182] on input "All of the above" at bounding box center [337, 176] width 11 height 11
radio input "true"
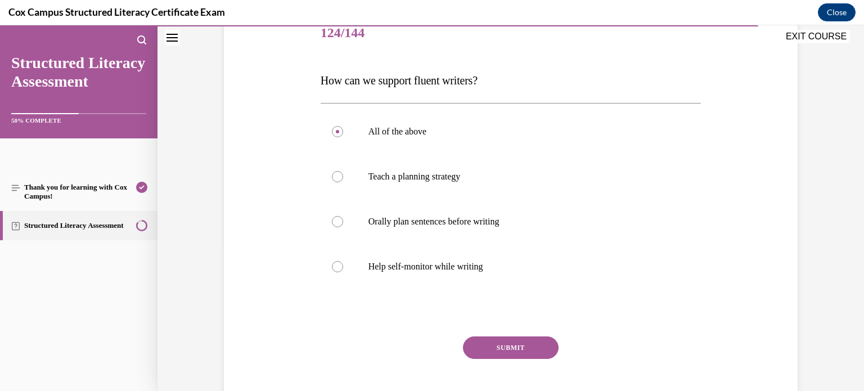
scroll to position [147, 0]
click at [536, 350] on button "SUBMIT" at bounding box center [511, 346] width 96 height 22
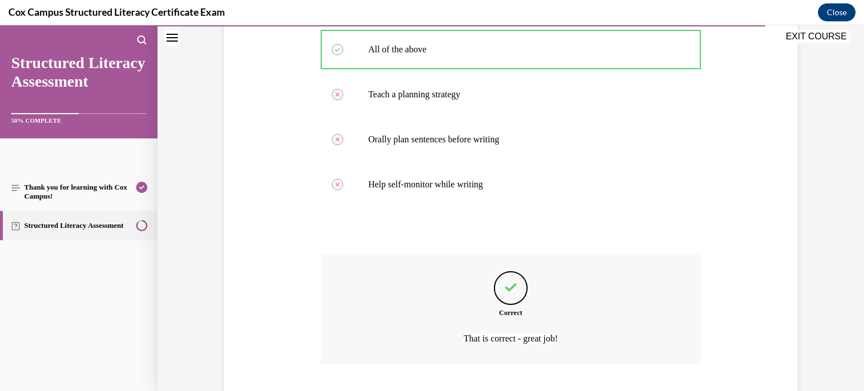
scroll to position [297, 0]
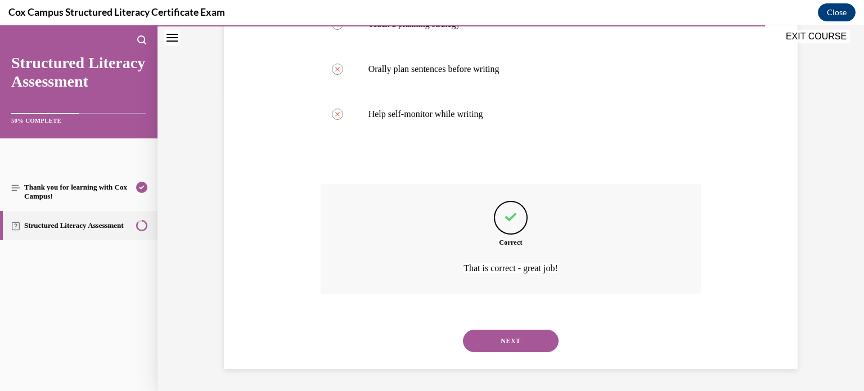
click at [526, 339] on button "NEXT" at bounding box center [511, 340] width 96 height 22
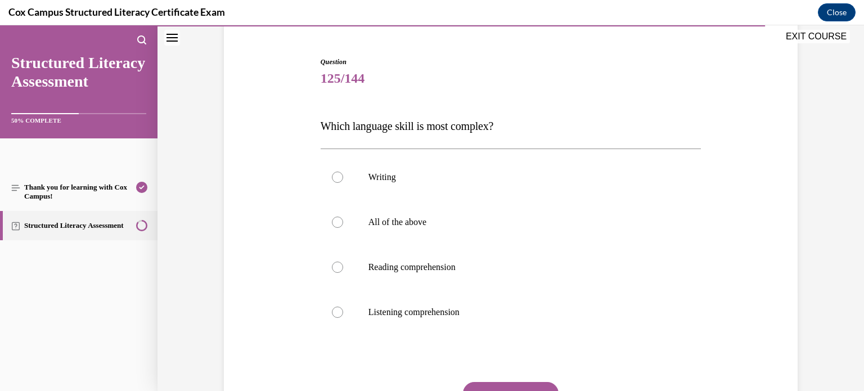
scroll to position [97, 0]
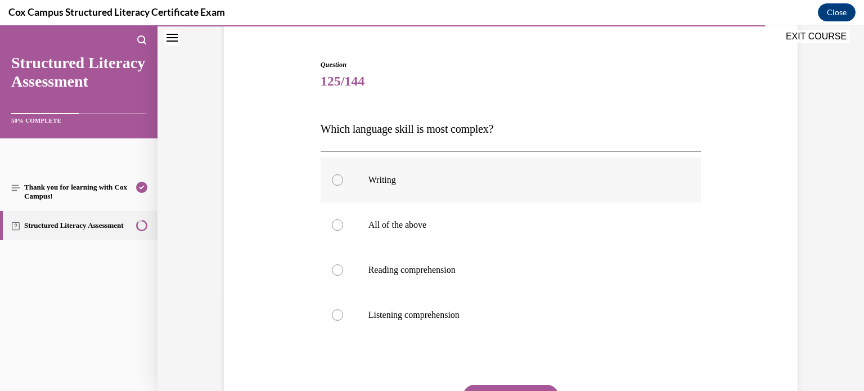
click at [525, 184] on p "Writing" at bounding box center [520, 179] width 305 height 11
click at [343, 184] on input "Writing" at bounding box center [337, 179] width 11 height 11
radio input "true"
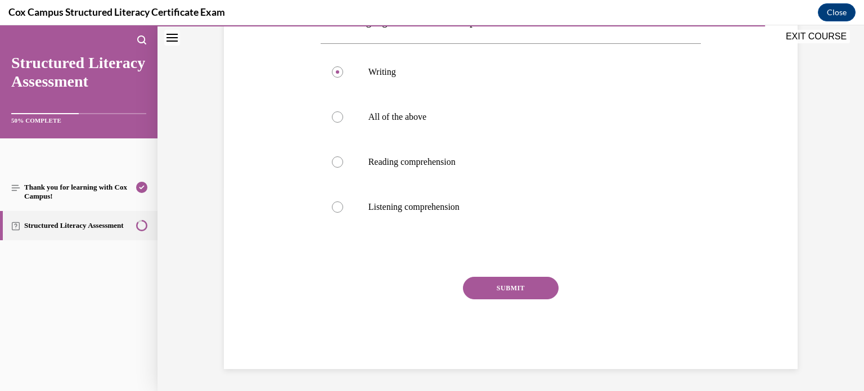
click at [496, 287] on button "SUBMIT" at bounding box center [511, 288] width 96 height 22
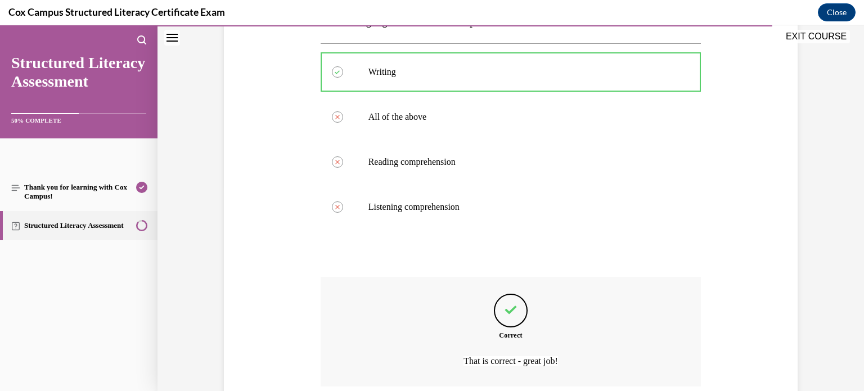
scroll to position [297, 0]
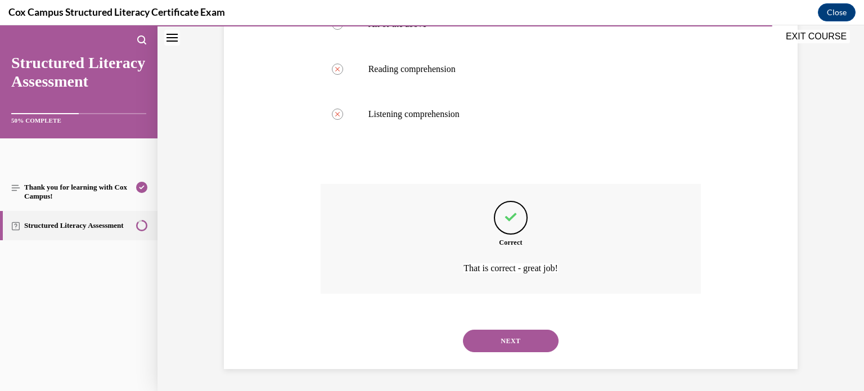
click at [521, 341] on button "NEXT" at bounding box center [511, 340] width 96 height 22
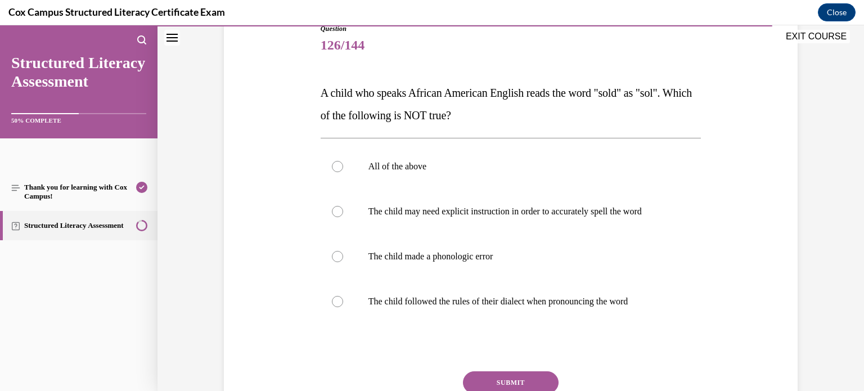
scroll to position [139, 0]
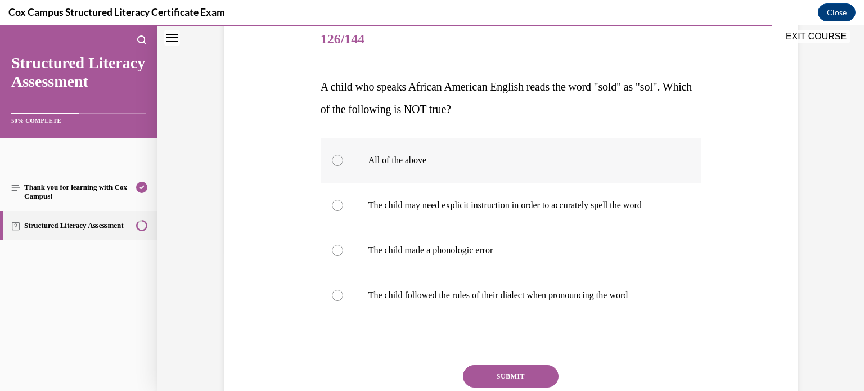
click at [509, 147] on label "All of the above" at bounding box center [510, 160] width 381 height 45
click at [343, 155] on input "All of the above" at bounding box center [337, 160] width 11 height 11
radio input "true"
click at [547, 203] on p "The child may need explicit instruction in order to accurately spell the word" at bounding box center [520, 205] width 305 height 11
click at [343, 203] on input "The child may need explicit instruction in order to accurately spell the word" at bounding box center [337, 205] width 11 height 11
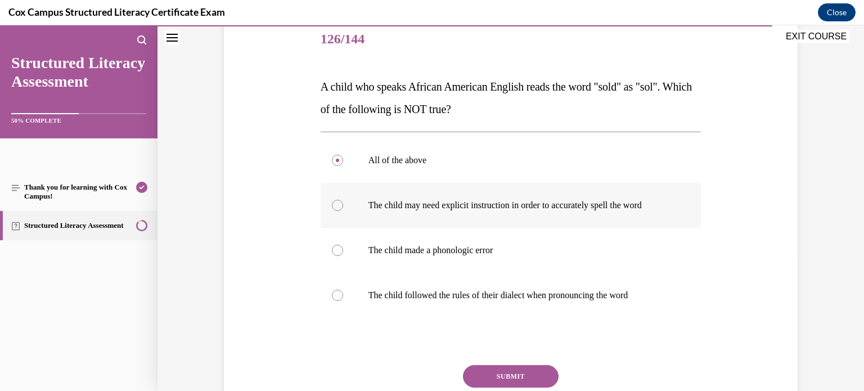
radio input "true"
click at [526, 236] on label "The child made a phonologic error" at bounding box center [510, 250] width 381 height 45
click at [343, 245] on input "The child made a phonologic error" at bounding box center [337, 250] width 11 height 11
radio input "true"
click at [489, 367] on button "SUBMIT" at bounding box center [511, 376] width 96 height 22
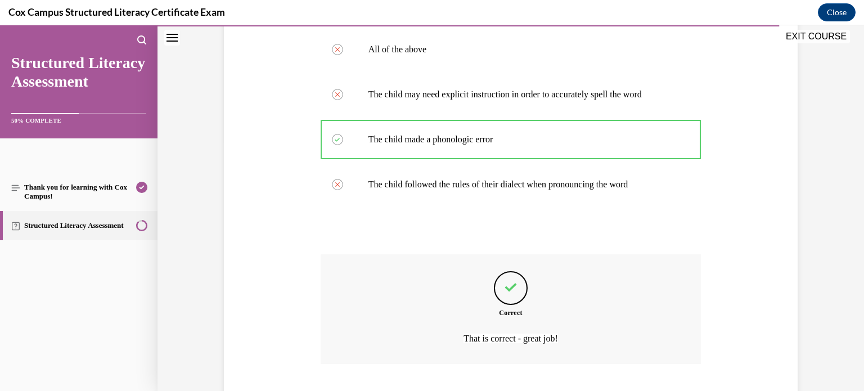
scroll to position [320, 0]
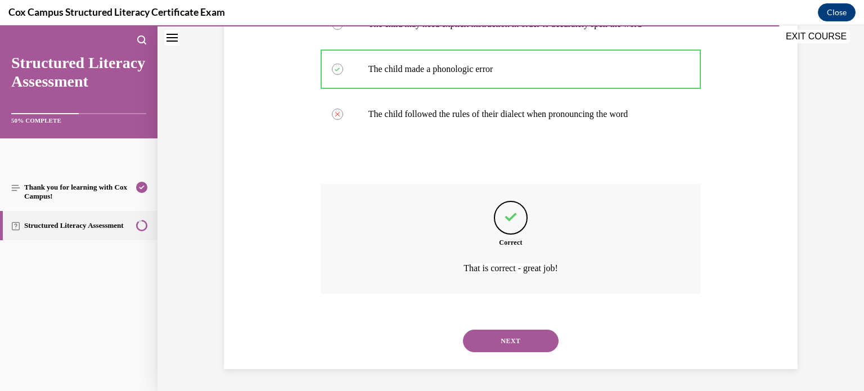
click at [531, 341] on button "NEXT" at bounding box center [511, 340] width 96 height 22
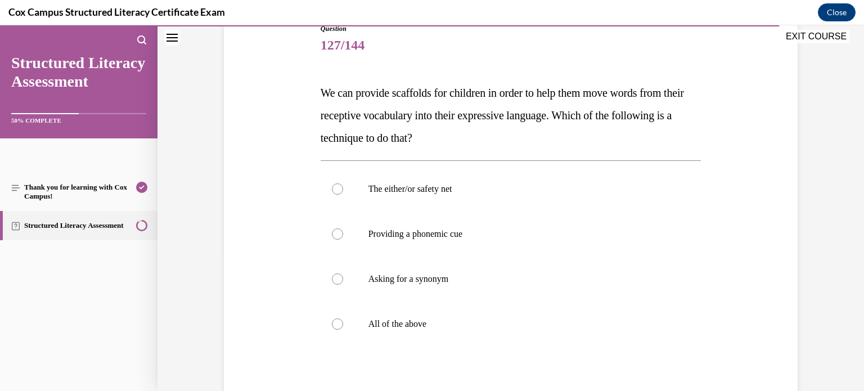
scroll to position [129, 0]
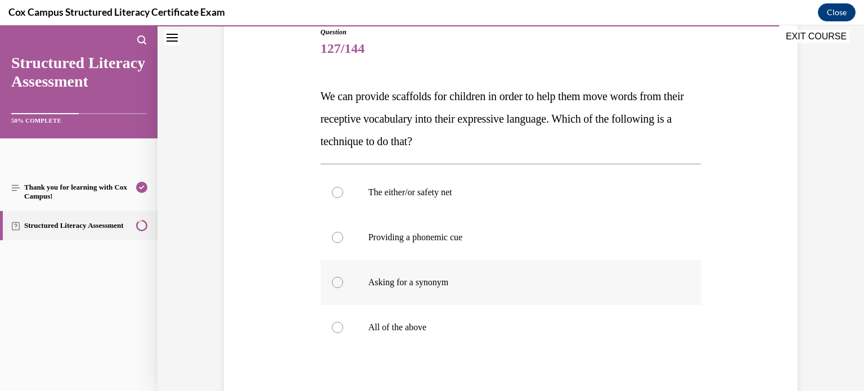
click at [463, 285] on p "Asking for a synonym" at bounding box center [520, 282] width 305 height 11
click at [343, 285] on input "Asking for a synonym" at bounding box center [337, 282] width 11 height 11
radio input "true"
click at [470, 339] on label "All of the above" at bounding box center [510, 327] width 381 height 45
click at [343, 333] on input "All of the above" at bounding box center [337, 327] width 11 height 11
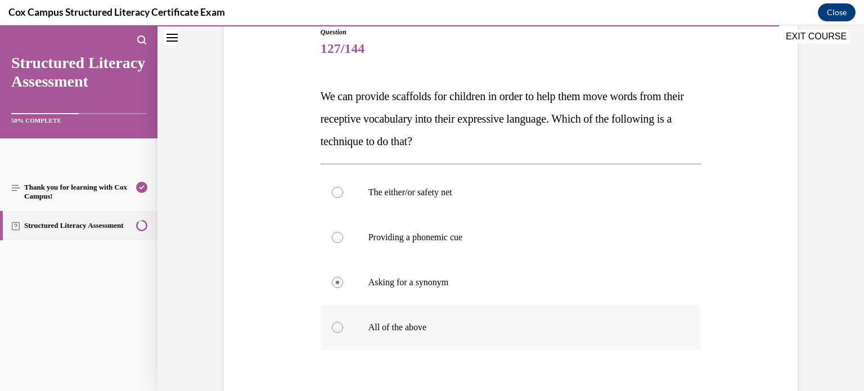
radio input "true"
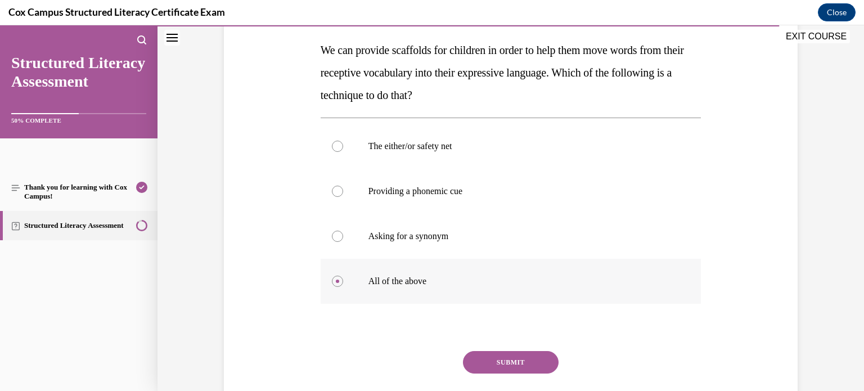
scroll to position [187, 0]
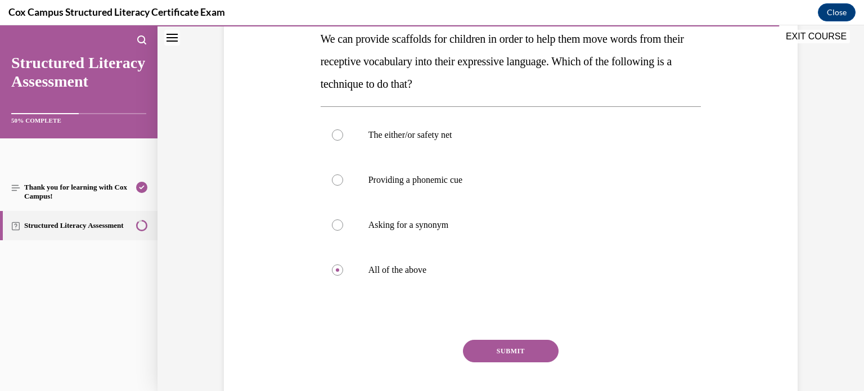
click at [524, 354] on button "SUBMIT" at bounding box center [511, 351] width 96 height 22
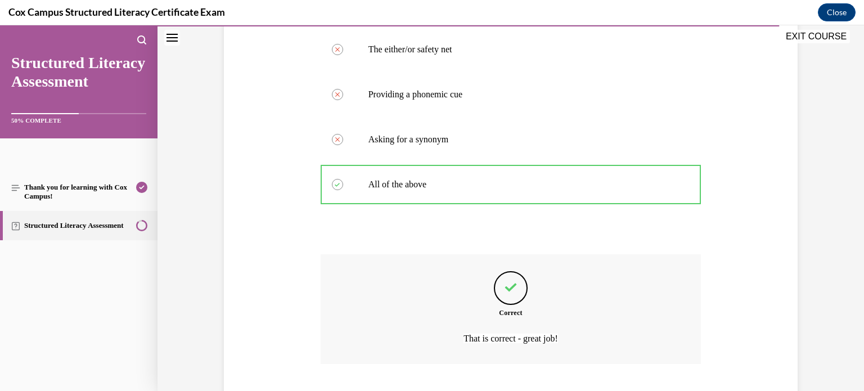
scroll to position [342, 0]
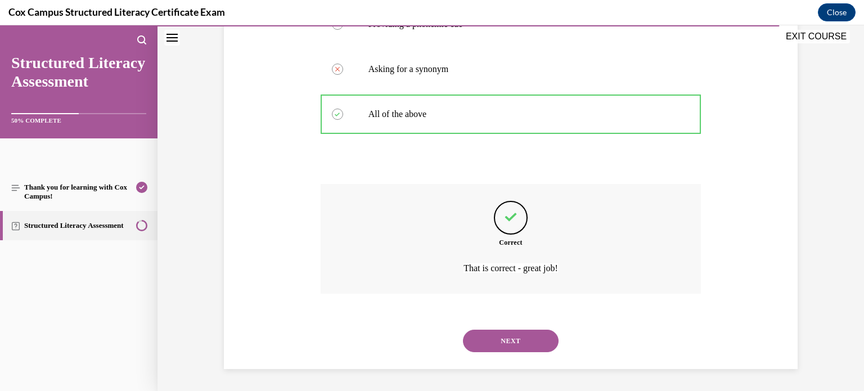
click at [486, 344] on button "NEXT" at bounding box center [511, 340] width 96 height 22
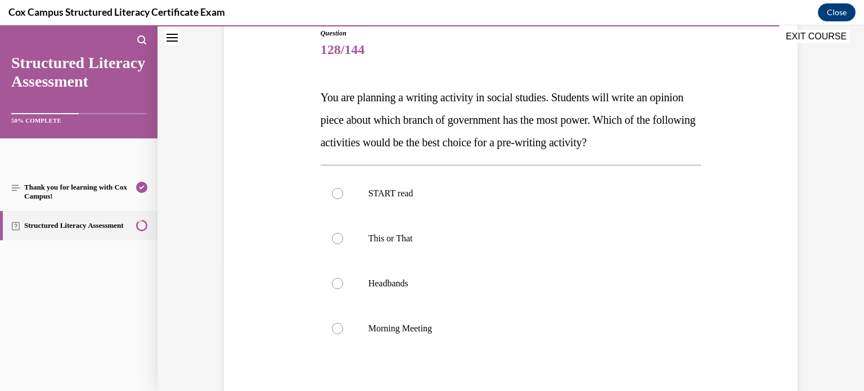
scroll to position [130, 0]
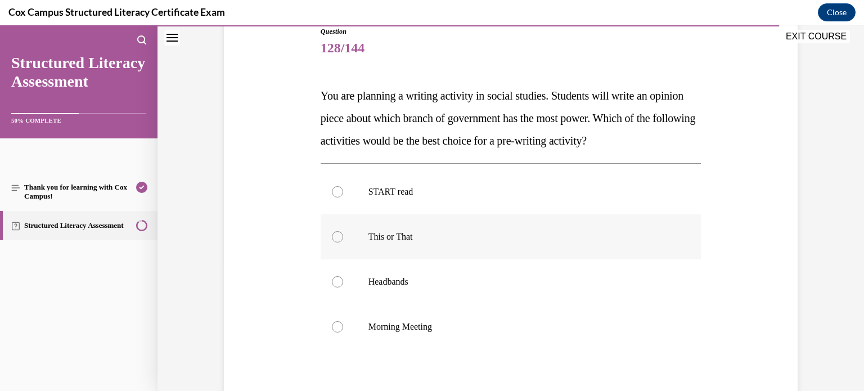
click at [638, 243] on label "This or That" at bounding box center [510, 236] width 381 height 45
click at [343, 242] on input "This or That" at bounding box center [337, 236] width 11 height 11
radio input "true"
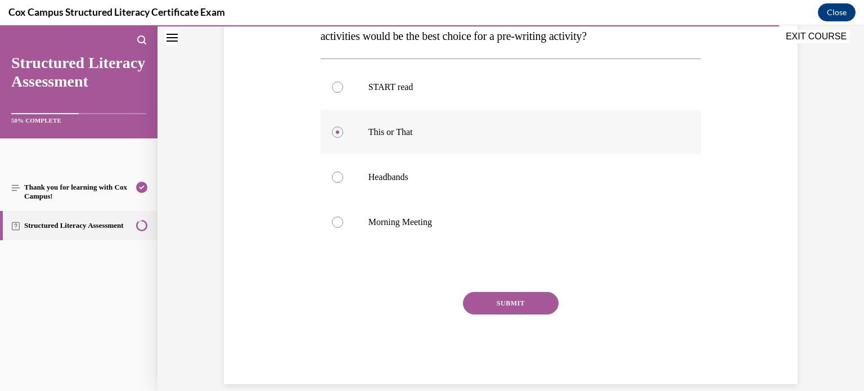
scroll to position [250, 0]
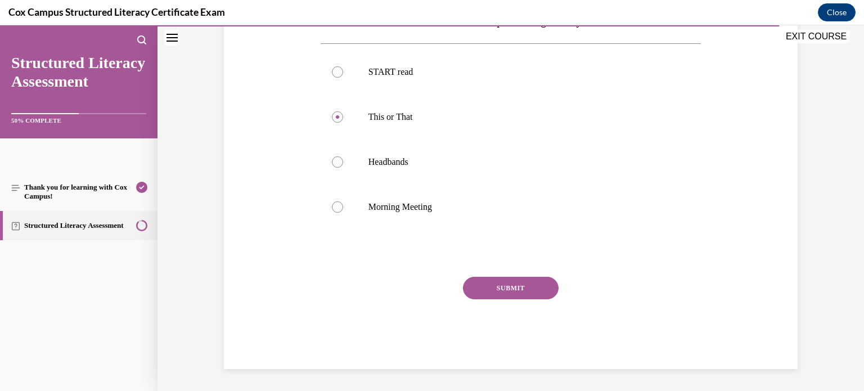
click at [502, 291] on button "SUBMIT" at bounding box center [511, 288] width 96 height 22
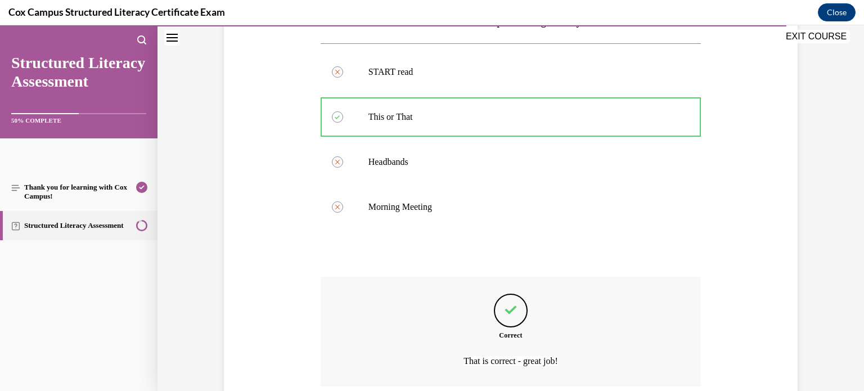
scroll to position [342, 0]
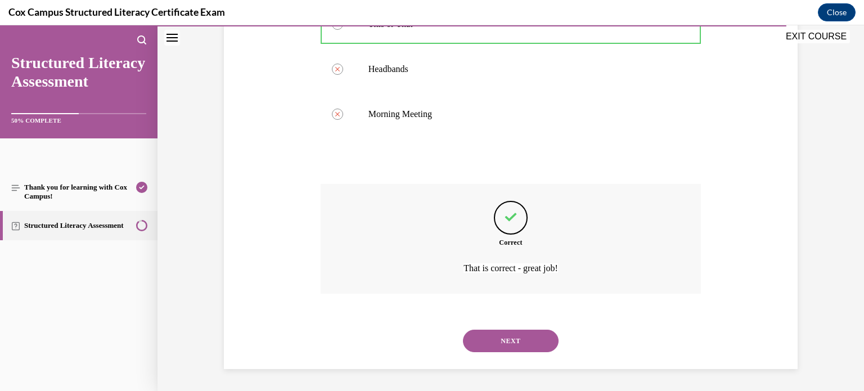
click at [539, 349] on button "NEXT" at bounding box center [511, 340] width 96 height 22
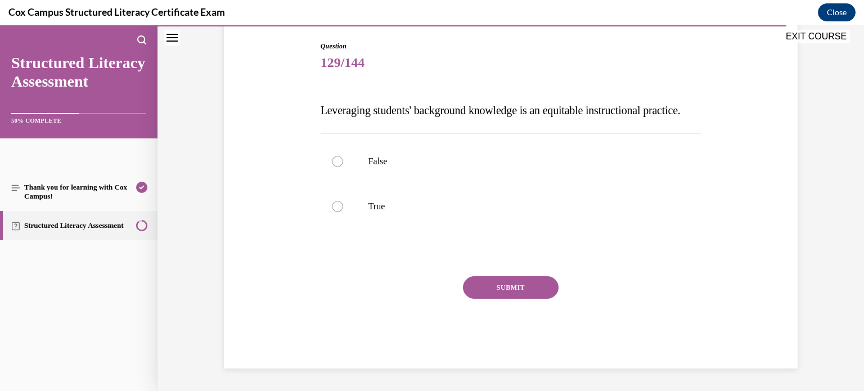
click at [537, 234] on div "False True" at bounding box center [510, 184] width 381 height 102
click at [529, 229] on label "True" at bounding box center [510, 206] width 381 height 45
click at [343, 212] on input "True" at bounding box center [337, 206] width 11 height 11
radio input "true"
click at [579, 167] on p "False" at bounding box center [520, 161] width 305 height 11
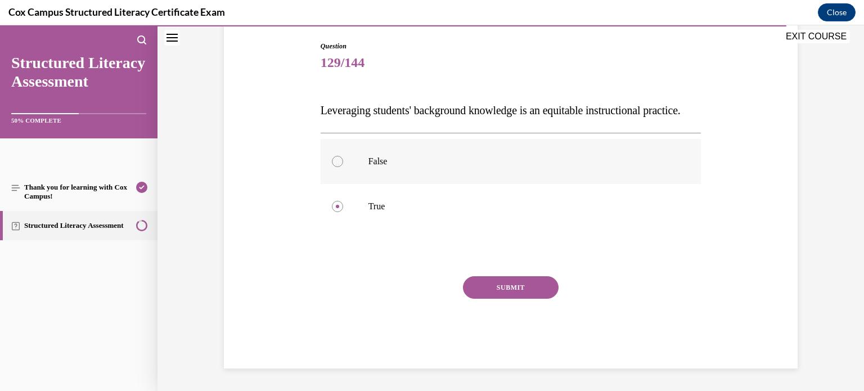
click at [343, 167] on input "False" at bounding box center [337, 161] width 11 height 11
radio input "true"
click at [545, 212] on p "True" at bounding box center [520, 206] width 305 height 11
click at [343, 212] on input "True" at bounding box center [337, 206] width 11 height 11
radio input "true"
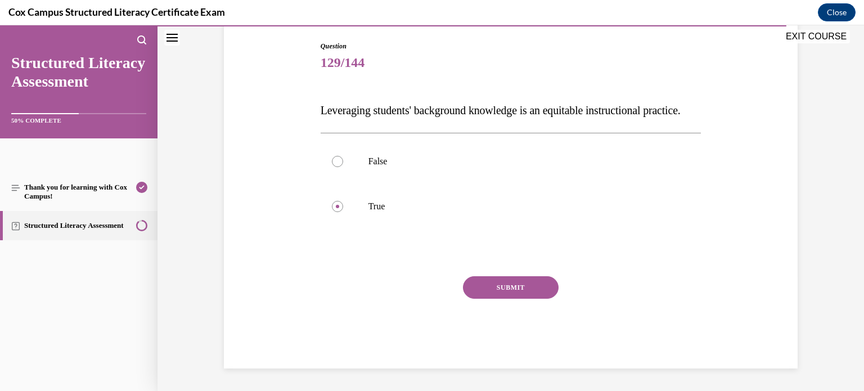
click at [534, 295] on button "SUBMIT" at bounding box center [511, 287] width 96 height 22
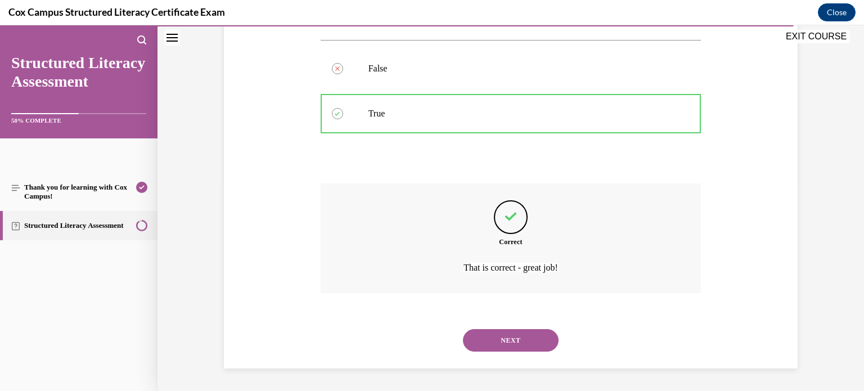
scroll to position [230, 0]
click at [510, 336] on button "NEXT" at bounding box center [511, 340] width 96 height 22
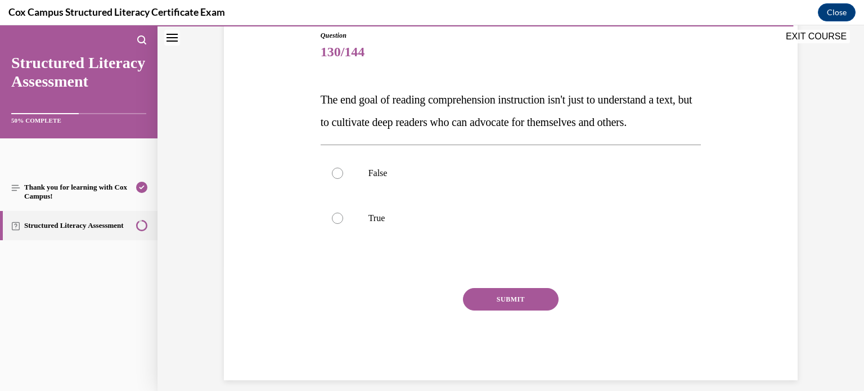
scroll to position [123, 0]
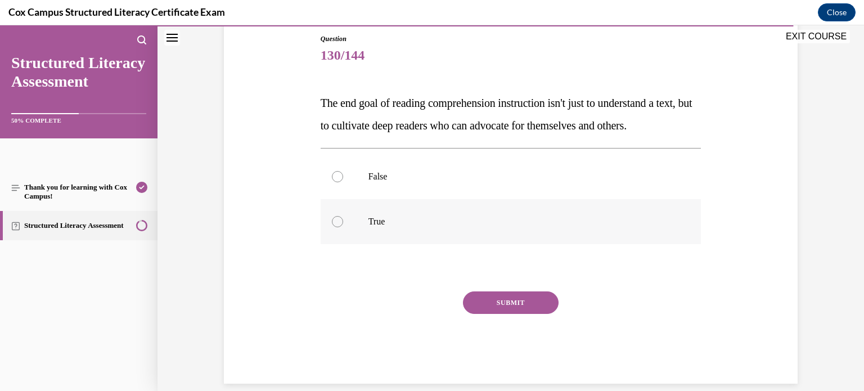
click at [502, 244] on label "True" at bounding box center [510, 221] width 381 height 45
click at [343, 227] on input "True" at bounding box center [337, 221] width 11 height 11
radio input "true"
click at [490, 314] on button "SUBMIT" at bounding box center [511, 302] width 96 height 22
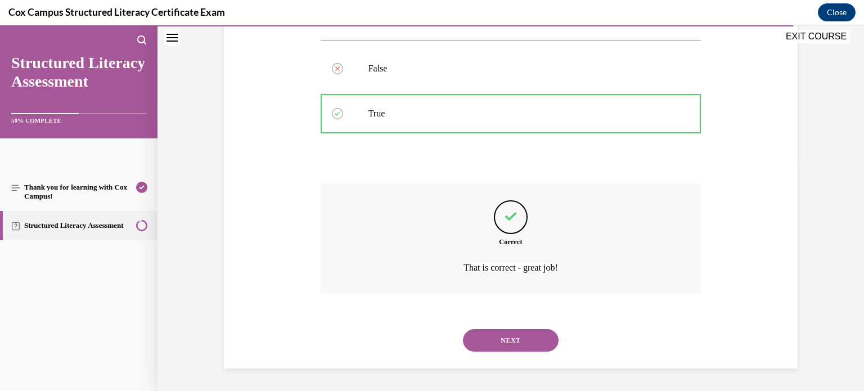
scroll to position [252, 0]
click at [504, 337] on button "NEXT" at bounding box center [511, 340] width 96 height 22
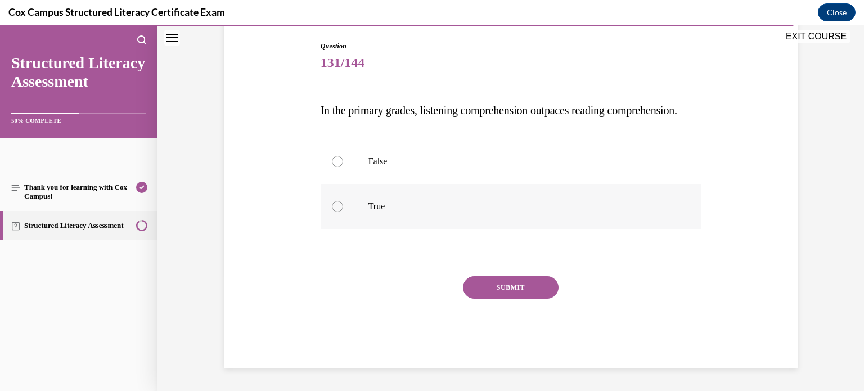
click at [593, 212] on p "True" at bounding box center [520, 206] width 305 height 11
click at [343, 212] on input "True" at bounding box center [337, 206] width 11 height 11
radio input "true"
click at [531, 294] on button "SUBMIT" at bounding box center [511, 287] width 96 height 22
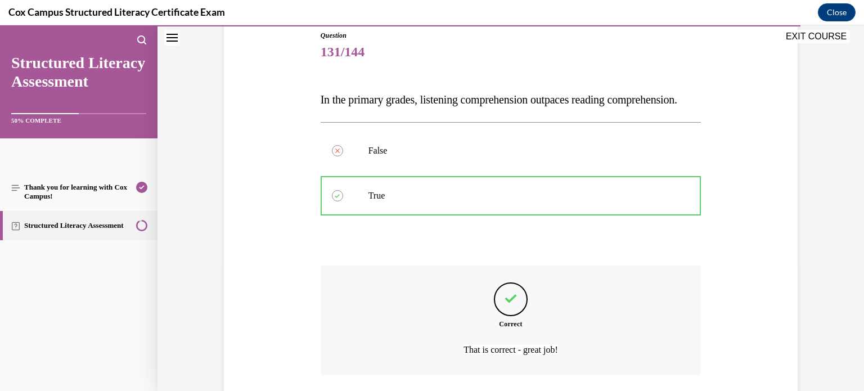
scroll to position [230, 0]
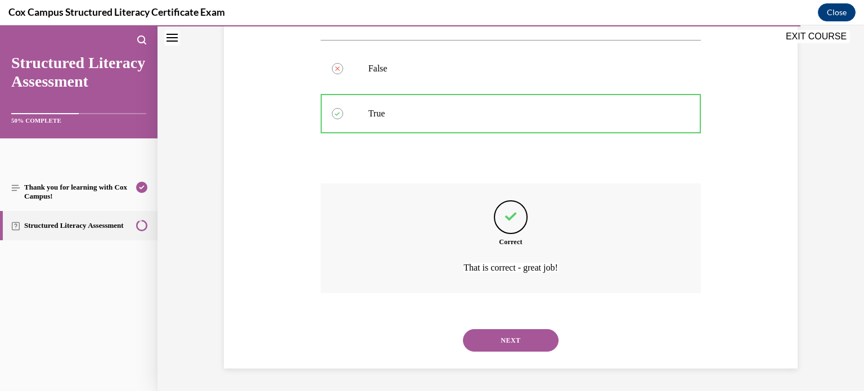
click at [490, 347] on button "NEXT" at bounding box center [511, 340] width 96 height 22
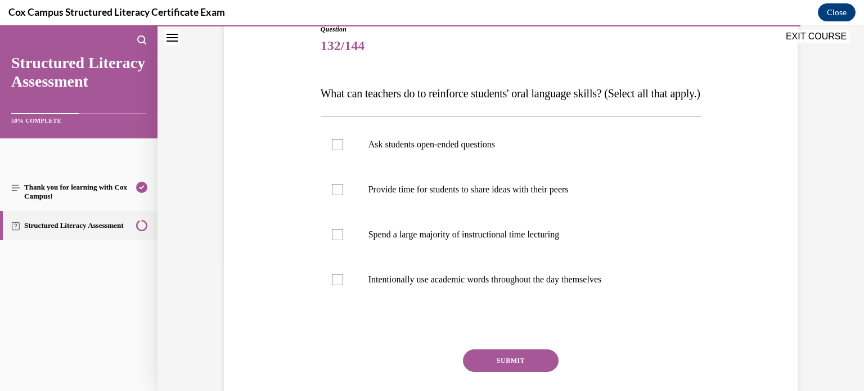
scroll to position [137, 0]
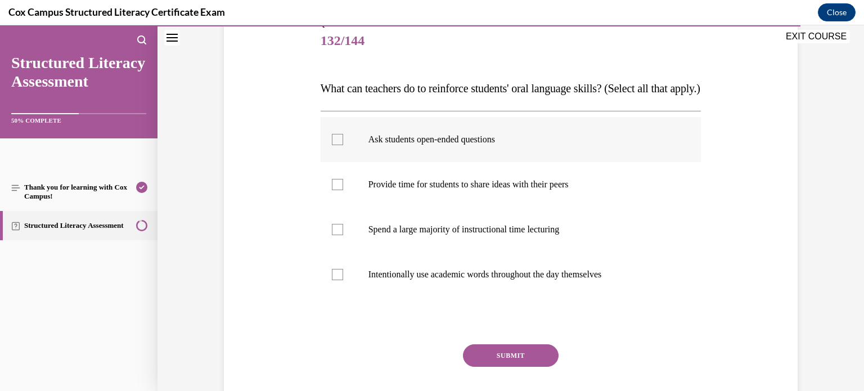
click at [591, 162] on label "Ask students open-ended questions" at bounding box center [510, 139] width 381 height 45
click at [343, 145] on input "Ask students open-ended questions" at bounding box center [337, 139] width 11 height 11
checkbox input "true"
click at [592, 190] on p "Provide time for students to share ideas with their peers" at bounding box center [520, 184] width 305 height 11
click at [343, 190] on input "Provide time for students to share ideas with their peers" at bounding box center [337, 184] width 11 height 11
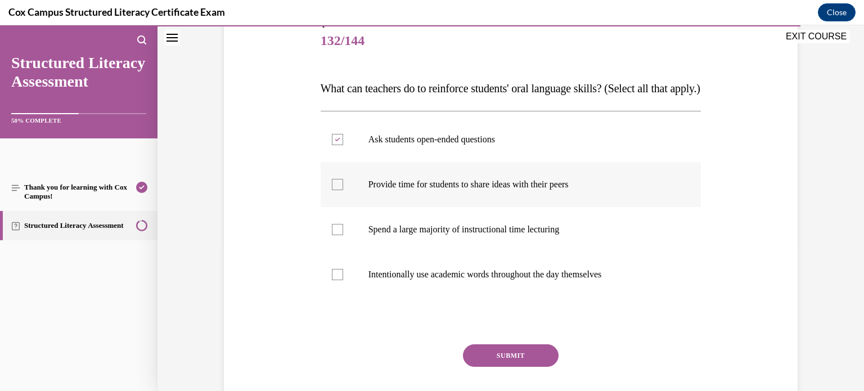
checkbox input "true"
click at [625, 297] on label "Intentionally use academic words throughout the day themselves" at bounding box center [510, 274] width 381 height 45
click at [343, 280] on input "Intentionally use academic words throughout the day themselves" at bounding box center [337, 274] width 11 height 11
checkbox input "true"
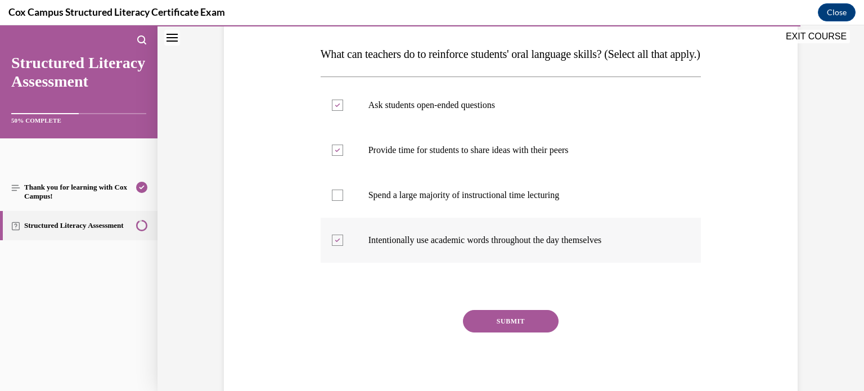
scroll to position [178, 0]
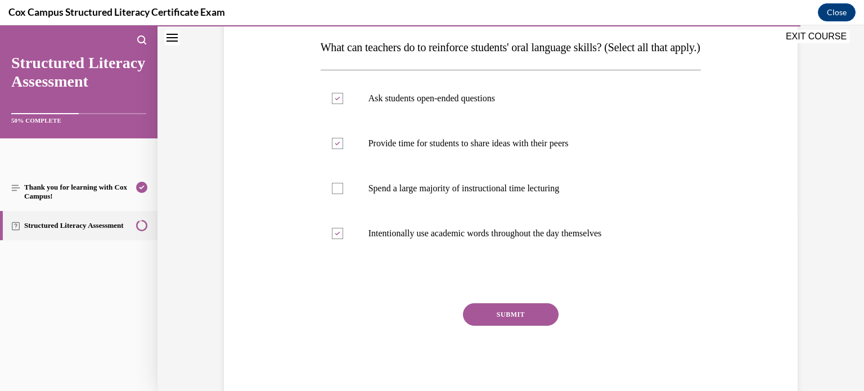
click at [507, 326] on button "SUBMIT" at bounding box center [511, 314] width 96 height 22
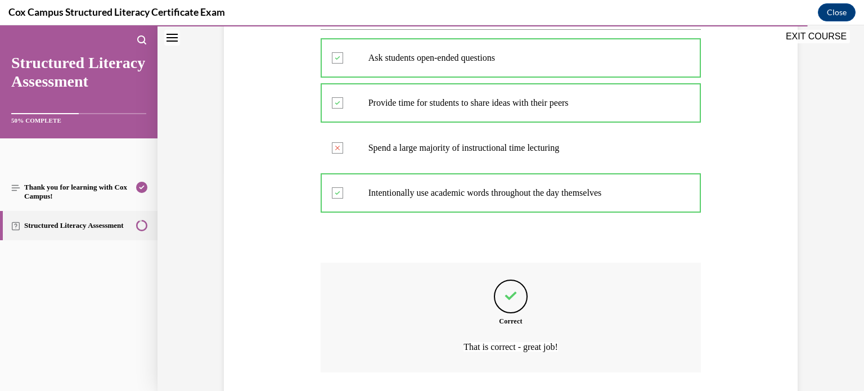
scroll to position [320, 0]
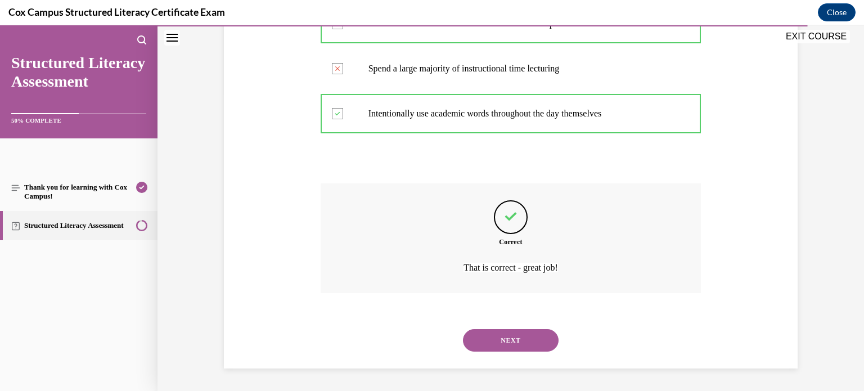
click at [526, 342] on button "NEXT" at bounding box center [511, 340] width 96 height 22
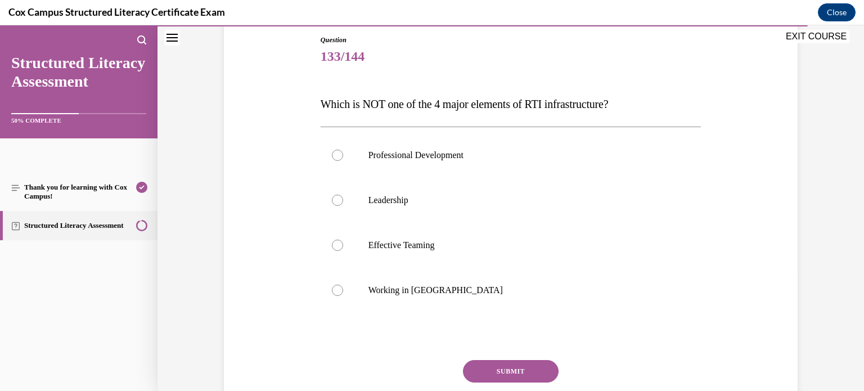
scroll to position [121, 0]
click at [540, 283] on label "Working in Silos" at bounding box center [510, 290] width 381 height 45
click at [343, 285] on input "Working in Silos" at bounding box center [337, 290] width 11 height 11
radio input "true"
click at [494, 381] on button "SUBMIT" at bounding box center [511, 371] width 96 height 22
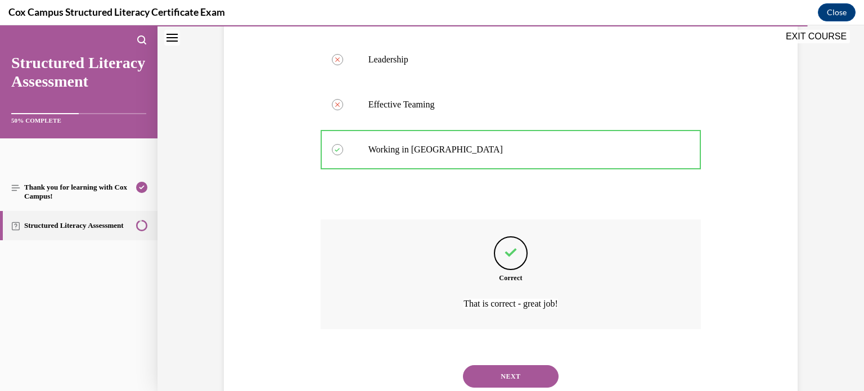
scroll to position [263, 0]
click at [498, 377] on button "NEXT" at bounding box center [511, 375] width 96 height 22
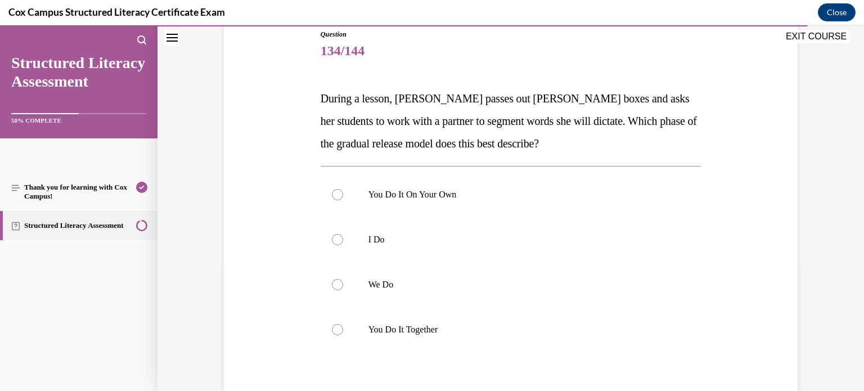
scroll to position [129, 0]
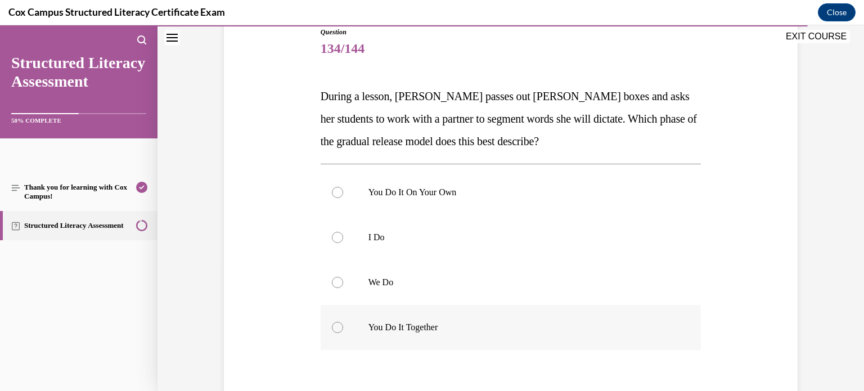
click at [483, 336] on label "You Do It Together" at bounding box center [510, 327] width 381 height 45
click at [343, 333] on input "You Do It Together" at bounding box center [337, 327] width 11 height 11
radio input "true"
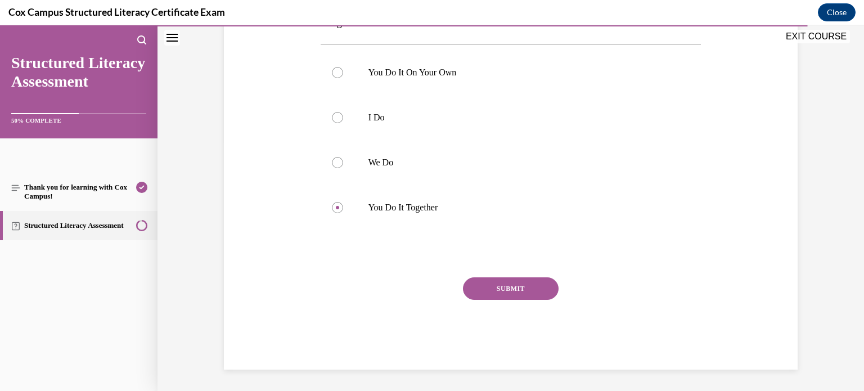
click at [520, 289] on button "SUBMIT" at bounding box center [511, 288] width 96 height 22
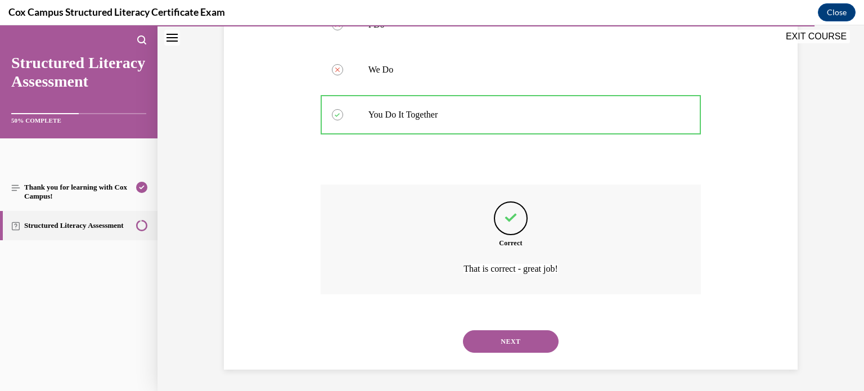
scroll to position [342, 0]
click at [491, 335] on button "NEXT" at bounding box center [511, 340] width 96 height 22
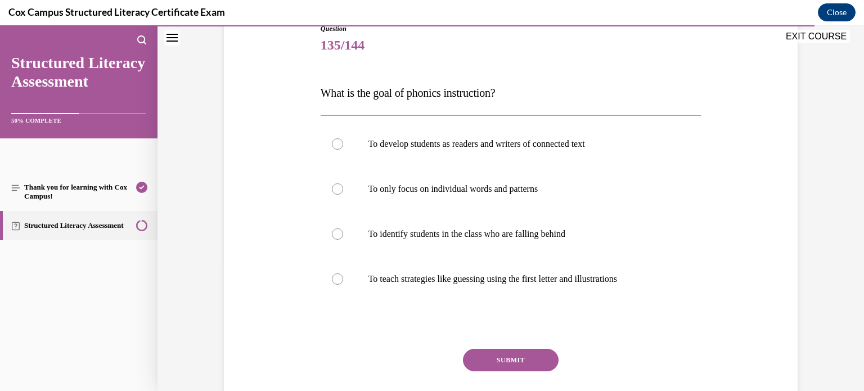
scroll to position [138, 0]
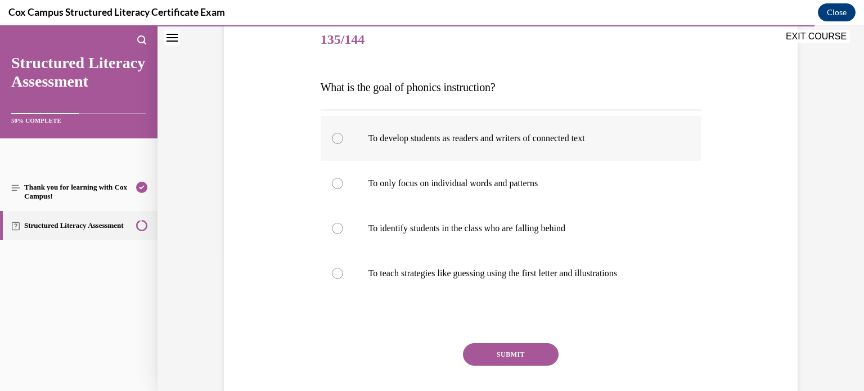
click at [633, 150] on label "To develop students as readers and writers of connected text" at bounding box center [510, 138] width 381 height 45
click at [343, 144] on input "To develop students as readers and writers of connected text" at bounding box center [337, 138] width 11 height 11
radio input "true"
click at [540, 351] on button "SUBMIT" at bounding box center [511, 354] width 96 height 22
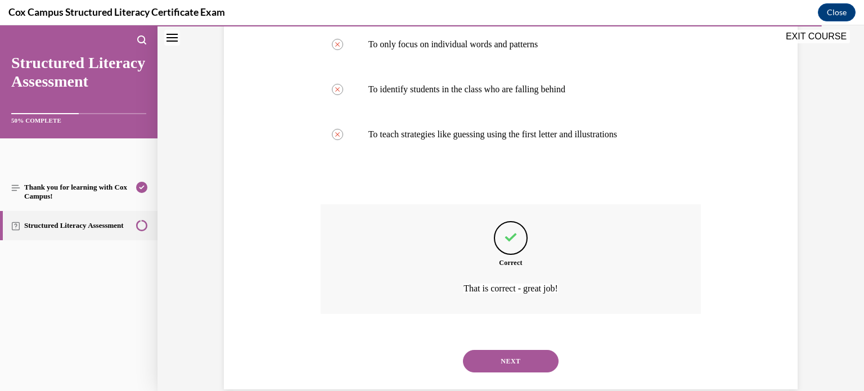
scroll to position [279, 0]
click at [530, 355] on button "NEXT" at bounding box center [511, 359] width 96 height 22
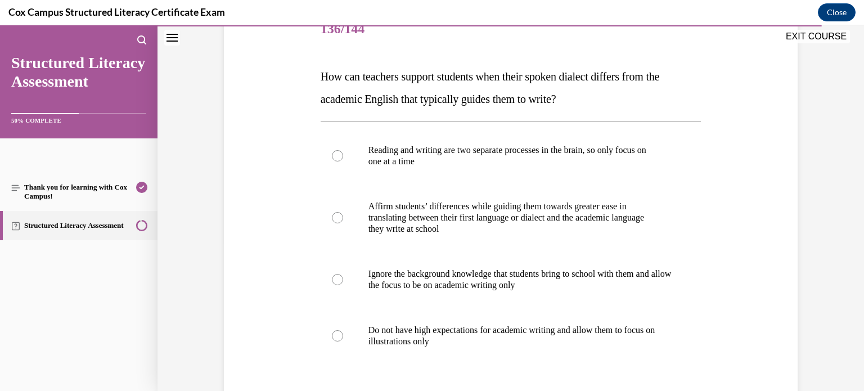
scroll to position [150, 0]
click at [657, 231] on p "they write at school" at bounding box center [520, 228] width 305 height 11
click at [343, 223] on input "Affirm students’ differences while guiding them towards greater ease in transla…" at bounding box center [337, 216] width 11 height 11
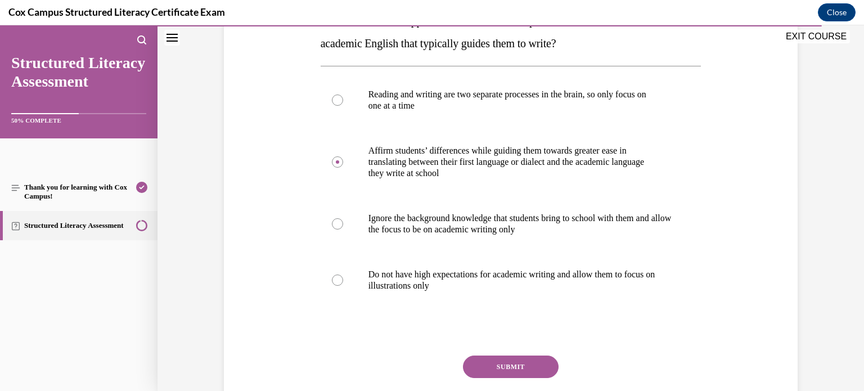
scroll to position [223, 0]
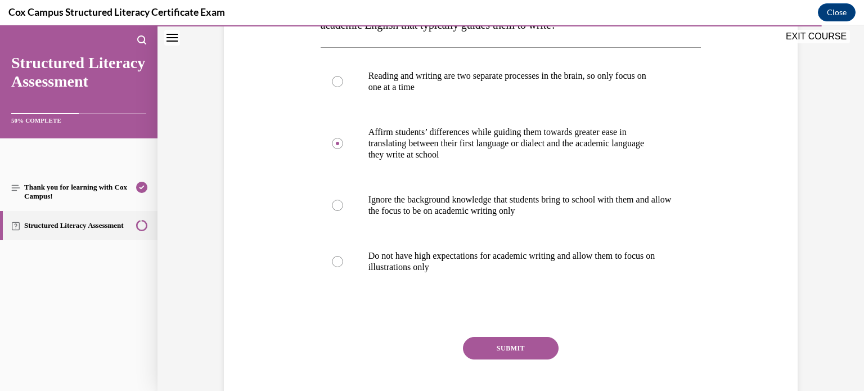
click at [525, 346] on button "SUBMIT" at bounding box center [511, 348] width 96 height 22
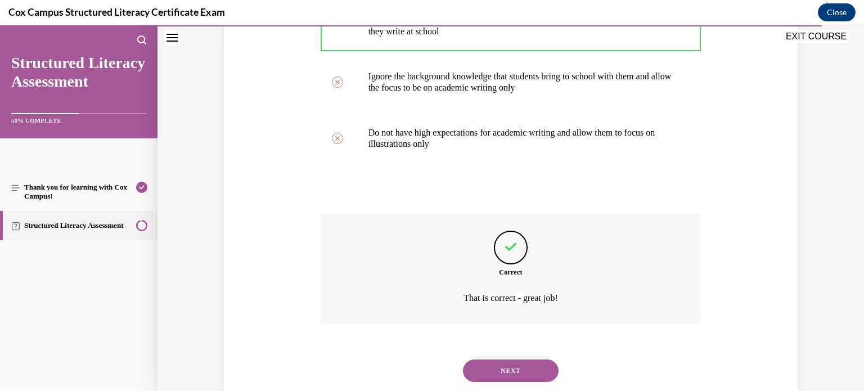
scroll to position [348, 0]
click at [547, 369] on button "NEXT" at bounding box center [511, 369] width 96 height 22
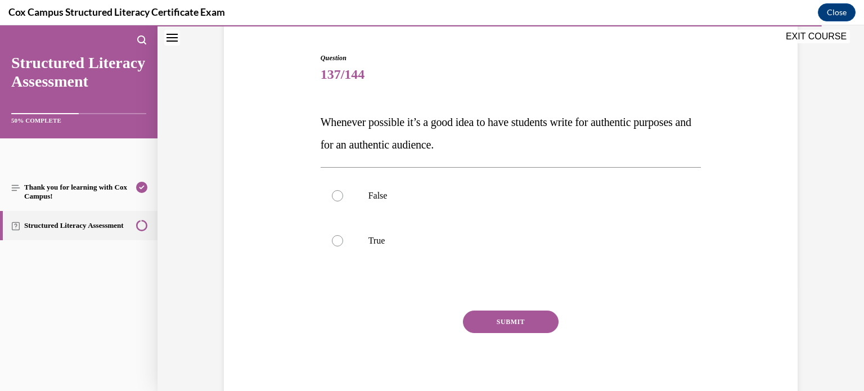
scroll to position [101, 0]
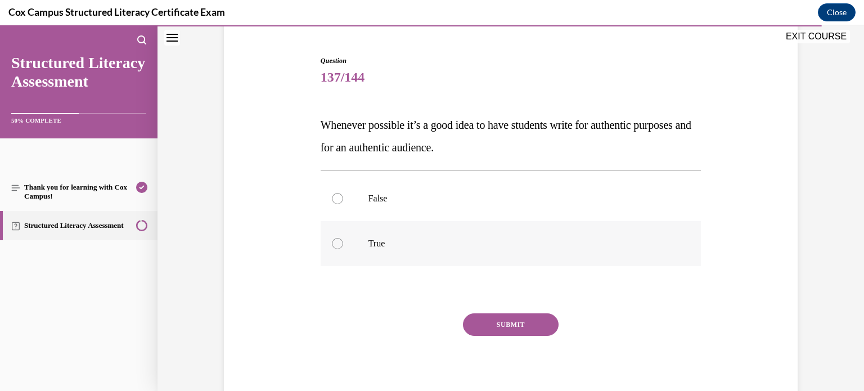
click at [520, 235] on label "True" at bounding box center [510, 243] width 381 height 45
click at [343, 238] on input "True" at bounding box center [337, 243] width 11 height 11
click at [512, 316] on button "SUBMIT" at bounding box center [511, 324] width 96 height 22
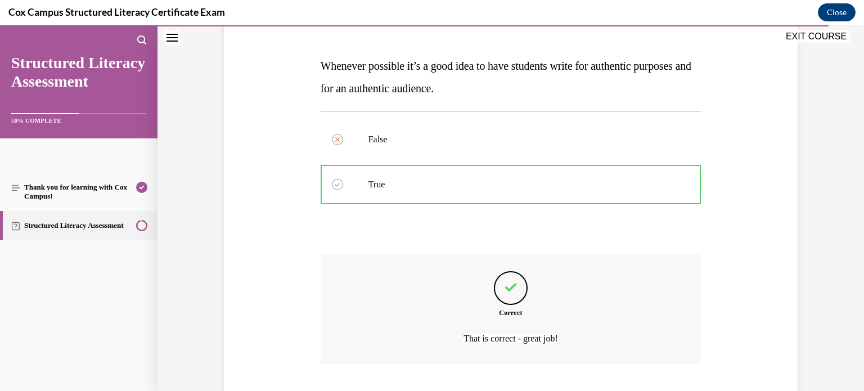
scroll to position [230, 0]
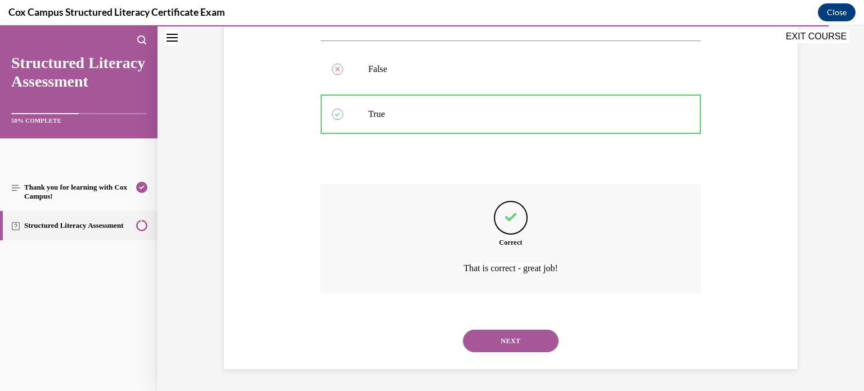
click at [525, 344] on button "NEXT" at bounding box center [511, 340] width 96 height 22
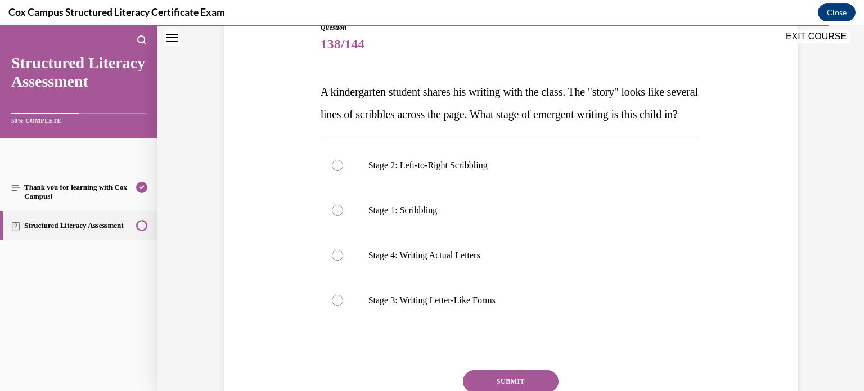
scroll to position [131, 0]
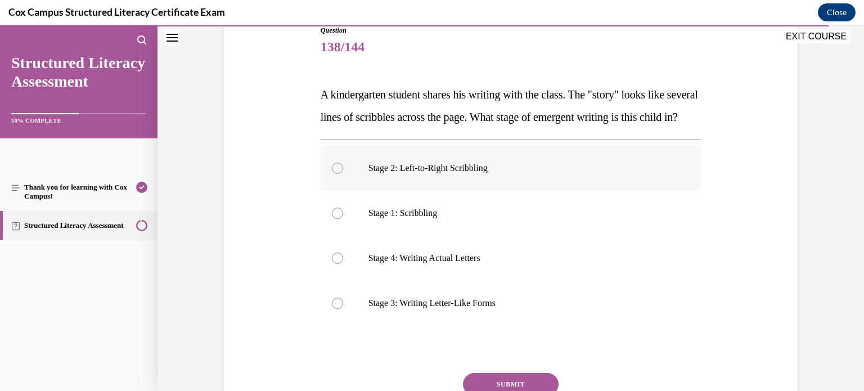
click at [560, 174] on label "Stage 2: Left-to-Right Scribbling" at bounding box center [510, 168] width 381 height 45
click at [343, 174] on input "Stage 2: Left-to-Right Scribbling" at bounding box center [337, 167] width 11 height 11
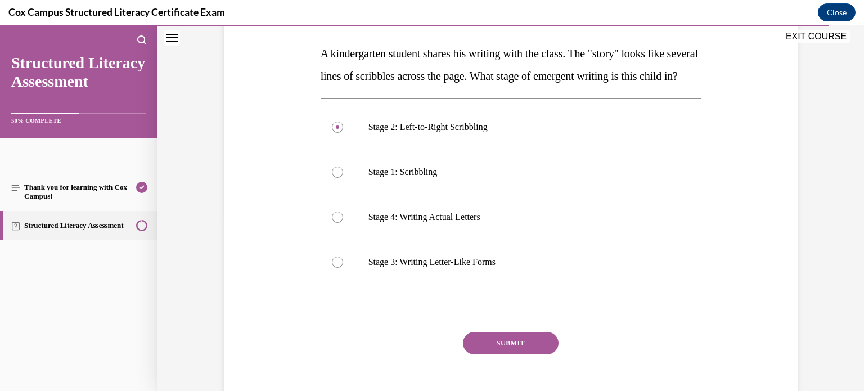
scroll to position [179, 0]
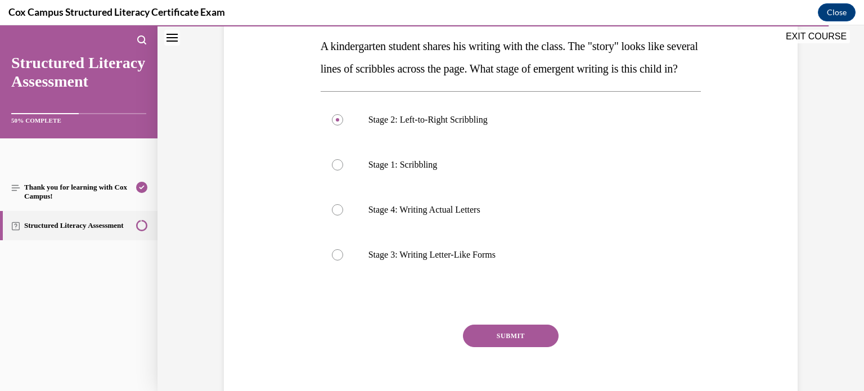
click at [542, 347] on button "SUBMIT" at bounding box center [511, 335] width 96 height 22
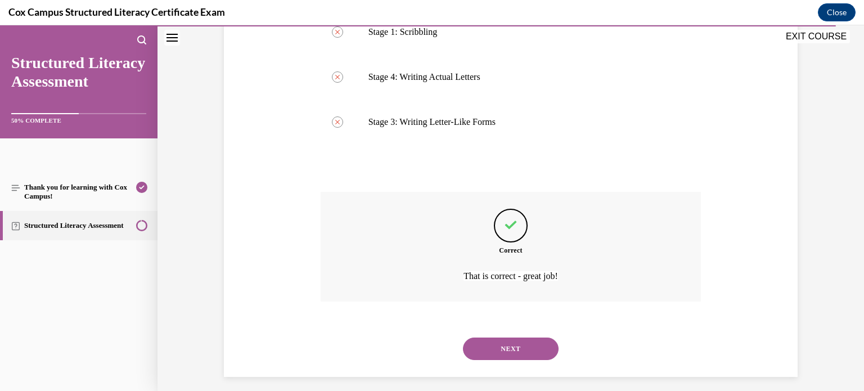
scroll to position [313, 0]
click at [517, 359] on button "NEXT" at bounding box center [511, 348] width 96 height 22
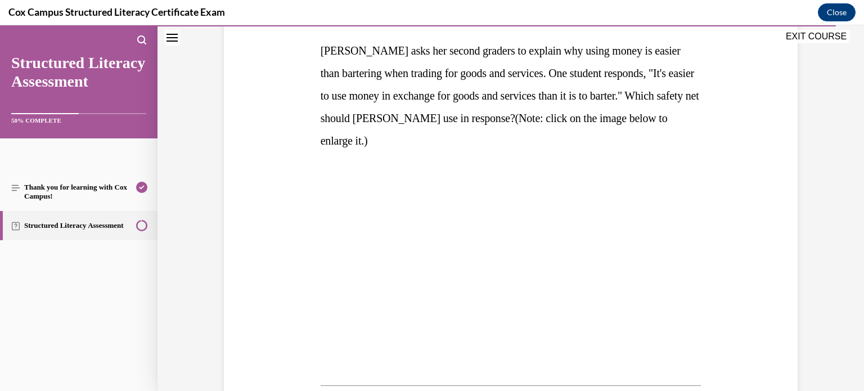
scroll to position [175, 0]
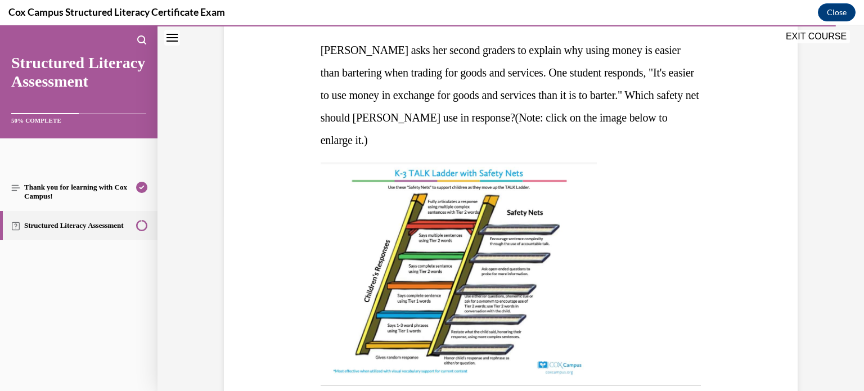
click at [470, 286] on img at bounding box center [458, 269] width 276 height 214
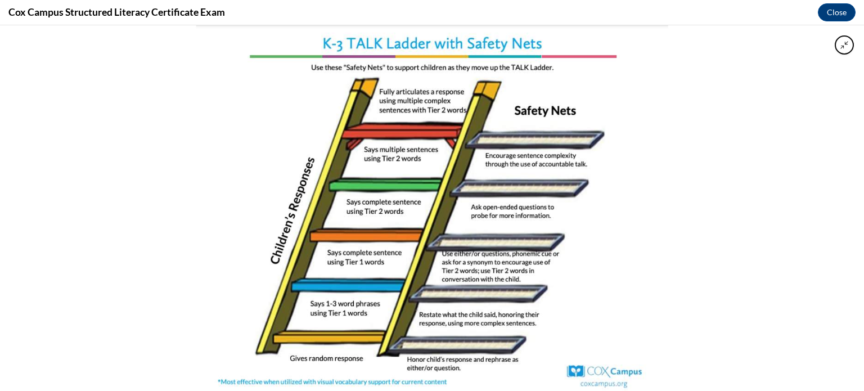
click at [619, 224] on img at bounding box center [432, 207] width 472 height 365
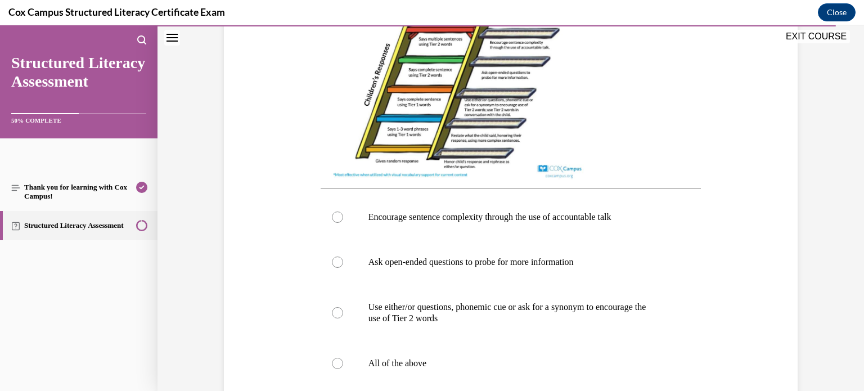
scroll to position [365, 0]
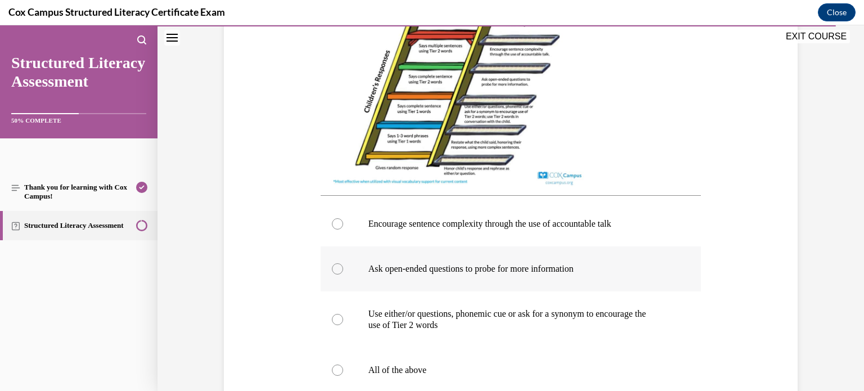
click at [567, 261] on label "Ask open-ended questions to probe for more information" at bounding box center [510, 268] width 381 height 45
click at [343, 263] on input "Ask open-ended questions to probe for more information" at bounding box center [337, 268] width 11 height 11
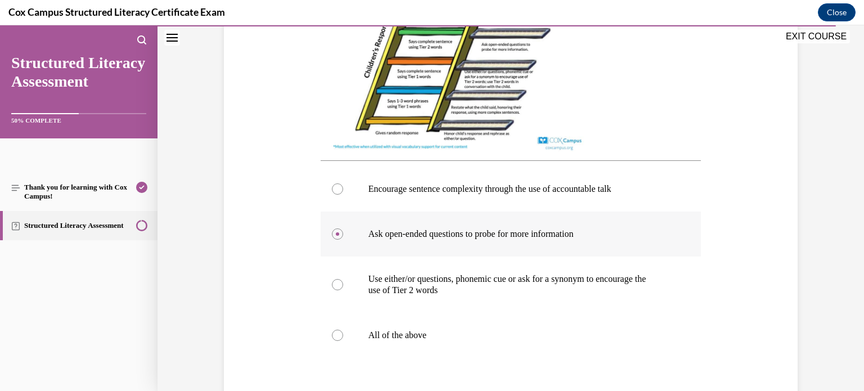
scroll to position [418, 0]
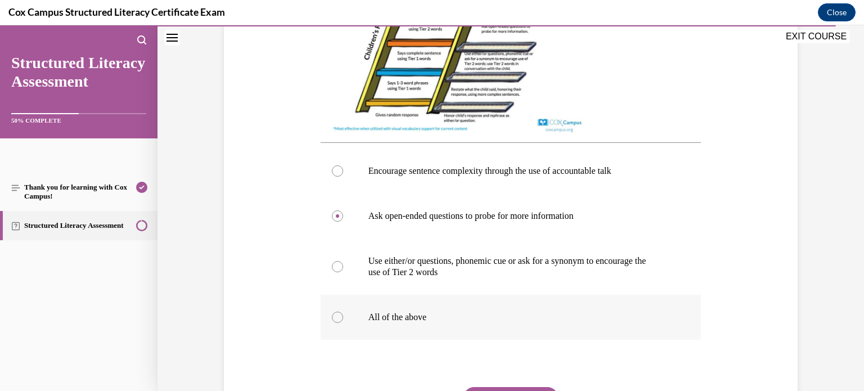
click at [458, 323] on p "All of the above" at bounding box center [520, 317] width 305 height 11
click at [343, 323] on input "All of the above" at bounding box center [337, 317] width 11 height 11
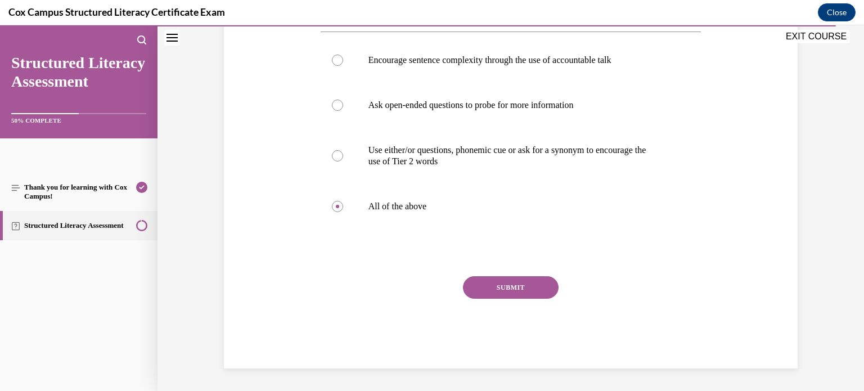
click at [521, 281] on button "SUBMIT" at bounding box center [511, 287] width 96 height 22
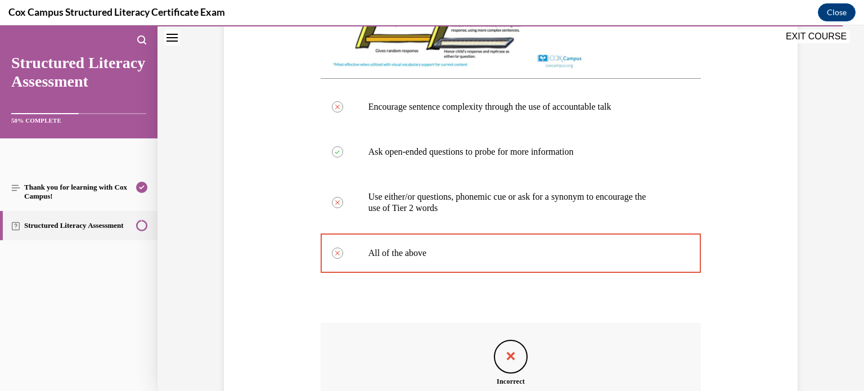
scroll to position [648, 0]
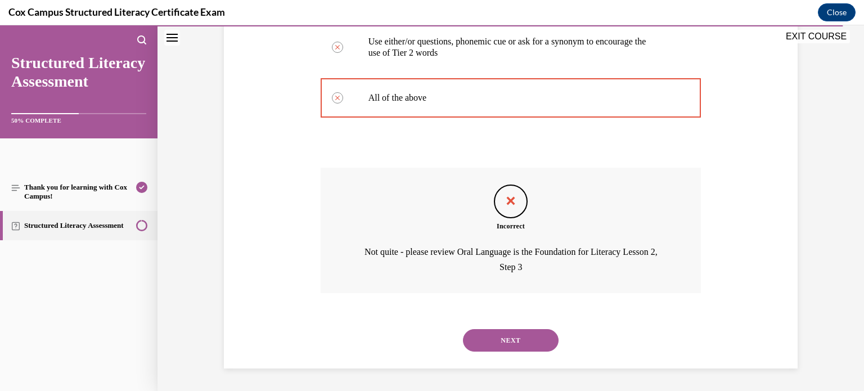
click at [495, 340] on button "NEXT" at bounding box center [511, 340] width 96 height 22
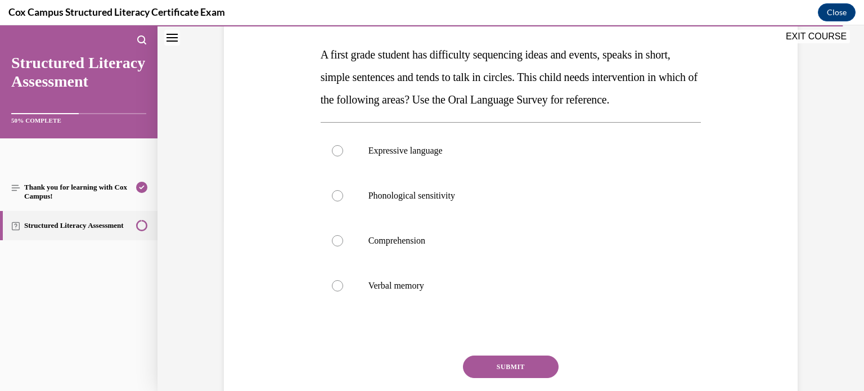
scroll to position [169, 0]
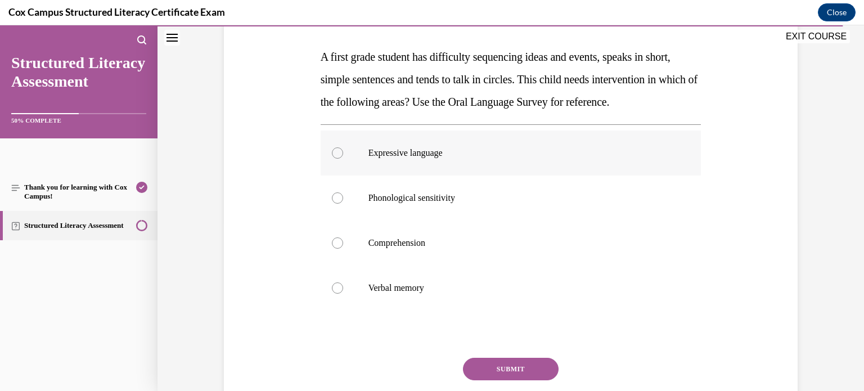
click at [635, 155] on label "Expressive language" at bounding box center [510, 152] width 381 height 45
click at [343, 155] on input "Expressive language" at bounding box center [337, 152] width 11 height 11
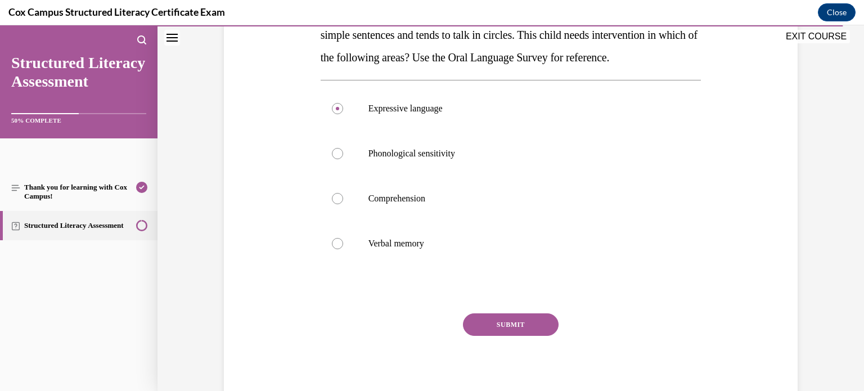
scroll to position [214, 0]
click at [521, 335] on button "SUBMIT" at bounding box center [511, 324] width 96 height 22
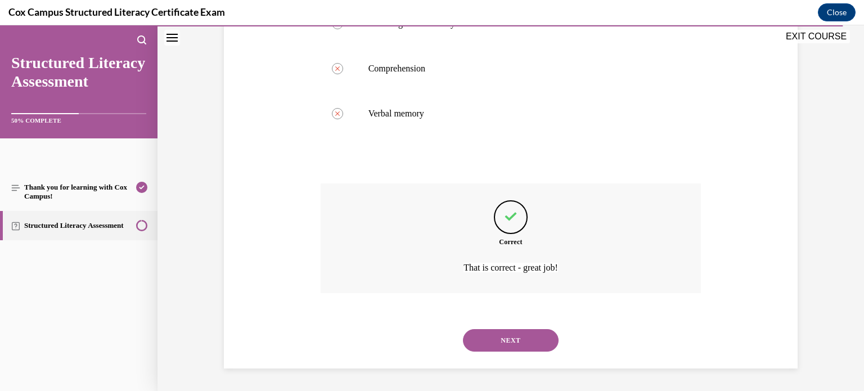
scroll to position [365, 0]
click at [523, 346] on button "NEXT" at bounding box center [511, 340] width 96 height 22
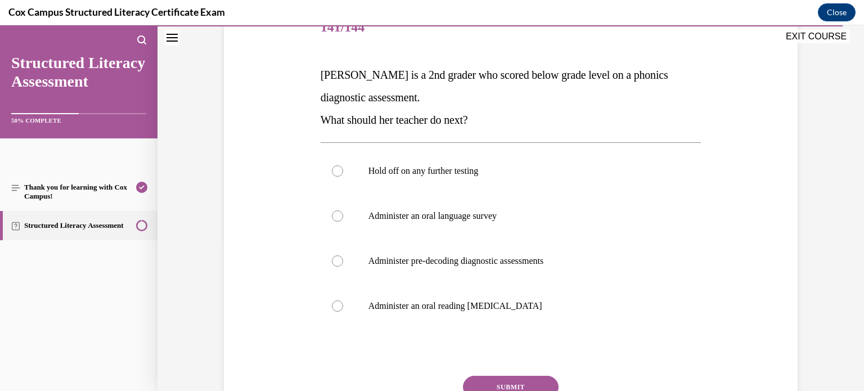
scroll to position [153, 0]
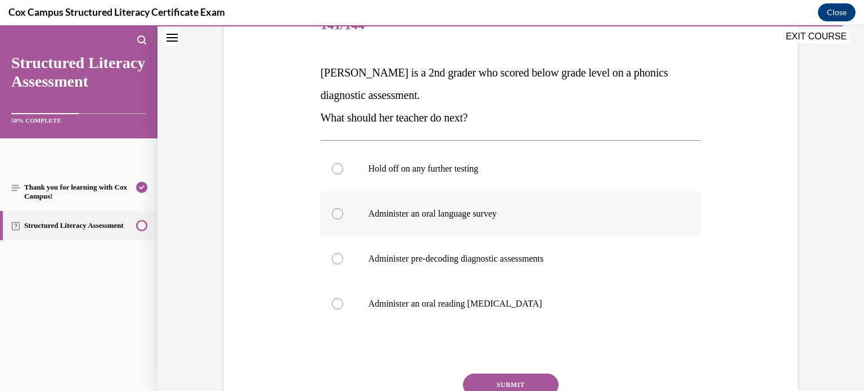
click at [581, 220] on label "Administer an oral language survey" at bounding box center [510, 213] width 381 height 45
click at [343, 219] on input "Administer an oral language survey" at bounding box center [337, 213] width 11 height 11
click at [598, 255] on p "Administer pre-decoding diagnostic assessments" at bounding box center [520, 258] width 305 height 11
click at [343, 255] on input "Administer pre-decoding diagnostic assessments" at bounding box center [337, 258] width 11 height 11
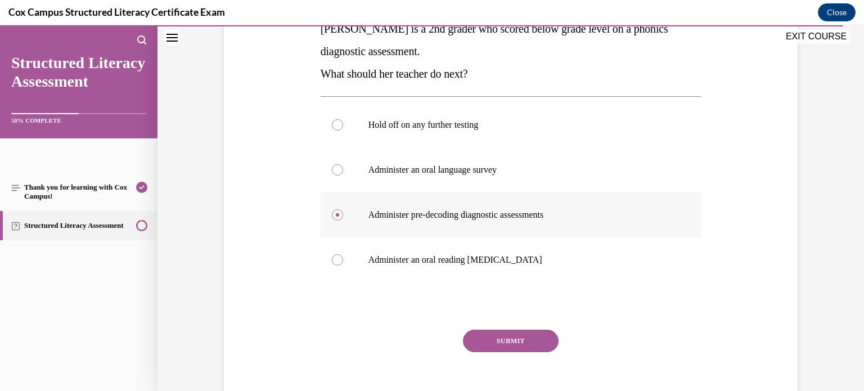
scroll to position [199, 0]
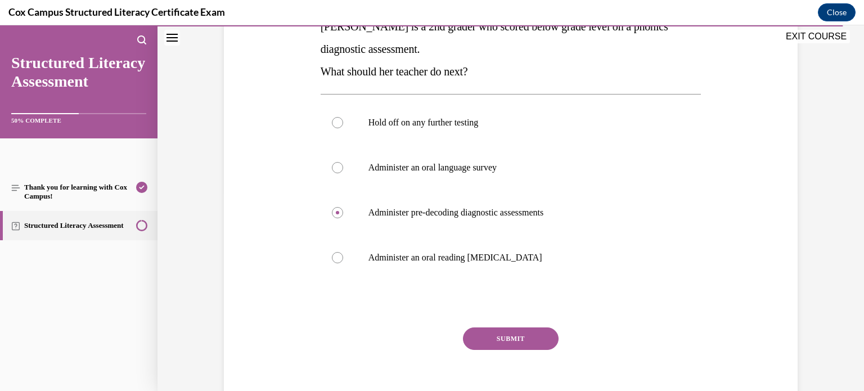
click at [518, 344] on button "SUBMIT" at bounding box center [511, 338] width 96 height 22
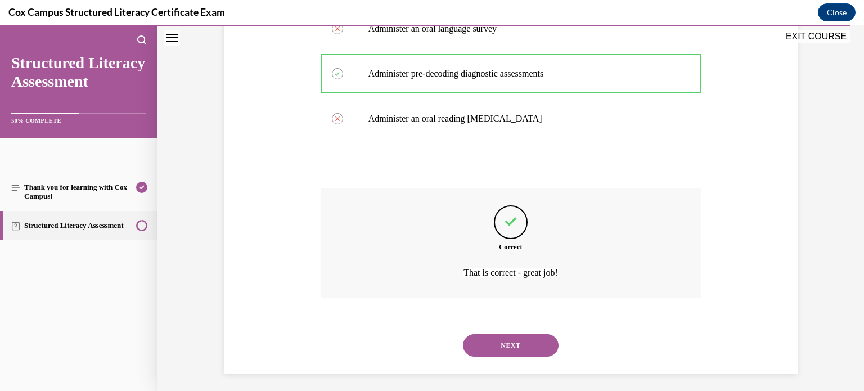
scroll to position [342, 0]
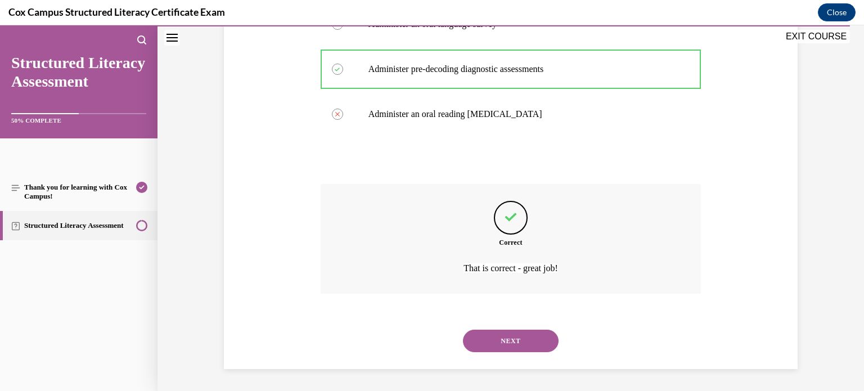
click at [494, 354] on div "NEXT" at bounding box center [510, 340] width 381 height 45
click at [502, 346] on button "NEXT" at bounding box center [511, 340] width 96 height 22
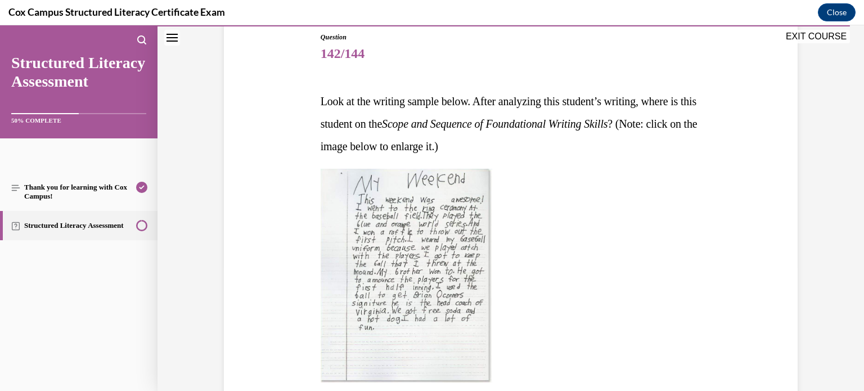
scroll to position [127, 0]
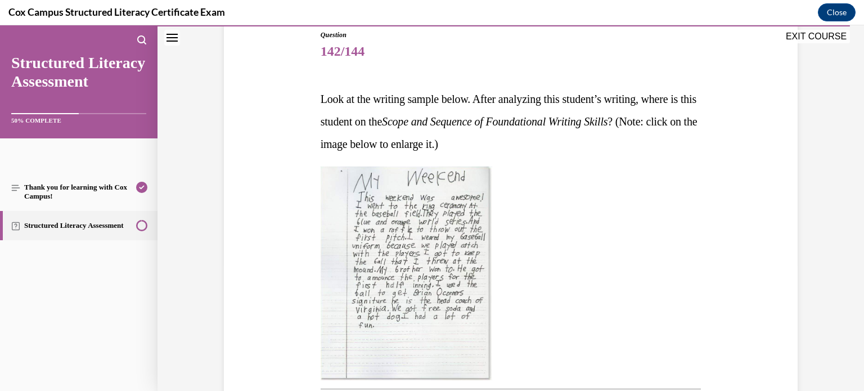
click at [445, 286] on img at bounding box center [405, 273] width 171 height 214
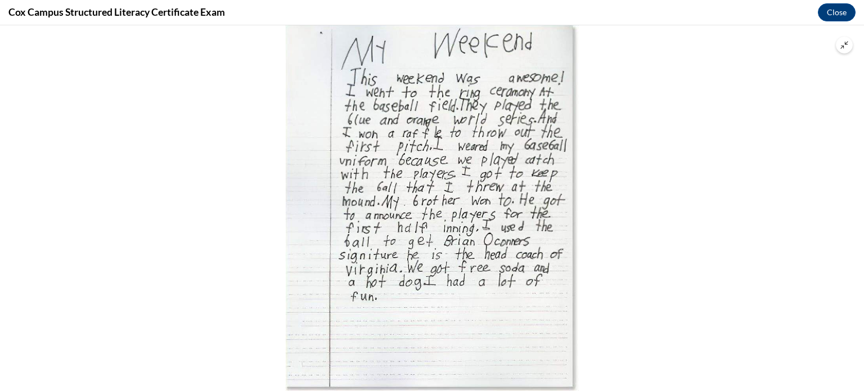
click at [852, 46] on button "Unzoom image" at bounding box center [844, 45] width 17 height 17
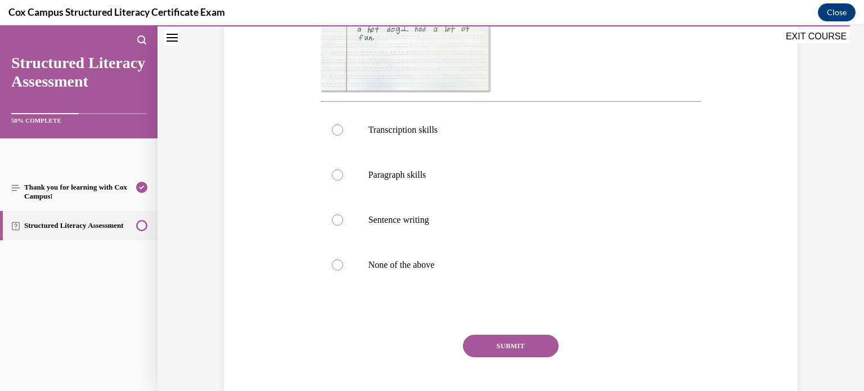
scroll to position [429, 0]
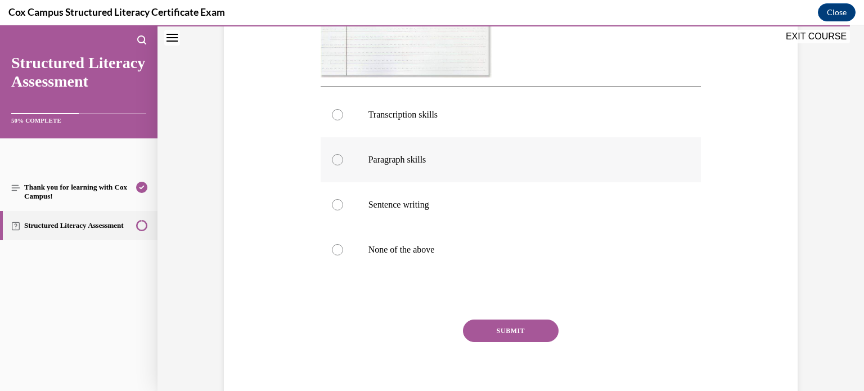
click at [476, 167] on label "Paragraph skills" at bounding box center [510, 159] width 381 height 45
click at [343, 165] on input "Paragraph skills" at bounding box center [337, 159] width 11 height 11
click at [527, 325] on button "SUBMIT" at bounding box center [511, 330] width 96 height 22
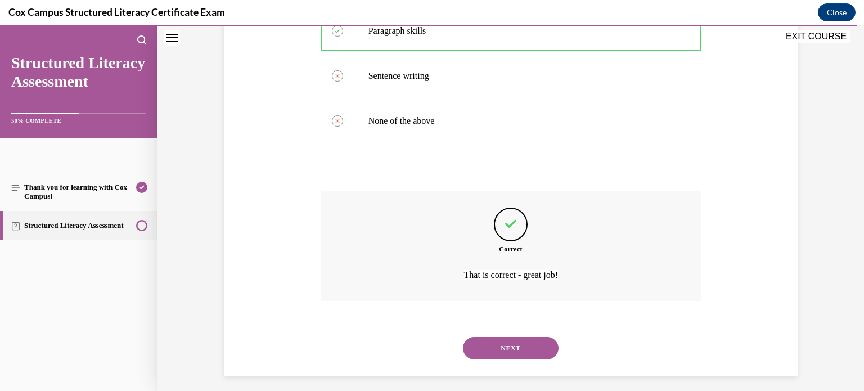
scroll to position [565, 0]
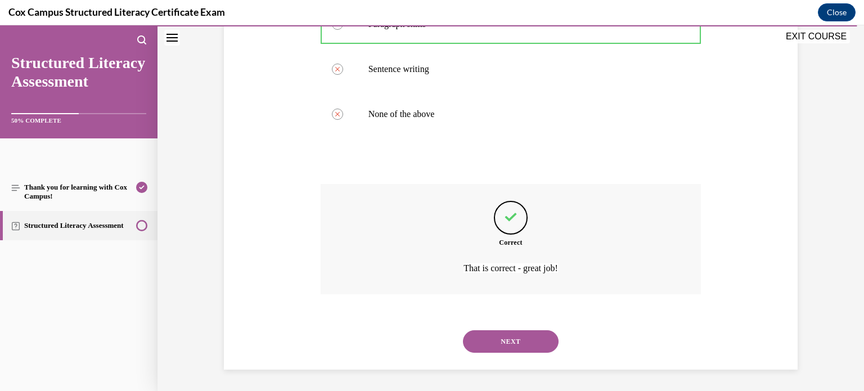
click at [498, 344] on button "NEXT" at bounding box center [511, 341] width 96 height 22
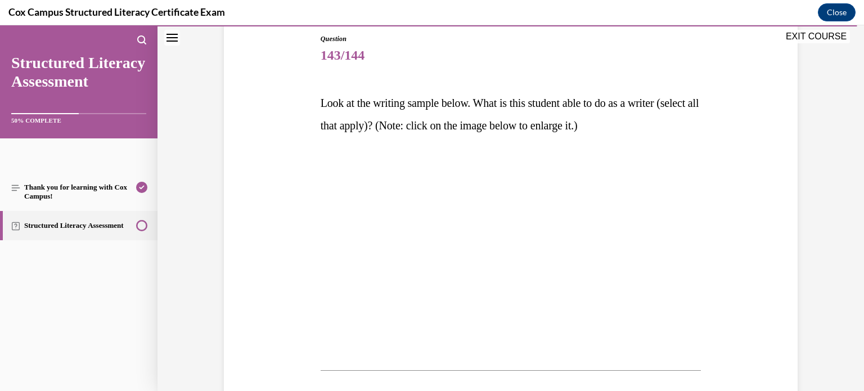
scroll to position [123, 0]
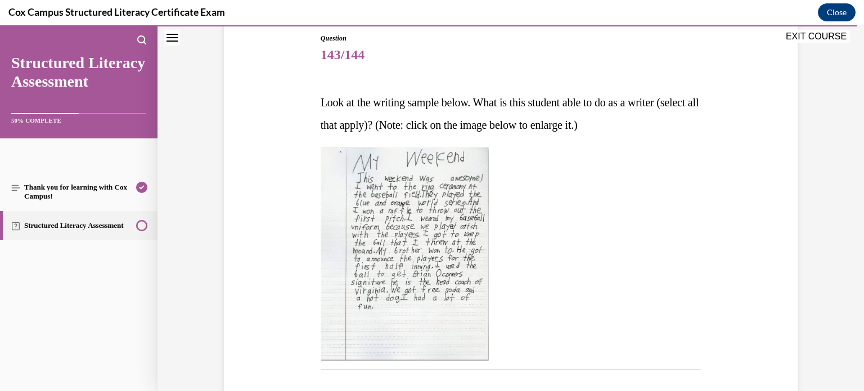
click at [675, 221] on div at bounding box center [510, 254] width 381 height 214
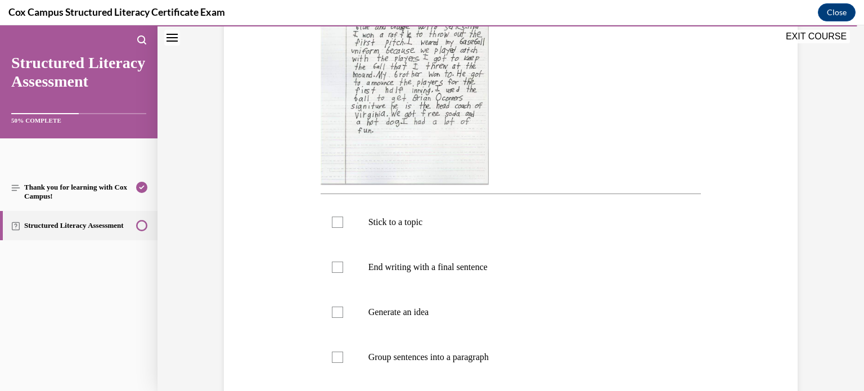
scroll to position [299, 0]
click at [629, 219] on p "Stick to a topic" at bounding box center [520, 222] width 305 height 11
click at [343, 219] on input "Stick to a topic" at bounding box center [337, 222] width 11 height 11
click at [569, 268] on p "End writing with a final sentence" at bounding box center [520, 267] width 305 height 11
click at [343, 268] on input "End writing with a final sentence" at bounding box center [337, 267] width 11 height 11
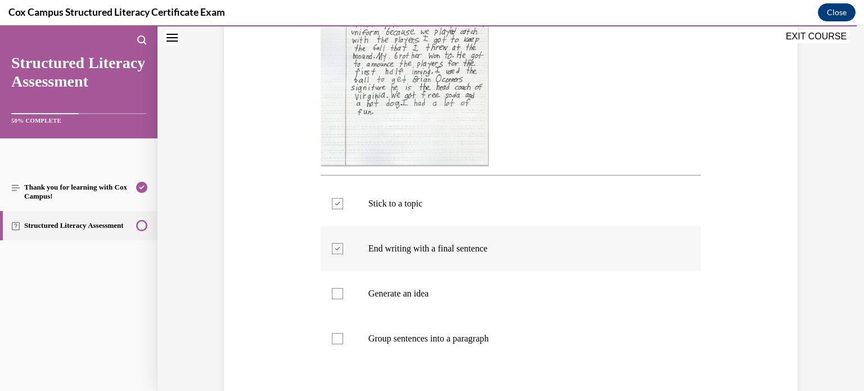
scroll to position [319, 0]
click at [529, 292] on p "Generate an idea" at bounding box center [520, 292] width 305 height 11
click at [343, 292] on input "Generate an idea" at bounding box center [337, 292] width 11 height 11
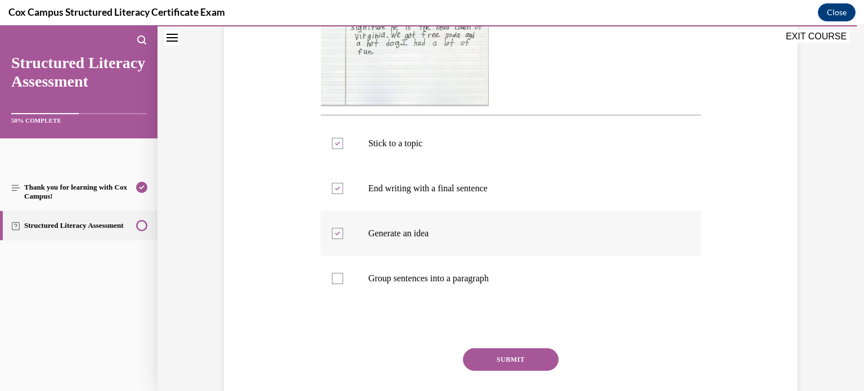
scroll to position [378, 0]
click at [444, 288] on label "Group sentences into a paragraph" at bounding box center [510, 277] width 381 height 45
click at [343, 283] on input "Group sentences into a paragraph" at bounding box center [337, 277] width 11 height 11
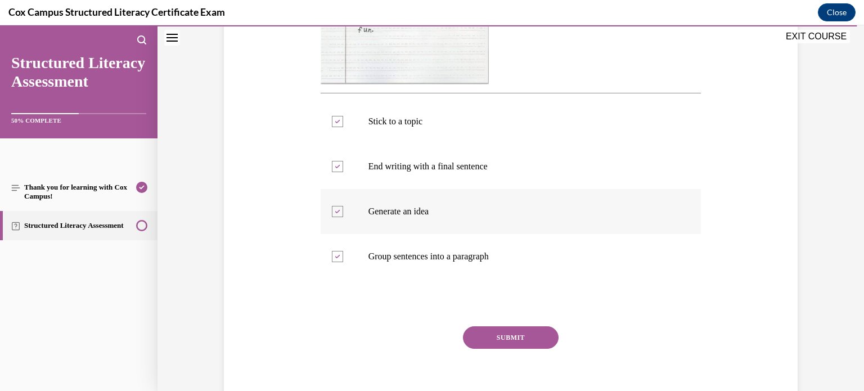
scroll to position [411, 0]
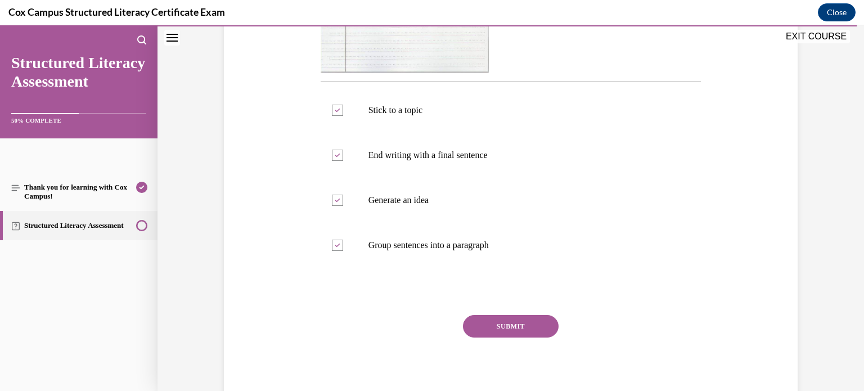
click at [484, 320] on button "SUBMIT" at bounding box center [511, 326] width 96 height 22
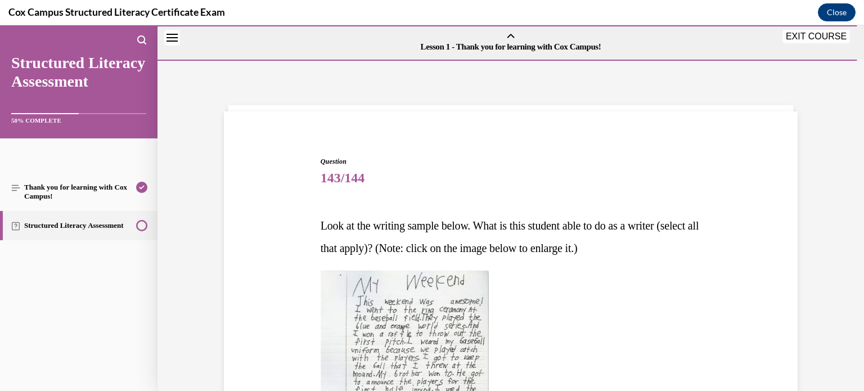
scroll to position [542, 0]
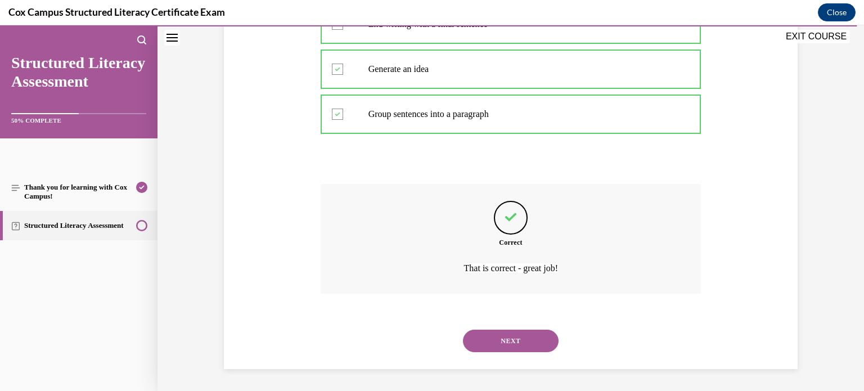
click at [481, 346] on button "NEXT" at bounding box center [511, 340] width 96 height 22
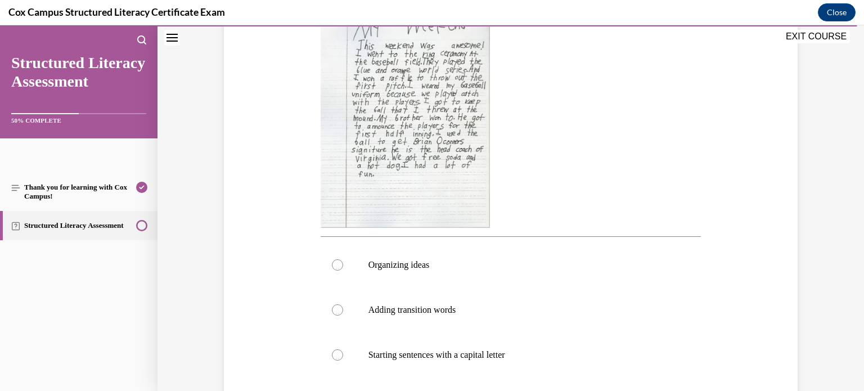
scroll to position [255, 0]
click at [551, 369] on label "Starting sentences with a capital letter" at bounding box center [510, 356] width 381 height 45
click at [343, 362] on input "Starting sentences with a capital letter" at bounding box center [337, 356] width 11 height 11
click at [628, 314] on p "Adding transition words" at bounding box center [520, 311] width 305 height 11
click at [343, 314] on input "Adding transition words" at bounding box center [337, 311] width 11 height 11
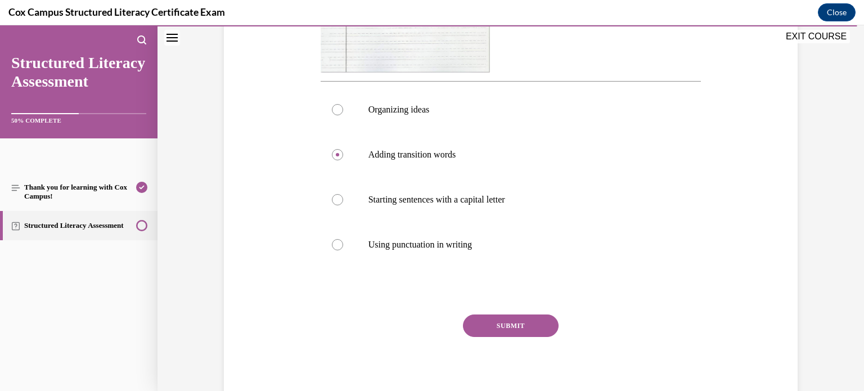
click at [539, 329] on button "SUBMIT" at bounding box center [511, 325] width 96 height 22
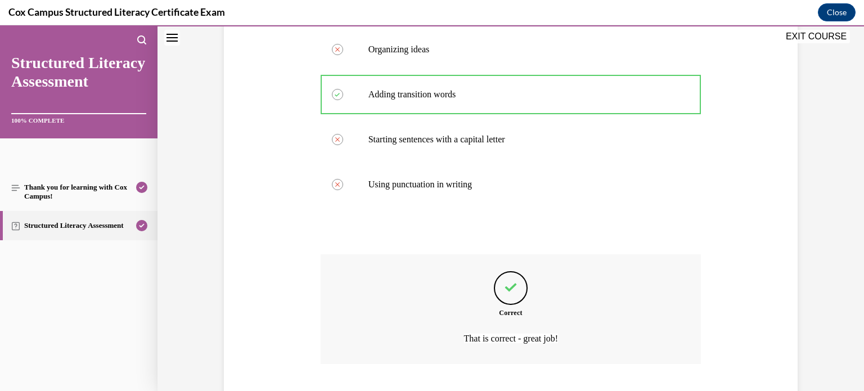
scroll to position [542, 0]
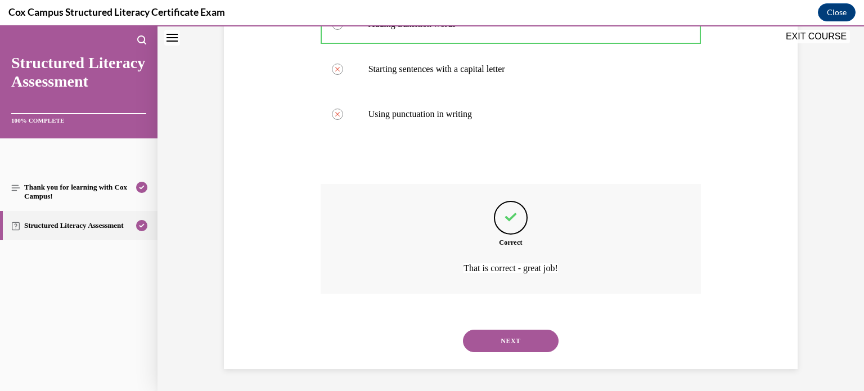
click at [513, 338] on button "NEXT" at bounding box center [511, 340] width 96 height 22
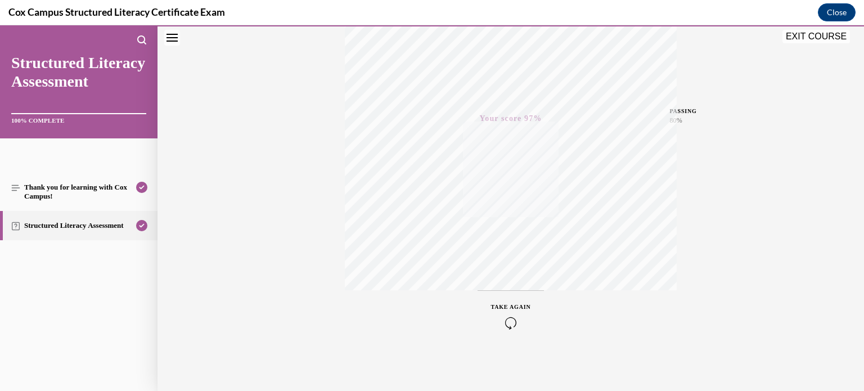
scroll to position [207, 0]
click at [716, 285] on div "Quiz Results PASSING 80% Your score 97% Passed PASSING 80% Your score Your scor…" at bounding box center [510, 275] width 706 height 541
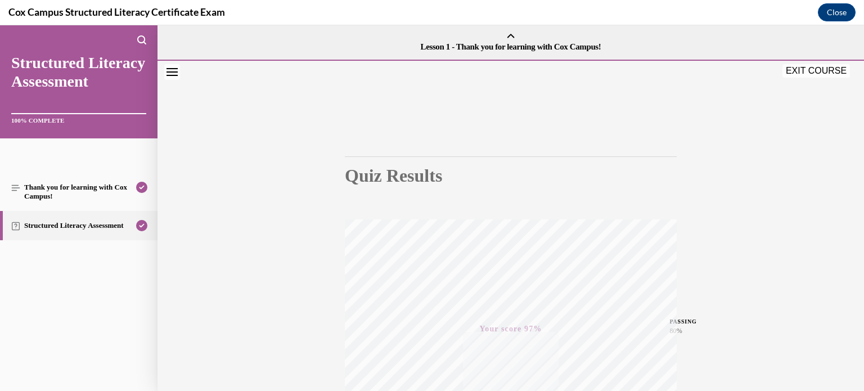
click at [811, 74] on button "EXIT COURSE" at bounding box center [815, 70] width 67 height 13
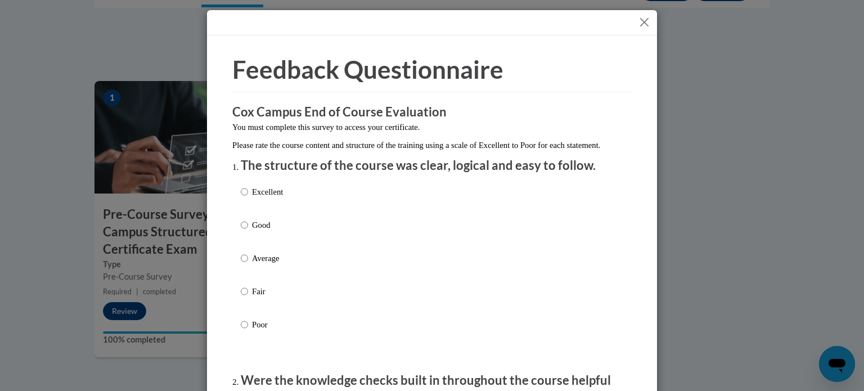
click at [266, 264] on p "Average" at bounding box center [267, 258] width 31 height 12
click at [248, 264] on input "Average" at bounding box center [244, 258] width 7 height 12
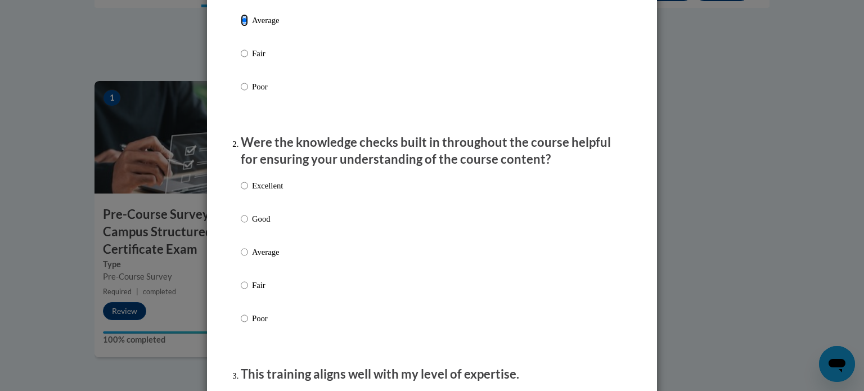
scroll to position [247, 0]
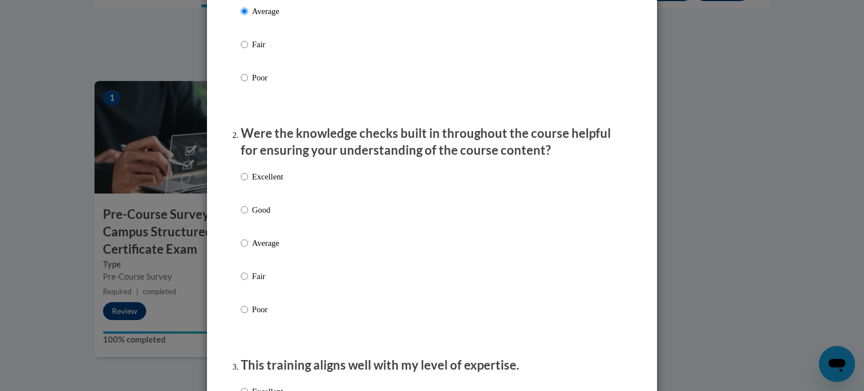
click at [269, 263] on label "Average" at bounding box center [262, 252] width 42 height 30
click at [248, 249] on input "Average" at bounding box center [244, 243] width 7 height 12
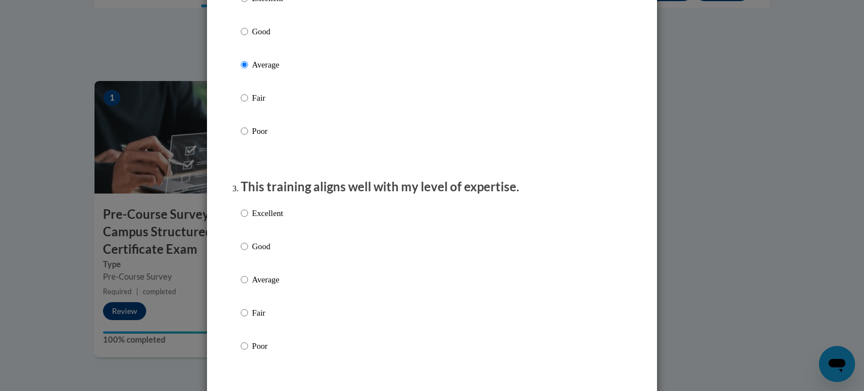
click at [266, 286] on p "Average" at bounding box center [267, 279] width 31 height 12
click at [248, 286] on input "Average" at bounding box center [244, 279] width 7 height 12
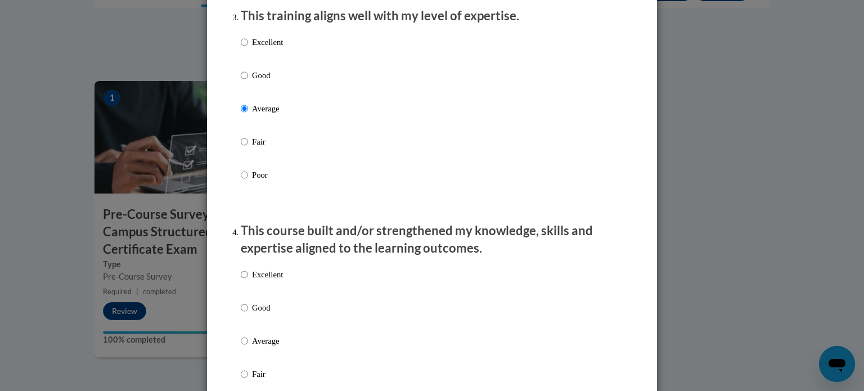
click at [252, 347] on p "Average" at bounding box center [267, 341] width 31 height 12
click at [248, 347] on input "Average" at bounding box center [244, 341] width 7 height 12
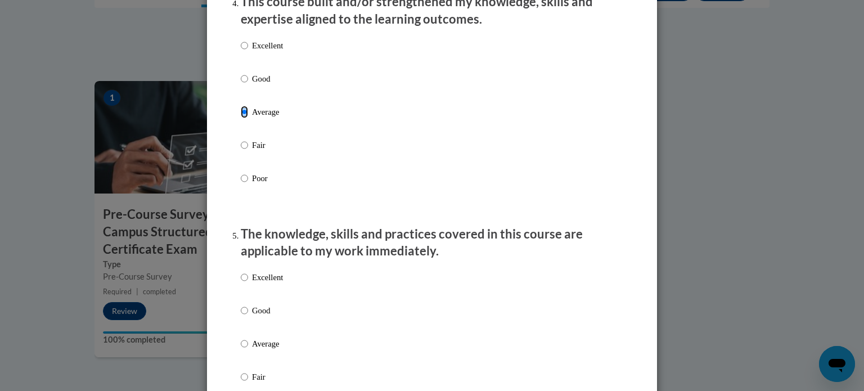
scroll to position [834, 0]
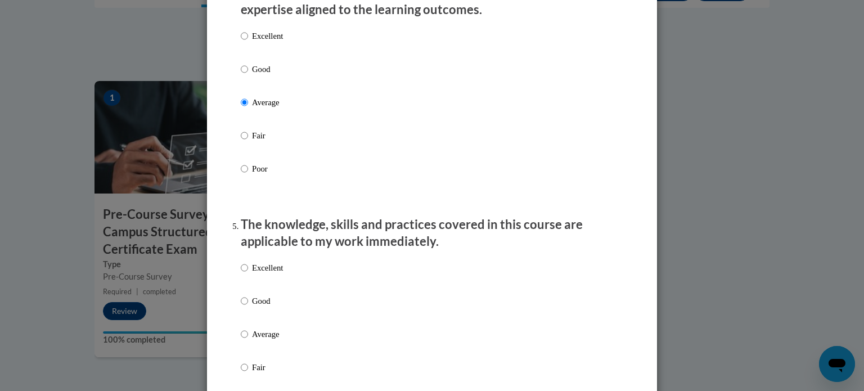
click at [255, 340] on p "Average" at bounding box center [267, 334] width 31 height 12
click at [248, 340] on input "Average" at bounding box center [244, 334] width 7 height 12
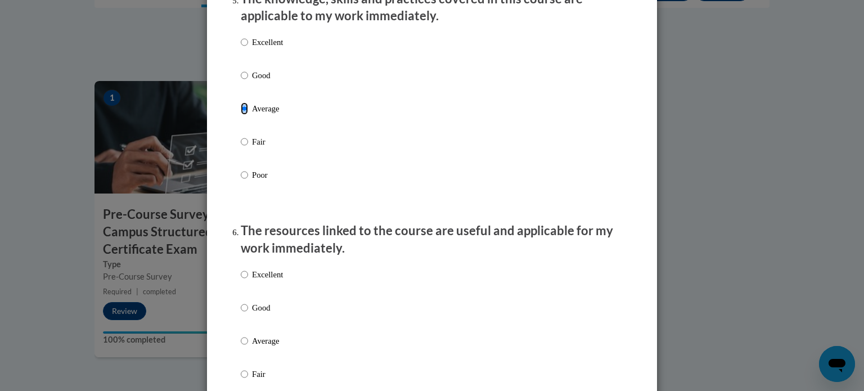
scroll to position [1118, 0]
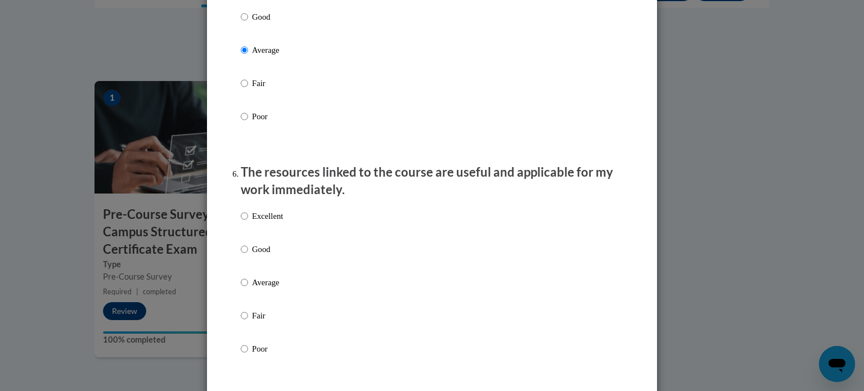
click at [259, 288] on p "Average" at bounding box center [267, 282] width 31 height 12
click at [248, 288] on input "Average" at bounding box center [244, 282] width 7 height 12
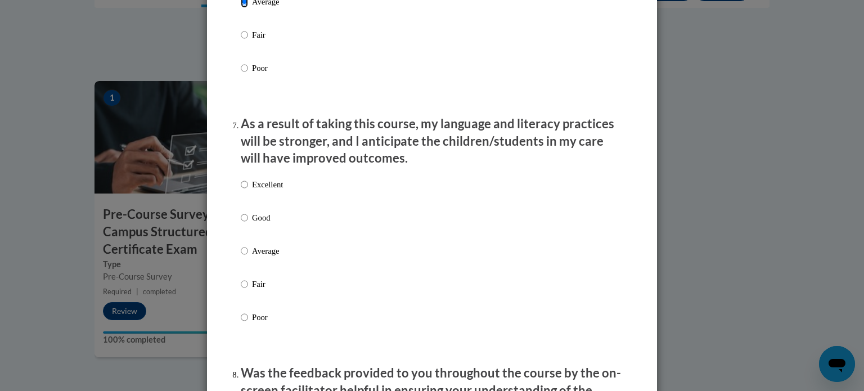
scroll to position [1407, 0]
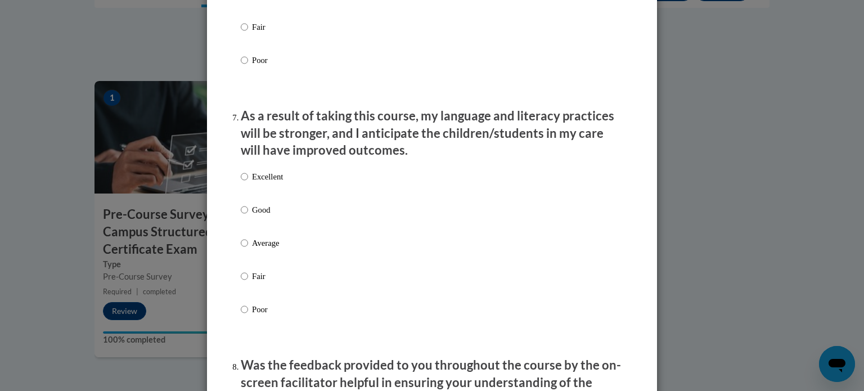
click at [267, 249] on p "Average" at bounding box center [267, 243] width 31 height 12
click at [248, 249] on input "Average" at bounding box center [244, 243] width 7 height 12
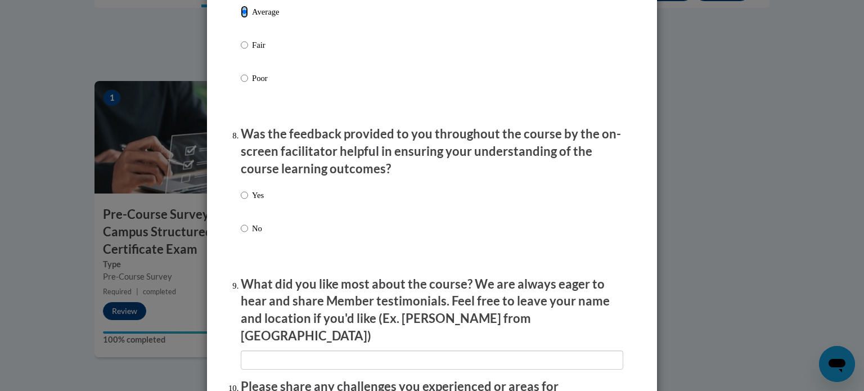
scroll to position [1640, 0]
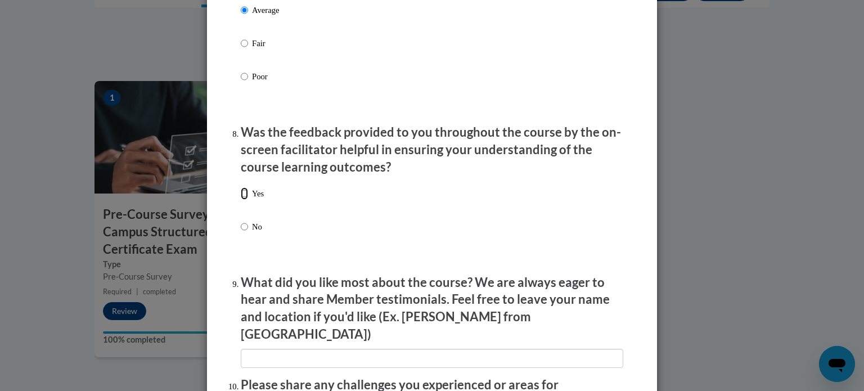
click at [245, 200] on input "Yes" at bounding box center [244, 193] width 7 height 12
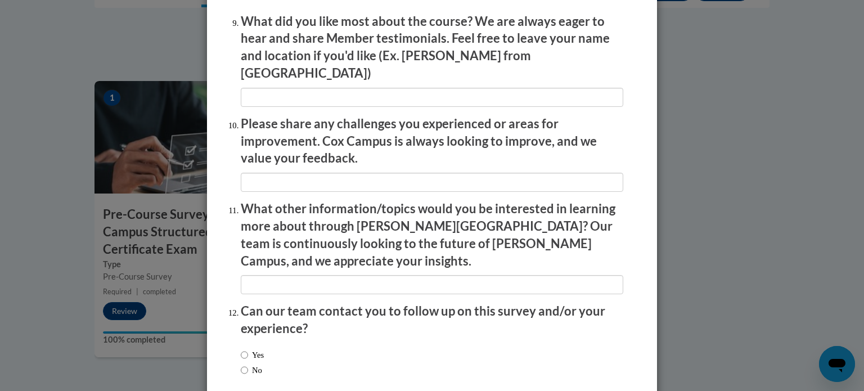
scroll to position [1951, 0]
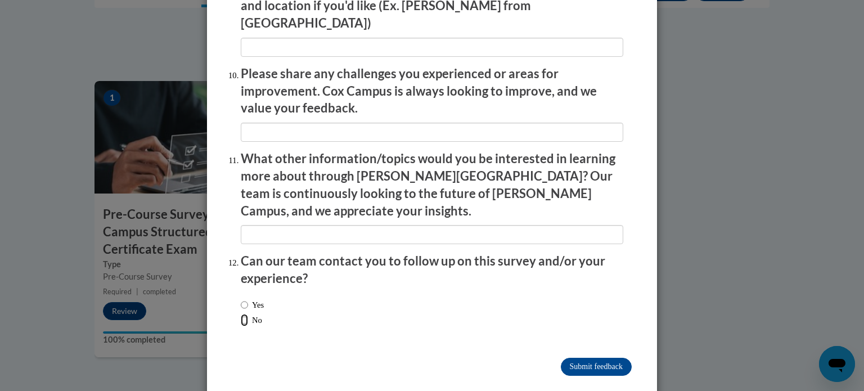
click at [242, 314] on input "No" at bounding box center [244, 320] width 7 height 12
click at [592, 358] on input "Submit feedback" at bounding box center [596, 367] width 71 height 18
